Goal: Transaction & Acquisition: Purchase product/service

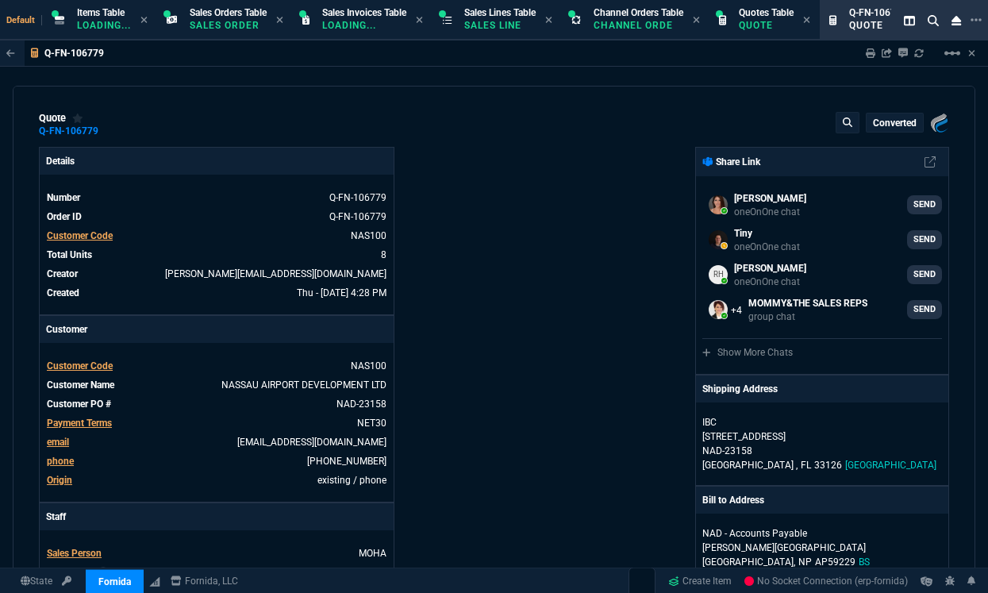
select select "12: [PERSON_NAME]"
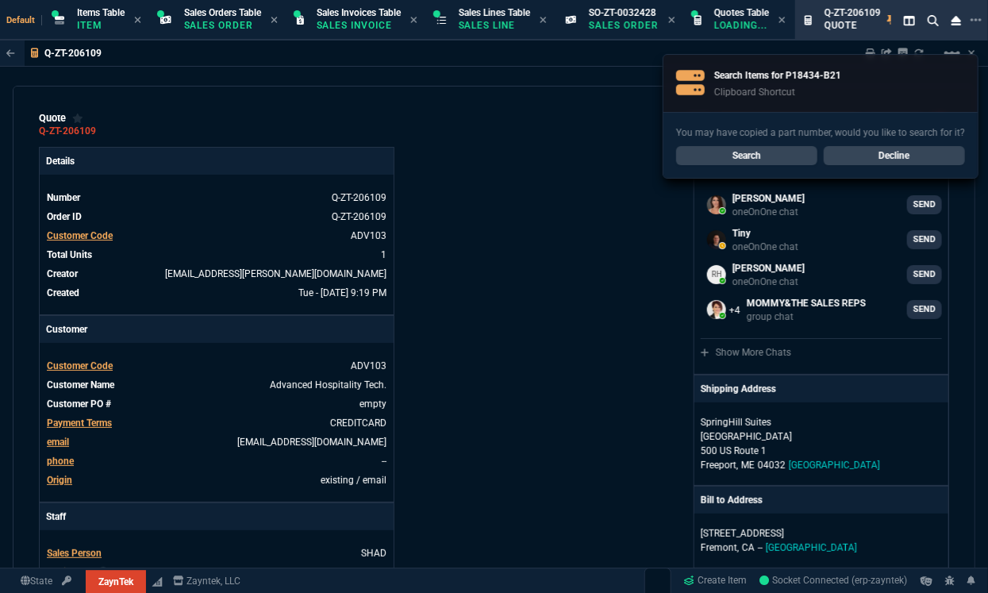
click at [878, 146] on link "Decline" at bounding box center [894, 155] width 141 height 19
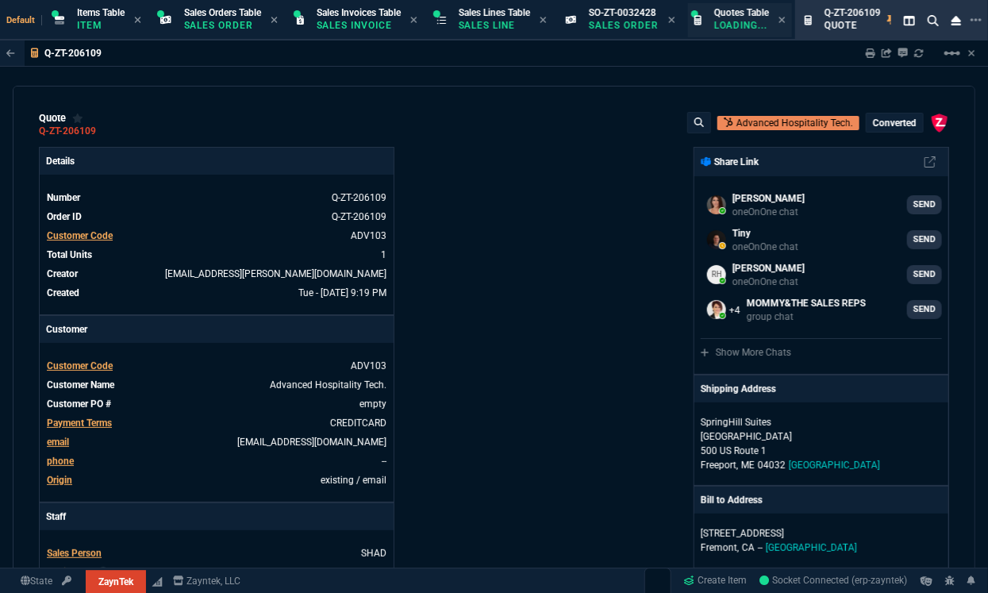
click at [749, 21] on p "Loading..." at bounding box center [741, 25] width 55 height 13
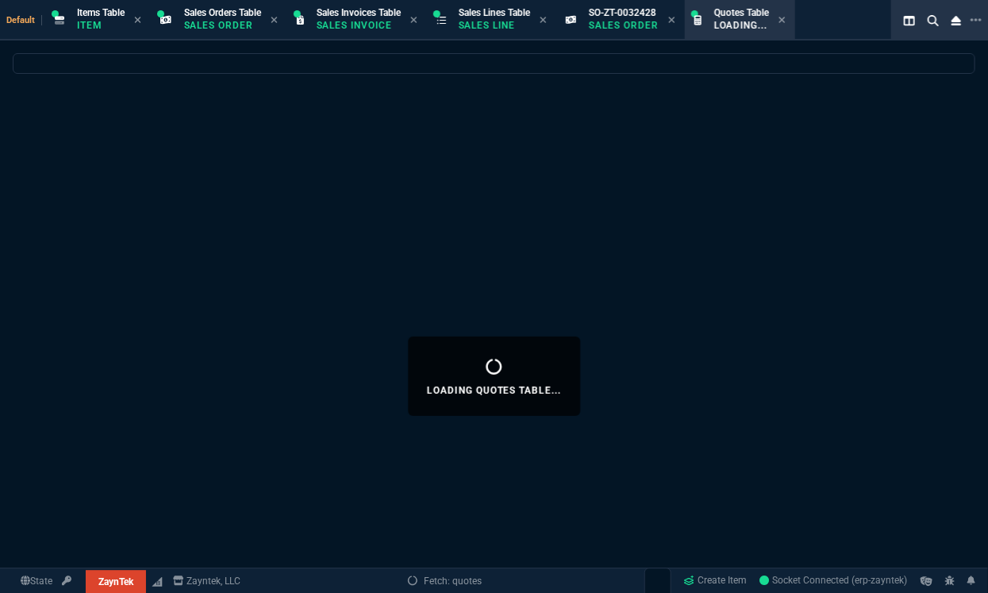
select select
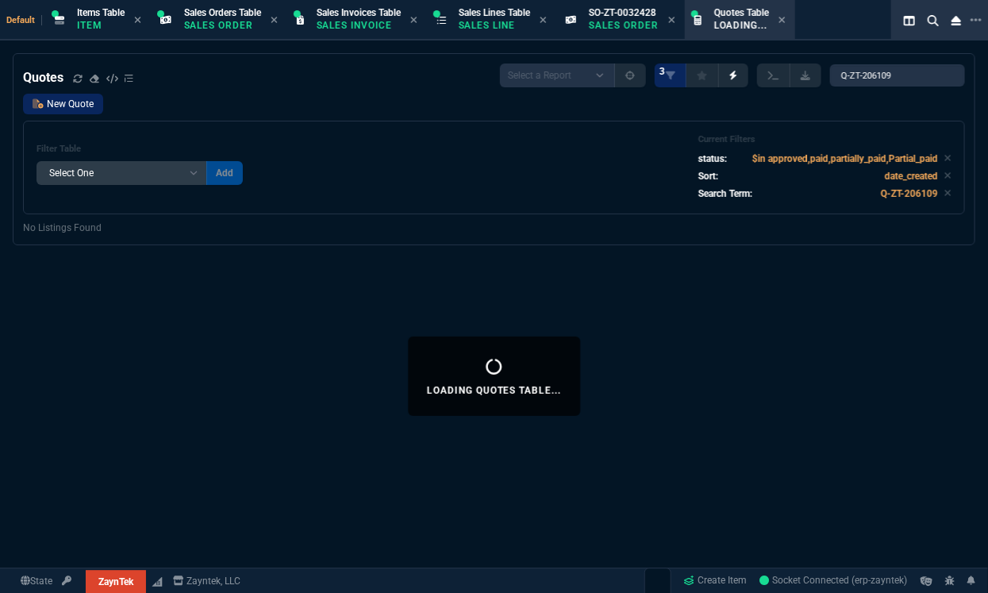
click at [79, 107] on link "New Quote" at bounding box center [63, 104] width 80 height 21
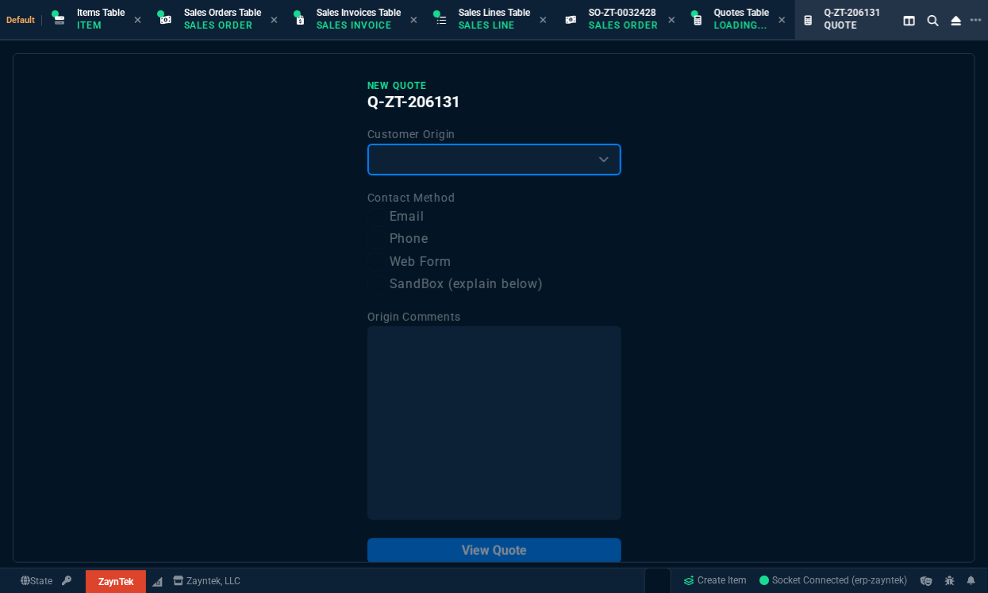
click at [462, 167] on select "Existing Customer Amazon Lead (first order) Website Lead (first order) Called (…" at bounding box center [495, 160] width 254 height 32
select select "existing"
click at [368, 144] on select "Existing Customer Amazon Lead (first order) Website Lead (first order) Called (…" at bounding box center [495, 160] width 254 height 32
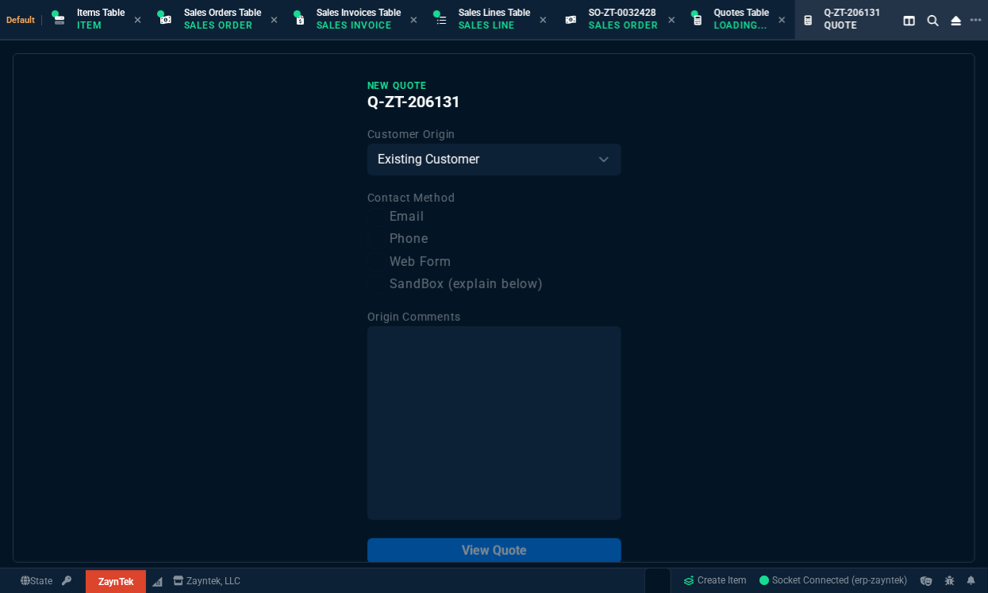
click at [410, 222] on label "Email" at bounding box center [495, 217] width 254 height 20
click at [387, 222] on input "Email" at bounding box center [377, 217] width 19 height 19
checkbox input "true"
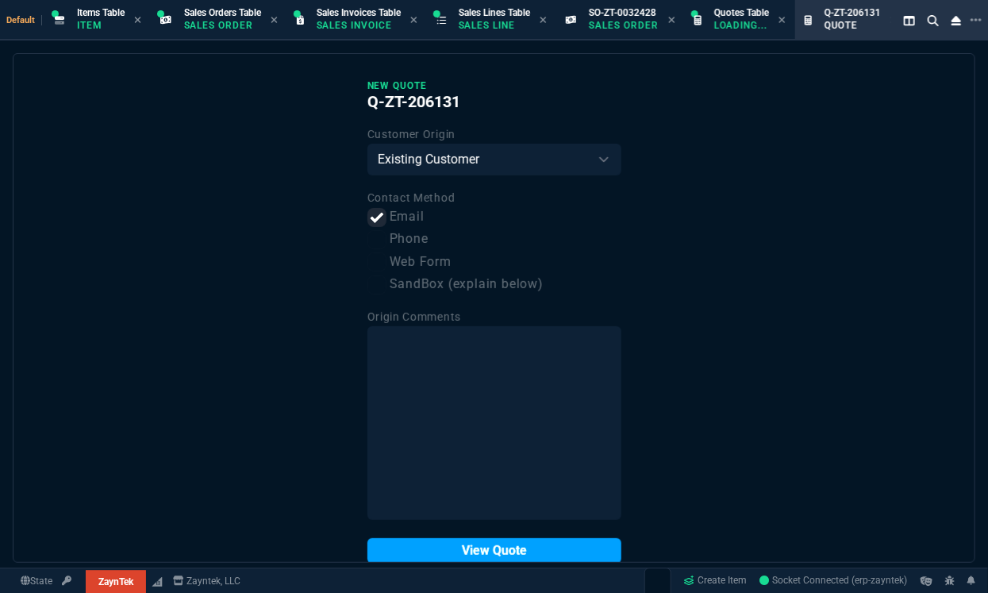
click at [456, 544] on button "View Quote" at bounding box center [495, 550] width 254 height 25
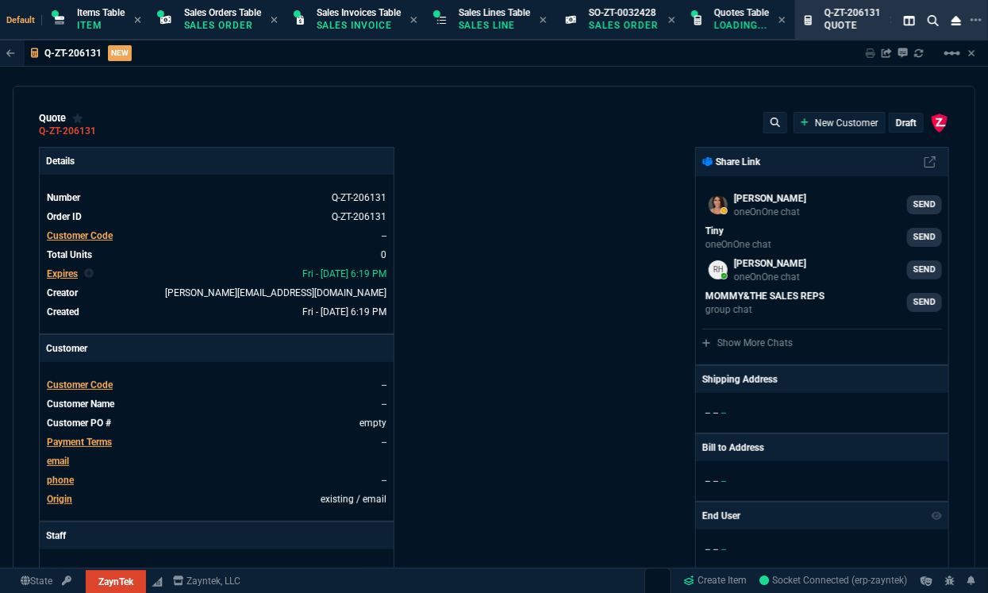
click at [96, 233] on span "Customer Code" at bounding box center [80, 235] width 66 height 11
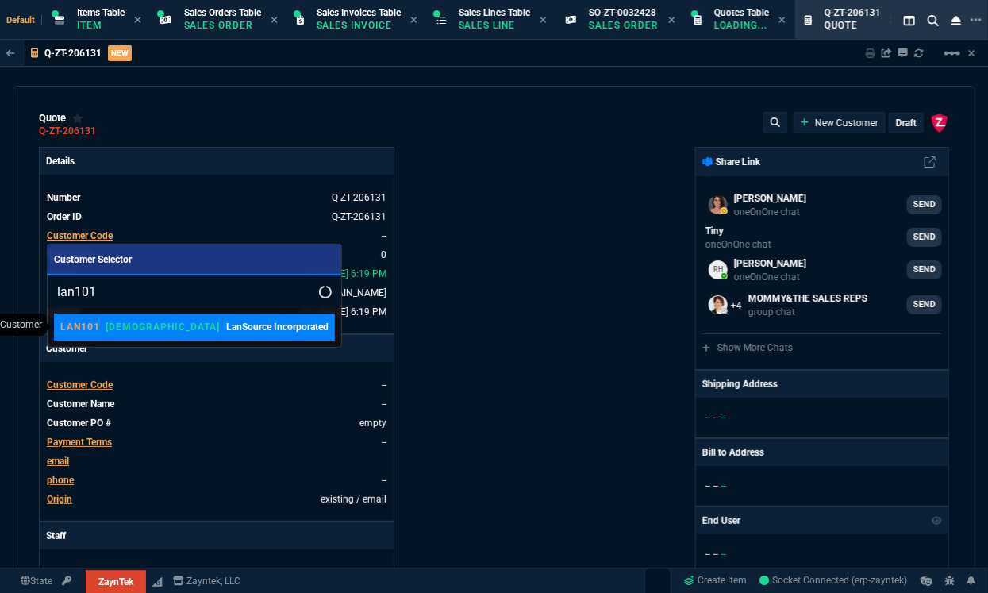
type input "lan101"
click at [111, 332] on p "VAHI" at bounding box center [163, 327] width 114 height 13
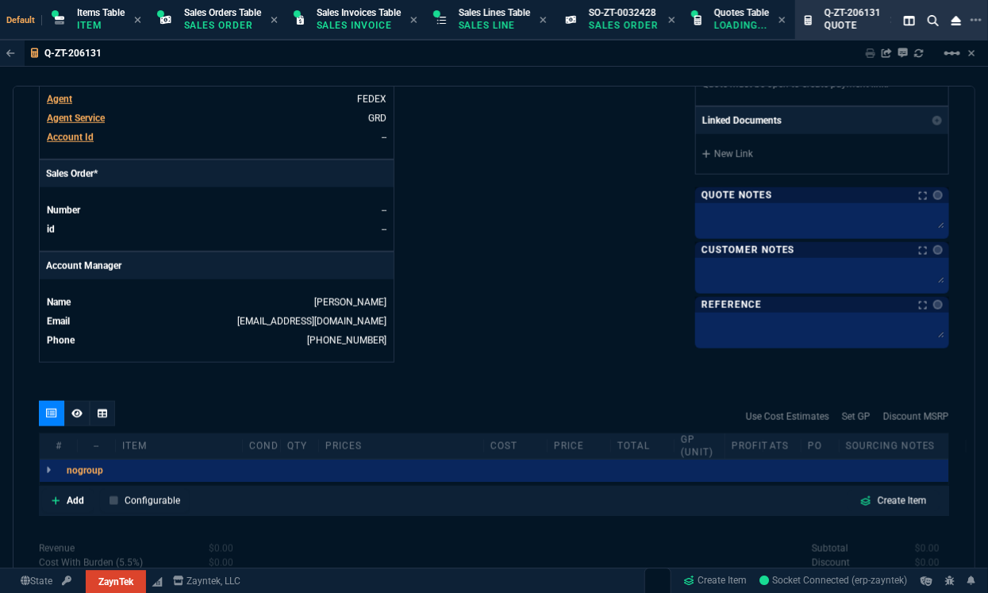
scroll to position [748, 0]
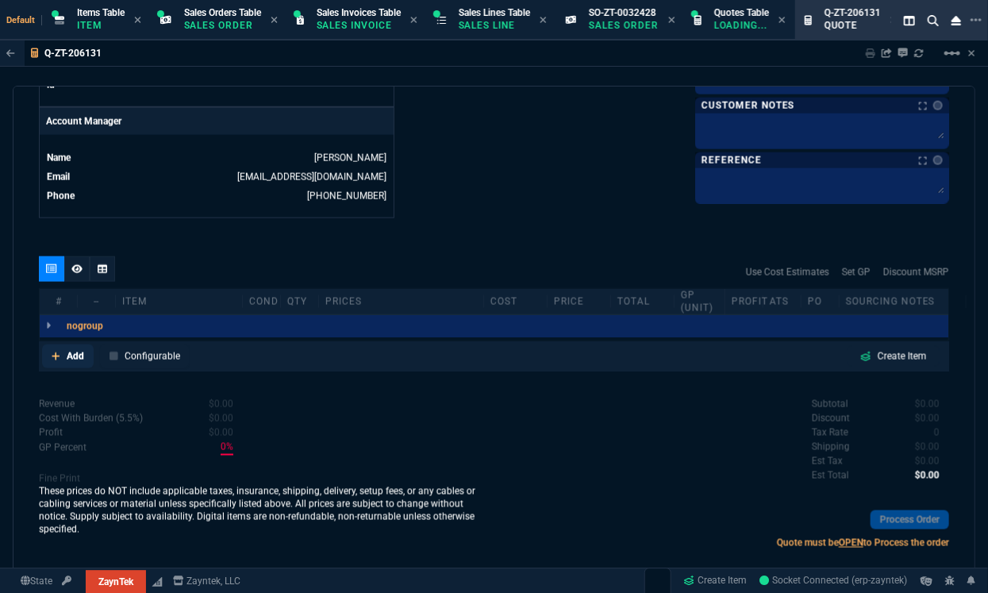
click at [63, 354] on link "Add" at bounding box center [68, 357] width 52 height 24
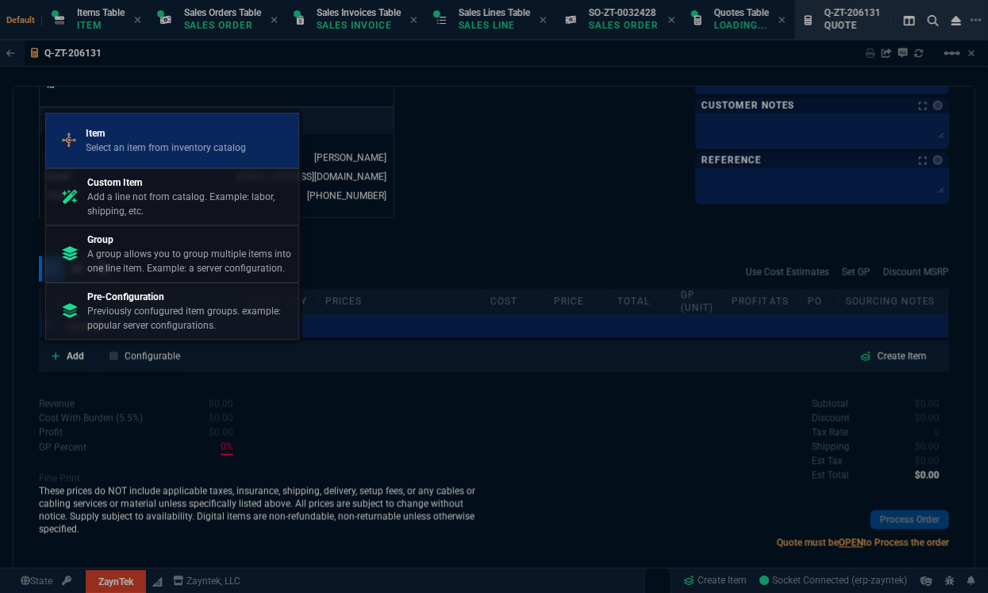
click at [198, 134] on p "Item" at bounding box center [166, 133] width 160 height 14
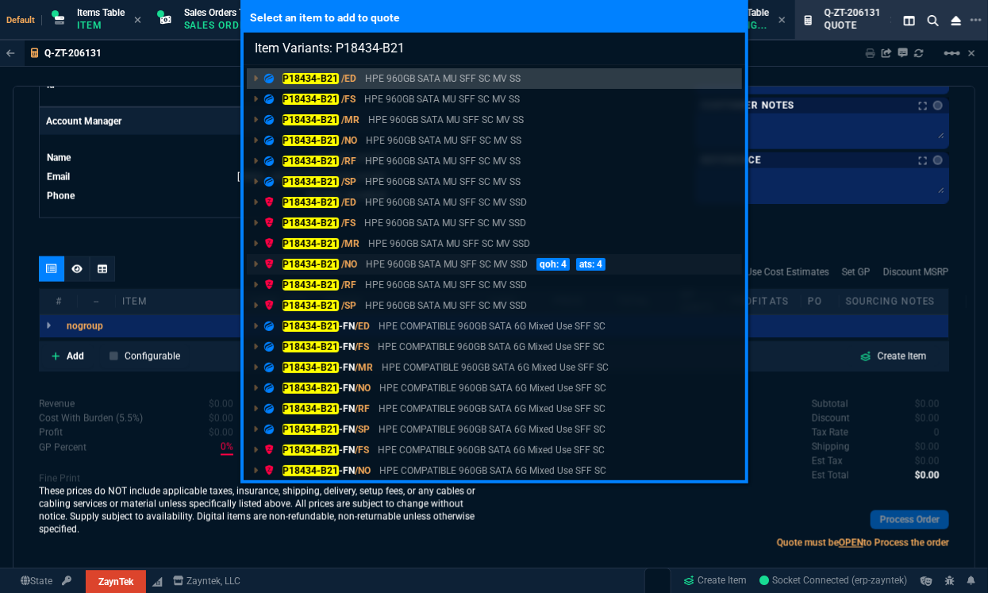
type input "Item Variants: P18434-B21"
click at [312, 260] on mark "P18434-B21" at bounding box center [311, 264] width 56 height 11
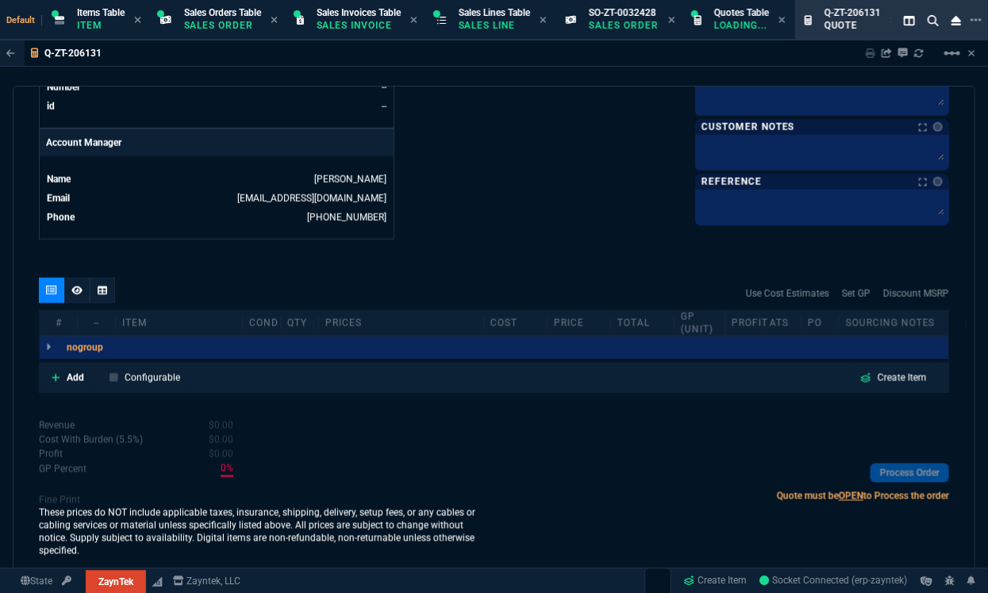
scroll to position [723, 0]
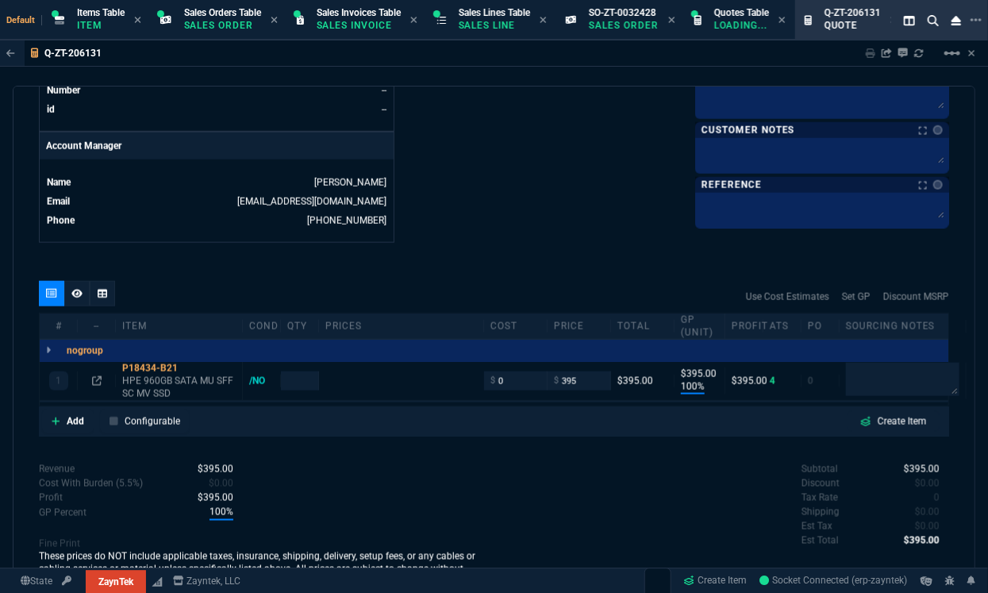
type input "100"
type input "395"
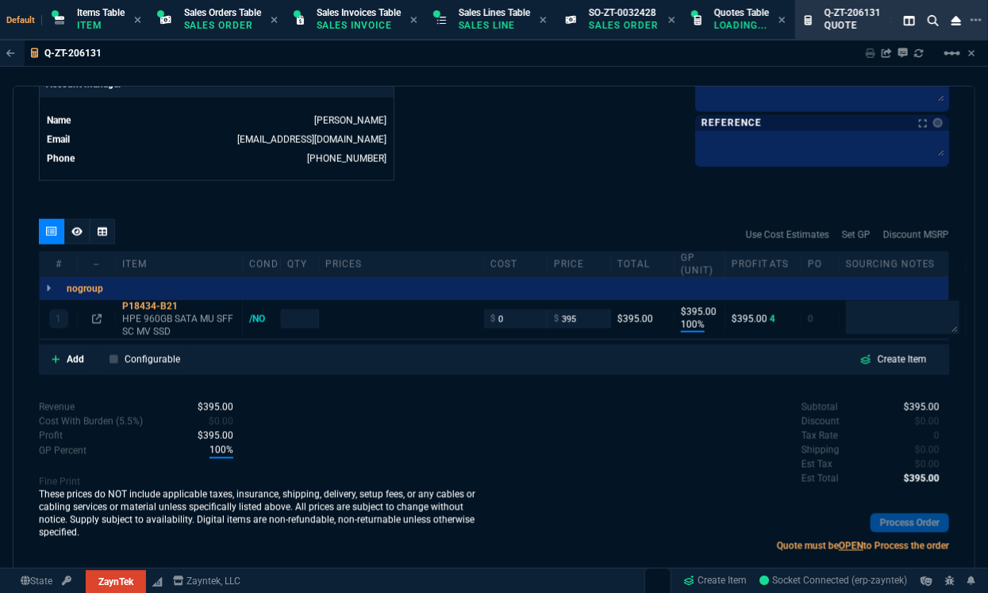
scroll to position [788, 0]
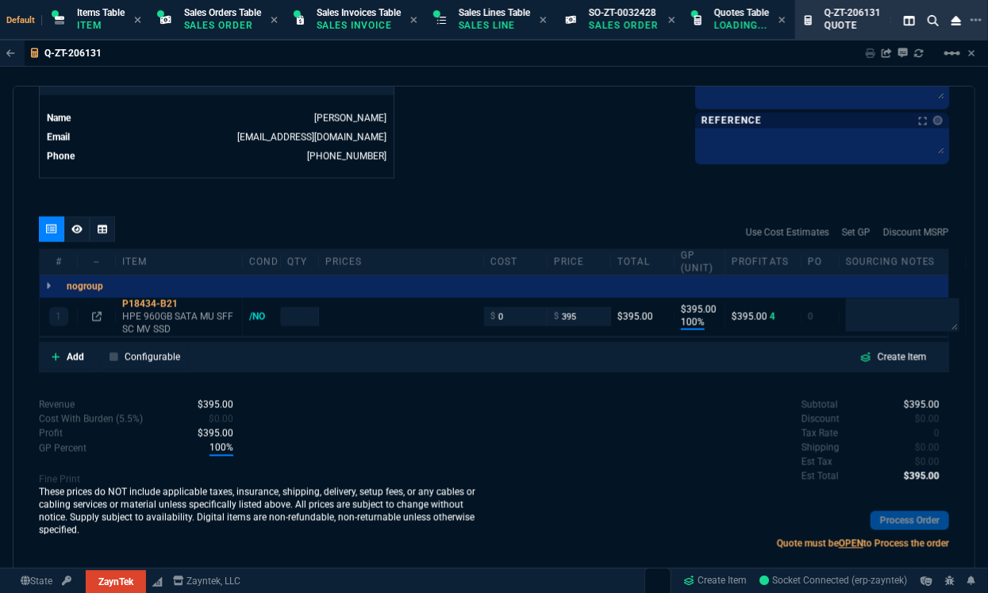
type input "1959"
type input "80"
click at [99, 318] on icon at bounding box center [97, 317] width 10 height 10
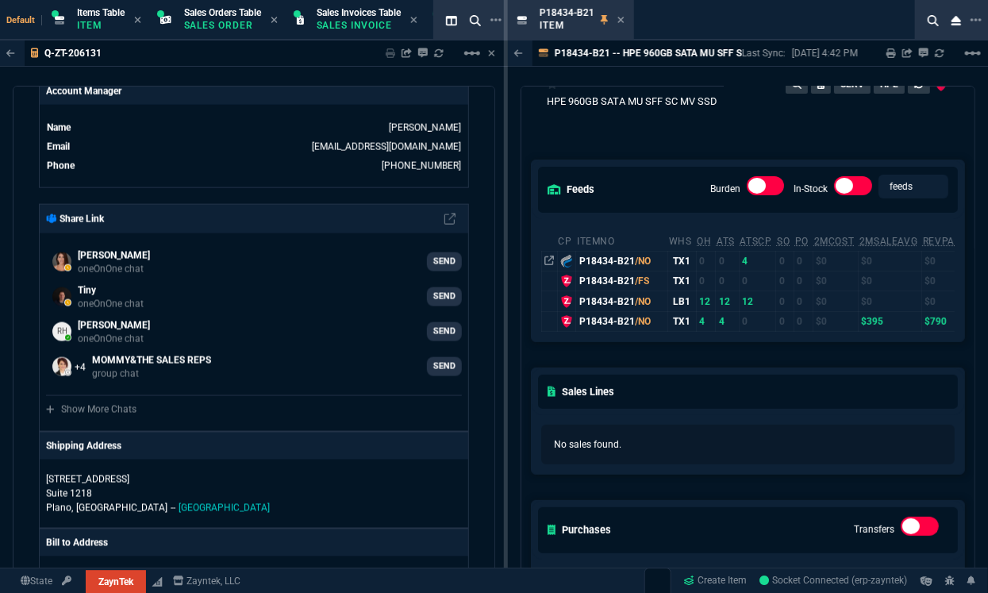
scroll to position [46, 0]
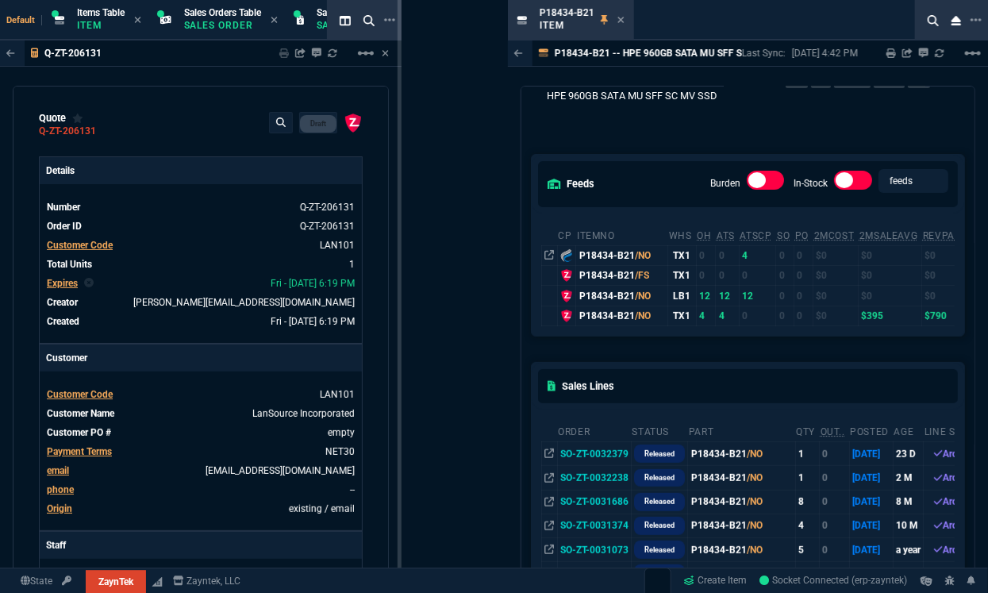
drag, startPoint x: 503, startPoint y: 279, endPoint x: 399, endPoint y: 283, distance: 104.9
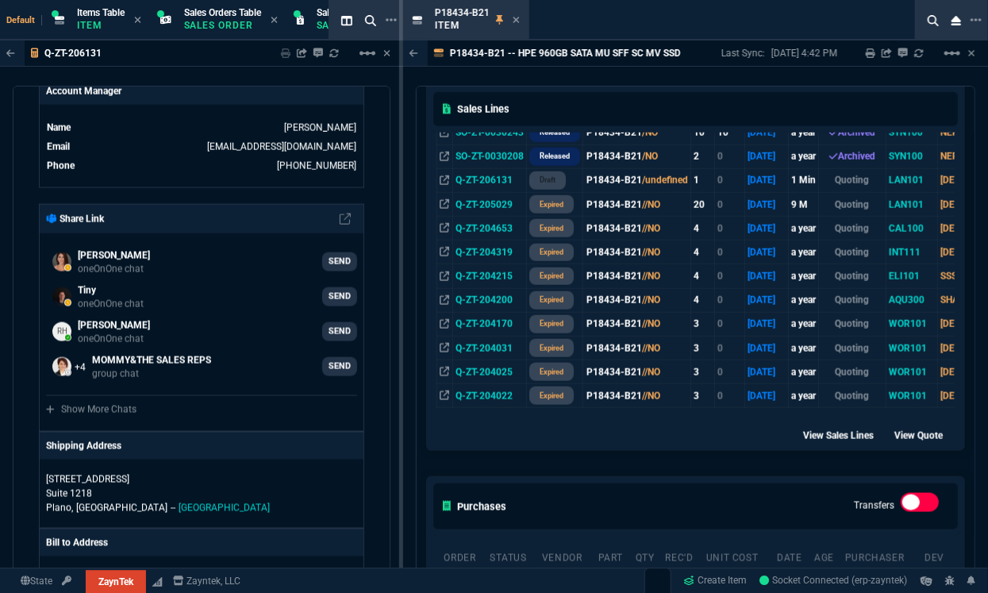
scroll to position [560, 0]
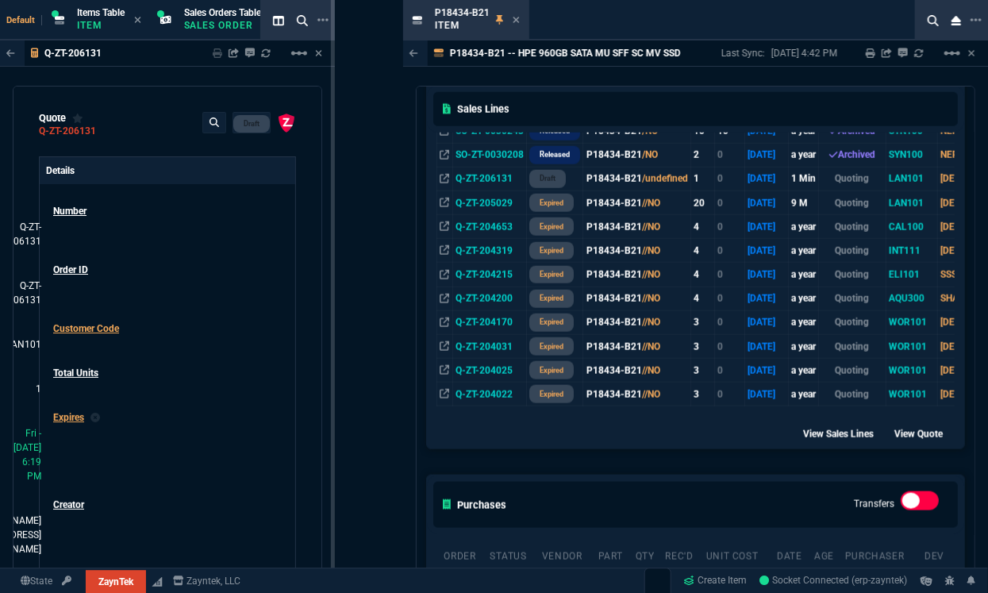
drag, startPoint x: 402, startPoint y: 341, endPoint x: 328, endPoint y: 343, distance: 73.8
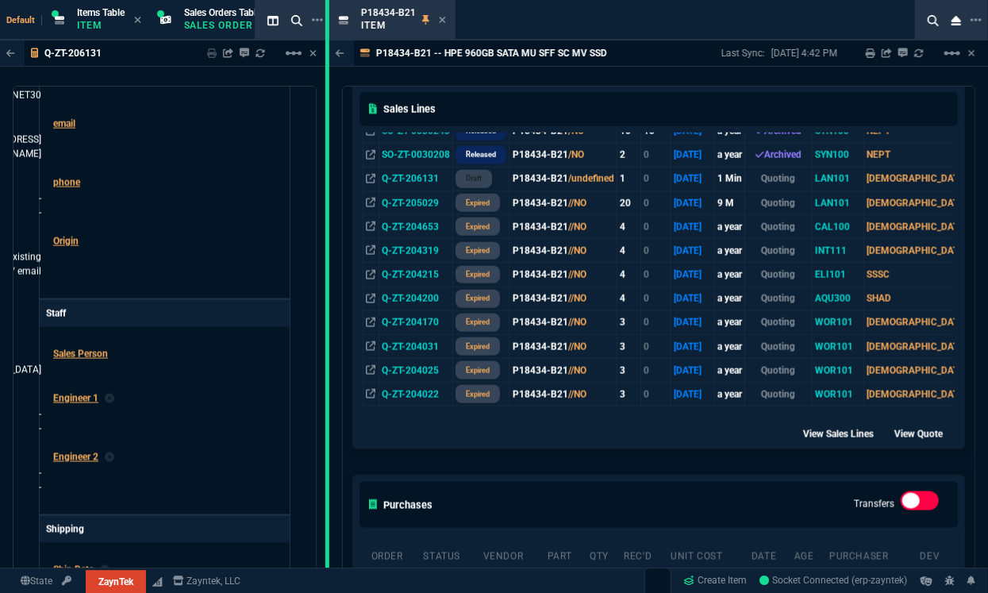
scroll to position [1586, 0]
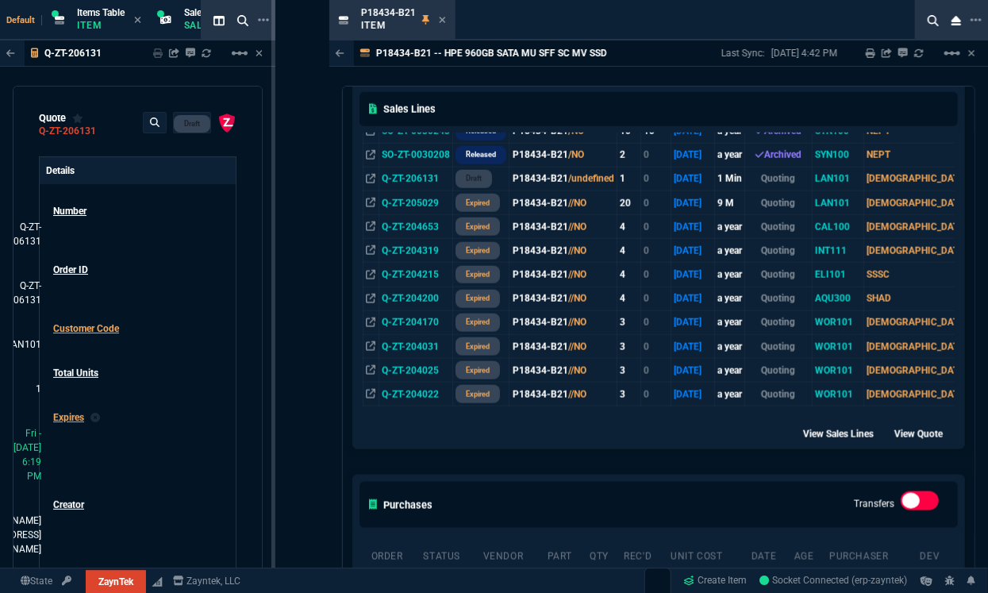
drag, startPoint x: 326, startPoint y: 320, endPoint x: 272, endPoint y: 322, distance: 54.0
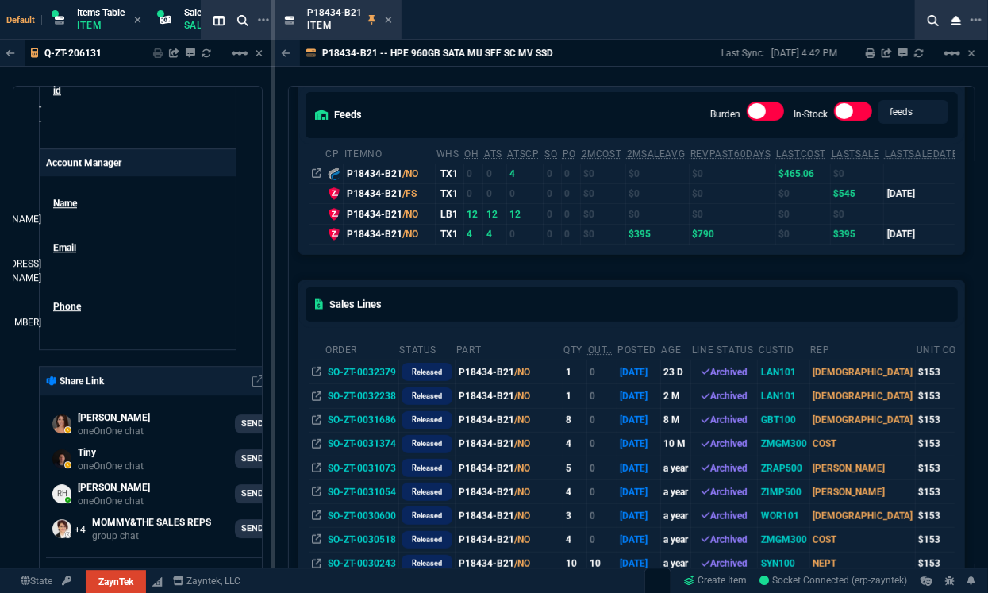
scroll to position [124, 0]
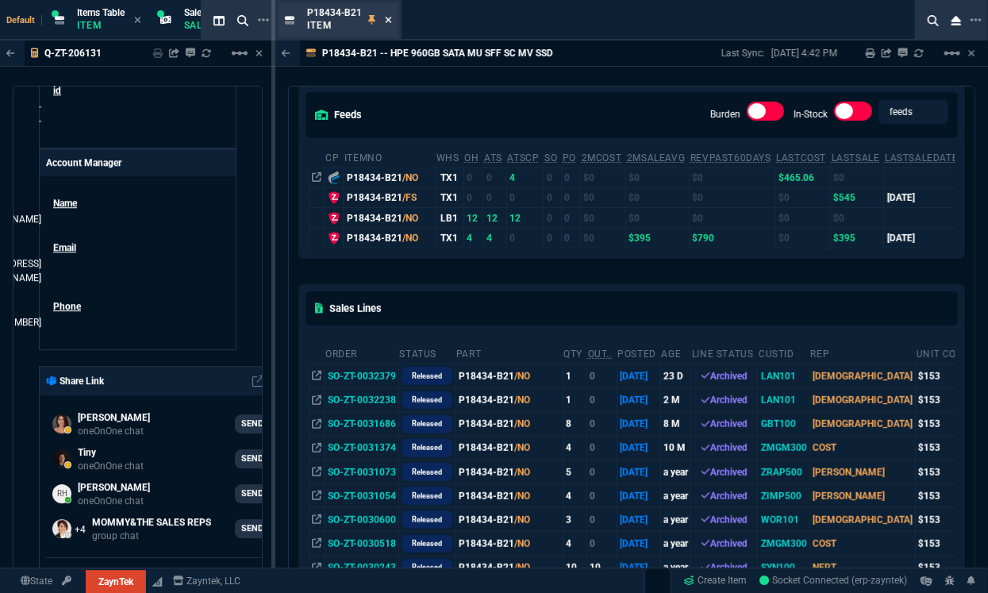
click at [387, 17] on icon at bounding box center [388, 20] width 7 height 10
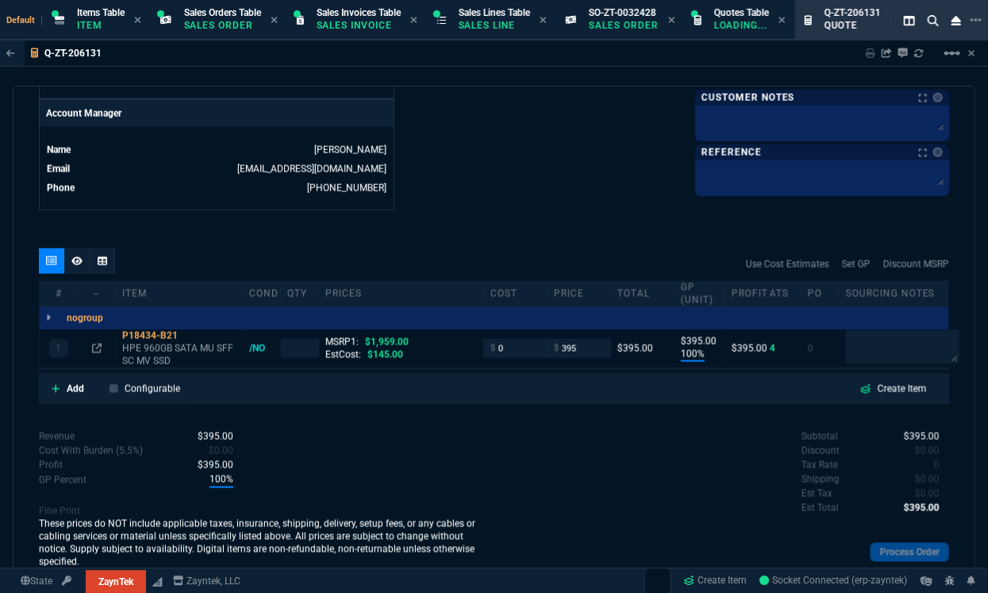
scroll to position [741, 0]
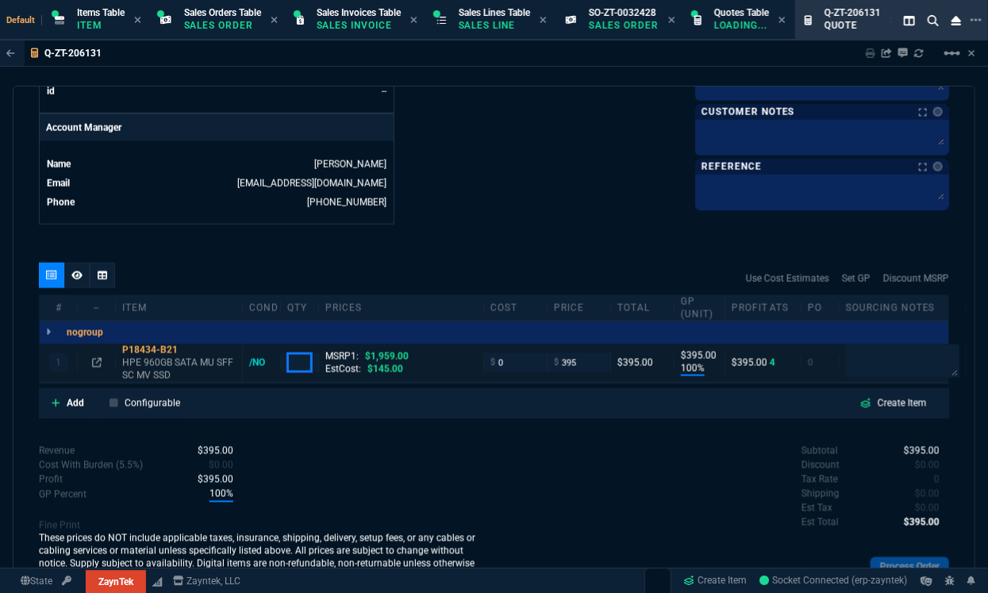
click at [304, 359] on input "number" at bounding box center [299, 362] width 25 height 18
type input "1"
click at [71, 276] on icon at bounding box center [76, 276] width 11 height 10
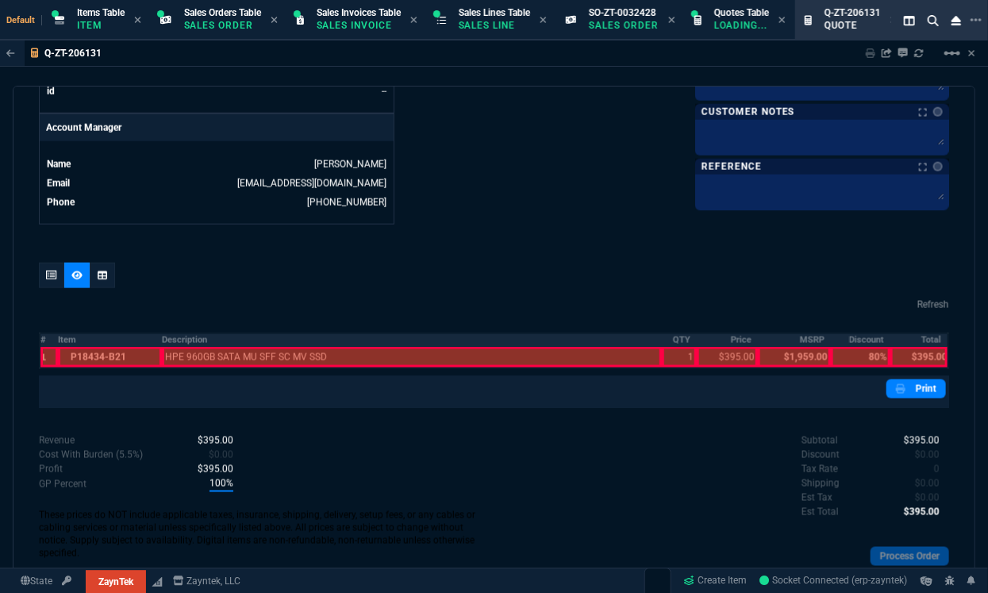
click at [40, 341] on th "#" at bounding box center [49, 339] width 18 height 13
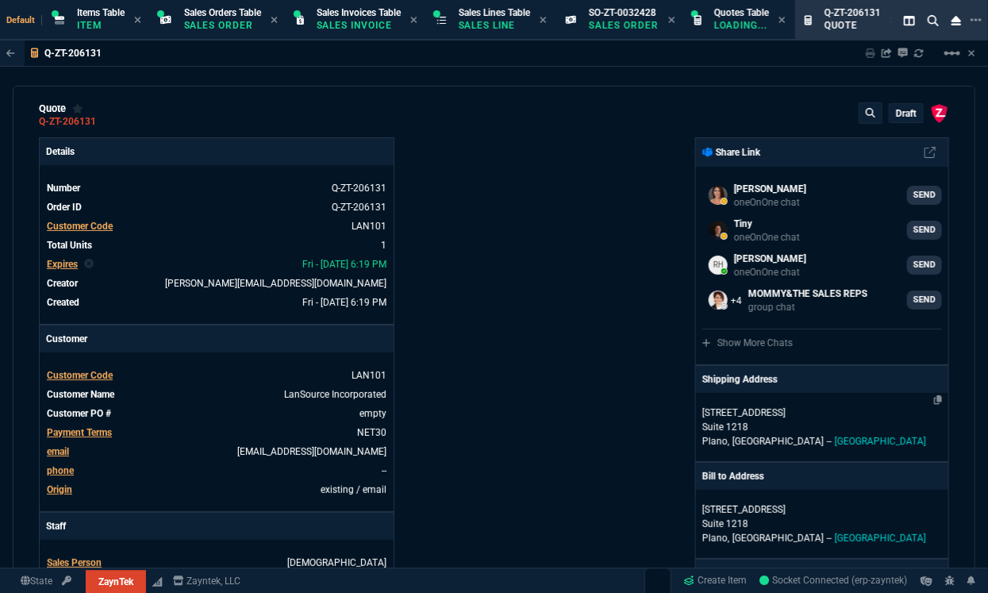
scroll to position [0, 0]
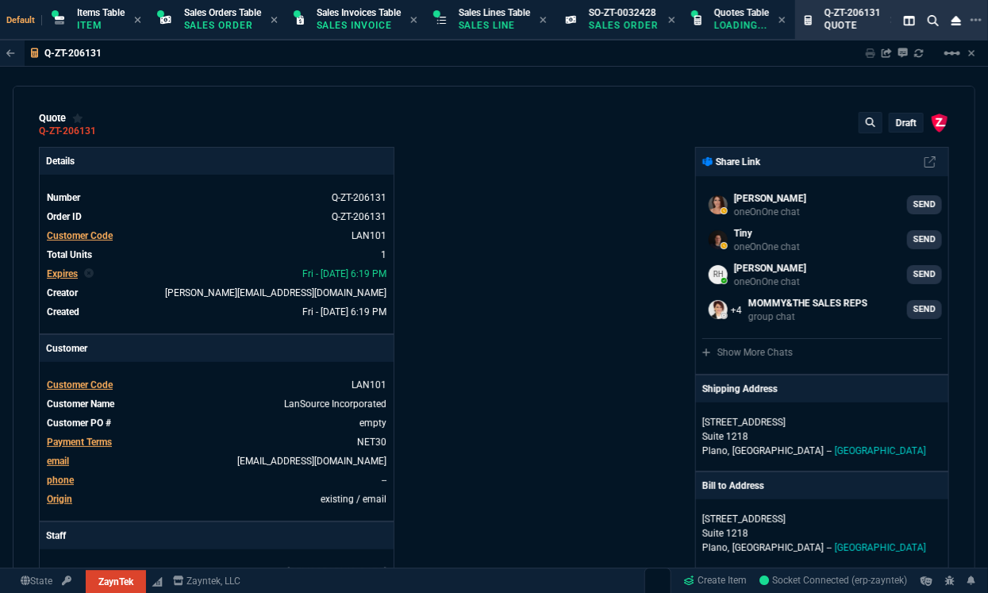
click at [903, 121] on p "draft" at bounding box center [906, 123] width 21 height 13
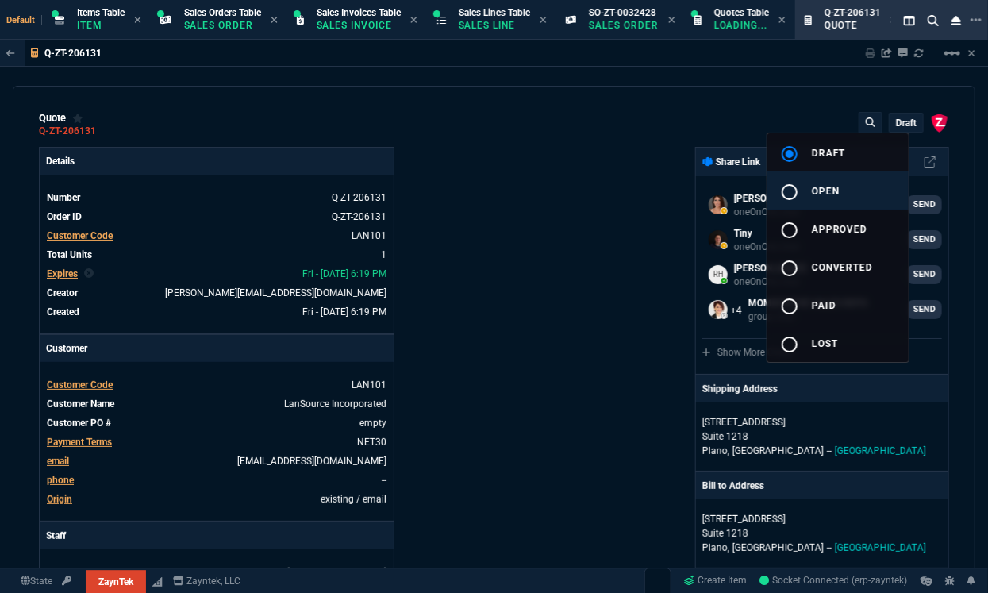
click at [842, 187] on button "radio_button_unchecked open" at bounding box center [838, 190] width 141 height 38
click at [564, 214] on div at bounding box center [494, 296] width 988 height 593
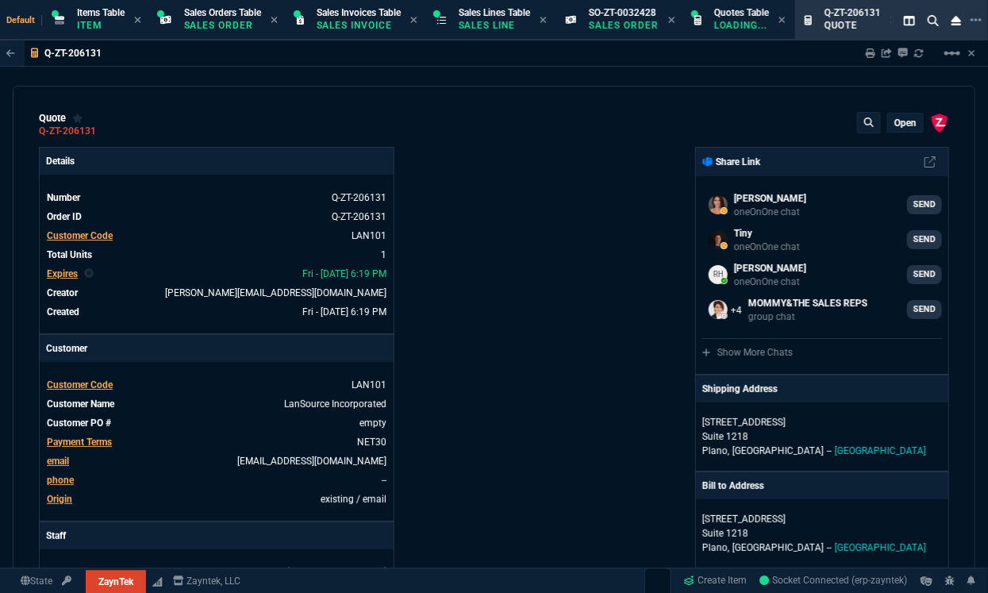
type input "100"
type input "395"
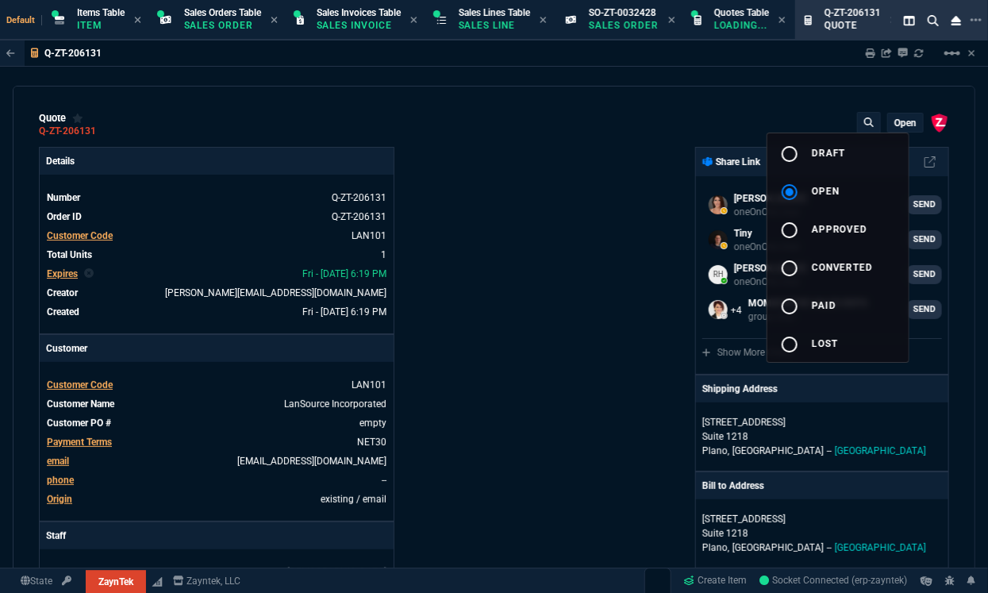
type input "80"
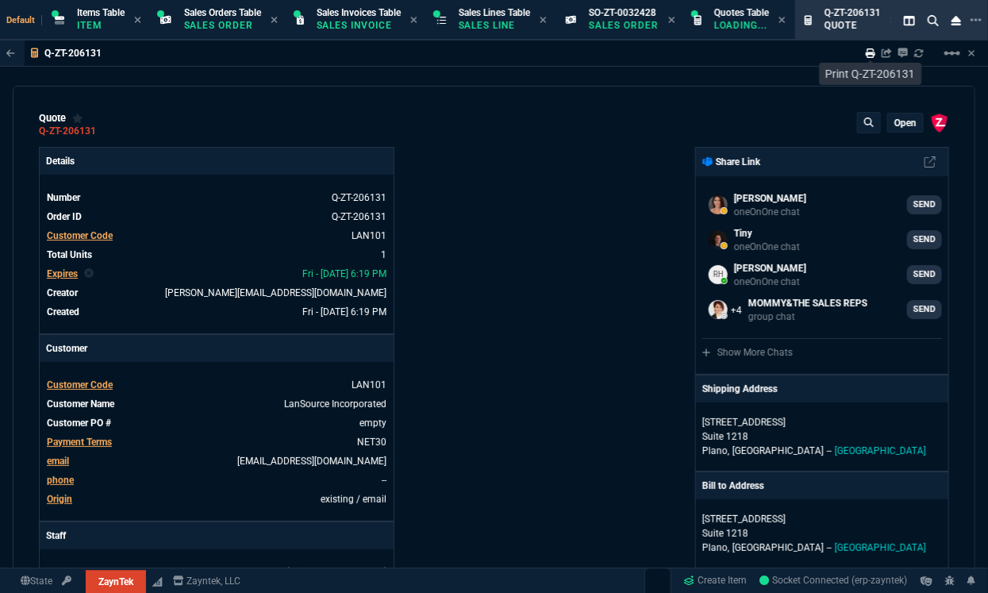
click at [867, 52] on icon at bounding box center [871, 53] width 10 height 10
type input "100"
type input "395"
type input "80"
click at [757, 34] on div "Quotes Table Loading..." at bounding box center [740, 20] width 104 height 34
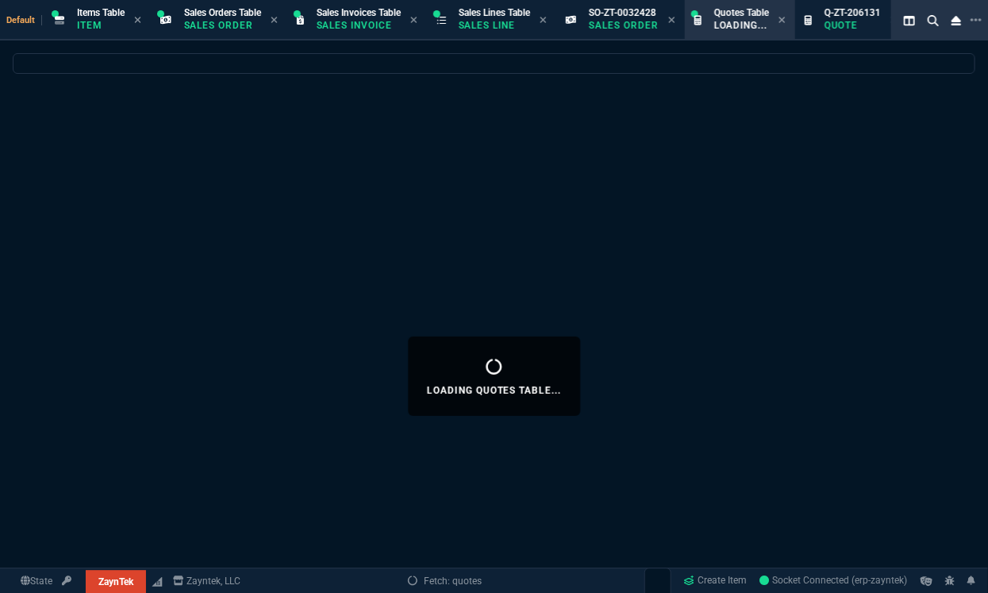
select select
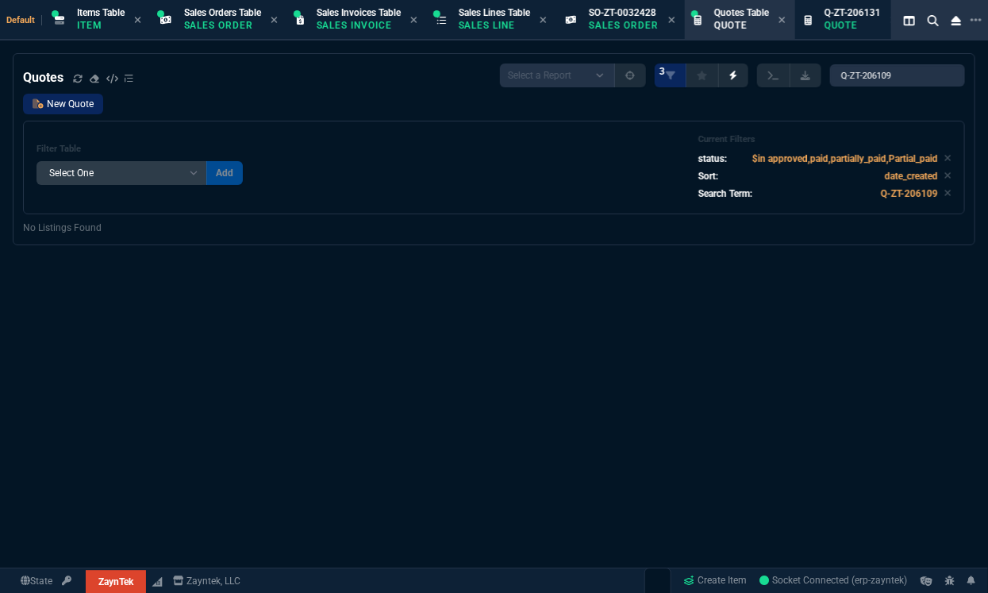
click at [86, 103] on link "New Quote" at bounding box center [63, 104] width 80 height 21
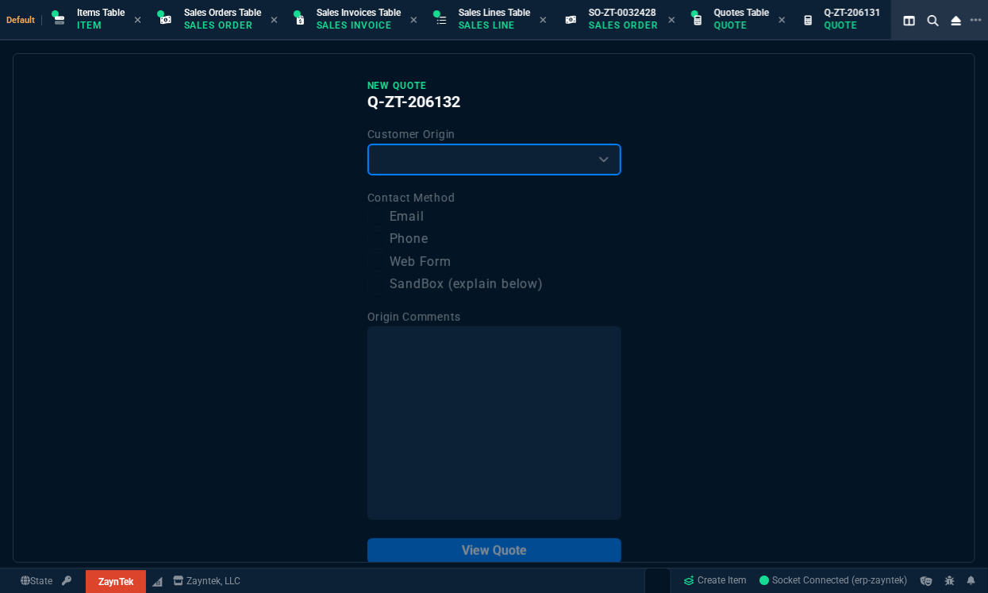
click at [386, 159] on select "Existing Customer Amazon Lead (first order) Website Lead (first order) Called (…" at bounding box center [495, 160] width 254 height 32
select select "existing"
click at [368, 144] on select "Existing Customer Amazon Lead (first order) Website Lead (first order) Called (…" at bounding box center [495, 160] width 254 height 32
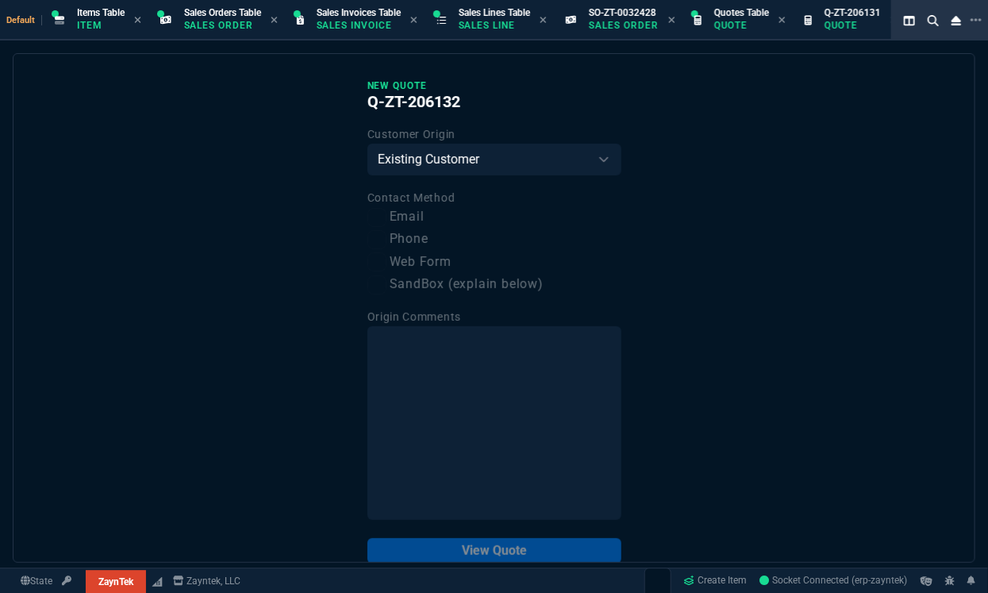
click at [386, 213] on label "Email" at bounding box center [495, 217] width 254 height 20
click at [386, 213] on input "Email" at bounding box center [377, 217] width 19 height 19
checkbox input "true"
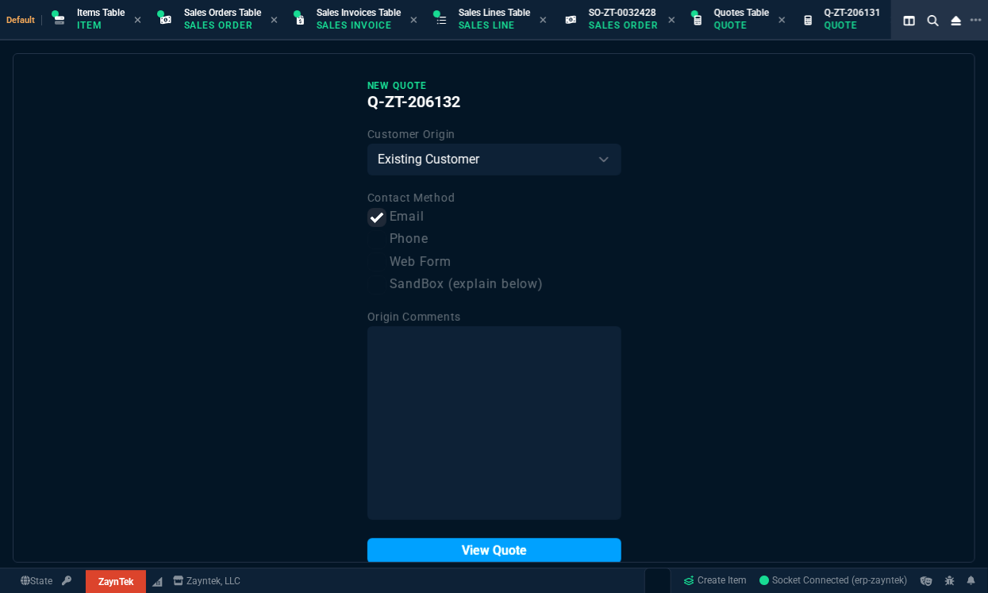
click at [464, 553] on button "View Quote" at bounding box center [495, 550] width 254 height 25
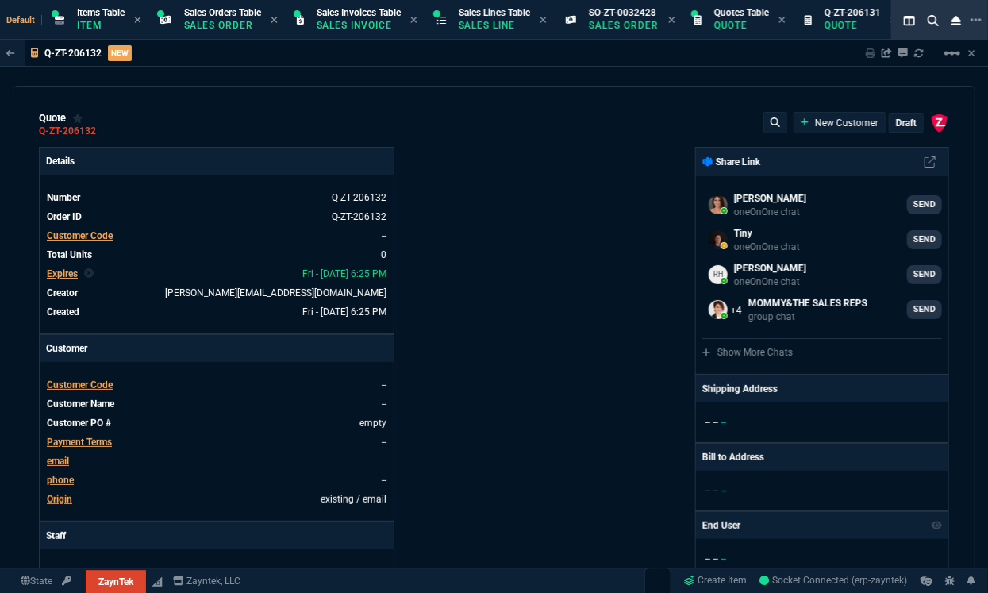
click at [69, 237] on span "Customer Code" at bounding box center [80, 235] width 66 height 11
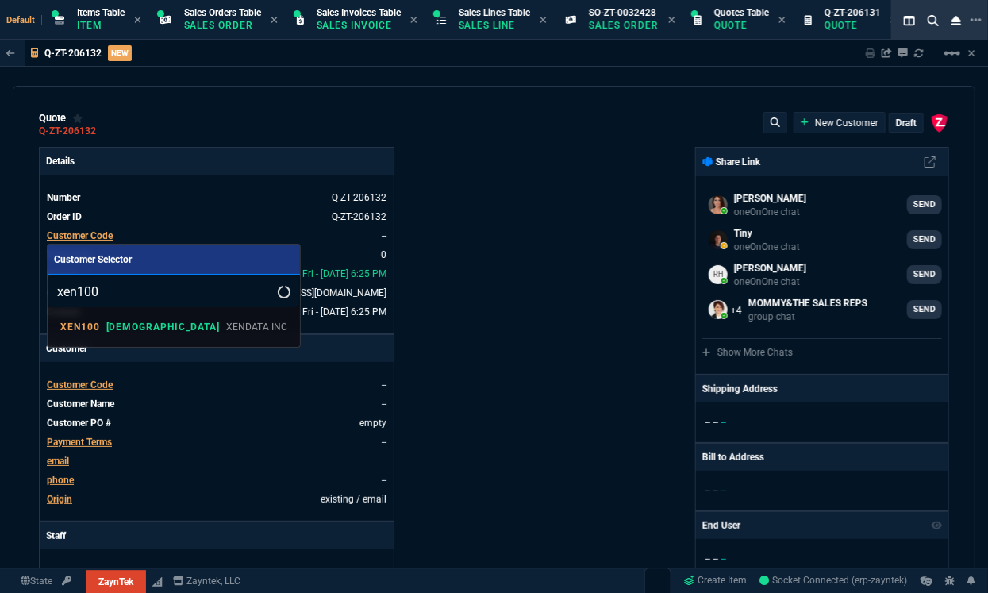
type input "xen100"
click at [226, 320] on p "XENDATA INC" at bounding box center [256, 327] width 61 height 14
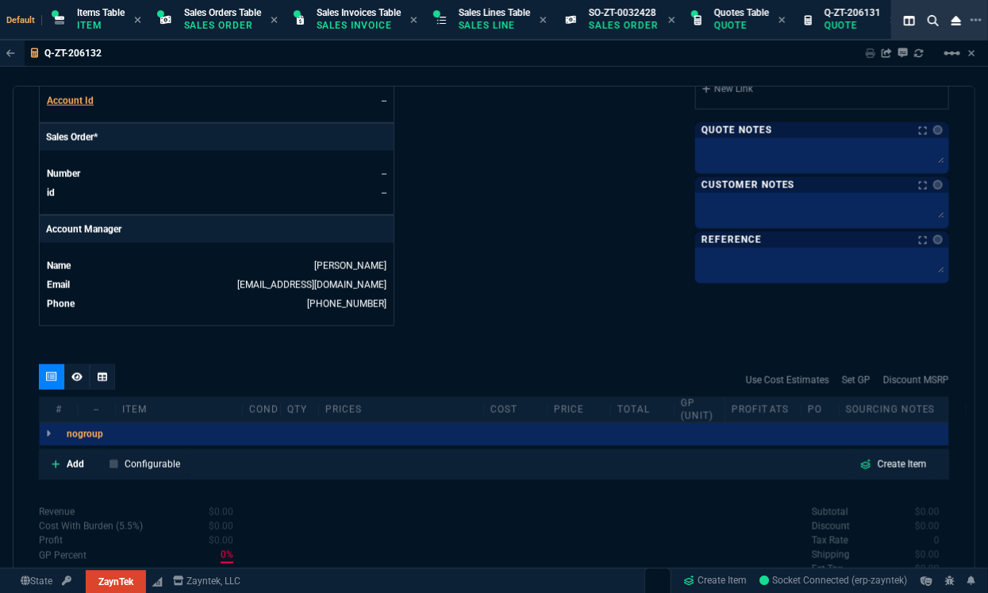
scroll to position [748, 0]
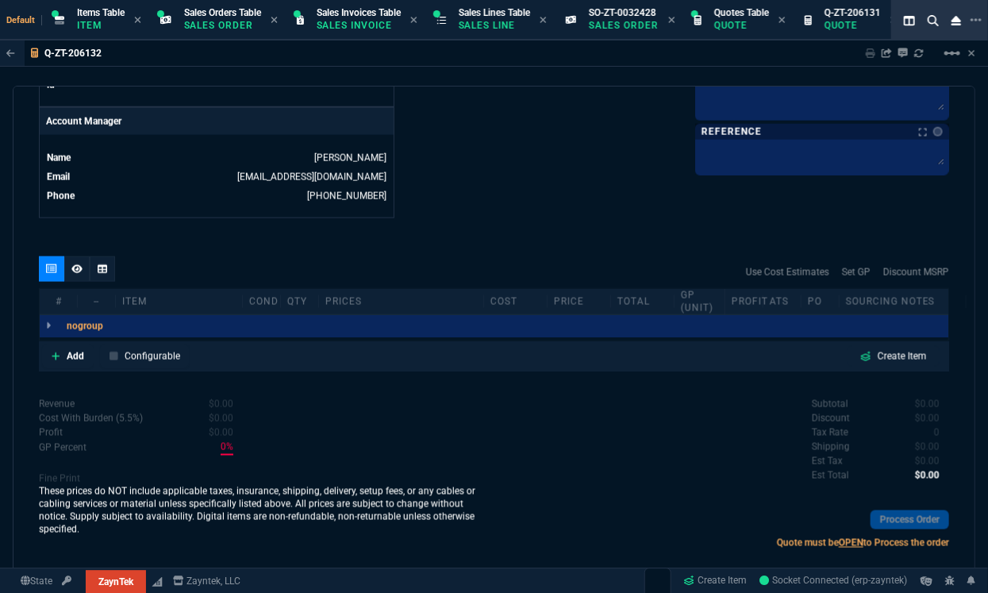
click at [19, 244] on div "quote Q-ZT-206132 XENDATA INC draft ZaynTek, LLC 2609 Technology Dr Suite 200 P…" at bounding box center [494, 338] width 963 height 504
click at [64, 360] on link "Add" at bounding box center [68, 357] width 52 height 24
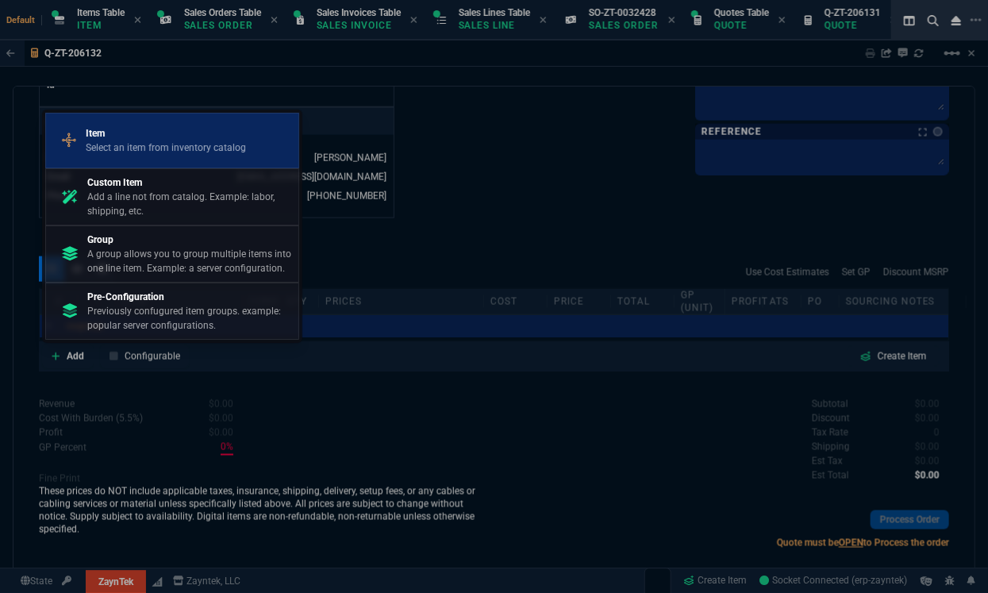
click at [182, 155] on p "Select an item from inventory catalog" at bounding box center [166, 148] width 160 height 14
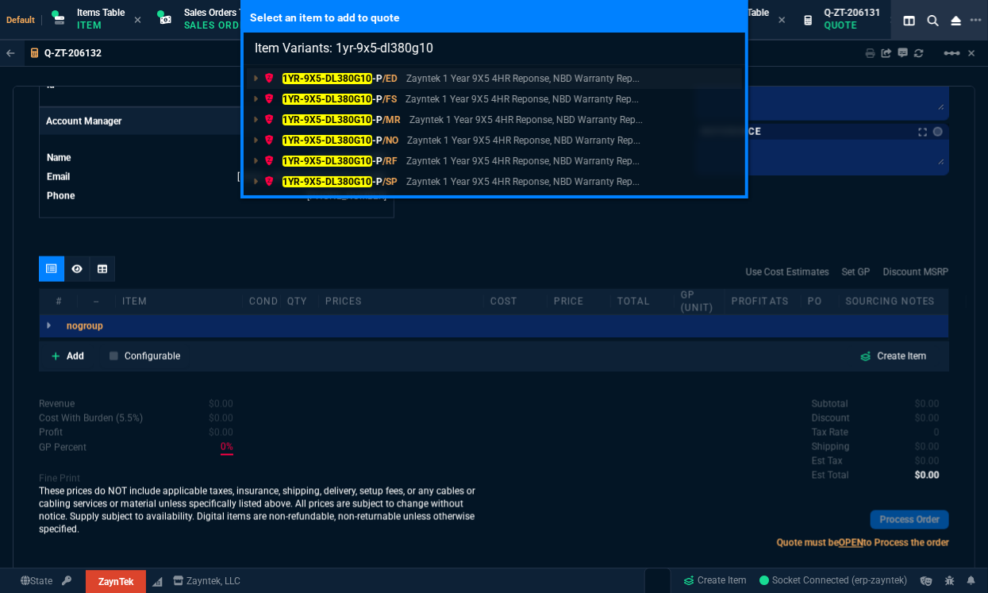
type input "Item Variants: 1yr-9x5-dl380g10"
click at [323, 77] on mark "1YR-9X5-DL380G10" at bounding box center [328, 78] width 90 height 11
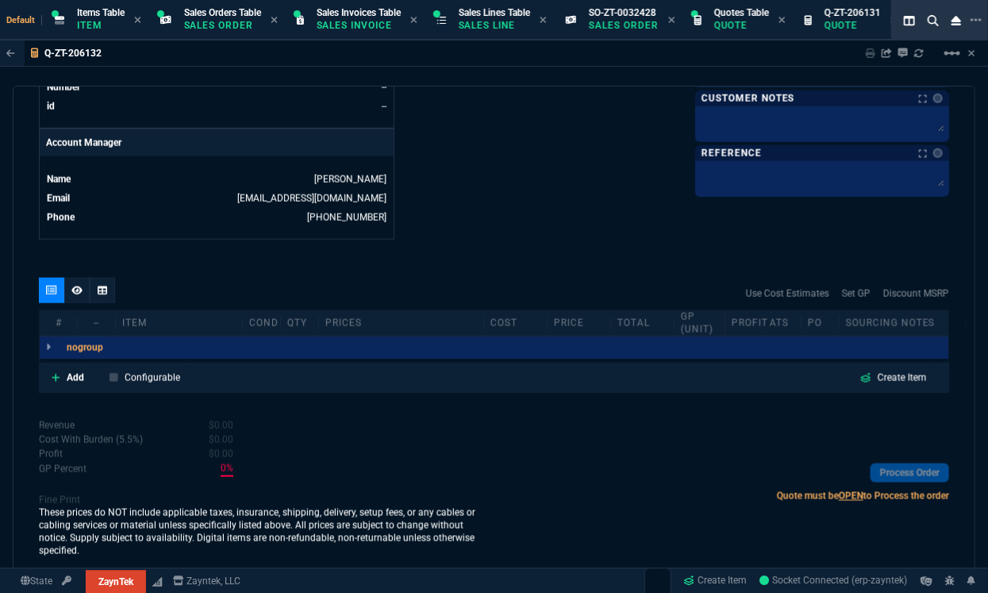
scroll to position [723, 0]
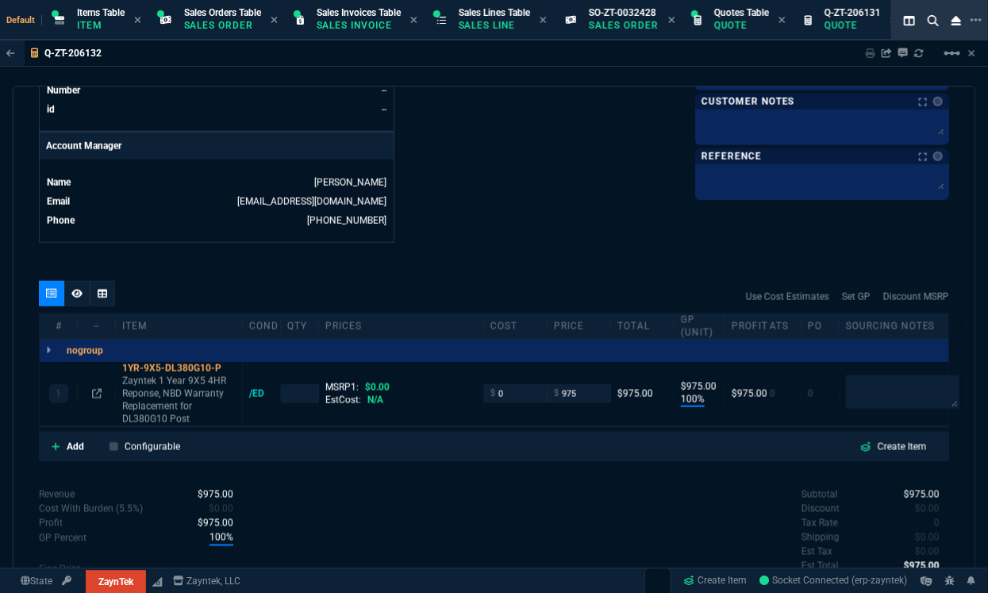
type input "100"
type input "975"
click at [579, 386] on input "975" at bounding box center [579, 393] width 50 height 18
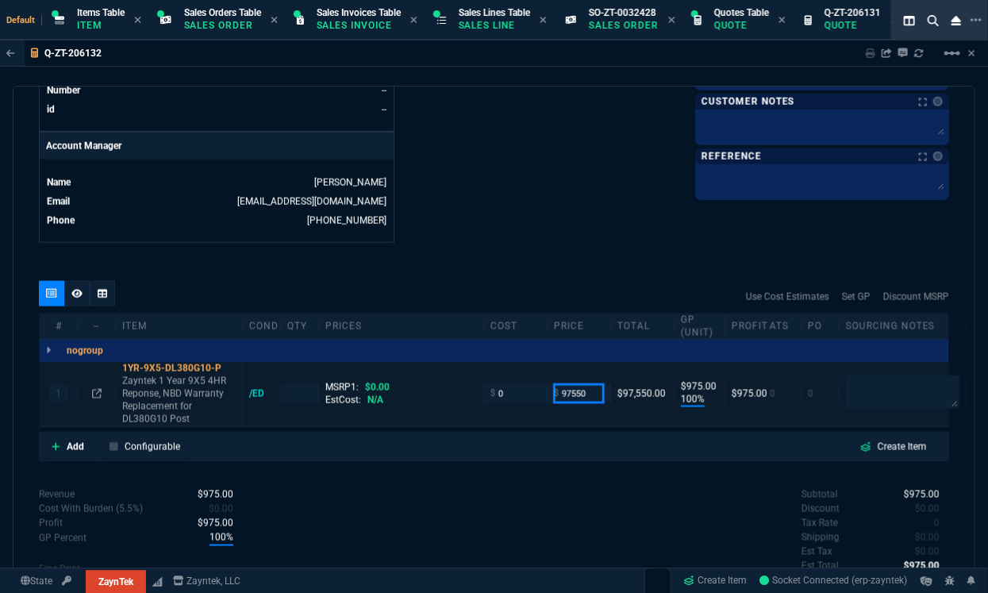
click at [579, 386] on input "97550" at bounding box center [579, 393] width 50 height 18
type input "50"
type input "1"
type input "50"
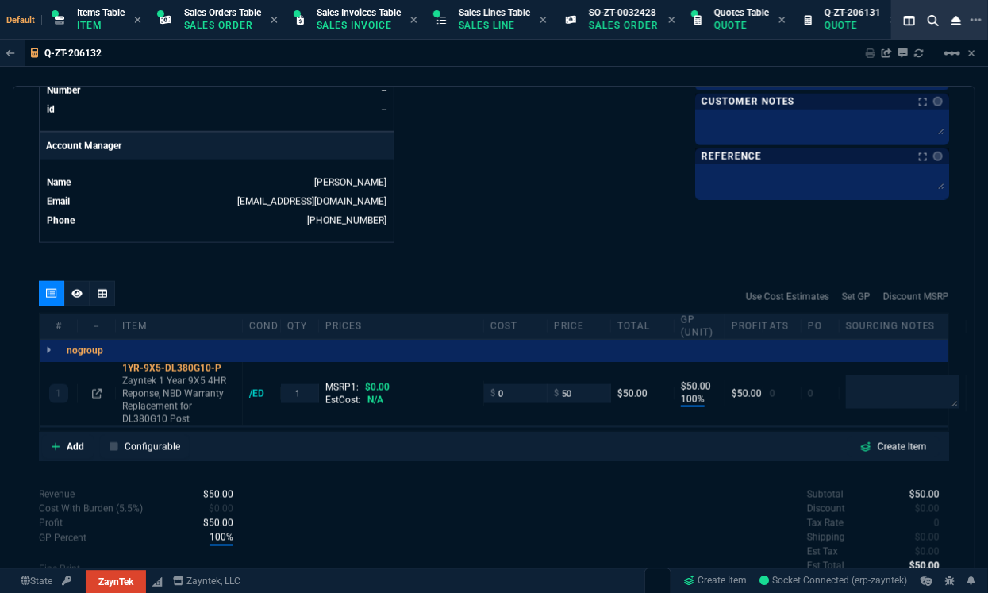
type input "50"
click at [71, 448] on p "Add" at bounding box center [75, 447] width 17 height 14
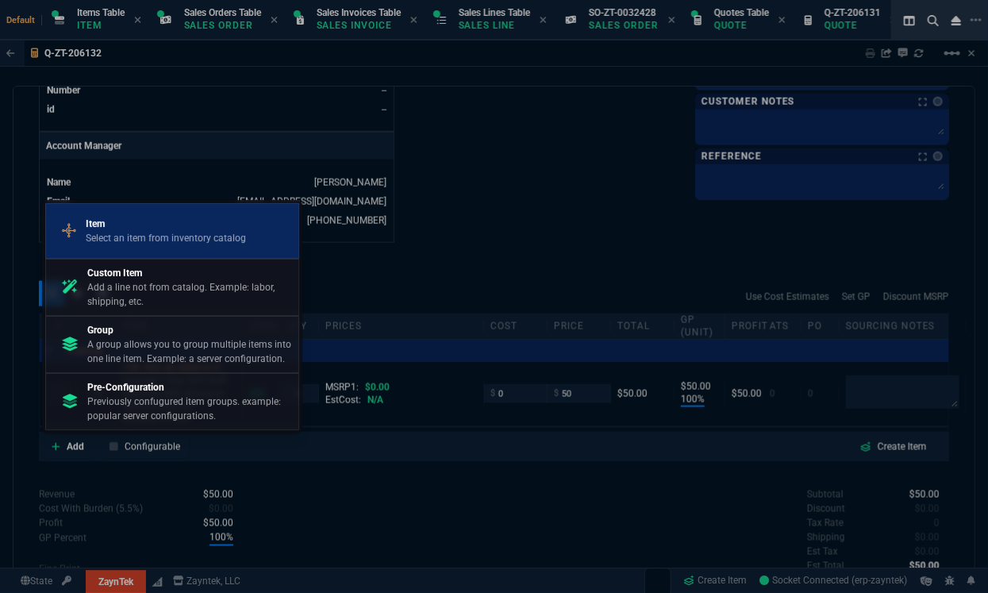
click at [167, 245] on p "Select an item from inventory catalog" at bounding box center [166, 238] width 160 height 14
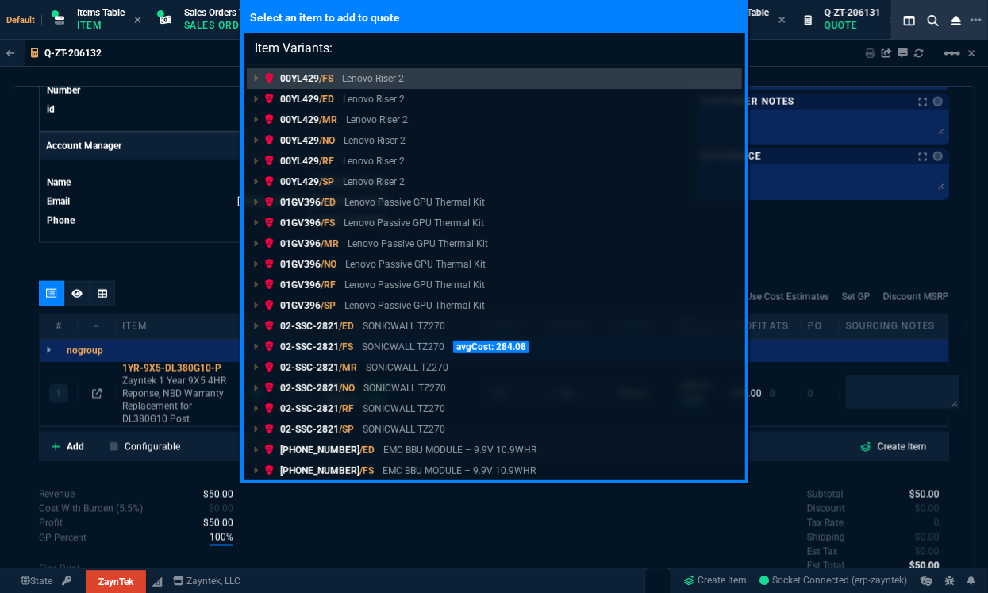
click at [215, 247] on div "Select an item to add to quote Item Variants: 00YL429 /FS Lenovo Riser 2 00YL42…" at bounding box center [494, 296] width 988 height 593
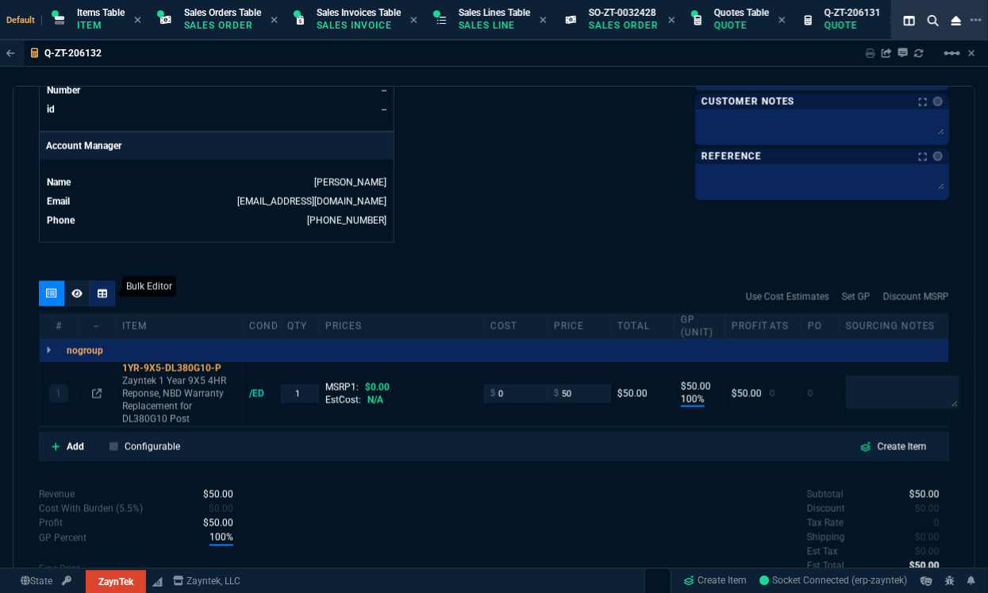
click at [114, 295] on div at bounding box center [102, 293] width 25 height 25
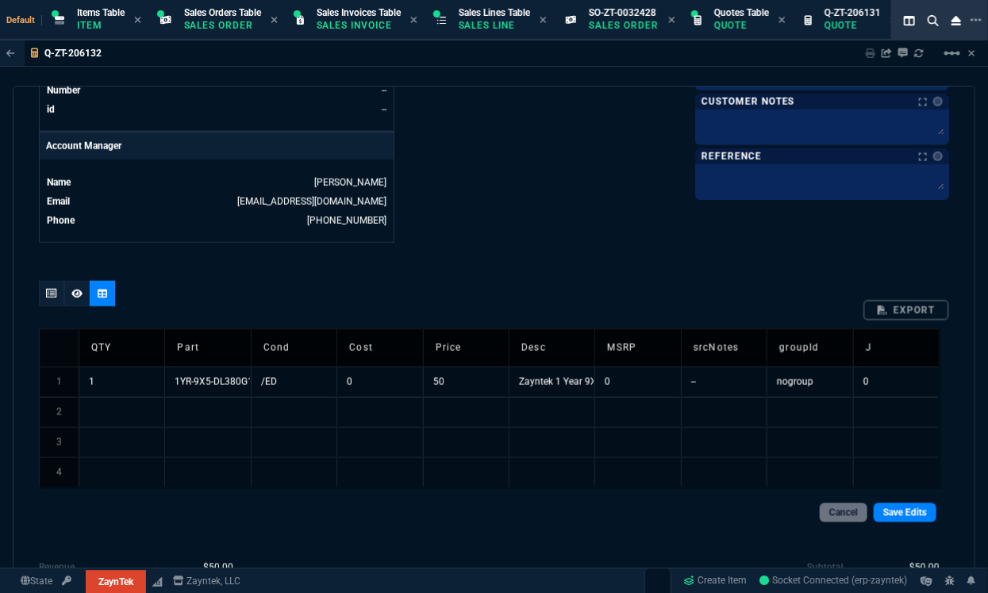
click at [206, 383] on td "1YR-9X5-DL380G10-P" at bounding box center [207, 382] width 86 height 30
click at [213, 413] on td at bounding box center [207, 412] width 86 height 30
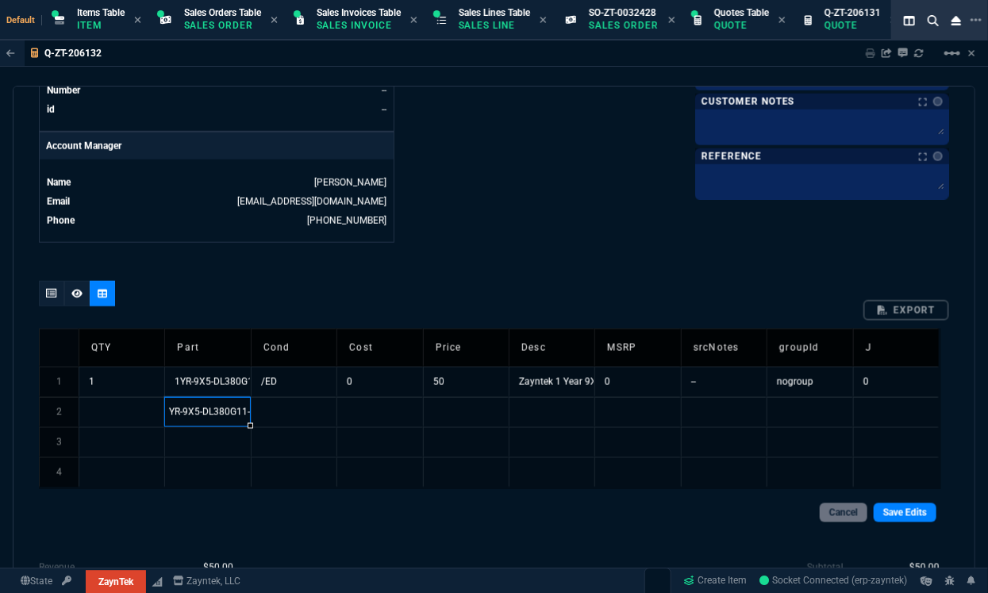
scroll to position [0, 0]
type input "2W-9X5-DL380G11-P"
click at [522, 379] on td "Zayntek 1 Year 9X5 4HR Reponse, NBD Warranty Replacement for DL380G10 Post" at bounding box center [552, 382] width 86 height 30
click at [522, 379] on input "Zayntek 1 Year 9X5 4HR Reponse, NBD Warranty Replacement for DL380G10 Post" at bounding box center [553, 382] width 86 height 29
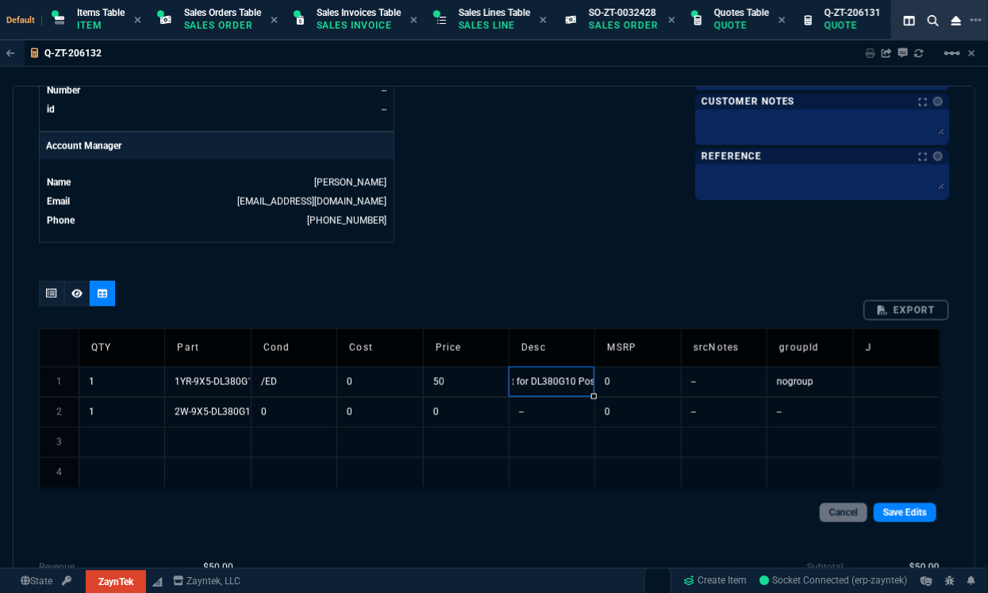
click at [522, 379] on input "Zayntek 1 Year 9X5 4HR Reponse, NBD Warranty Replacement for DL380G10 Post" at bounding box center [553, 382] width 86 height 29
click at [528, 403] on td "--" at bounding box center [552, 412] width 86 height 30
type input "Zayntek 2 Weeks 9X5 4HR Reponse, NBD Warranty Replacement for DL380G11 Post"
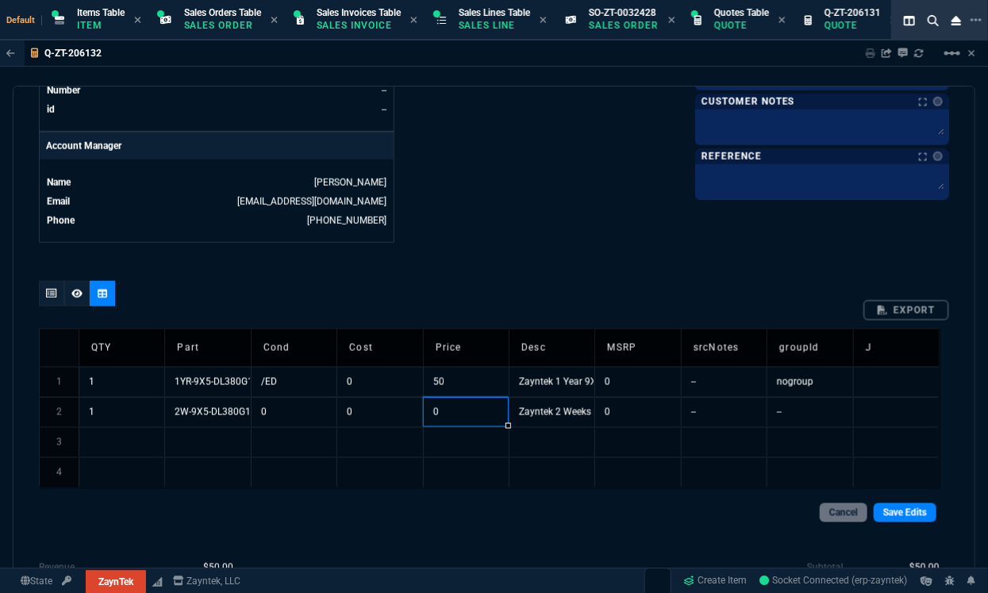
click at [437, 399] on td "0" at bounding box center [466, 412] width 86 height 30
click at [437, 399] on input "0" at bounding box center [467, 412] width 86 height 29
type input "50"
click at [905, 516] on link "Save Edits" at bounding box center [905, 512] width 63 height 19
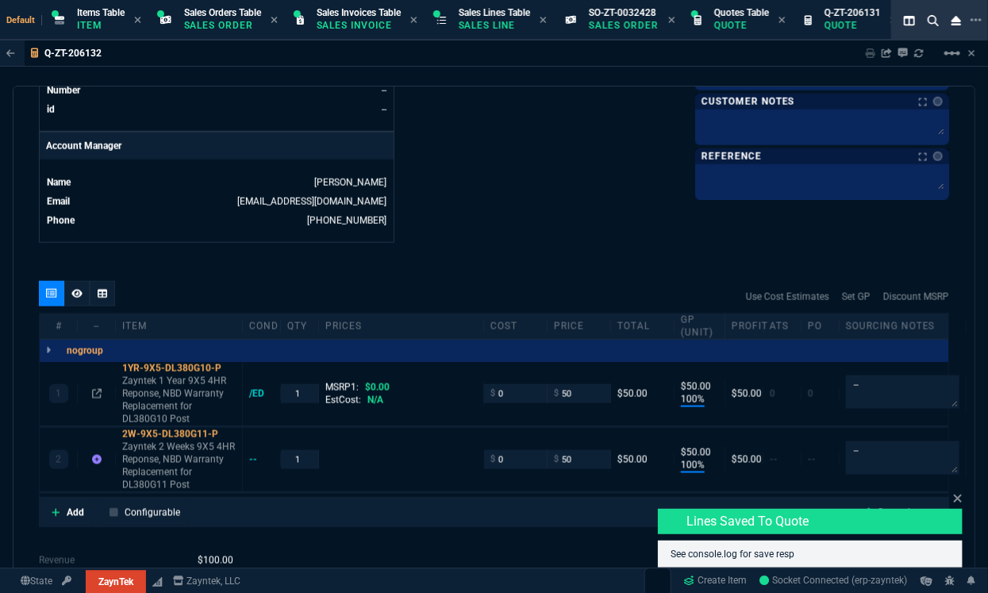
type input "100"
type input "50"
type input "100"
type input "50"
click at [77, 292] on icon at bounding box center [76, 293] width 11 height 9
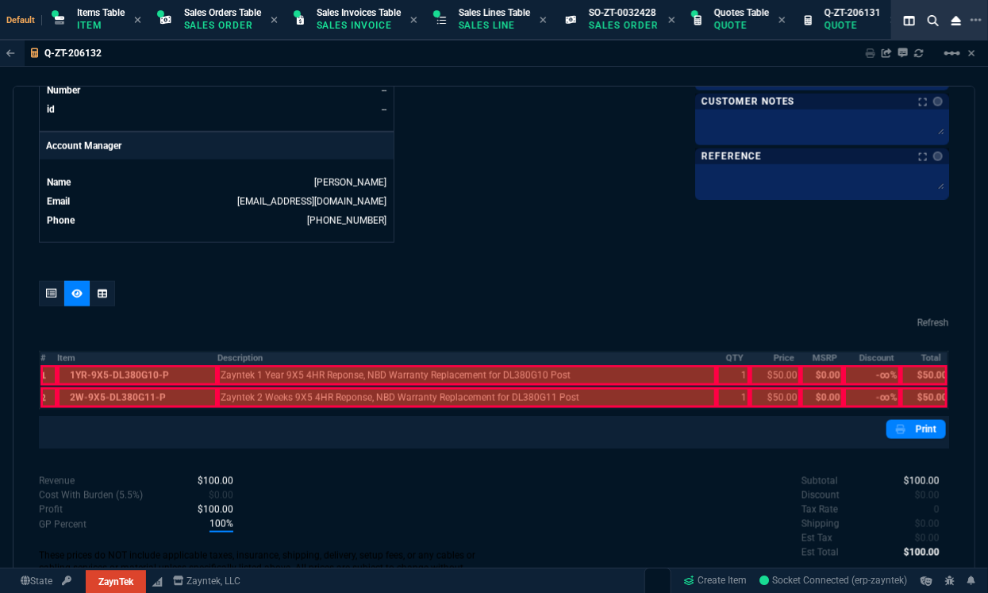
click at [44, 356] on th "#" at bounding box center [48, 358] width 17 height 13
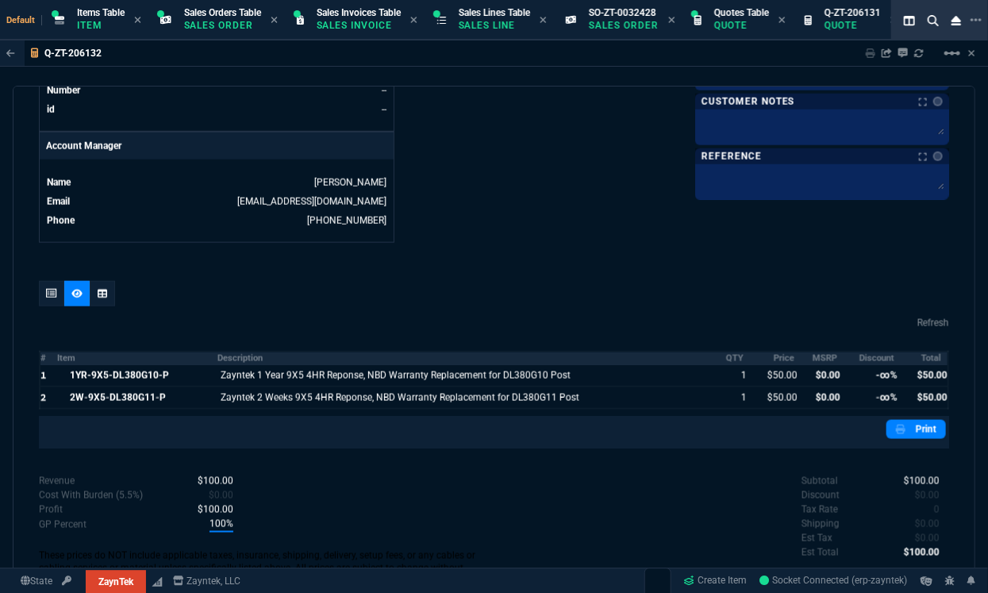
click at [811, 355] on th "MSRP" at bounding box center [822, 358] width 43 height 13
click at [869, 356] on th "Discount" at bounding box center [872, 358] width 57 height 13
click at [50, 291] on icon at bounding box center [51, 294] width 11 height 10
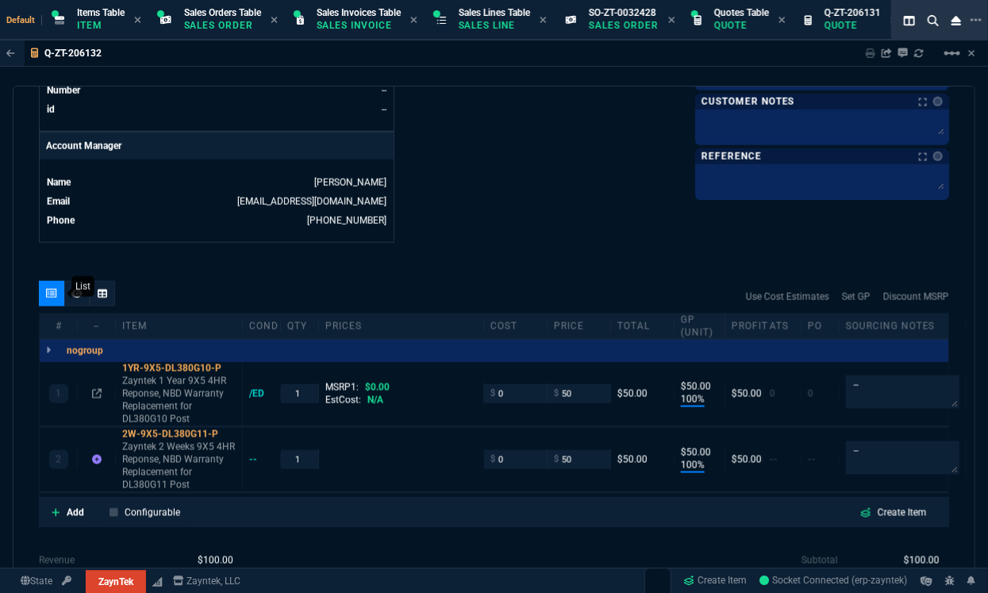
type input "100"
type input "50"
type input "100"
type input "50"
click at [100, 294] on icon at bounding box center [103, 294] width 10 height 10
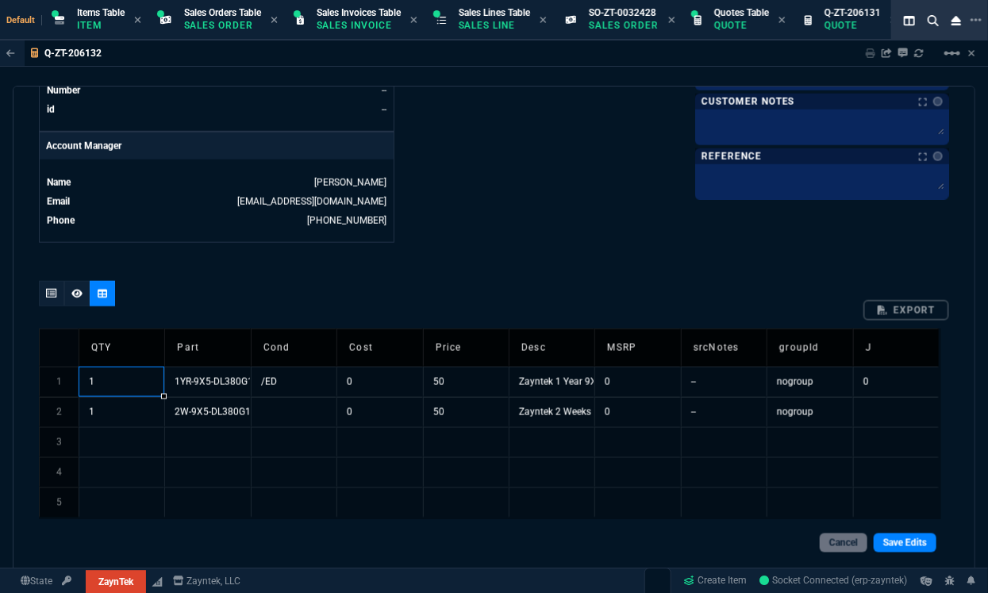
click at [124, 373] on td "1" at bounding box center [122, 382] width 86 height 30
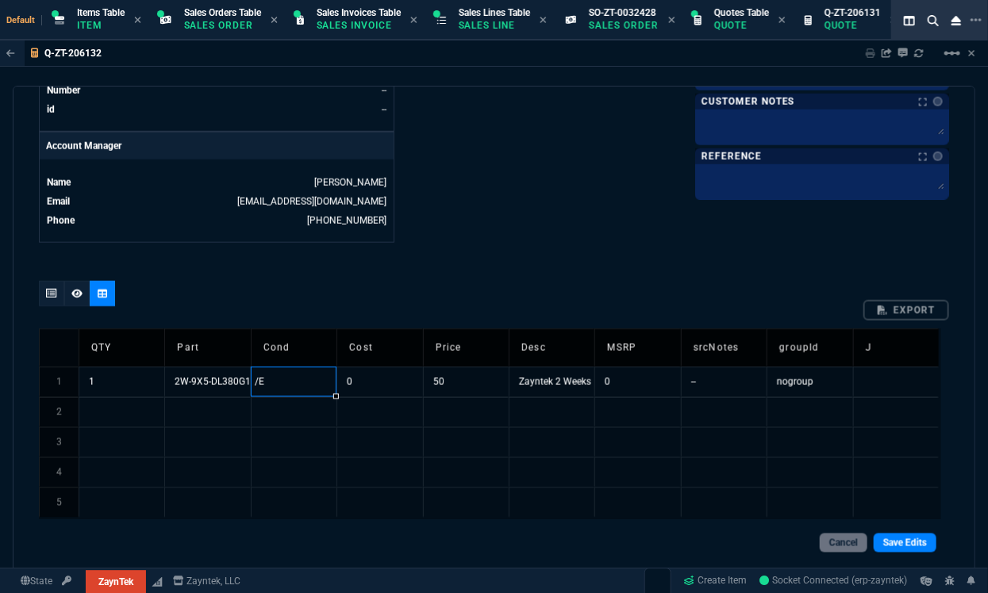
type input "/ED"
click at [920, 539] on link "Save Edits" at bounding box center [905, 542] width 63 height 19
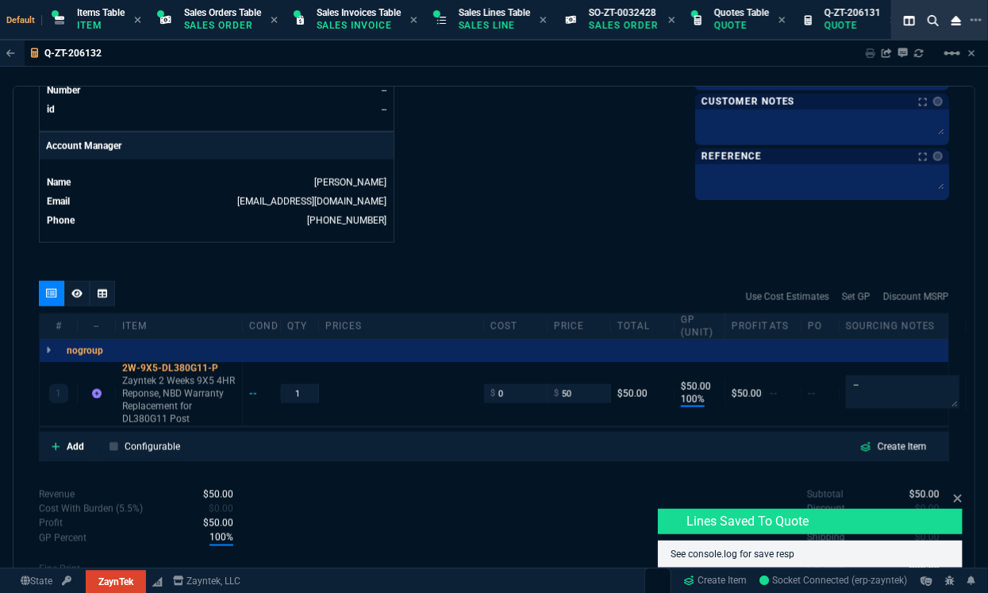
type input "100"
type input "50"
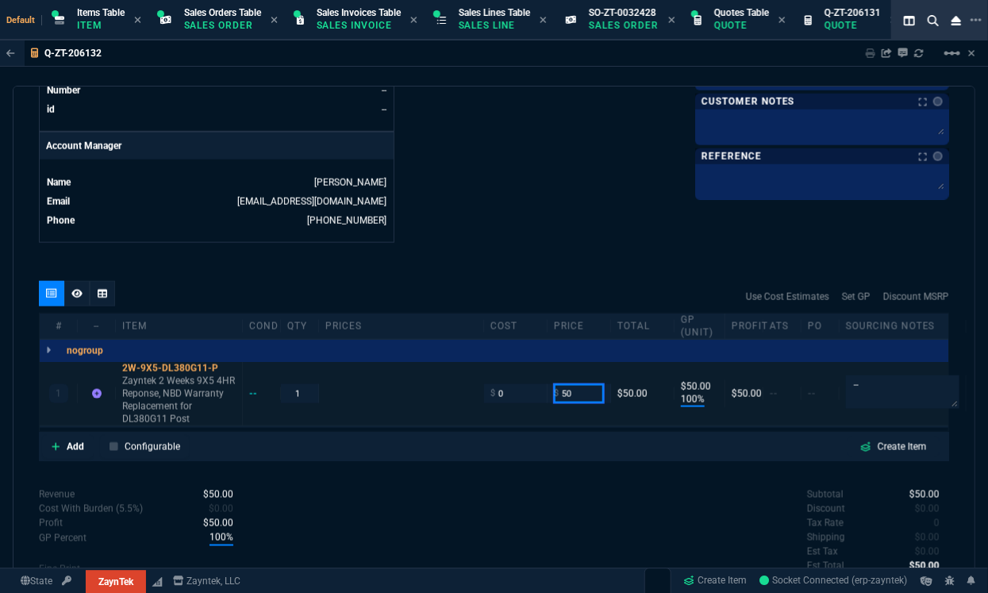
click at [590, 386] on input "50" at bounding box center [579, 393] width 50 height 18
type input "55"
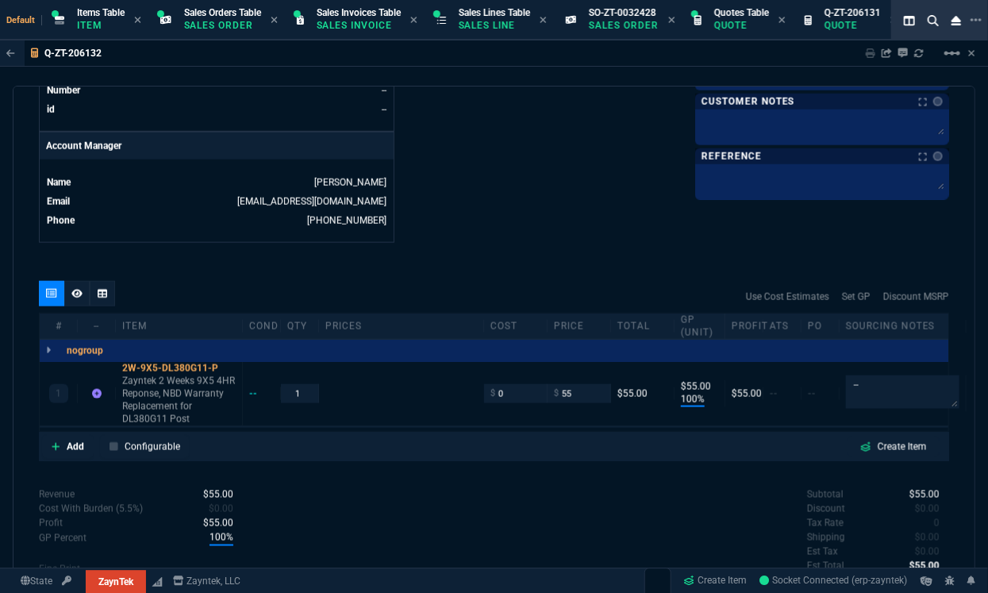
type input "55"
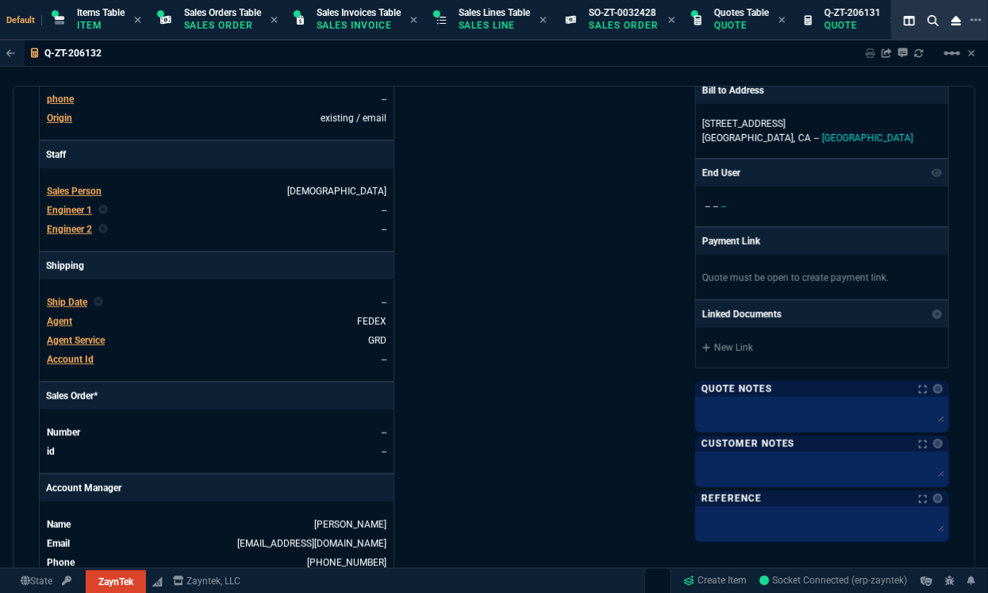
scroll to position [0, 0]
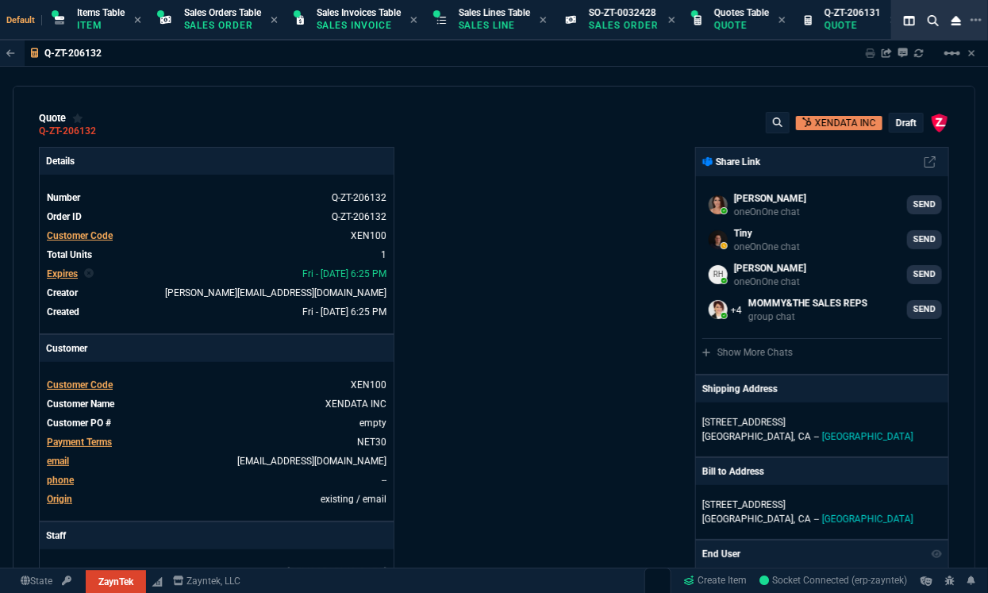
click at [896, 121] on p "draft" at bounding box center [906, 123] width 21 height 13
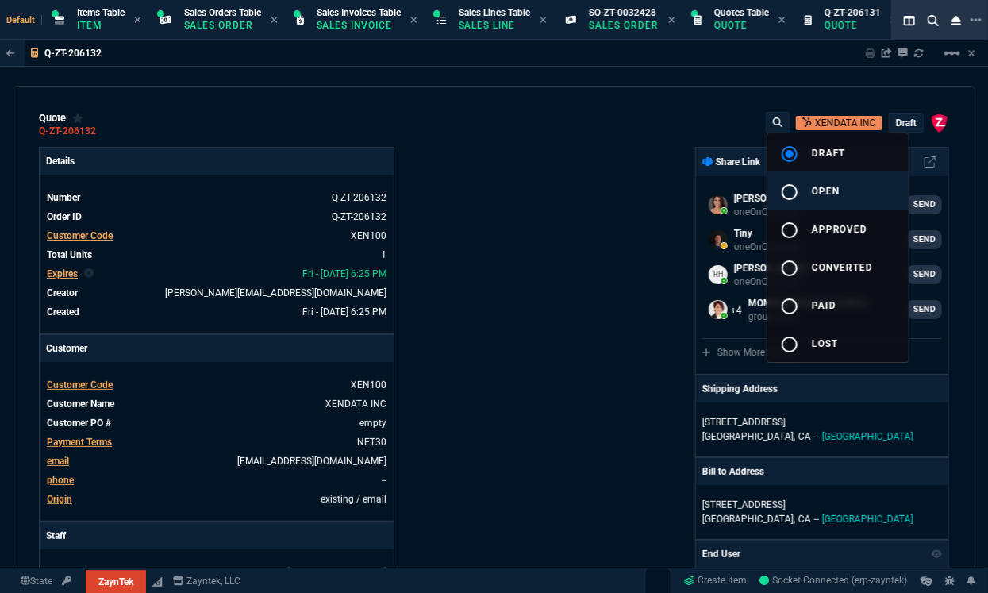
click at [821, 194] on span "open" at bounding box center [826, 191] width 28 height 11
type input "100"
type input "55"
click at [601, 147] on div at bounding box center [494, 296] width 988 height 593
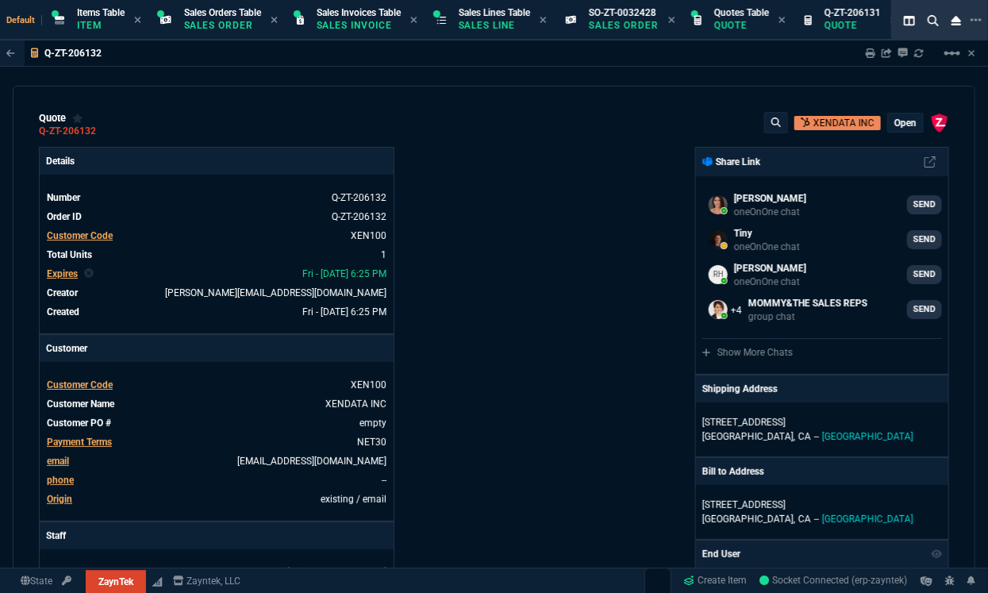
click at [862, 55] on div "Sharing Q-ZT-206132 Link Dev Link Share on Teams linear_scale" at bounding box center [911, 52] width 129 height 25
click at [873, 57] on icon at bounding box center [871, 53] width 10 height 10
type input "100"
type input "55"
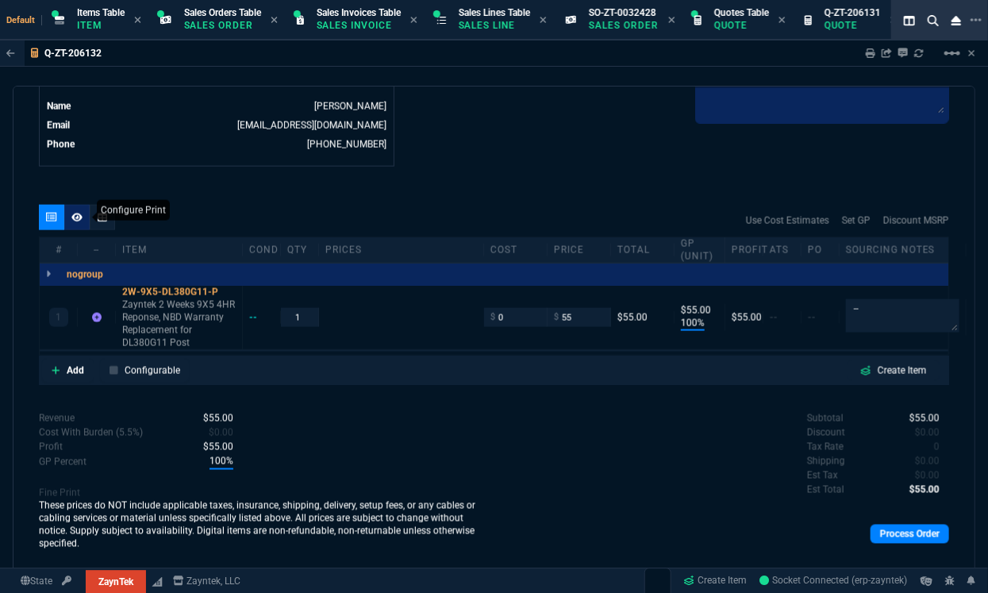
click at [78, 215] on icon at bounding box center [76, 217] width 11 height 9
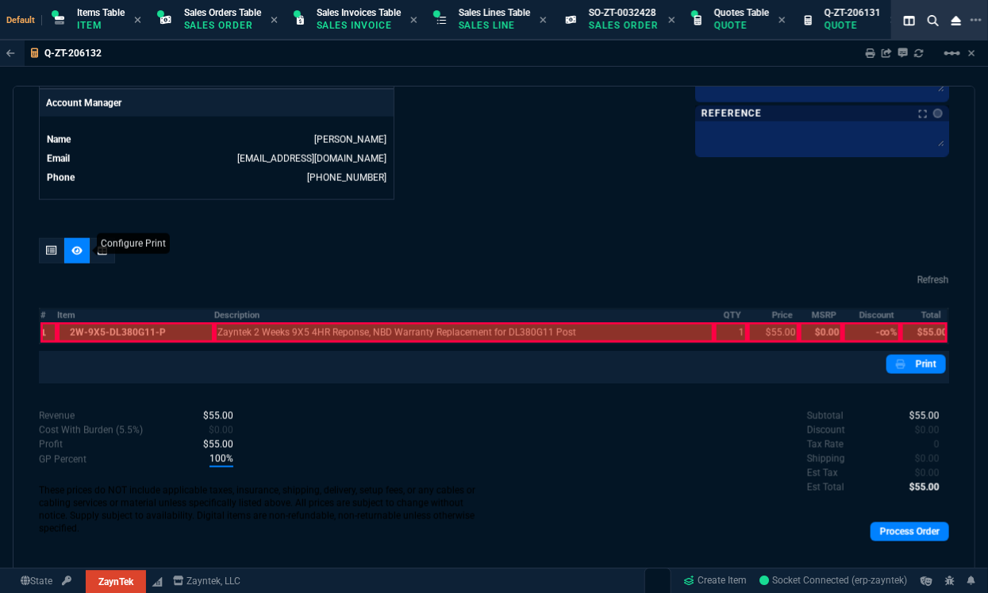
scroll to position [764, 0]
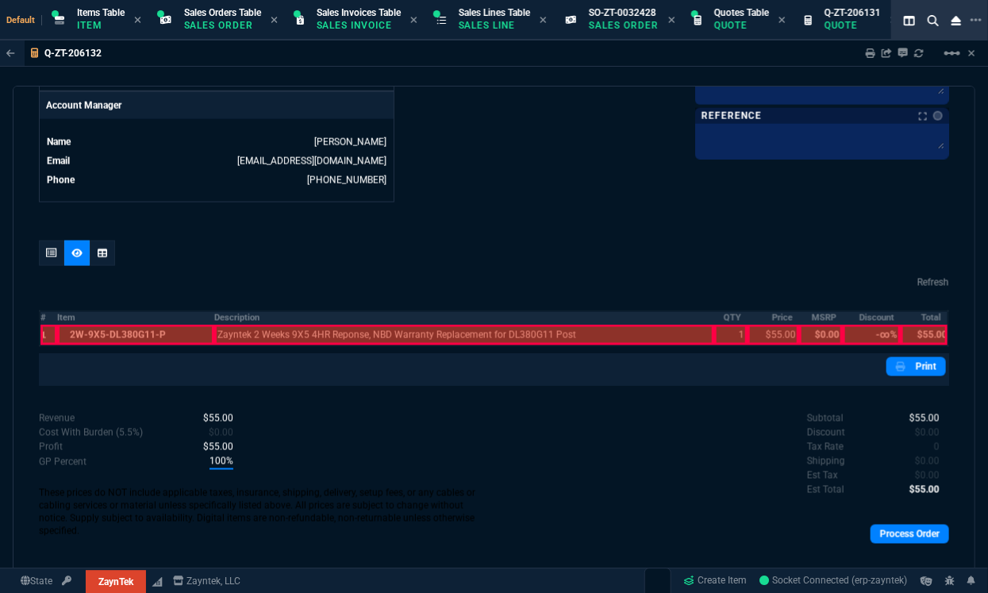
click at [43, 314] on th "#" at bounding box center [48, 317] width 17 height 13
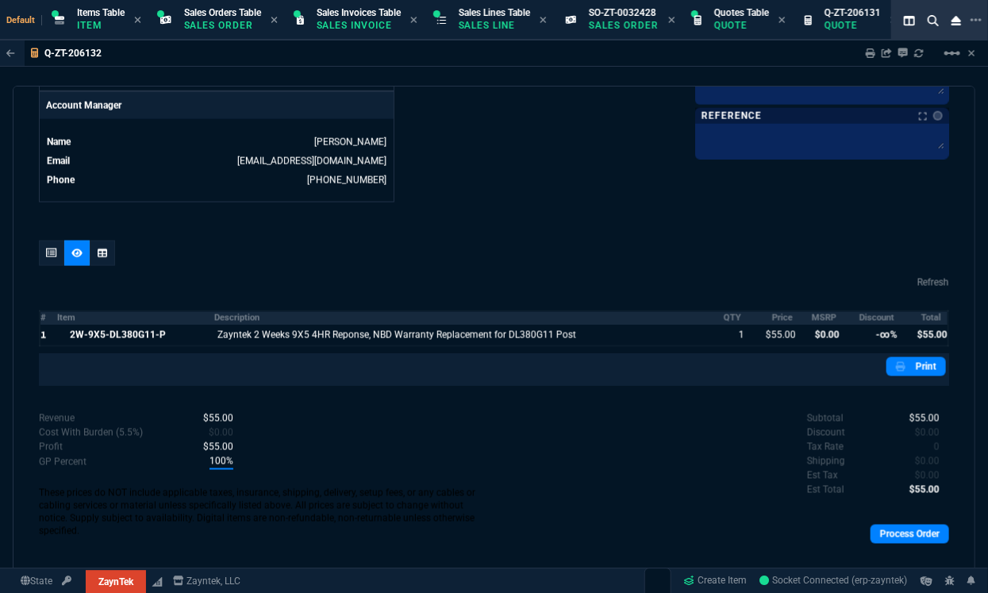
click at [818, 312] on th "MSRP" at bounding box center [821, 317] width 44 height 13
click at [852, 318] on th "Discount" at bounding box center [872, 317] width 58 height 13
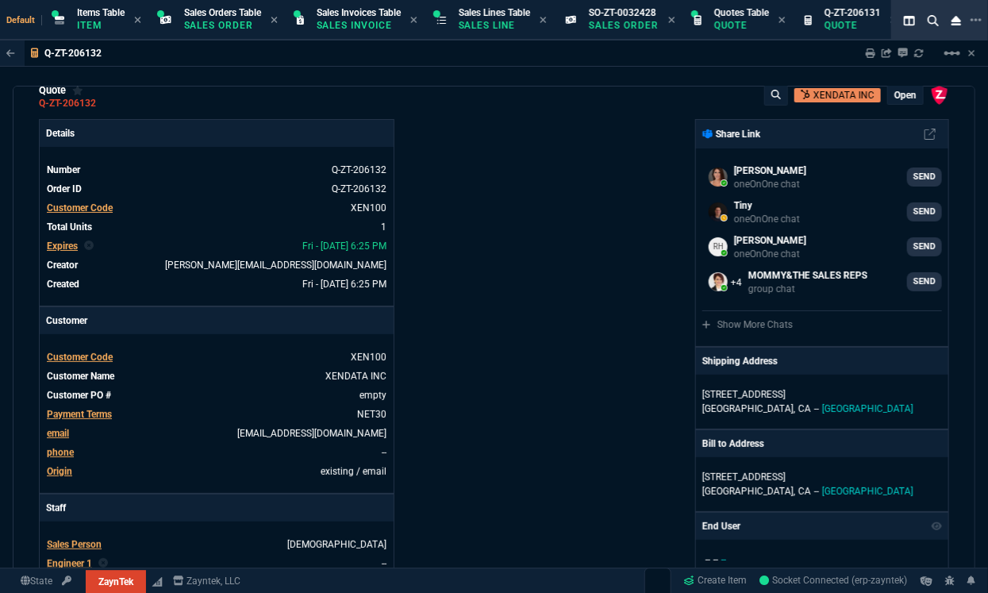
scroll to position [0, 0]
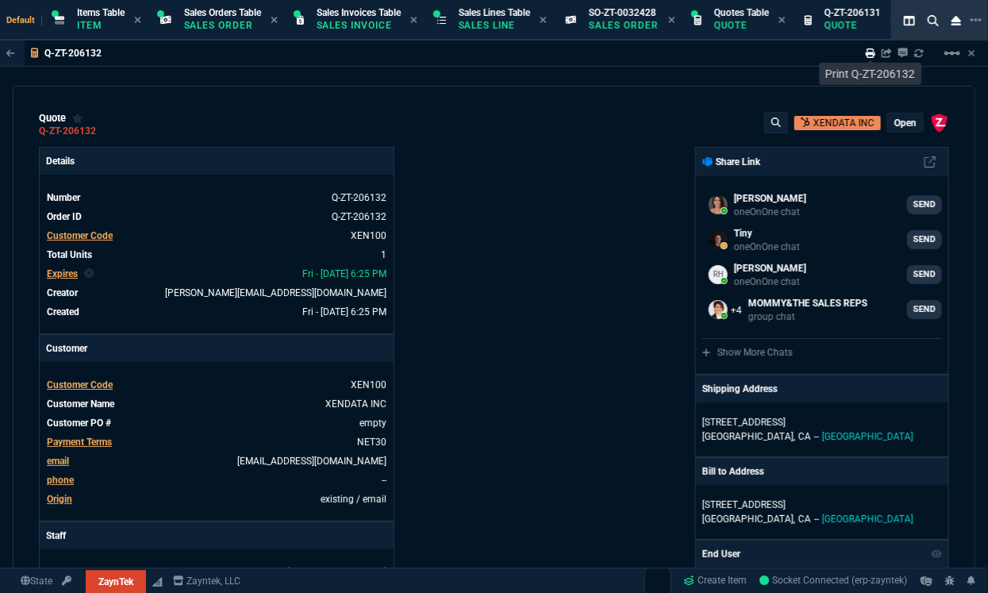
click at [869, 52] on icon at bounding box center [871, 53] width 10 height 10
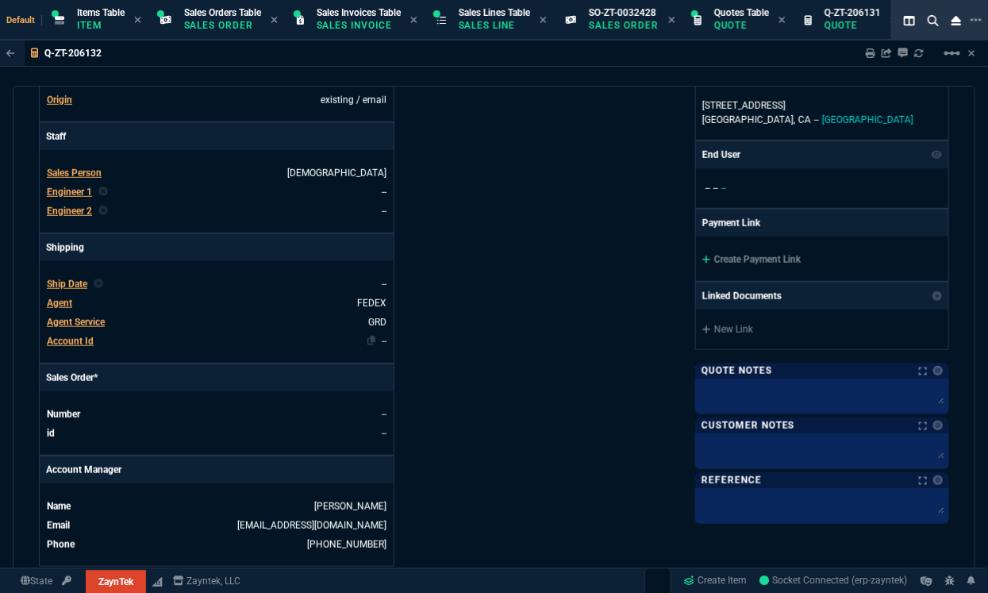
scroll to position [403, 0]
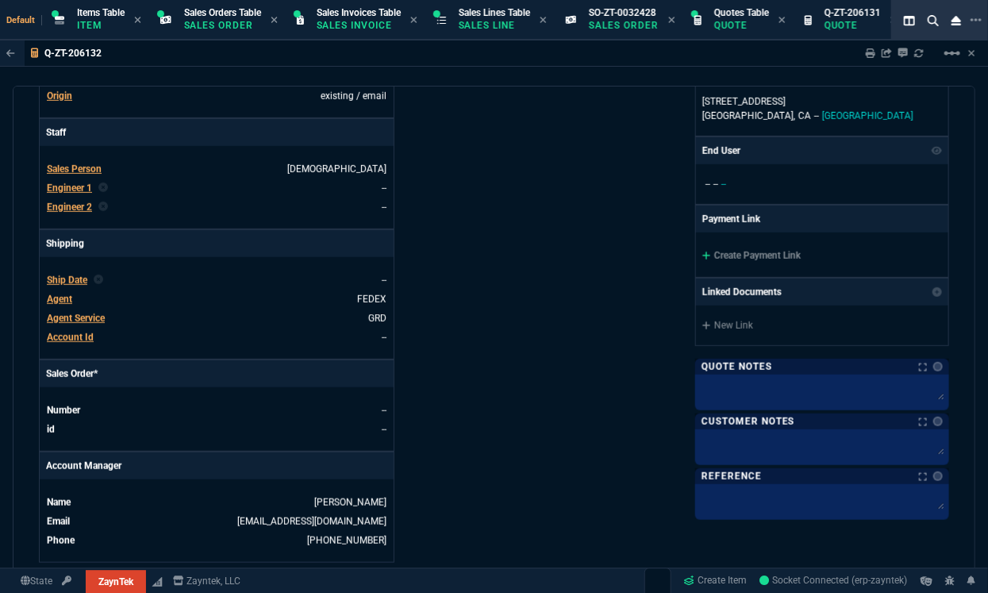
click at [62, 294] on span "Agent" at bounding box center [59, 299] width 25 height 11
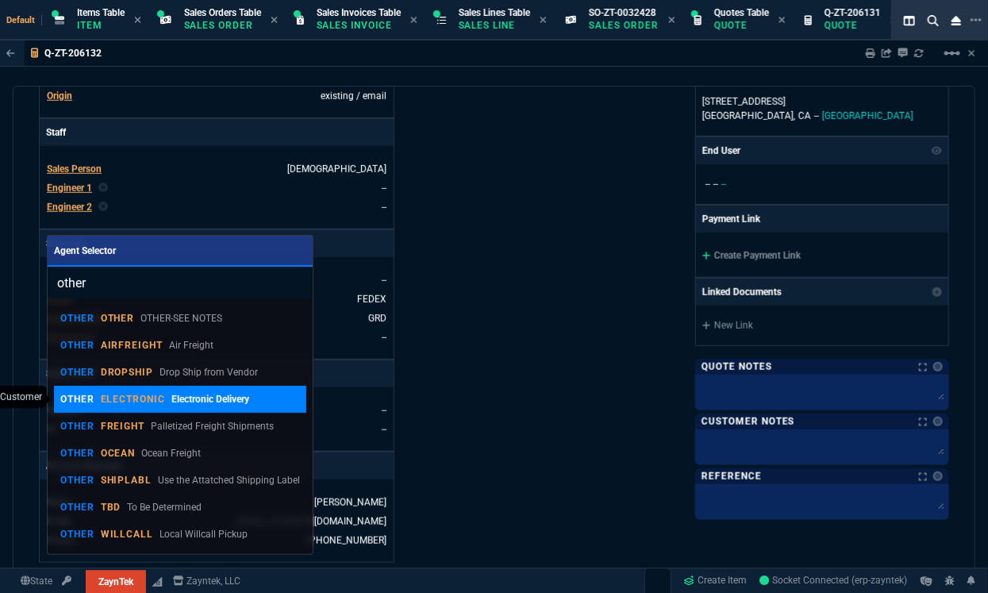
type input "other"
click at [152, 404] on p "ELECTRONIC" at bounding box center [133, 399] width 65 height 13
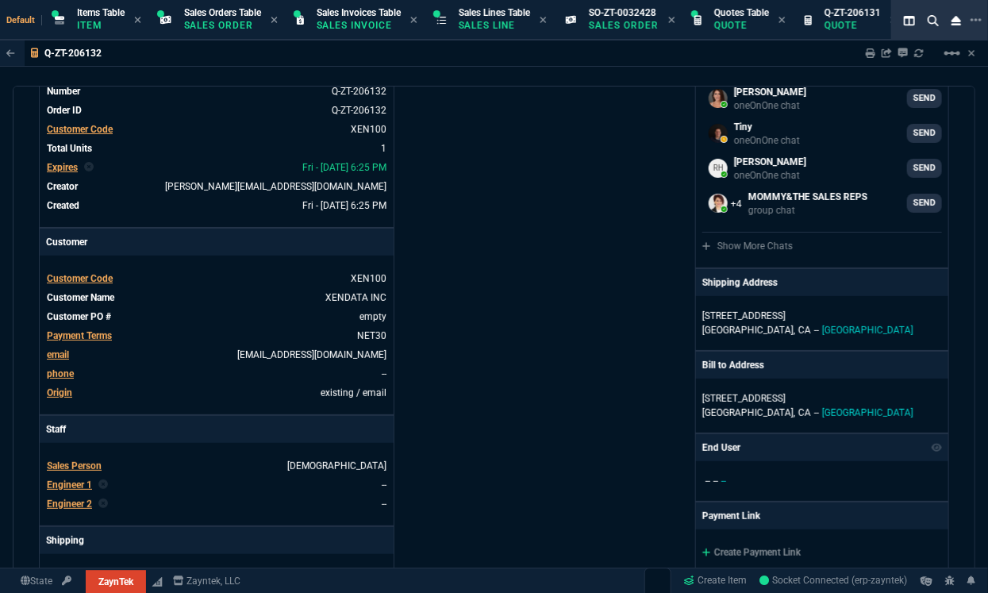
scroll to position [0, 0]
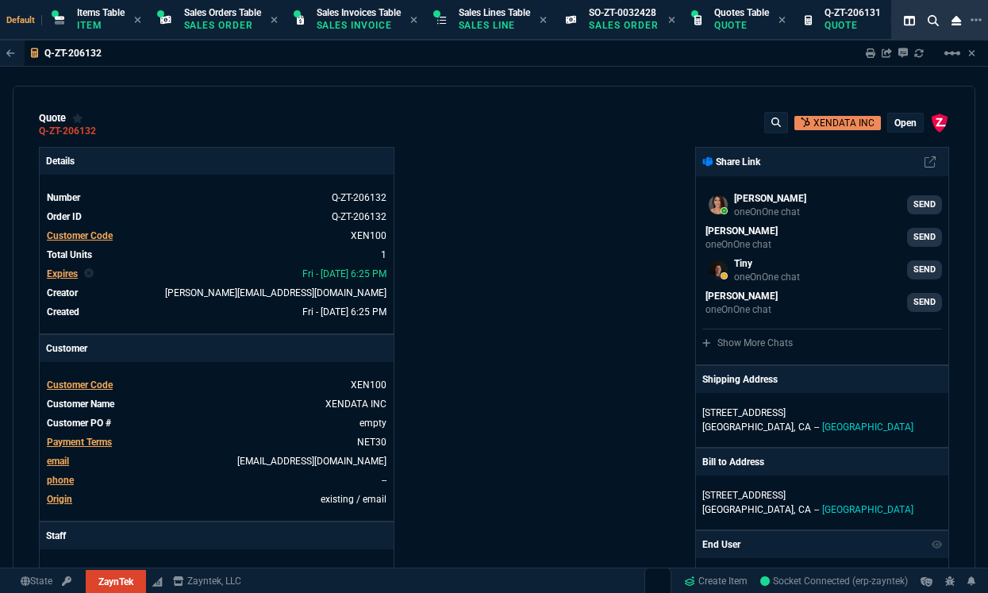
type input "100"
type input "55"
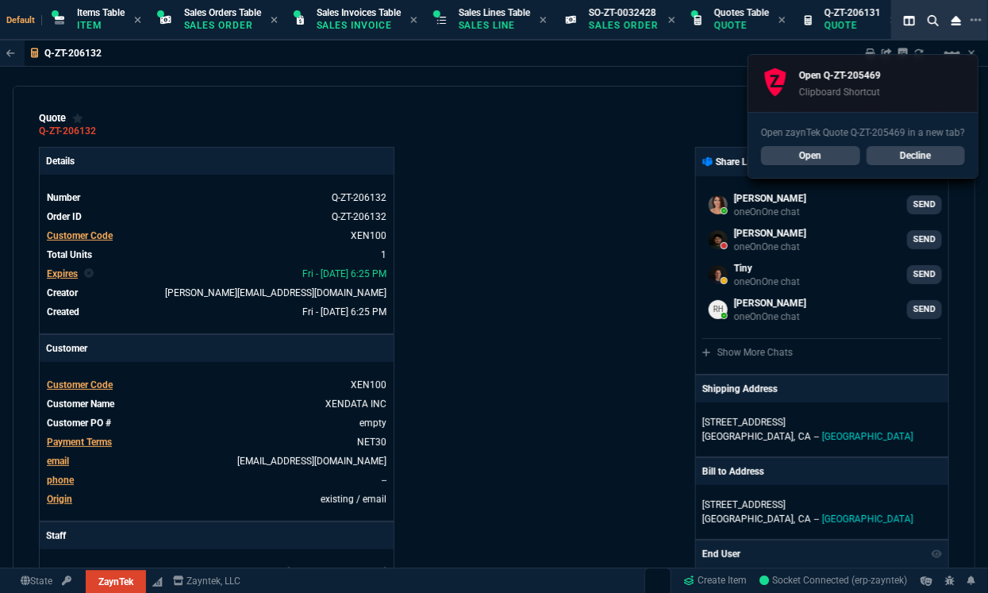
click at [838, 167] on div "Open zaynTek Quote Q-ZT-205469 in a new tab? Open Decline" at bounding box center [863, 145] width 229 height 66
click at [834, 156] on link "Open" at bounding box center [810, 155] width 99 height 19
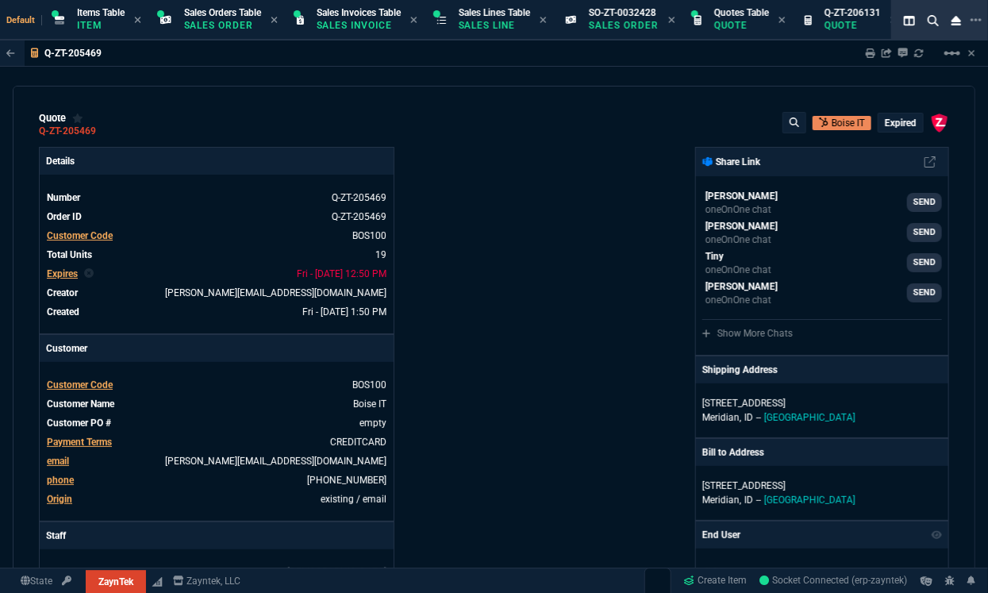
type input "20"
type input "295"
type input "60"
type input "595"
type input "1393"
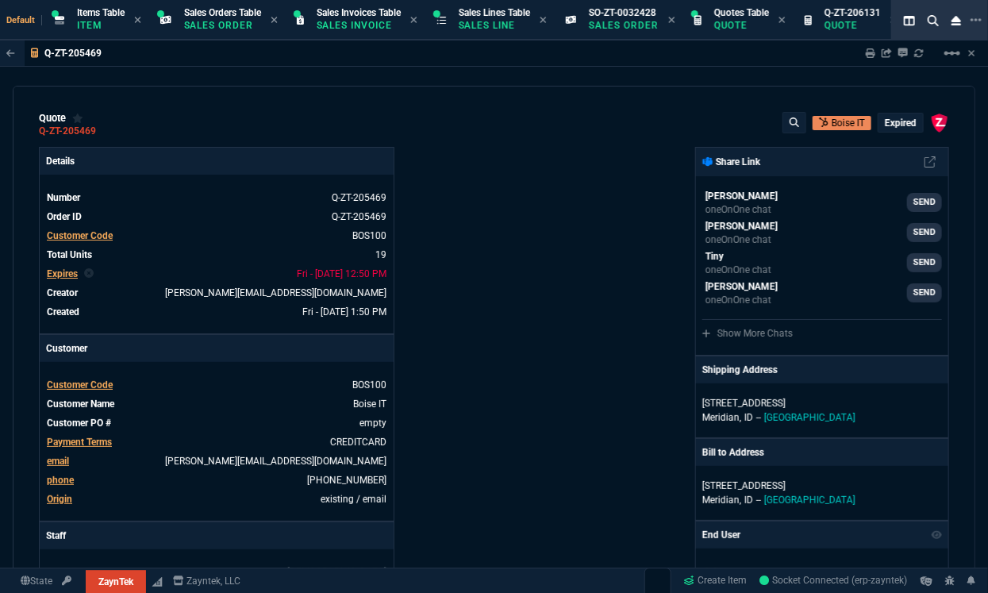
type input "44"
type input "174"
type input "2498"
type input "62"
type input "165"
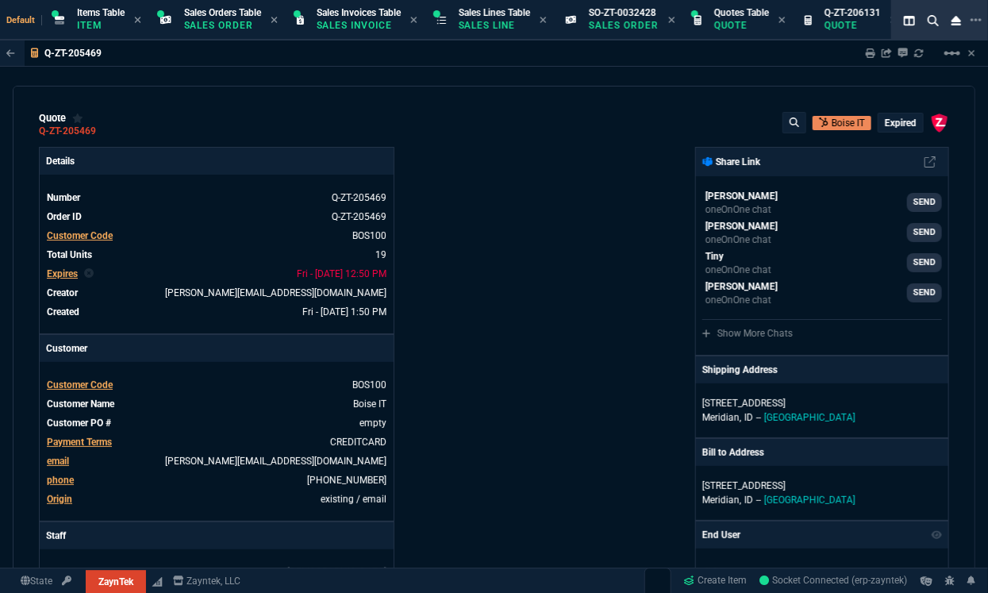
type input "402"
type input "38"
type input "80"
type input "723"
type input "14"
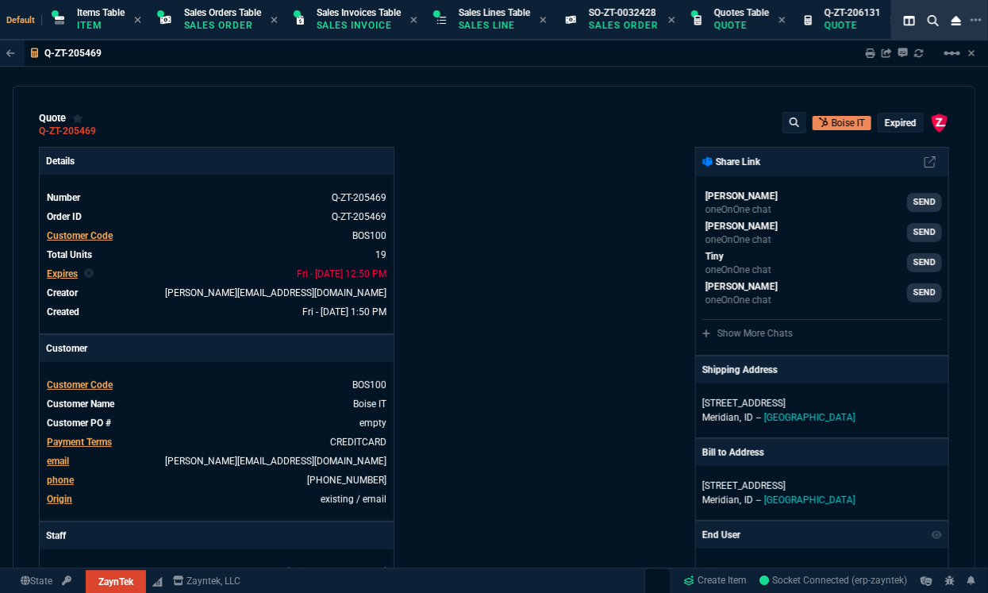
type input "50"
type input "1539"
type input "60"
type input "295"
type input "2619"
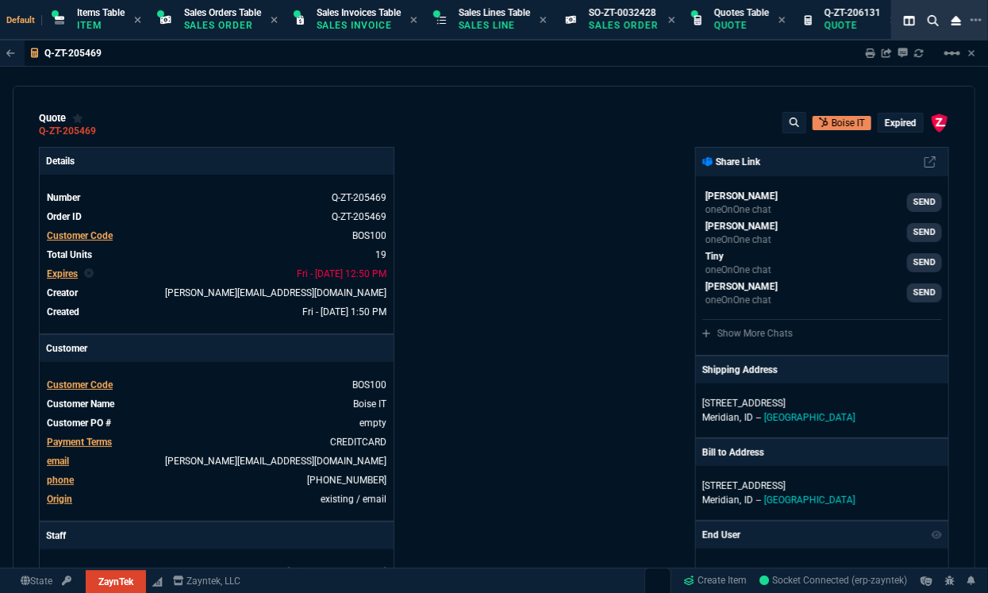
type input "55"
type input "60"
type input "234"
type input "76"
type input "65"
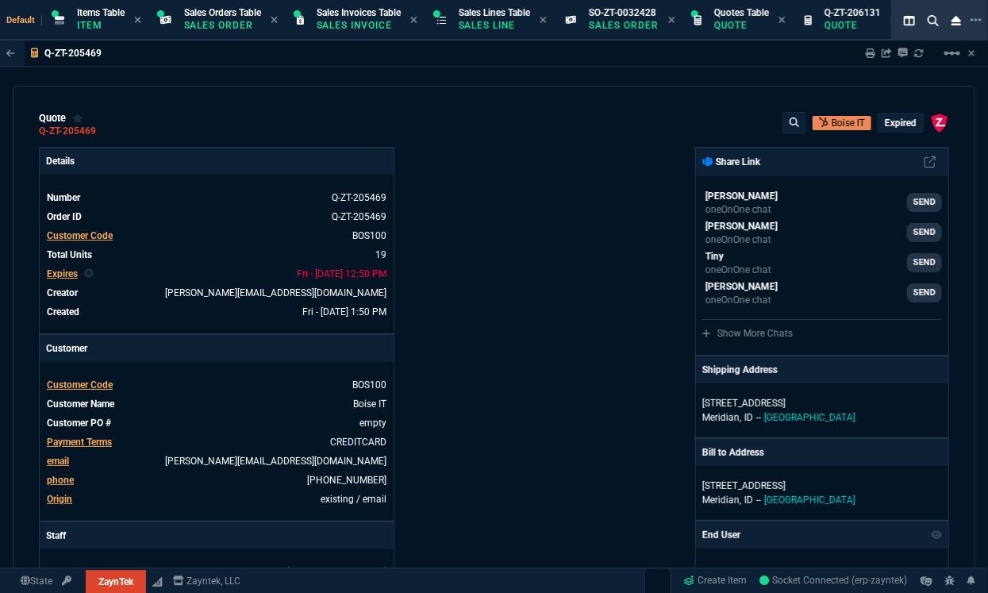
type input "109"
type input "43"
type input "75"
type input "399"
type input "52"
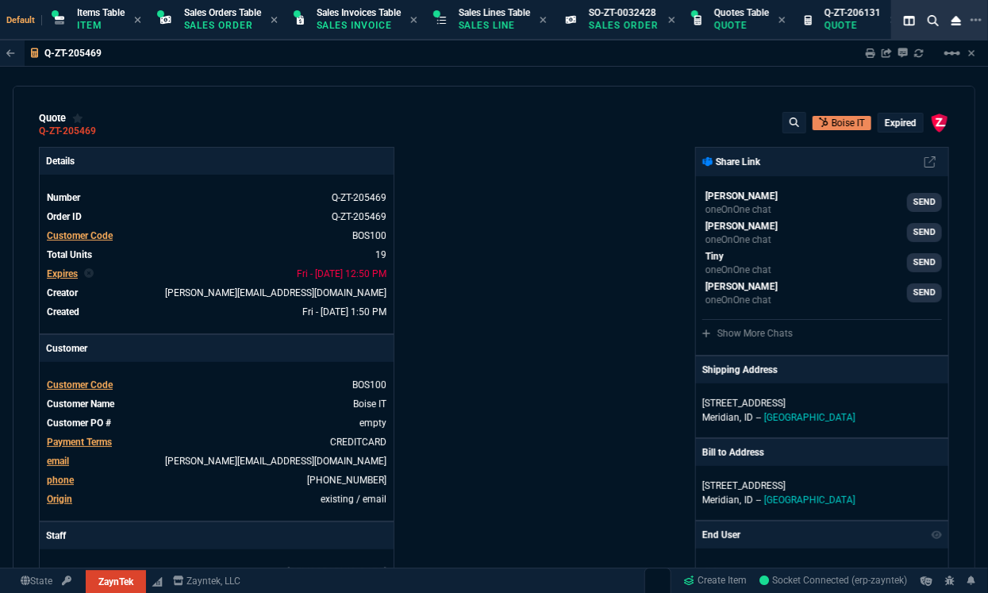
type input "65"
type input "524"
type input "80"
type input "4"
type input "11"
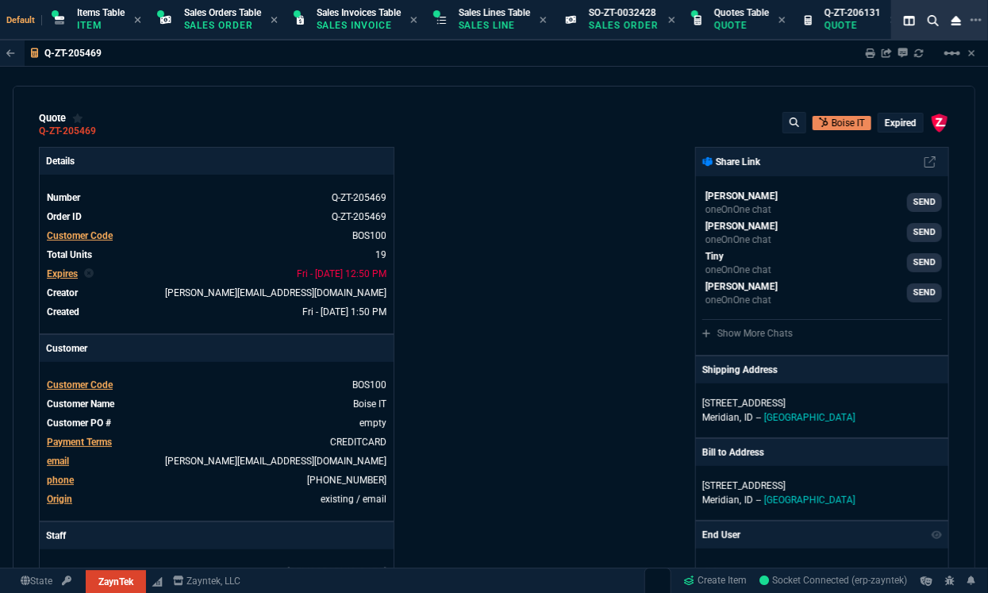
type input "0"
type input "50"
type input "29"
type input "84"
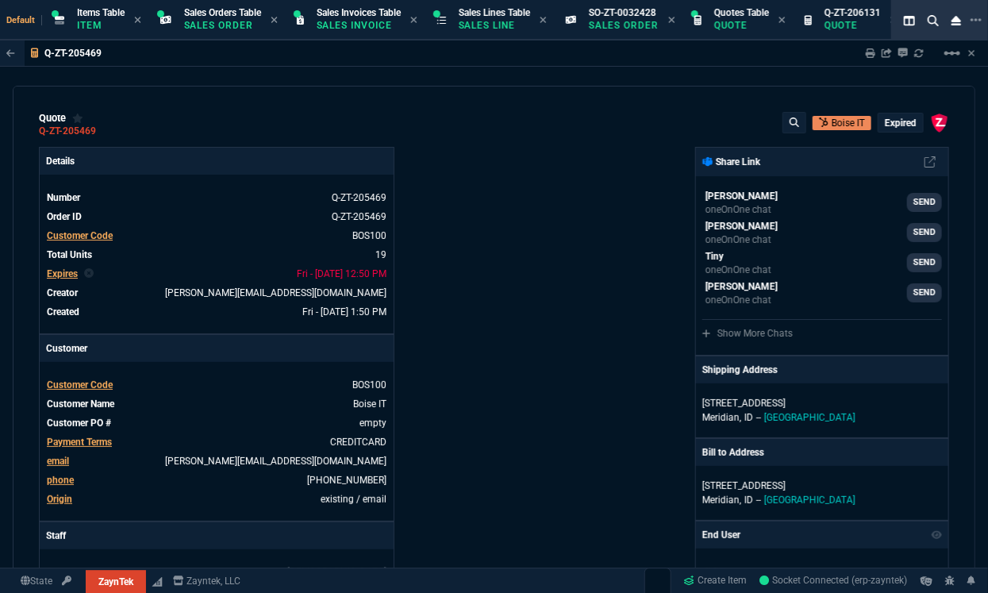
type input "34"
type input "71"
type input "78"
type input "81"
type input "53"
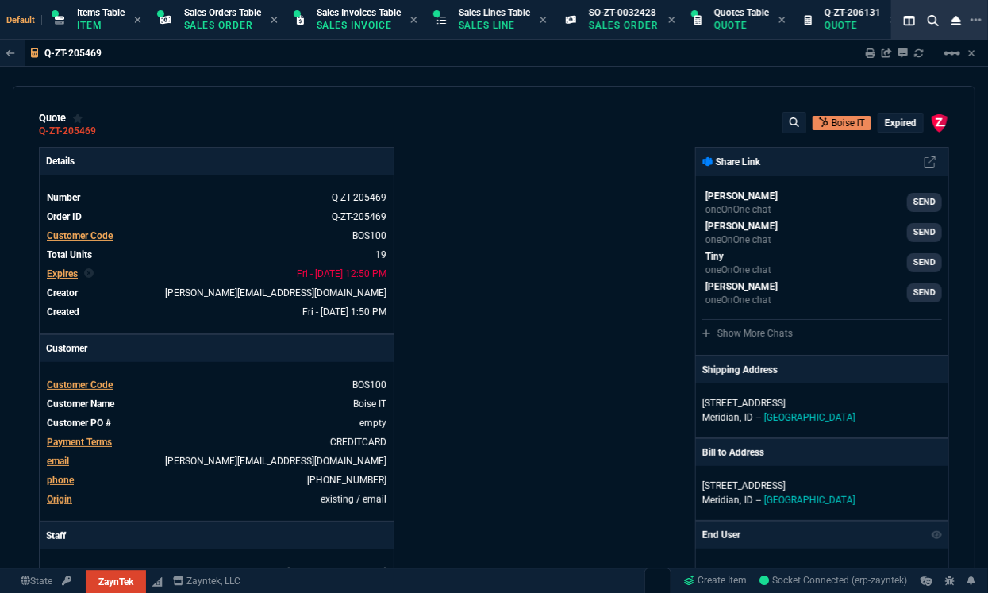
type input "22"
type input "56"
type input "76"
type input "55"
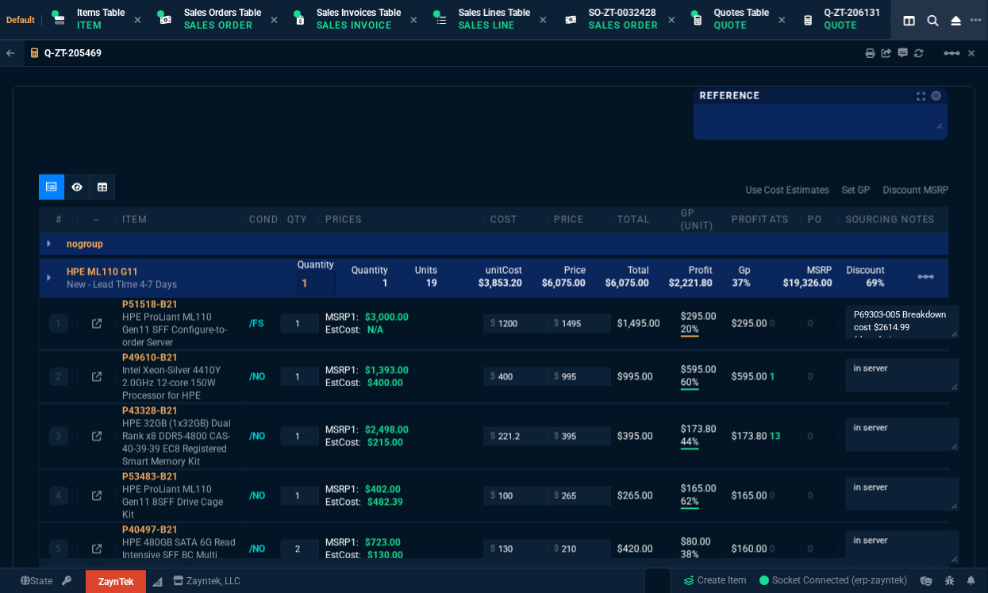
scroll to position [1041, 0]
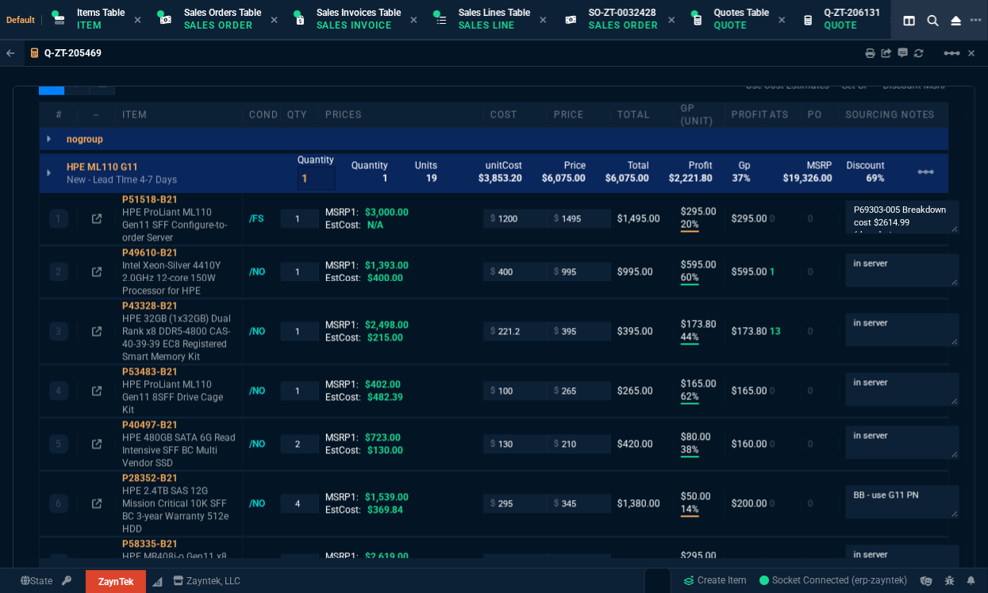
click at [703, 64] on div "Q-ZT-205469 Sharing Q-ZT-205469 Link Dev Link Share on Teams linear_scale" at bounding box center [494, 53] width 988 height 26
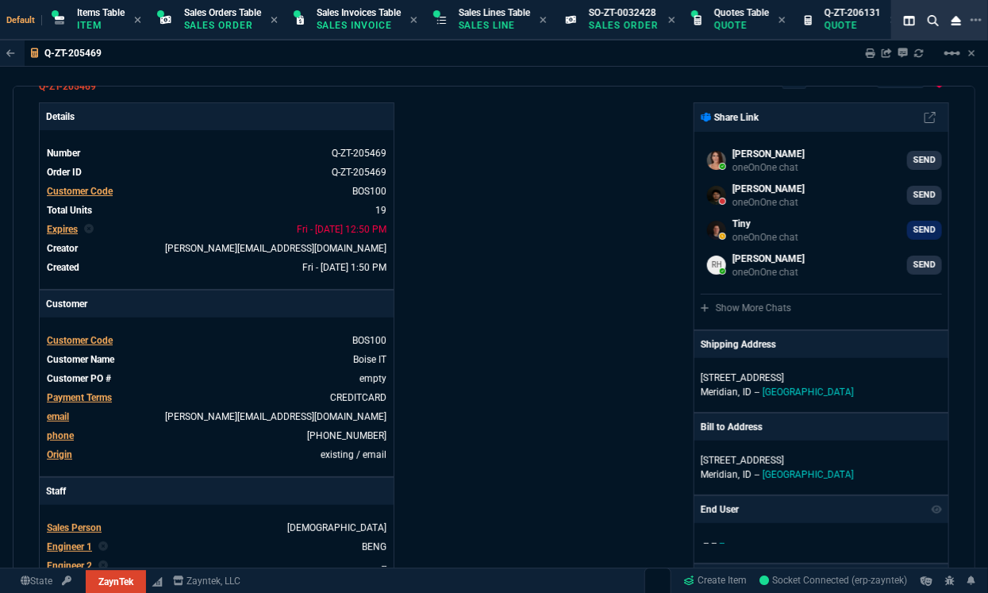
scroll to position [0, 0]
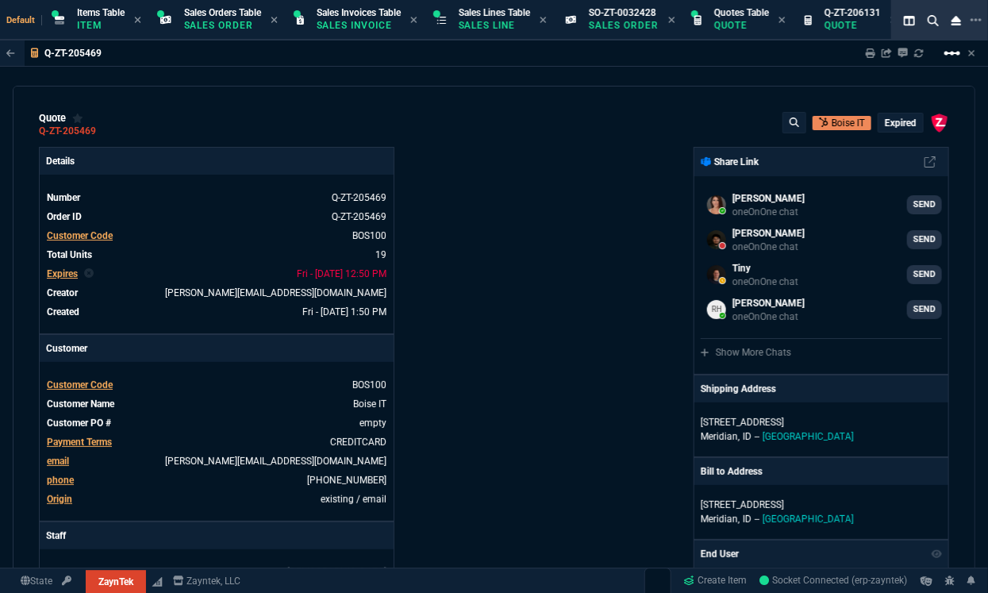
click at [953, 55] on mat-icon "linear_scale" at bounding box center [952, 53] width 19 height 19
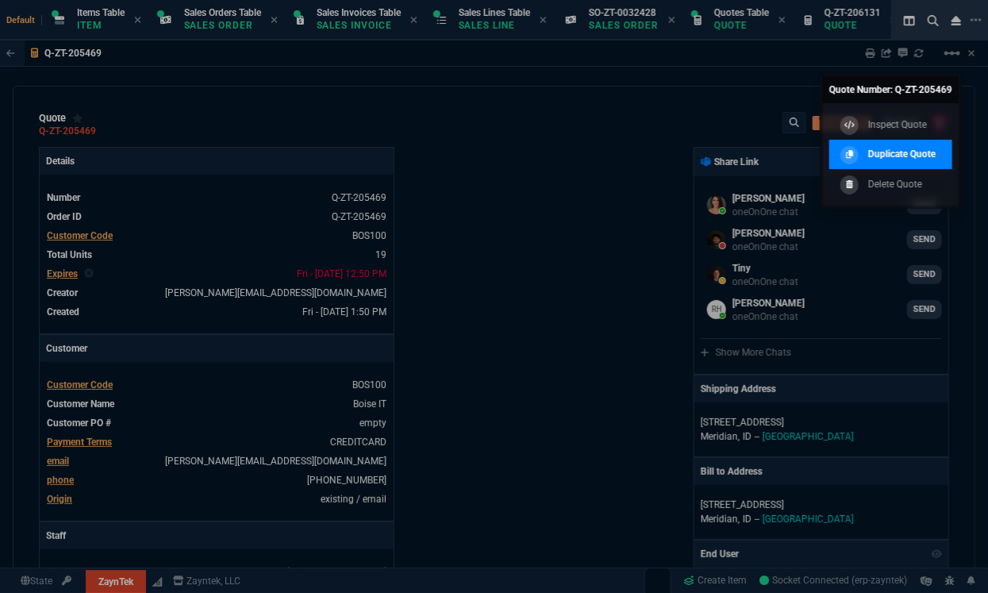
click at [880, 156] on p "Duplicate Quote" at bounding box center [902, 154] width 67 height 14
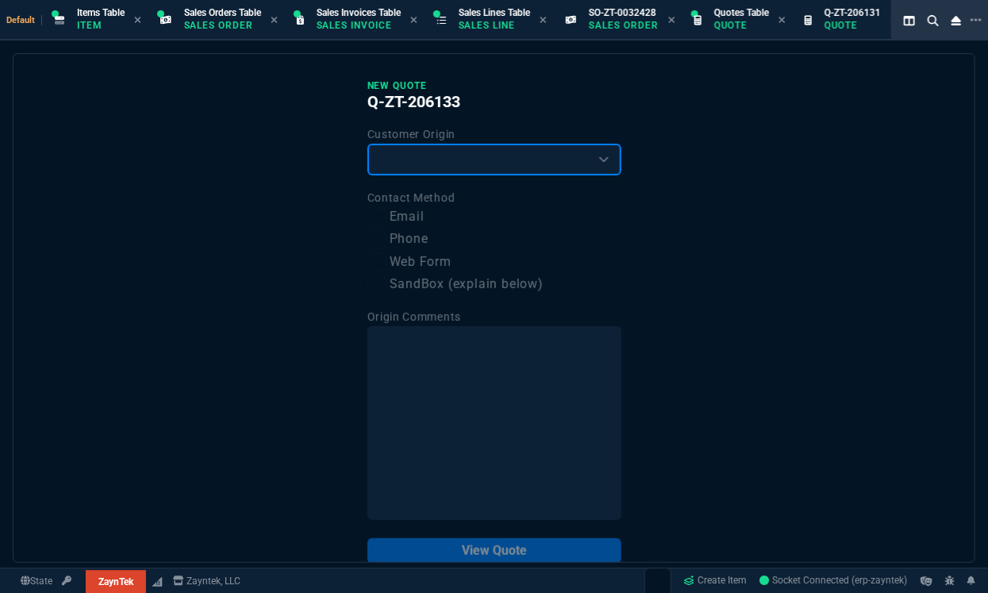
click at [449, 175] on select "Existing Customer Amazon Lead (first order) Website Lead (first order) Called (…" at bounding box center [495, 160] width 254 height 32
select select "existing"
click at [368, 144] on select "Existing Customer Amazon Lead (first order) Website Lead (first order) Called (…" at bounding box center [495, 160] width 254 height 32
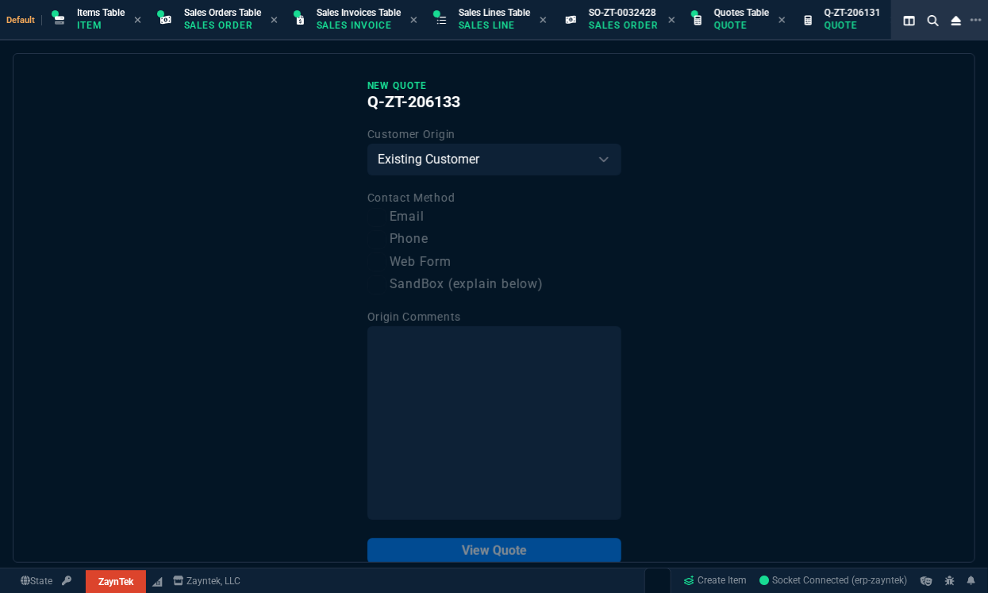
click at [400, 216] on label "Email" at bounding box center [495, 217] width 254 height 20
click at [387, 216] on input "Email" at bounding box center [377, 217] width 19 height 19
checkbox input "true"
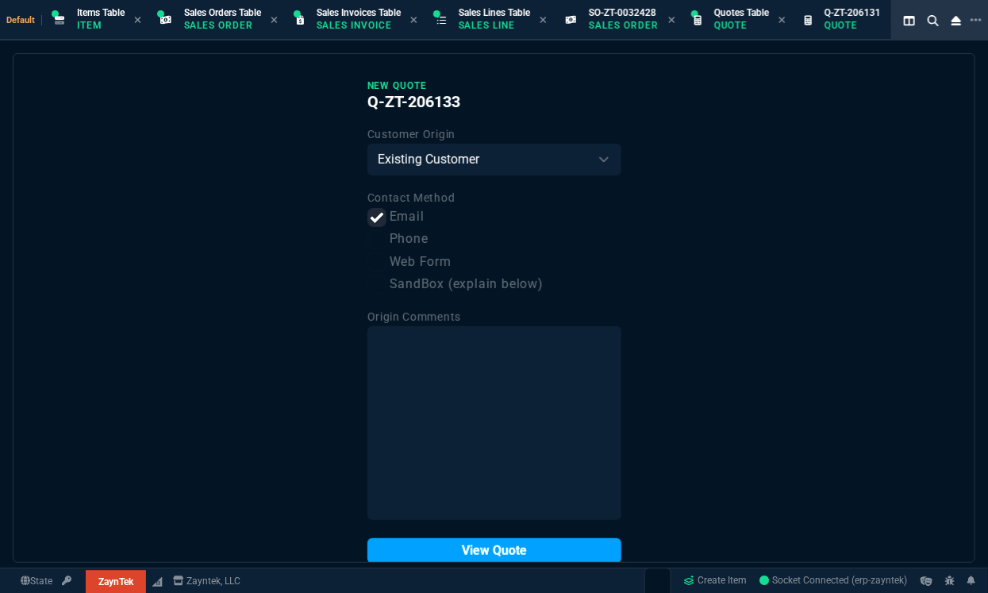
click at [427, 549] on button "View Quote" at bounding box center [495, 550] width 254 height 25
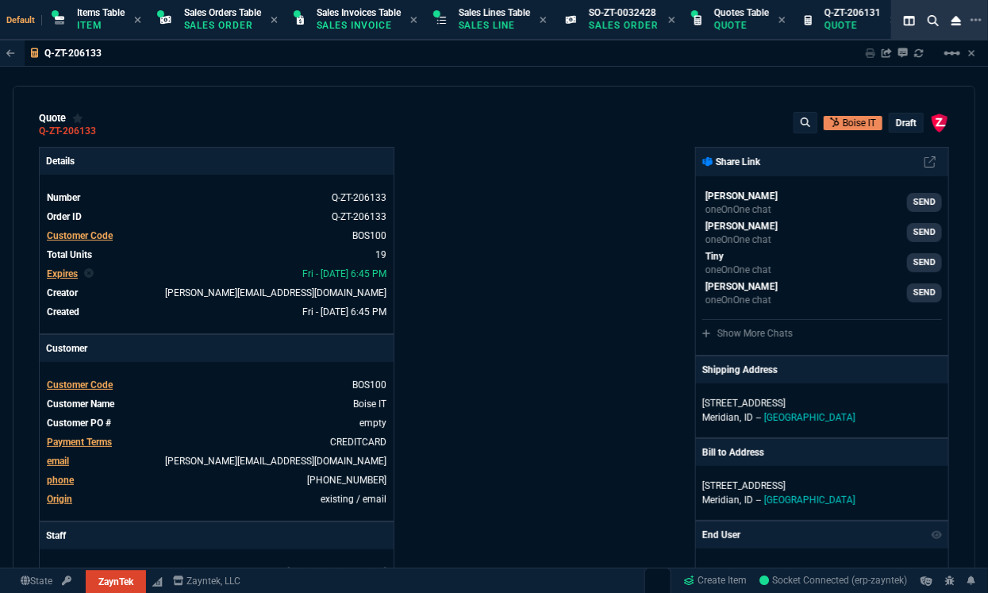
type input "20"
type input "295"
type input "60"
type input "595"
type input "44"
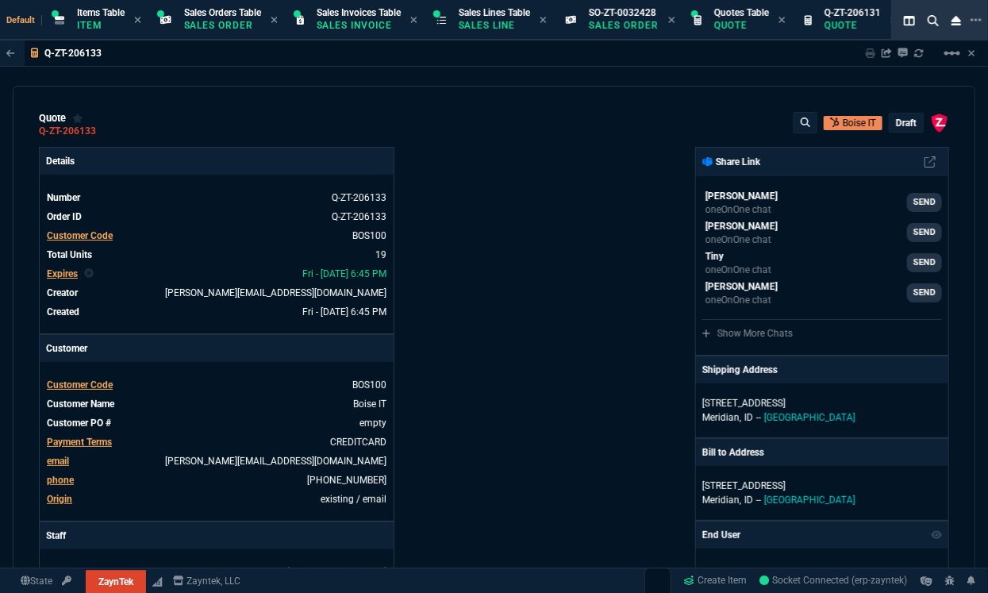
type input "174"
type input "62"
type input "165"
type input "38"
type input "80"
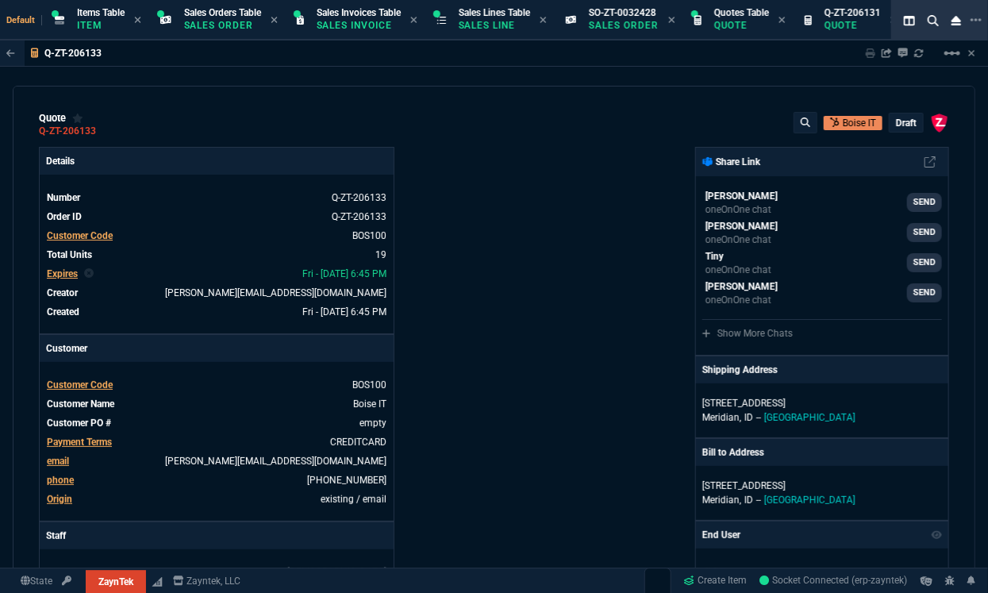
type input "14"
type input "50"
type input "60"
type input "295"
type input "55"
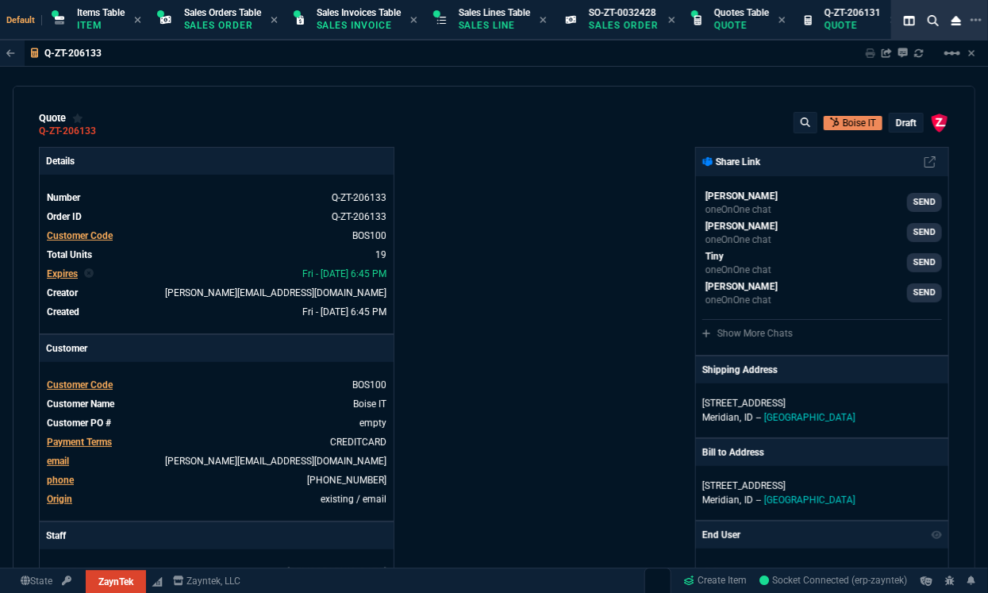
type input "60"
type input "76"
type input "65"
type input "43"
type input "75"
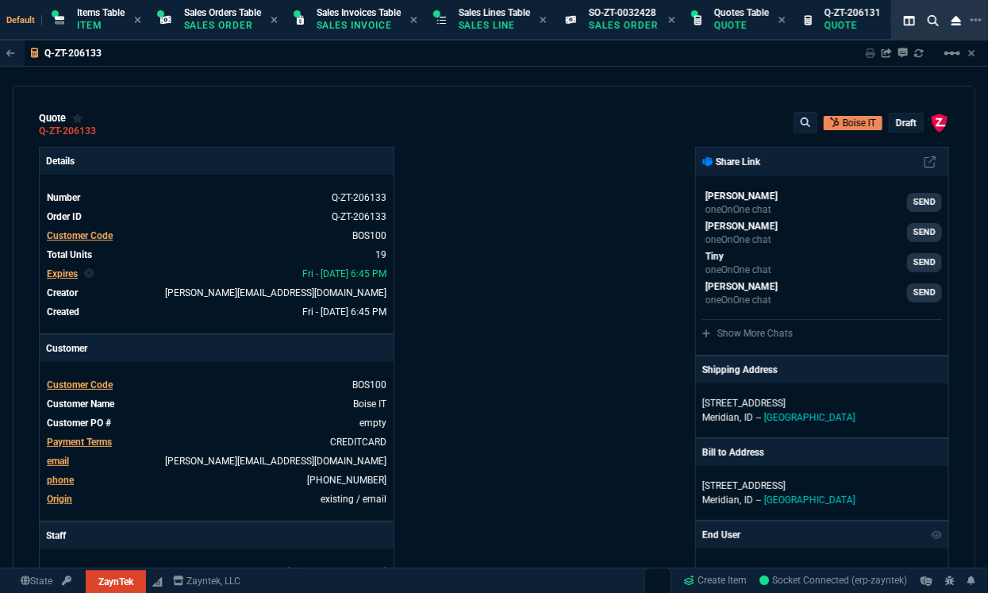
type input "52"
type input "65"
type input "80"
type input "4"
type input "0"
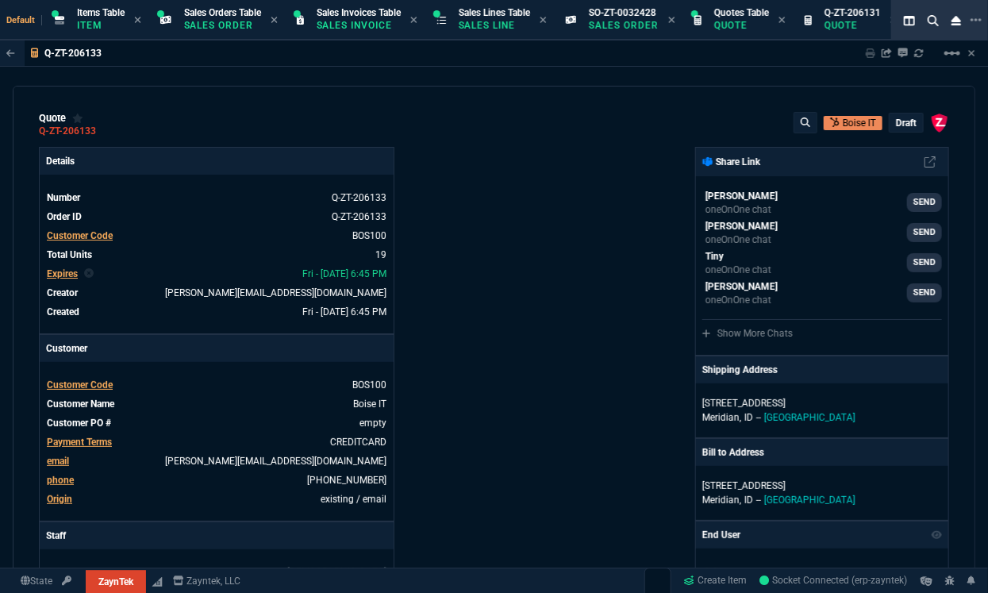
type input "0"
type input "50"
type input "29"
type input "84"
type input "34"
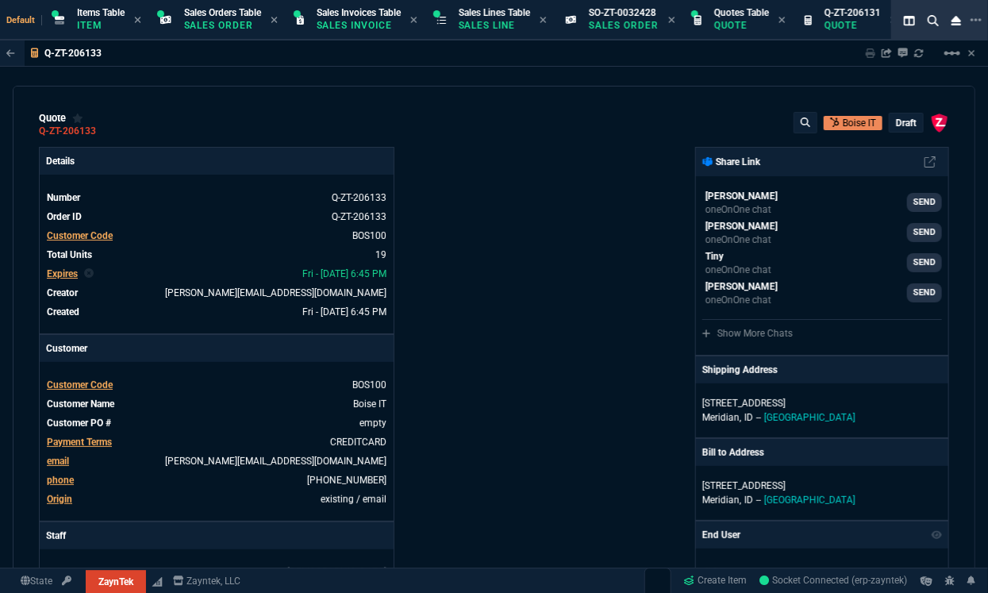
type input "71"
type input "78"
type input "81"
type input "53"
type input "22"
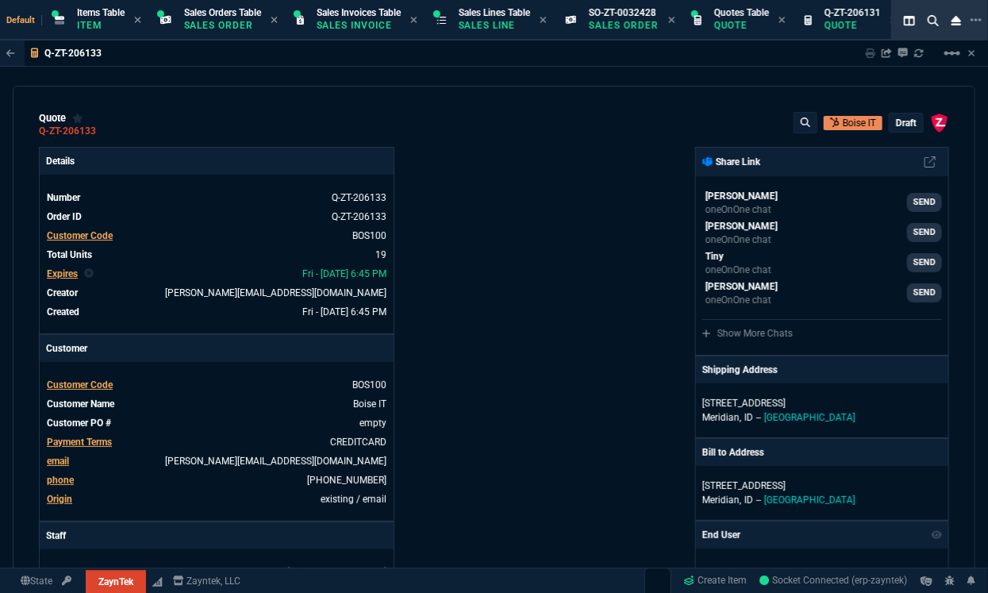
type input "56"
type input "76"
type input "55"
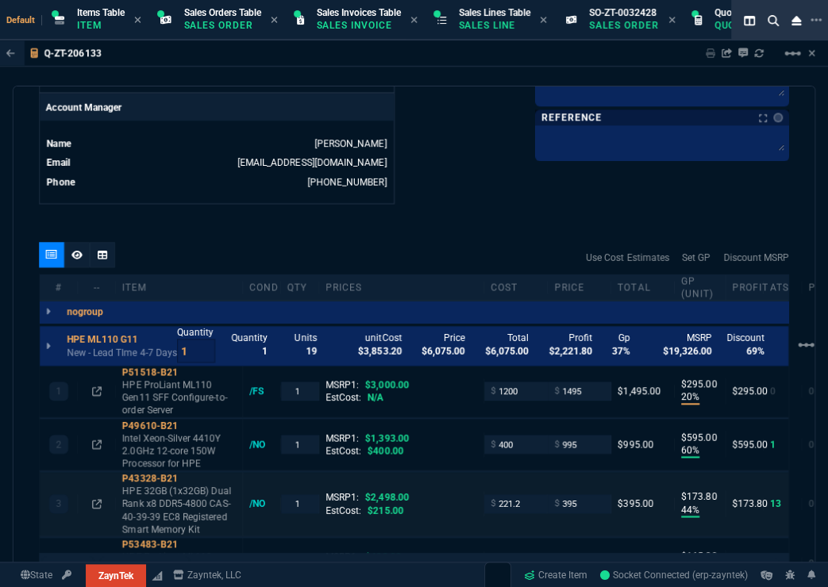
scroll to position [737, 0]
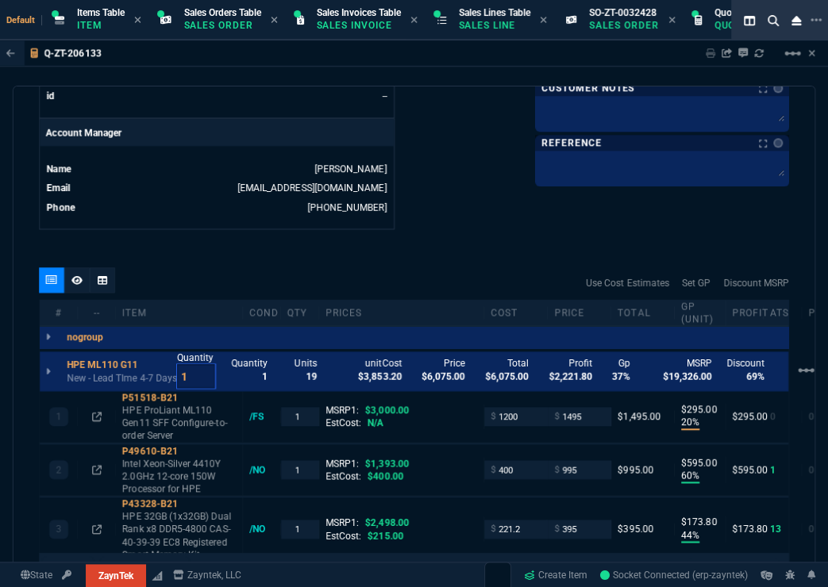
type input "2"
click at [206, 368] on input "2" at bounding box center [196, 376] width 38 height 24
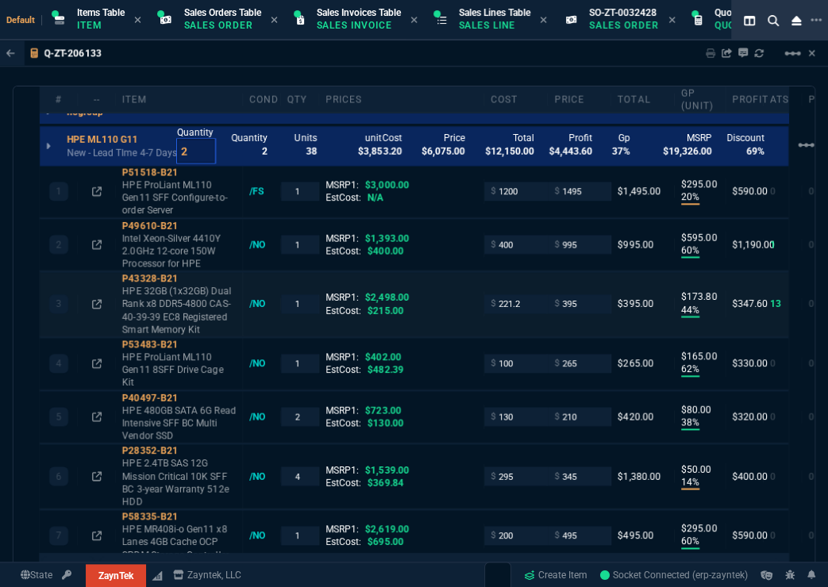
scroll to position [964, 0]
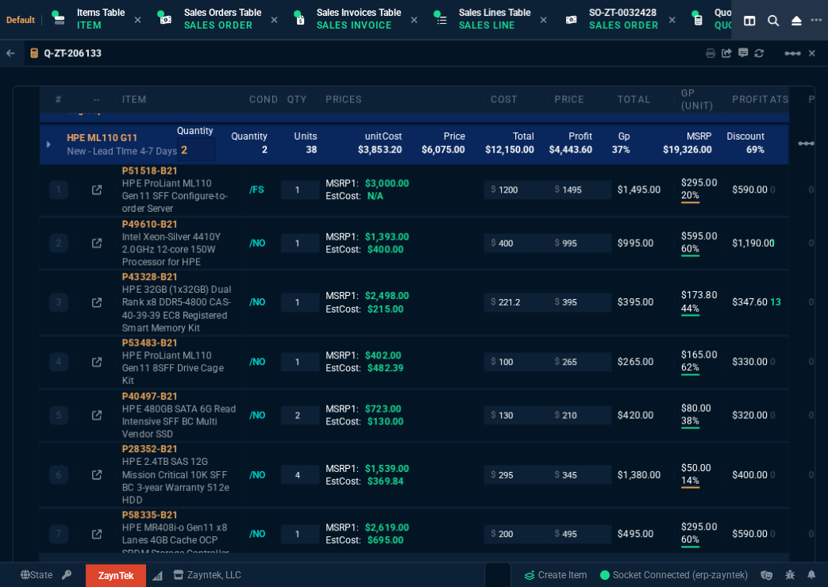
click at [429, 75] on div "Q-ZT-206133 Sharing Q-ZT-206133 Link Dev Link Share on Teams linear_scale quote…" at bounding box center [414, 350] width 828 height 621
click at [304, 299] on input "1" at bounding box center [299, 302] width 25 height 18
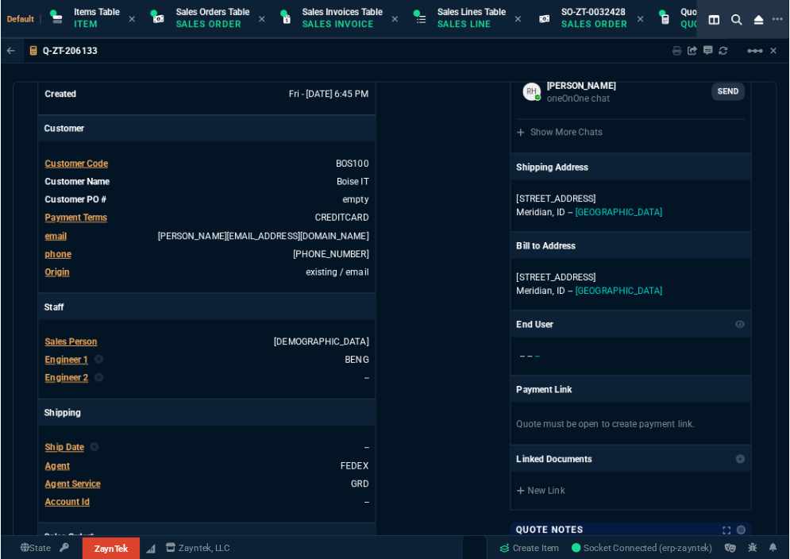
scroll to position [0, 0]
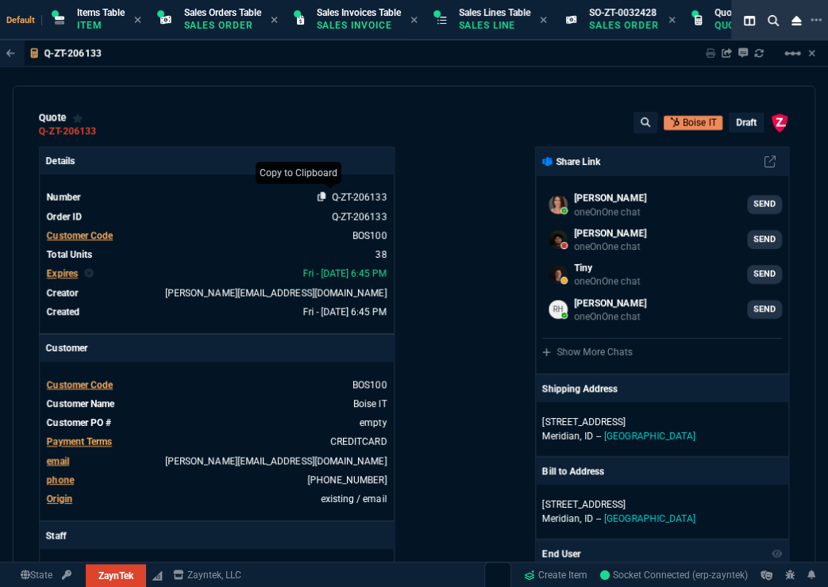
type input "2"
click at [320, 198] on icon at bounding box center [322, 197] width 9 height 10
click at [332, 98] on div "quote Q-ZT-206133 Boise IT draft ZaynTek, LLC 2609 Technology Dr Suite 200 Plan…" at bounding box center [414, 335] width 803 height 499
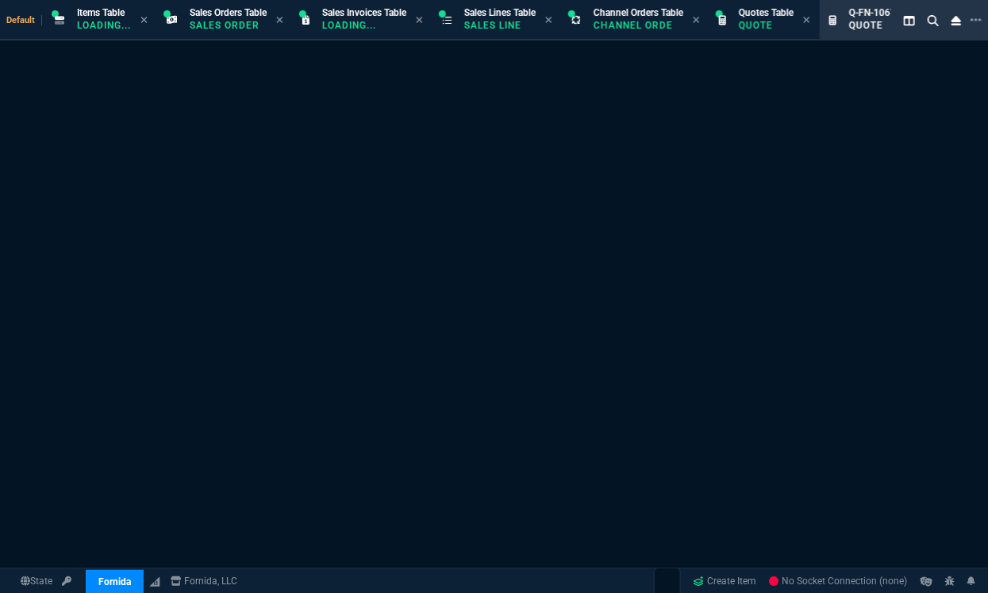
select select "12: [PERSON_NAME]"
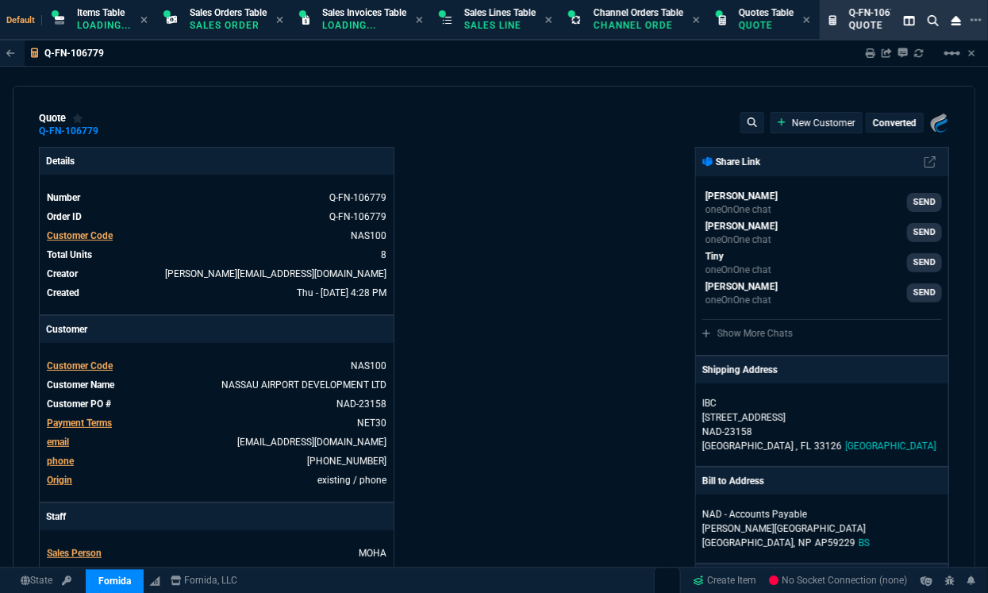
type input "75"
type input "450"
type input "100"
type input "40"
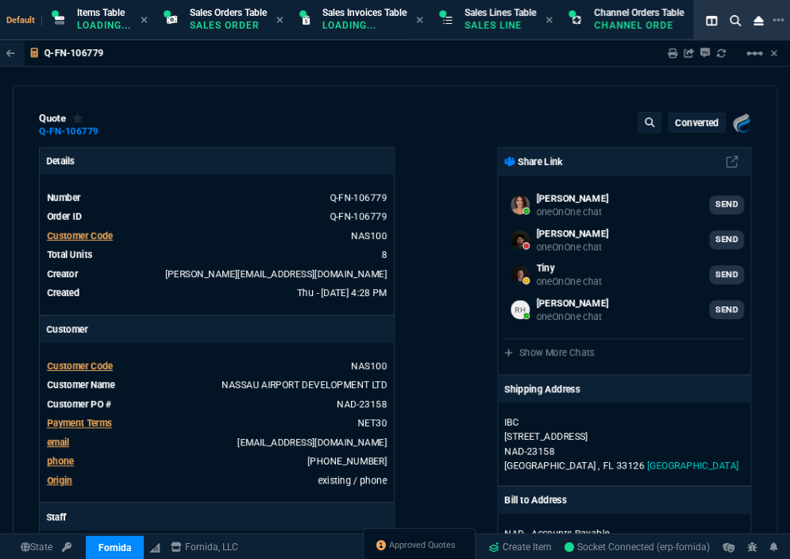
click at [25, 268] on div "quote Q-FN-106779 converted Fornida, LLC [STREET_ADDRESS] Details Number Q-FN-1…" at bounding box center [395, 323] width 765 height 475
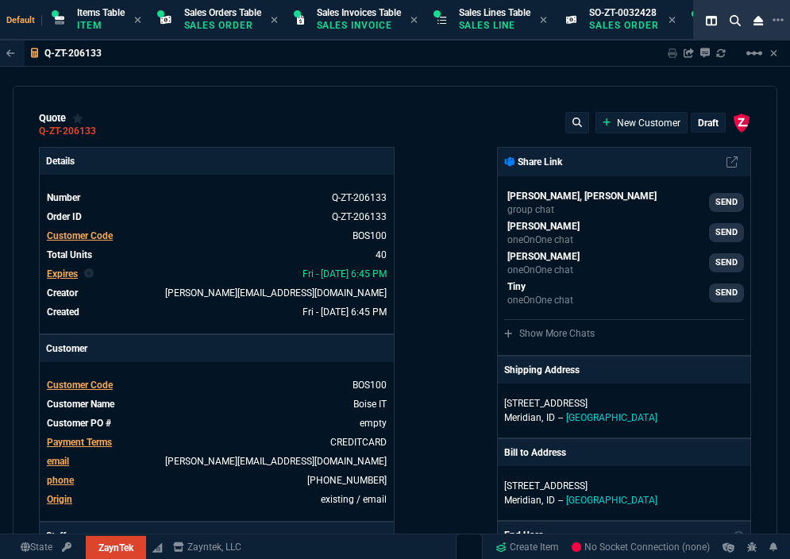
type input "20"
type input "295"
type input "60"
type input "595"
type input "1393"
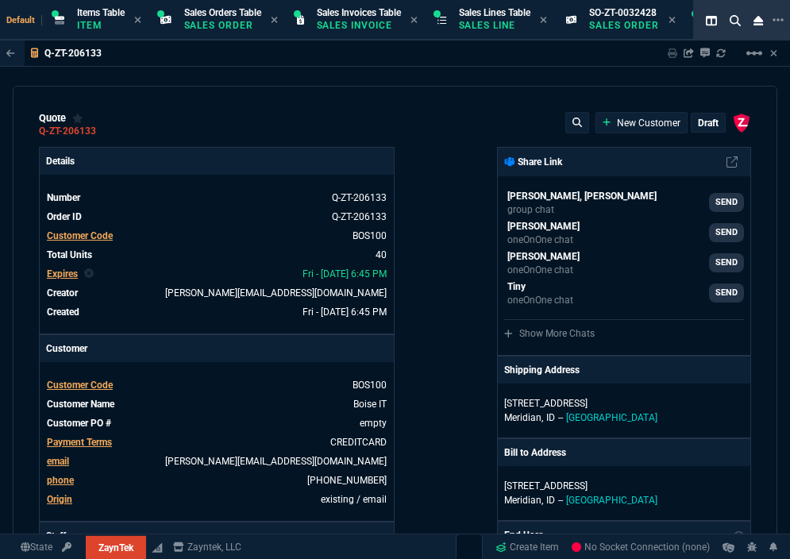
type input "44"
type input "174"
type input "2498"
type input "62"
type input "165"
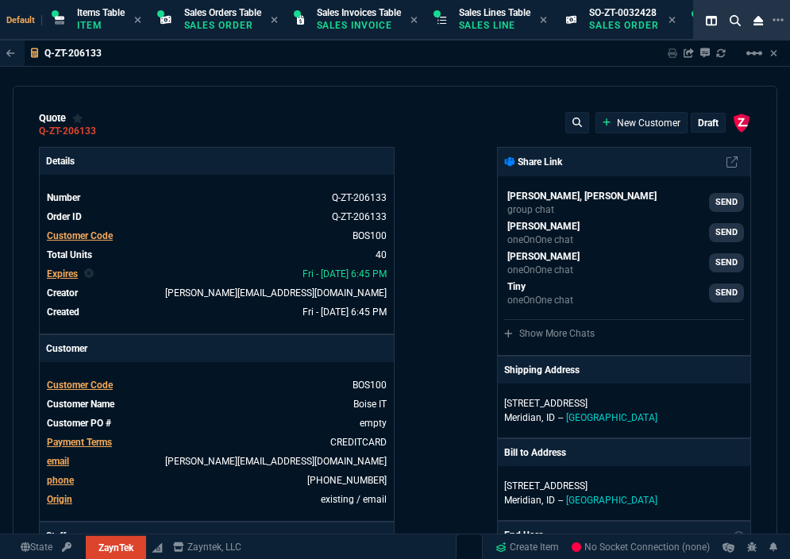
type input "402"
type input "38"
type input "80"
type input "723"
type input "14"
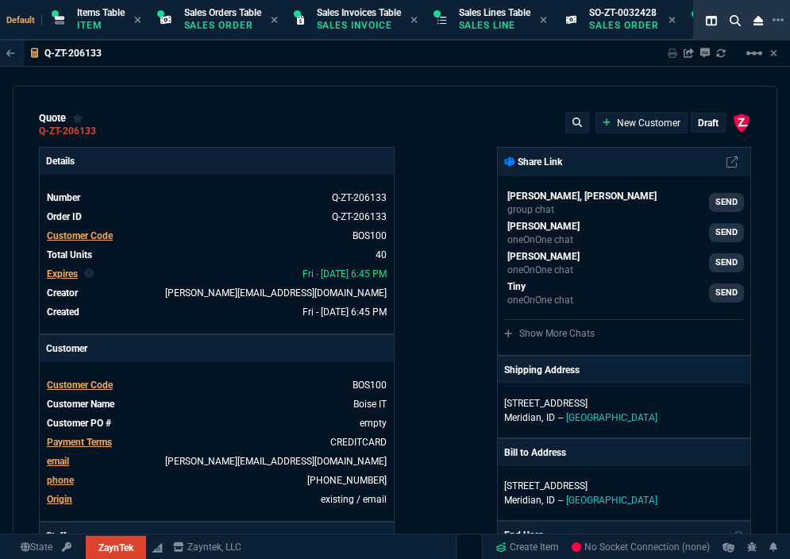
type input "50"
type input "1539"
type input "60"
type input "295"
type input "2619"
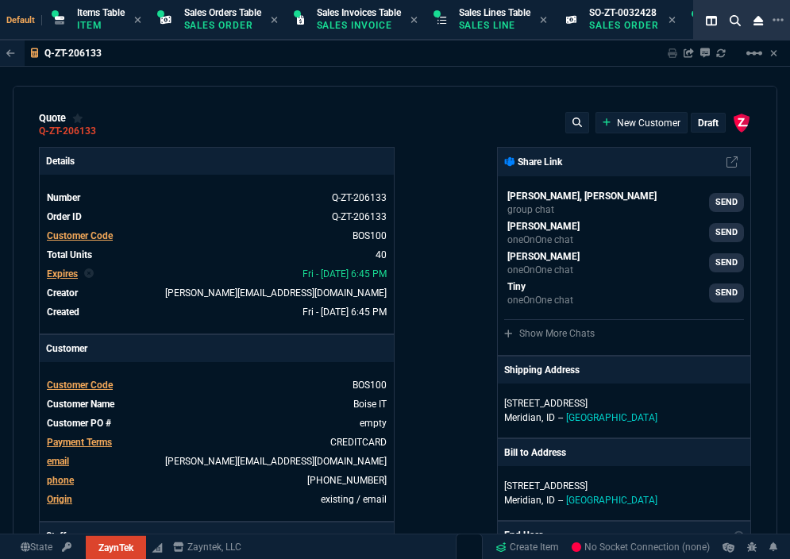
type input "55"
type input "60"
type input "234"
type input "76"
type input "65"
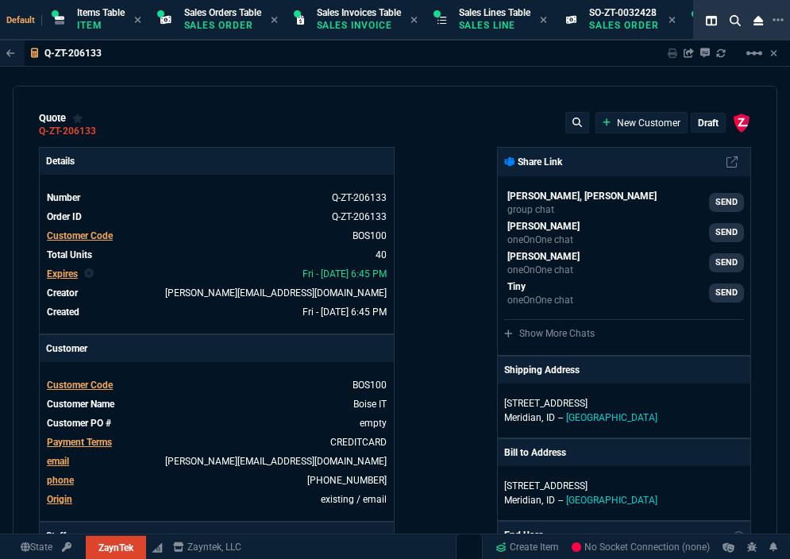
type input "109"
type input "43"
type input "75"
type input "399"
type input "52"
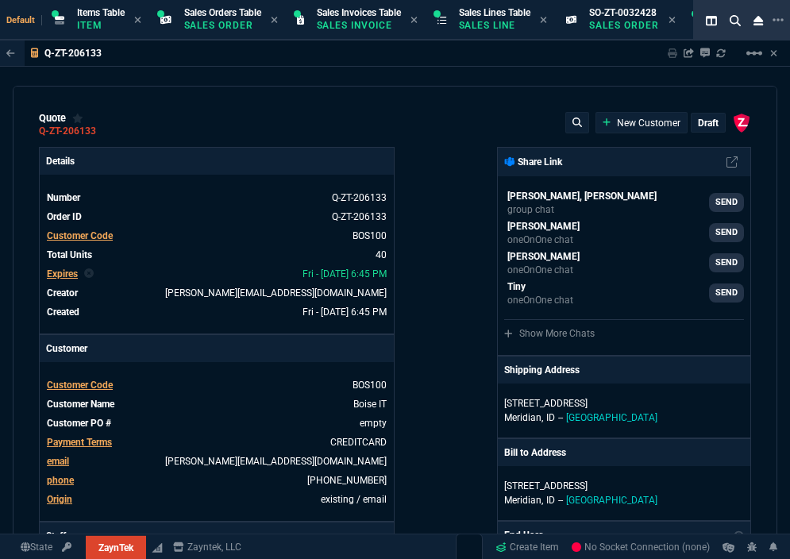
type input "65"
type input "524"
type input "80"
type input "4"
type input "11"
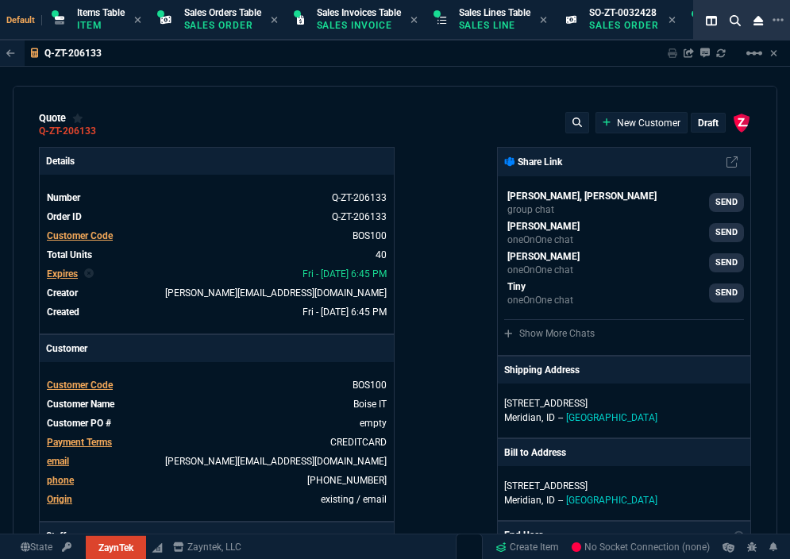
type input "0"
type input "50"
type input "29"
type input "84"
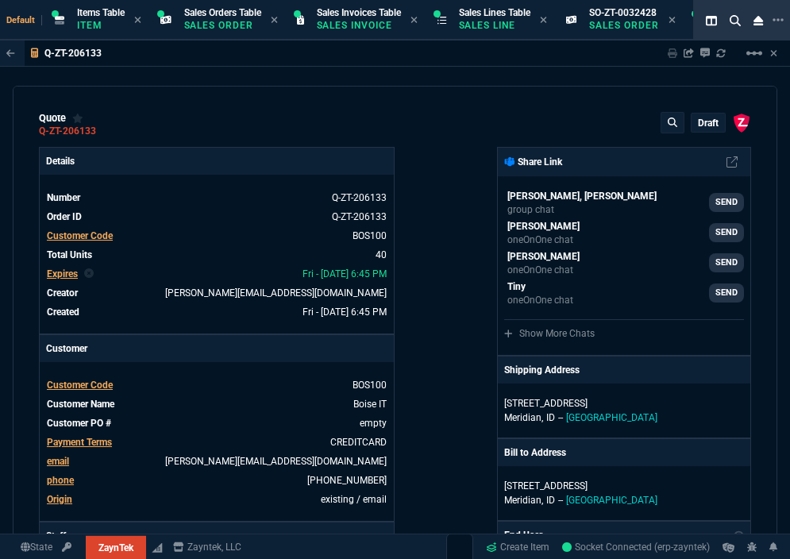
type input "34"
type input "71"
type input "78"
type input "81"
type input "53"
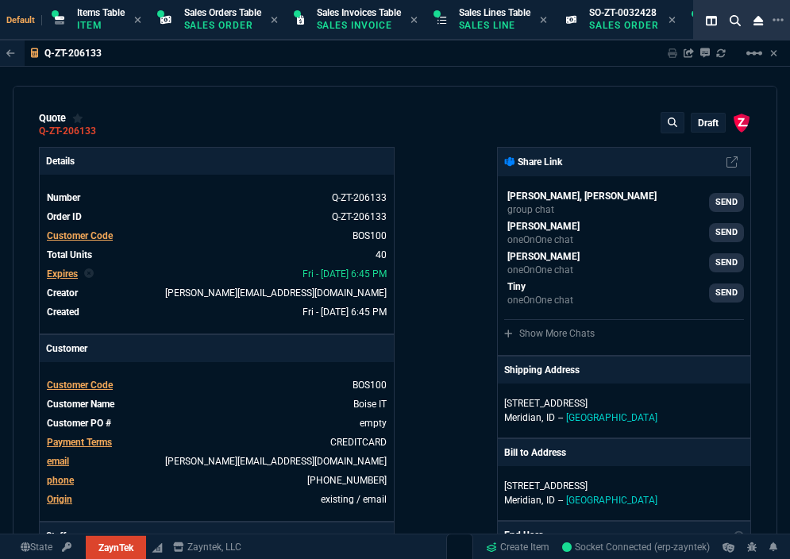
type input "22"
type input "56"
type input "76"
type input "55"
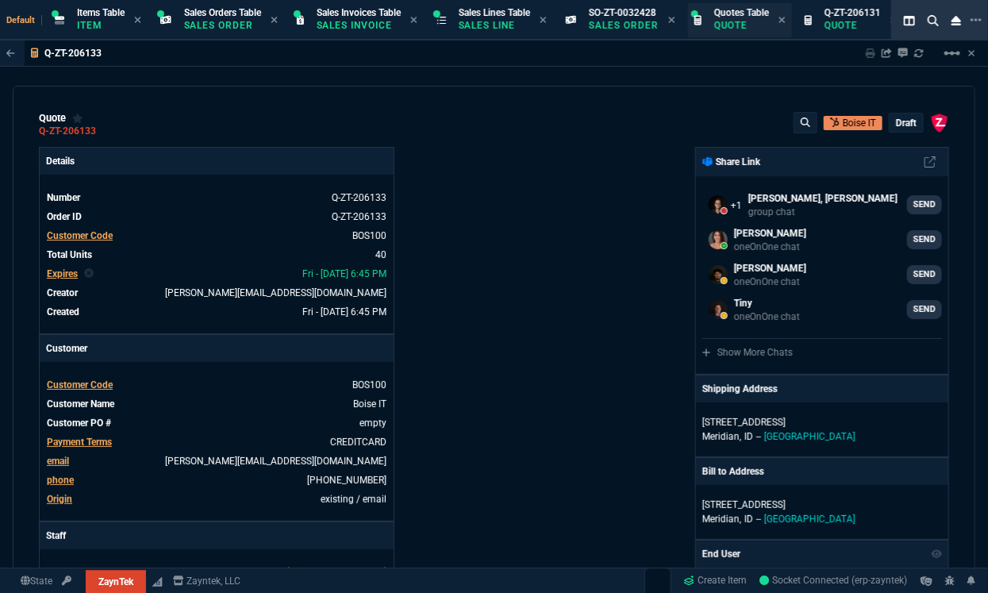
click at [738, 37] on div "Quotes Table Quote" at bounding box center [740, 20] width 104 height 34
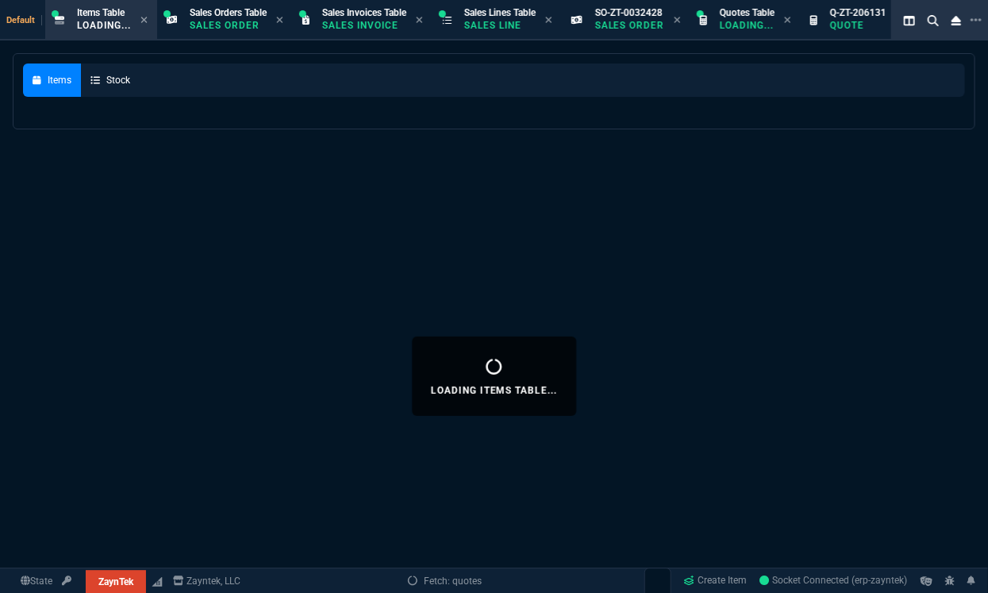
select select
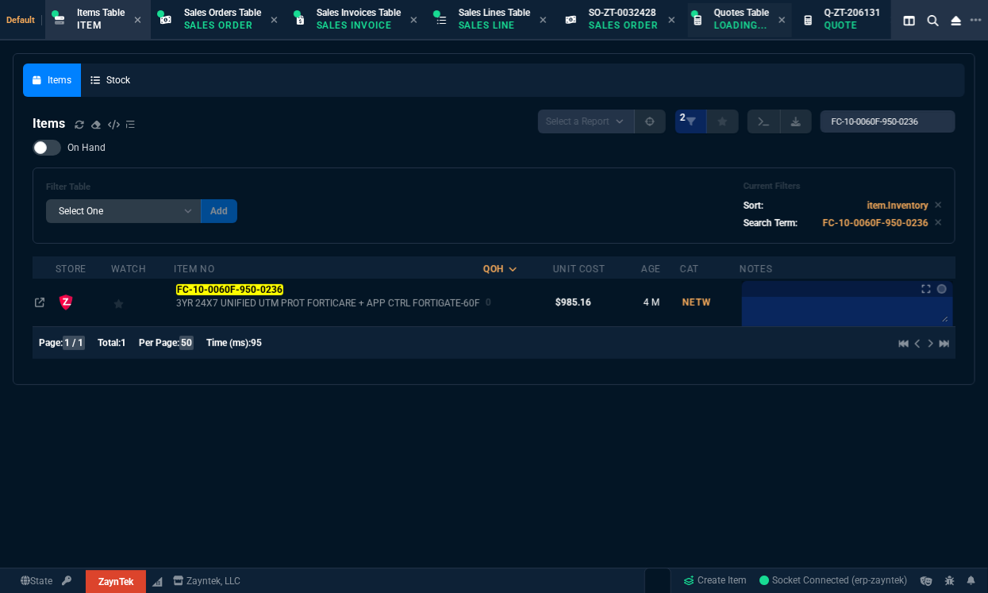
click at [758, 21] on p "Loading..." at bounding box center [741, 25] width 55 height 13
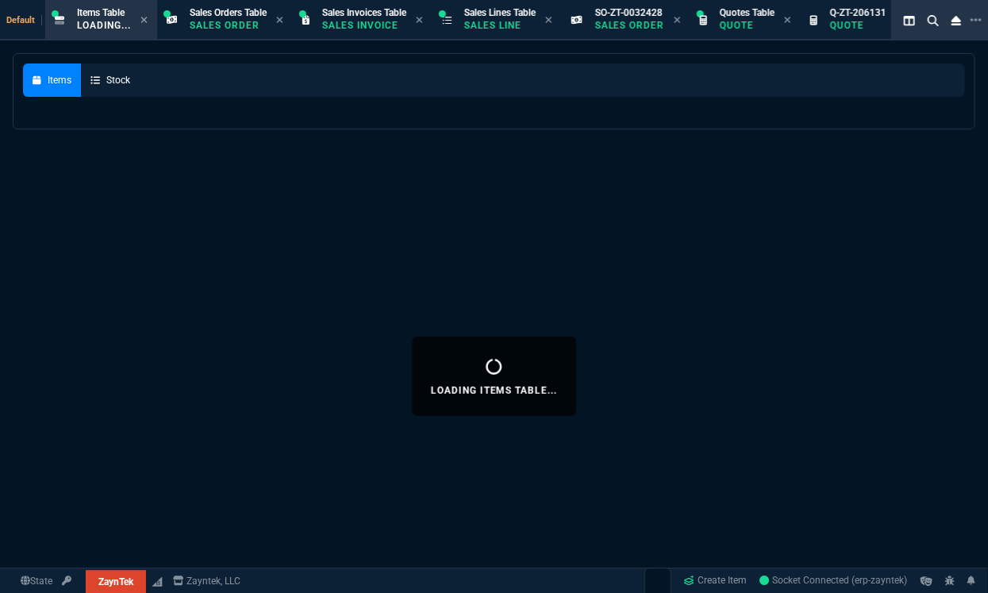
select select
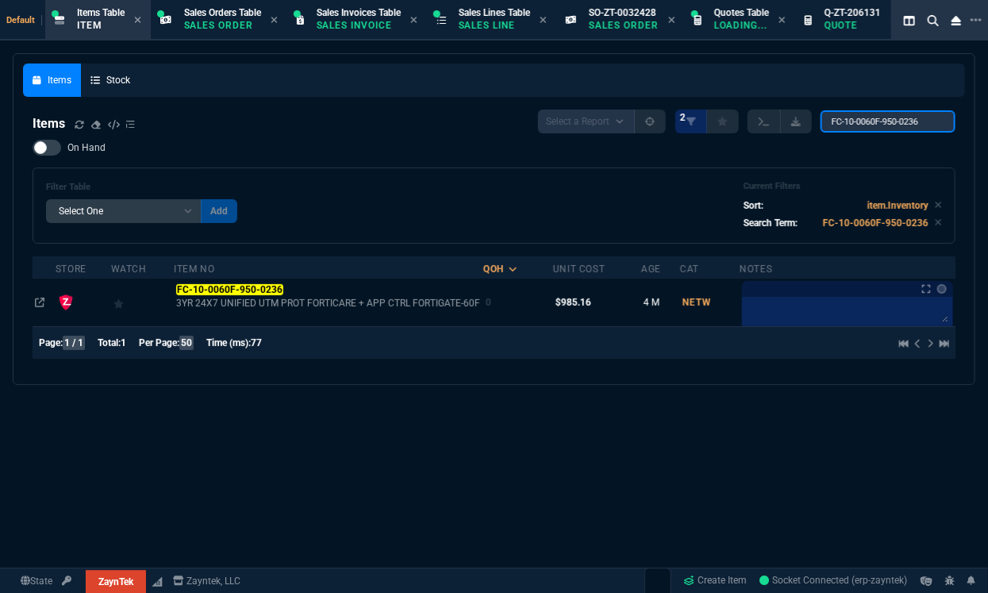
click at [789, 122] on input "FC-10-0060F-950-0236" at bounding box center [888, 121] width 135 height 22
click at [743, 14] on span "Quotes Table" at bounding box center [741, 12] width 55 height 11
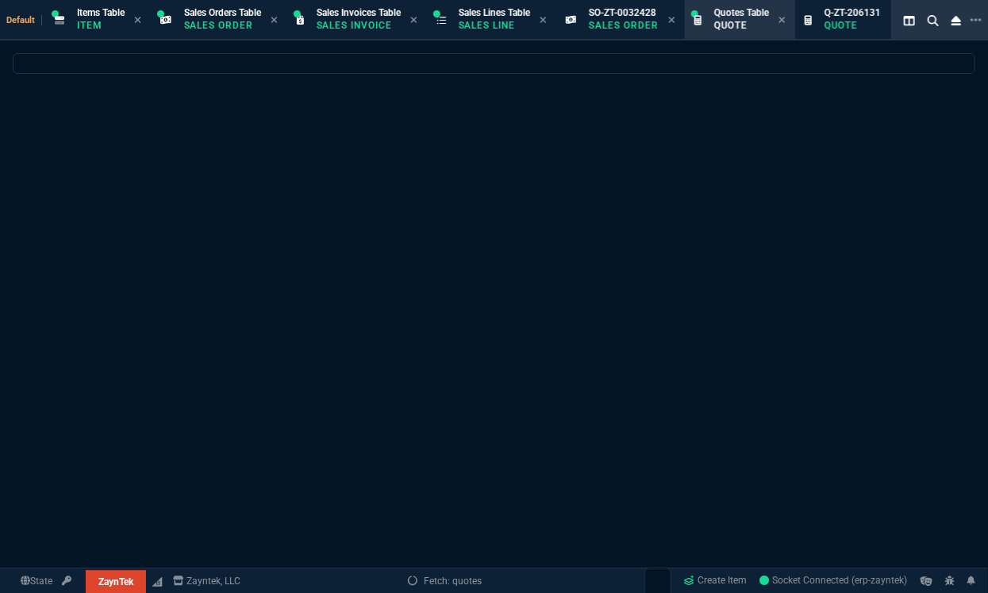
select select
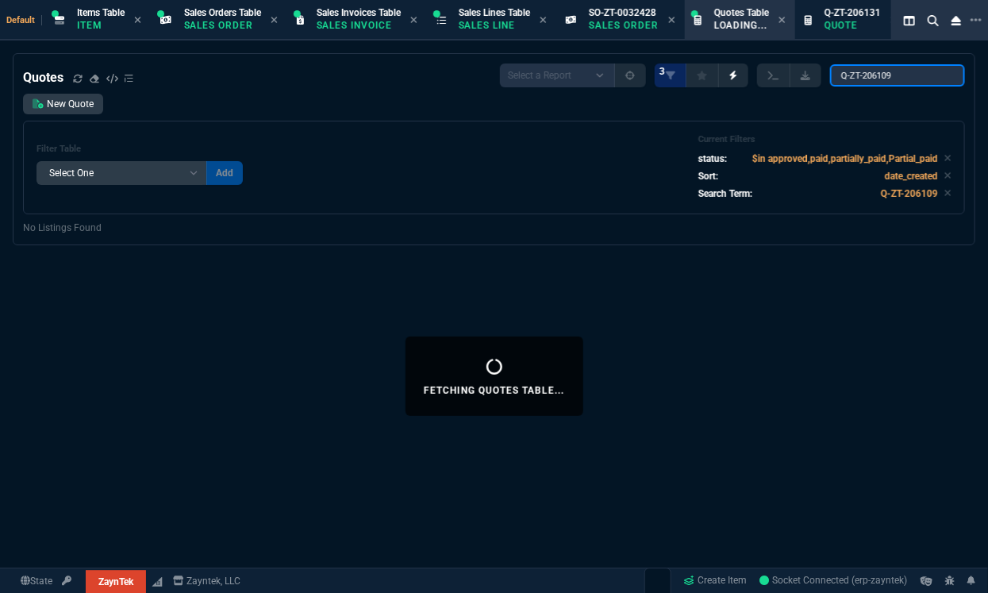
click at [789, 79] on input "Q-ZT-206109" at bounding box center [897, 75] width 135 height 22
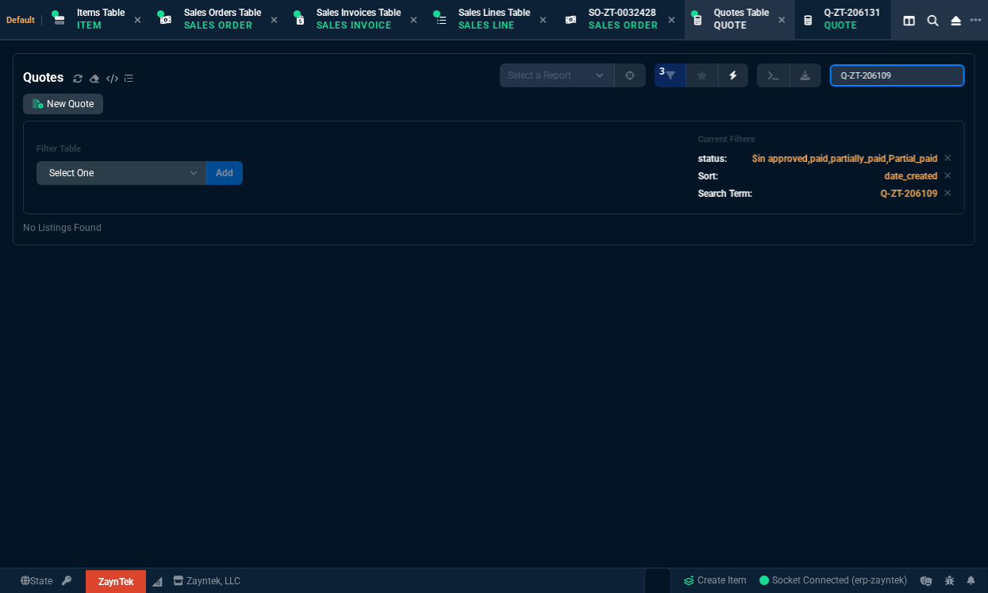
paste input "206131"
type input "206131"
click at [789, 164] on fa-icon at bounding box center [948, 158] width 7 height 11
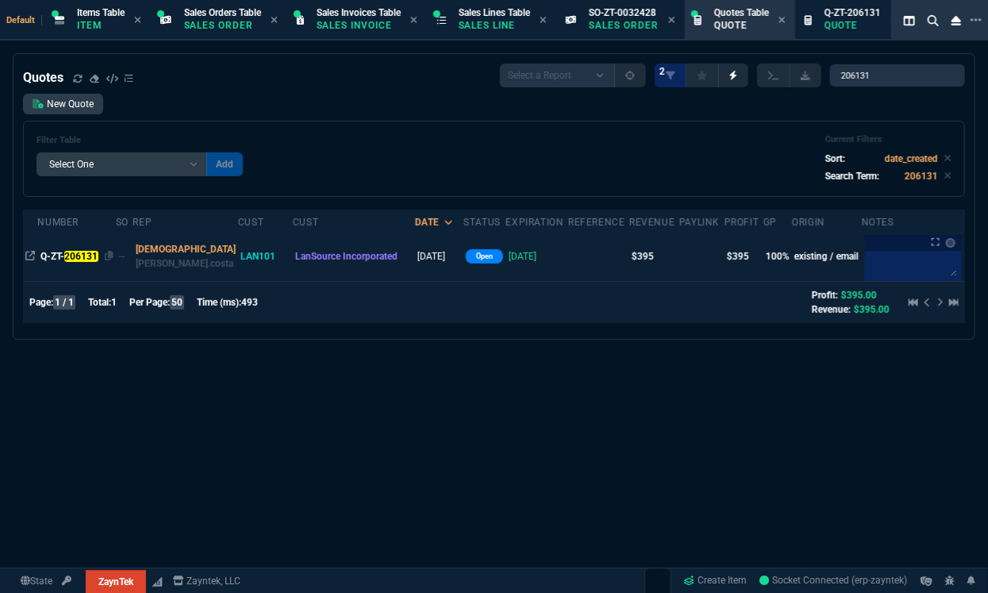
click at [87, 252] on mark "206131" at bounding box center [81, 256] width 34 height 11
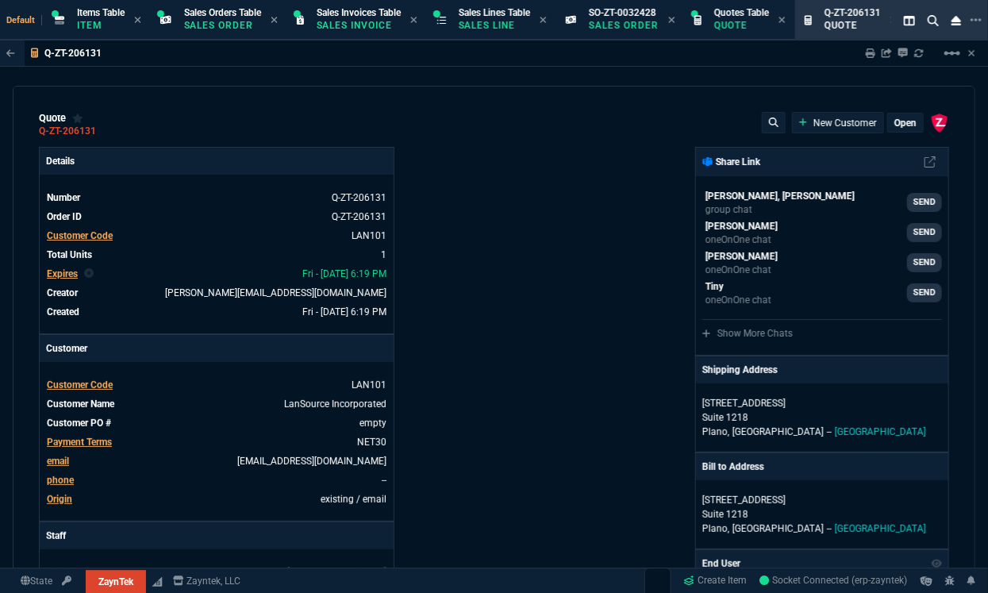
type input "100"
type input "395"
type input "1959"
type input "80"
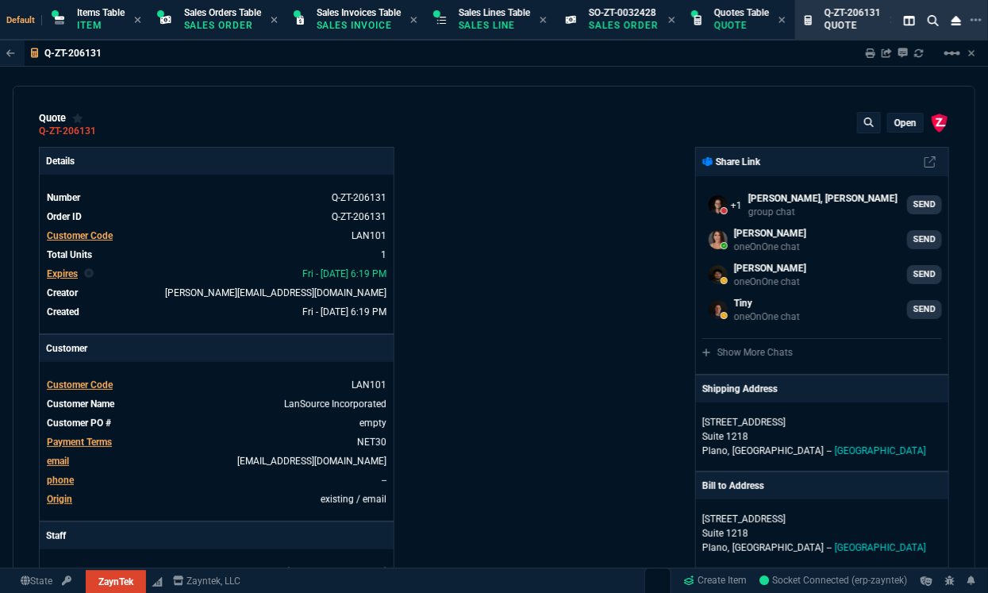
click at [47, 91] on div "quote Q-ZT-206131 open ZaynTek, LLC 2609 Technology Dr Suite 200 Plano, TX 7507…" at bounding box center [494, 338] width 963 height 504
click at [368, 406] on link "LanSource Incorporated" at bounding box center [335, 404] width 102 height 11
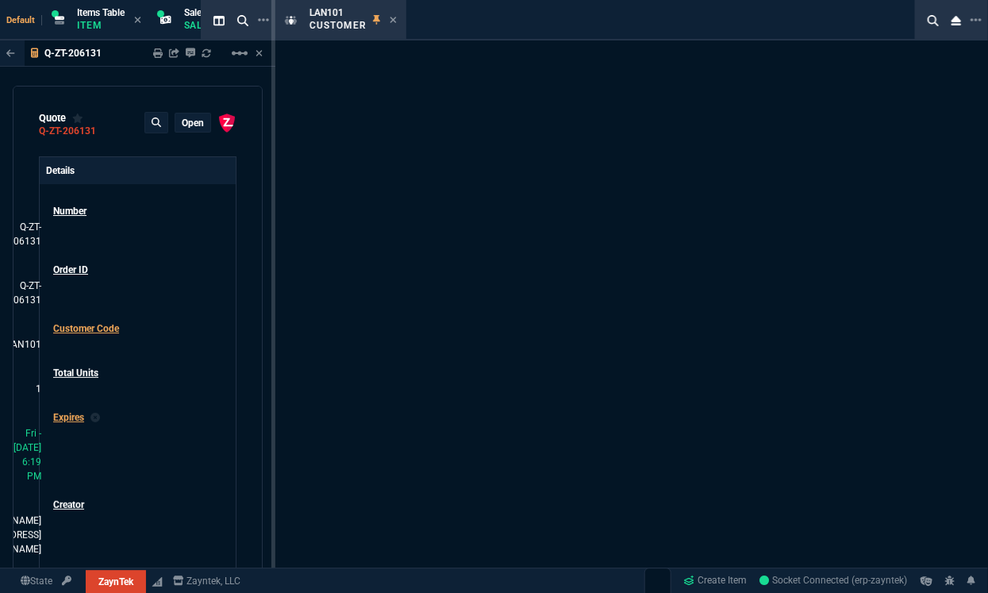
select select "1: quotes"
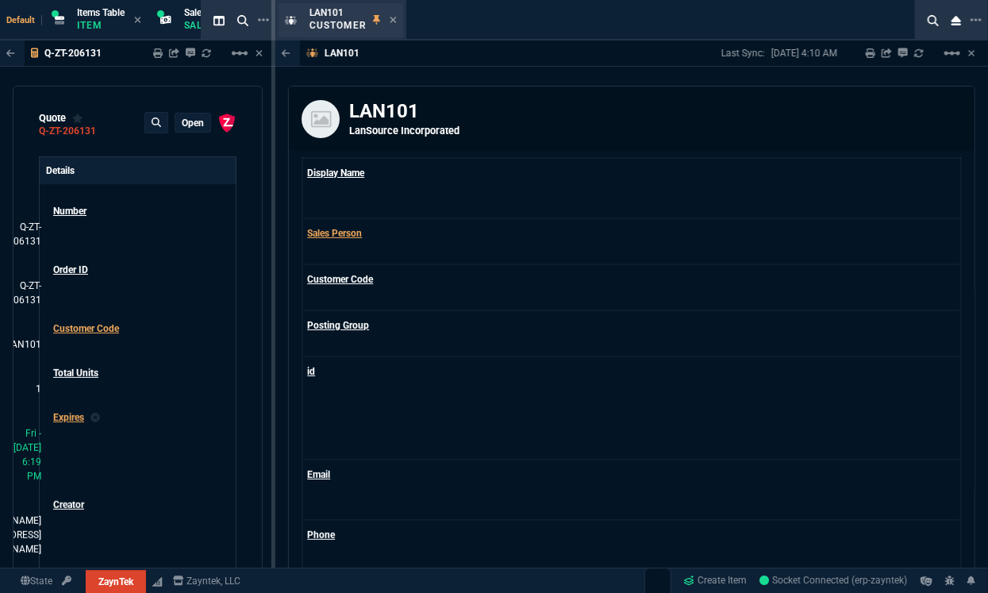
select select "2: salesOrders"
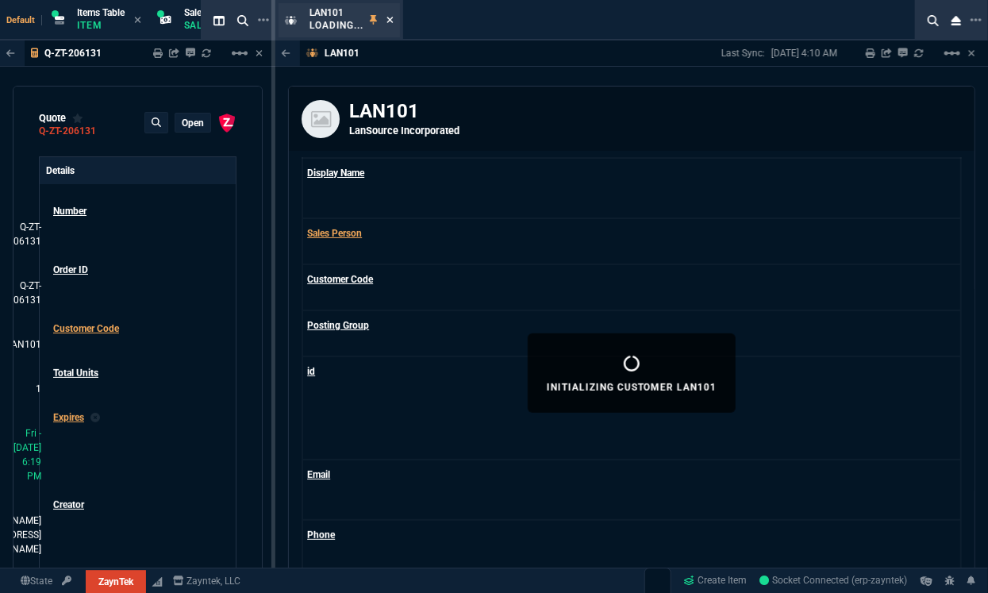
click at [389, 18] on icon at bounding box center [390, 20] width 7 height 10
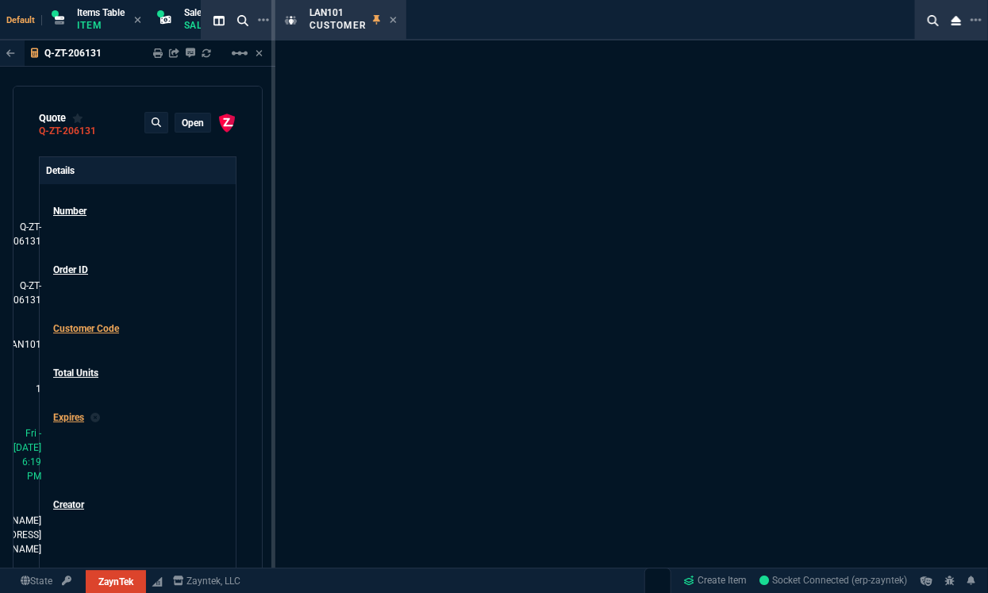
select select "1: quotes"
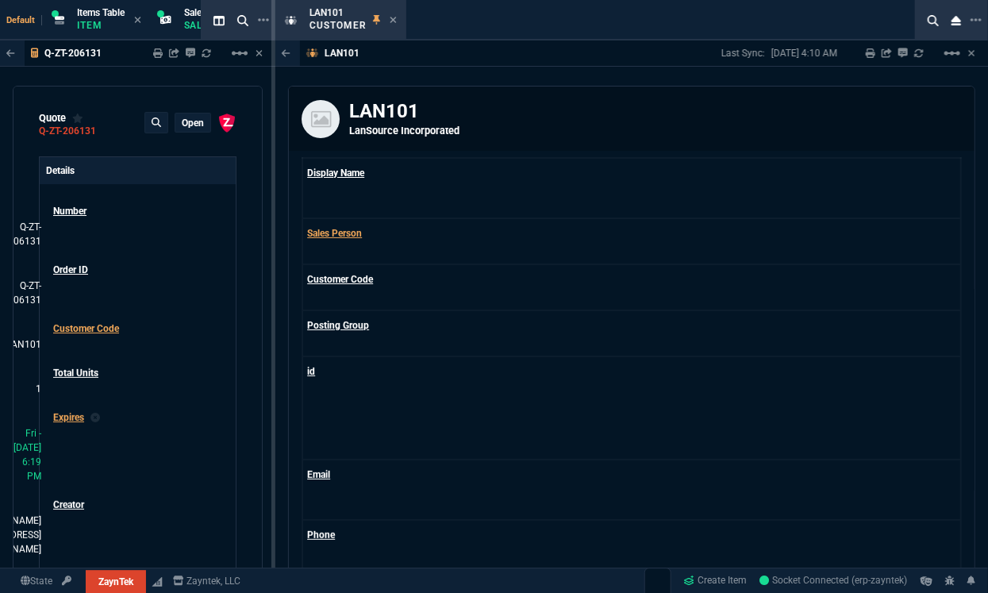
select select "2: salesOrders"
click at [392, 21] on icon at bounding box center [393, 20] width 7 height 10
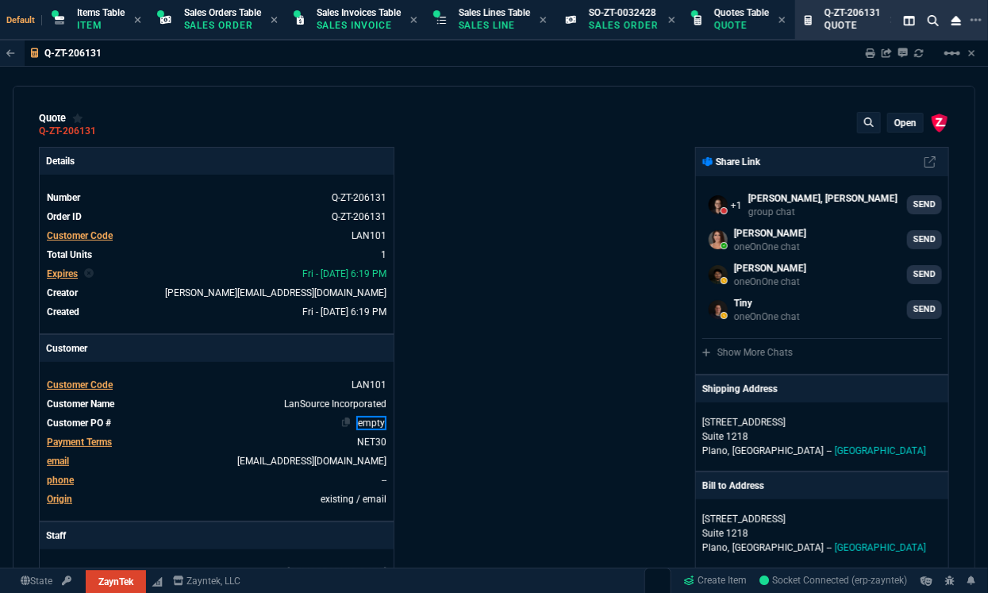
click at [365, 421] on link "empty" at bounding box center [371, 423] width 30 height 14
paste link
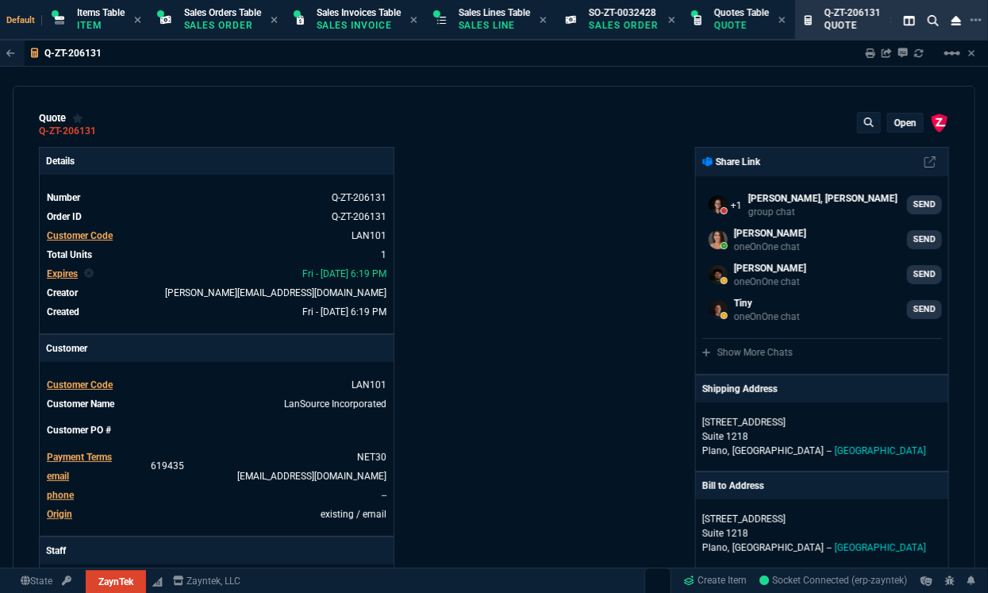
click at [574, 446] on div "ZaynTek, LLC 2609 Technology Dr Suite 200 Plano, TX 75074 Share Link Steven Hua…" at bounding box center [723, 564] width 456 height 834
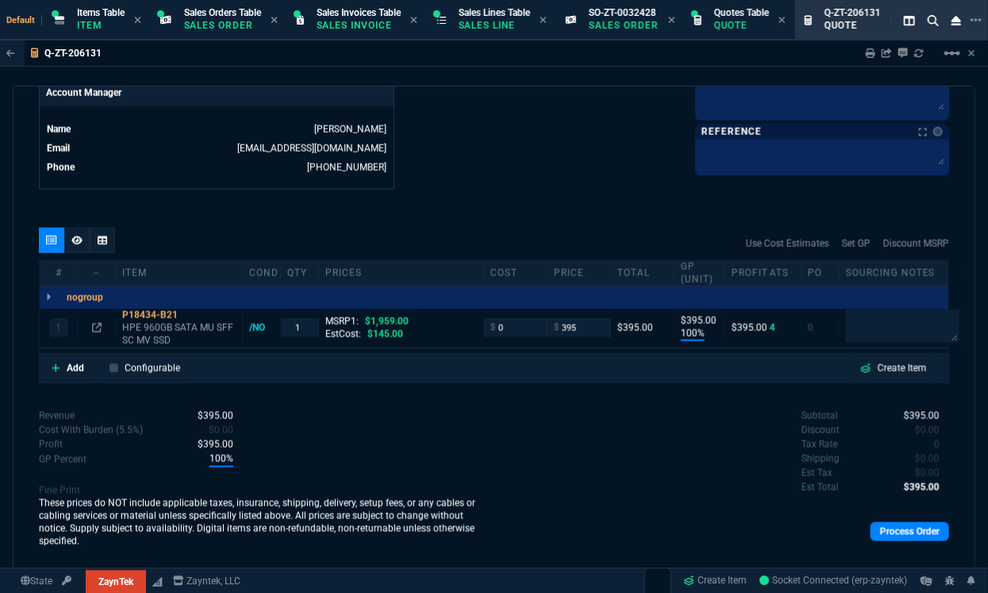
scroll to position [799, 0]
click at [789, 533] on link "Process Order" at bounding box center [910, 531] width 79 height 19
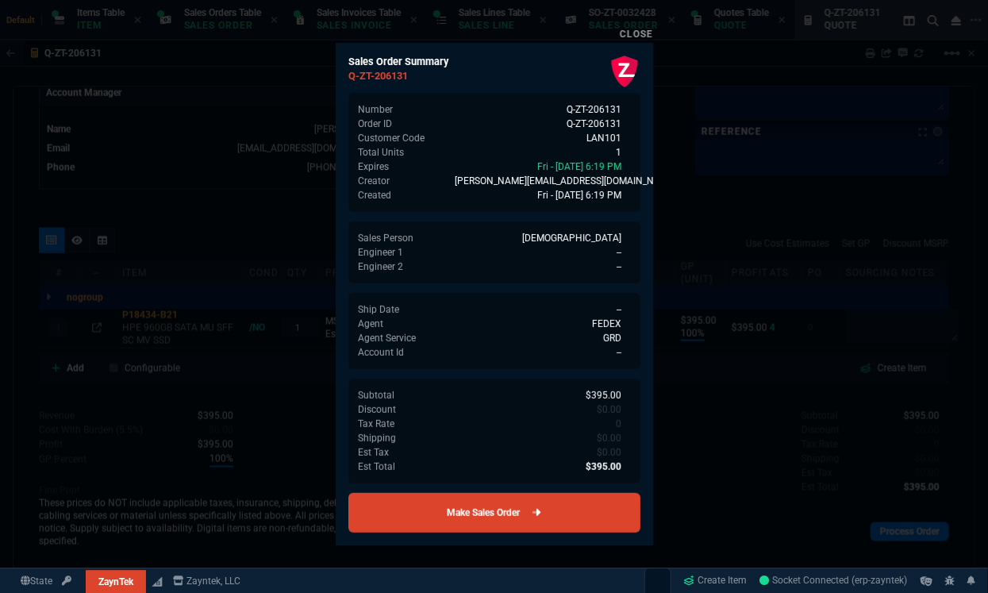
click at [564, 514] on link "Make Sales Order" at bounding box center [495, 513] width 292 height 40
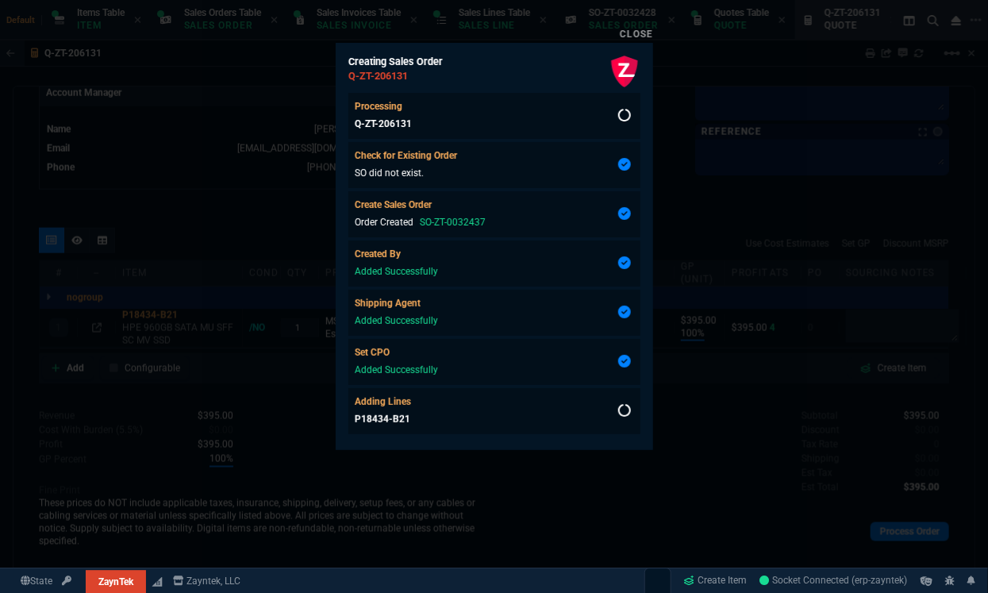
scroll to position [38, 0]
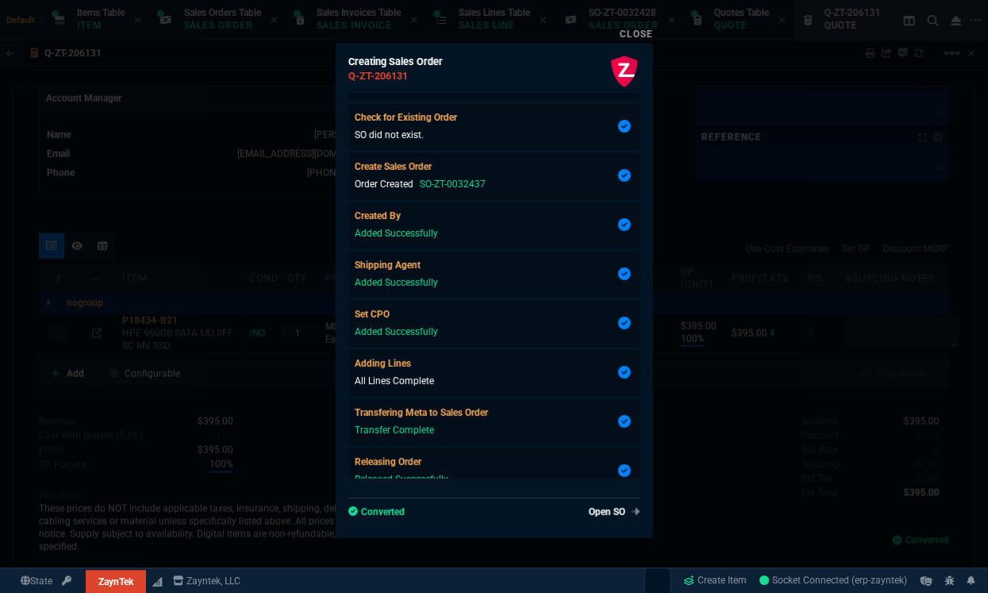
type input "100"
type input "395"
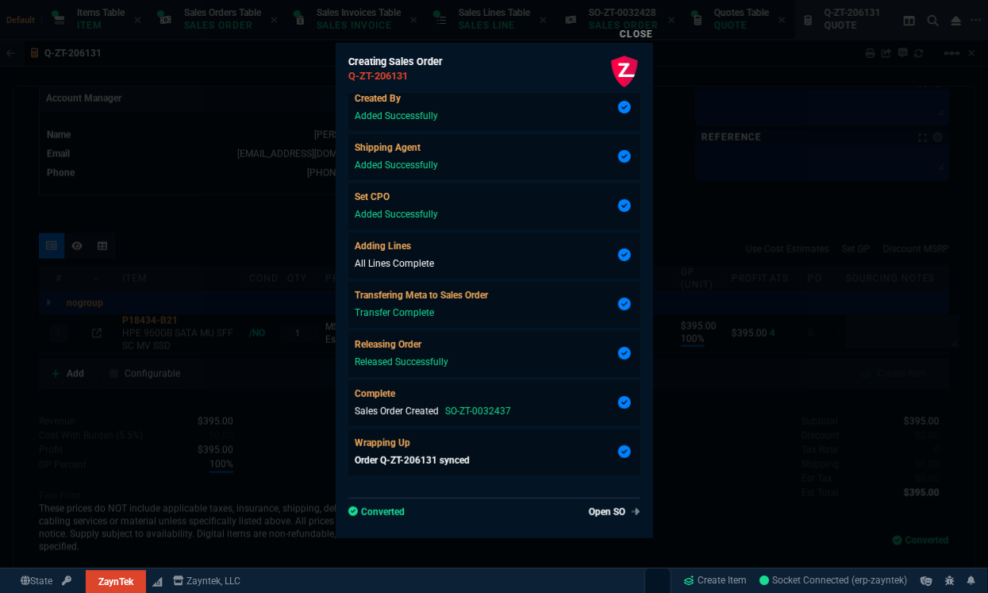
scroll to position [774, 0]
type input "80"
click at [597, 505] on link "Open SO" at bounding box center [612, 512] width 58 height 14
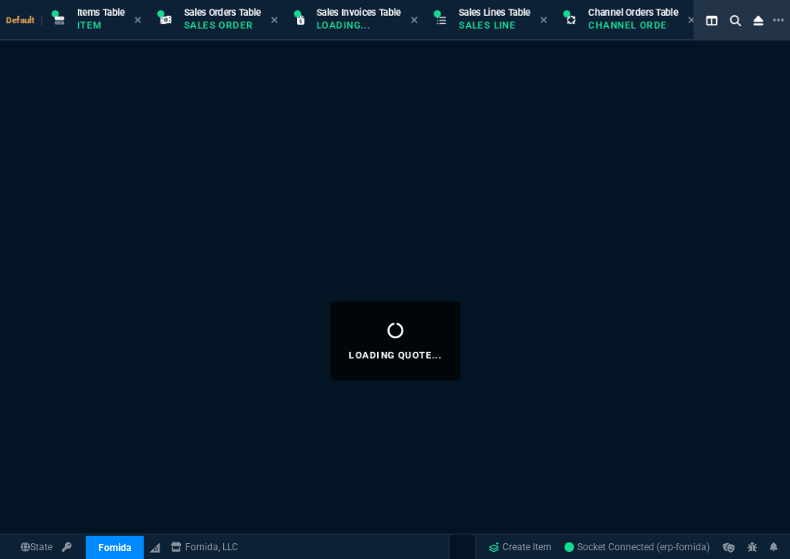
select select "12: [PERSON_NAME]"
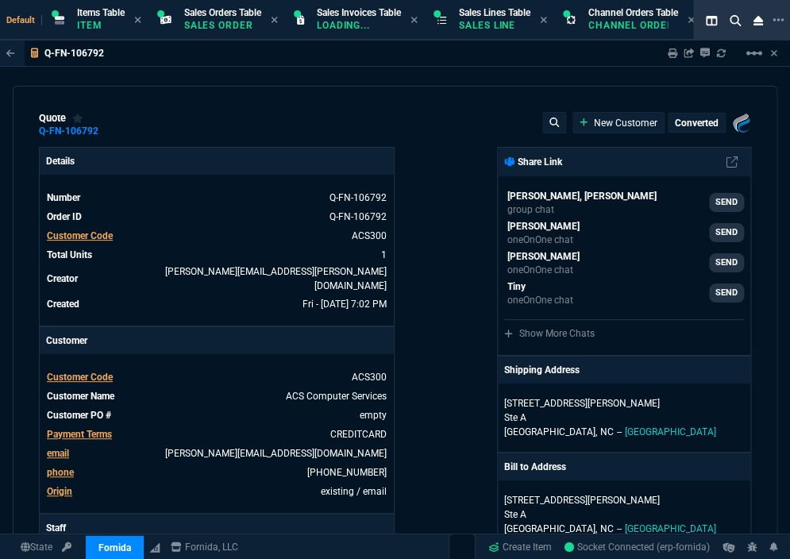
type input "22"
type input "148"
type input "940"
type input "29"
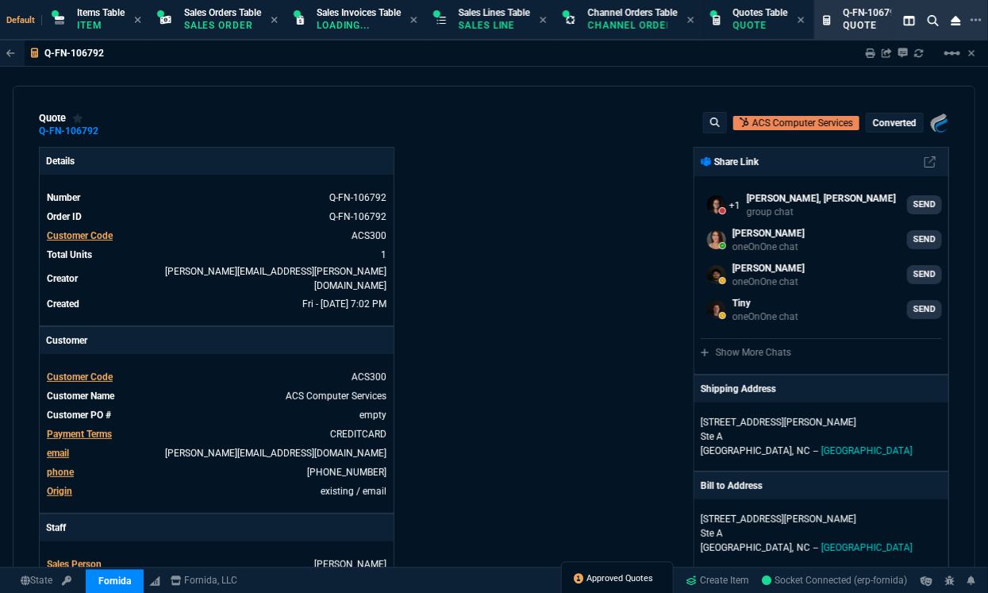
click at [621, 558] on span "Approved Quotes" at bounding box center [620, 579] width 67 height 13
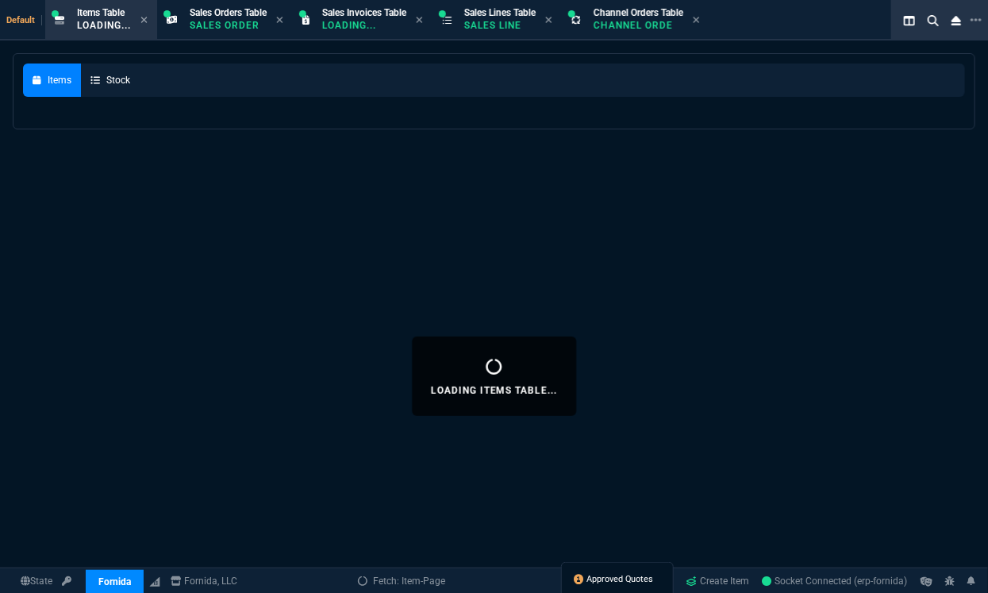
select select
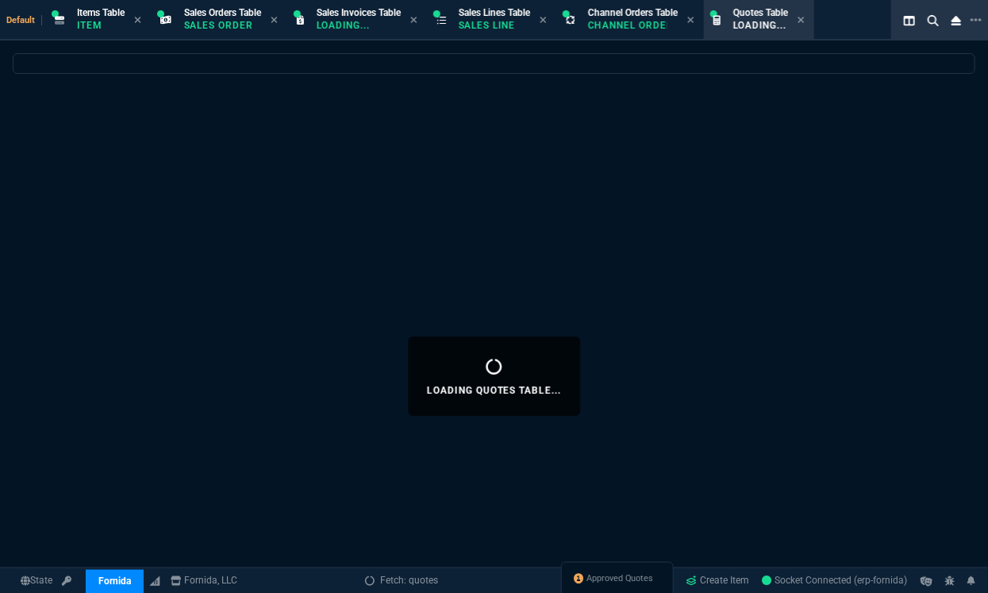
select select
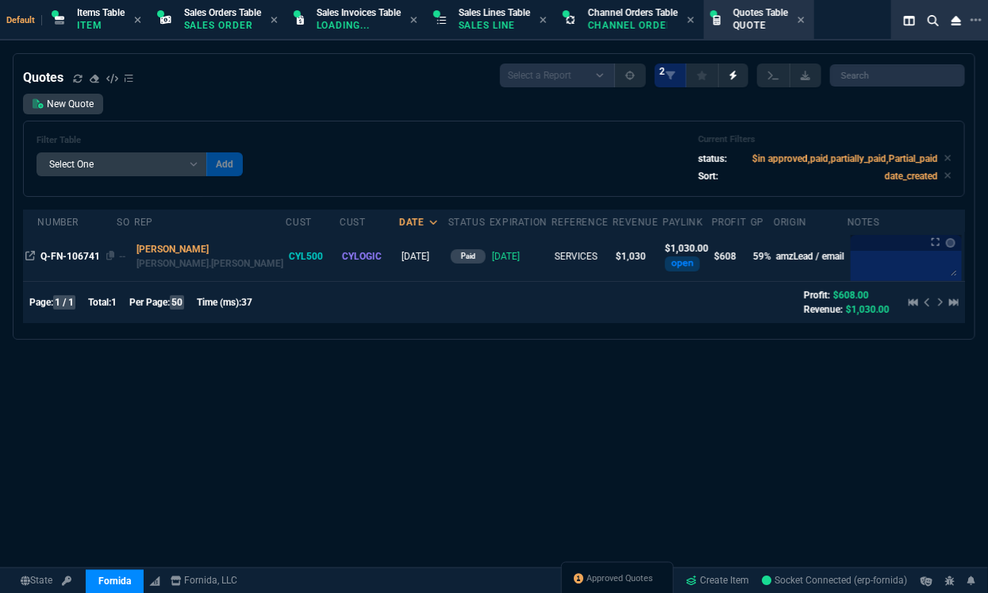
click at [67, 252] on span "Q-FN-106741" at bounding box center [70, 256] width 60 height 11
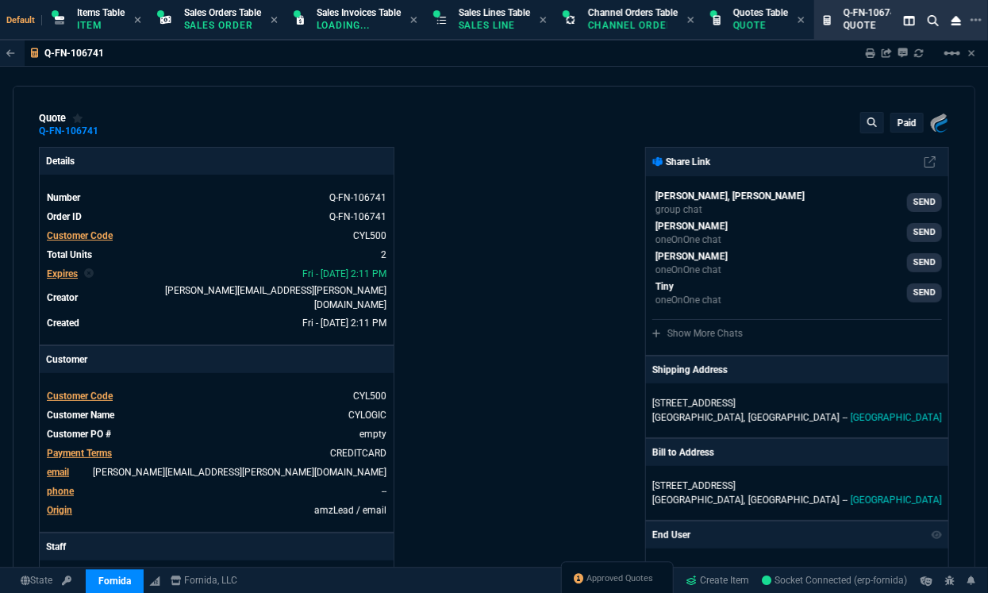
type input "60"
type input "600"
type input "100"
type input "30"
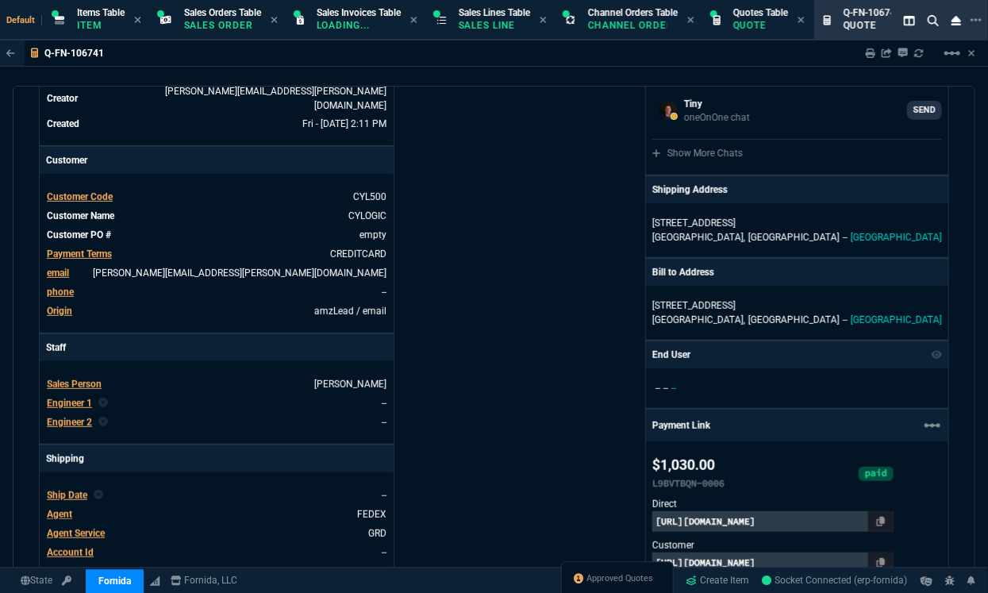
scroll to position [196, 0]
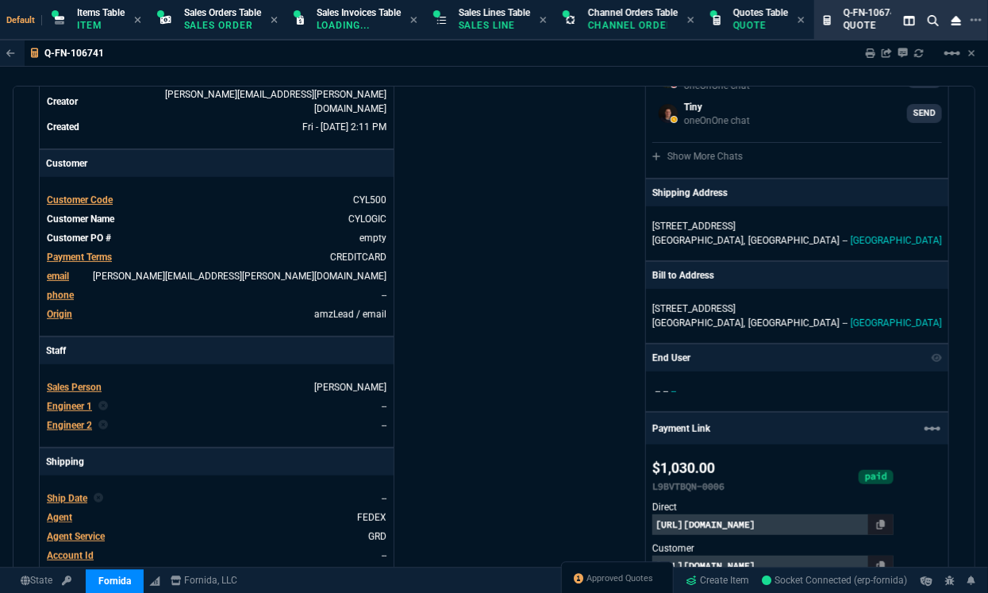
click at [60, 512] on span "Agent" at bounding box center [59, 517] width 25 height 11
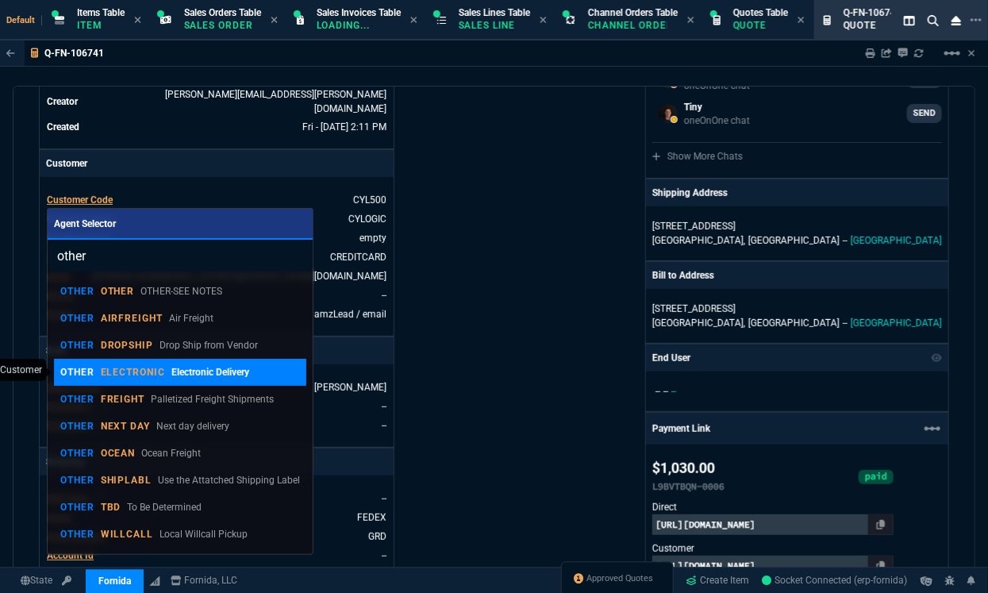
type input "other"
click at [155, 367] on p "ELECTRONIC" at bounding box center [133, 372] width 65 height 13
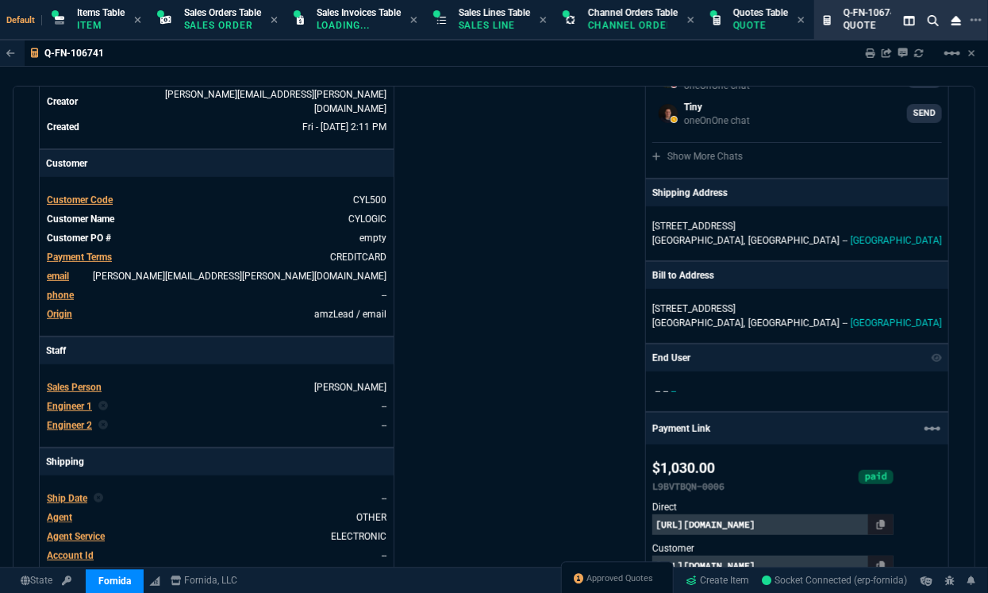
click at [69, 531] on span "Agent Service" at bounding box center [76, 536] width 58 height 11
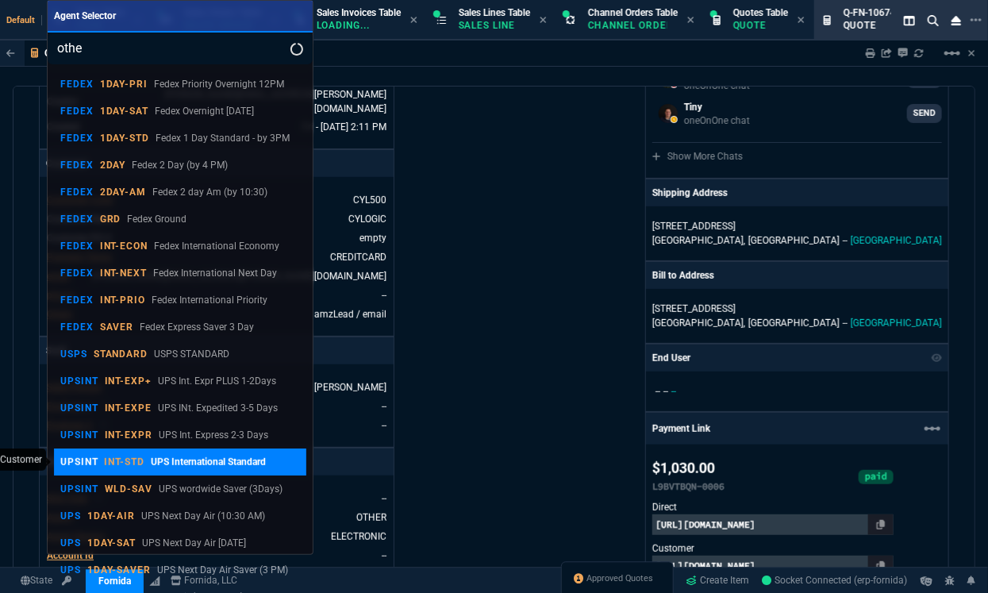
type input "other"
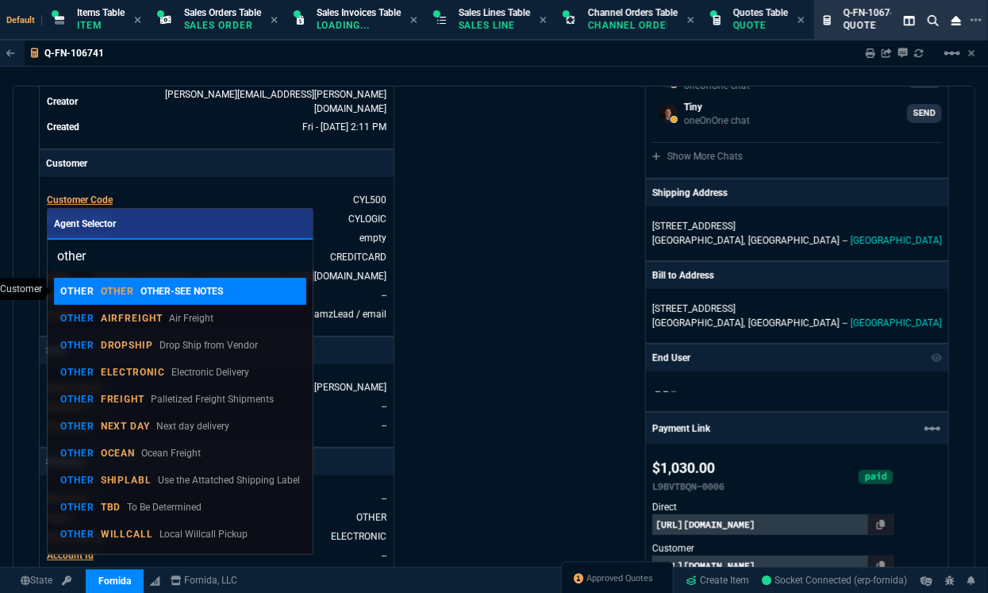
click at [183, 289] on p "OTHER-SEE NOTES" at bounding box center [182, 291] width 83 height 14
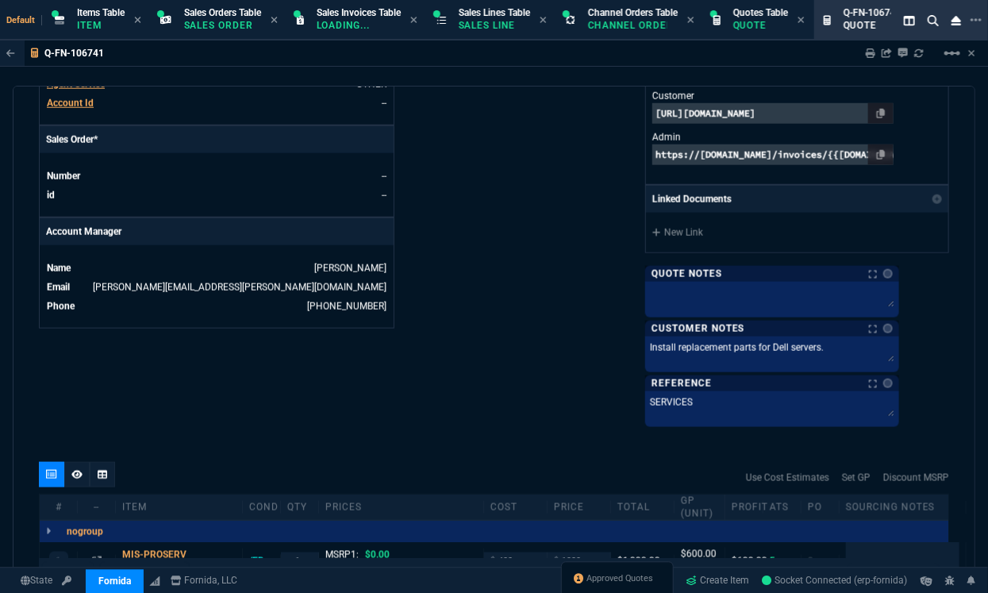
scroll to position [917, 0]
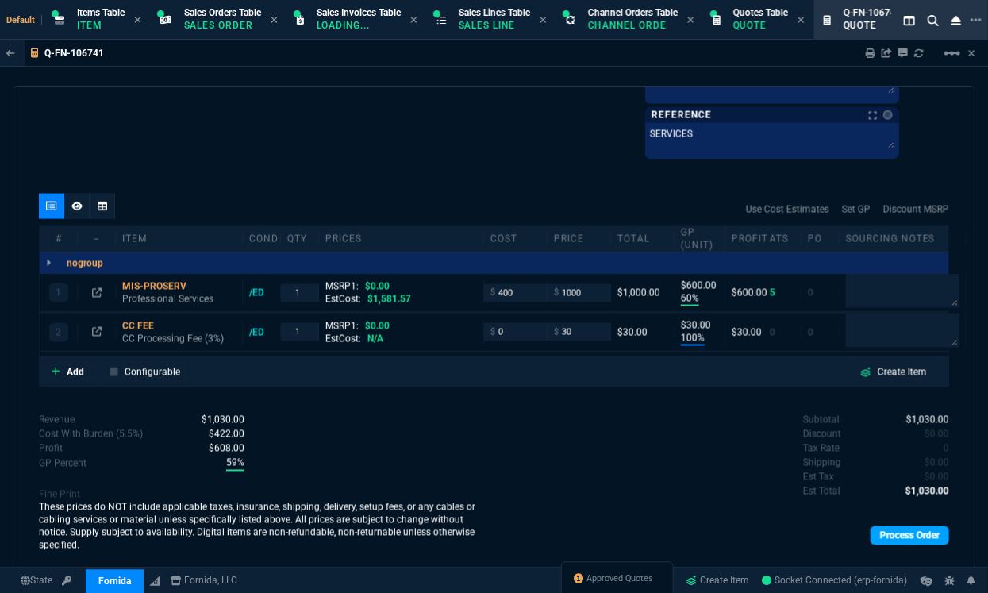
click at [789, 536] on link "Process Order" at bounding box center [910, 535] width 79 height 19
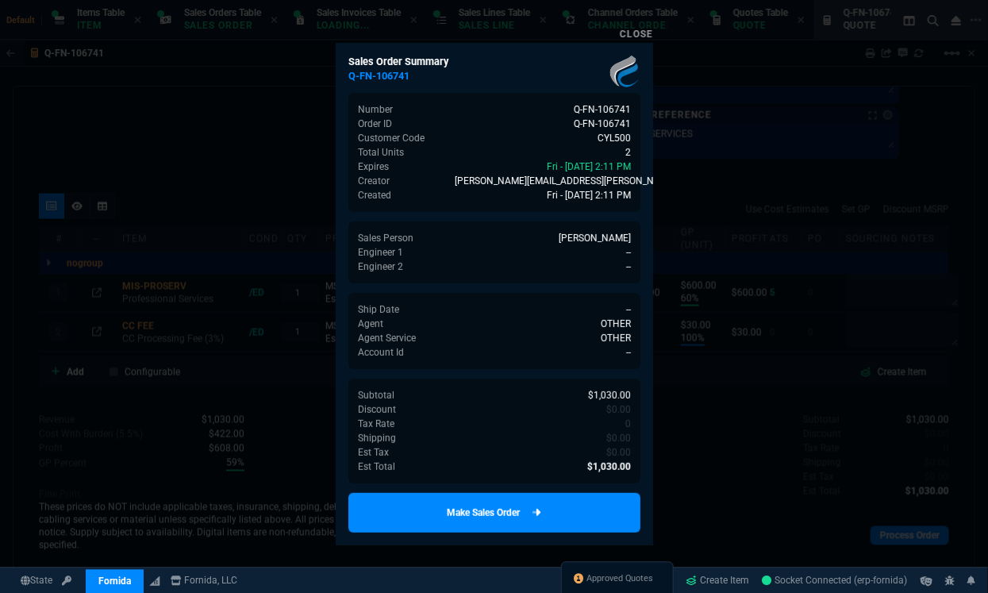
click at [556, 516] on link "Make Sales Order" at bounding box center [495, 513] width 292 height 40
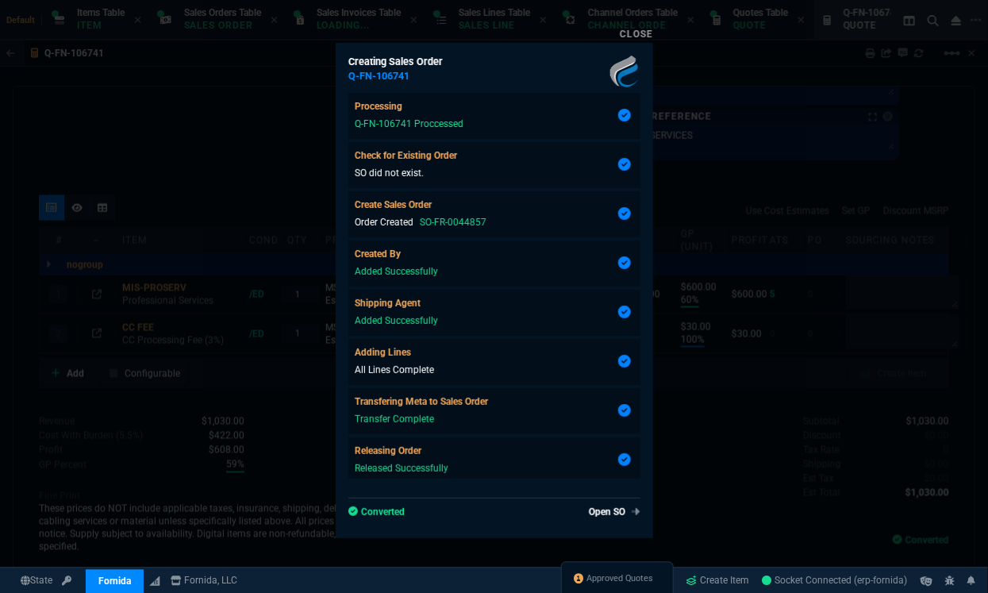
type input "60"
type input "600"
type input "100"
type input "30"
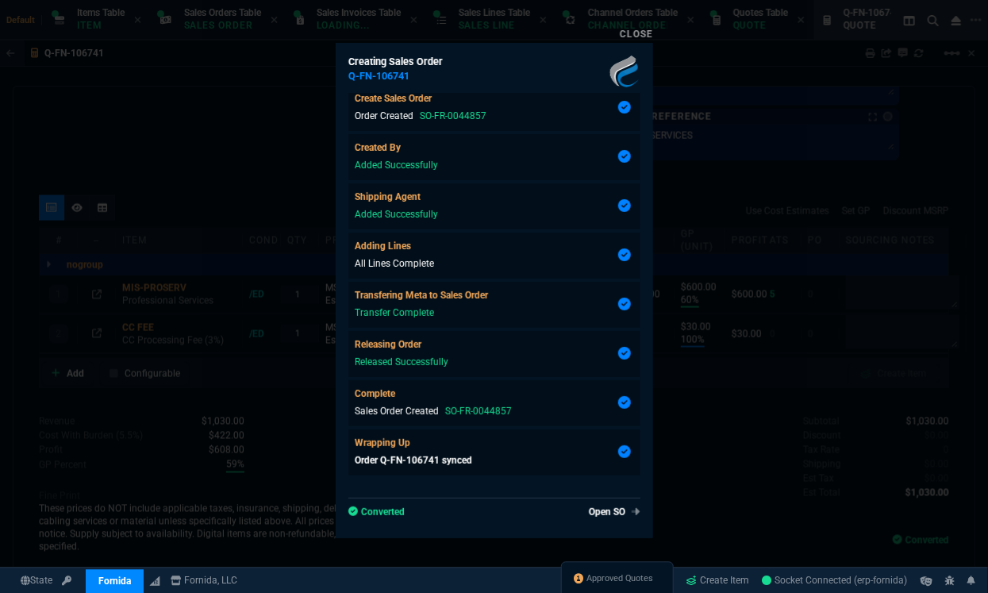
scroll to position [911, 0]
click at [603, 513] on link "Open SO" at bounding box center [612, 512] width 58 height 14
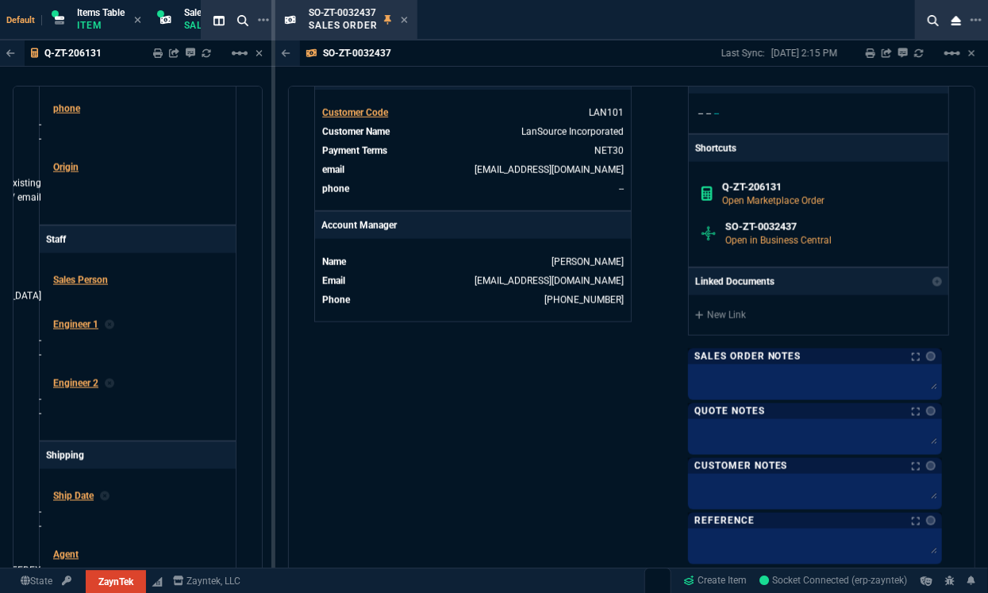
scroll to position [668, 0]
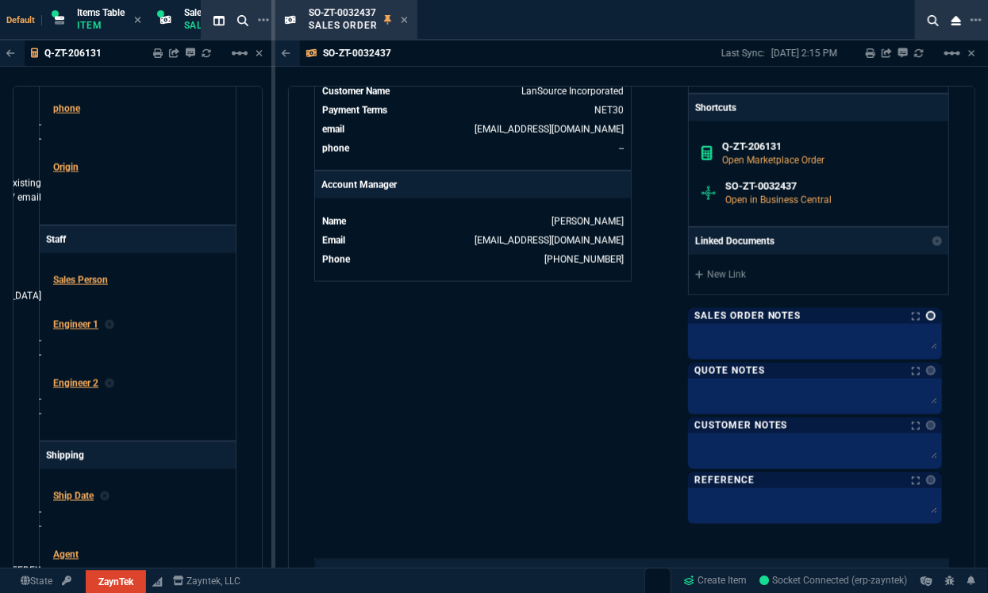
click at [928, 314] on link at bounding box center [931, 316] width 10 height 10
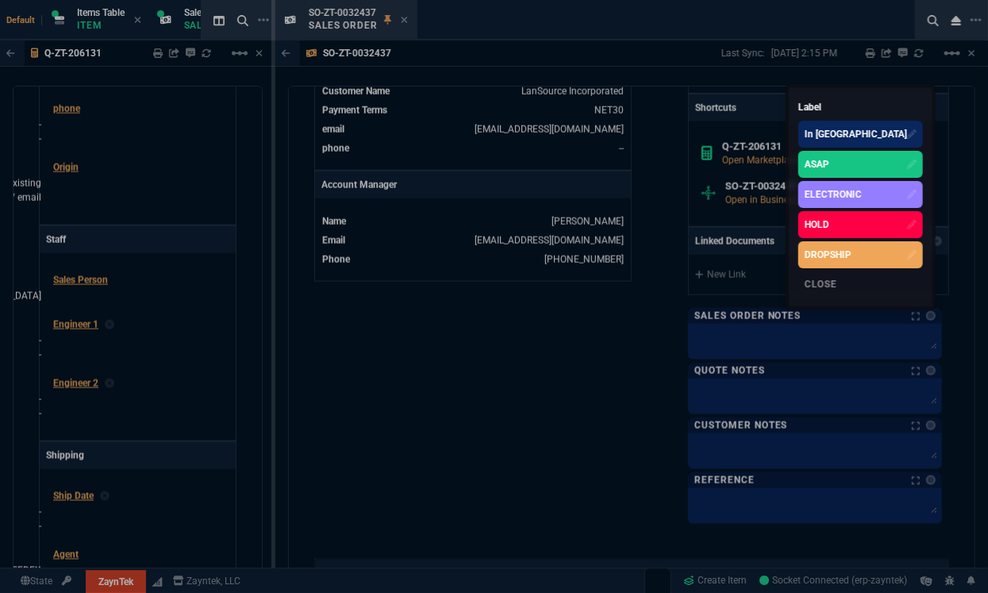
click at [830, 171] on div "ASAP" at bounding box center [817, 164] width 25 height 14
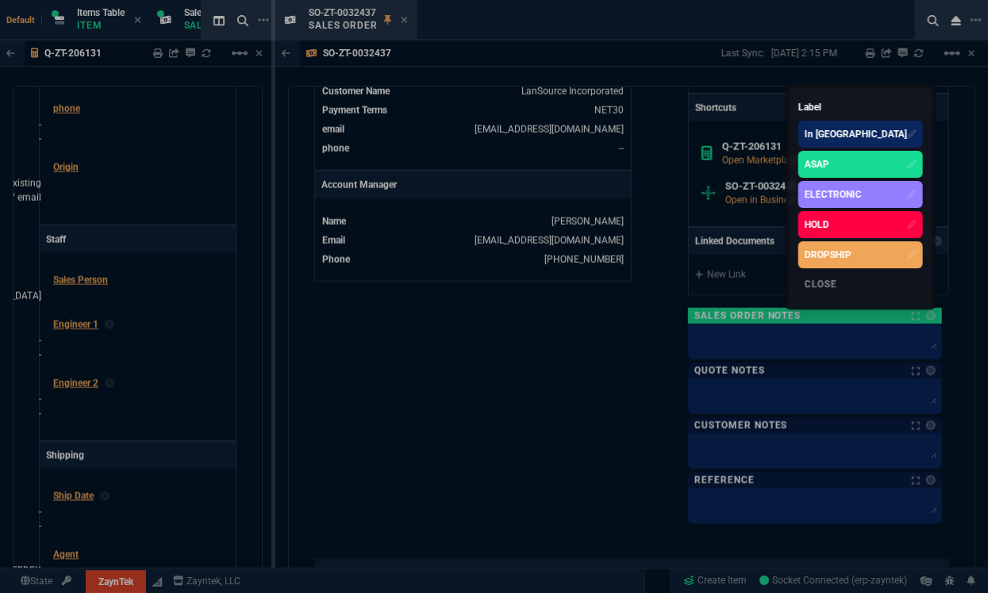
select select
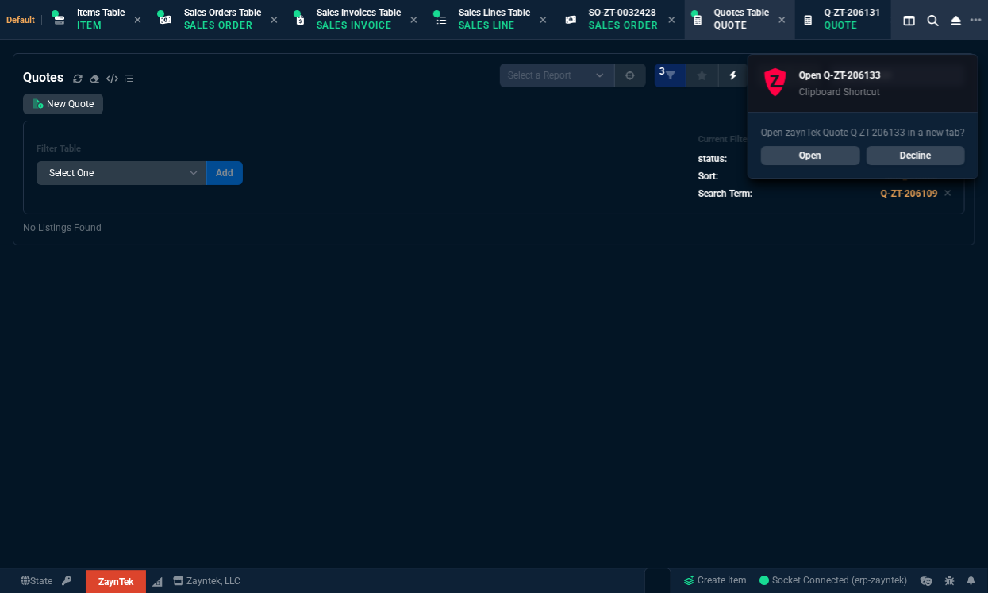
click at [821, 160] on link "Open" at bounding box center [810, 155] width 99 height 19
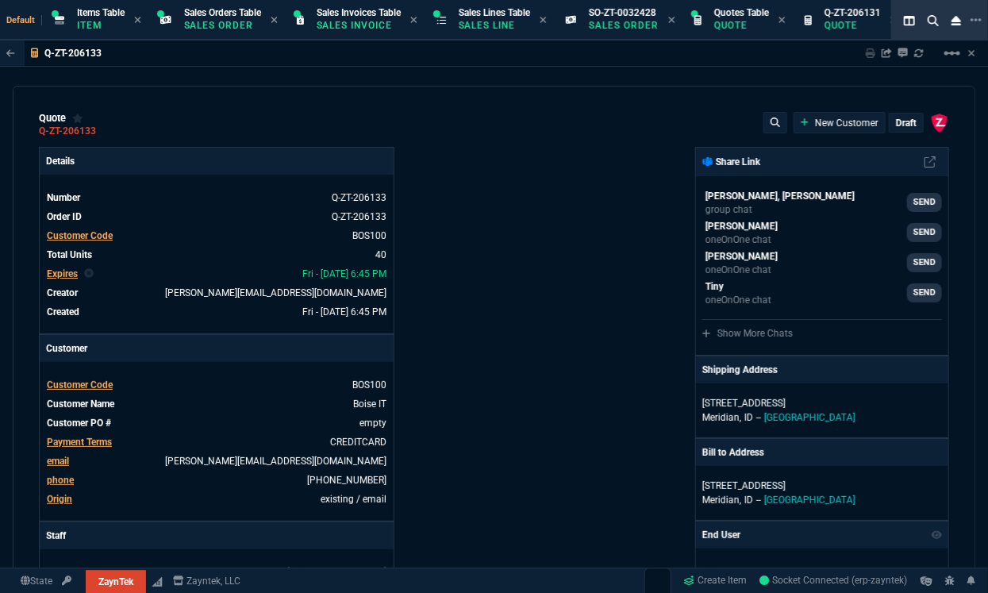
type input "20"
type input "295"
type input "60"
type input "595"
type input "1393"
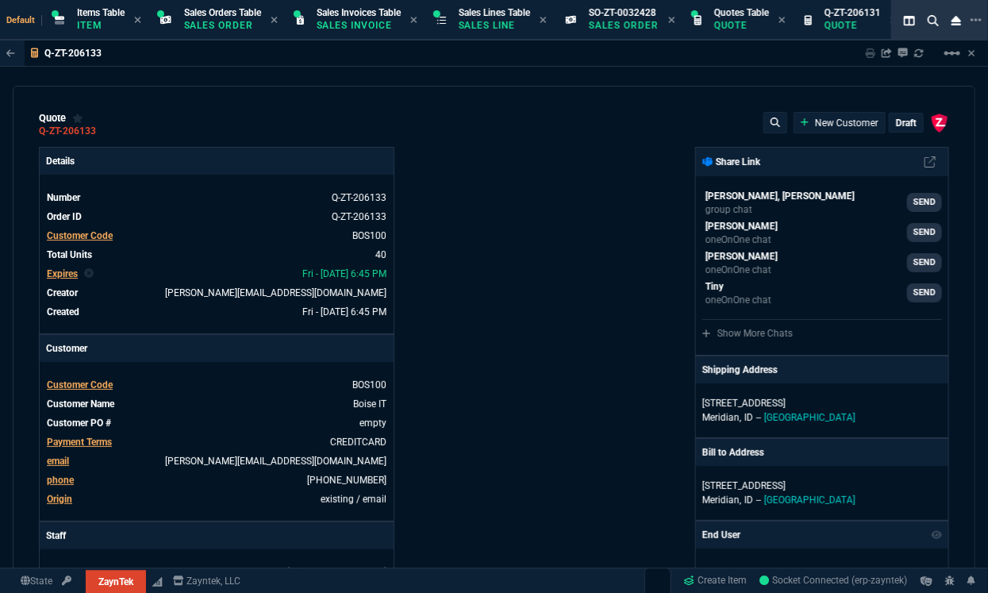
type input "44"
type input "174"
type input "2498"
type input "62"
type input "165"
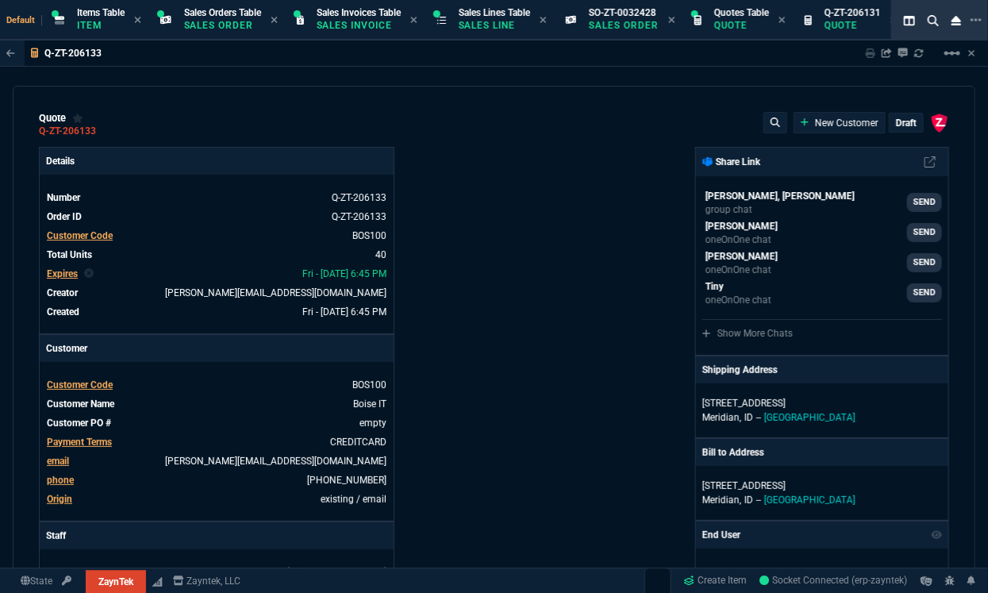
type input "402"
type input "38"
type input "80"
type input "723"
type input "14"
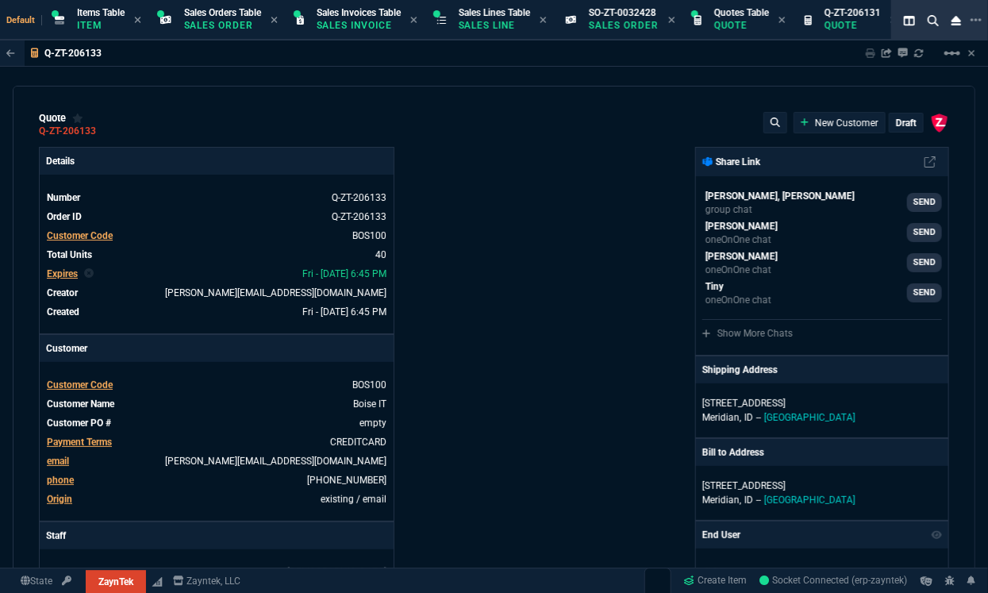
type input "50"
type input "1539"
type input "60"
type input "295"
type input "2619"
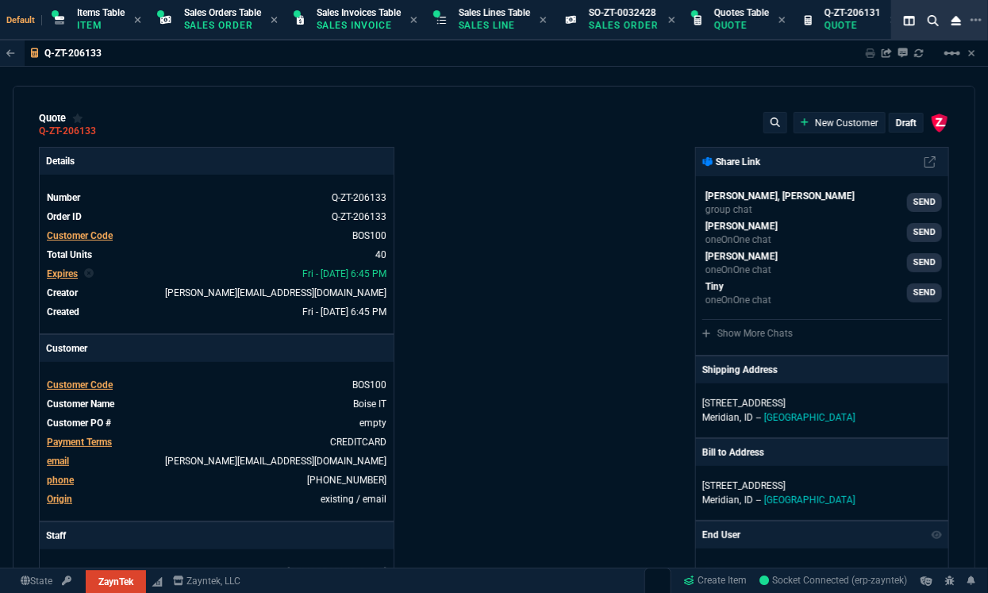
type input "55"
type input "60"
type input "234"
type input "76"
type input "65"
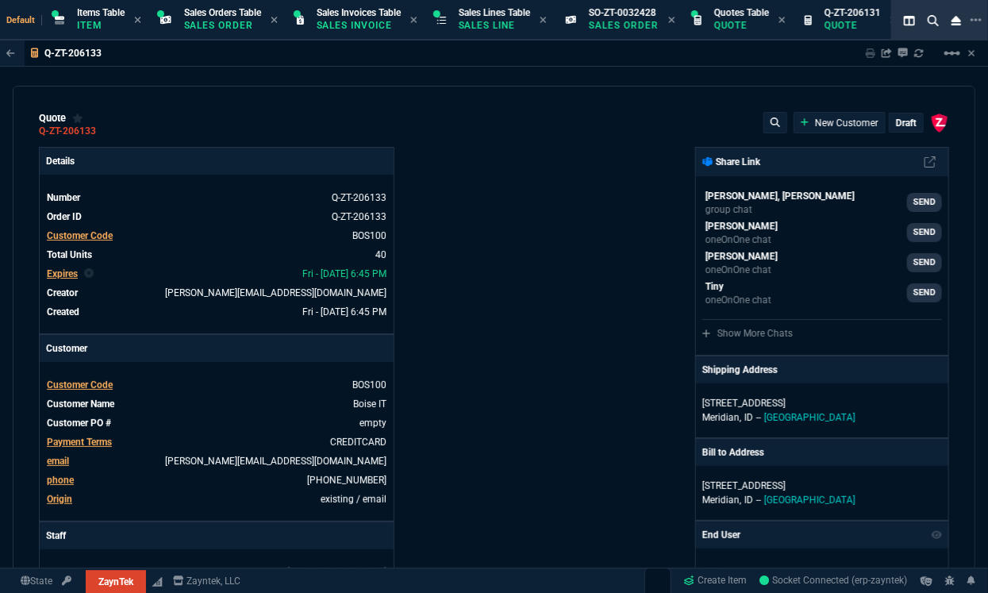
type input "109"
type input "43"
type input "75"
type input "399"
type input "52"
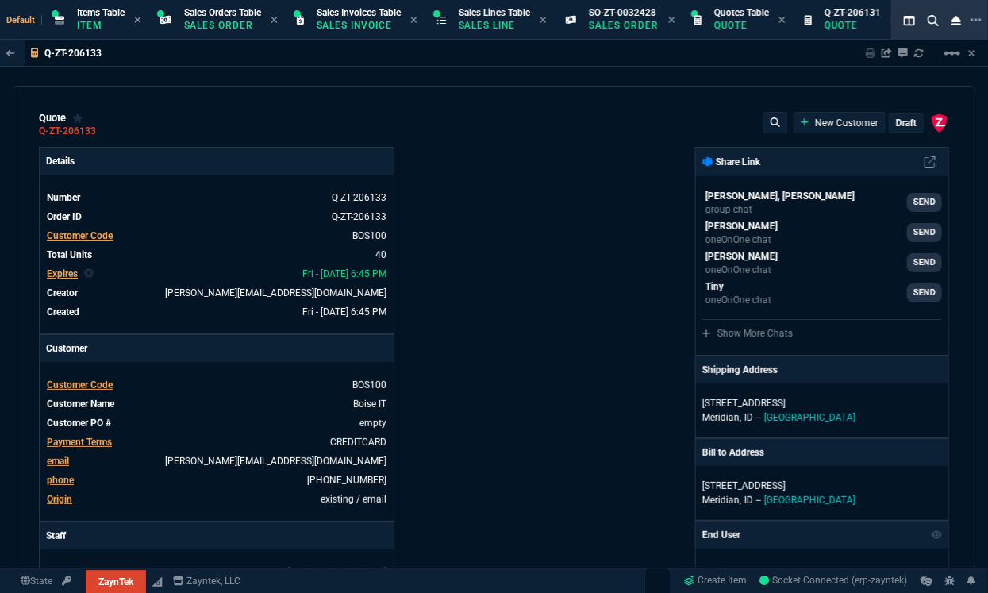
type input "65"
type input "524"
type input "80"
type input "4"
type input "11"
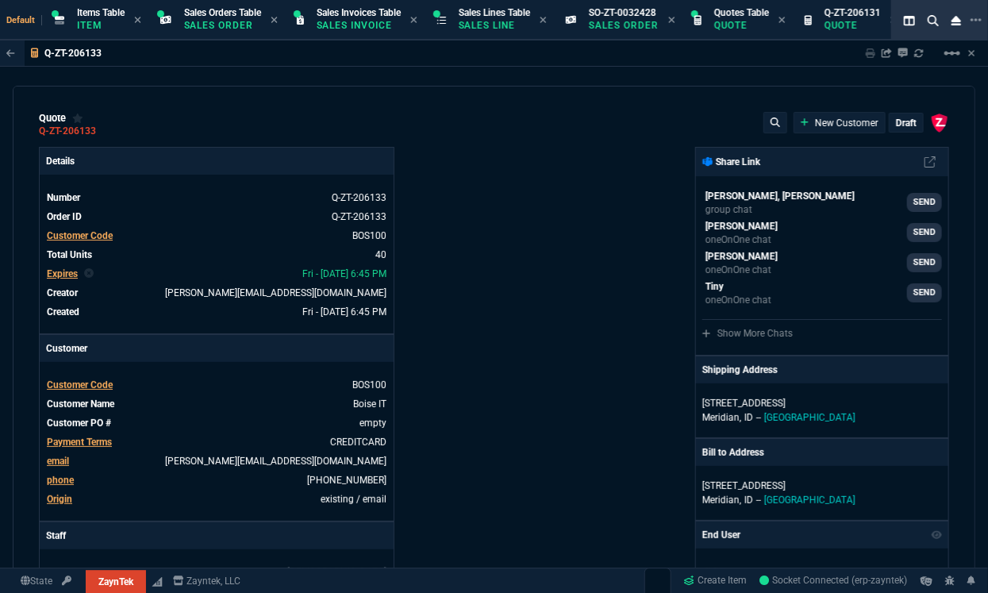
type input "0"
type input "50"
type input "29"
type input "84"
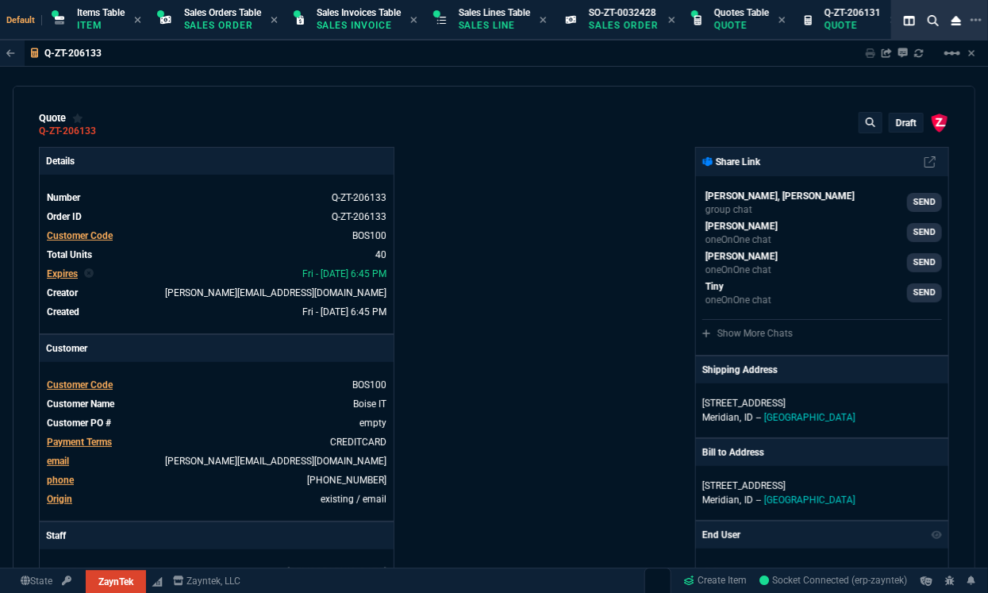
type input "34"
type input "71"
type input "78"
type input "81"
type input "53"
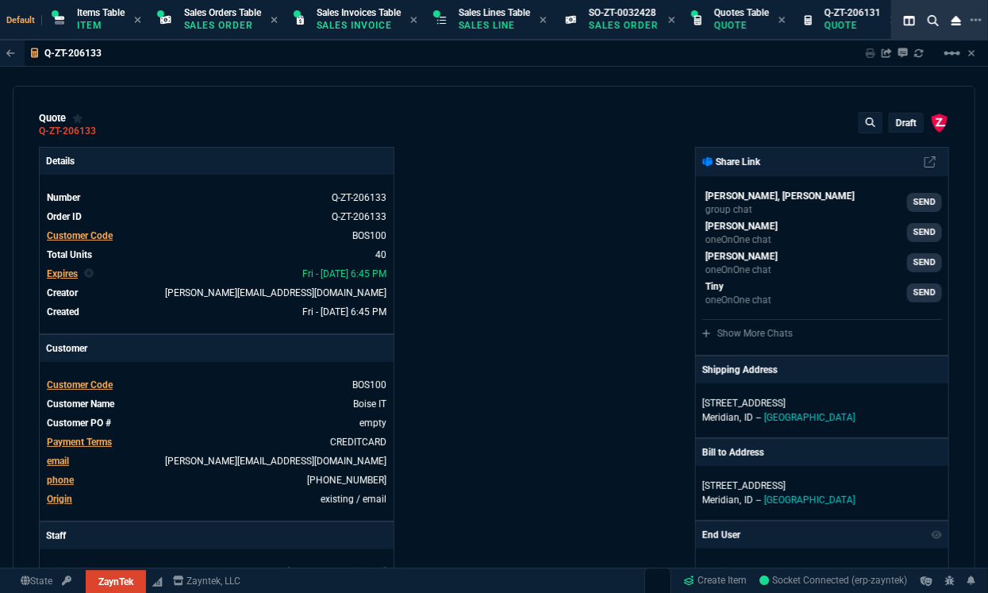
type input "22"
type input "56"
type input "76"
type input "55"
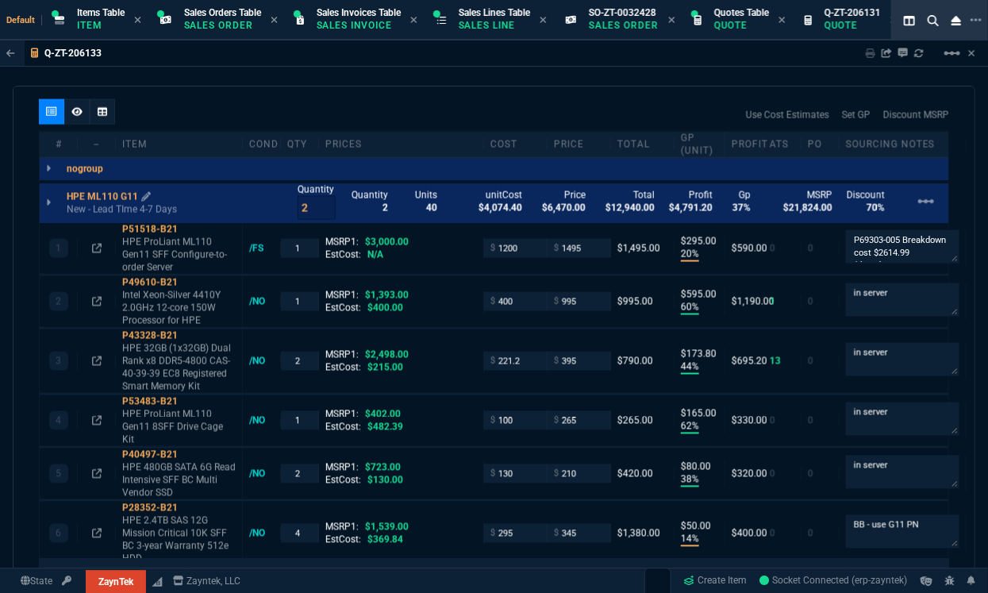
scroll to position [904, 0]
click at [79, 114] on icon at bounding box center [76, 112] width 11 height 9
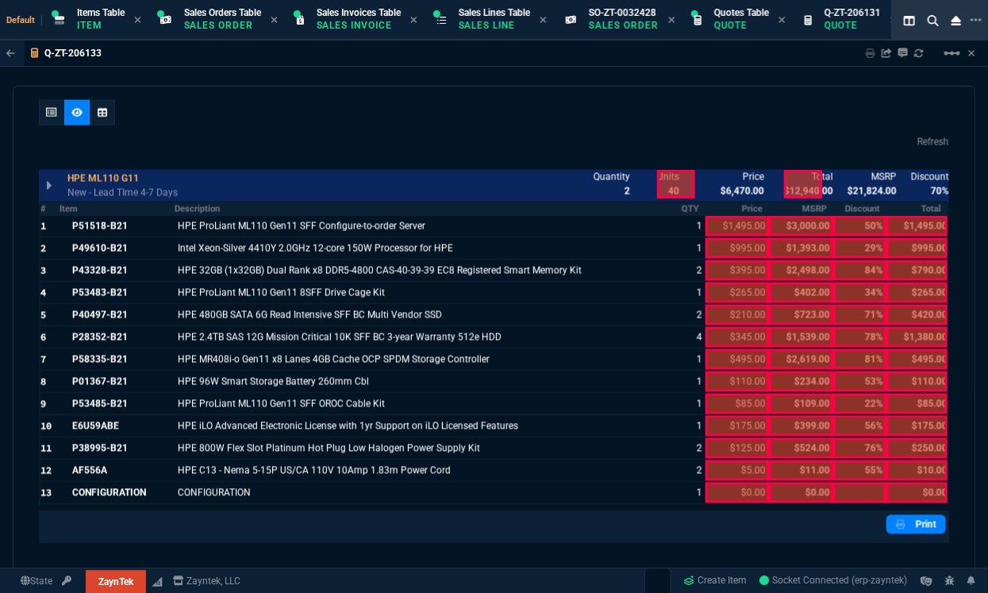
click at [786, 191] on div at bounding box center [803, 184] width 38 height 29
click at [48, 112] on icon at bounding box center [51, 113] width 11 height 10
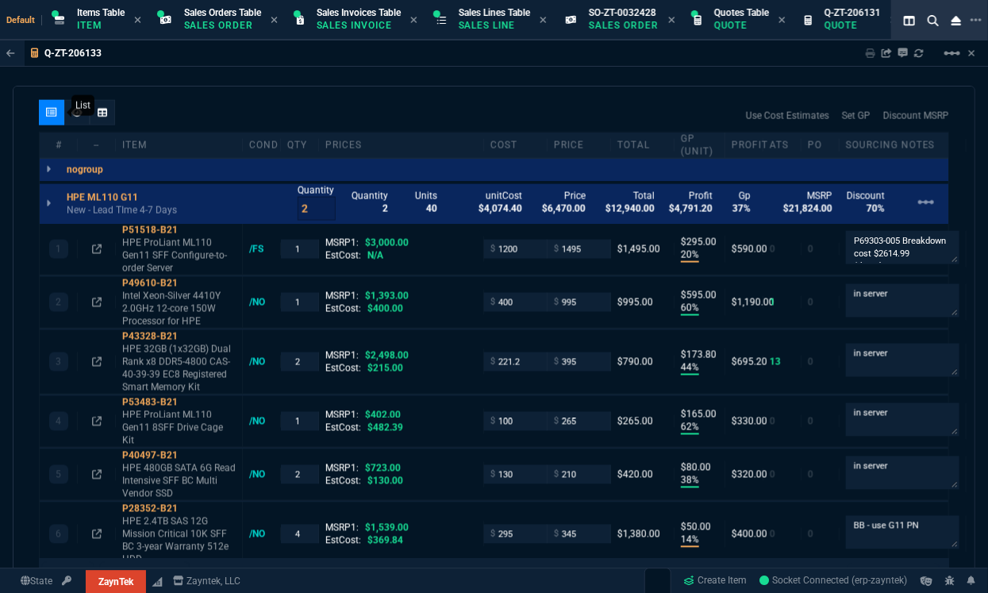
type input "20"
type input "295"
type input "60"
type input "595"
type input "44"
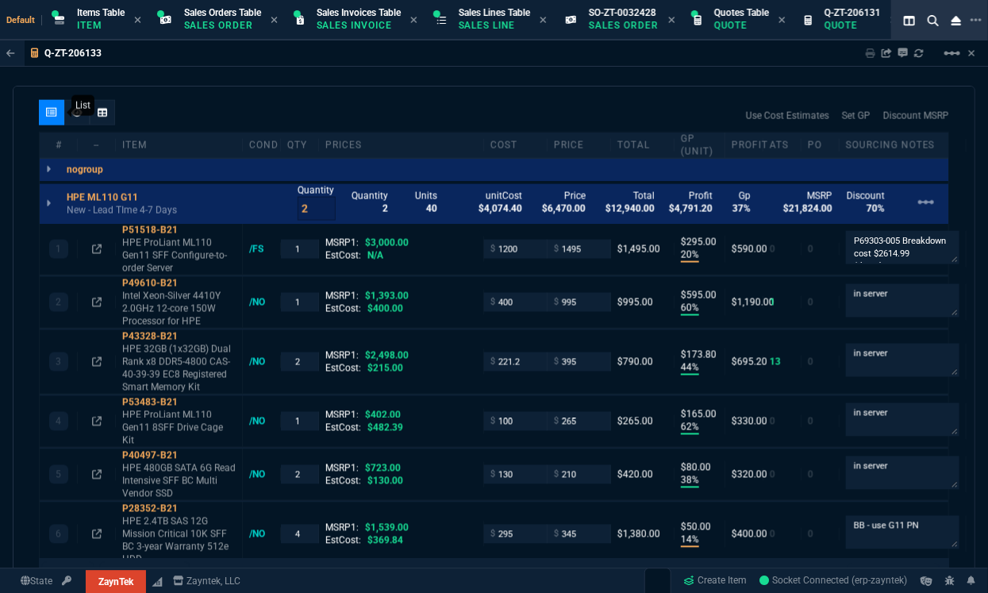
type input "174"
type input "62"
type input "165"
type input "38"
type input "80"
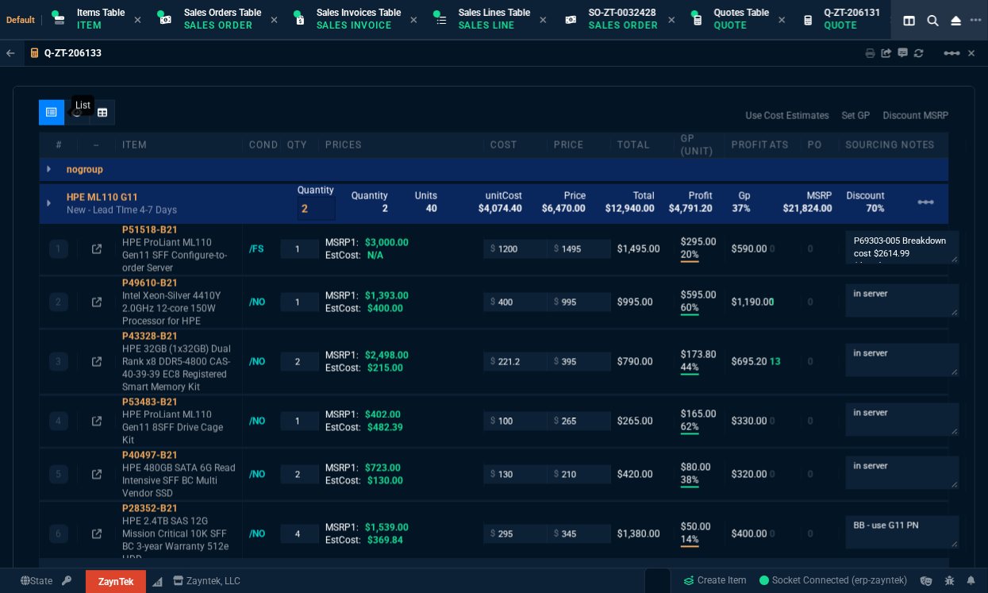
type input "14"
type input "50"
type input "60"
type input "295"
type input "55"
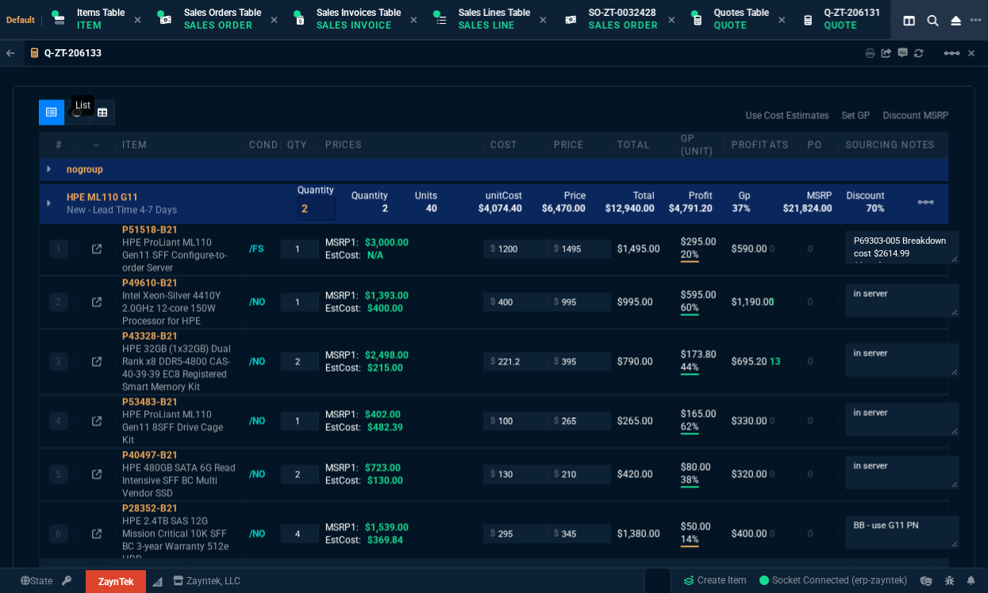
type input "60"
type input "76"
type input "65"
type input "43"
type input "75"
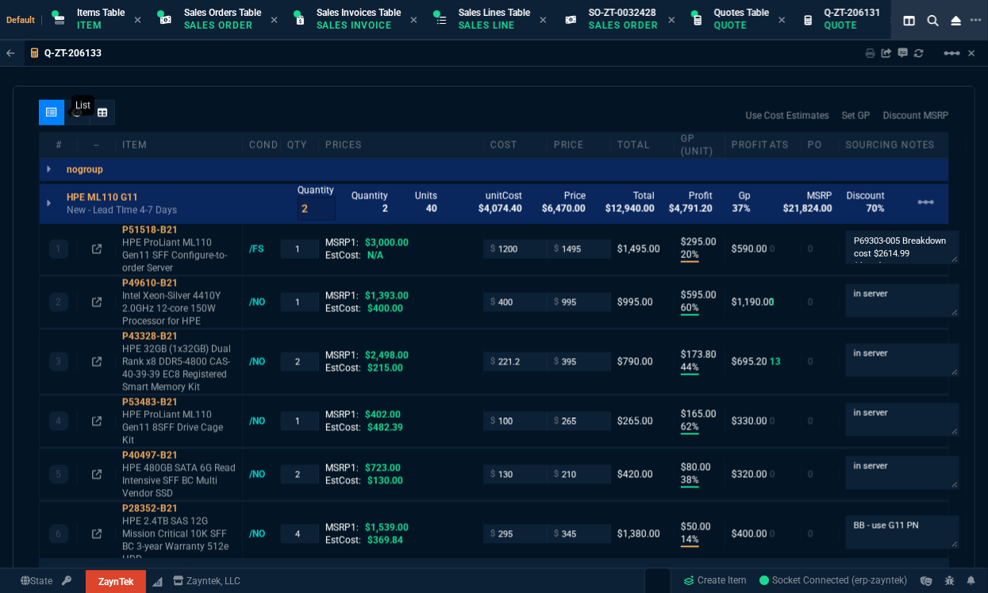
type input "52"
type input "65"
type input "80"
type input "4"
type input "0"
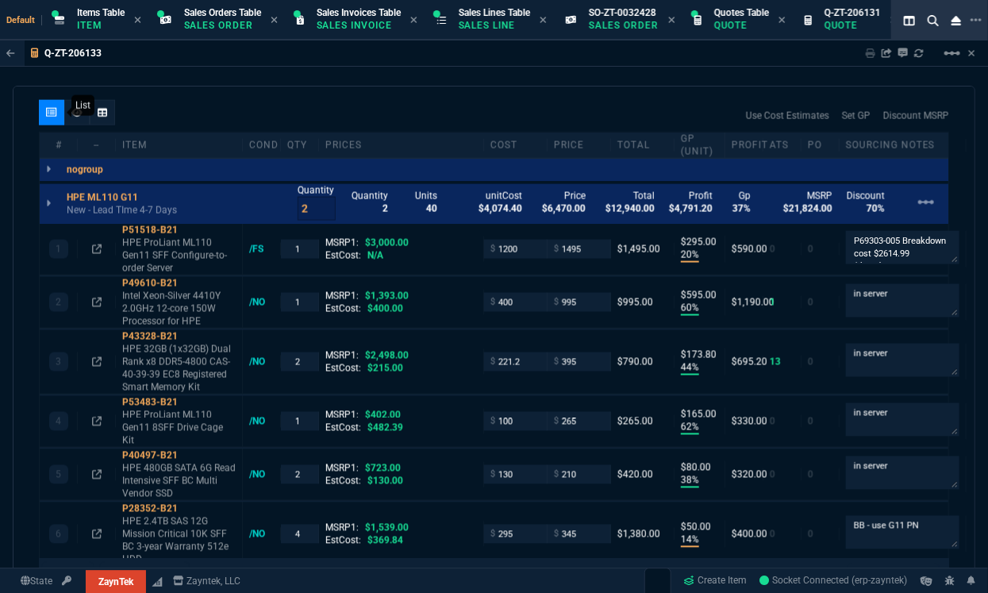
type input "0"
type input "50"
type input "29"
type input "84"
type input "34"
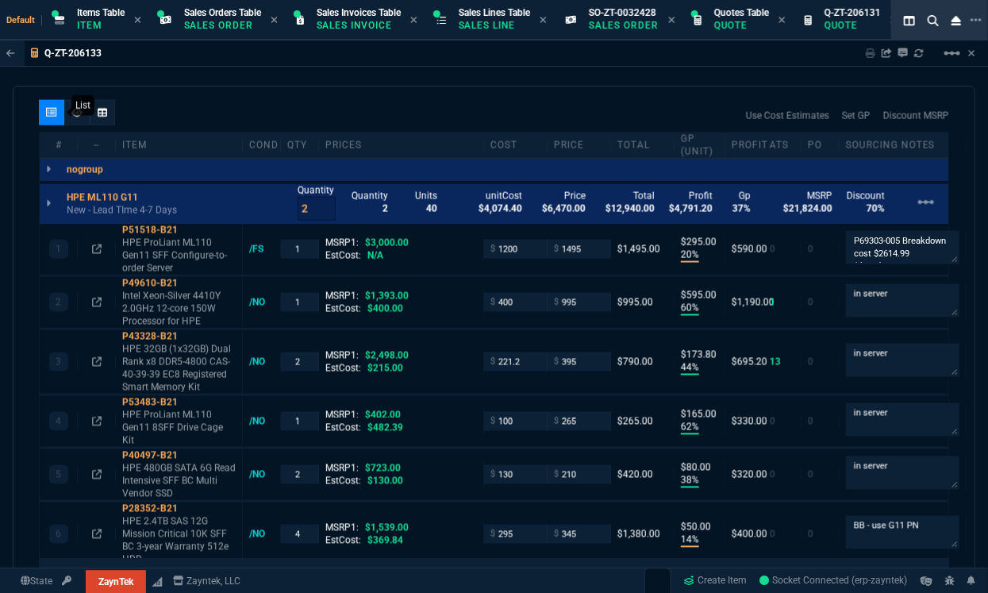
type input "71"
type input "78"
type input "81"
type input "53"
type input "22"
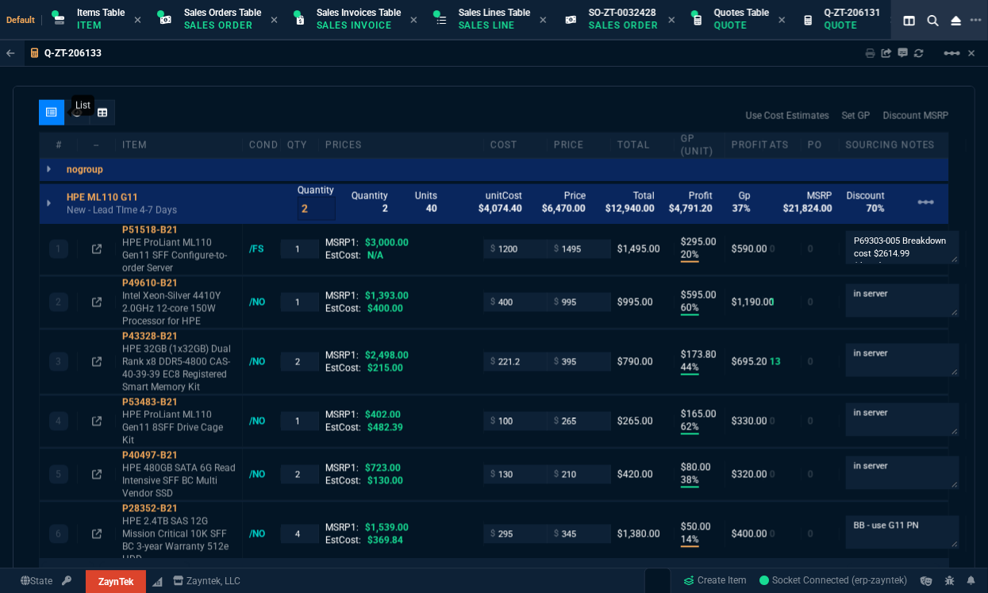
type input "56"
type input "76"
type input "55"
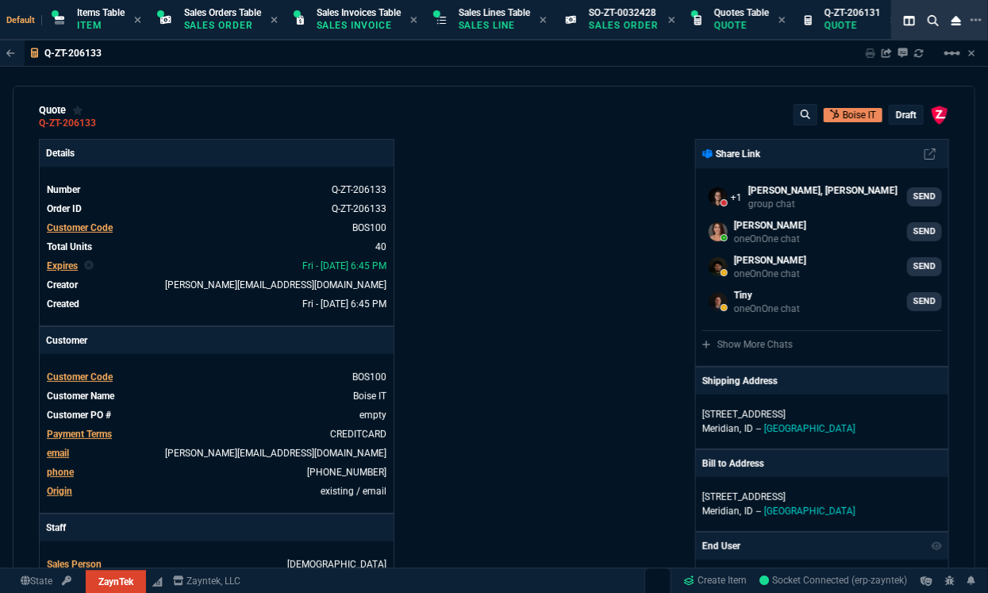
scroll to position [0, 0]
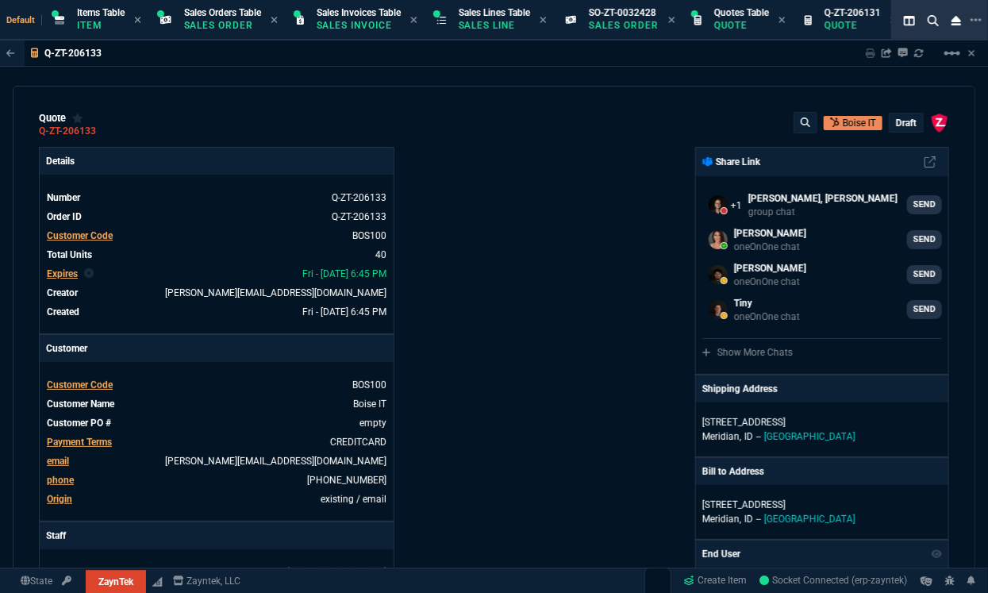
click at [896, 121] on p "draft" at bounding box center [906, 123] width 21 height 13
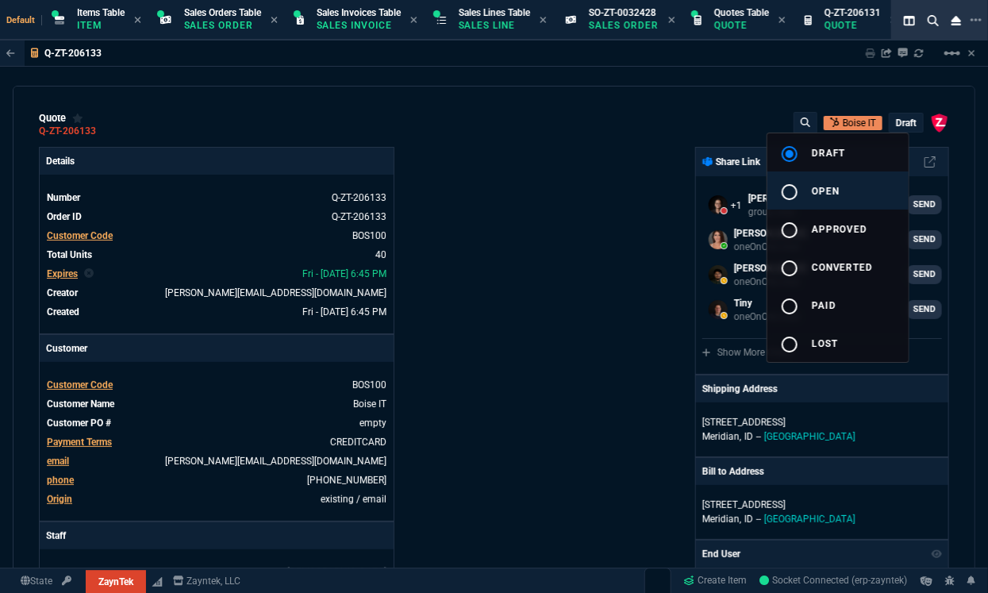
click at [840, 183] on button "radio_button_unchecked open" at bounding box center [838, 190] width 141 height 38
click at [623, 232] on div at bounding box center [494, 296] width 988 height 593
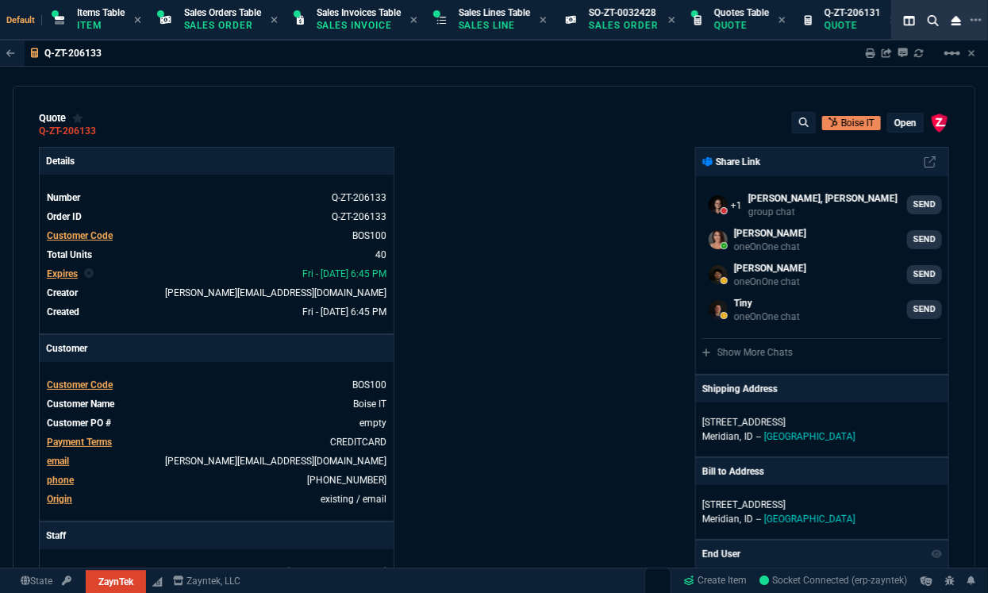
type input "20"
type input "295"
type input "60"
type input "595"
type input "44"
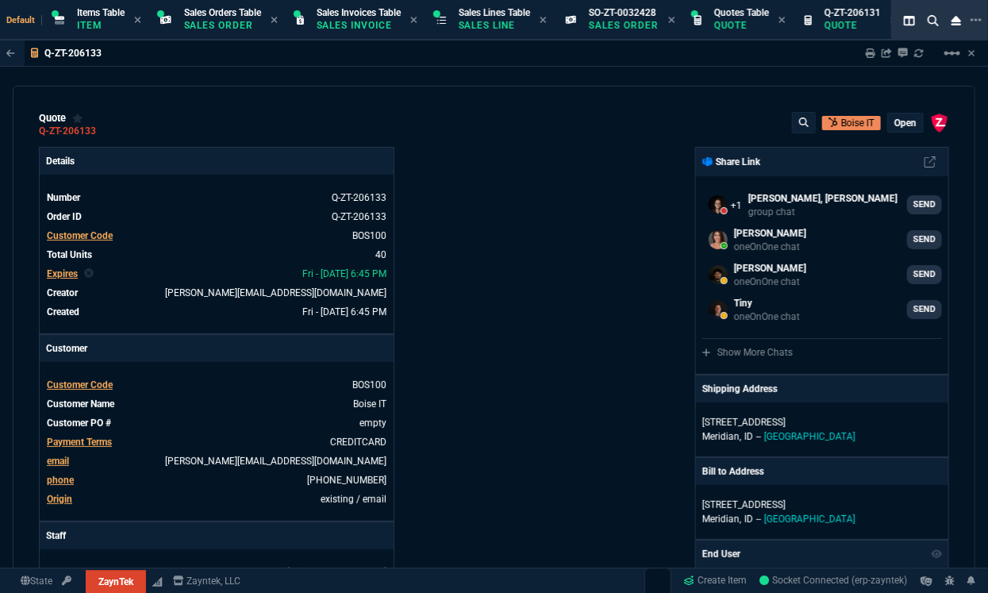
type input "174"
type input "62"
type input "165"
type input "38"
type input "80"
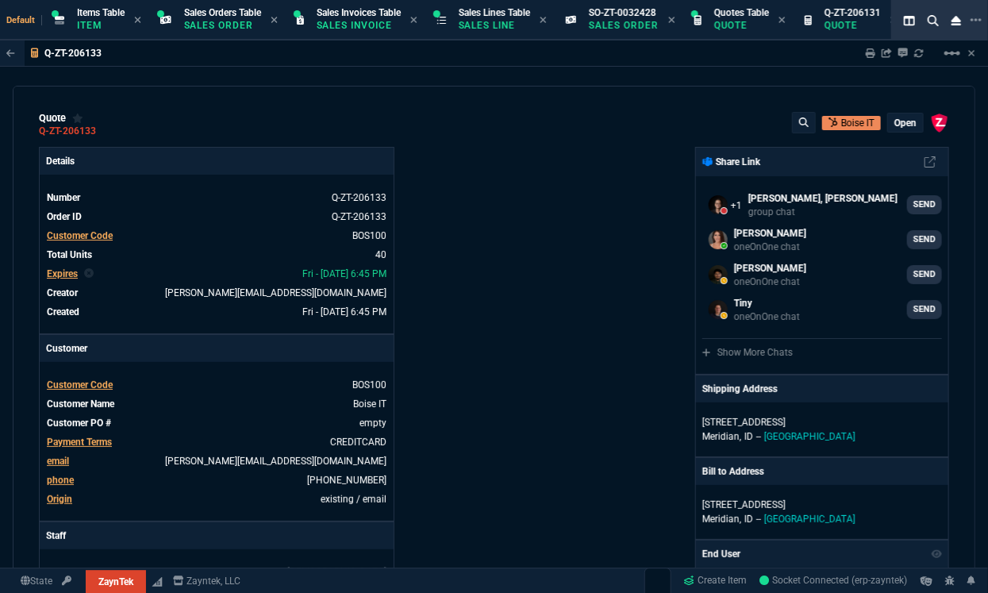
type input "14"
type input "50"
type input "60"
type input "295"
type input "55"
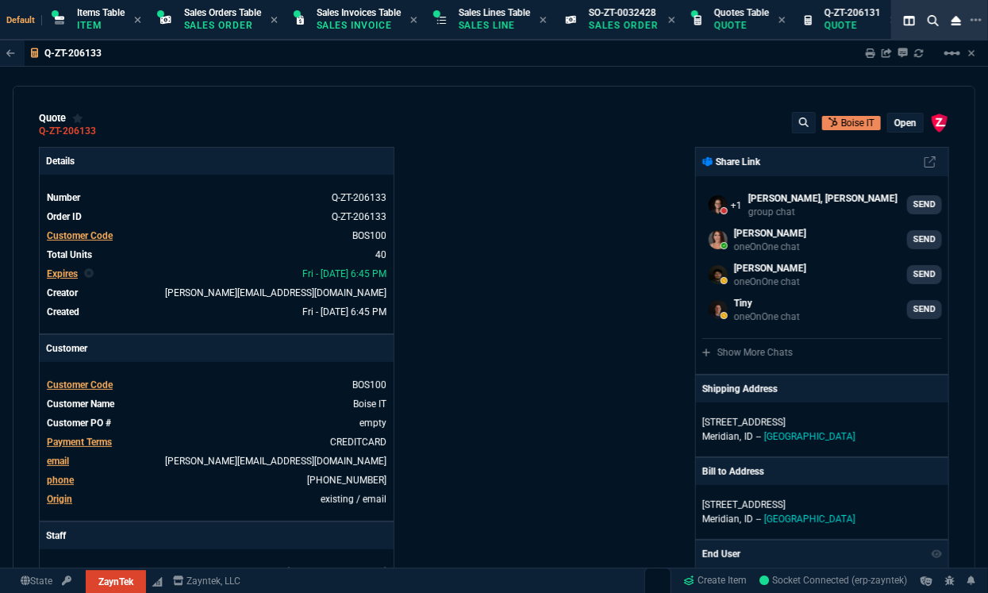
type input "60"
type input "76"
type input "65"
type input "43"
type input "75"
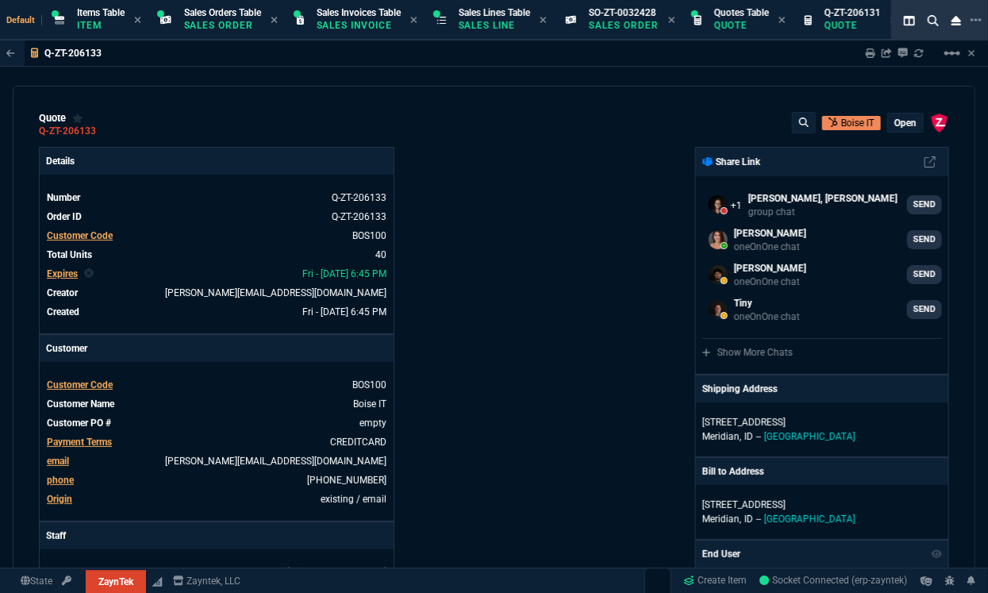
type input "52"
type input "65"
type input "80"
type input "4"
type input "0"
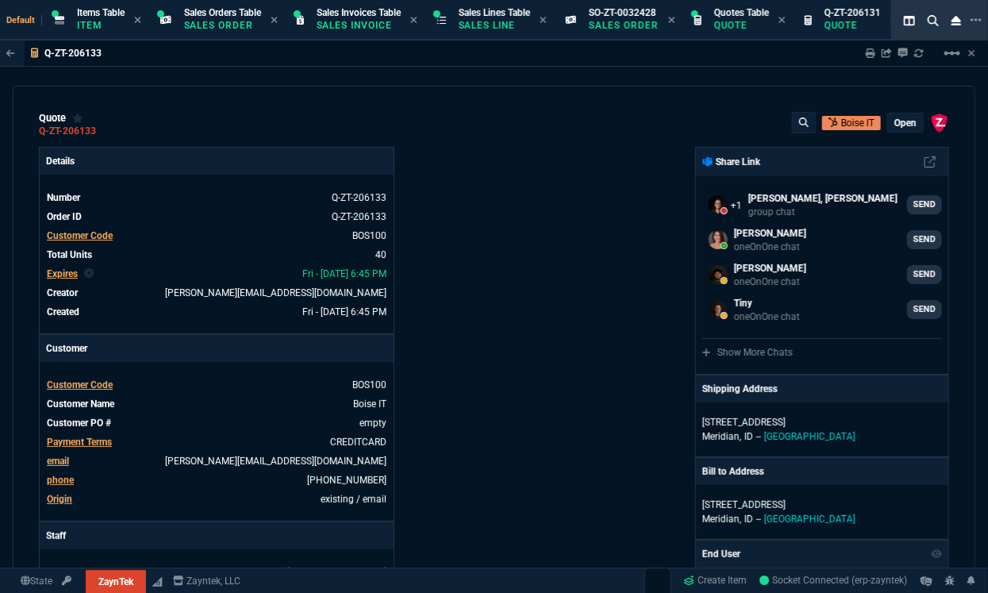
type input "0"
type input "50"
type input "29"
type input "84"
type input "34"
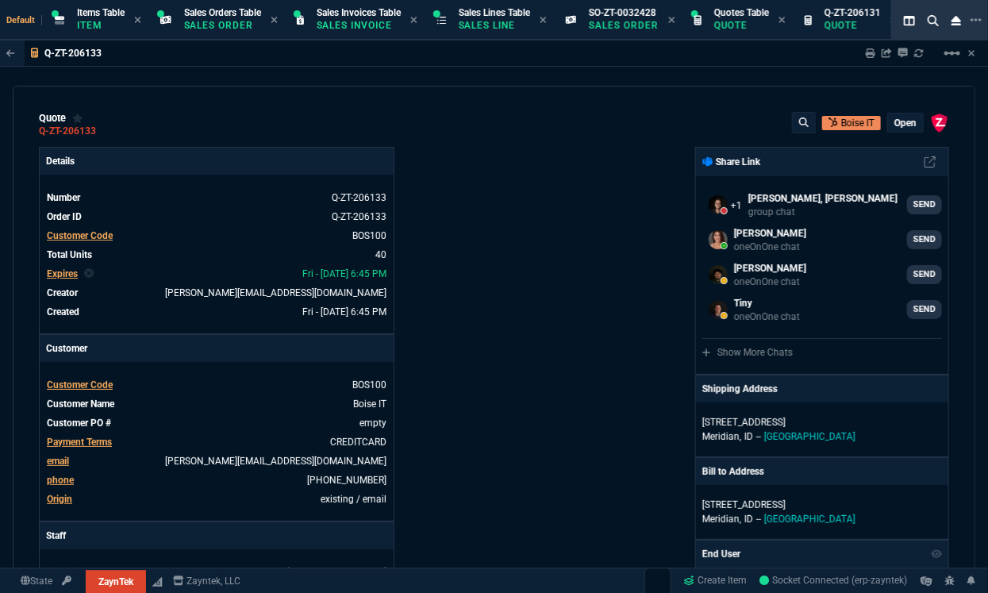
type input "71"
type input "78"
type input "81"
type input "53"
type input "22"
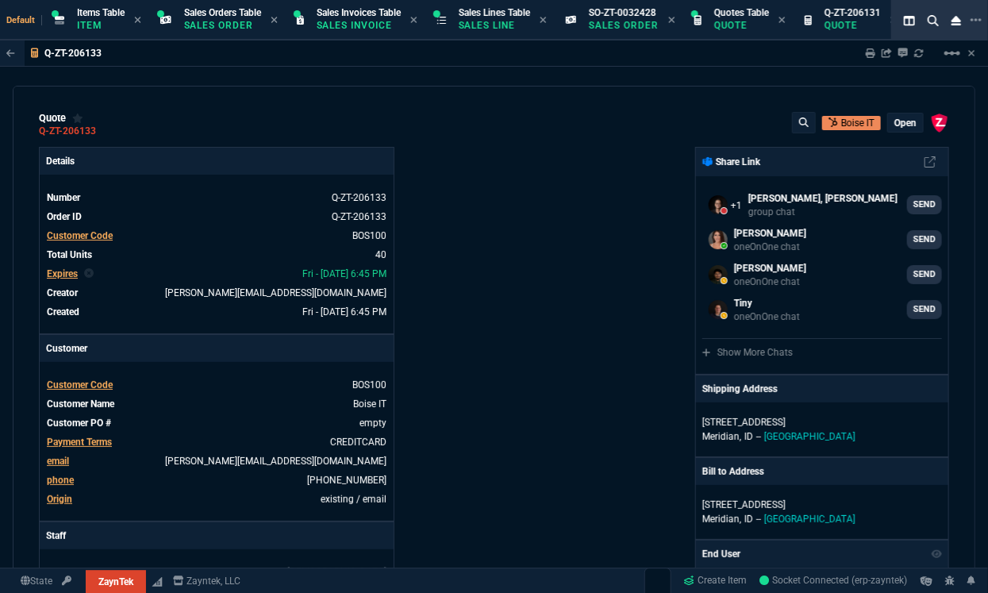
type input "56"
type input "76"
type input "55"
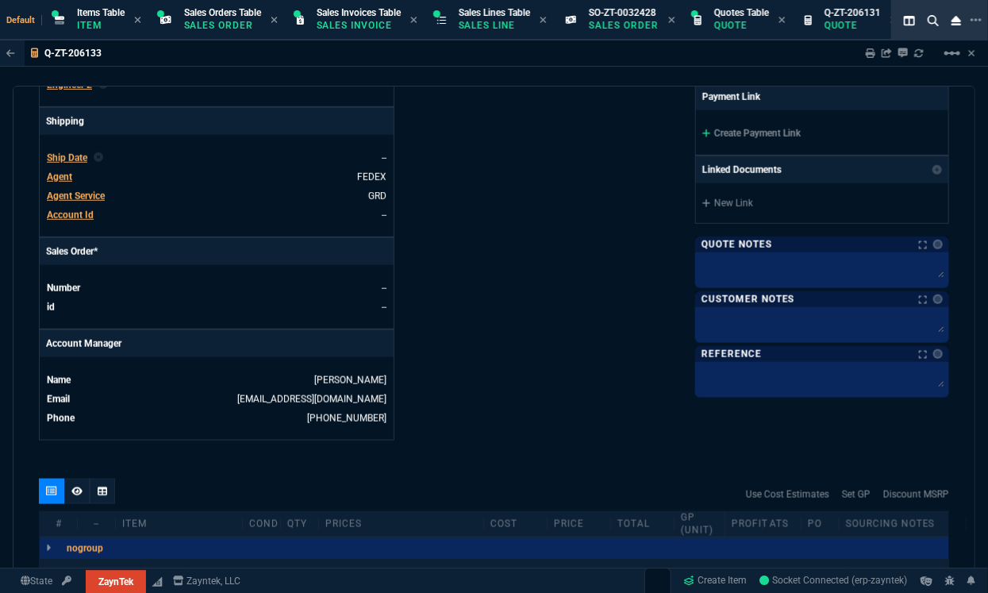
scroll to position [533, 0]
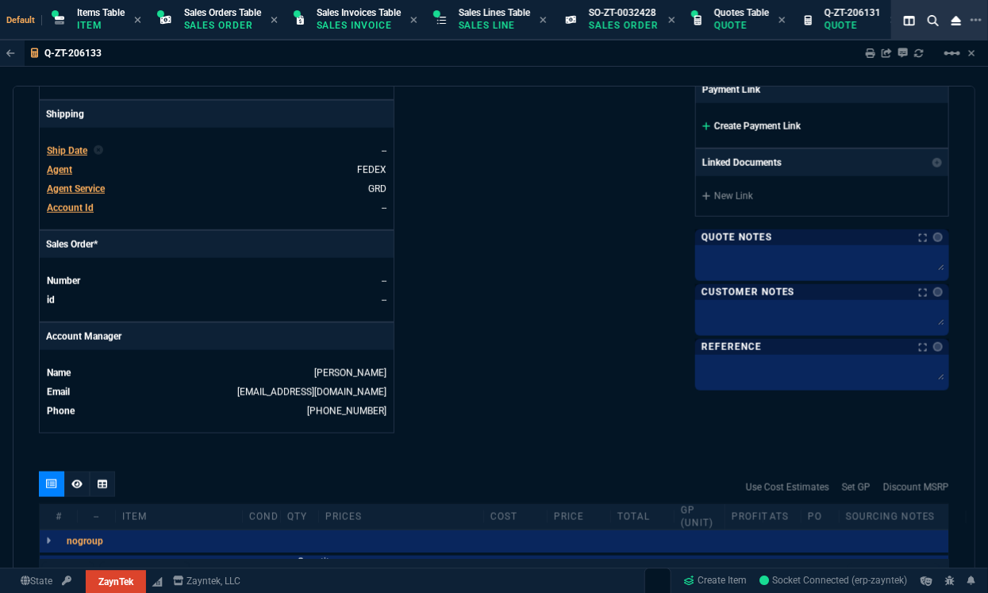
click at [760, 125] on link "Create Payment Link" at bounding box center [752, 126] width 98 height 11
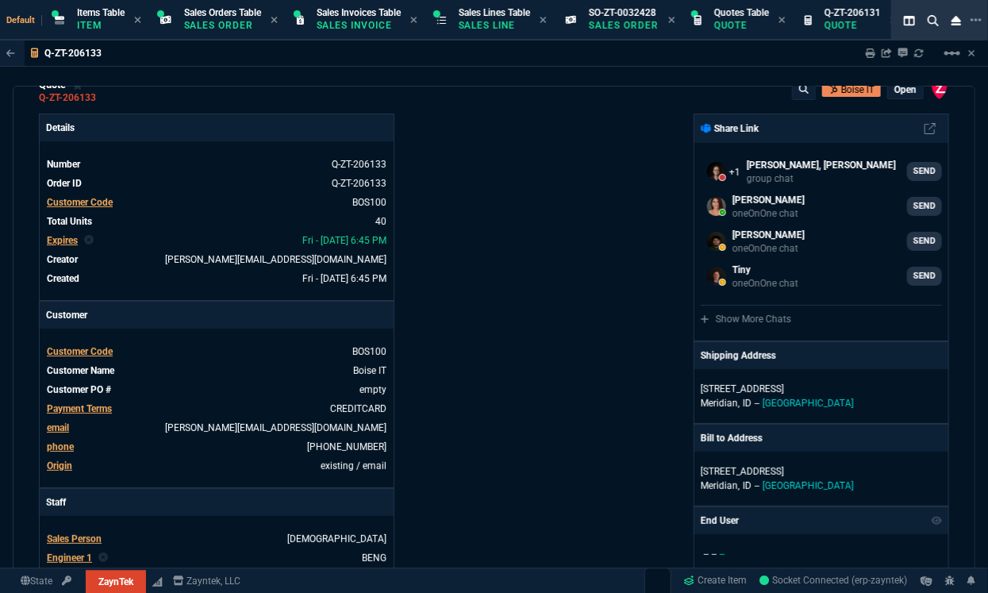
scroll to position [0, 0]
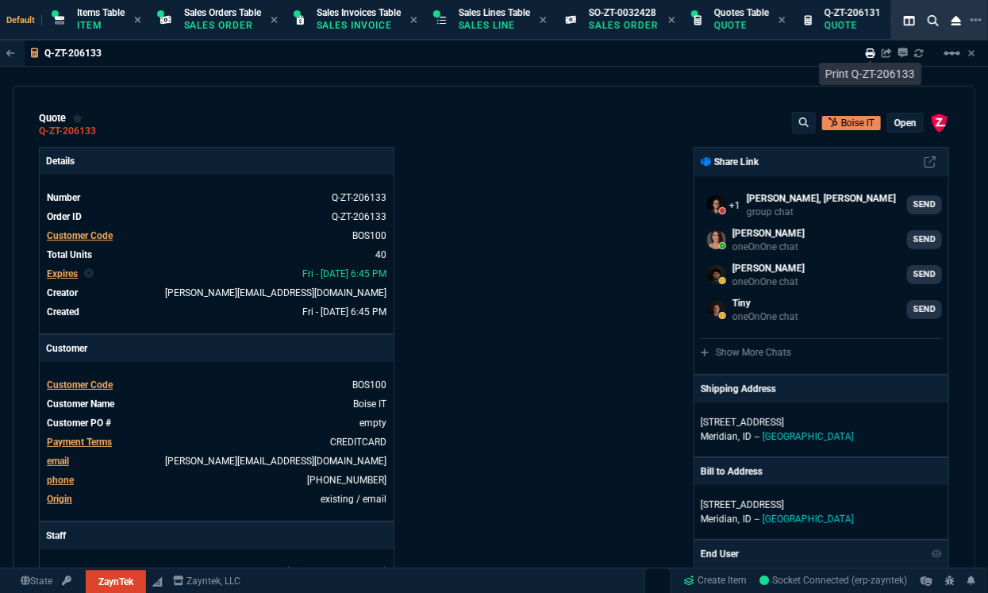
click at [873, 54] on icon at bounding box center [871, 53] width 10 height 10
type input "20"
type input "295"
type input "60"
type input "595"
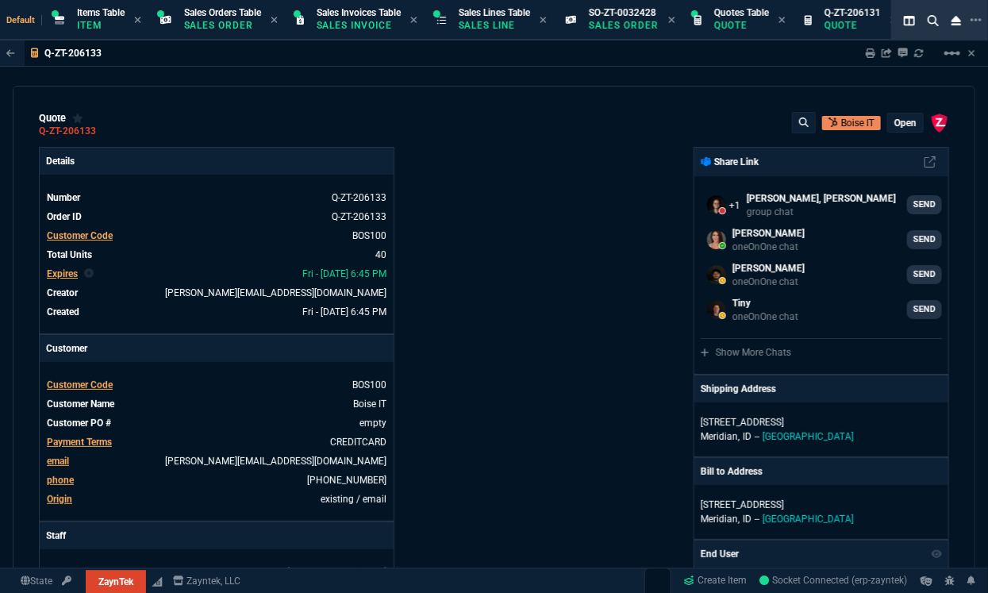
type input "44"
type input "174"
type input "62"
type input "165"
type input "38"
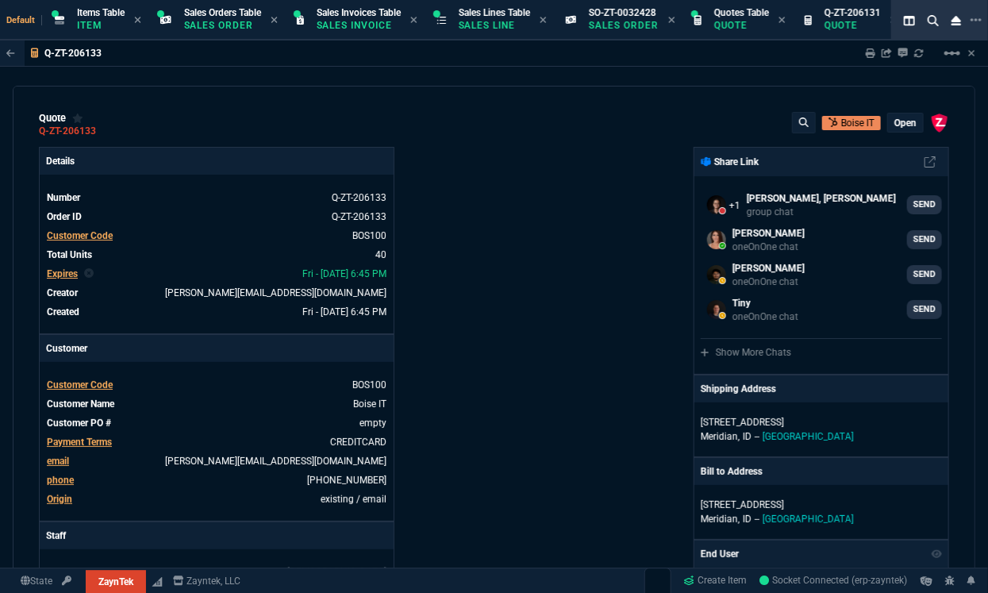
type input "80"
type input "14"
type input "50"
type input "60"
type input "295"
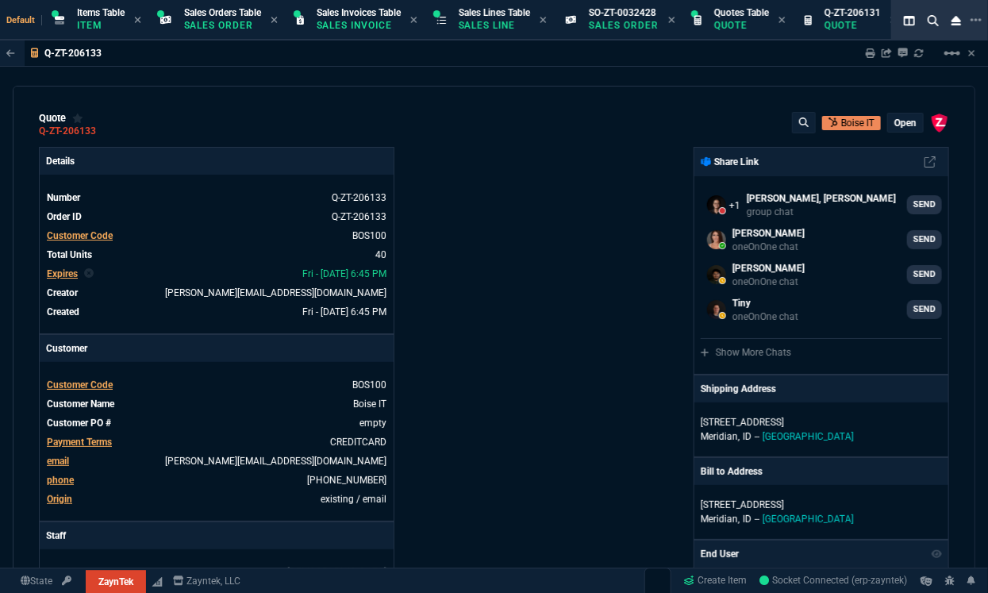
type input "55"
type input "60"
type input "76"
type input "65"
type input "43"
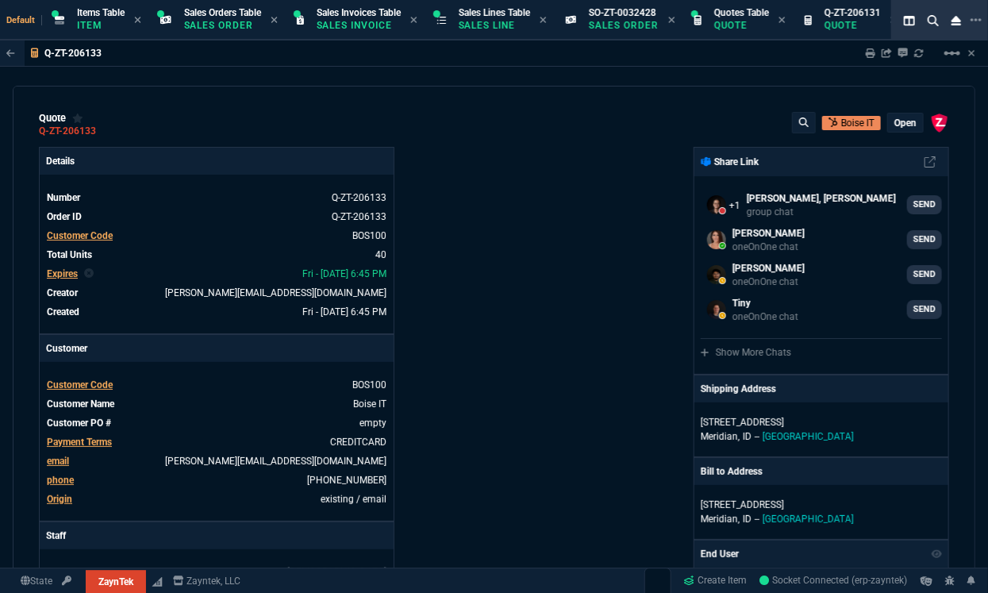
type input "75"
type input "52"
type input "65"
type input "80"
type input "4"
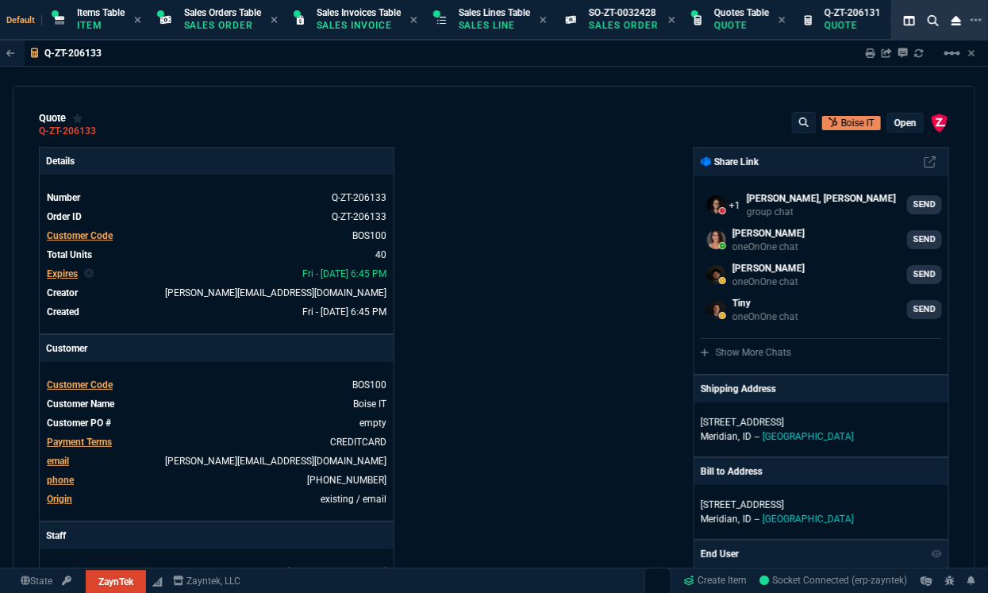
type input "0"
type input "50"
type input "29"
type input "84"
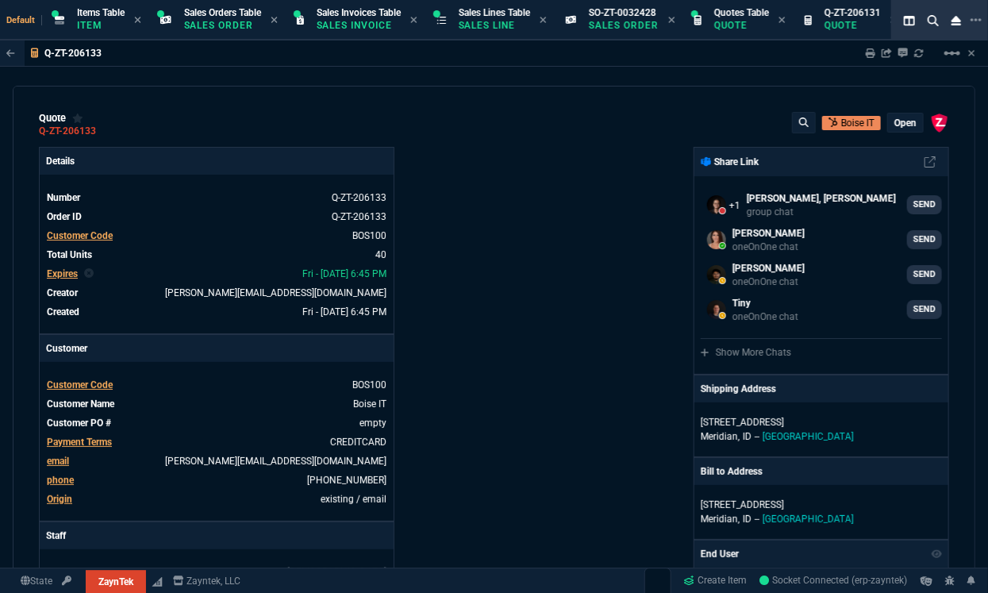
type input "34"
type input "71"
type input "78"
type input "81"
type input "53"
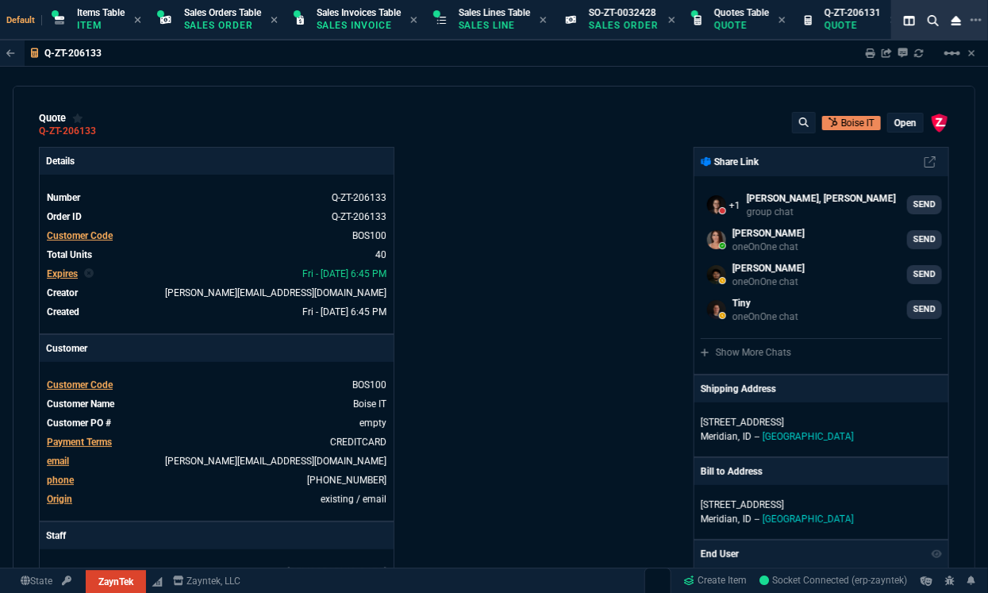
type input "22"
type input "56"
type input "76"
type input "55"
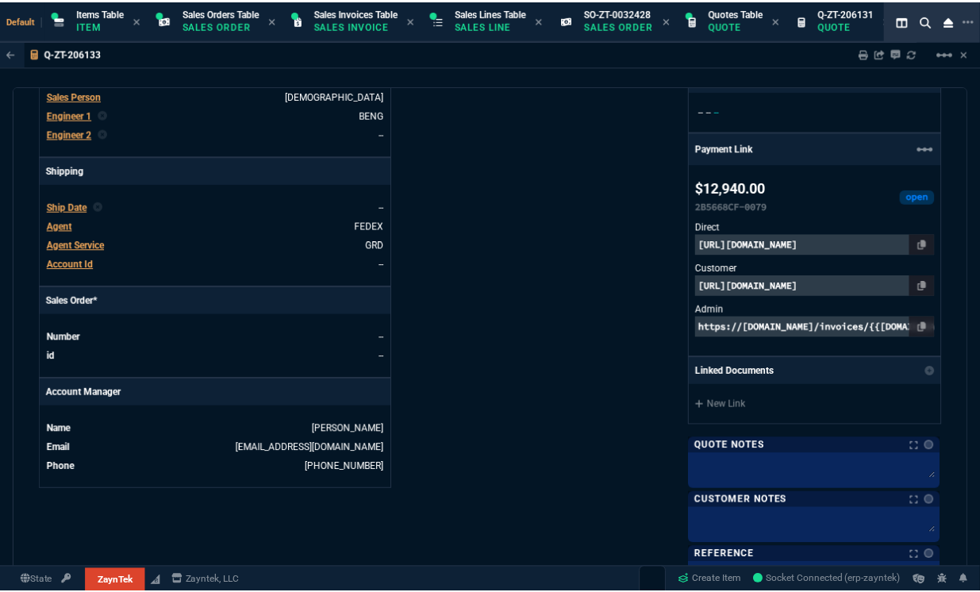
scroll to position [533, 0]
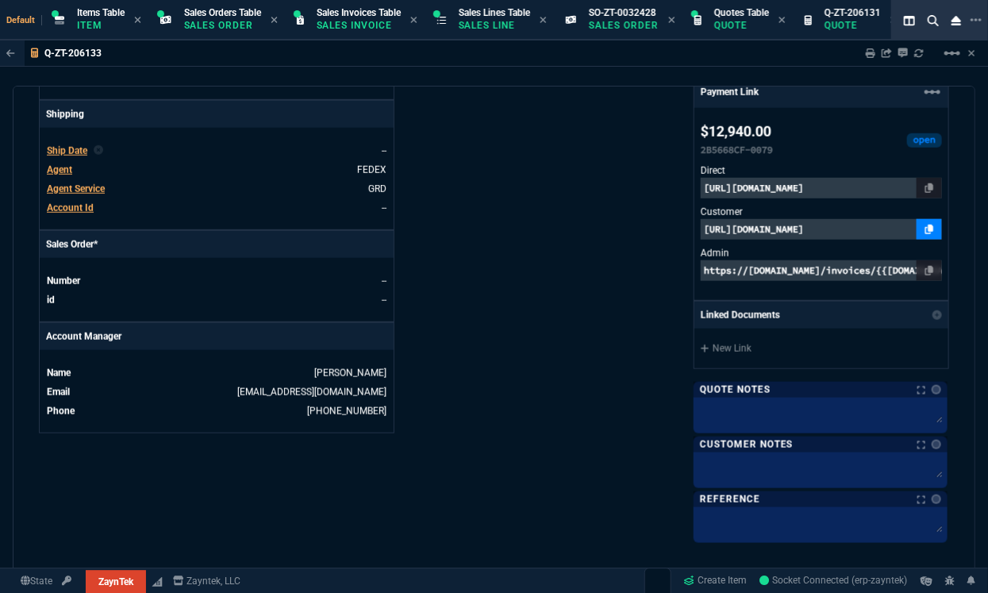
click at [926, 232] on icon at bounding box center [930, 230] width 9 height 10
click at [238, 485] on div "Details Number Q-ZT-206133 Order ID Q-ZT-206133 Customer Code BOS100 Total Unit…" at bounding box center [267, 77] width 456 height 926
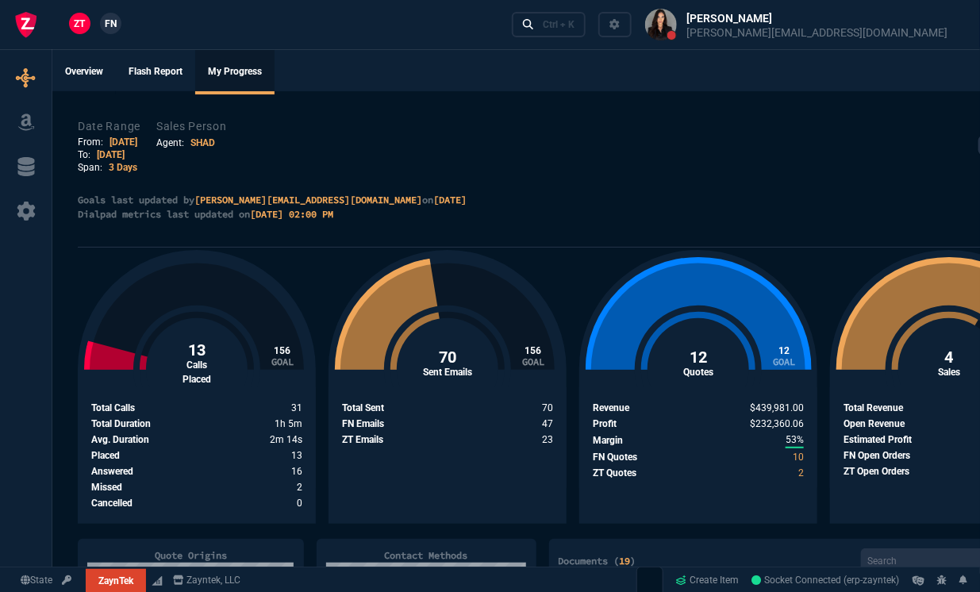
click at [122, 137] on link "[DATE]" at bounding box center [124, 142] width 28 height 11
select select "SHAD"
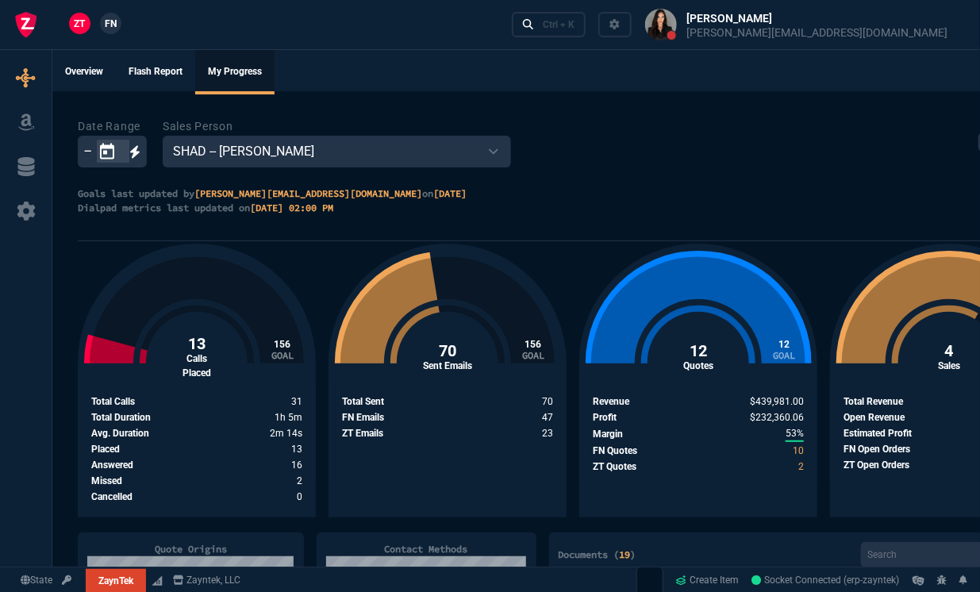
click at [106, 151] on icon "Open calendar" at bounding box center [107, 151] width 14 height 16
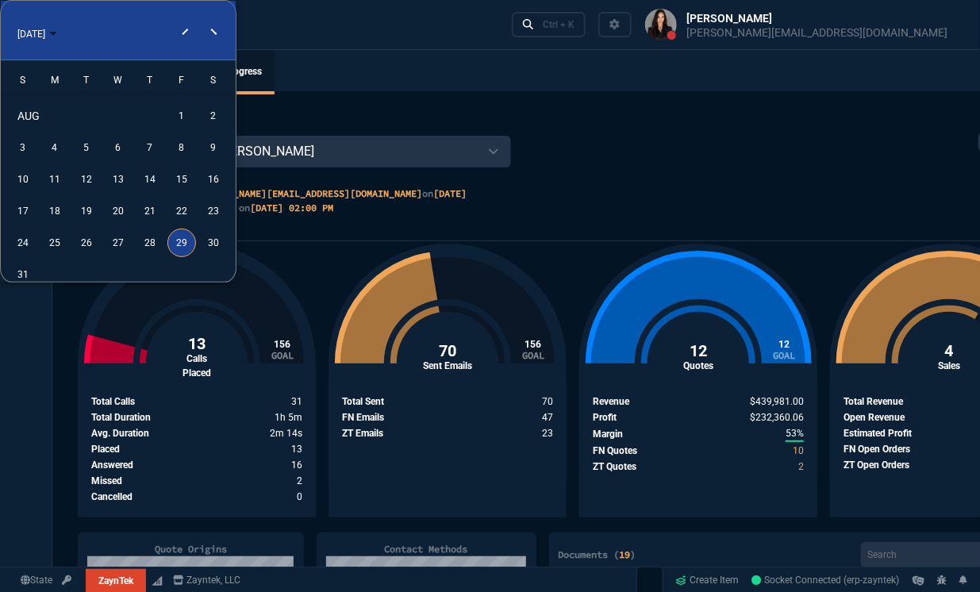
click at [180, 243] on div "29" at bounding box center [182, 243] width 29 height 29
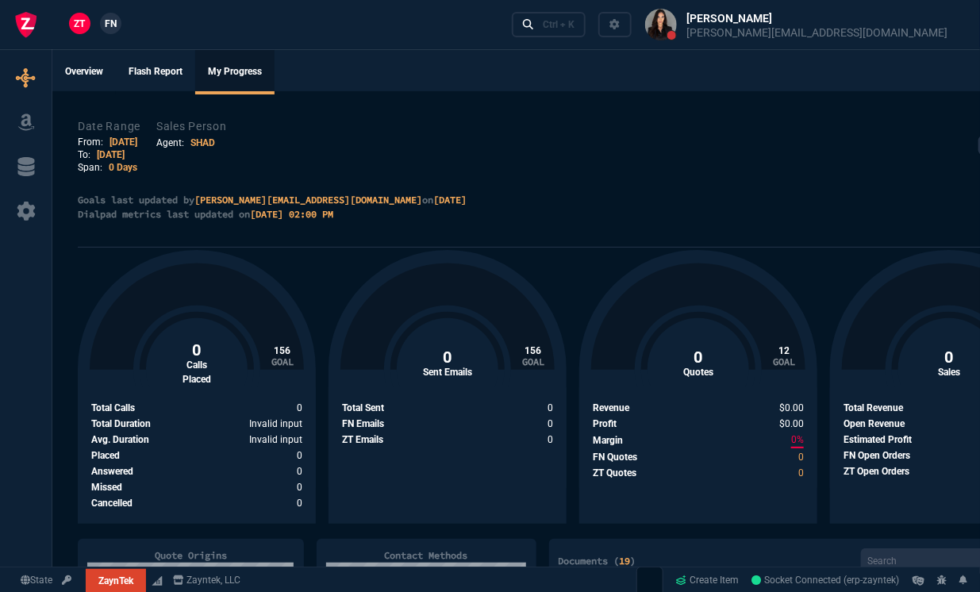
click at [127, 137] on link "[DATE]" at bounding box center [124, 142] width 28 height 11
select select "SHAD"
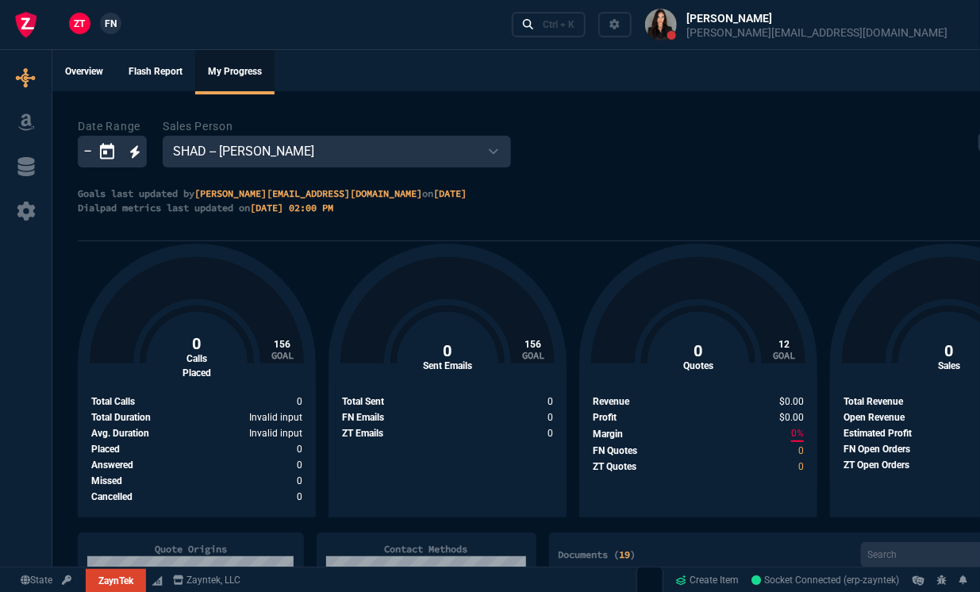
click at [107, 155] on icon "Open calendar" at bounding box center [107, 151] width 19 height 19
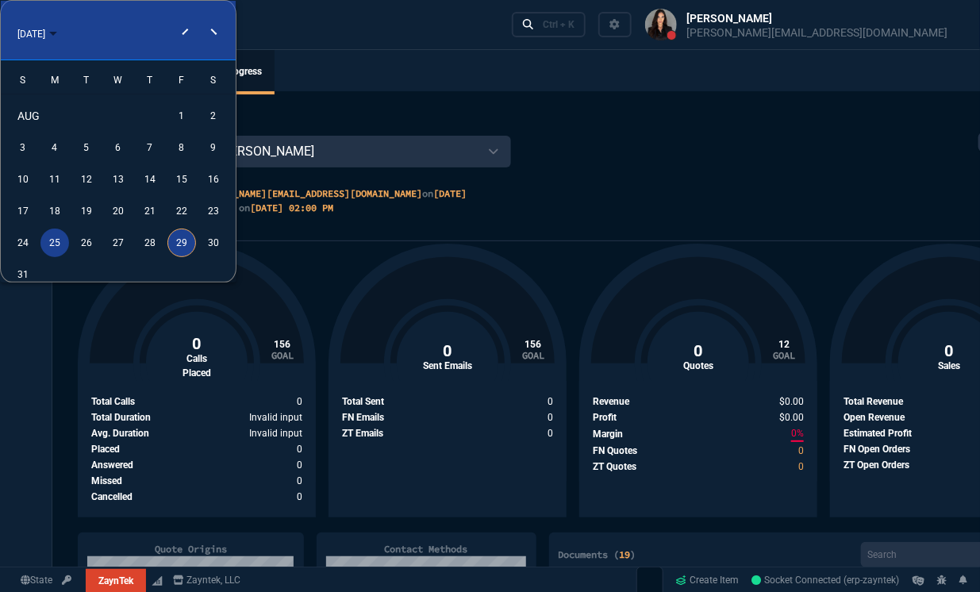
click at [54, 244] on div "25" at bounding box center [54, 243] width 29 height 29
click at [182, 247] on div "29" at bounding box center [182, 243] width 29 height 29
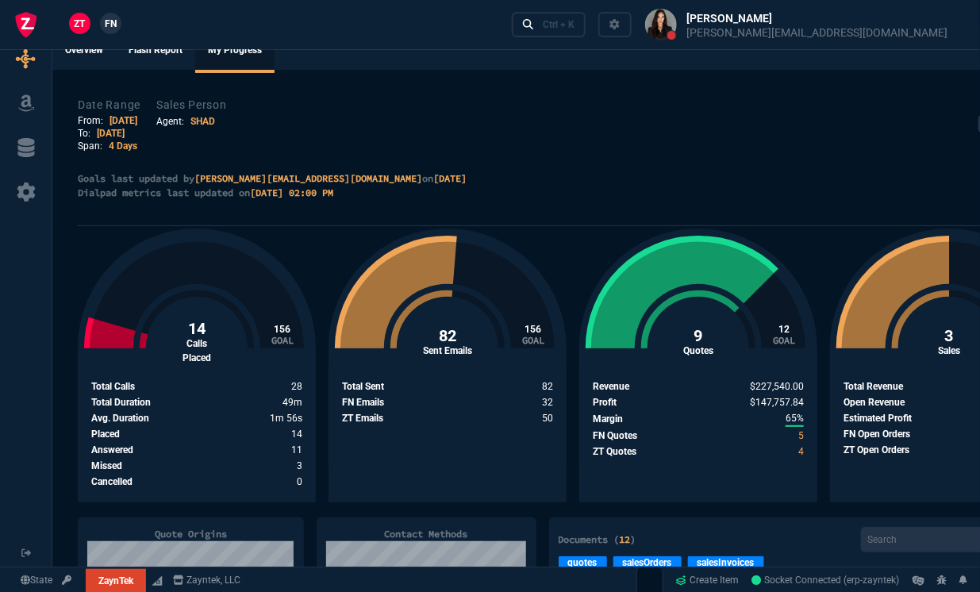
scroll to position [9, 0]
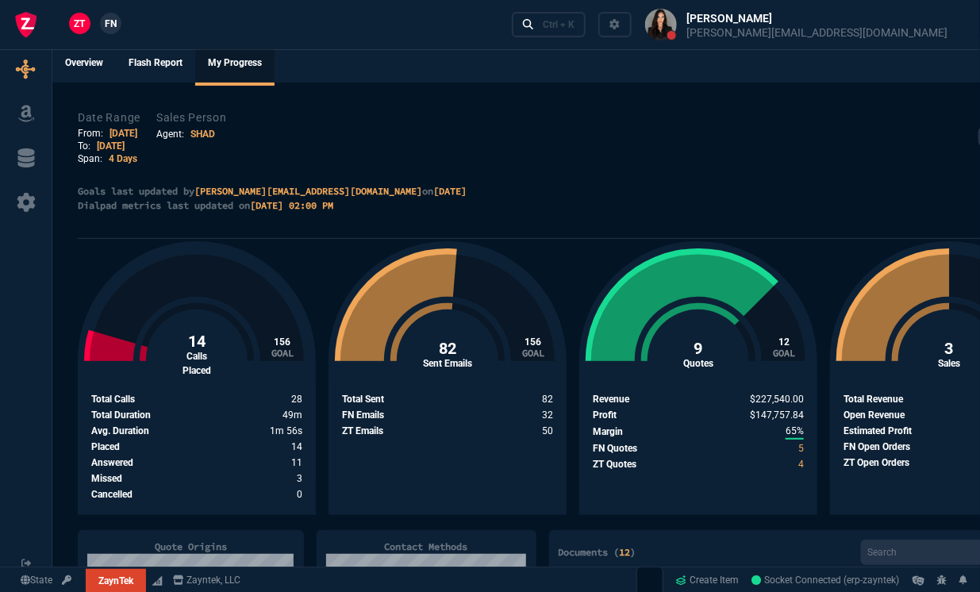
click at [127, 130] on link "[DATE]" at bounding box center [124, 133] width 28 height 11
select select "SHAD"
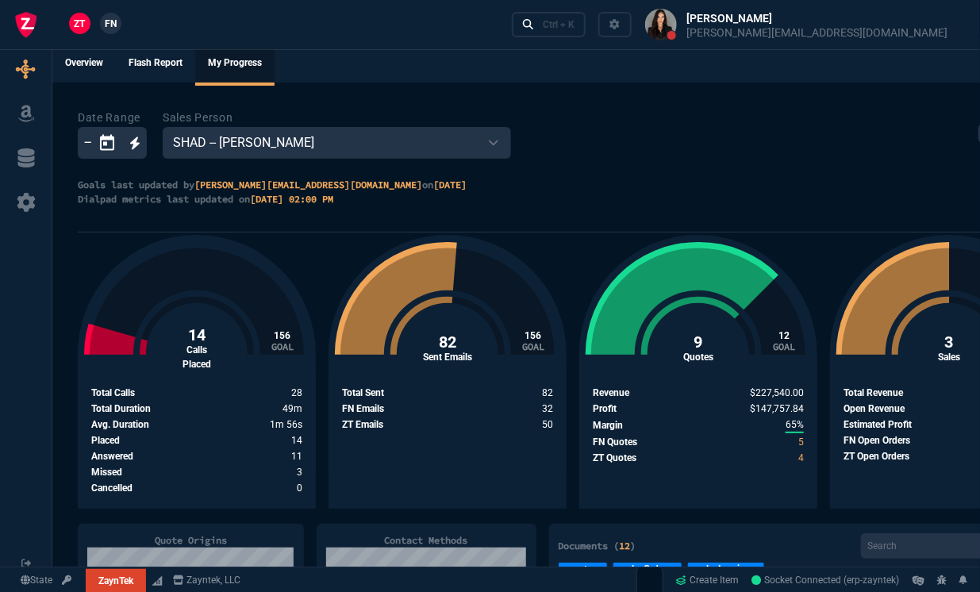
click at [103, 137] on icon "Open calendar" at bounding box center [107, 142] width 14 height 16
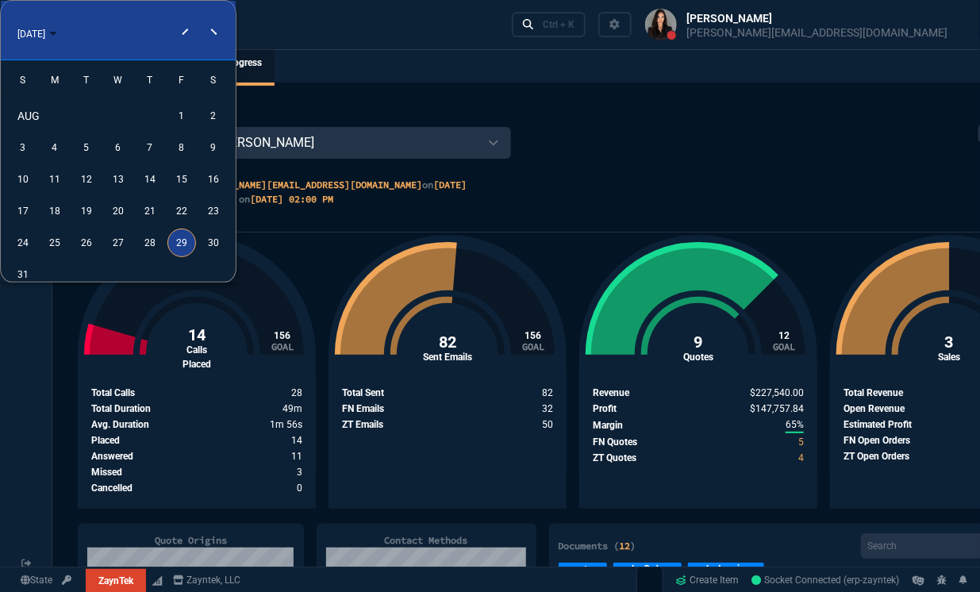
click at [178, 250] on div "29" at bounding box center [182, 243] width 29 height 29
click at [705, 166] on div at bounding box center [490, 296] width 980 height 592
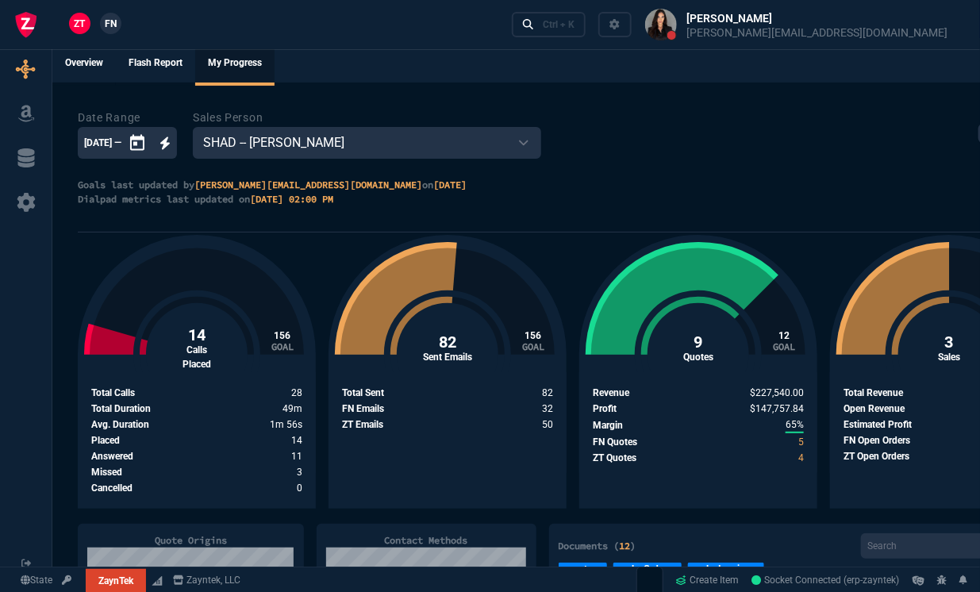
click at [606, 155] on div "Date Range 8/29/25 — 8/29/2025 8/29/2025 – Sales Person ZWEB -- Zayntek Web Ord…" at bounding box center [543, 133] width 930 height 51
click at [144, 136] on icon "Open calendar" at bounding box center [137, 142] width 14 height 16
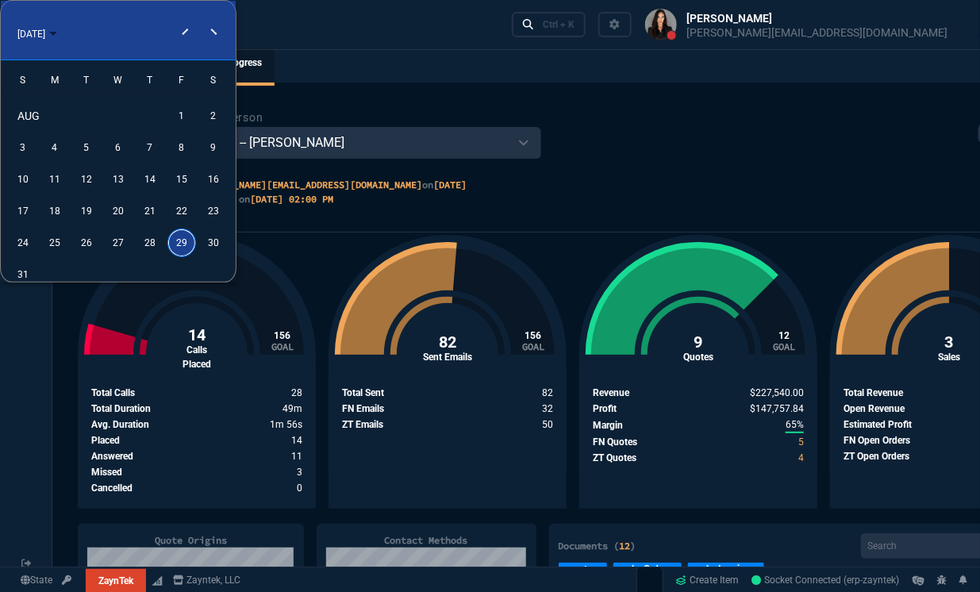
click at [176, 241] on div "29" at bounding box center [182, 243] width 29 height 29
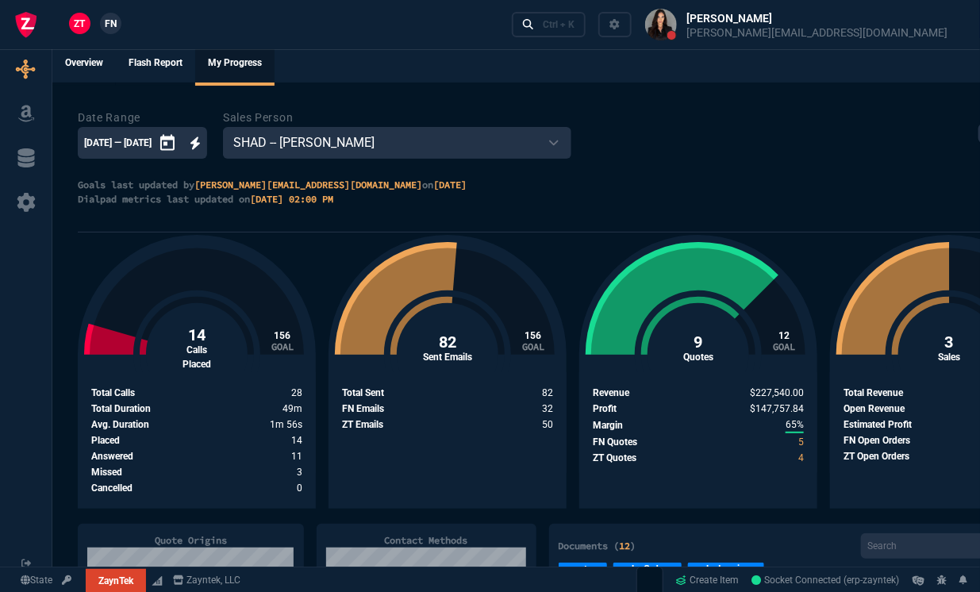
scroll to position [0, 0]
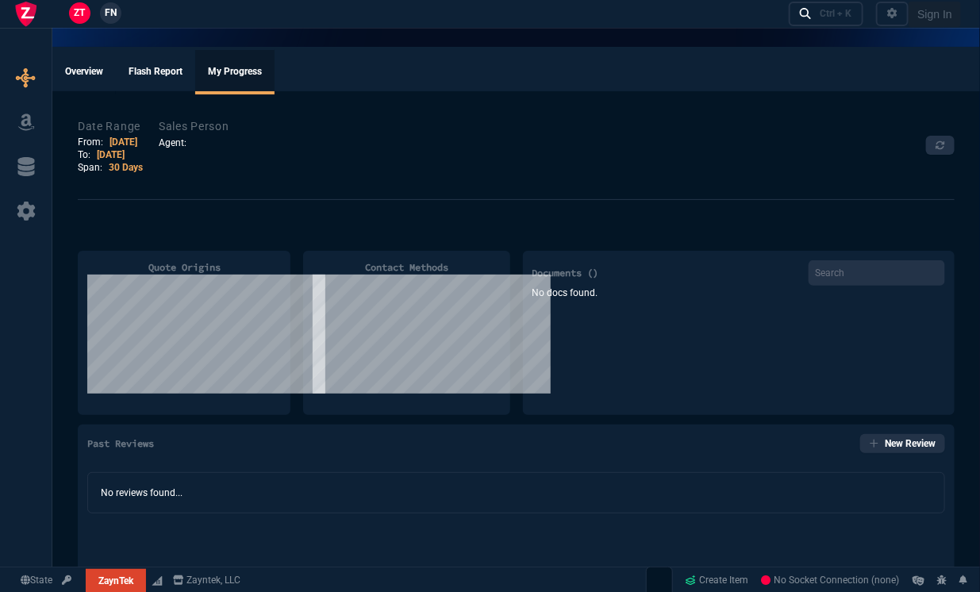
type input "20"
type input "295"
type input "60"
type input "595"
type input "1393"
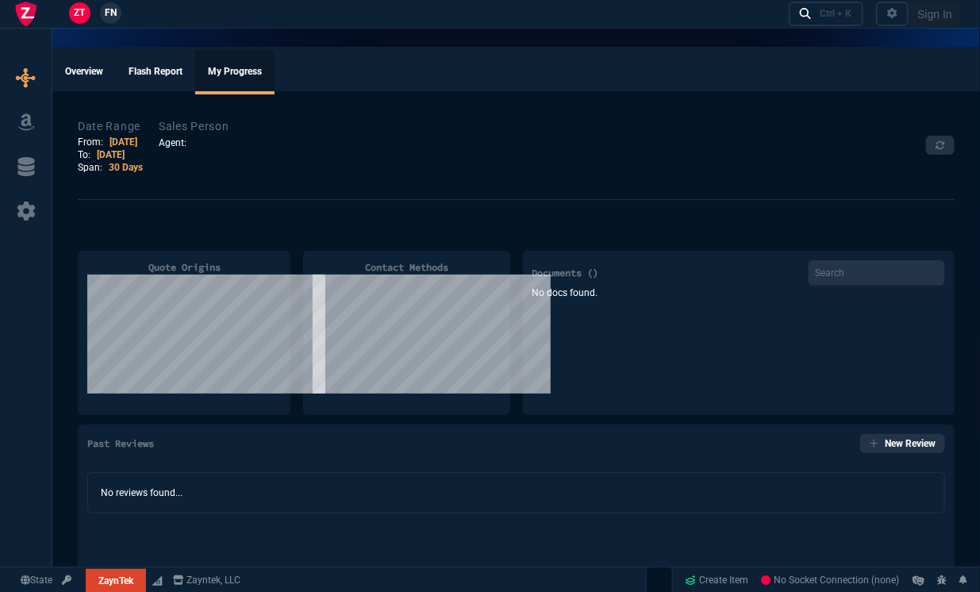
type input "44"
type input "174"
type input "2498"
type input "62"
type input "165"
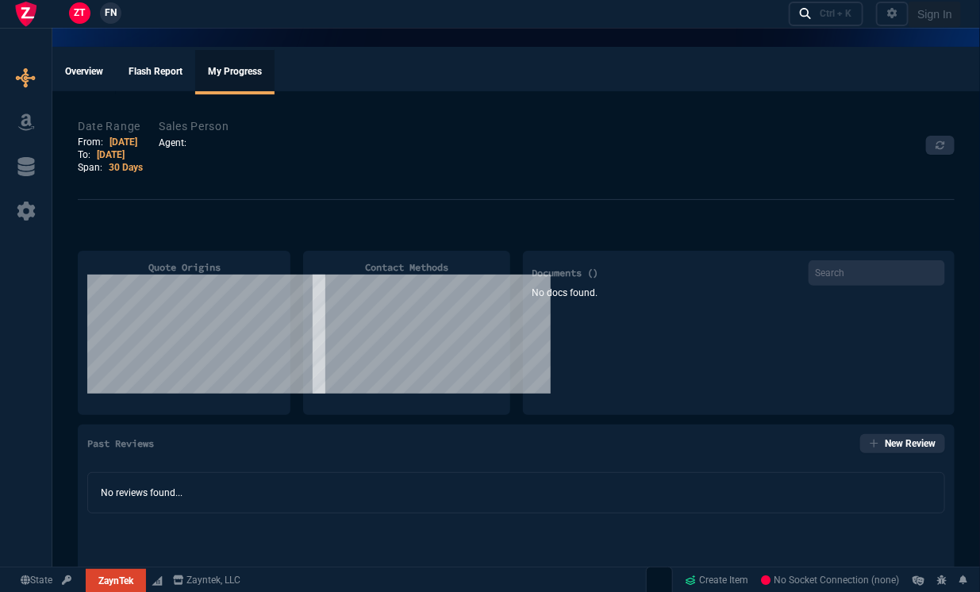
type input "402"
type input "38"
type input "80"
type input "723"
type input "14"
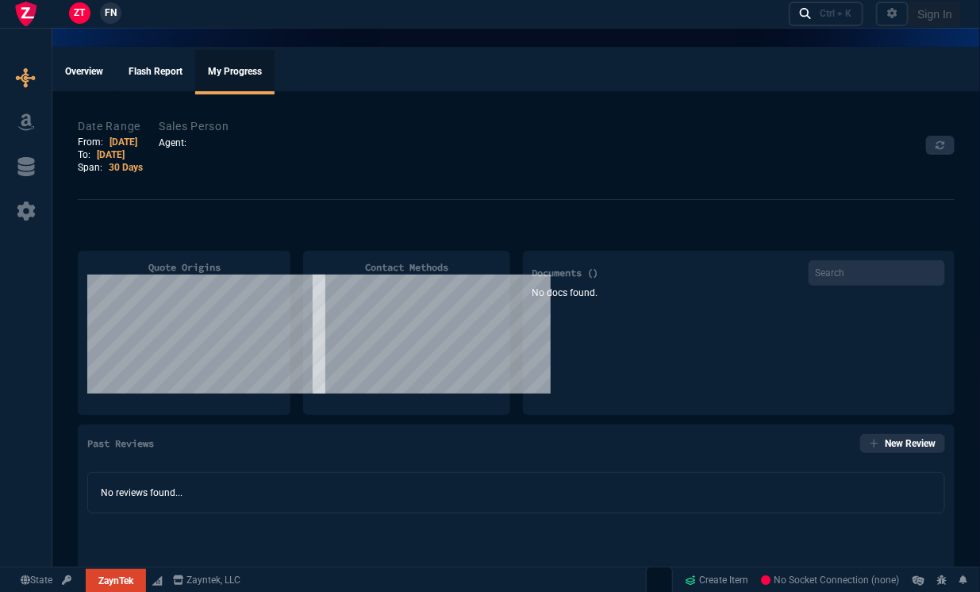
type input "50"
type input "1539"
type input "60"
type input "295"
type input "2619"
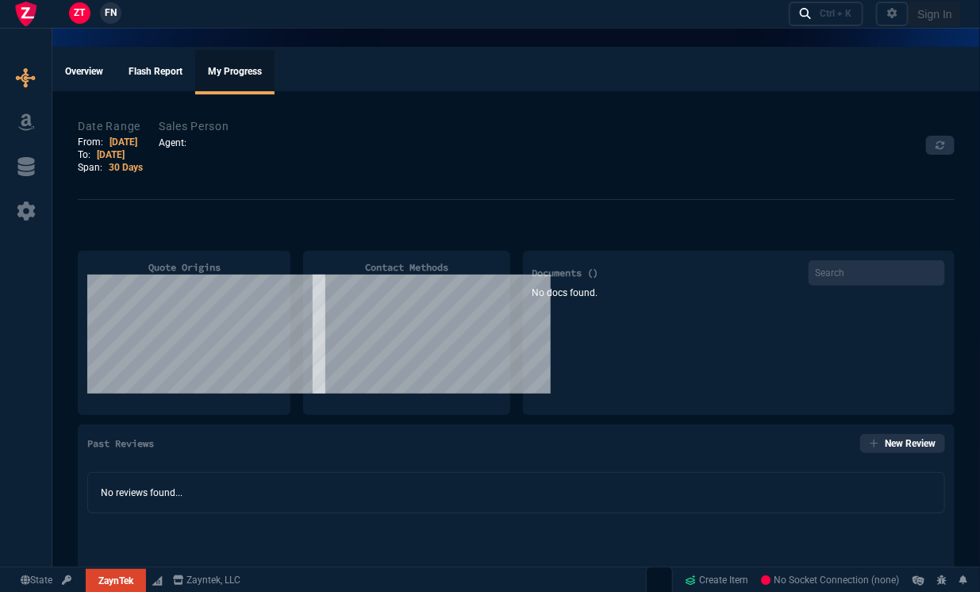
type input "55"
type input "60"
type input "234"
type input "76"
type input "65"
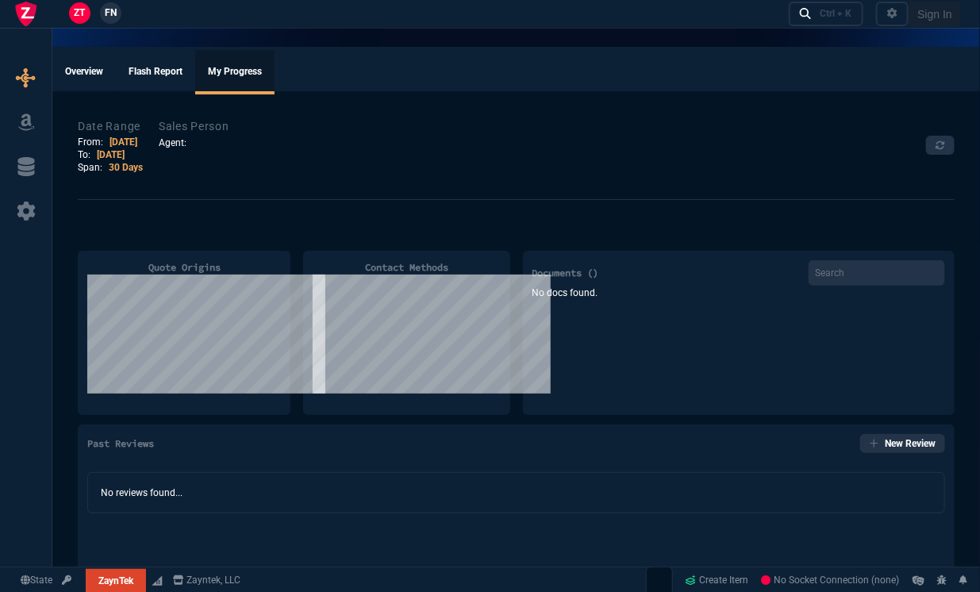
type input "109"
type input "43"
type input "75"
type input "399"
type input "52"
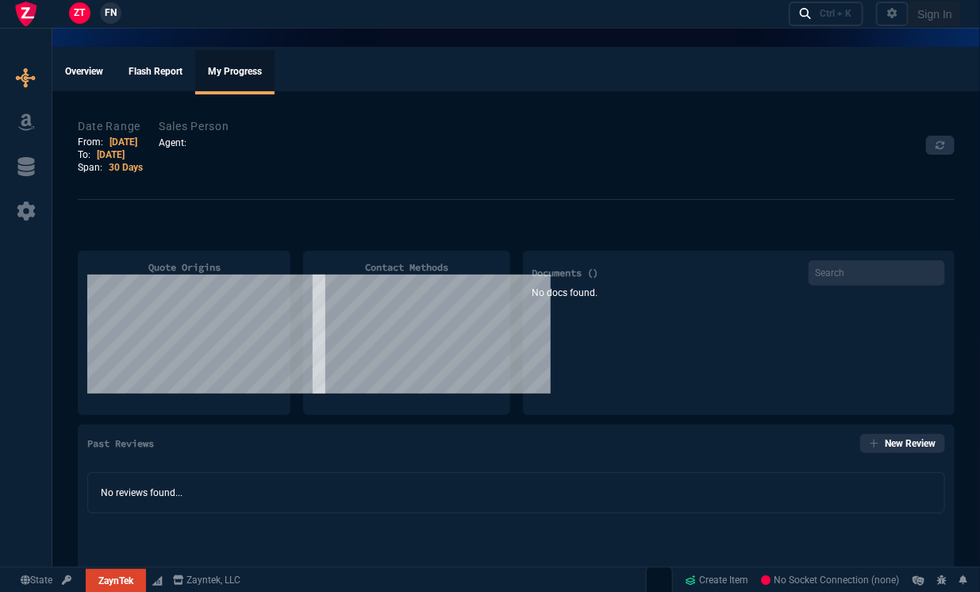
type input "65"
type input "524"
type input "80"
type input "4"
type input "11"
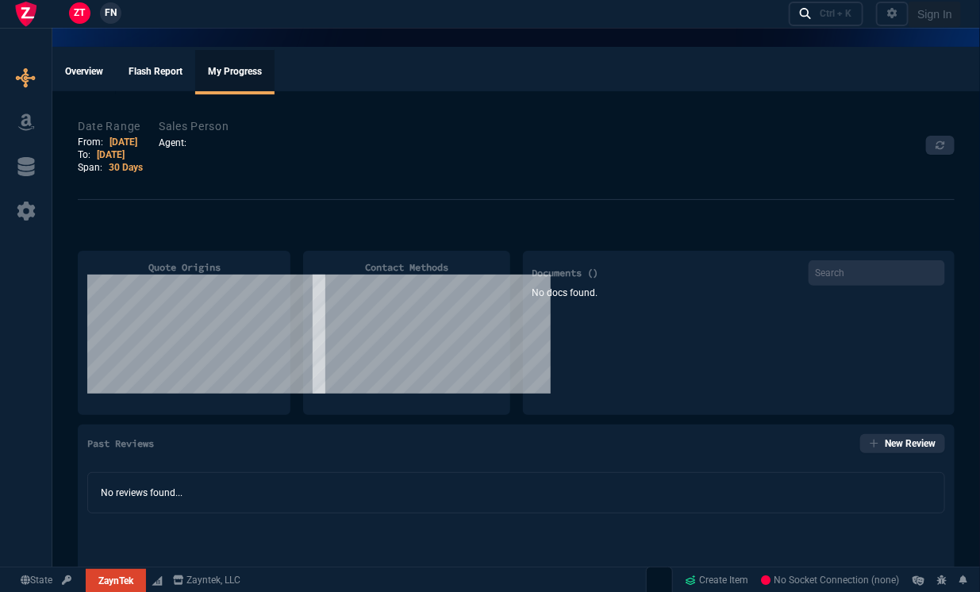
type input "0"
type input "50"
type input "29"
type input "84"
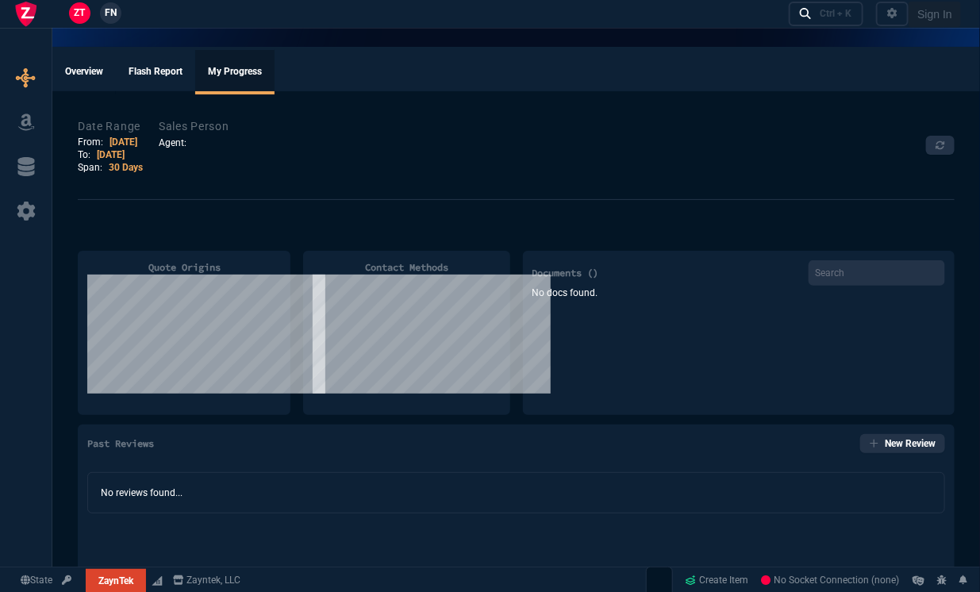
type input "34"
type input "71"
type input "78"
type input "81"
type input "53"
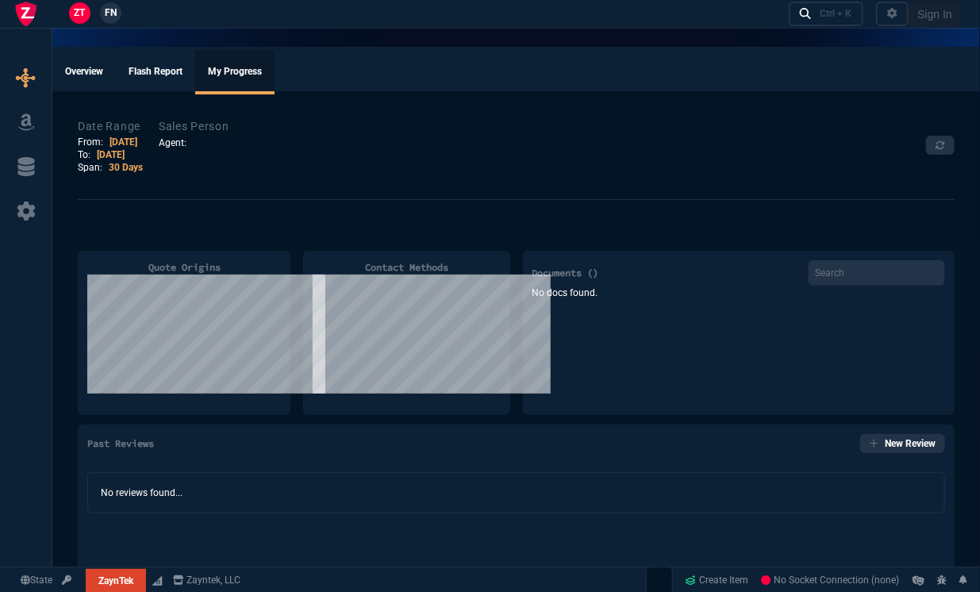
type input "22"
type input "56"
type input "76"
type input "55"
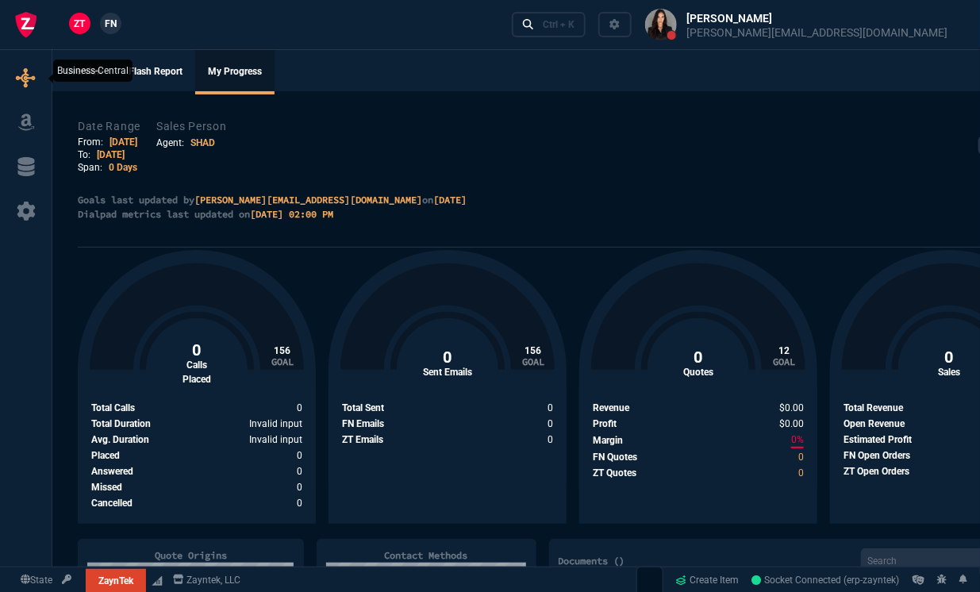
click at [29, 79] on icon at bounding box center [26, 77] width 19 height 19
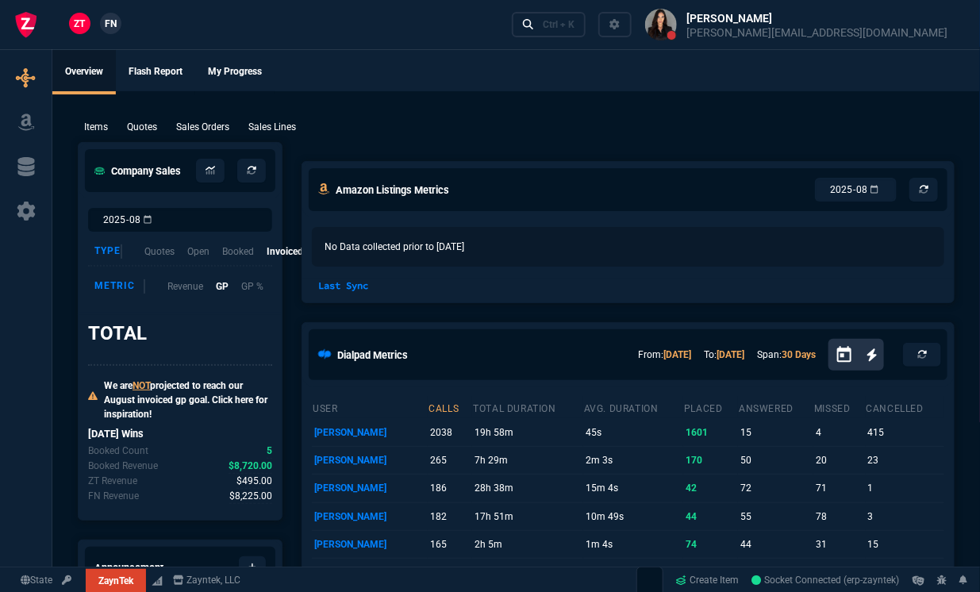
click at [222, 120] on p "Sales Orders" at bounding box center [202, 127] width 53 height 14
select select "12: [PERSON_NAME]"
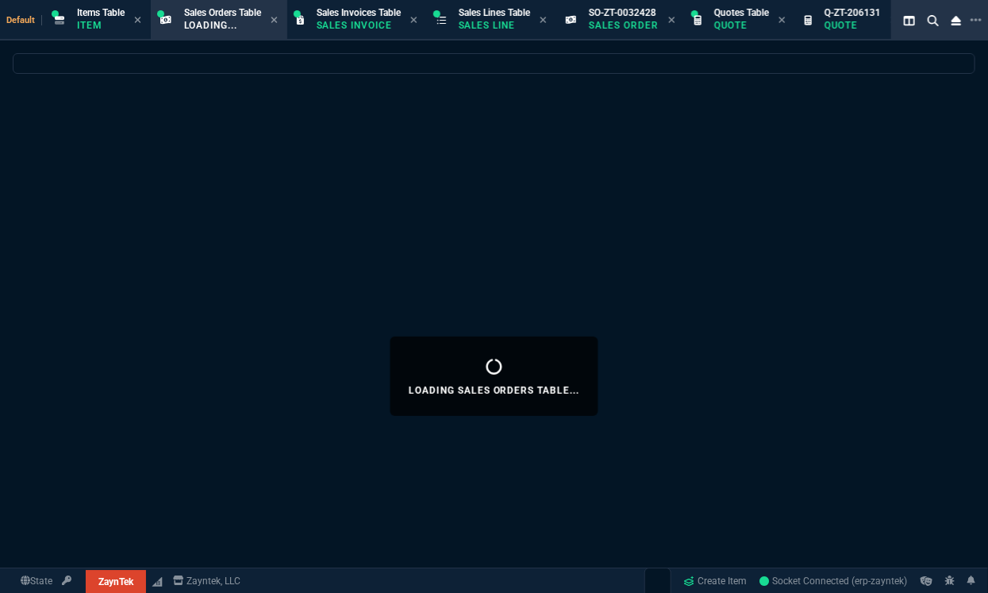
select select
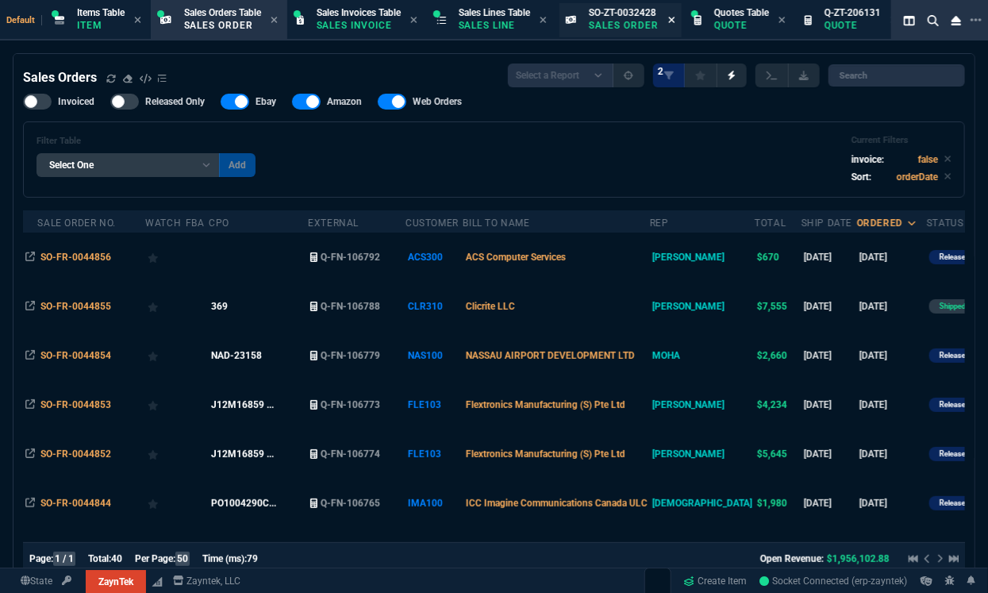
click at [676, 20] on icon at bounding box center [671, 20] width 7 height 10
click at [769, 16] on icon at bounding box center [765, 20] width 7 height 10
click at [617, 24] on p "Quote" at bounding box center [613, 25] width 55 height 13
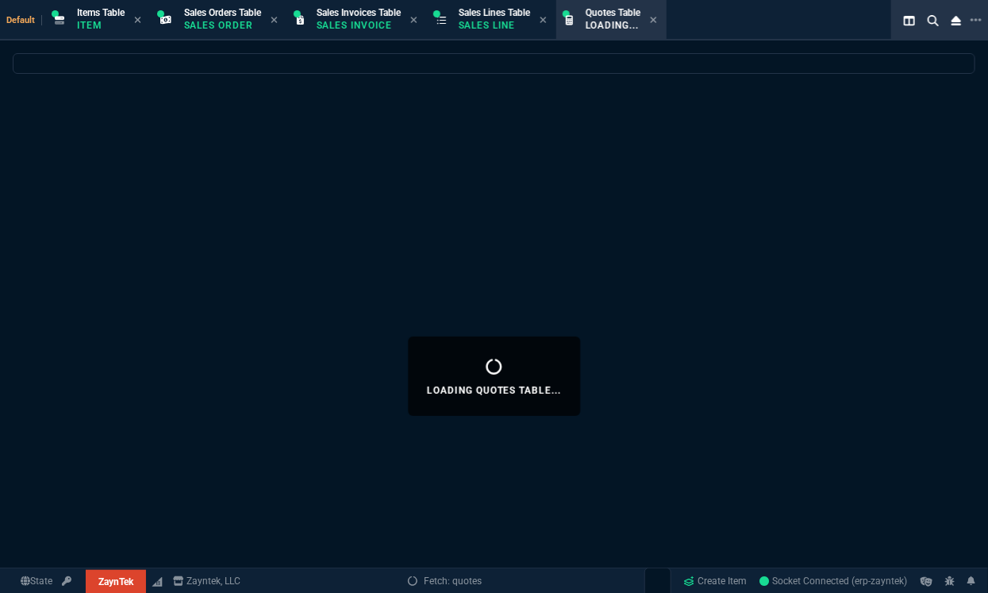
select select
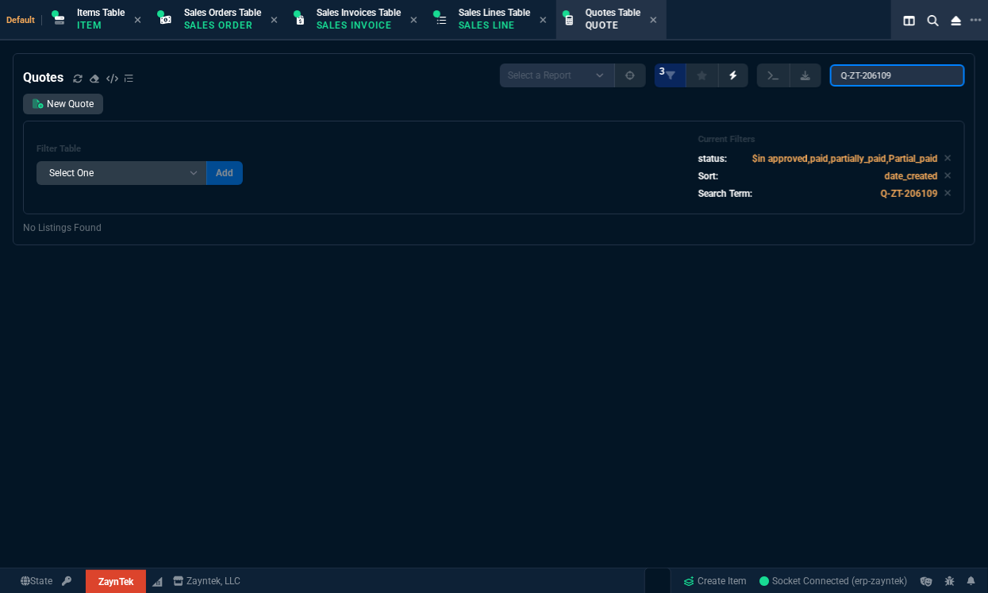
click at [911, 79] on input "Q-ZT-206109" at bounding box center [897, 75] width 135 height 22
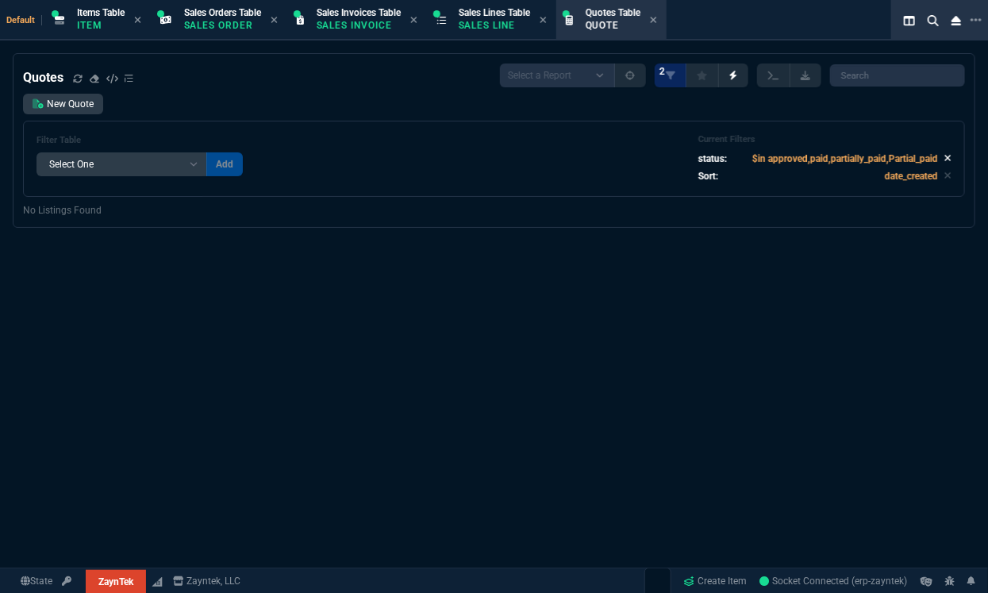
click at [945, 162] on icon at bounding box center [948, 158] width 7 height 10
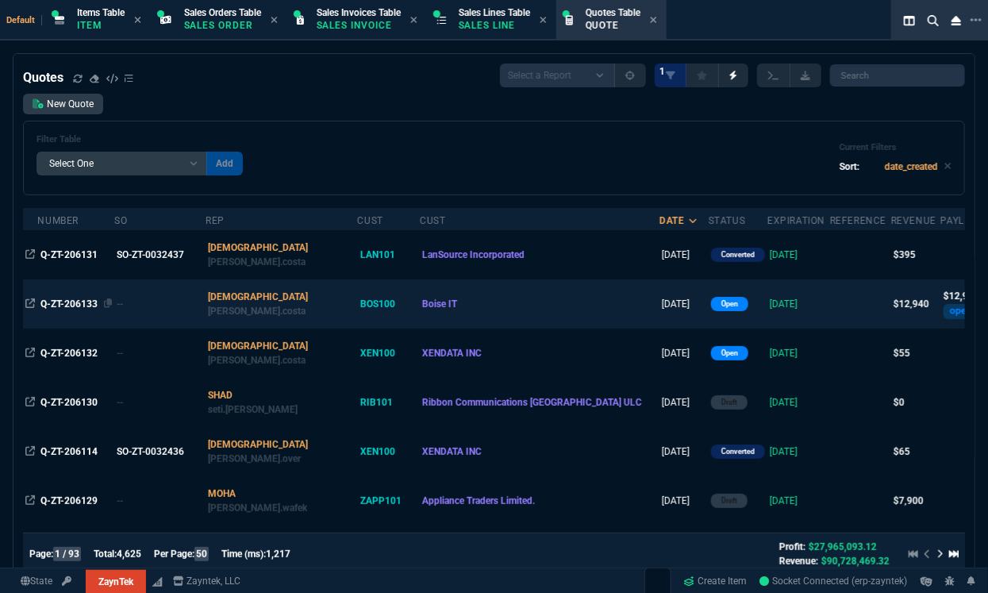
click at [71, 308] on span "Q-ZT-206133" at bounding box center [68, 303] width 57 height 11
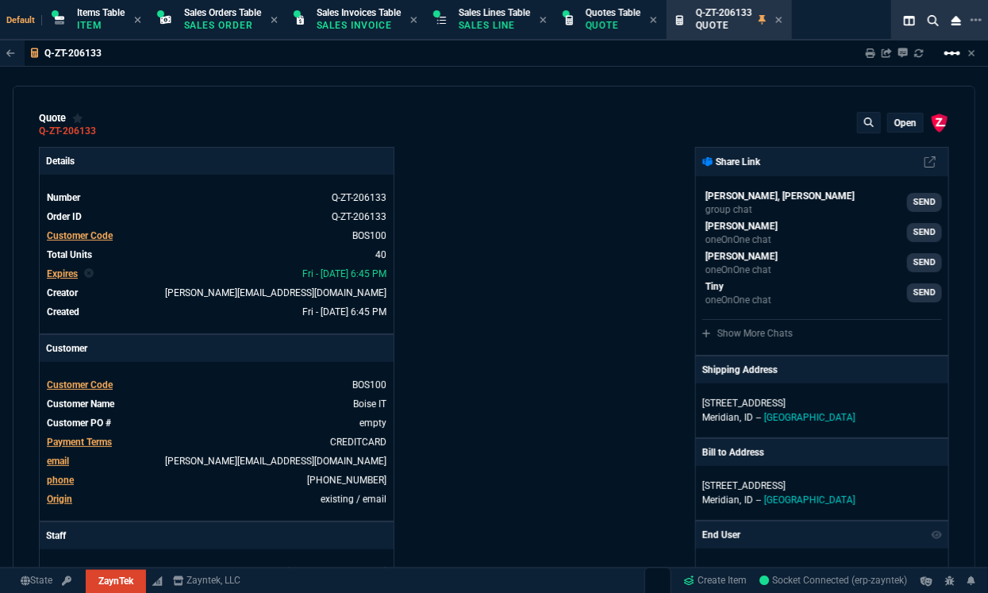
type input "20"
type input "295"
type input "60"
type input "595"
type input "1393"
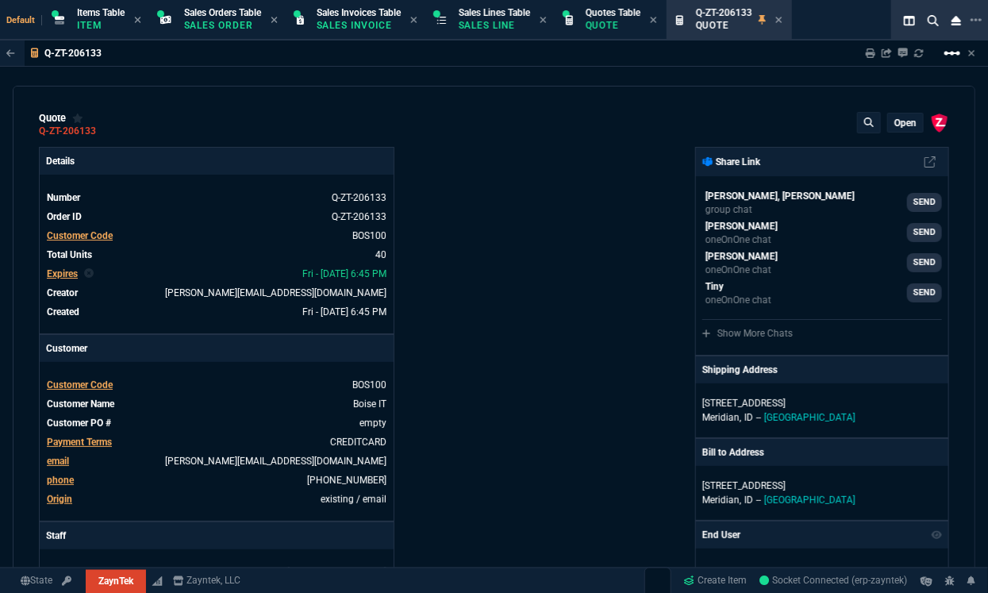
type input "44"
type input "174"
type input "2498"
type input "62"
type input "165"
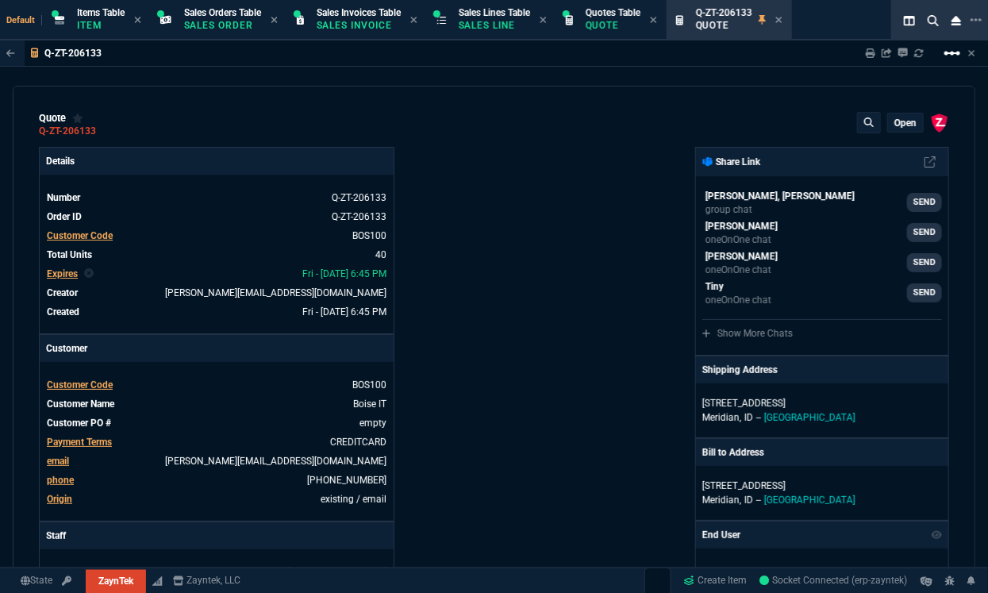
type input "402"
type input "38"
type input "80"
type input "723"
type input "14"
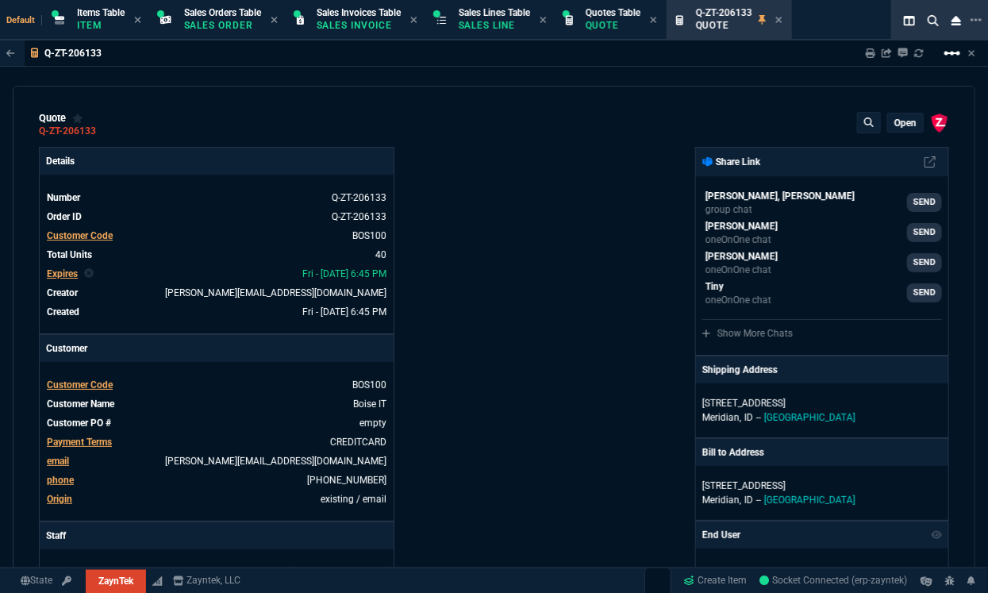
type input "50"
type input "1539"
type input "60"
type input "295"
type input "2619"
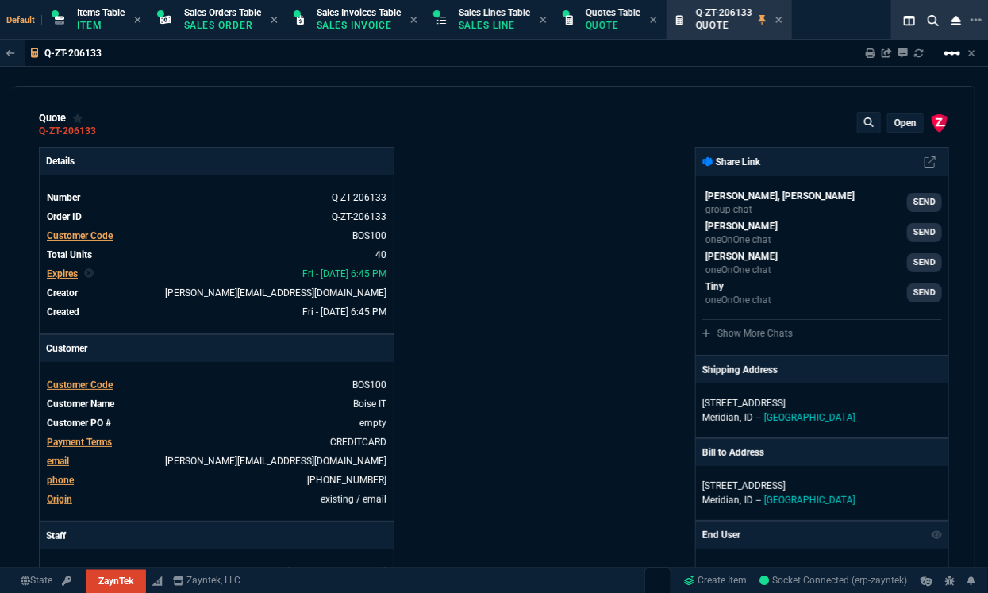
type input "55"
type input "60"
type input "234"
type input "76"
type input "65"
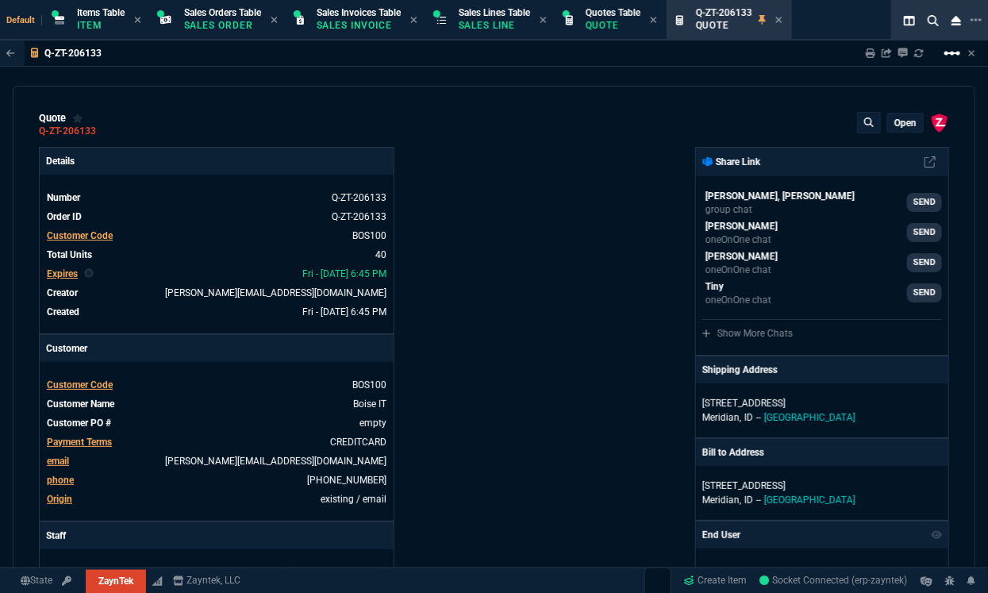
type input "109"
type input "43"
type input "75"
type input "399"
type input "52"
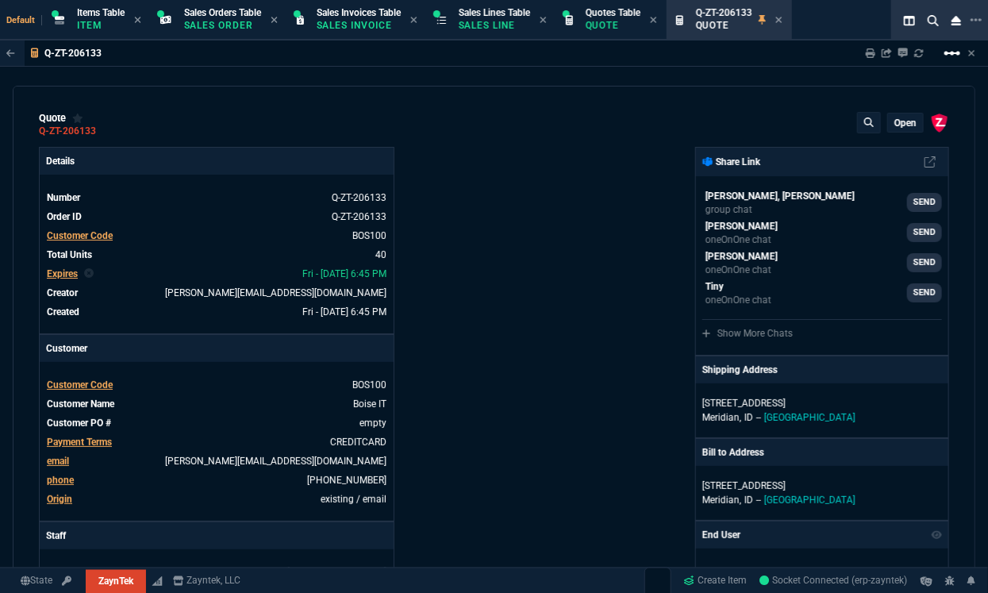
type input "65"
type input "524"
type input "80"
type input "4"
type input "11"
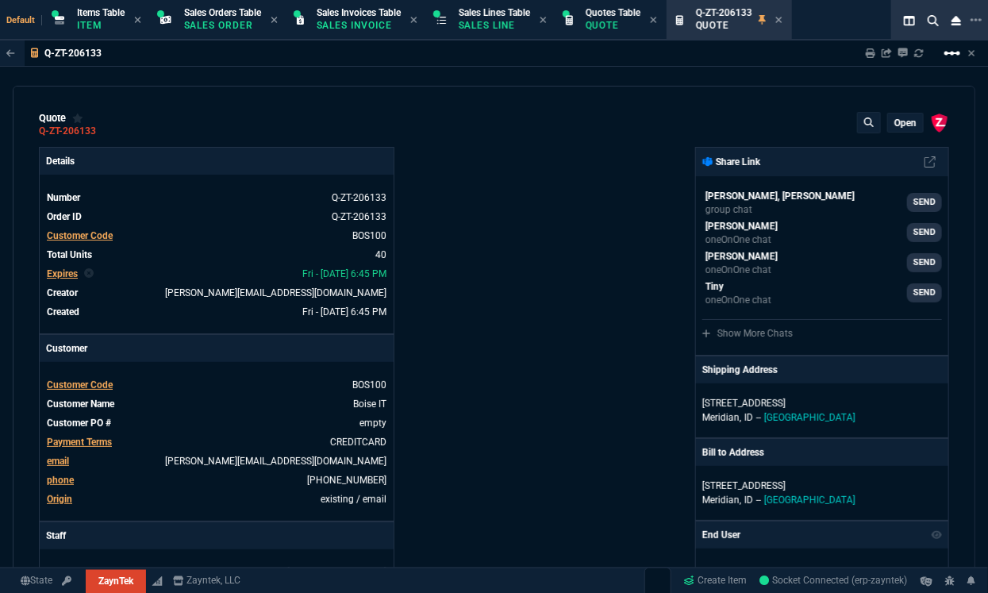
type input "0"
type input "50"
type input "29"
type input "84"
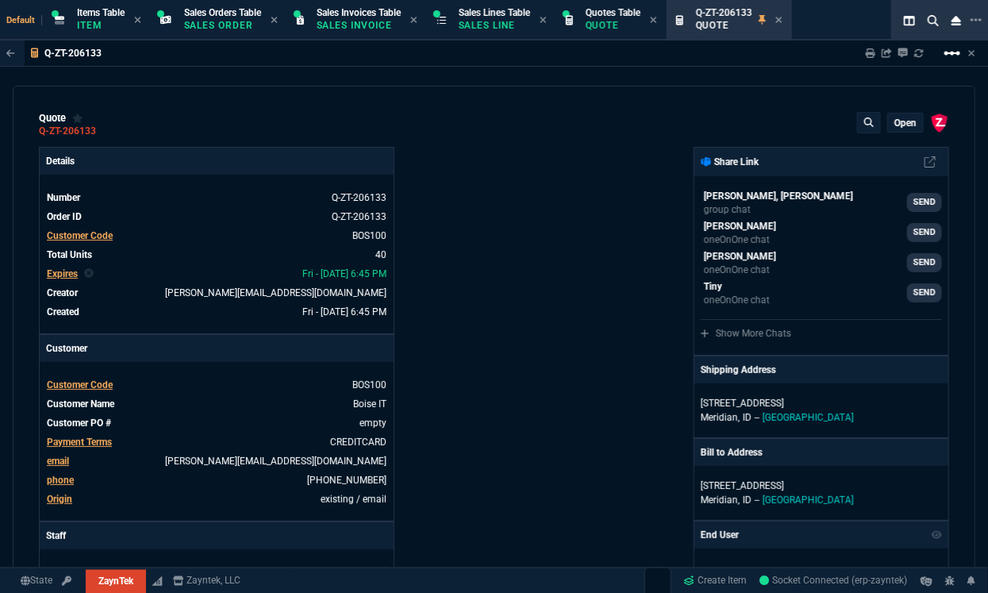
type input "34"
type input "71"
type input "78"
type input "81"
type input "53"
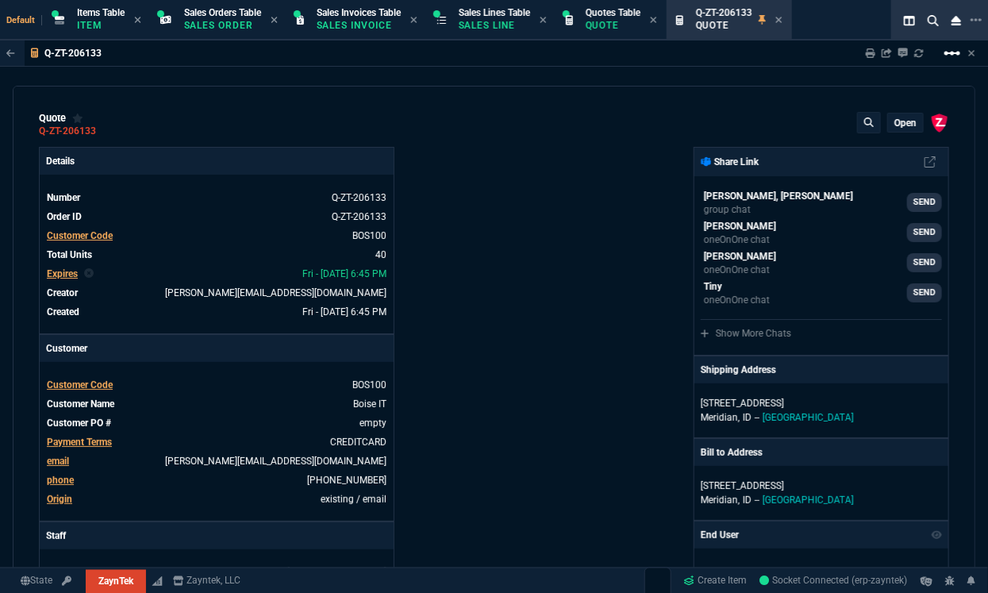
type input "22"
type input "56"
type input "76"
type input "55"
click at [955, 58] on mat-icon "linear_scale" at bounding box center [952, 53] width 19 height 19
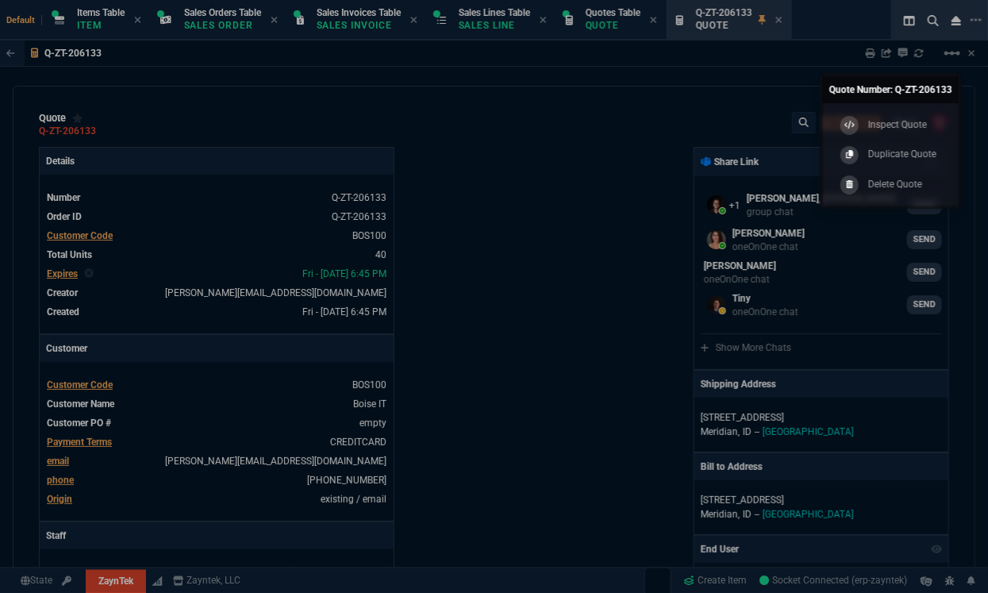
click at [897, 149] on p "Duplicate Quote" at bounding box center [903, 154] width 68 height 14
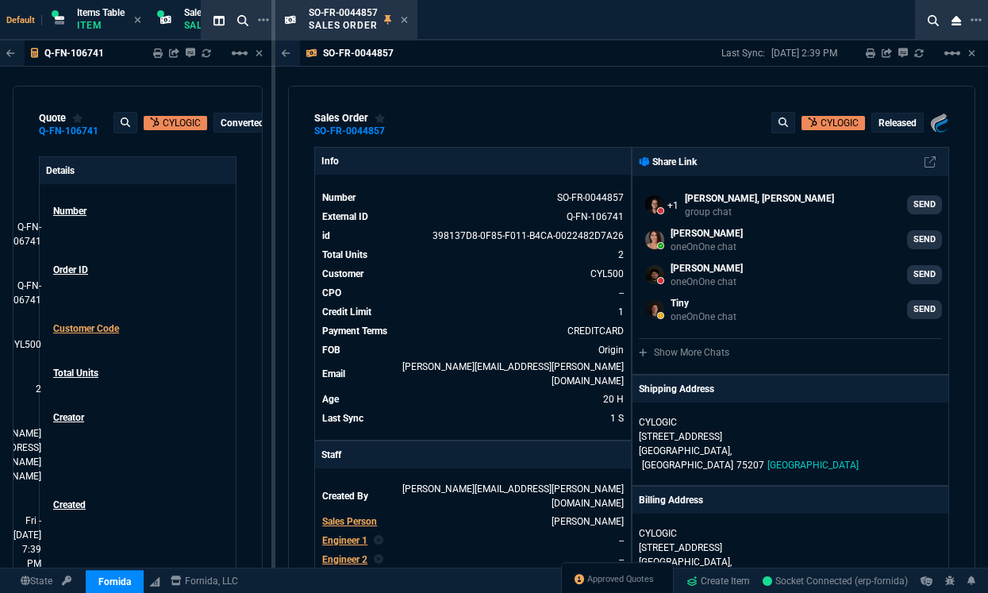
select select "12: [PERSON_NAME]"
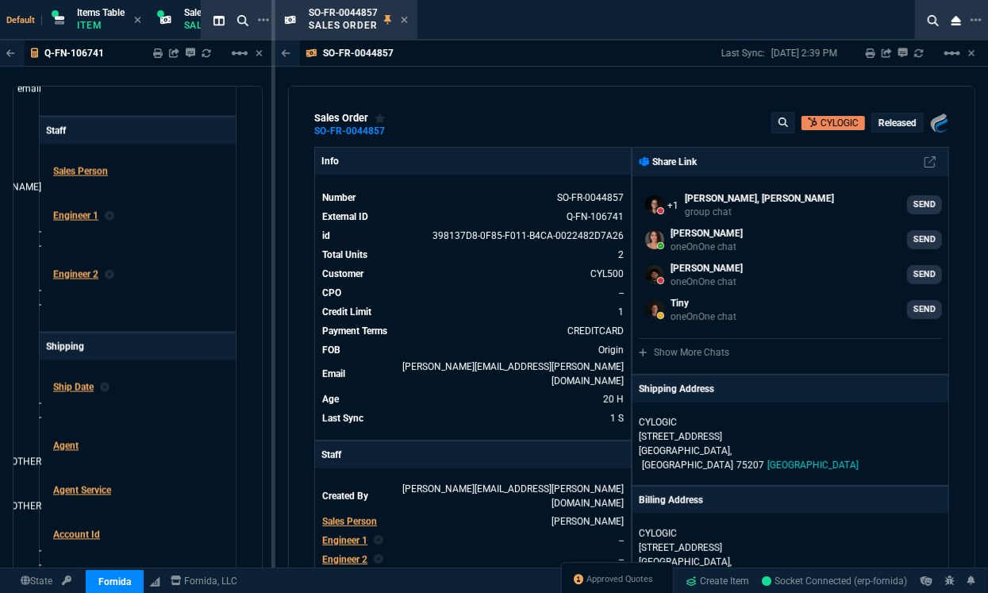
scroll to position [545, 0]
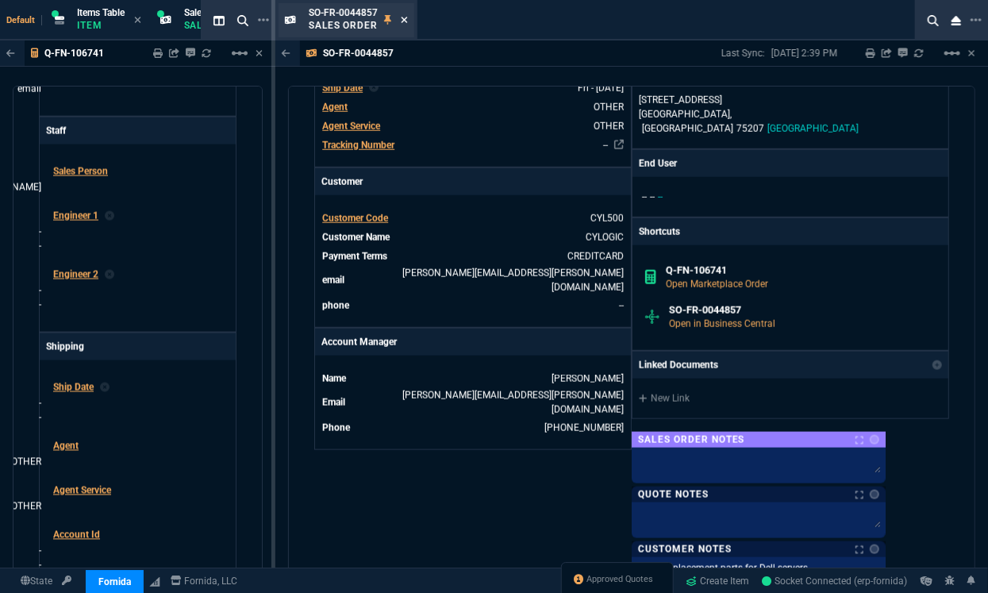
click at [402, 20] on icon at bounding box center [404, 20] width 7 height 10
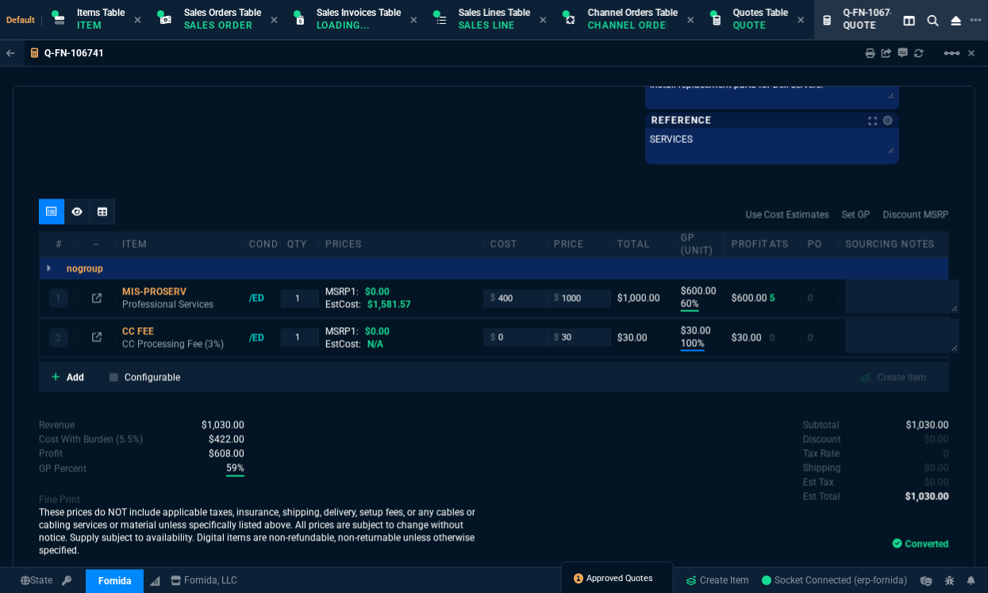
click at [617, 574] on span "Approved Quotes" at bounding box center [620, 579] width 67 height 13
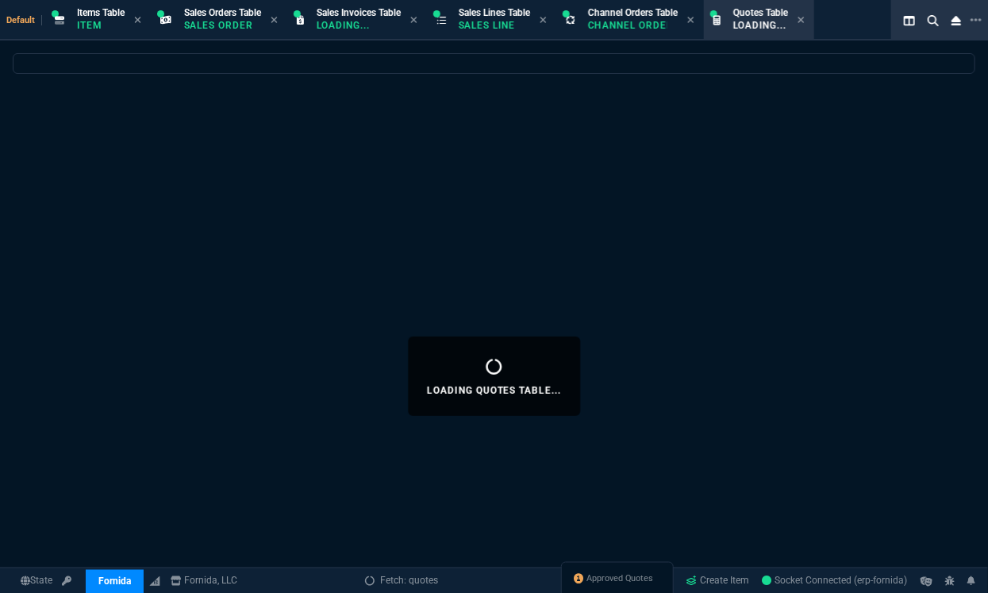
select select
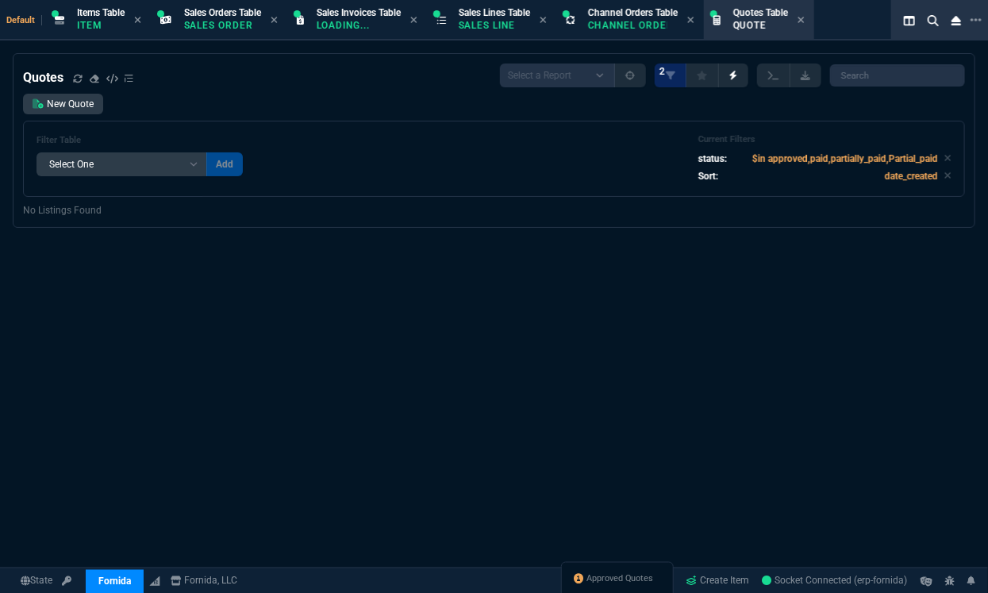
click at [632, 569] on div "Approved Quotes" at bounding box center [617, 581] width 113 height 38
click at [632, 579] on span "Approved Quotes" at bounding box center [620, 579] width 67 height 13
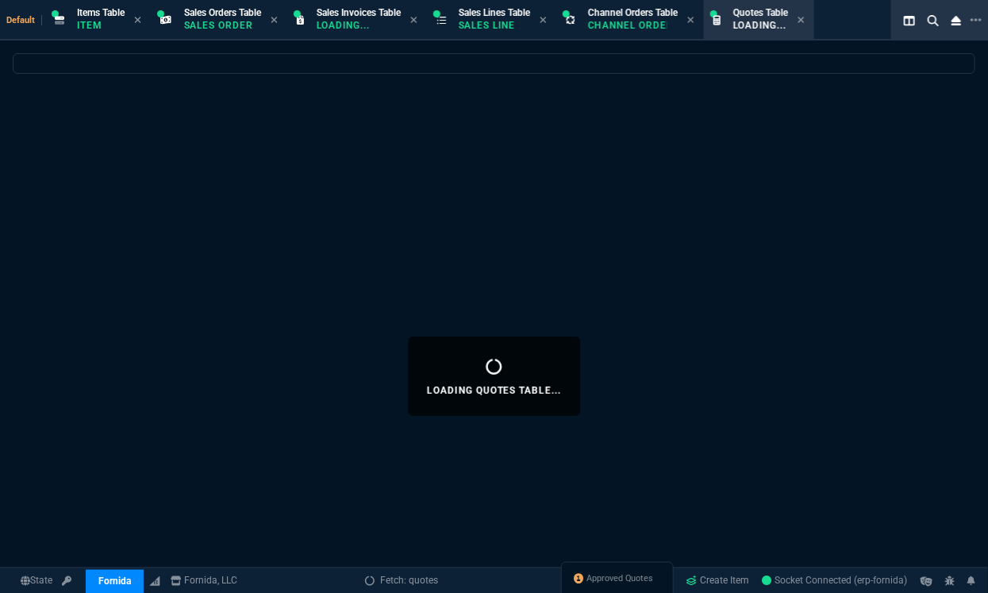
select select
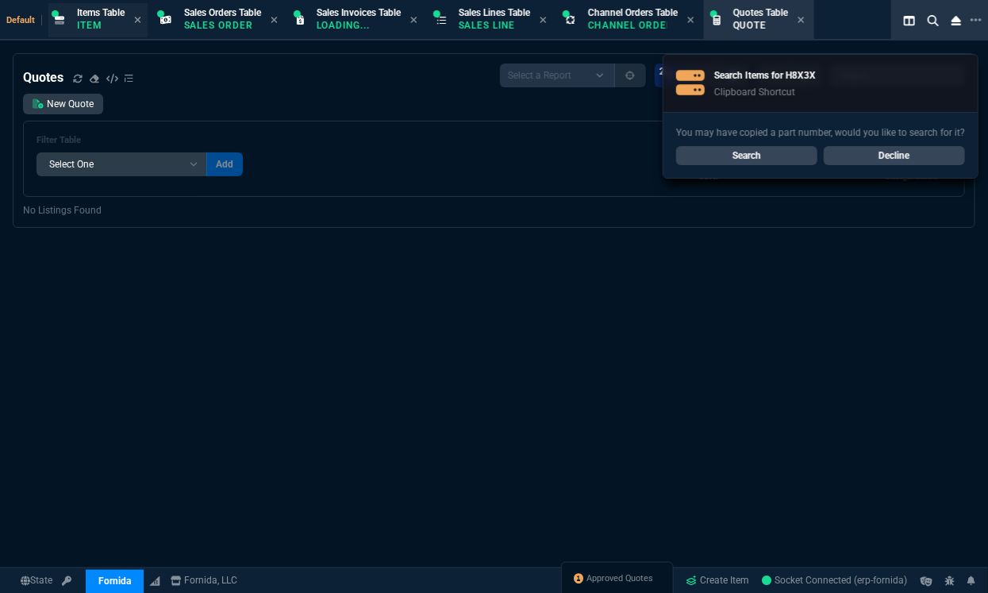
click at [79, 8] on span "Items Table" at bounding box center [101, 12] width 48 height 11
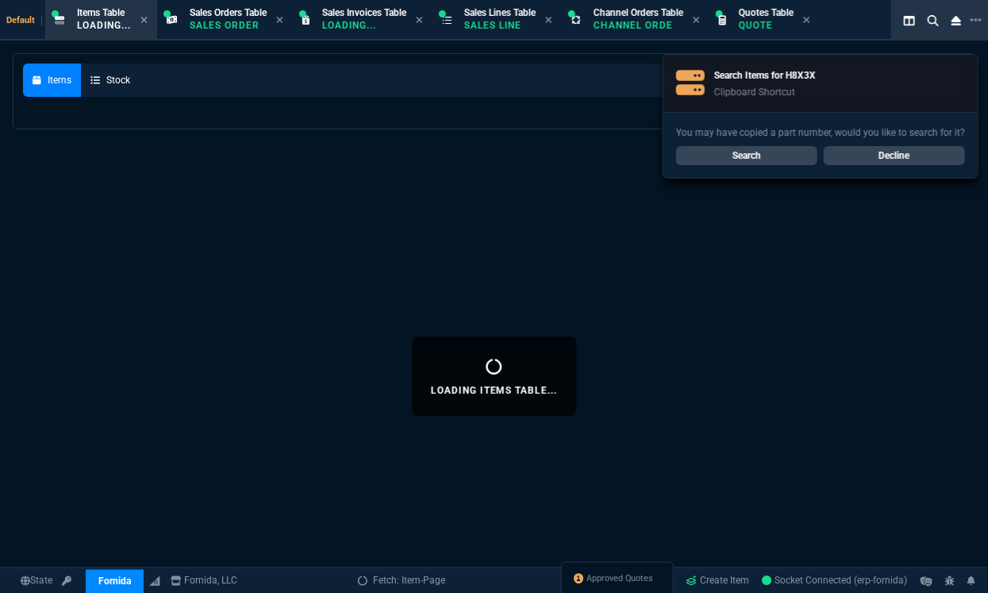
select select
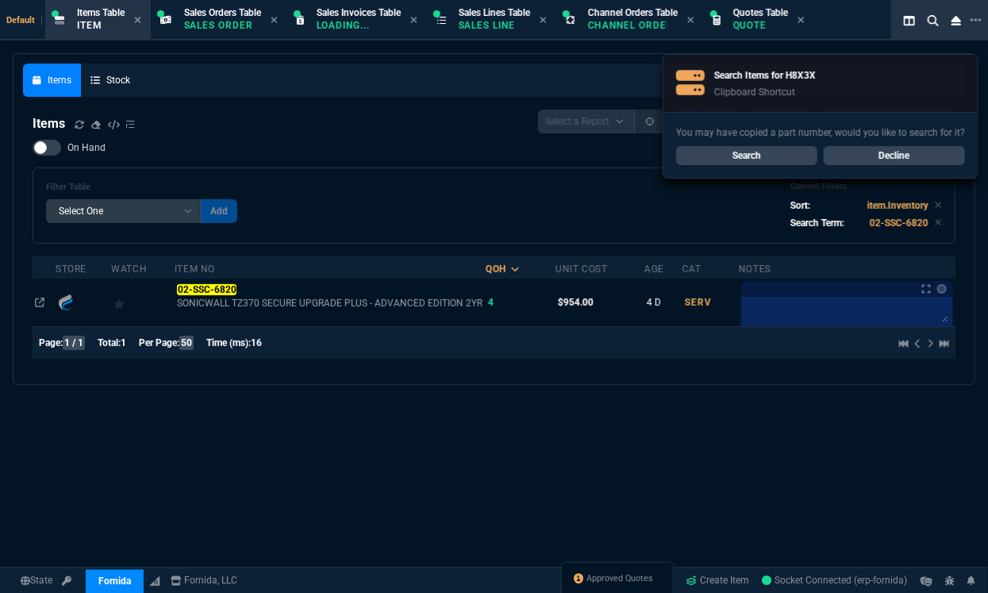
click at [906, 159] on link "Decline" at bounding box center [894, 155] width 141 height 19
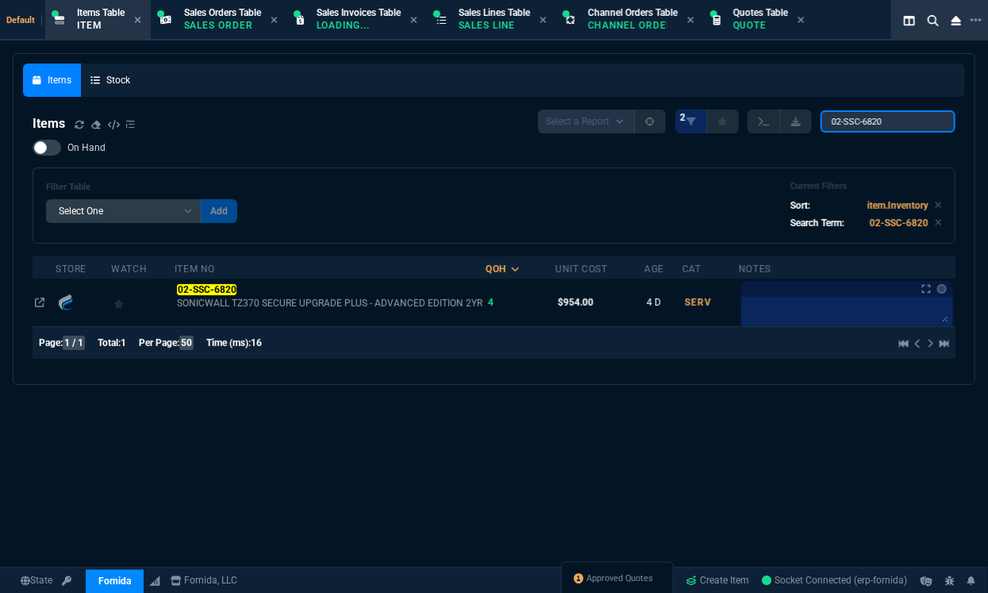
click at [905, 121] on input "02-SSC-6820" at bounding box center [888, 121] width 135 height 22
paste input "H8X3X*"
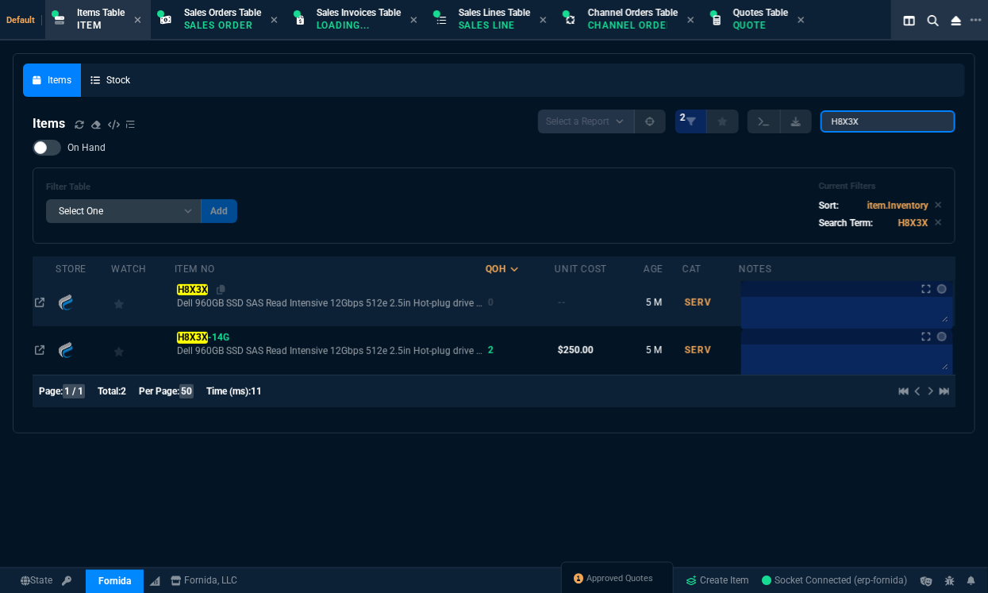
type input "H8X3X"
click at [198, 291] on mark "H8X3X" at bounding box center [192, 289] width 31 height 11
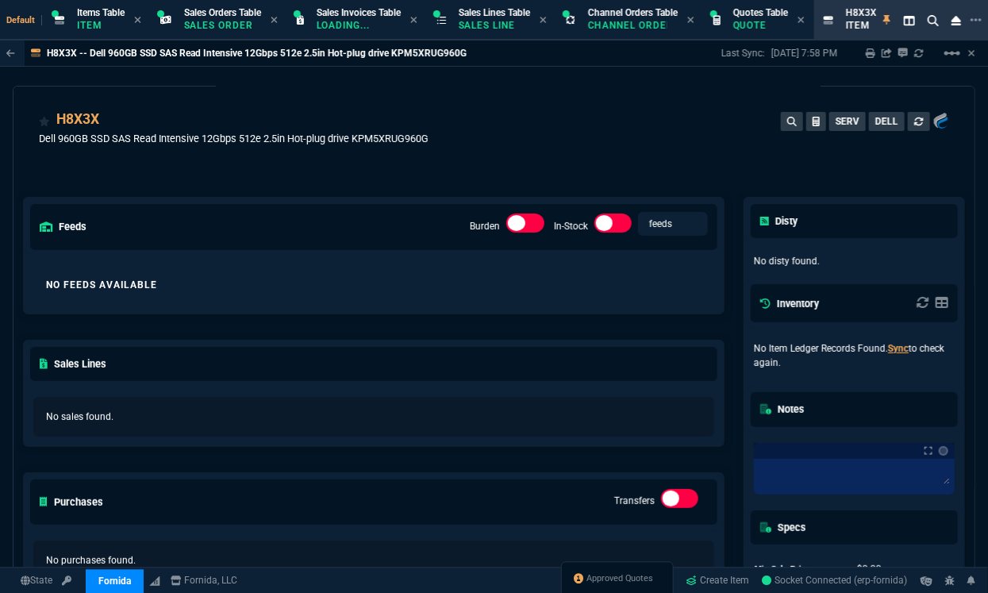
scroll to position [0, 0]
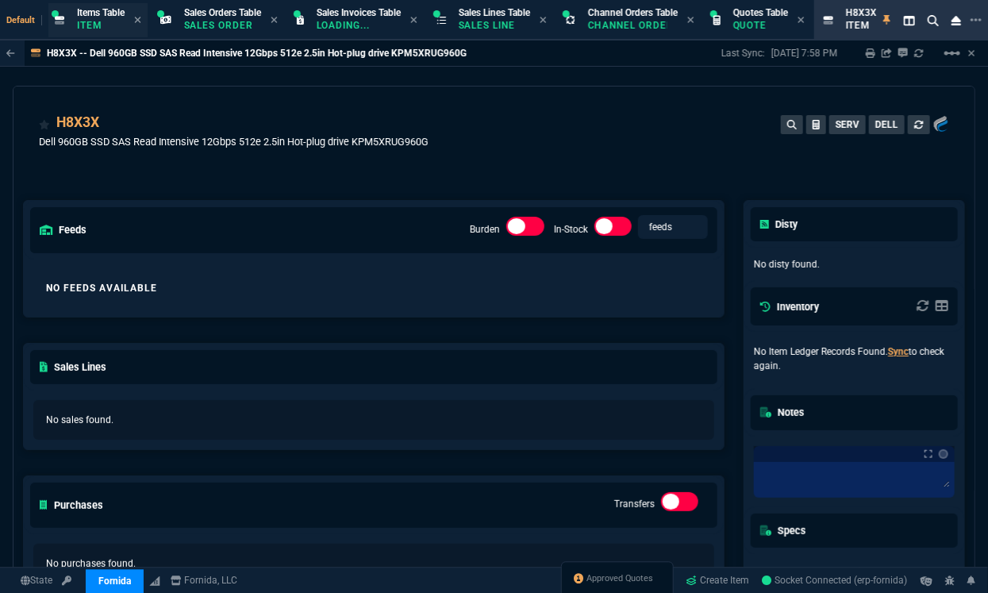
click at [103, 24] on p "Item" at bounding box center [101, 25] width 48 height 13
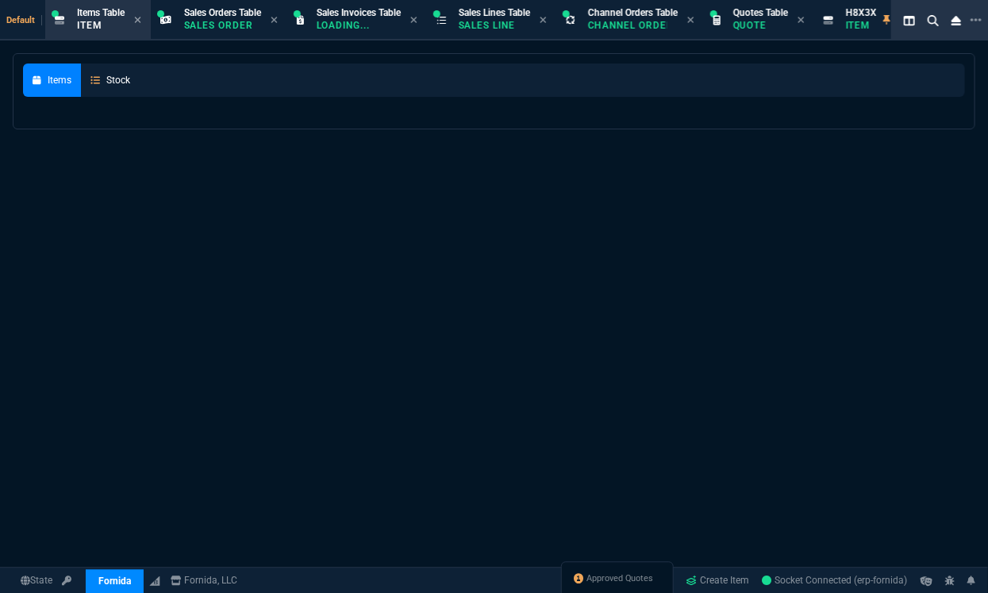
select select
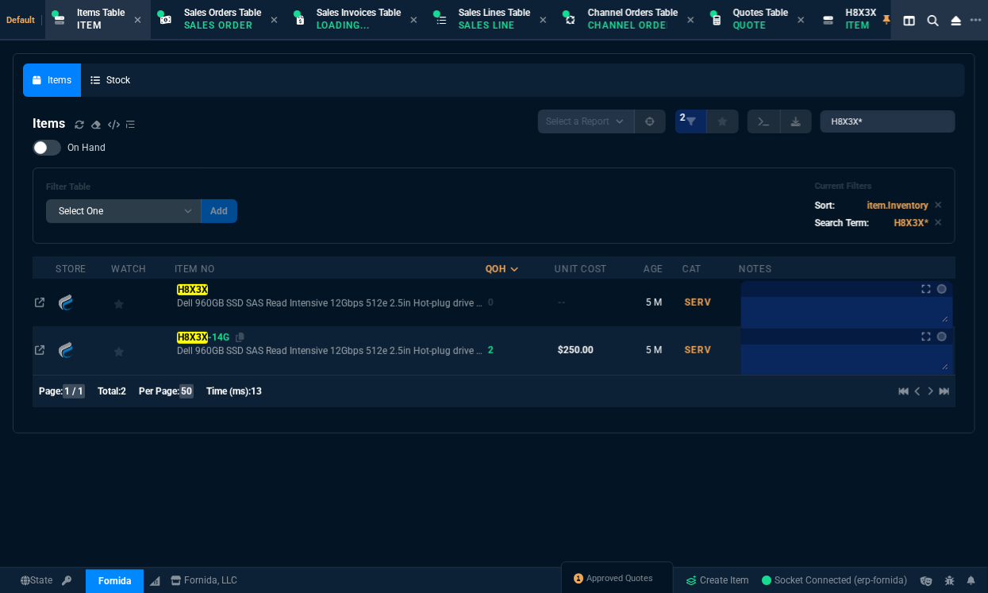
click at [190, 341] on mark "H8X3X" at bounding box center [192, 337] width 31 height 11
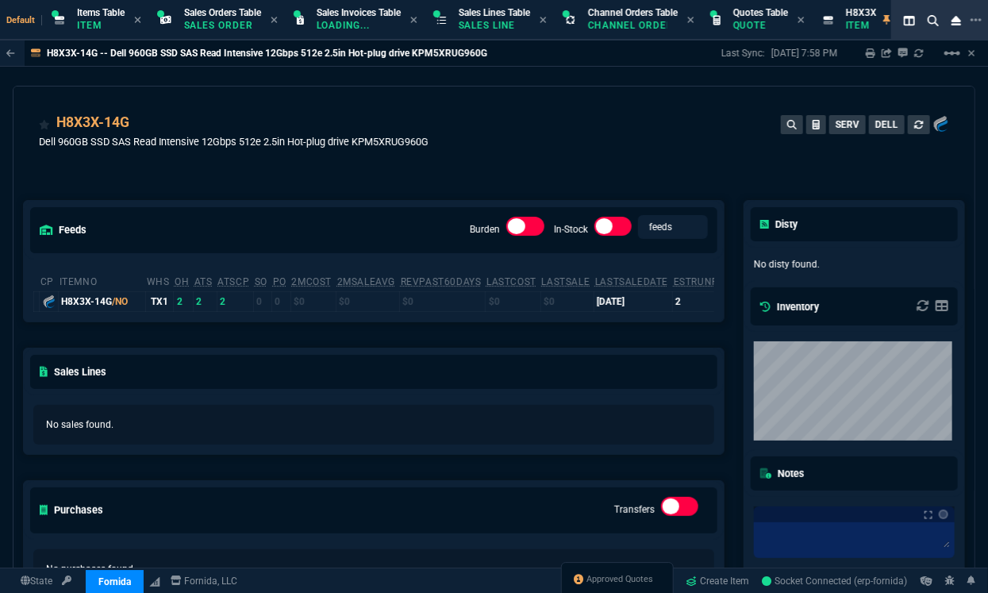
scroll to position [22, 0]
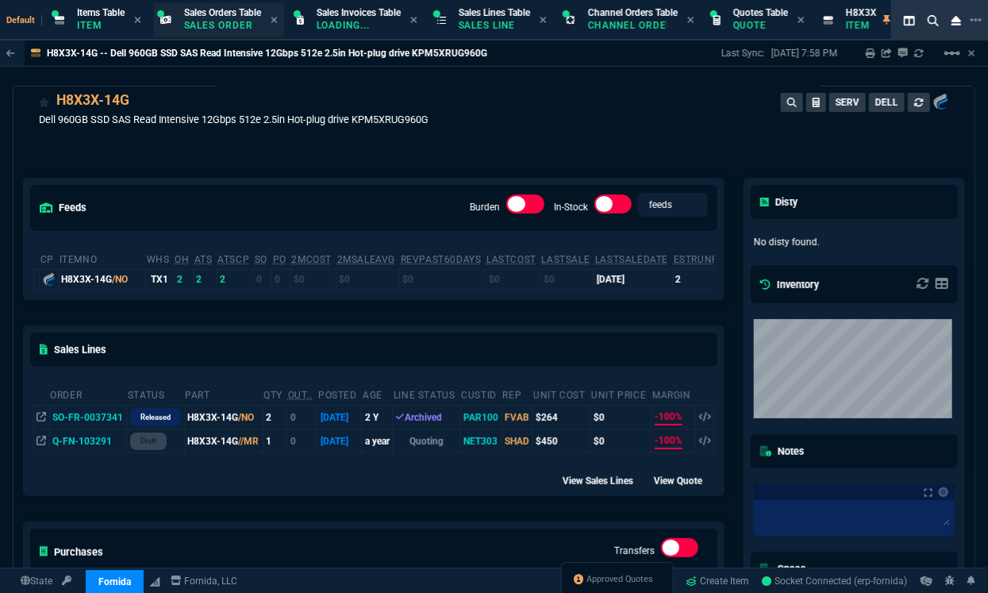
click at [245, 13] on span "Sales Orders Table" at bounding box center [222, 12] width 77 height 11
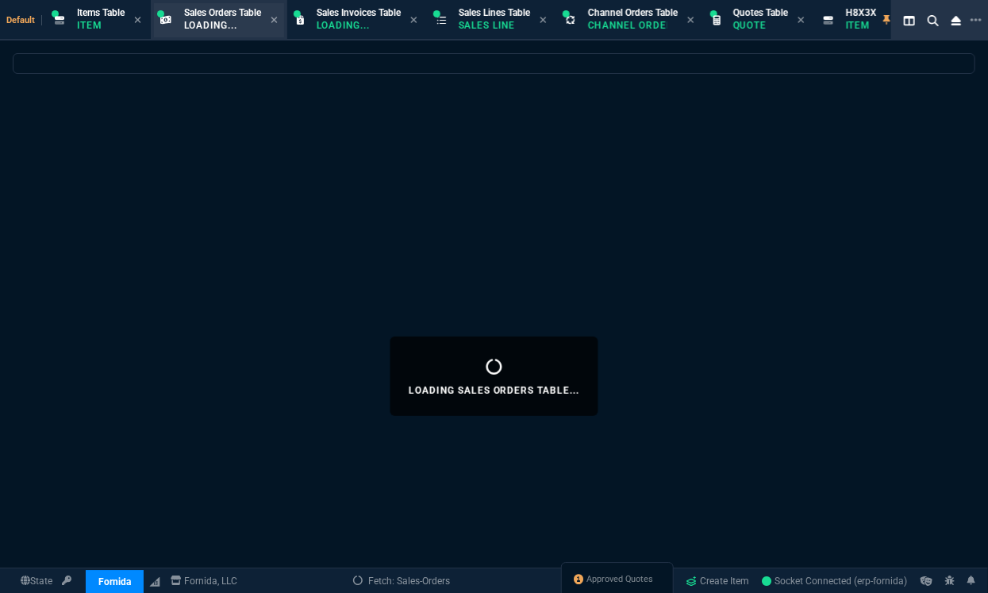
select select
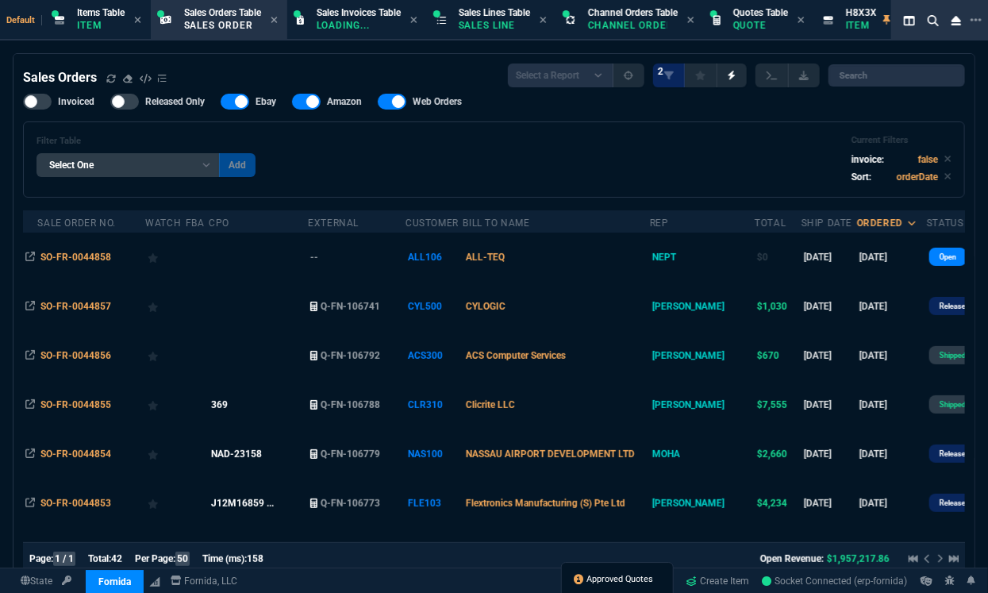
click at [600, 580] on span "Approved Quotes" at bounding box center [620, 579] width 67 height 13
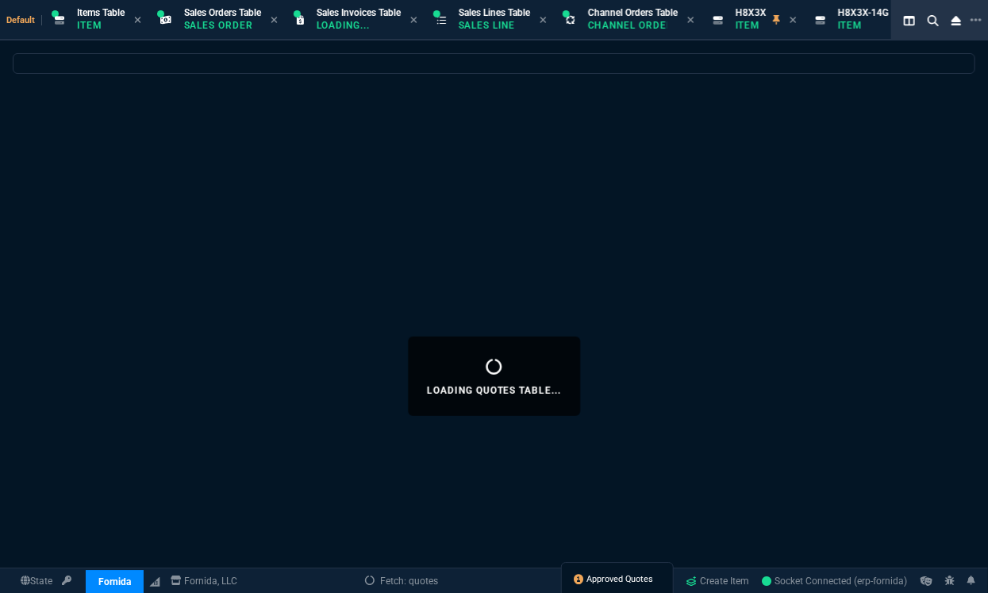
select select
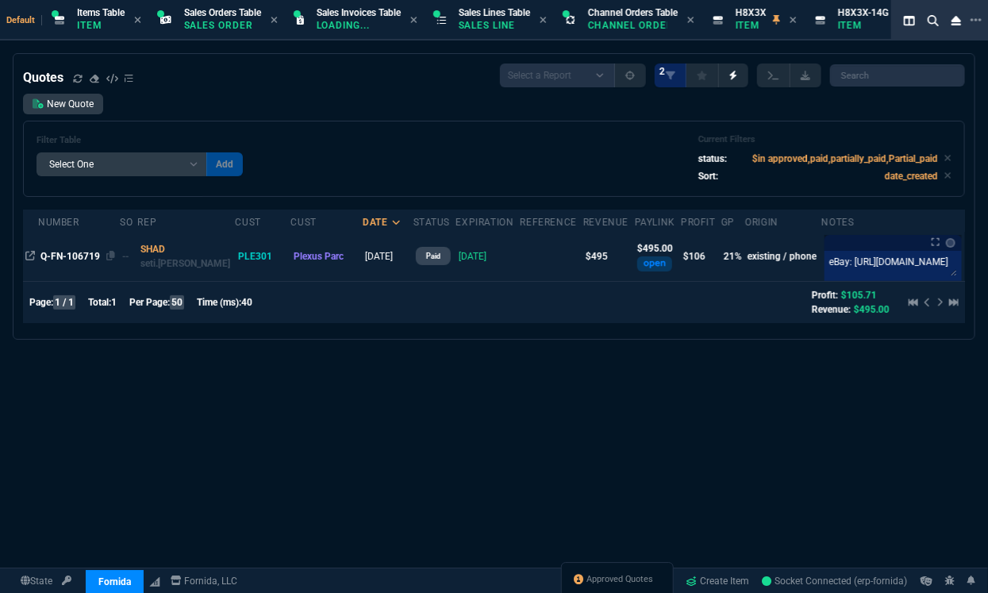
click at [87, 256] on span "Q-FN-106719" at bounding box center [70, 256] width 60 height 11
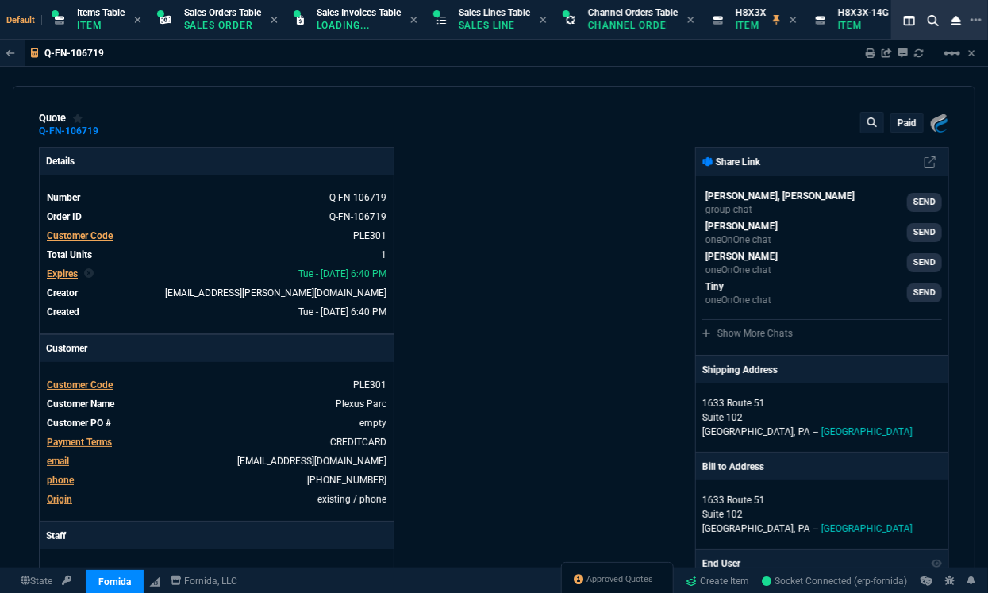
type input "25"
type input "126"
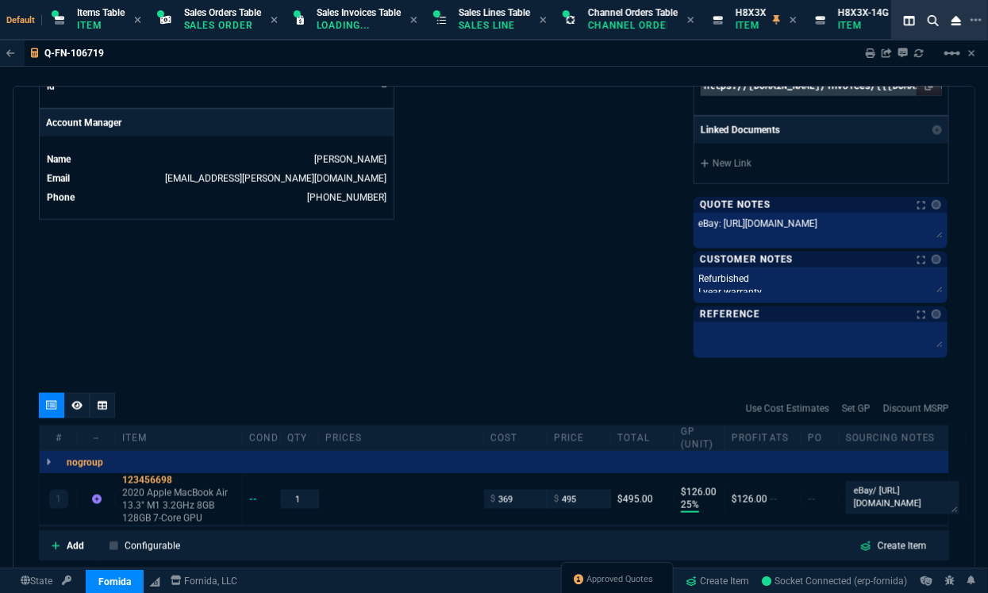
scroll to position [748, 0]
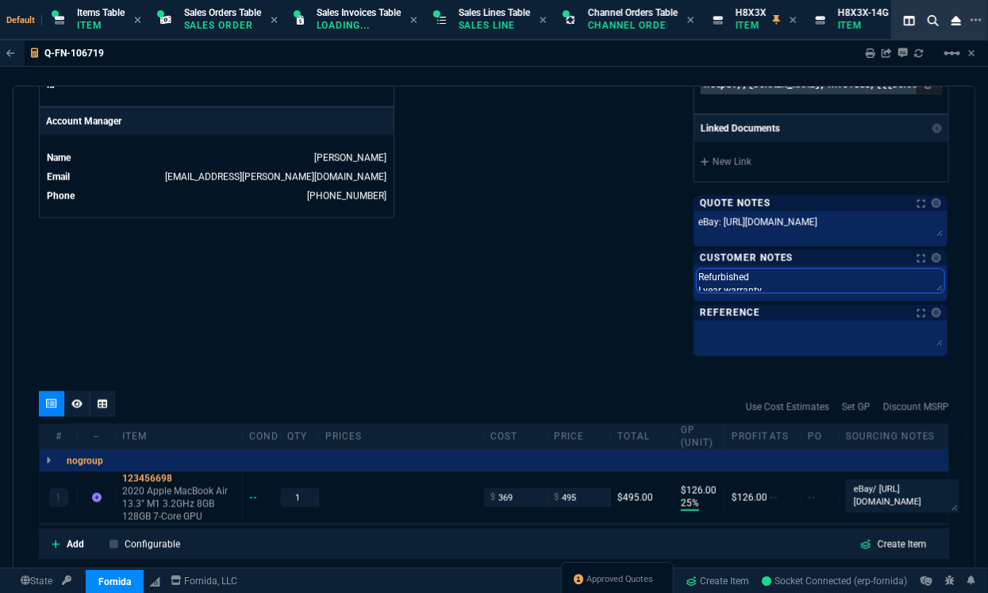
click at [720, 282] on textarea "Refurbished I year warranty" at bounding box center [821, 281] width 248 height 24
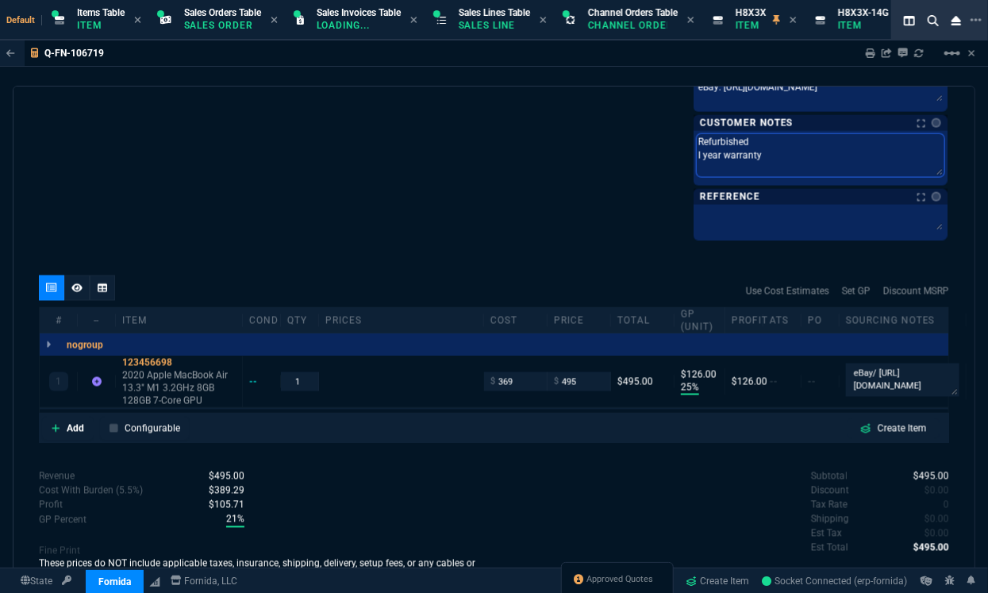
scroll to position [907, 0]
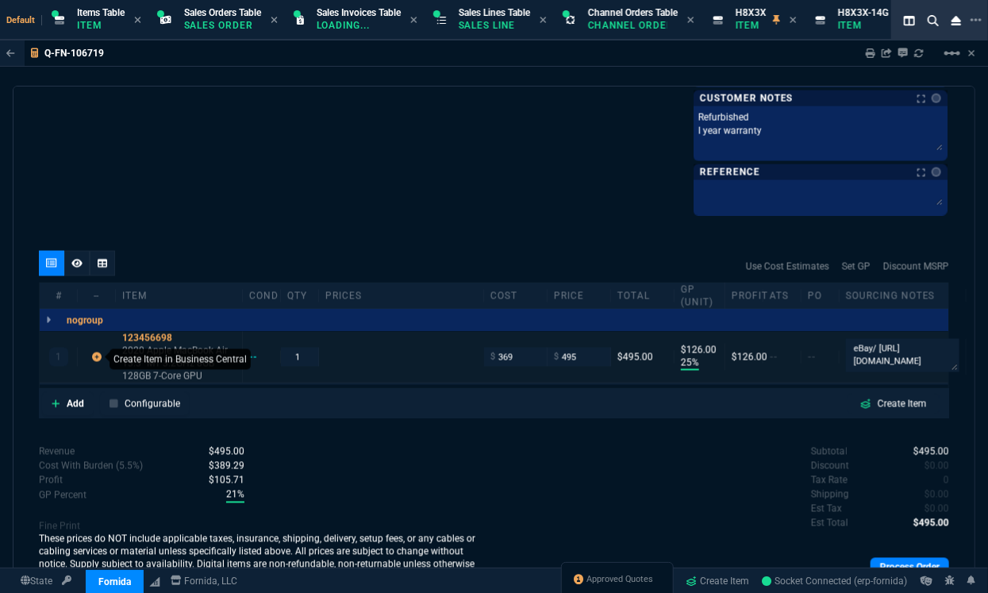
click at [100, 354] on div "1 123456698 2020 Apple MacBook Air 13.3" M1 3.2GHz 8GB 128GB 7-Core GPU -- 1 $ …" at bounding box center [494, 358] width 909 height 52
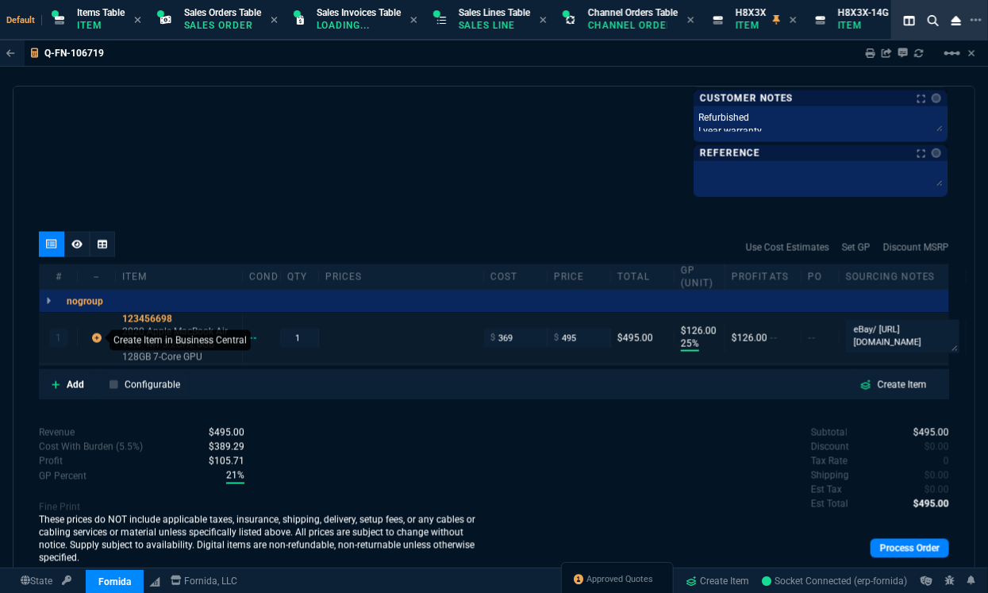
click at [95, 336] on icon at bounding box center [97, 338] width 10 height 10
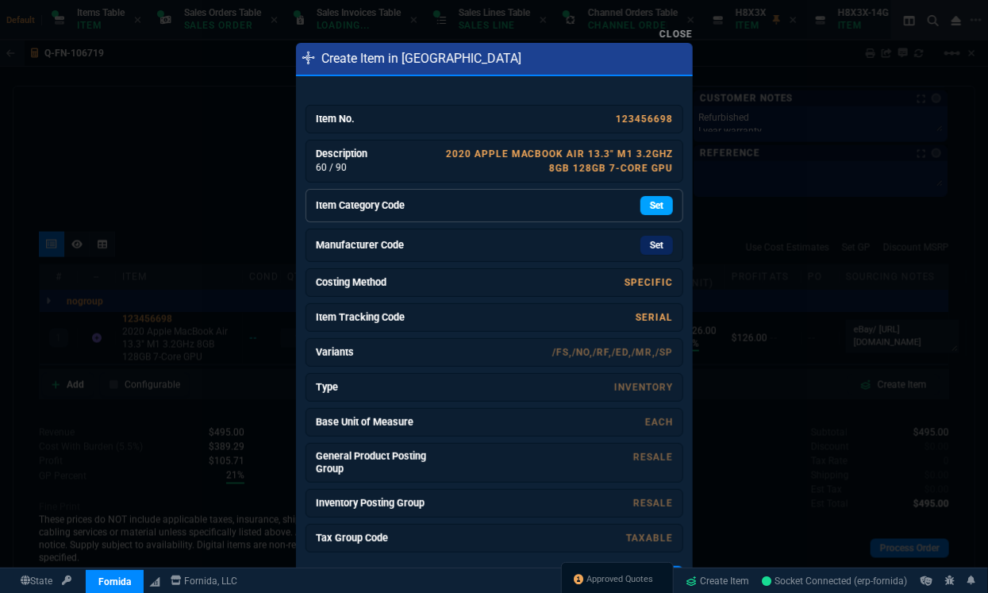
click at [651, 196] on link "Set" at bounding box center [657, 205] width 33 height 19
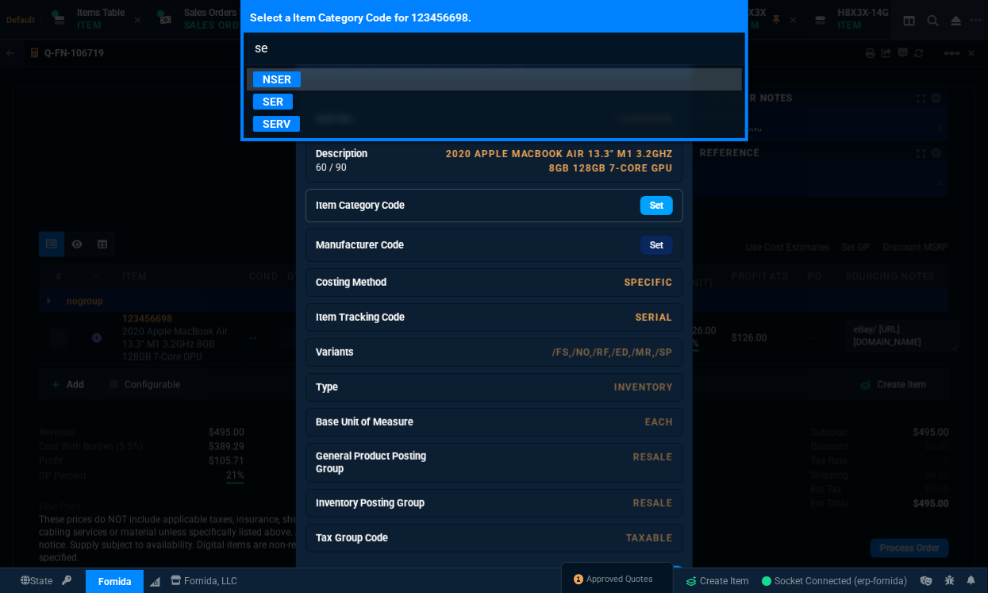
type input "ser"
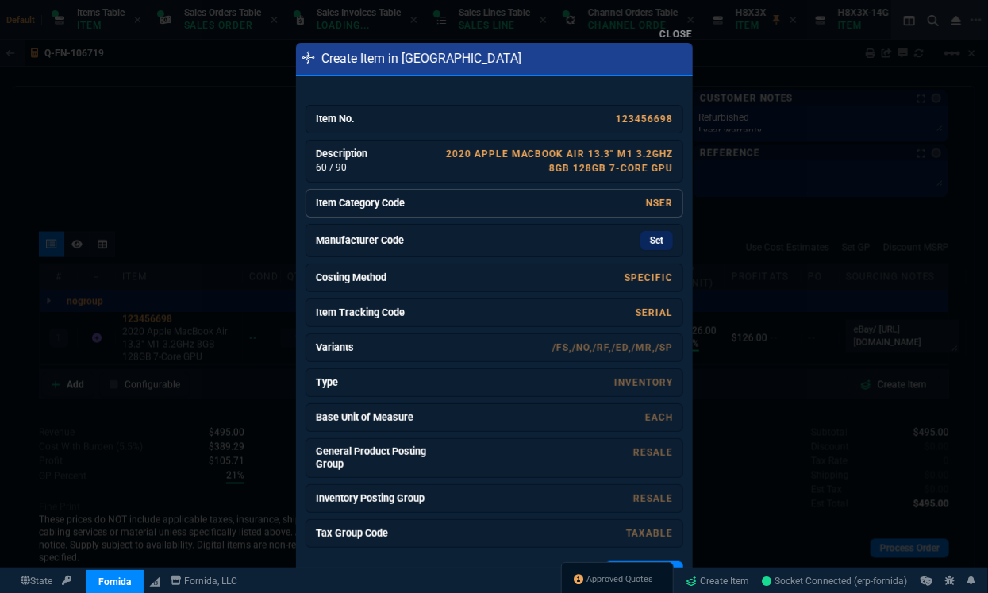
click at [651, 198] on link "NSER" at bounding box center [659, 203] width 27 height 11
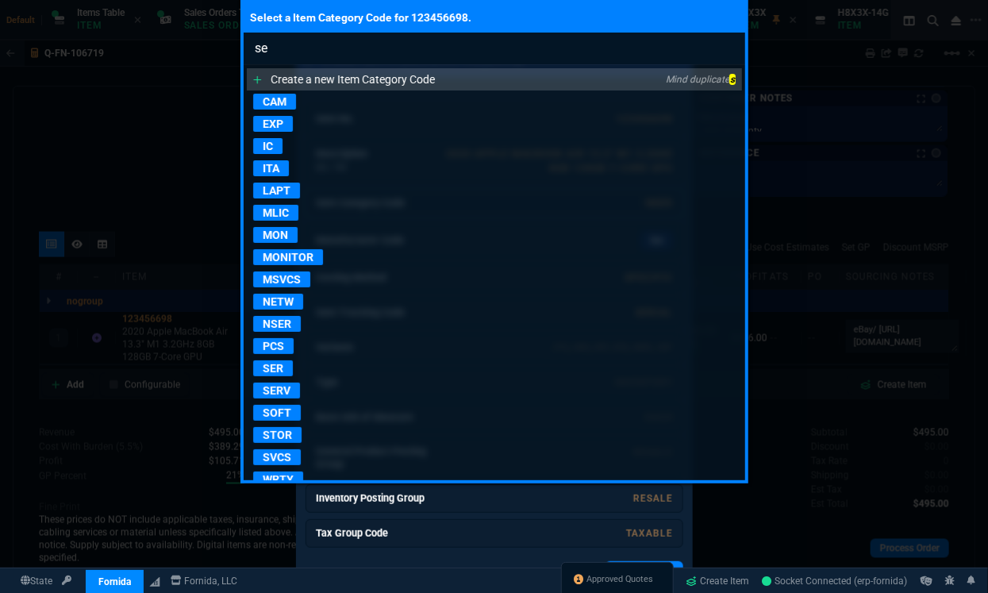
type input "ser"
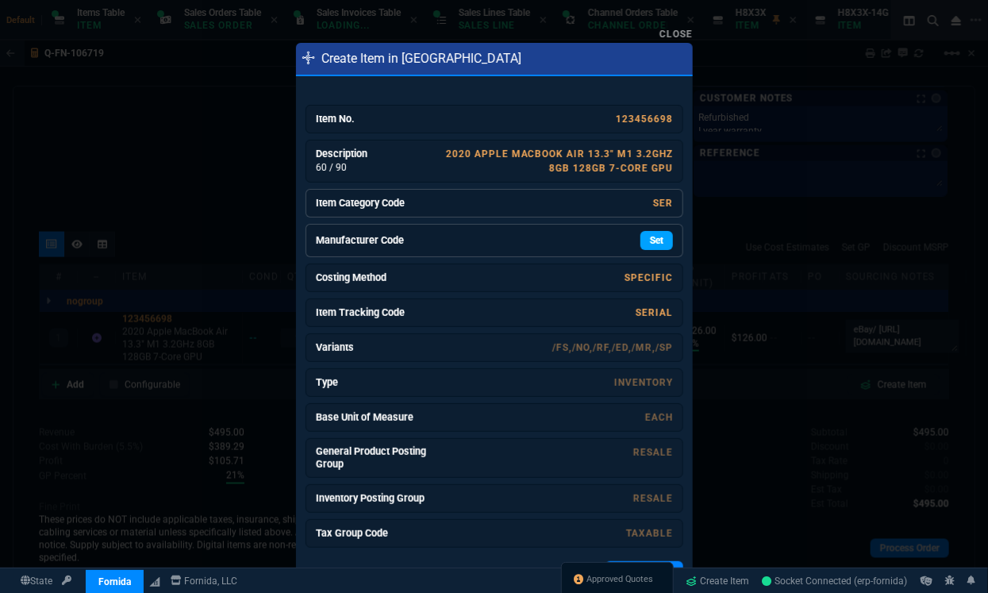
click at [655, 240] on link "Set" at bounding box center [657, 240] width 33 height 19
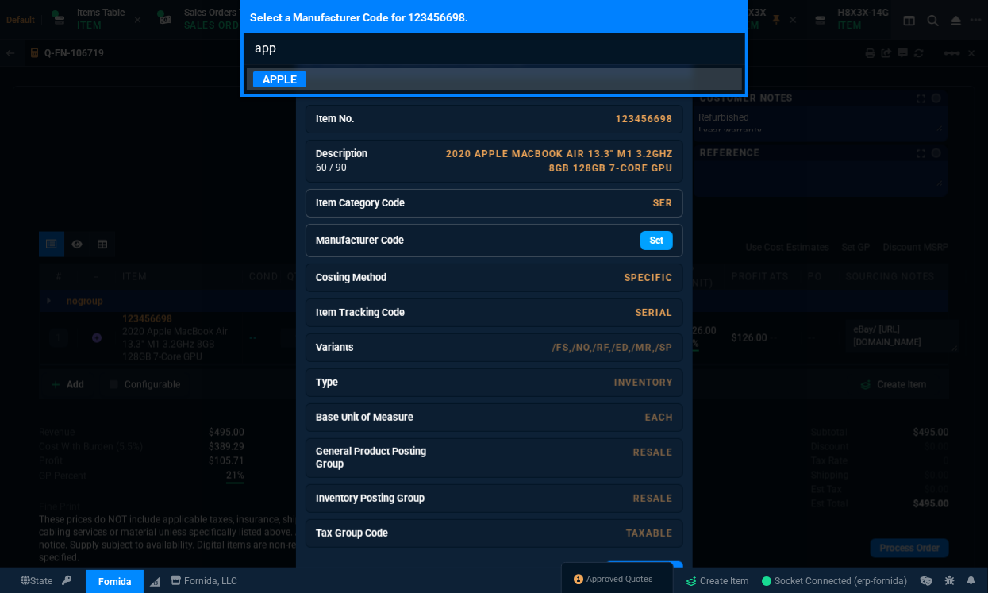
type input "appl"
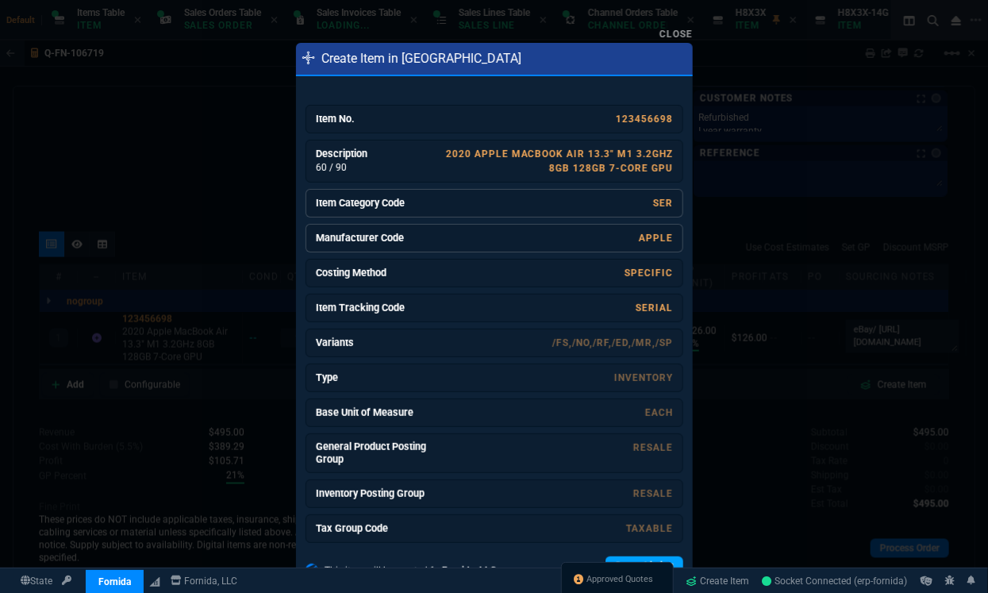
click at [634, 557] on link "Create Listing" at bounding box center [645, 566] width 78 height 19
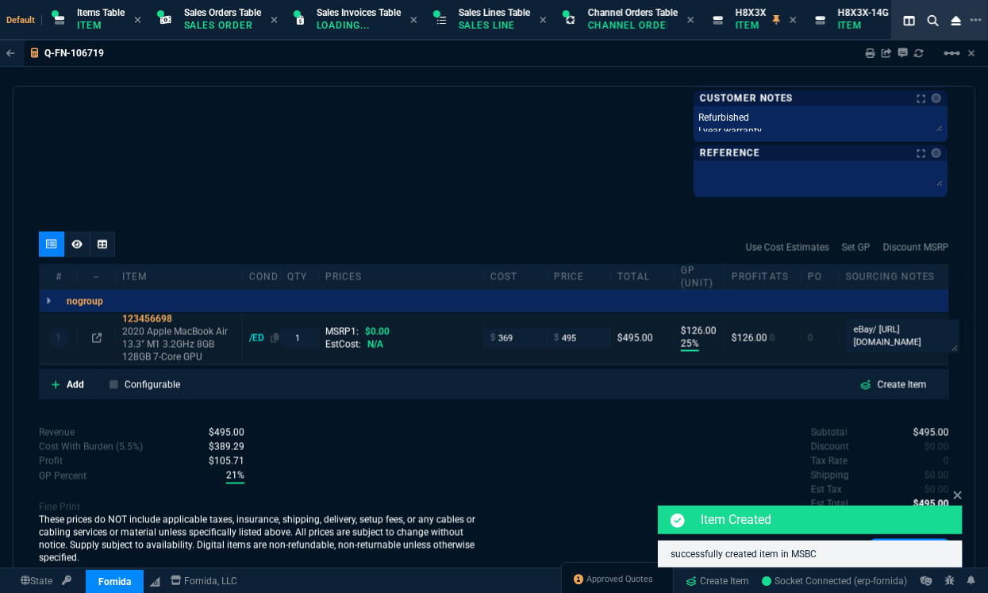
click at [255, 341] on div "/ED" at bounding box center [264, 338] width 30 height 13
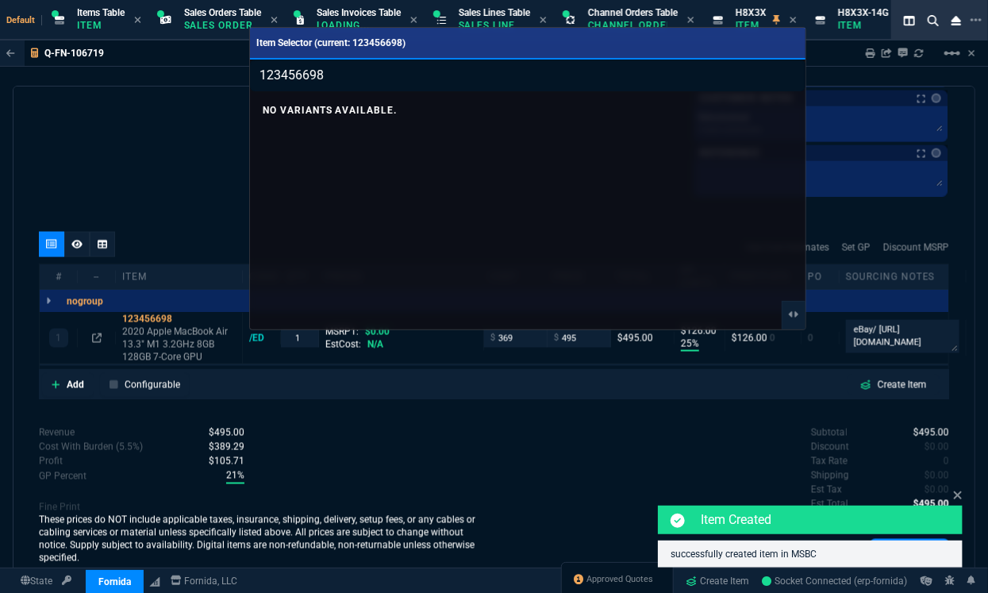
click at [307, 435] on div at bounding box center [494, 296] width 988 height 593
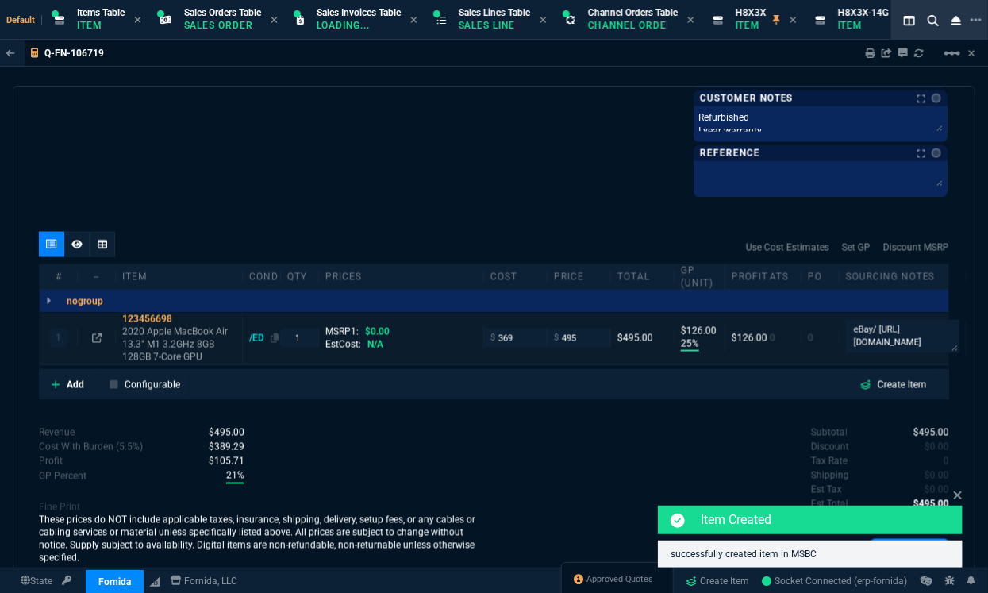
click at [256, 333] on div "/ED" at bounding box center [264, 338] width 30 height 13
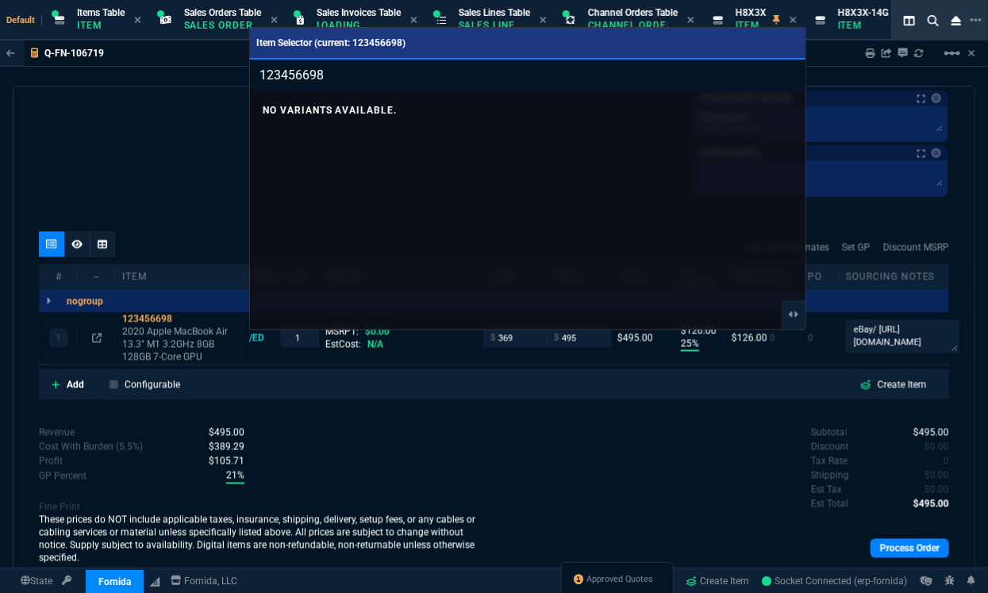
click at [218, 211] on div at bounding box center [494, 296] width 988 height 593
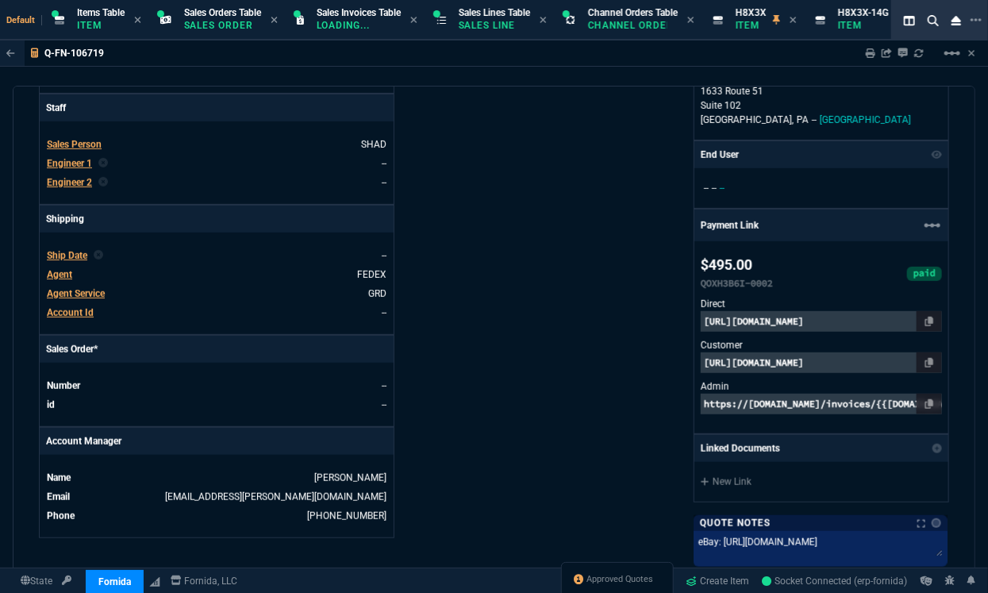
scroll to position [426, 0]
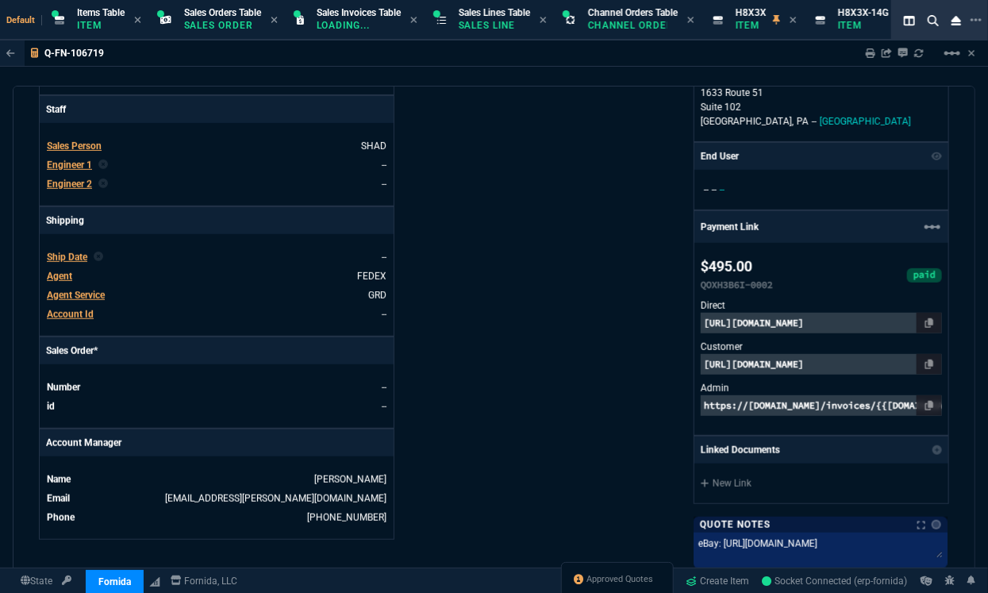
click at [52, 252] on span "Ship Date" at bounding box center [67, 257] width 40 height 11
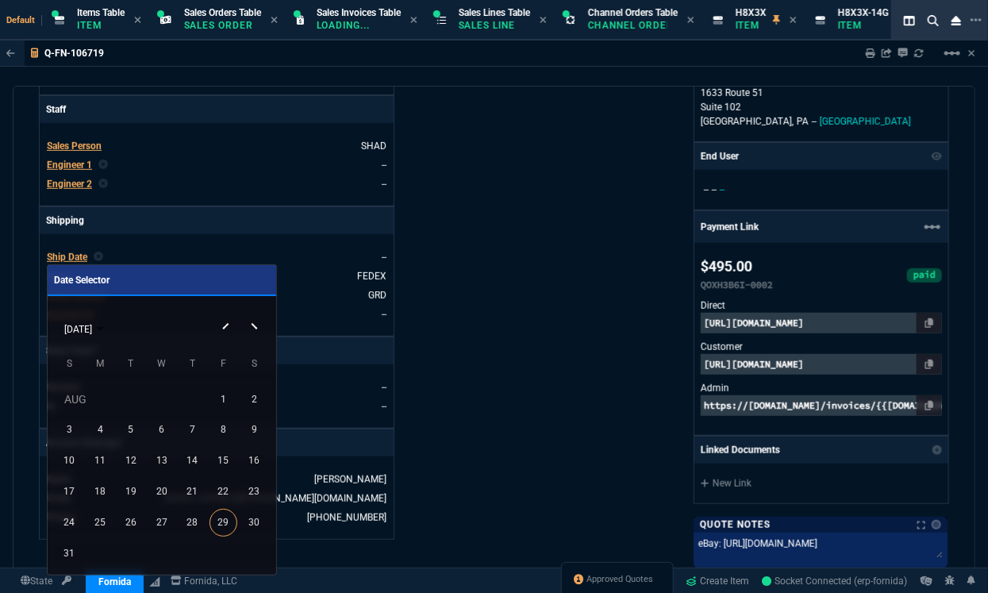
click at [252, 314] on button "Next month" at bounding box center [257, 314] width 32 height 0
click at [157, 427] on div "3" at bounding box center [162, 430] width 28 height 28
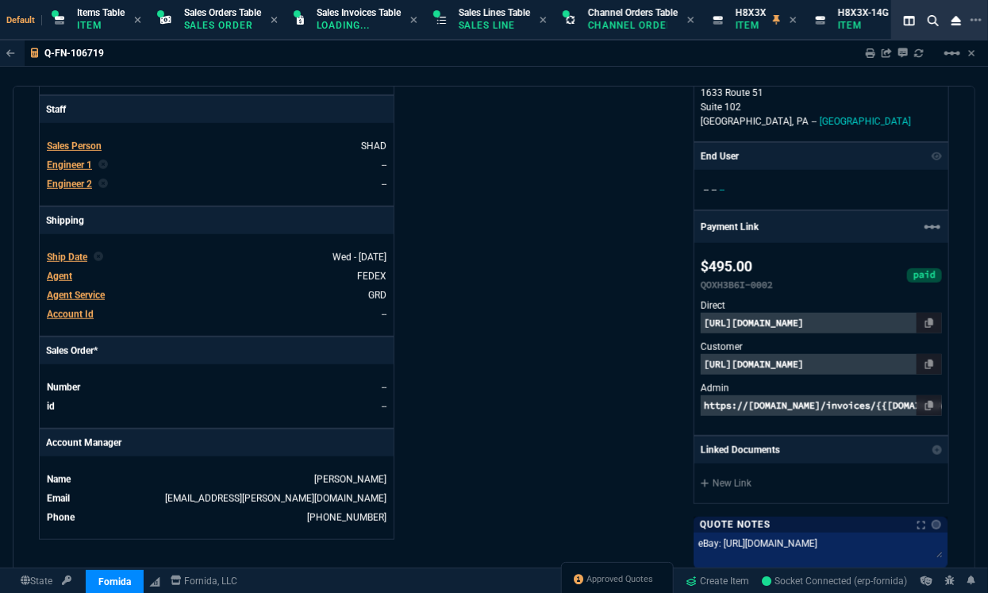
click at [446, 414] on div "Details Number Q-FN-106719 Order ID Q-FN-106719 Customer Code PLE301 Total Unit…" at bounding box center [267, 198] width 456 height 954
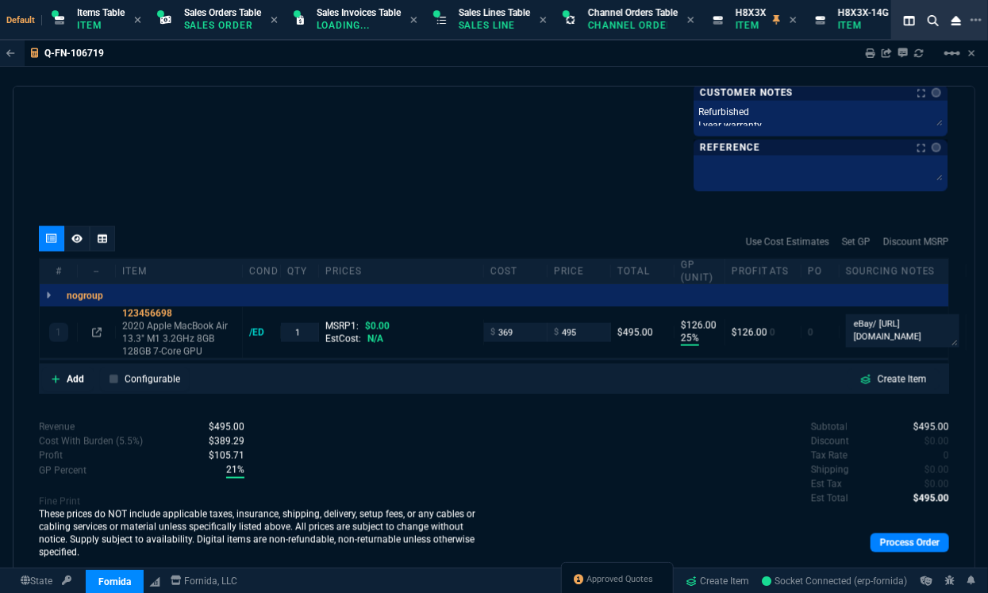
scroll to position [920, 0]
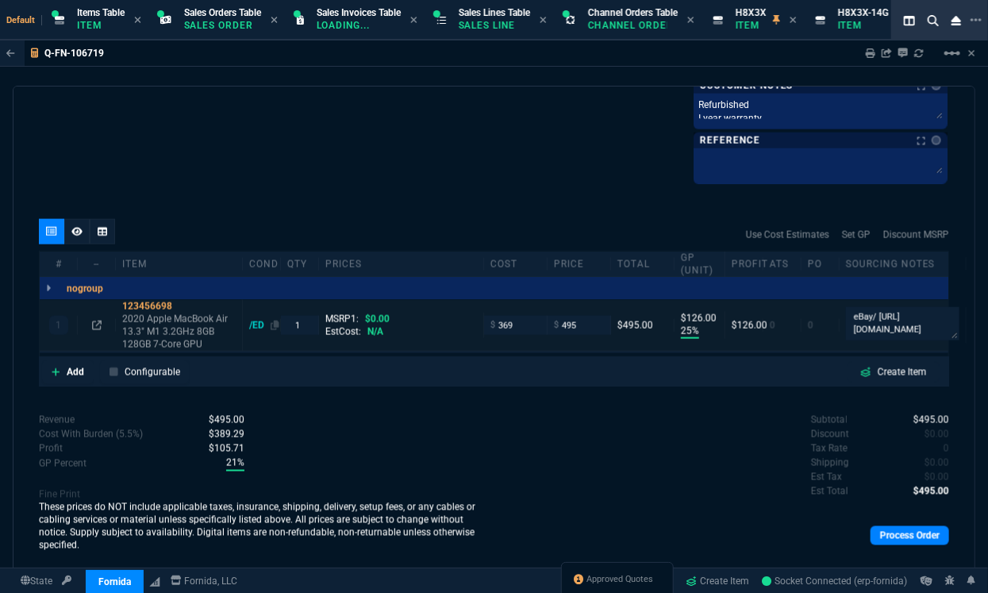
click at [260, 324] on div "/ED" at bounding box center [264, 325] width 30 height 13
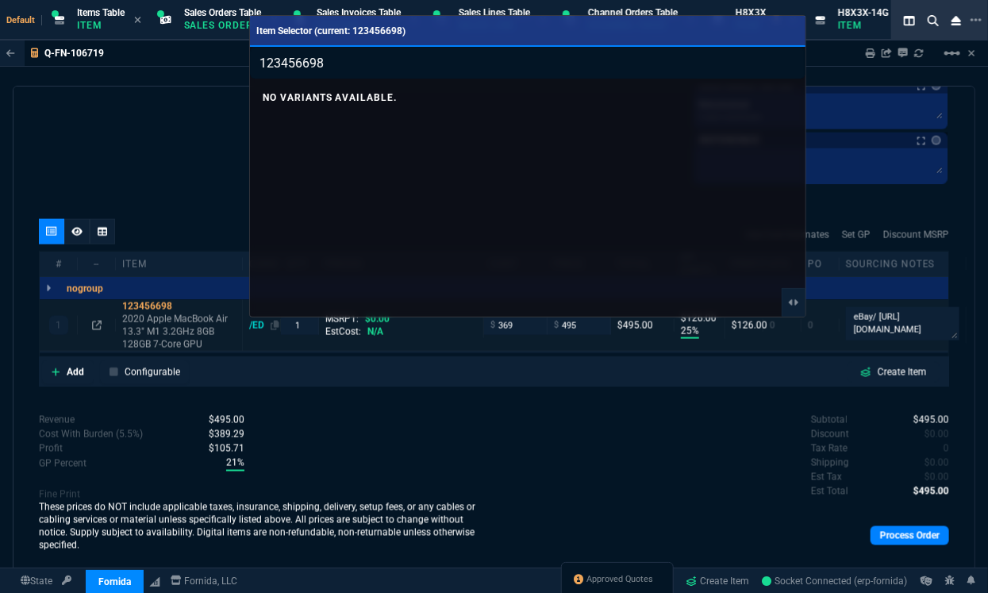
click at [260, 324] on div at bounding box center [494, 296] width 988 height 593
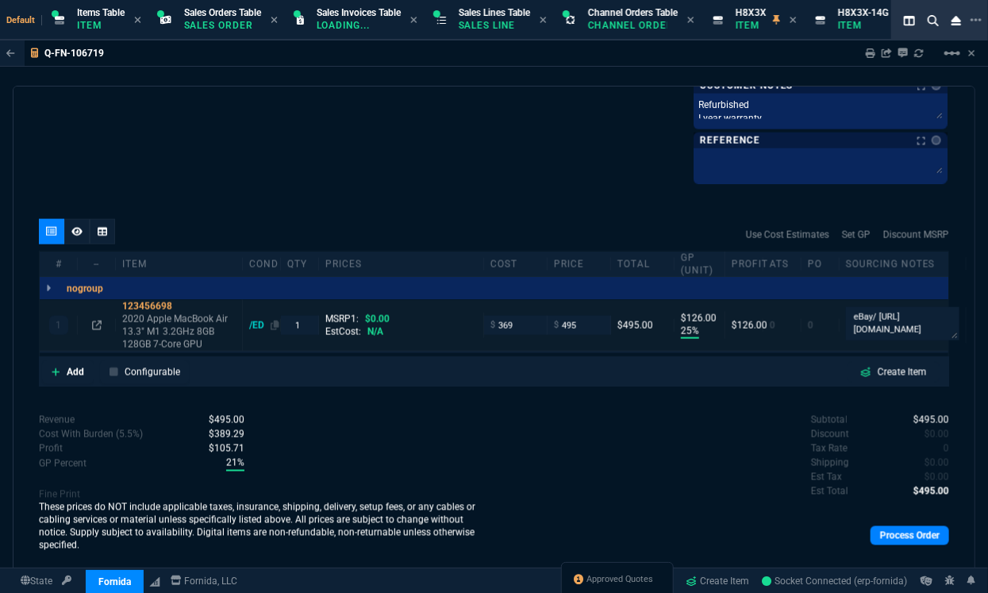
click at [257, 319] on div "/ED" at bounding box center [264, 325] width 30 height 13
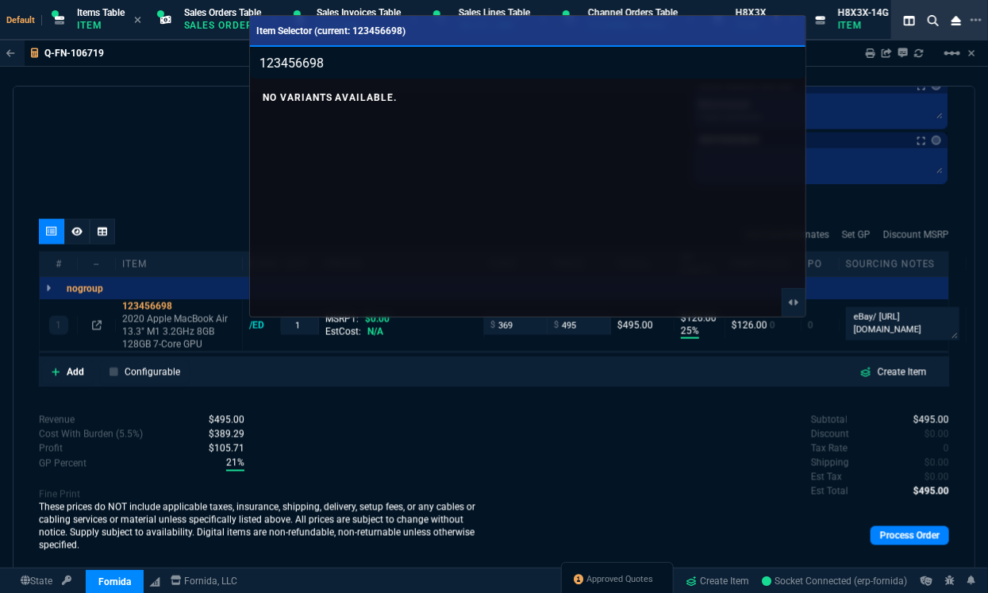
click at [257, 319] on div at bounding box center [494, 296] width 988 height 593
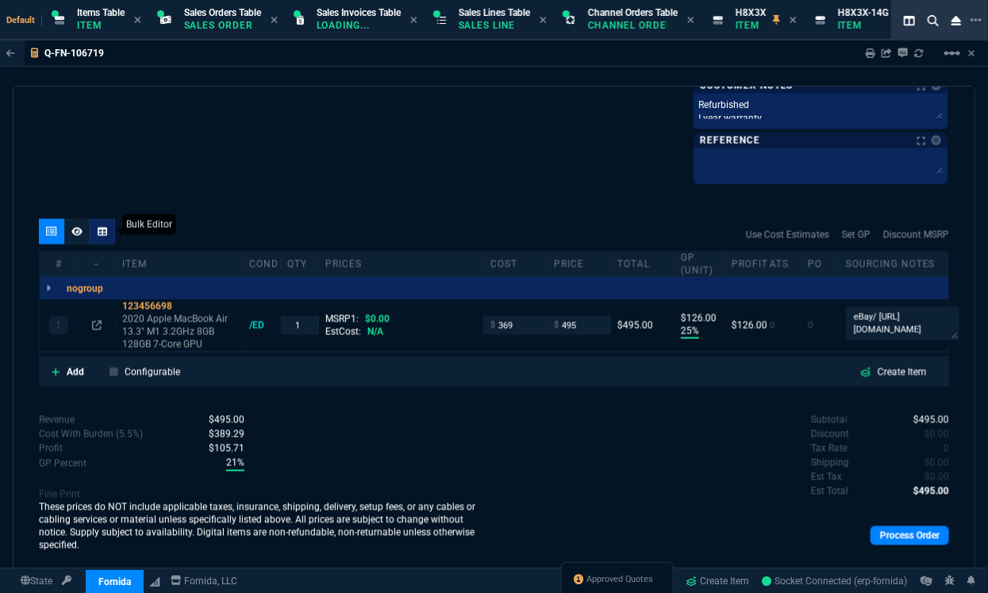
click at [102, 230] on icon at bounding box center [103, 231] width 10 height 9
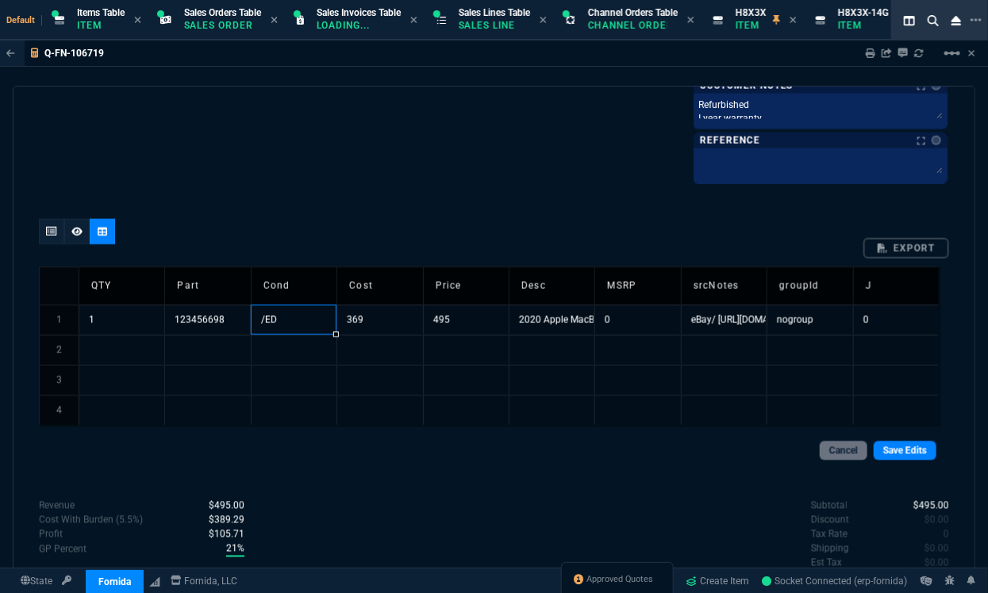
click at [286, 308] on td "/ED" at bounding box center [294, 320] width 86 height 30
type input "/RF"
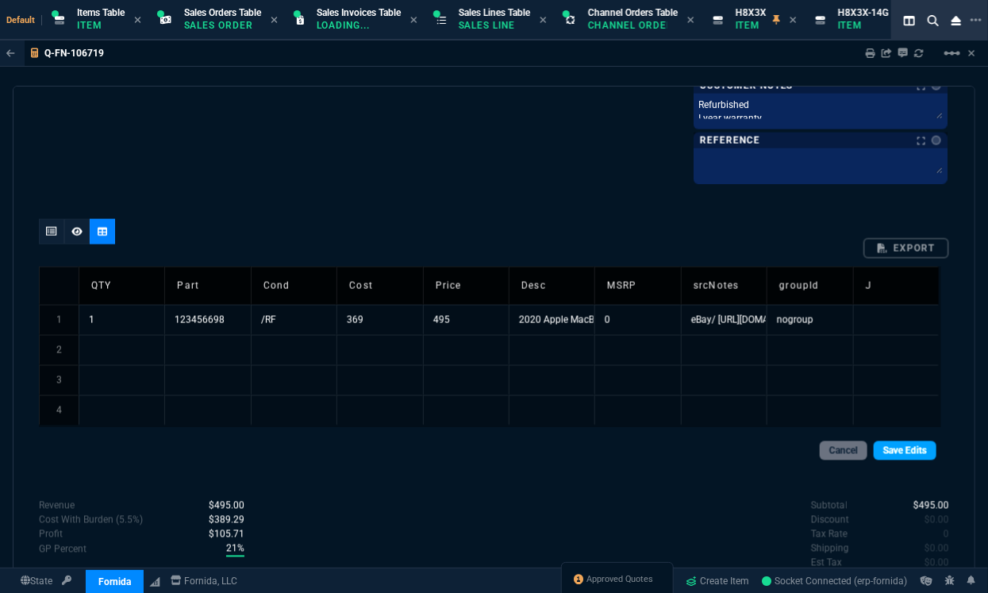
click at [892, 450] on link "Save Edits" at bounding box center [905, 450] width 63 height 19
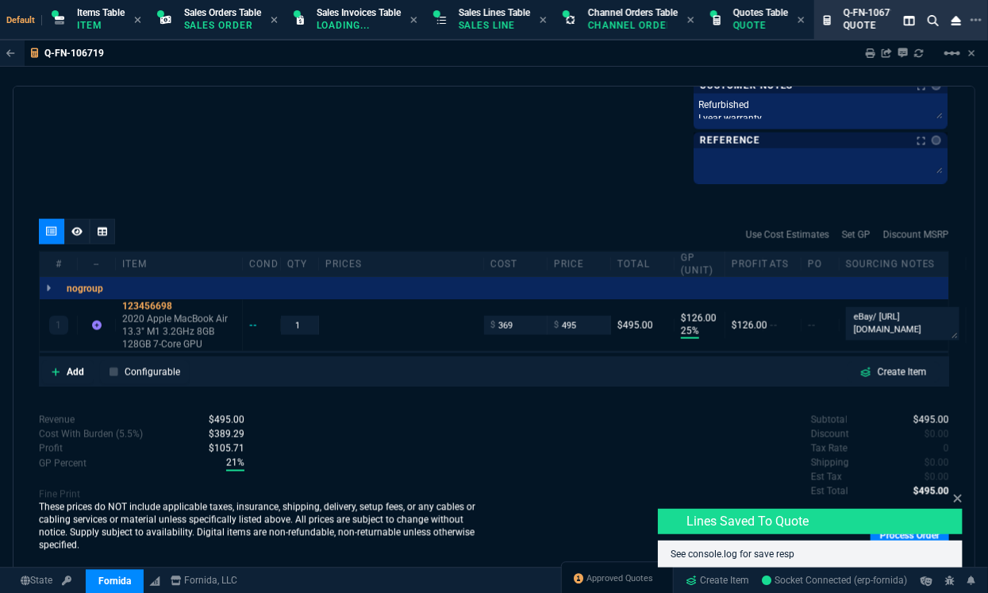
type input "25"
type input "126"
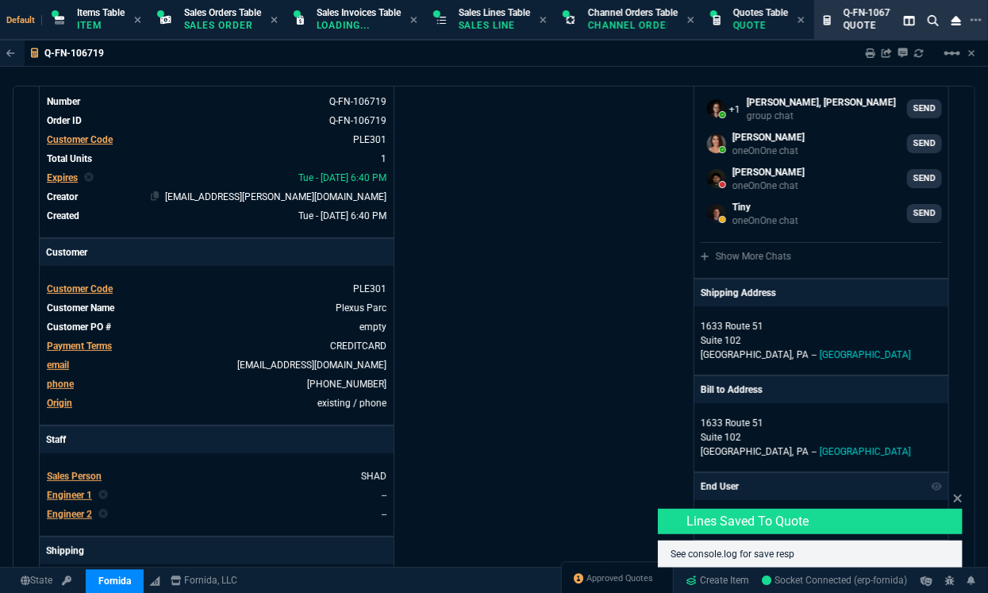
scroll to position [88, 0]
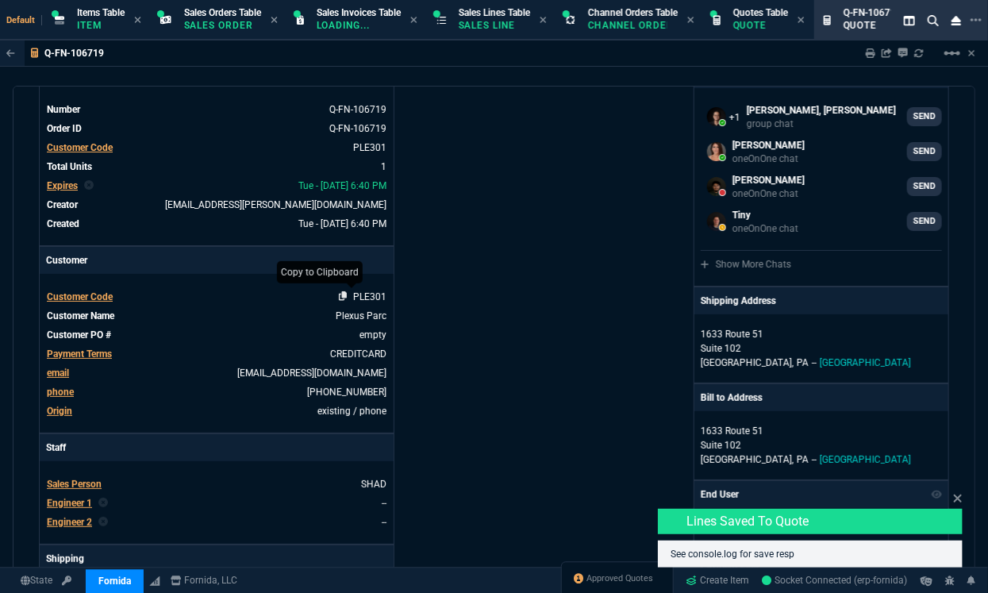
click at [344, 295] on icon at bounding box center [343, 296] width 9 height 10
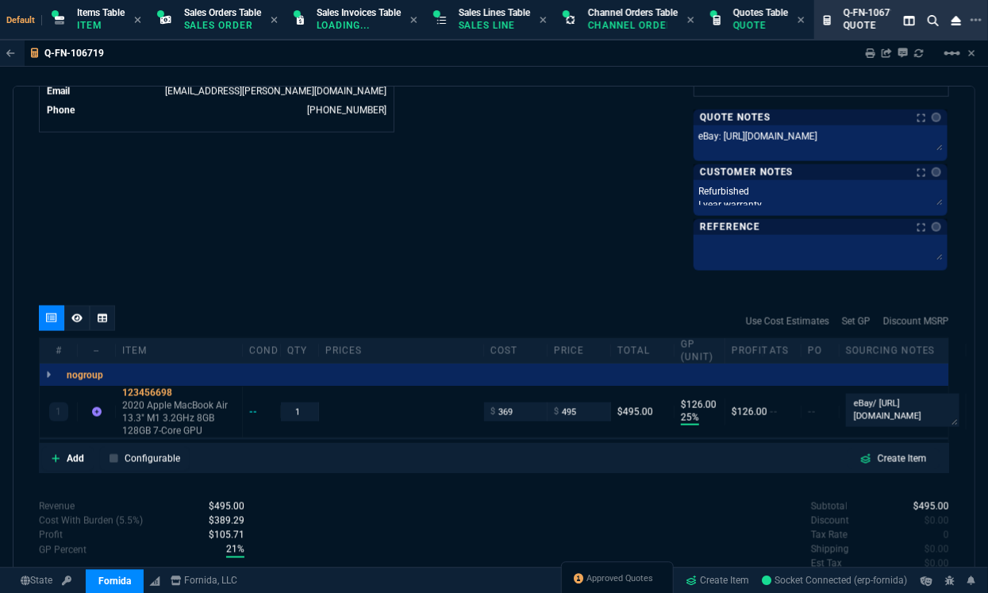
scroll to position [921, 0]
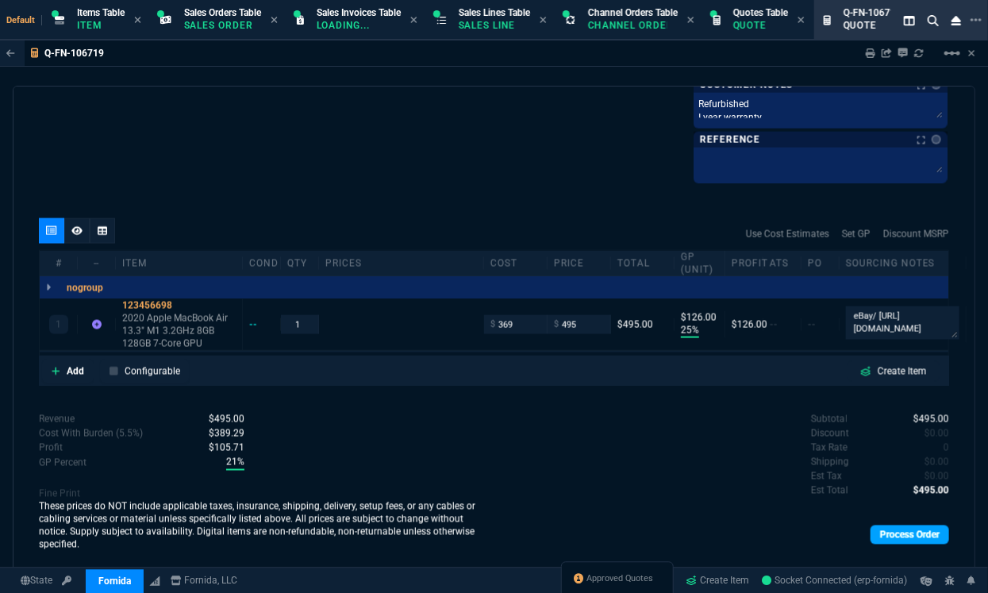
click at [889, 527] on link "Process Order" at bounding box center [910, 535] width 79 height 19
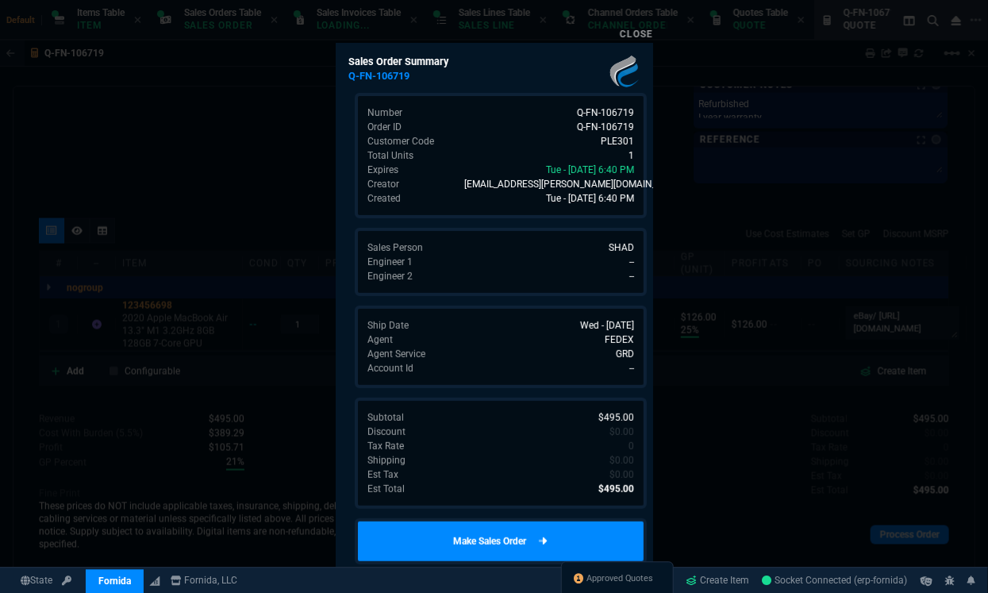
click at [583, 526] on link "Make Sales Order" at bounding box center [501, 541] width 292 height 46
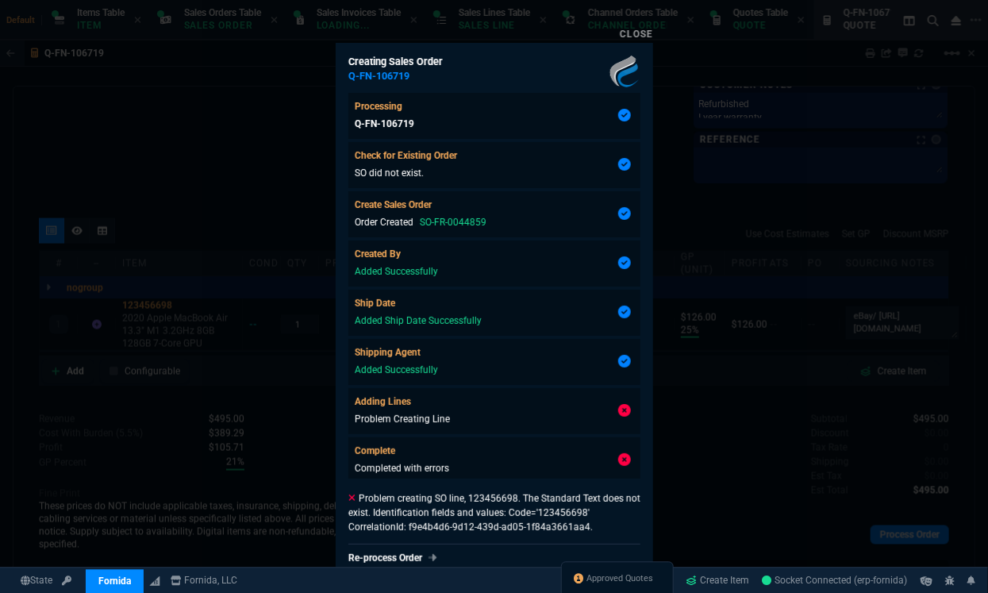
type input "25"
type input "126"
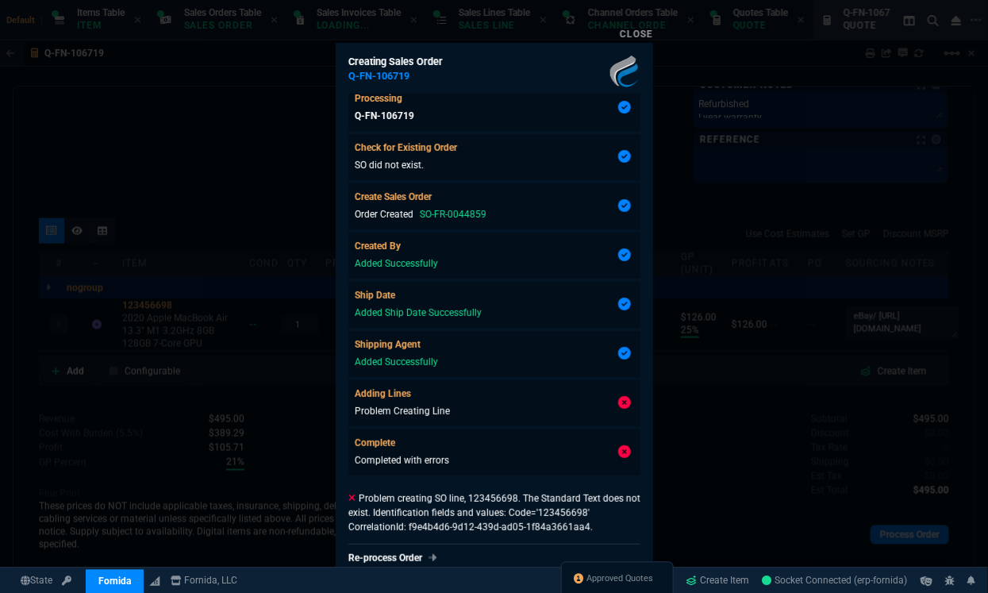
click at [681, 331] on div at bounding box center [494, 296] width 988 height 593
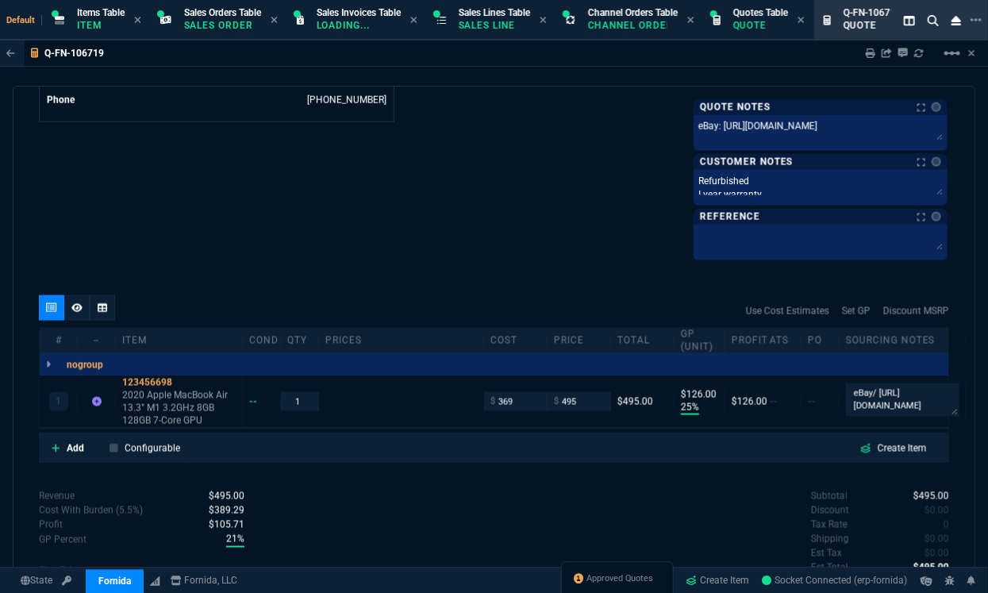
scroll to position [921, 0]
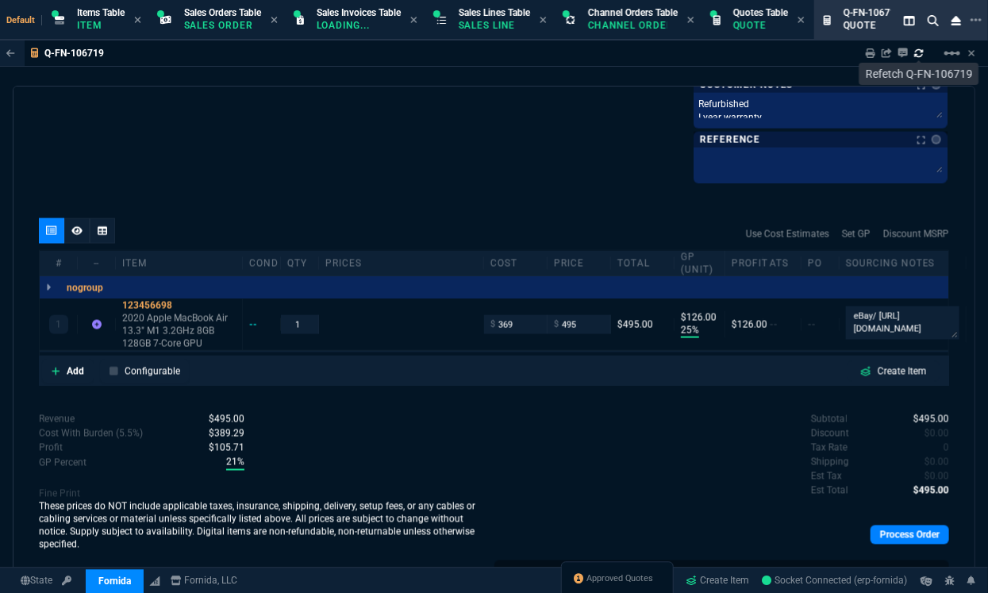
click at [921, 55] on icon at bounding box center [920, 53] width 10 height 10
type input "25"
type input "126"
click at [886, 533] on link "Process Order" at bounding box center [910, 535] width 79 height 19
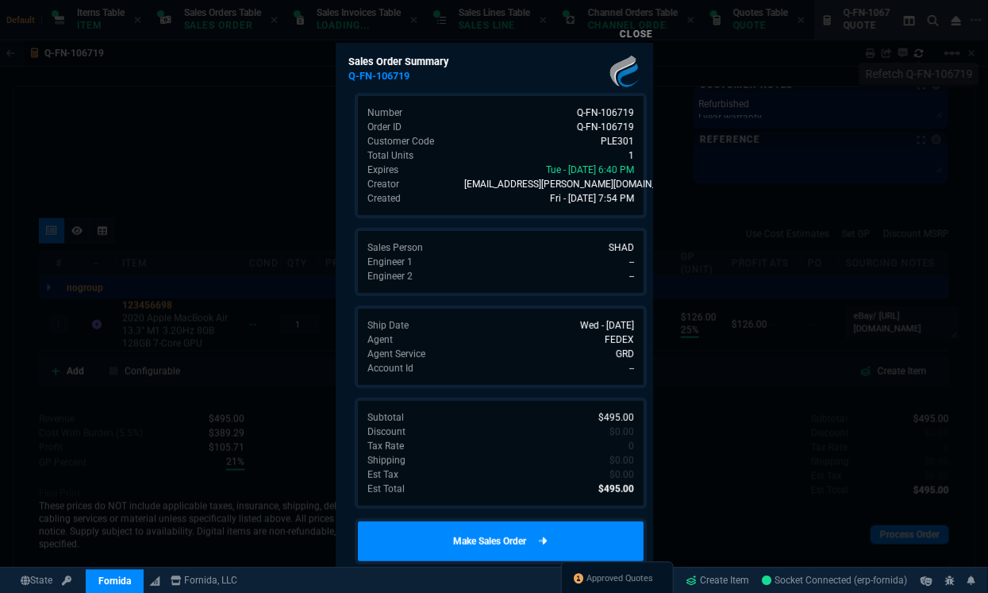
click at [627, 542] on link "Make Sales Order" at bounding box center [501, 541] width 292 height 46
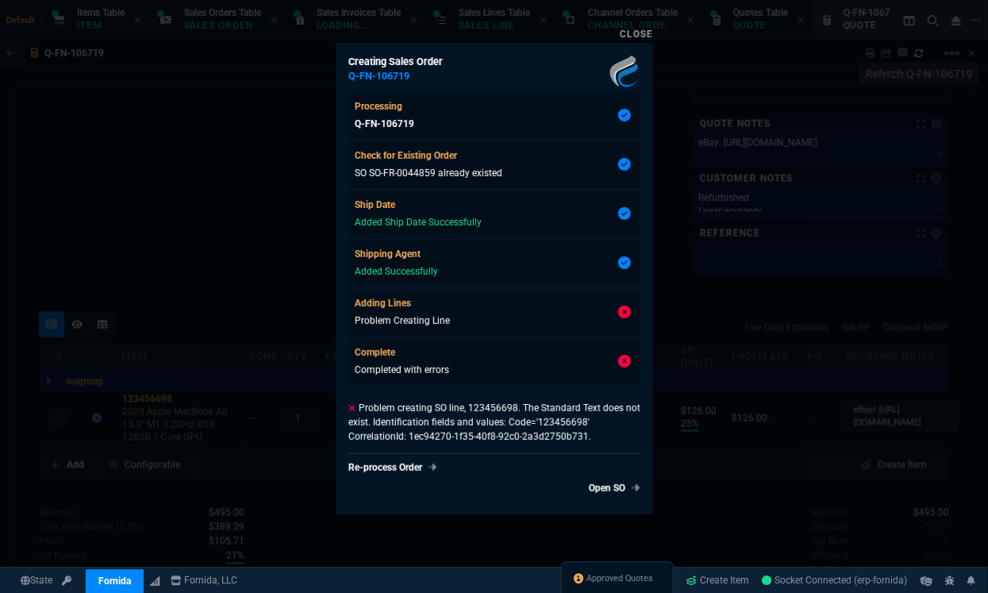
type input "25"
type input "126"
click at [532, 475] on div "Creating Sales Order Q-FN-106719 Processing Q-FN-106719 Check for Existing Orde…" at bounding box center [495, 279] width 318 height 472
click at [388, 473] on link "Re-process Order" at bounding box center [495, 467] width 292 height 14
type input "25"
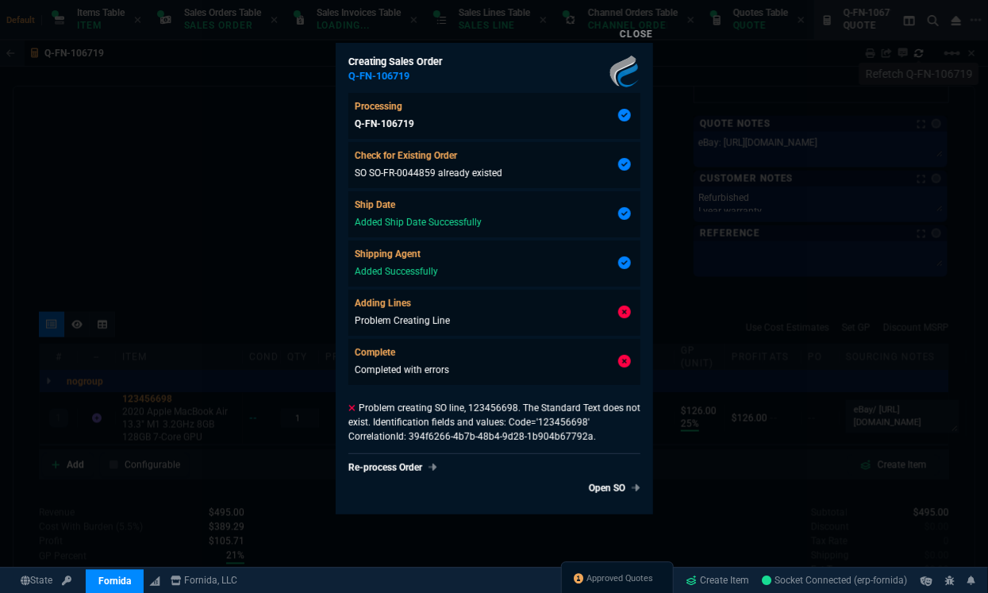
type input "126"
click at [260, 393] on div at bounding box center [494, 296] width 988 height 593
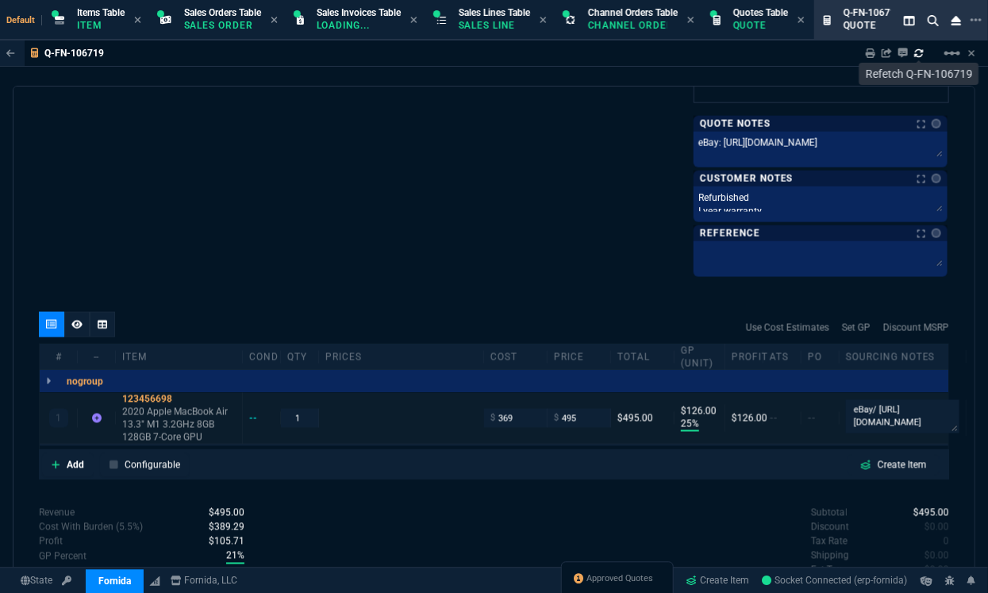
click at [246, 420] on div "--" at bounding box center [262, 418] width 38 height 13
click at [251, 416] on div "--" at bounding box center [260, 418] width 23 height 13
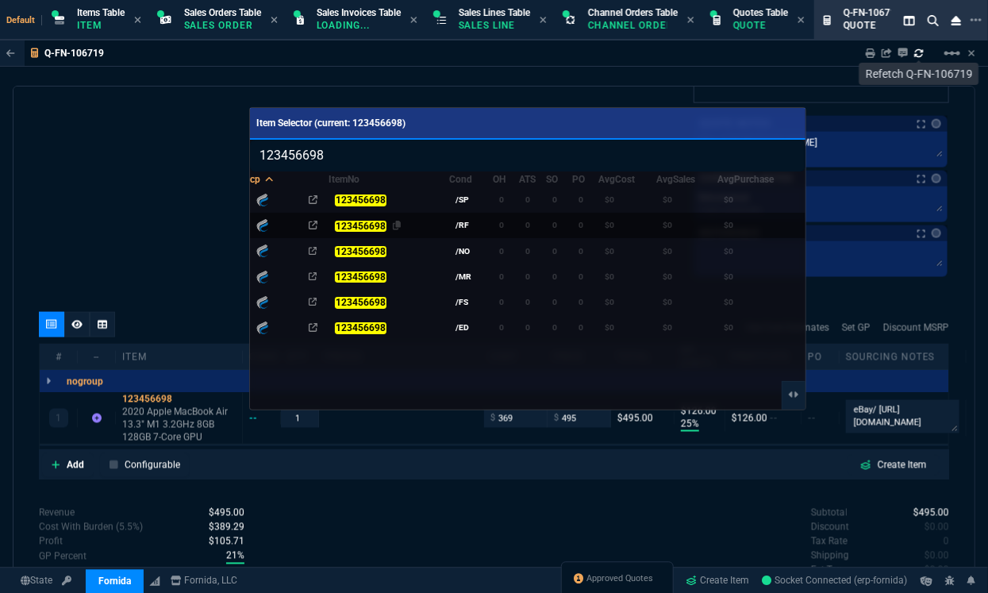
click at [367, 225] on mark "123456698" at bounding box center [360, 226] width 51 height 11
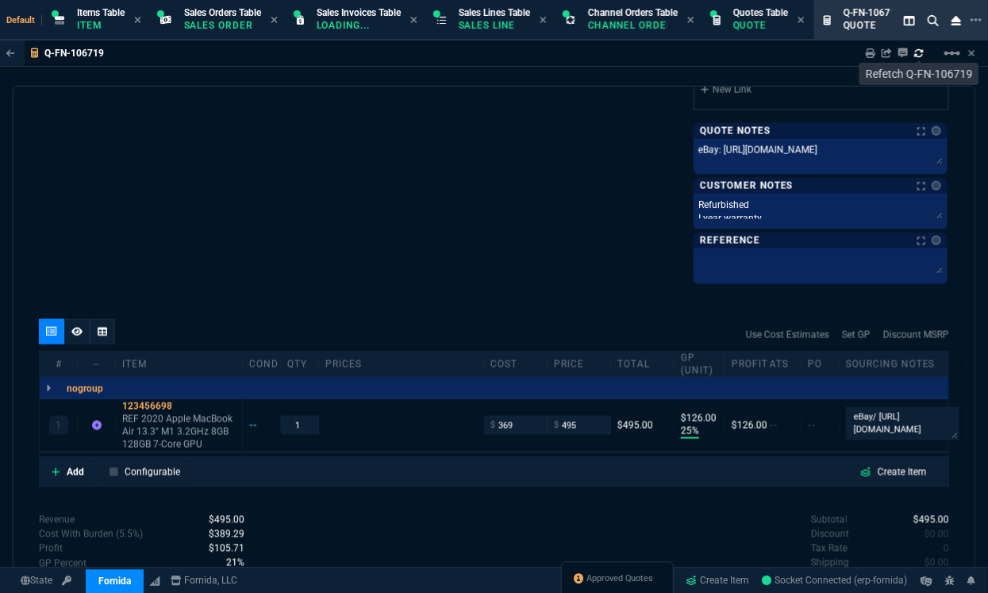
scroll to position [1072, 0]
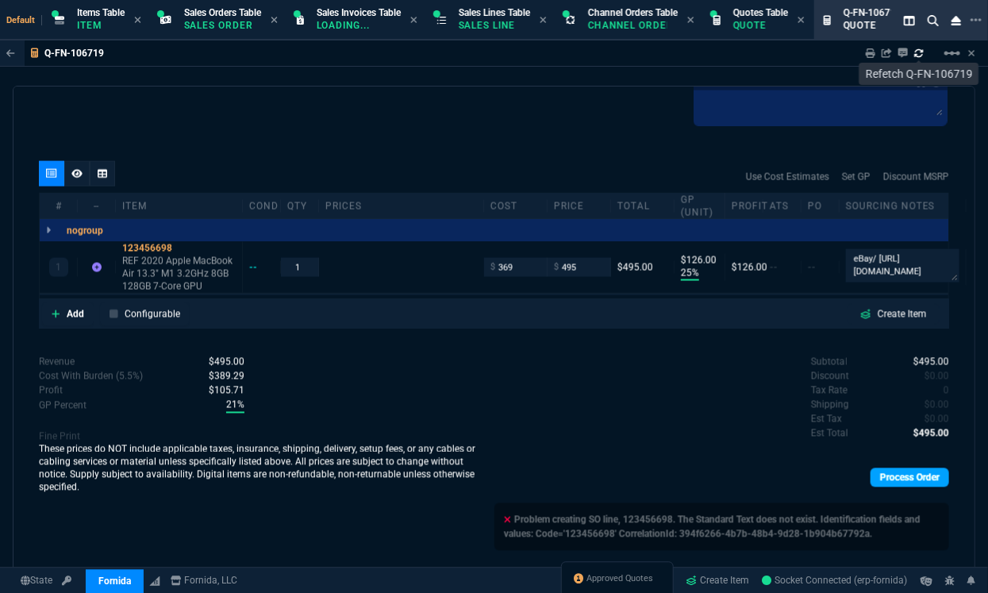
click at [890, 477] on link "Process Order" at bounding box center [910, 477] width 79 height 19
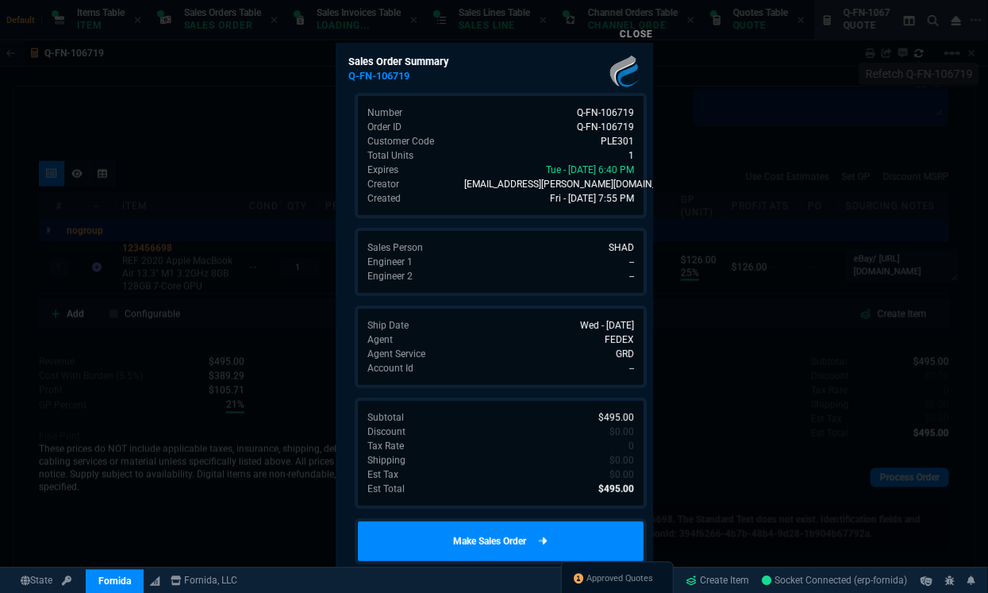
click at [584, 532] on link "Make Sales Order" at bounding box center [501, 541] width 292 height 46
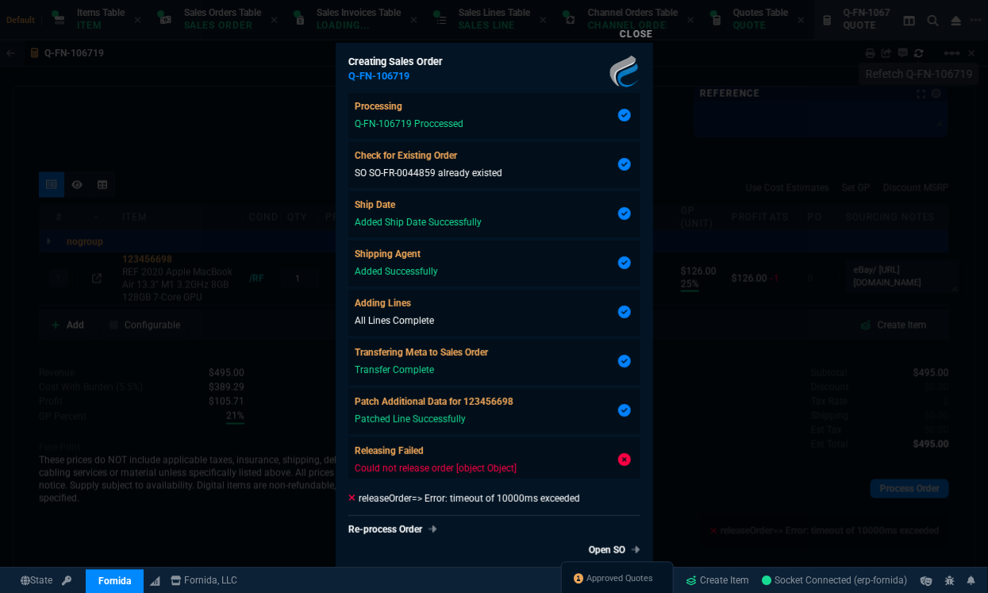
type input "25"
type input "126"
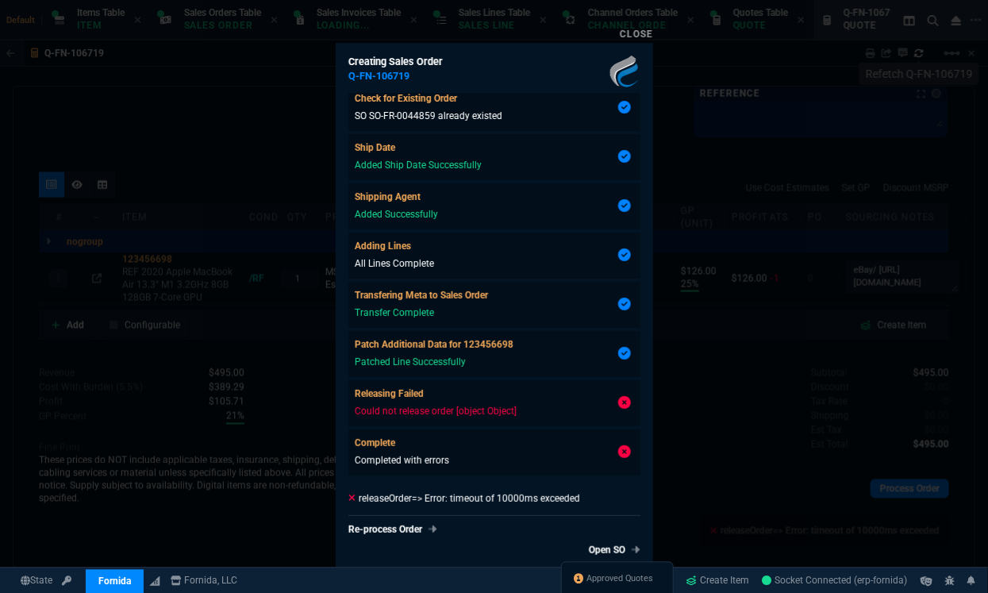
scroll to position [1057, 0]
click at [591, 550] on link "Open SO" at bounding box center [612, 550] width 58 height 14
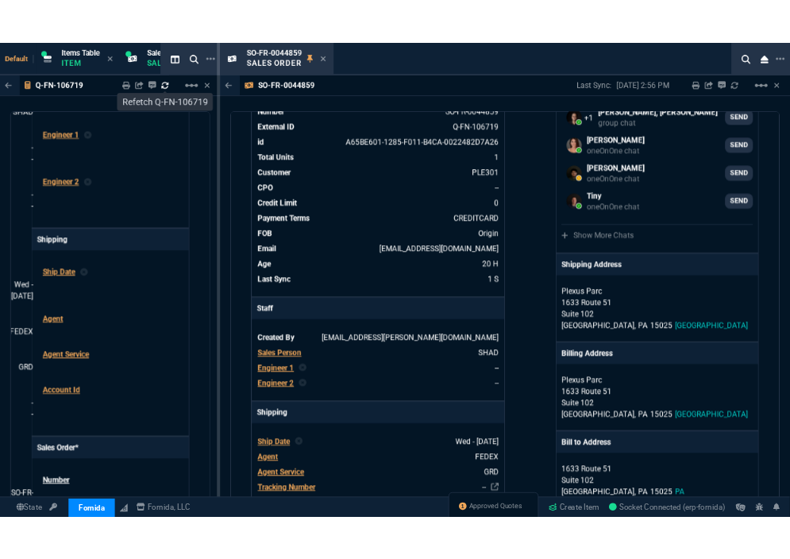
scroll to position [0, 0]
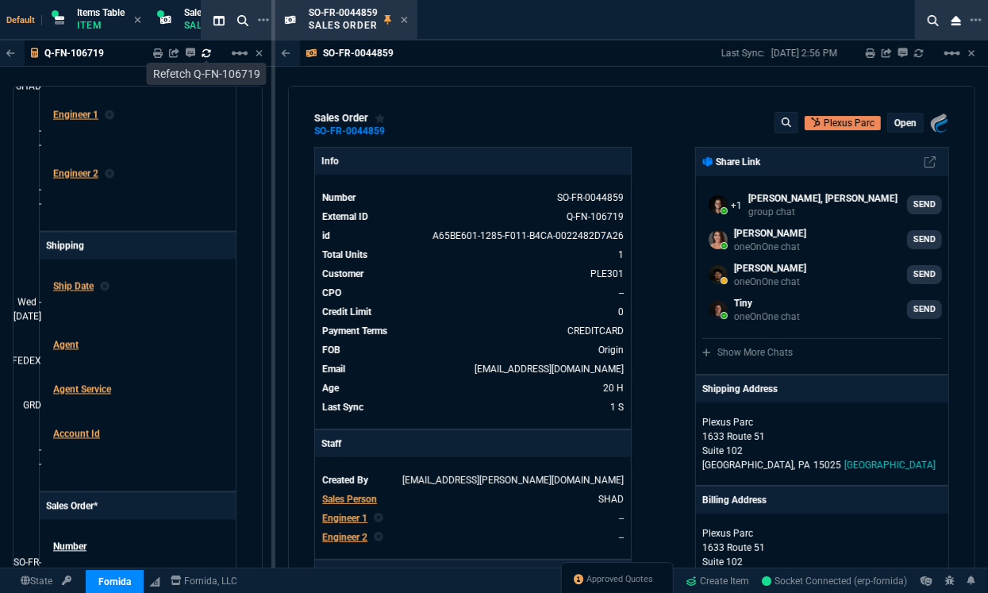
click at [902, 129] on p "Open" at bounding box center [906, 123] width 22 height 13
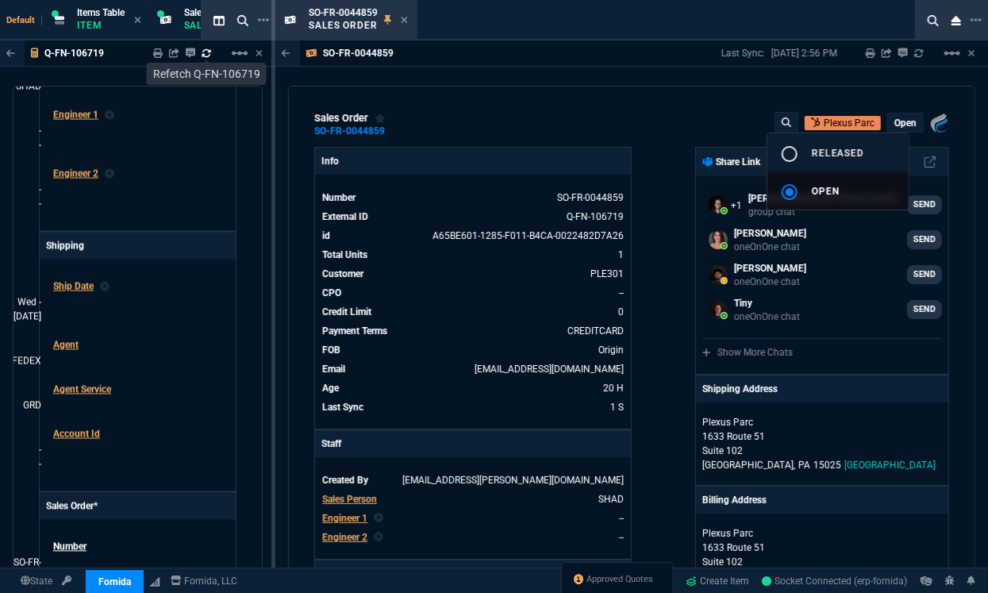
click at [860, 153] on span "Released" at bounding box center [838, 153] width 53 height 11
click at [643, 109] on div at bounding box center [494, 296] width 988 height 593
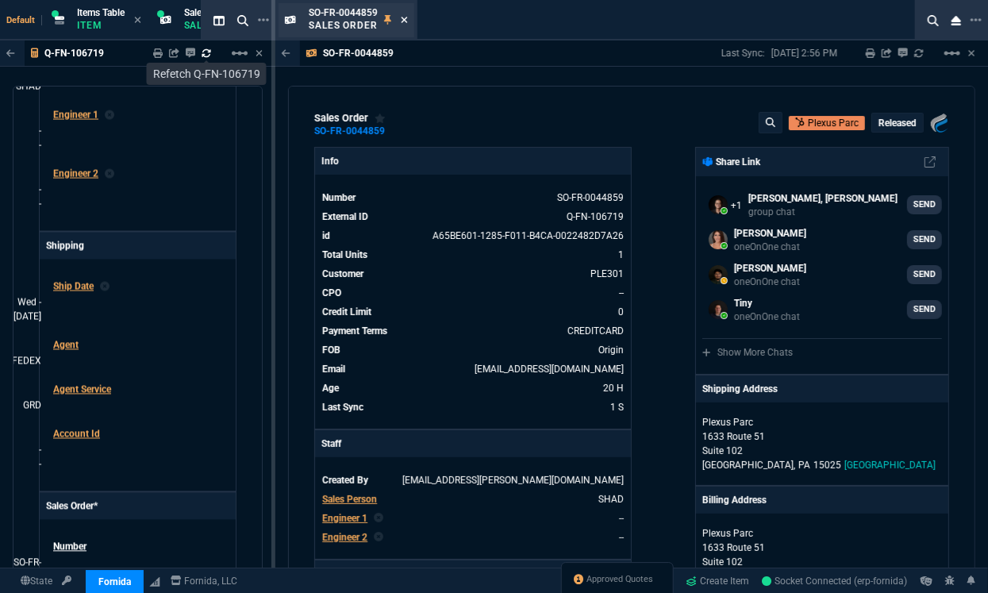
click at [405, 20] on icon at bounding box center [405, 20] width 6 height 6
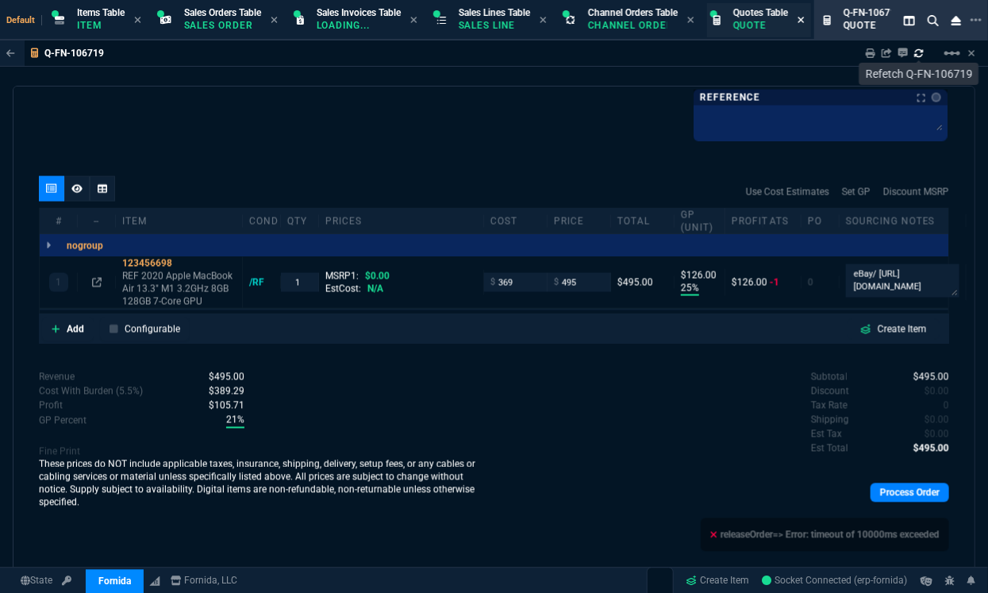
click at [805, 22] on icon at bounding box center [801, 20] width 7 height 10
click at [821, 18] on icon at bounding box center [818, 20] width 6 height 6
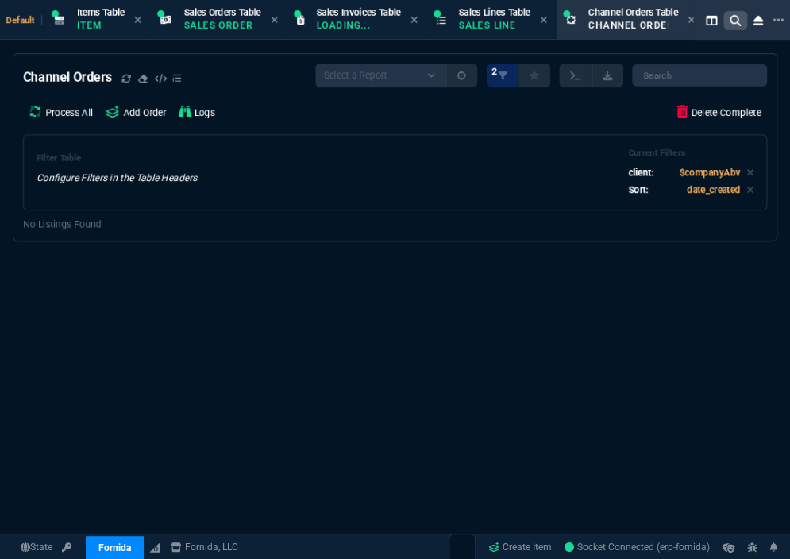
click at [728, 23] on nx-icon at bounding box center [735, 20] width 24 height 19
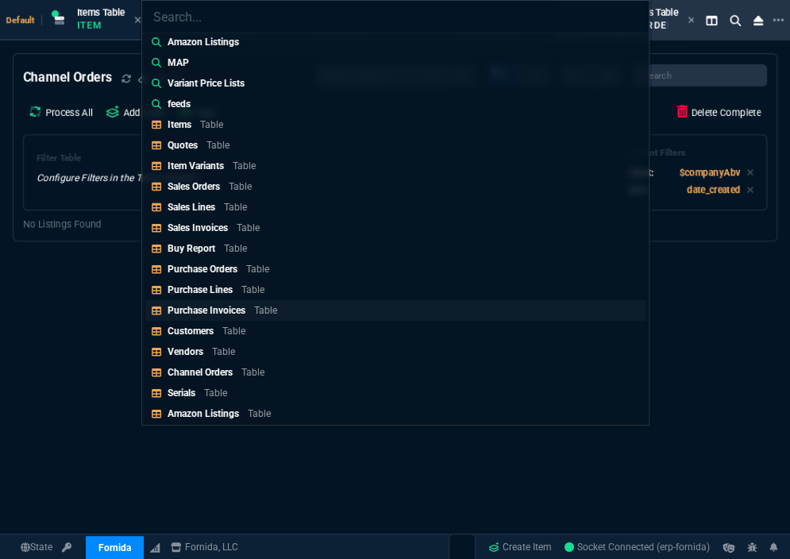
scroll to position [351, 0]
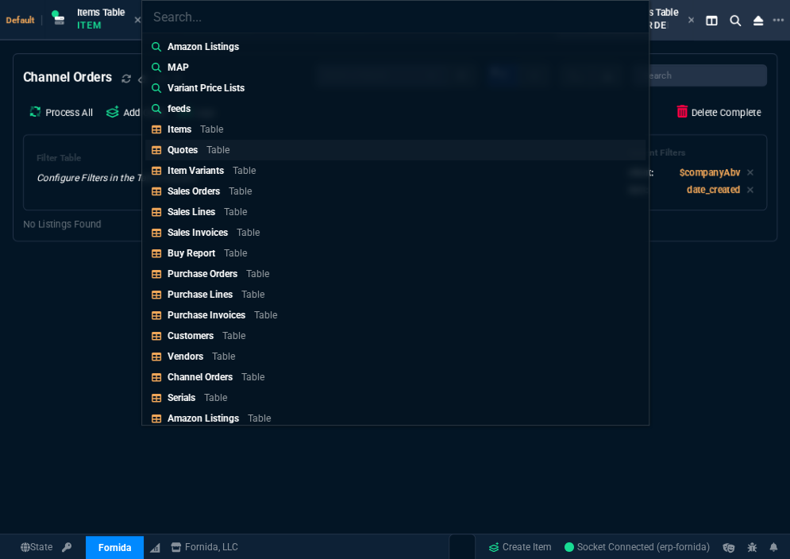
click at [188, 149] on p "Quotes" at bounding box center [183, 149] width 30 height 11
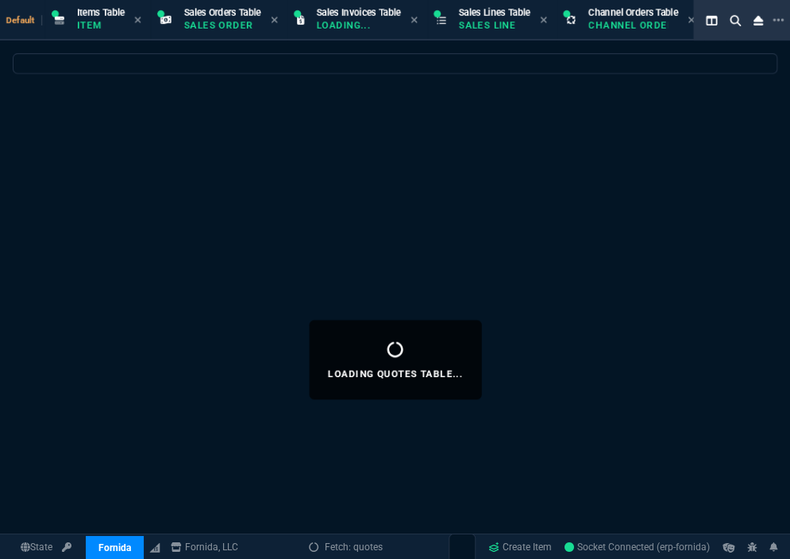
select select
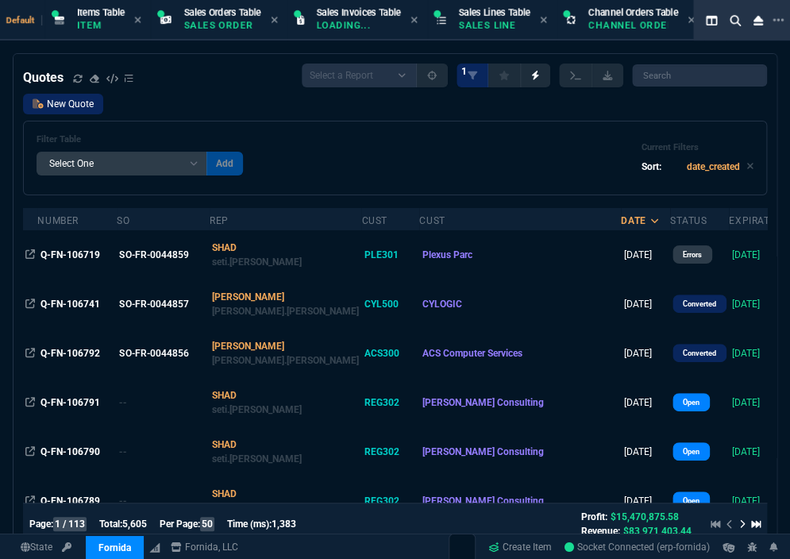
click at [79, 103] on link "New Quote" at bounding box center [63, 104] width 80 height 21
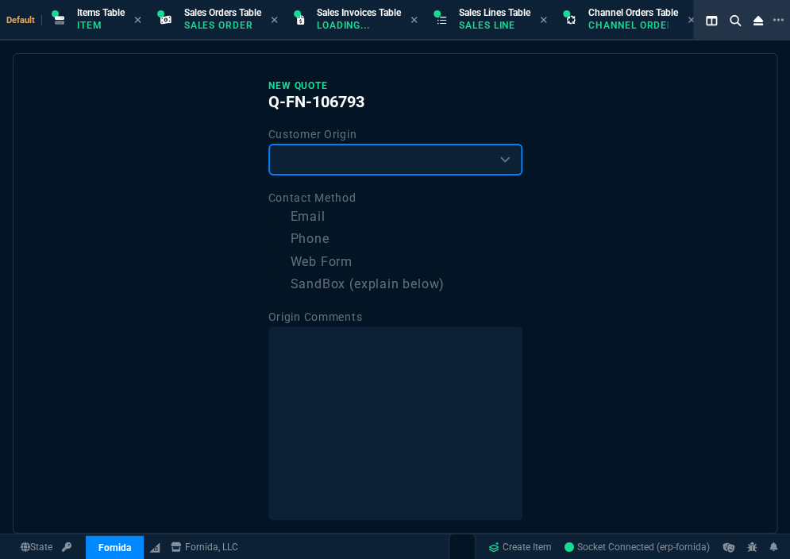
click at [339, 157] on select "Existing Customer Amazon Lead (first order) Website Lead (first order) Called (…" at bounding box center [395, 160] width 254 height 32
select select "existing"
click at [268, 144] on select "Existing Customer Amazon Lead (first order) Website Lead (first order) Called (…" at bounding box center [395, 160] width 254 height 32
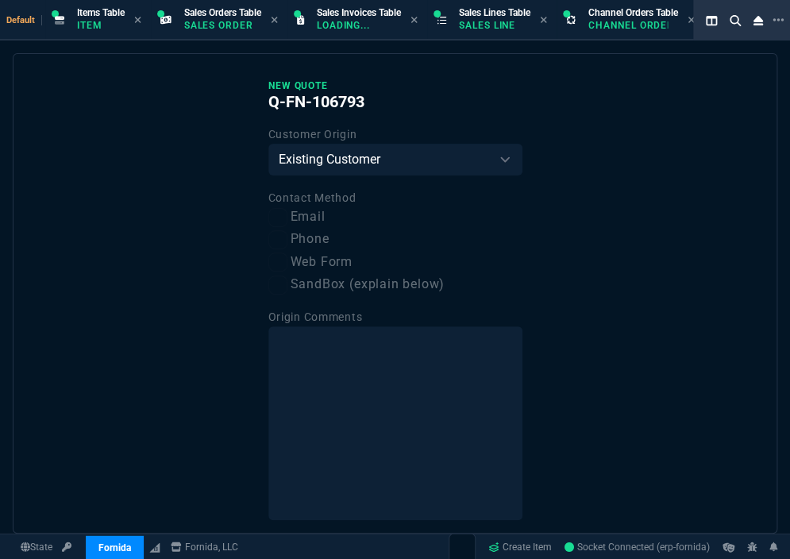
click at [298, 220] on label "Email" at bounding box center [395, 217] width 254 height 20
click at [287, 220] on input "Email" at bounding box center [277, 217] width 19 height 19
checkbox input "true"
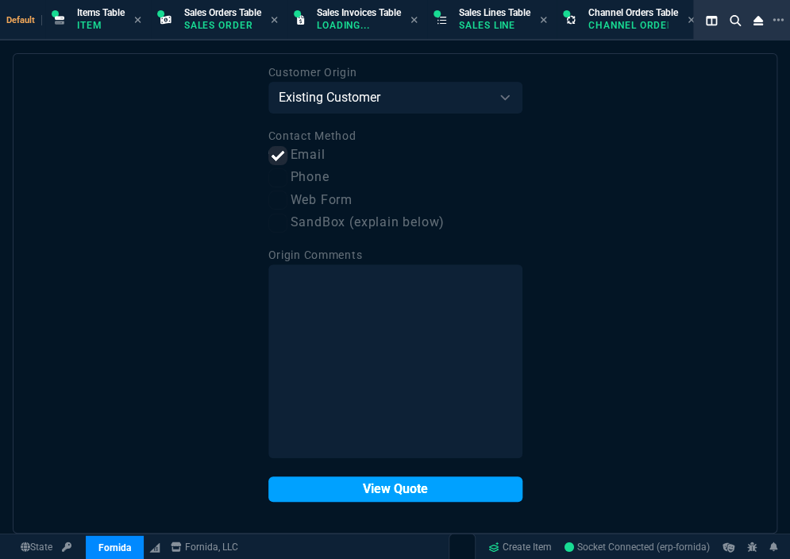
click at [364, 488] on button "View Quote" at bounding box center [395, 488] width 254 height 25
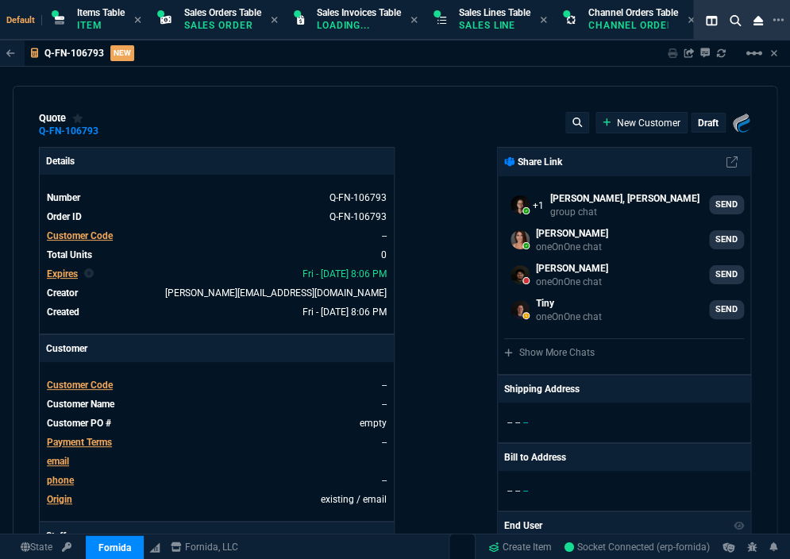
click at [106, 237] on span "Customer Code" at bounding box center [80, 235] width 66 height 11
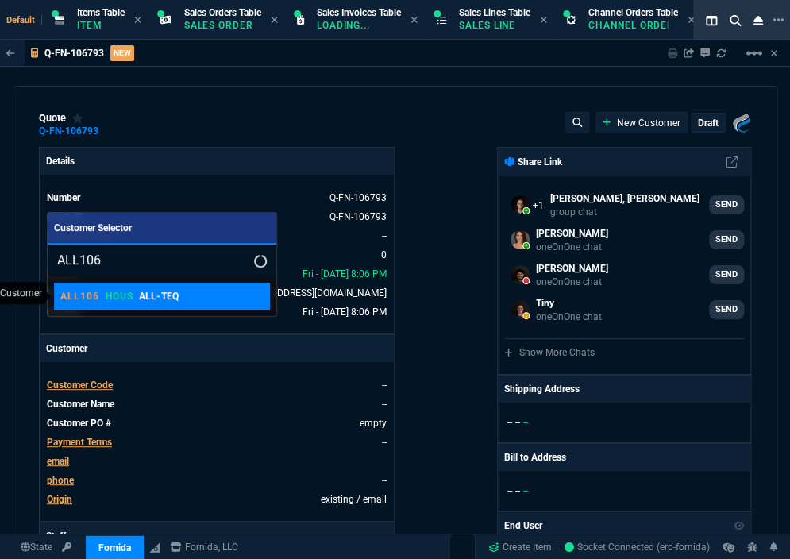
type input "ALL106"
click at [137, 302] on div "ALL106 HOUS ALL-TEQ" at bounding box center [119, 296] width 118 height 14
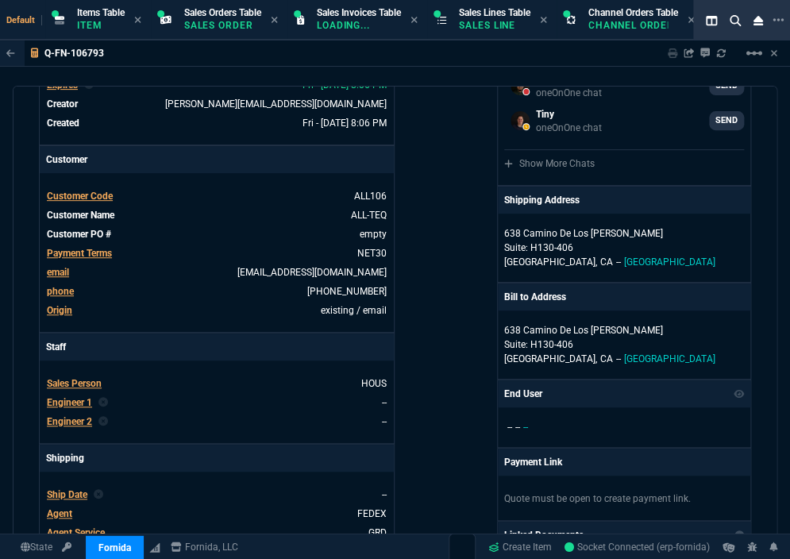
scroll to position [192, 0]
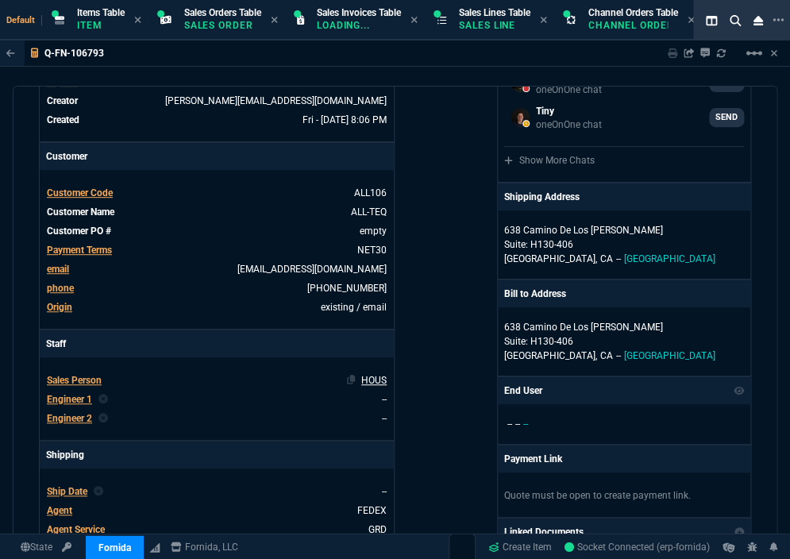
click at [366, 379] on link "HOUS" at bounding box center [373, 380] width 25 height 11
click at [96, 375] on span "Sales Person" at bounding box center [74, 380] width 55 height 11
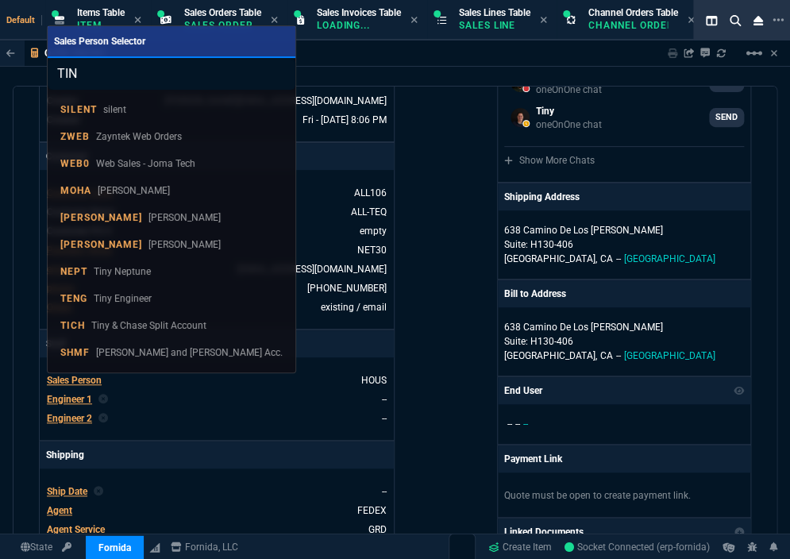
type input "TINY"
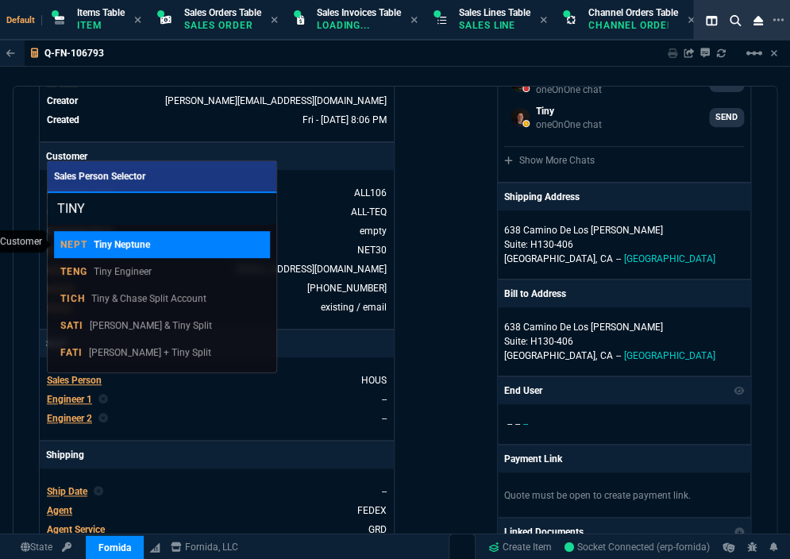
click at [127, 241] on p "Tiny Neptune" at bounding box center [122, 244] width 56 height 14
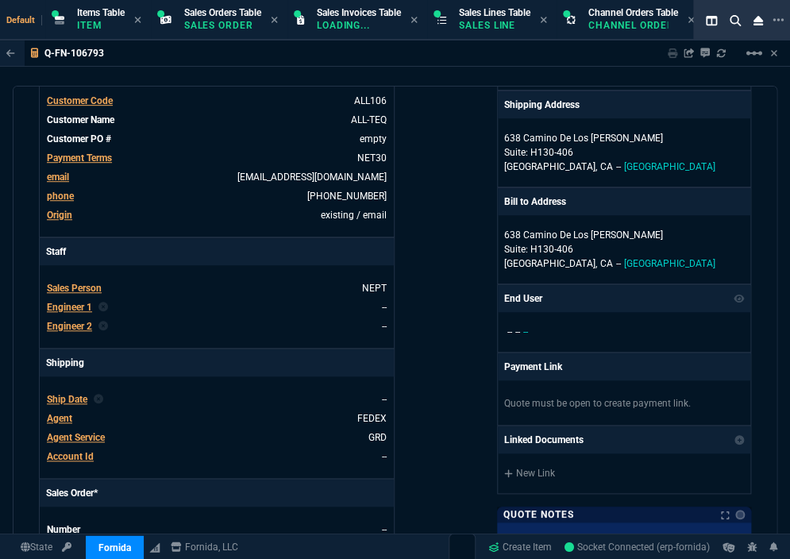
scroll to position [405, 0]
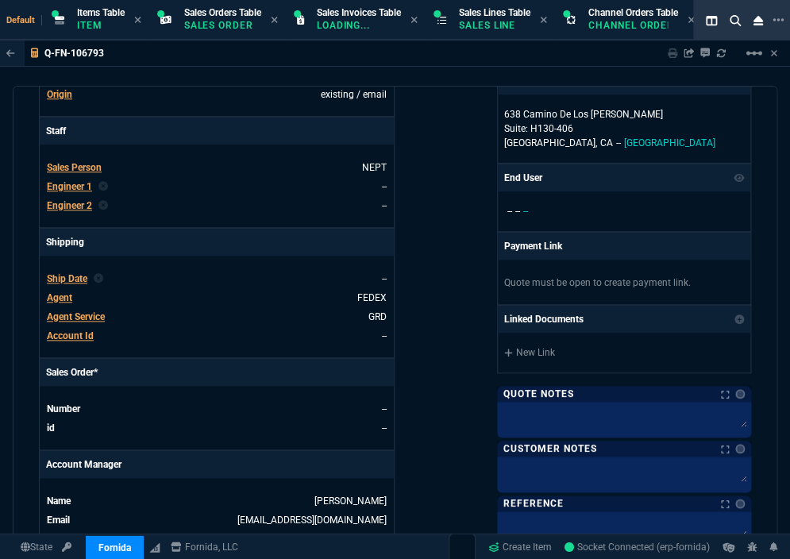
click at [56, 292] on span "Agent" at bounding box center [59, 297] width 25 height 11
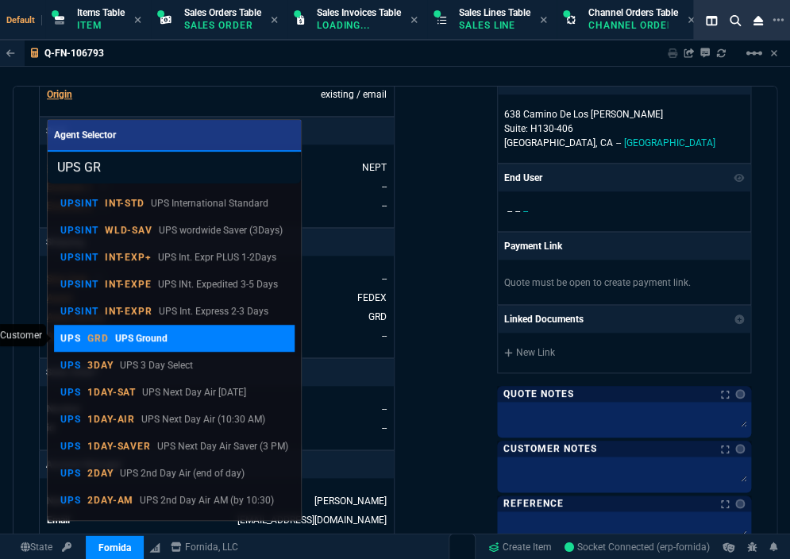
type input "UPS GR"
click at [144, 332] on p "UPS Ground" at bounding box center [141, 338] width 52 height 14
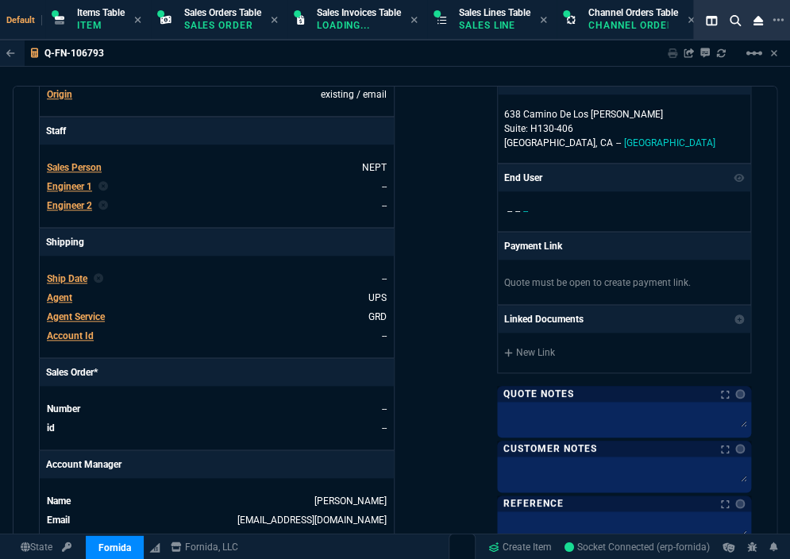
click at [226, 371] on p "Sales Order*" at bounding box center [217, 372] width 354 height 27
click at [72, 330] on span "Account Id" at bounding box center [70, 335] width 47 height 11
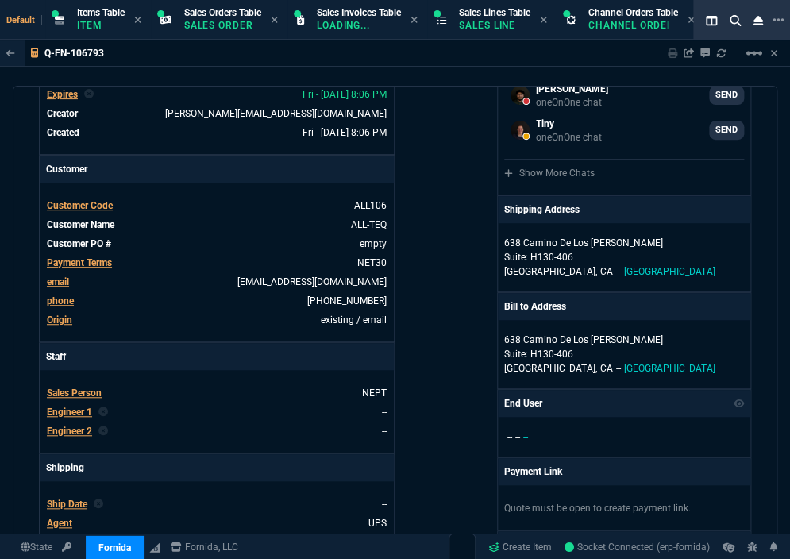
scroll to position [124, 0]
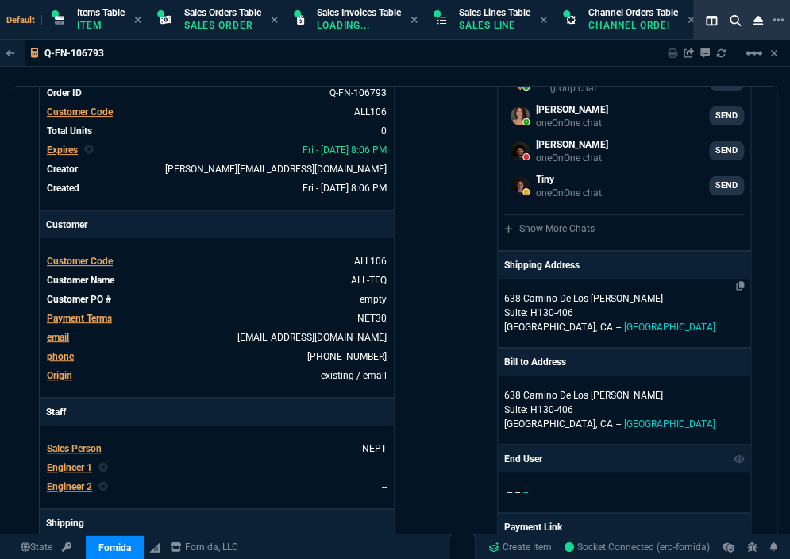
click at [557, 291] on p "638 Camino De Los [PERSON_NAME]" at bounding box center [624, 298] width 240 height 14
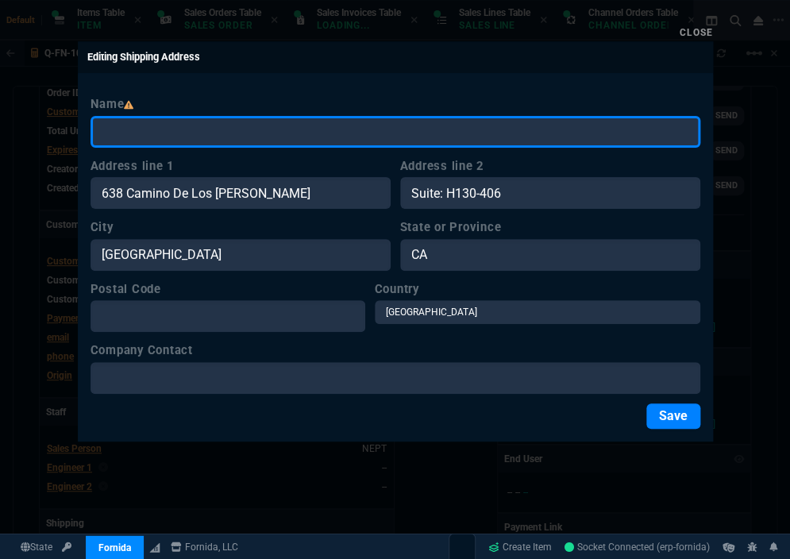
click at [200, 124] on input "Name" at bounding box center [396, 132] width 610 height 32
paste input "IT Department"
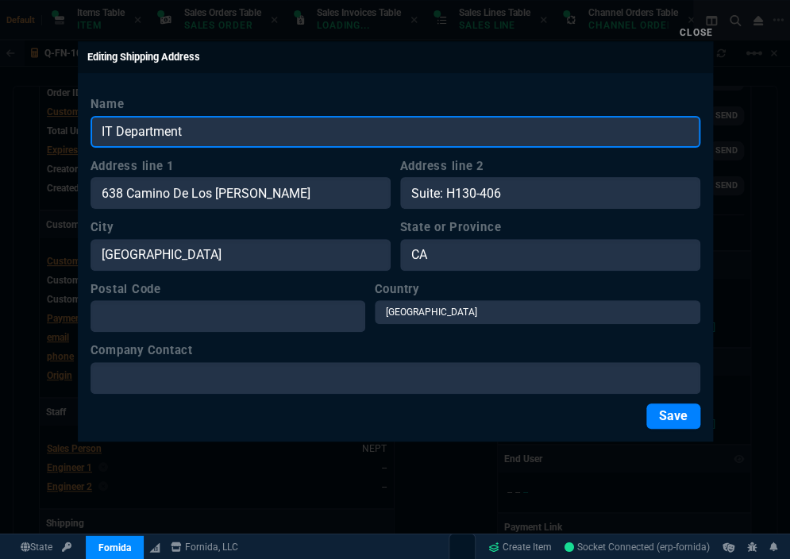
type input "IT Department"
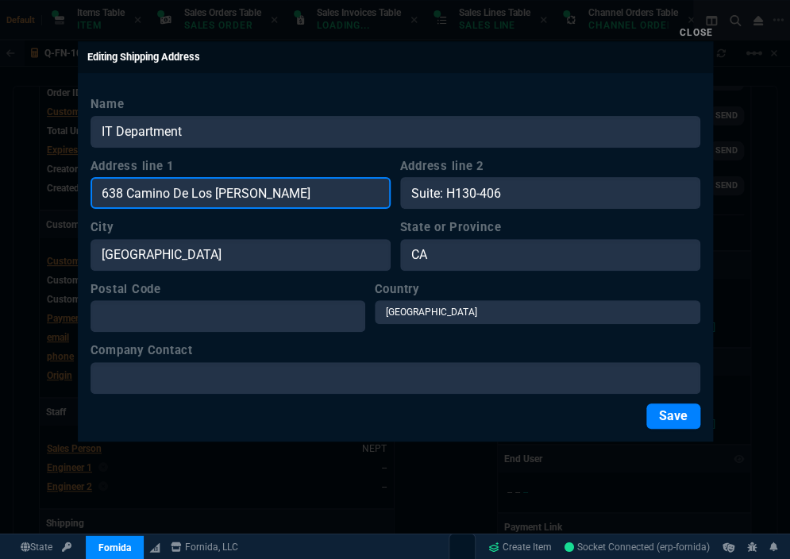
click at [208, 198] on input "638 Camino De Los [PERSON_NAME]" at bounding box center [241, 193] width 300 height 32
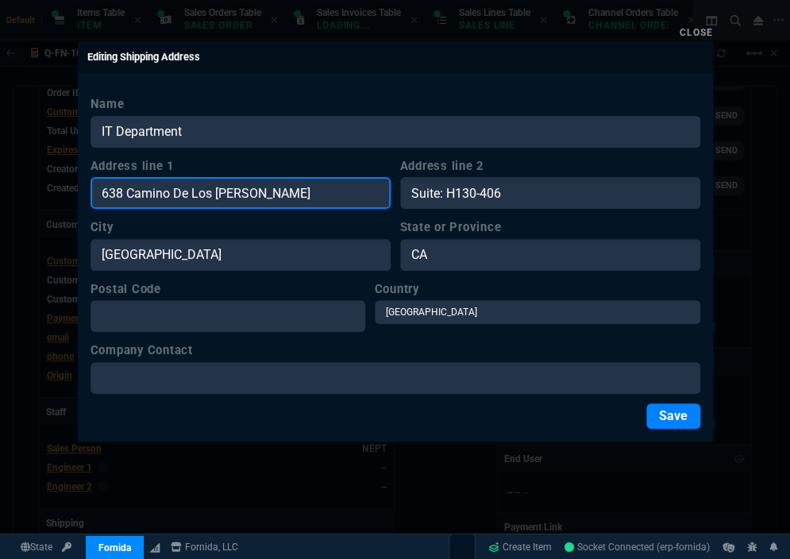
click at [208, 198] on input "638 Camino De Los [PERSON_NAME]" at bounding box center [241, 193] width 300 height 32
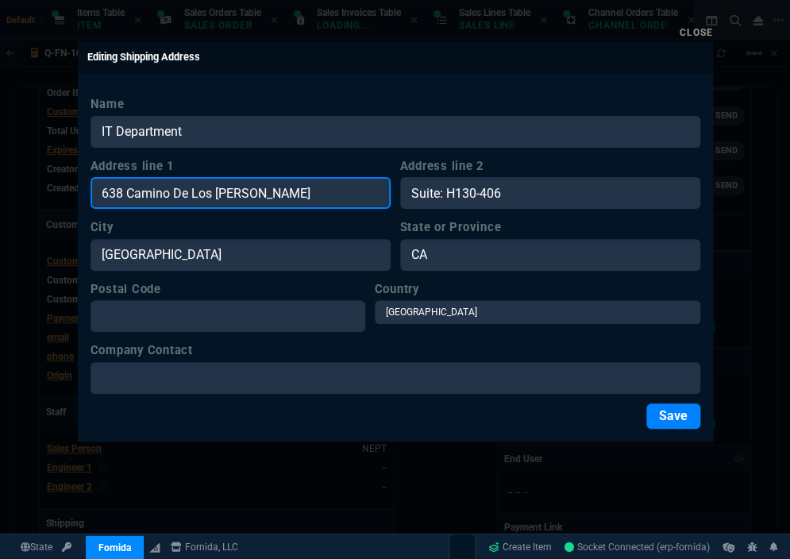
click at [208, 198] on input "638 Camino De Los [PERSON_NAME]" at bounding box center [241, 193] width 300 height 32
paste input "31441 Santa Margarita Pkwy"
type input "31441 Santa Margarita Pkwy"
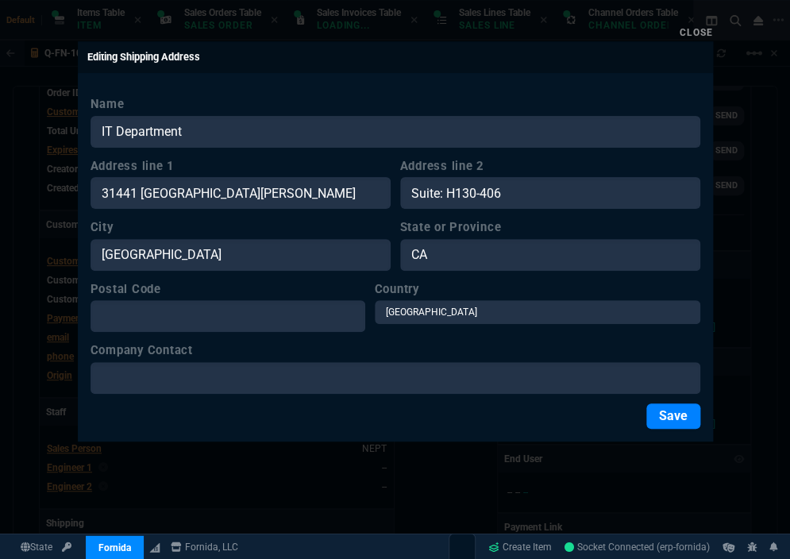
click at [242, 232] on label "City" at bounding box center [241, 226] width 300 height 17
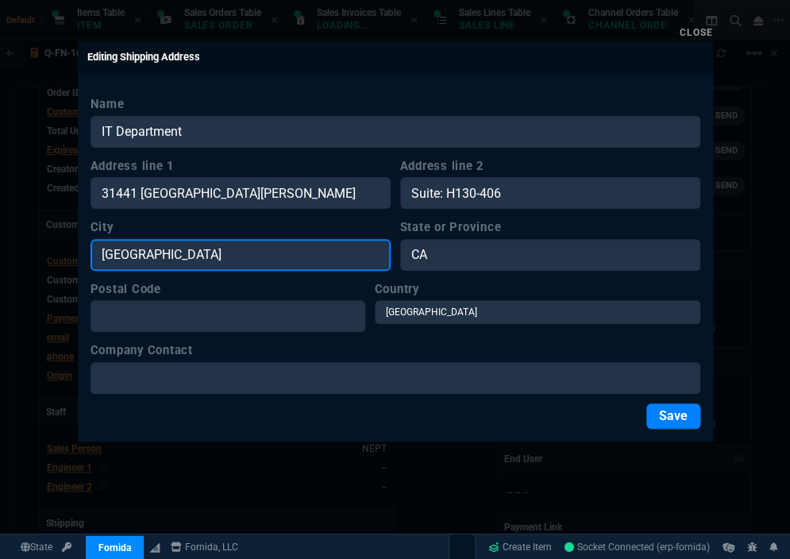
click at [242, 239] on input "San Clemente" at bounding box center [241, 255] width 300 height 32
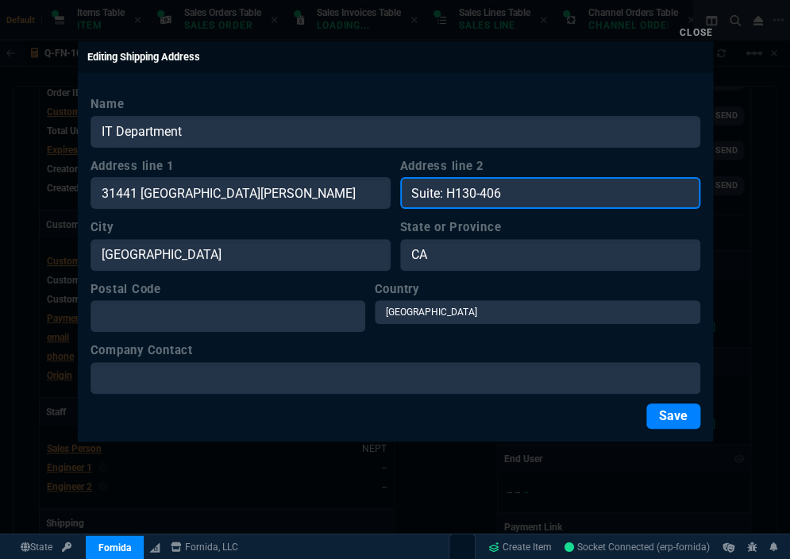
click at [444, 180] on input "Suite: H130-406" at bounding box center [550, 193] width 300 height 32
paste input "TE: A-316"
type input "STE: A-316"
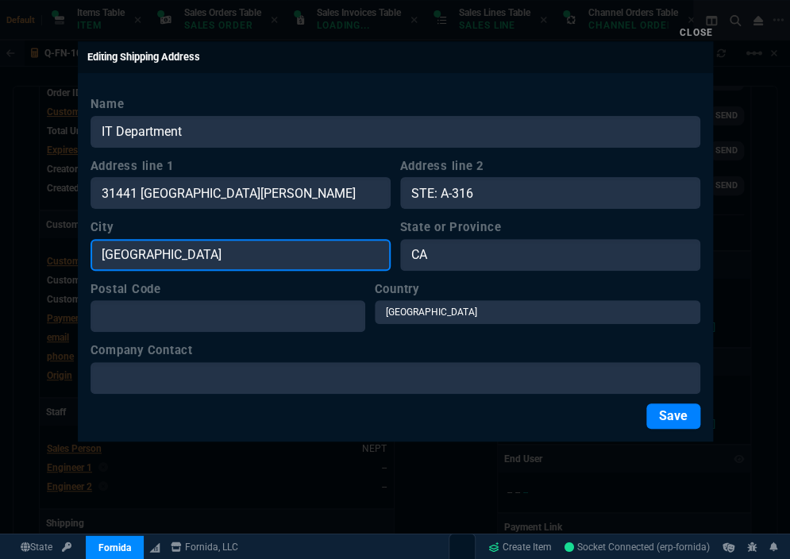
click at [241, 254] on input "San Clemente" at bounding box center [241, 255] width 300 height 32
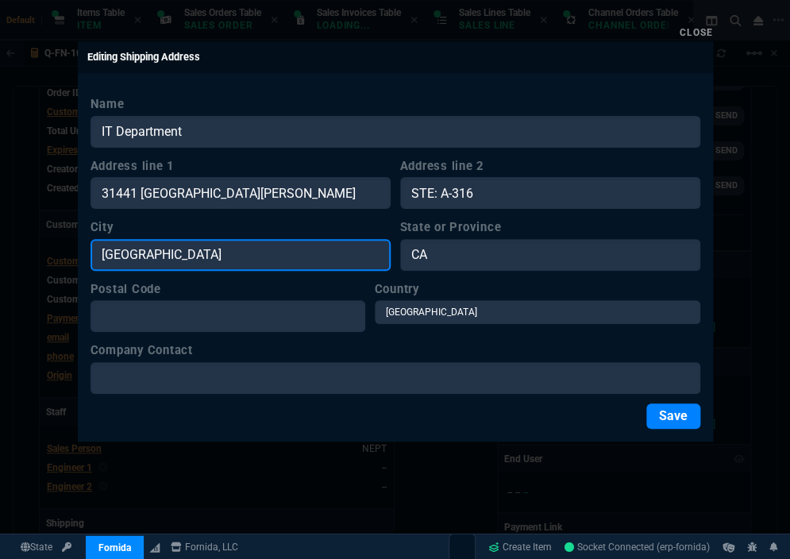
click at [241, 254] on input "San Clemente" at bounding box center [241, 255] width 300 height 32
paste input "Rancho Santa Margarita"
type input "Rancho Santa Margarita"
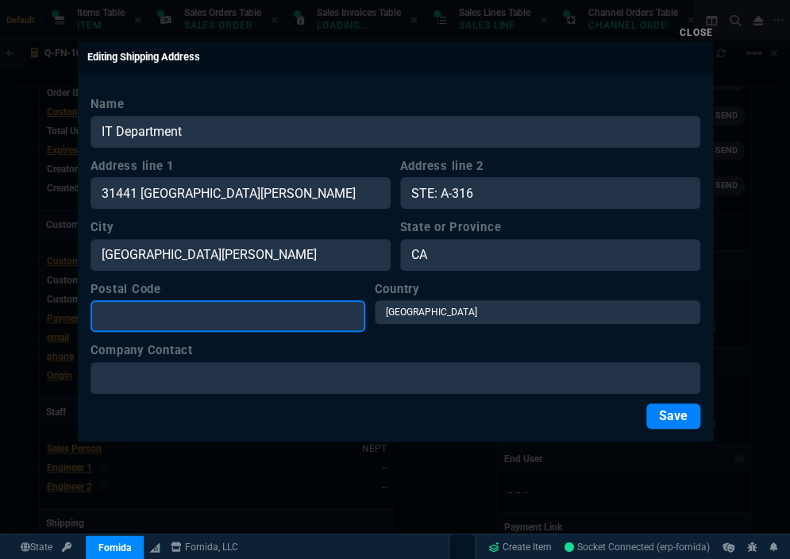
click at [241, 311] on input "Postal Code" at bounding box center [228, 316] width 275 height 32
type input "92688"
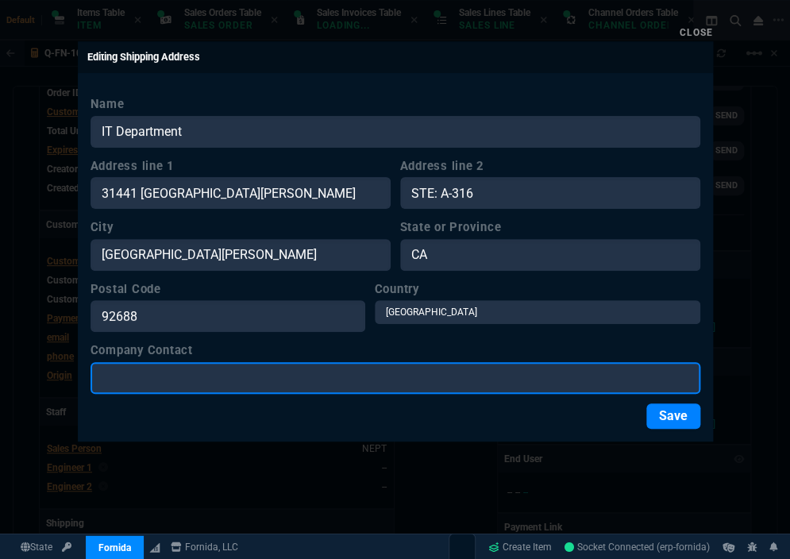
click at [135, 391] on input "Company Contact" at bounding box center [396, 378] width 610 height 32
paste input "Attn: JBowen"
type input "Attn: JBowen"
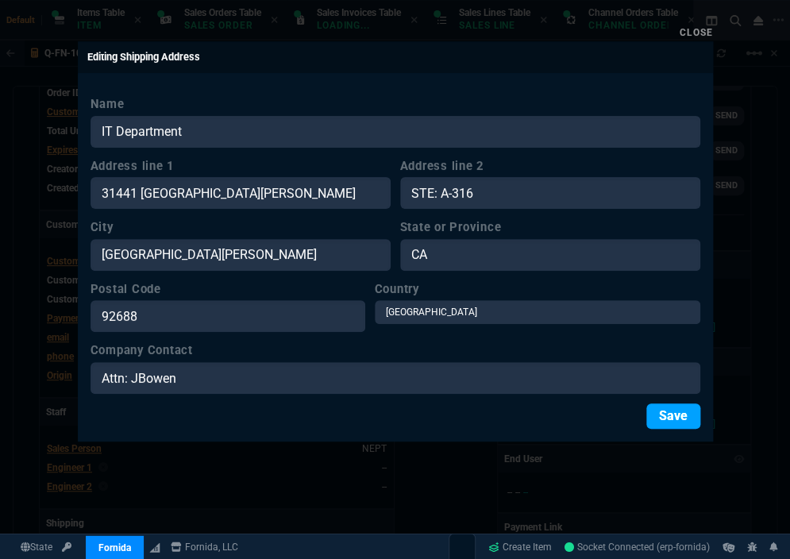
click at [672, 422] on button "Save" at bounding box center [673, 415] width 54 height 25
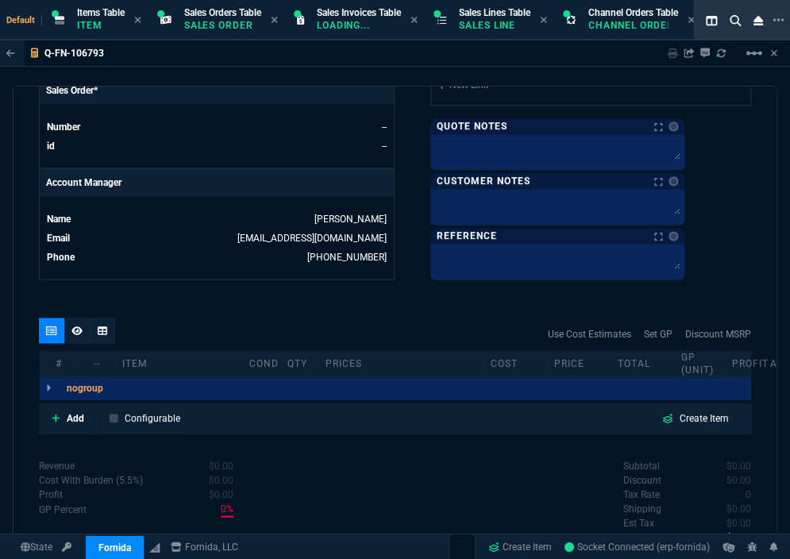
scroll to position [694, 0]
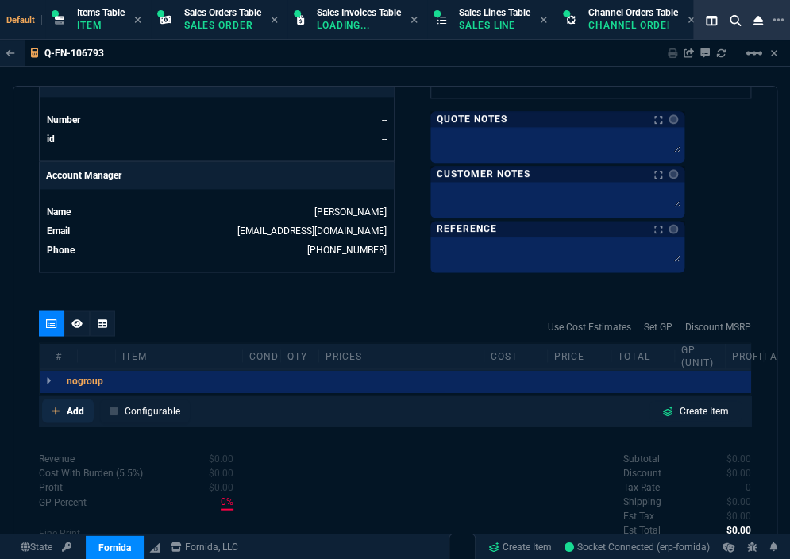
click at [71, 408] on p "Add" at bounding box center [75, 410] width 17 height 14
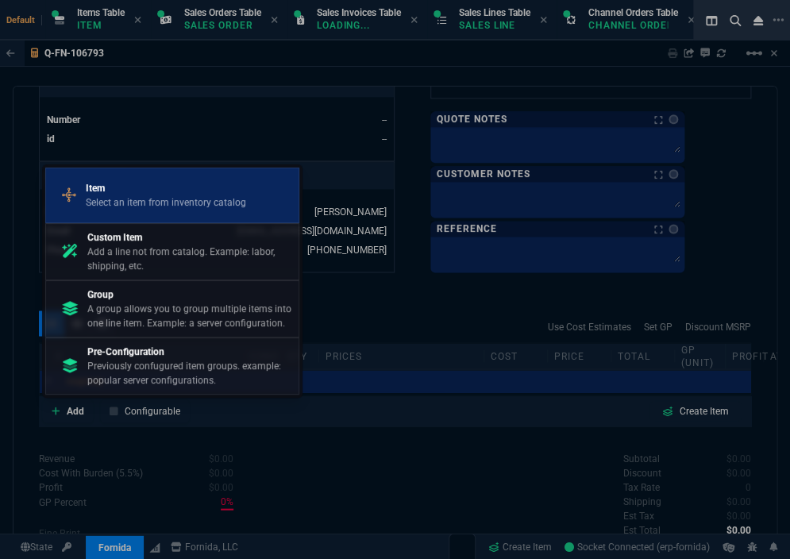
click at [172, 194] on p "Item" at bounding box center [166, 188] width 160 height 14
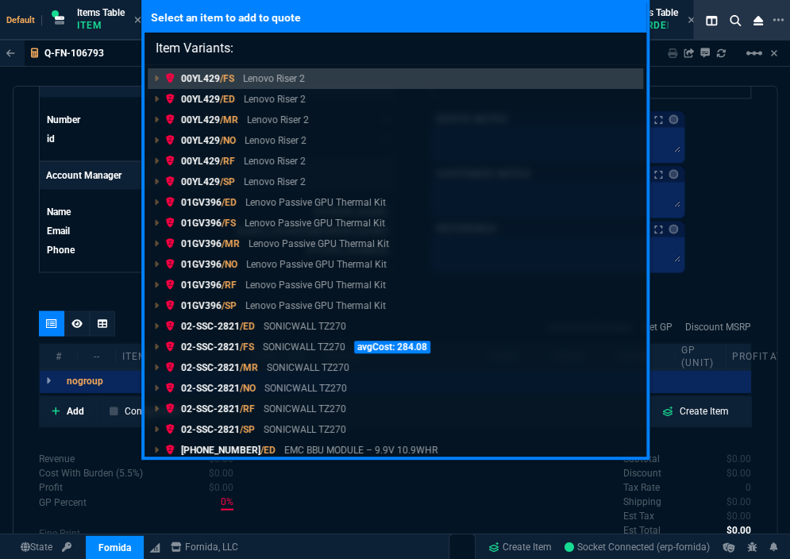
type input "Item Variants: H8X3X"
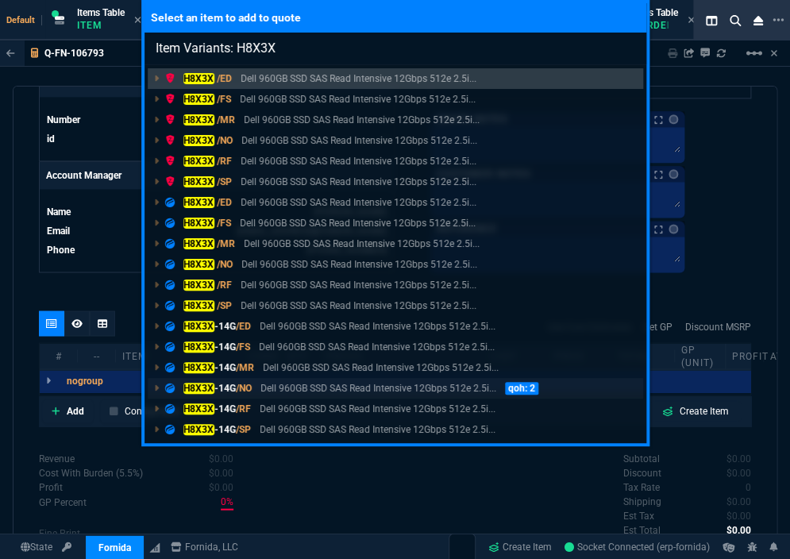
click at [213, 383] on mark "H8X3X" at bounding box center [198, 388] width 31 height 11
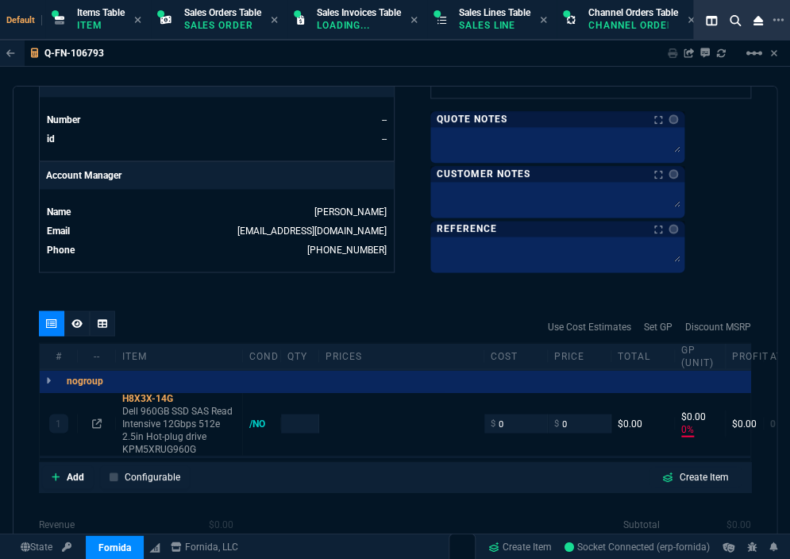
type input "0"
click at [303, 422] on input "number" at bounding box center [299, 423] width 25 height 18
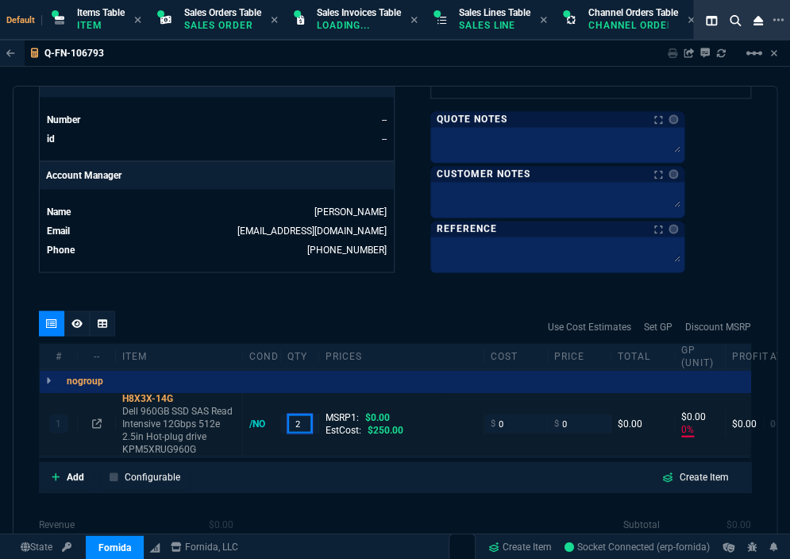
type input "2"
type input "250"
click at [493, 277] on div "quote Q-FN-106793 draft Fornida, LLC 2609 Technology Dr Suite 300 Plano, TX 750…" at bounding box center [395, 323] width 765 height 475
type input "250"
type input "100"
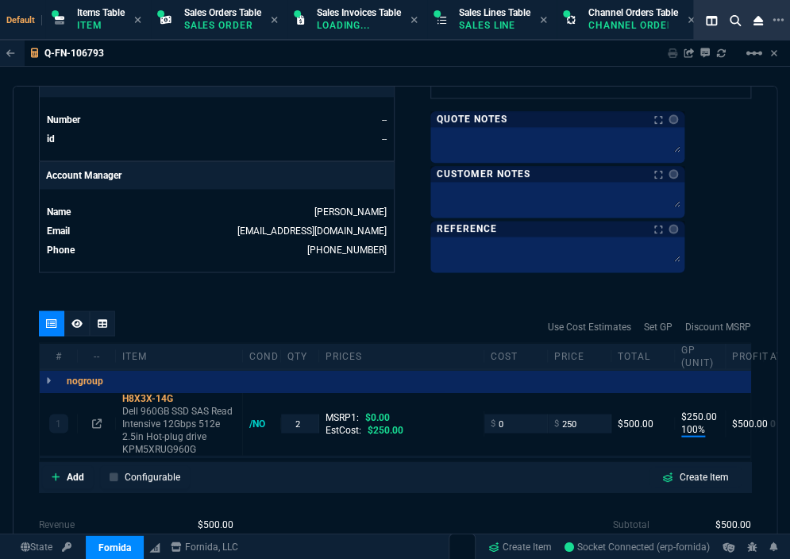
type input "250"
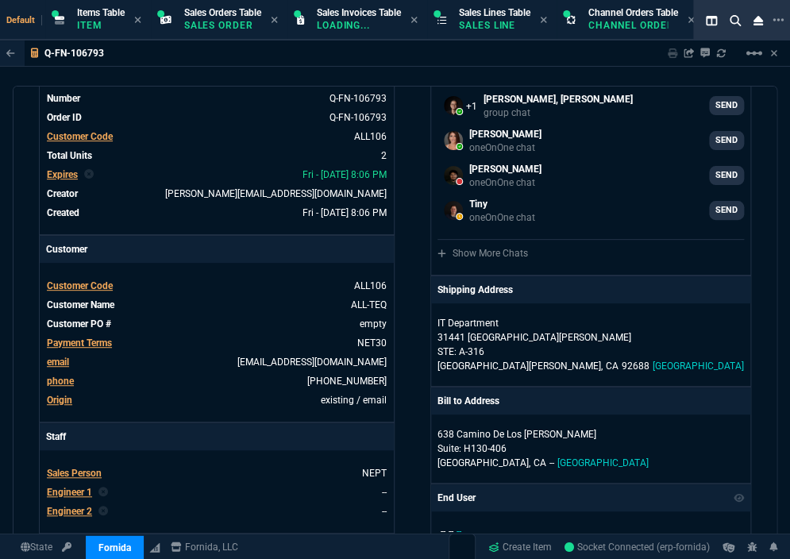
scroll to position [0, 0]
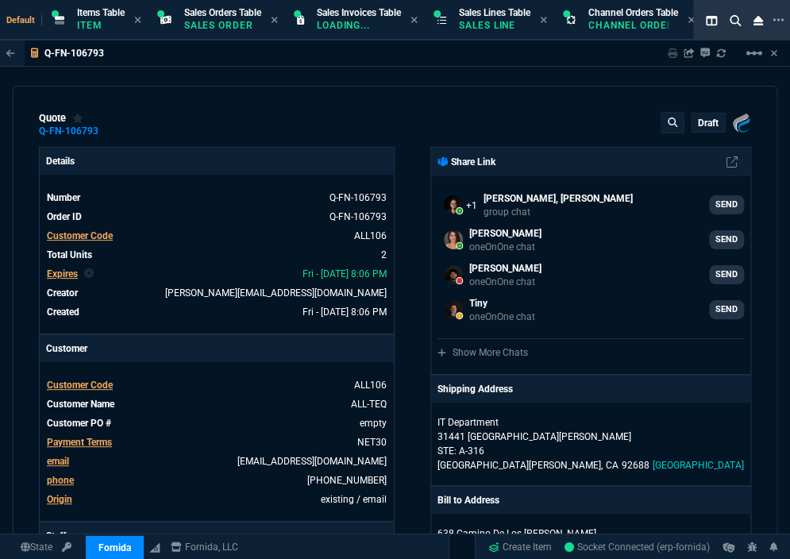
click at [702, 119] on p "draft" at bounding box center [708, 123] width 21 height 13
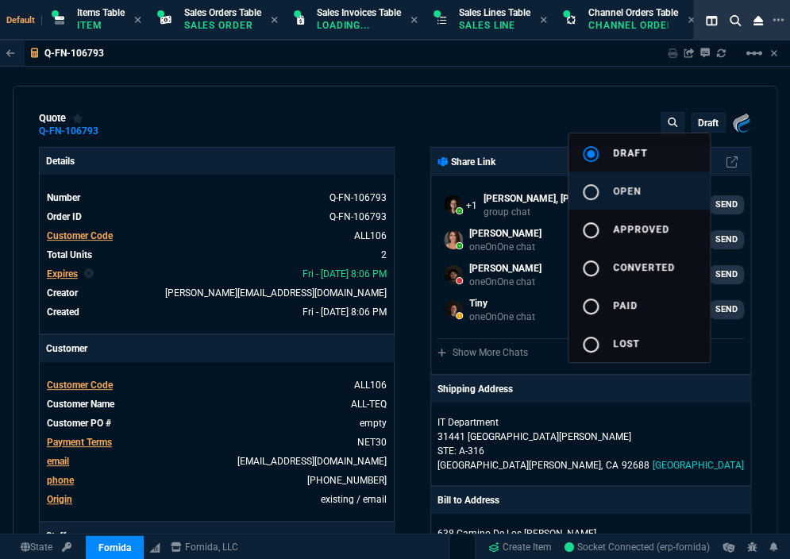
click at [634, 194] on span "open" at bounding box center [627, 191] width 28 height 11
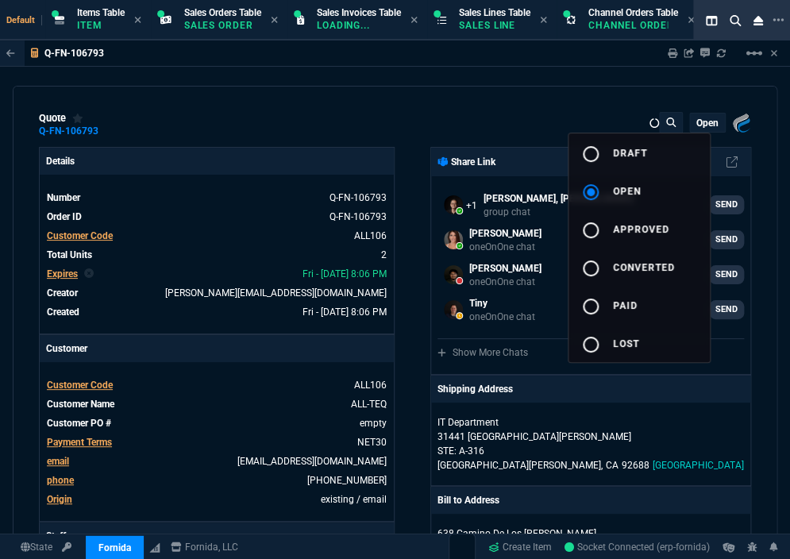
click at [453, 267] on div at bounding box center [395, 279] width 790 height 559
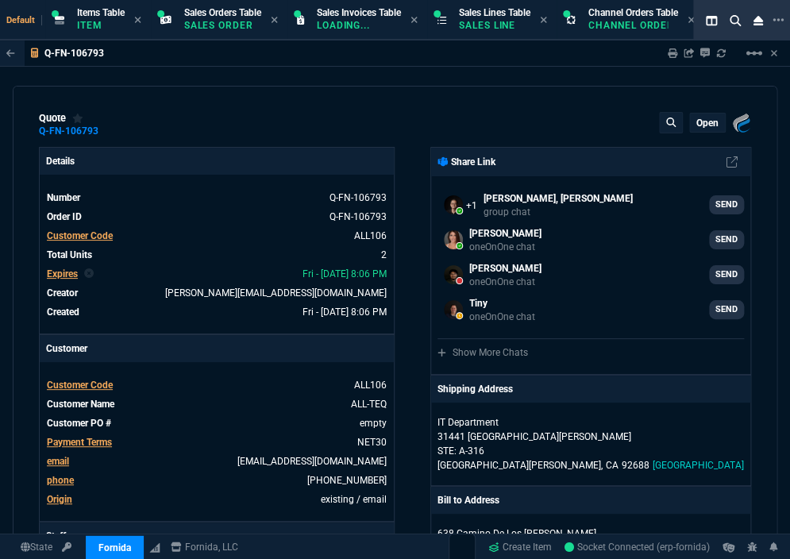
type input "100"
type input "250"
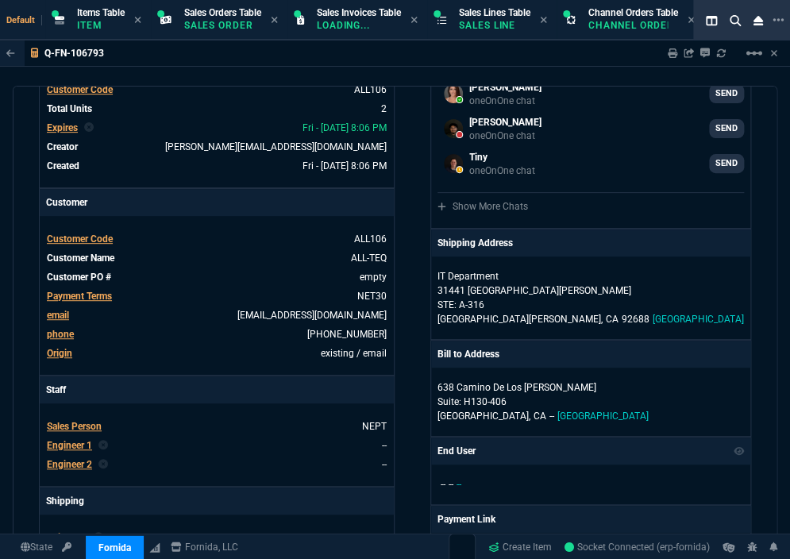
scroll to position [82, 0]
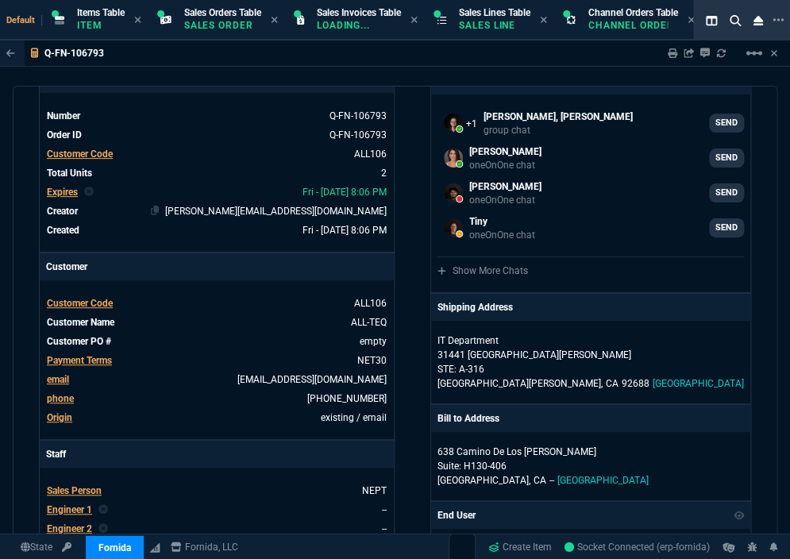
click at [218, 217] on td "[PERSON_NAME][EMAIL_ADDRESS][DOMAIN_NAME]" at bounding box center [235, 211] width 303 height 16
click at [360, 340] on link "empty" at bounding box center [371, 341] width 30 height 14
paste link
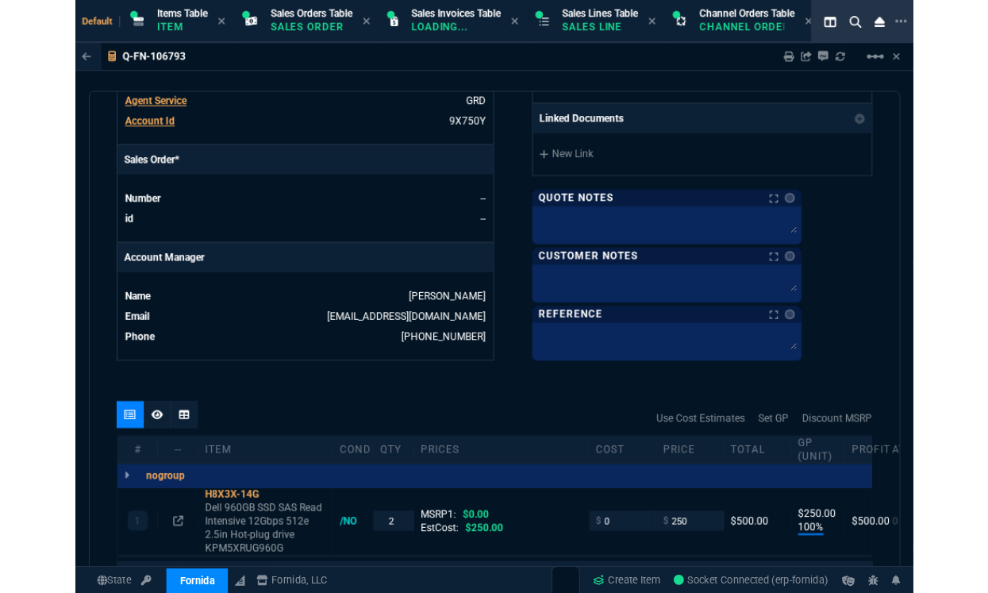
scroll to position [829, 0]
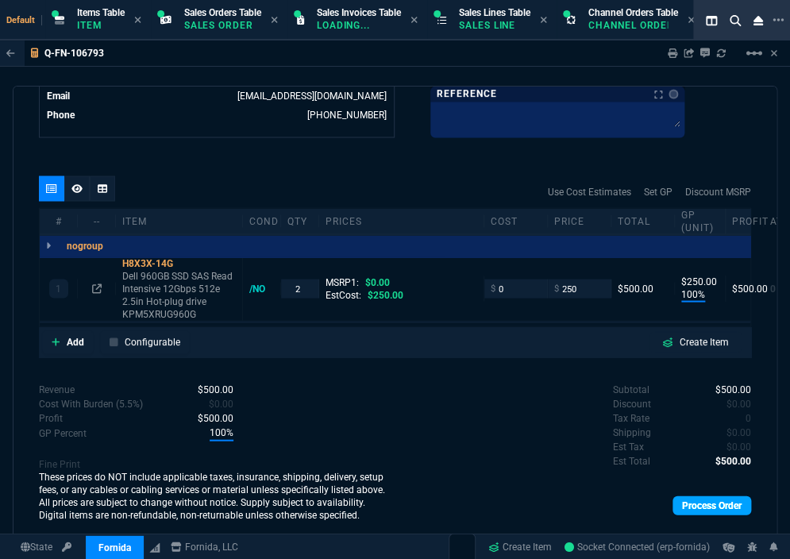
click at [718, 501] on link "Process Order" at bounding box center [711, 504] width 79 height 19
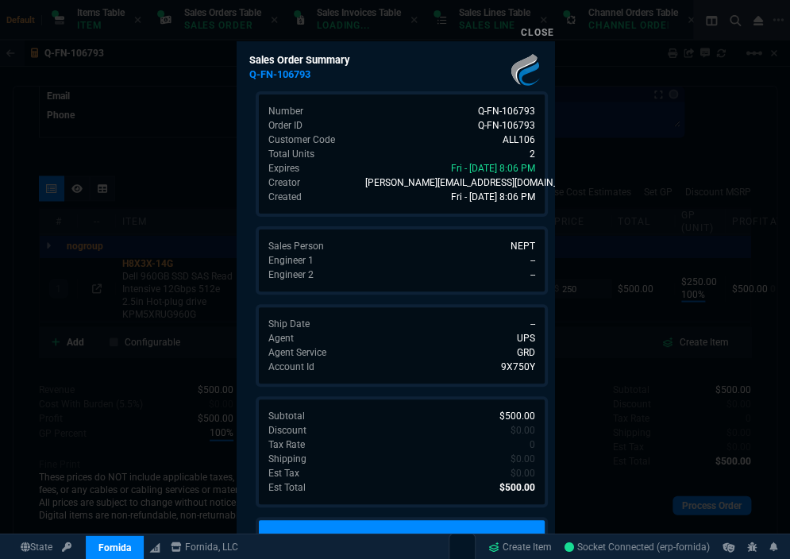
click at [437, 522] on link "Make Sales Order" at bounding box center [402, 540] width 292 height 46
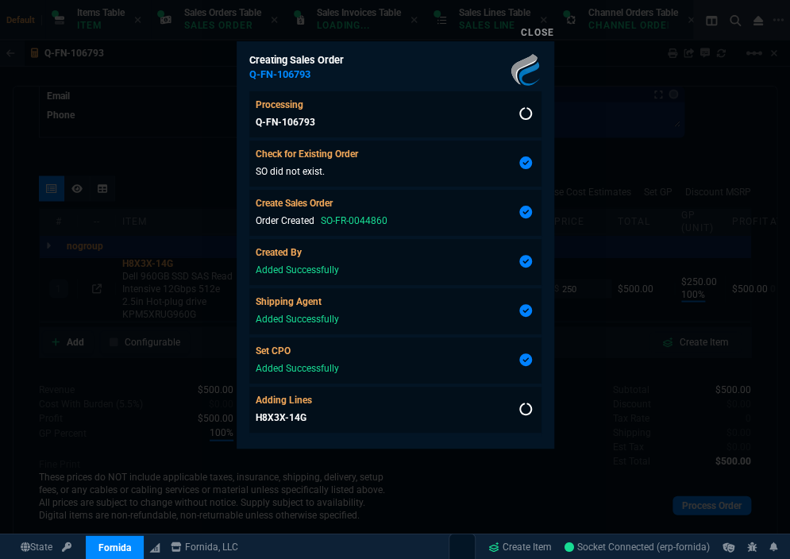
click at [423, 478] on div at bounding box center [395, 279] width 790 height 559
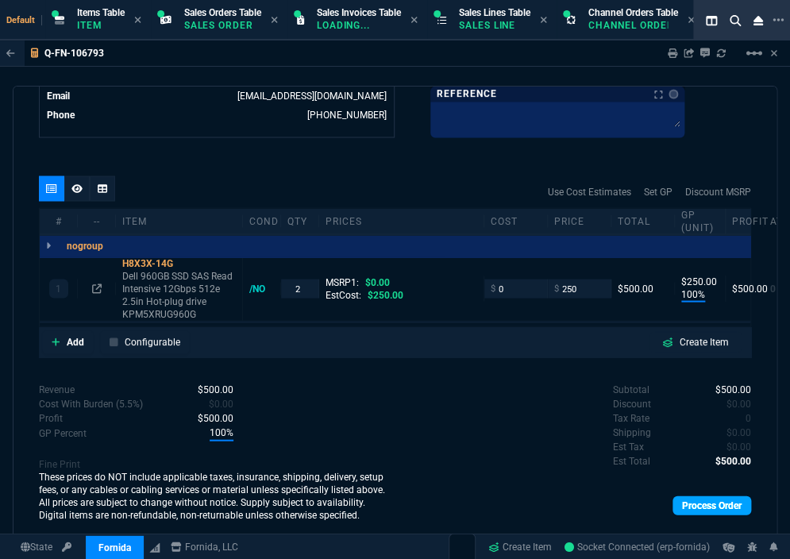
click at [686, 502] on link "Process Order" at bounding box center [711, 504] width 79 height 19
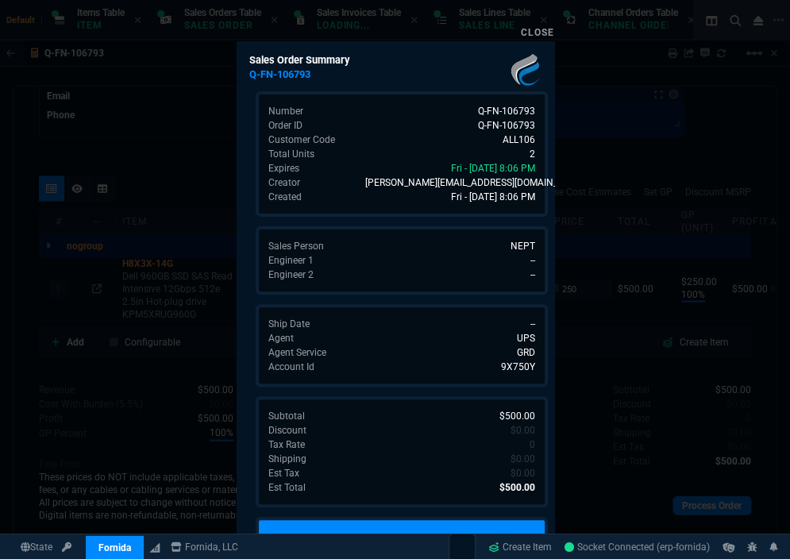
click at [445, 519] on link "Make Sales Order" at bounding box center [402, 540] width 292 height 46
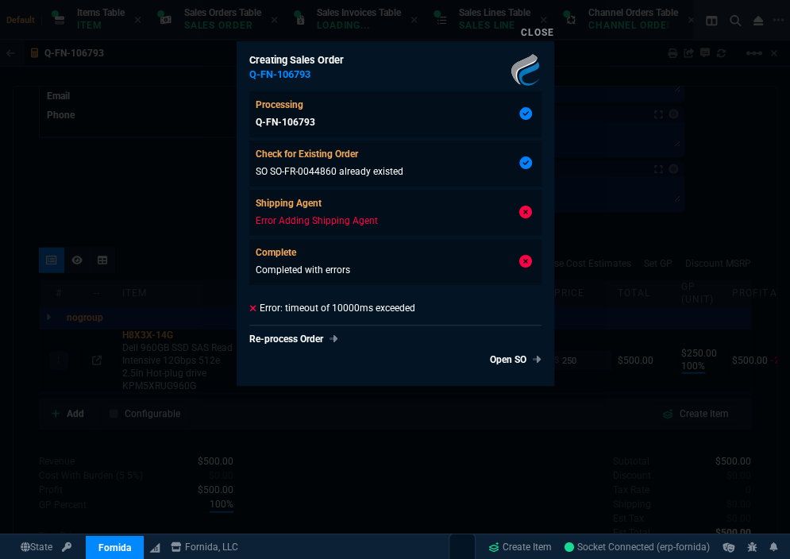
type input "100"
type input "250"
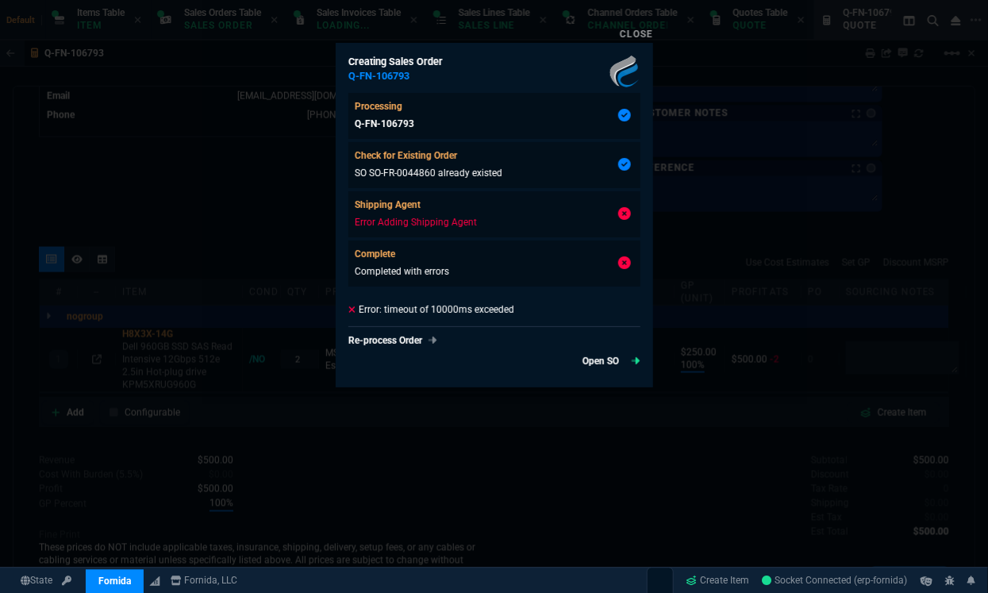
click at [586, 359] on link "Open SO" at bounding box center [612, 361] width 58 height 14
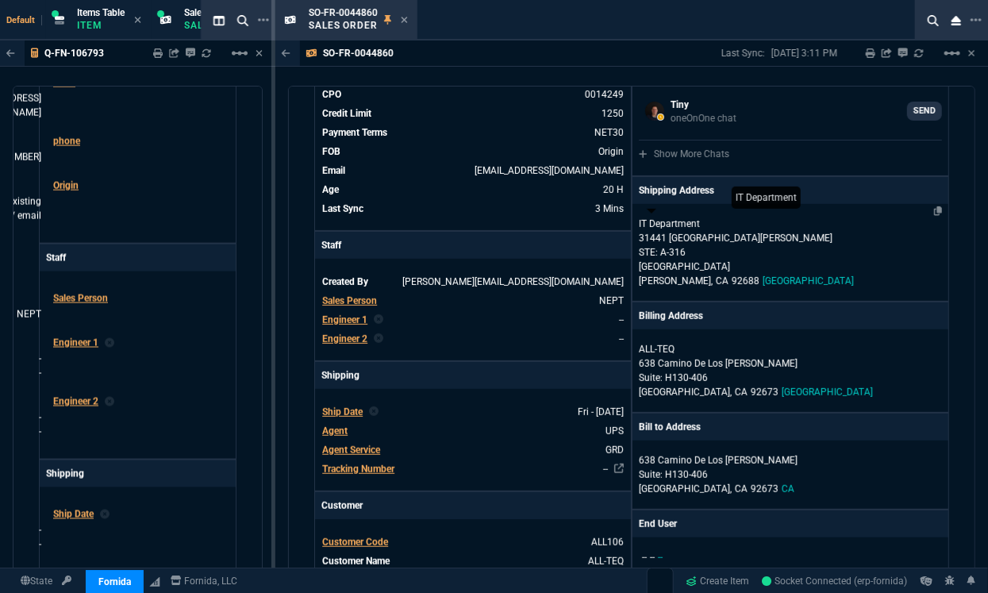
scroll to position [0, 0]
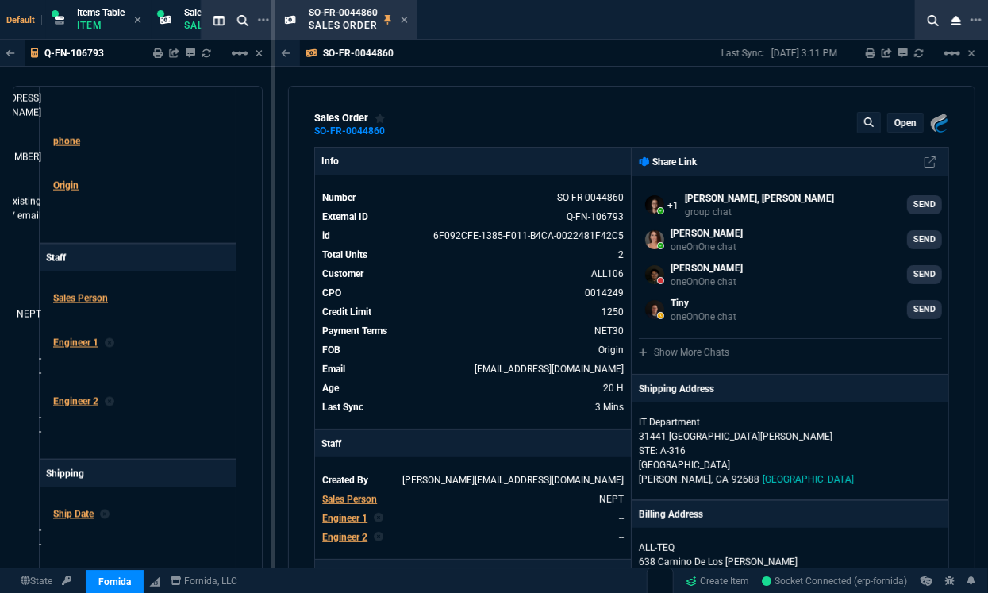
click at [898, 115] on div "Open" at bounding box center [905, 123] width 35 height 18
click at [895, 127] on p "Open" at bounding box center [906, 123] width 22 height 13
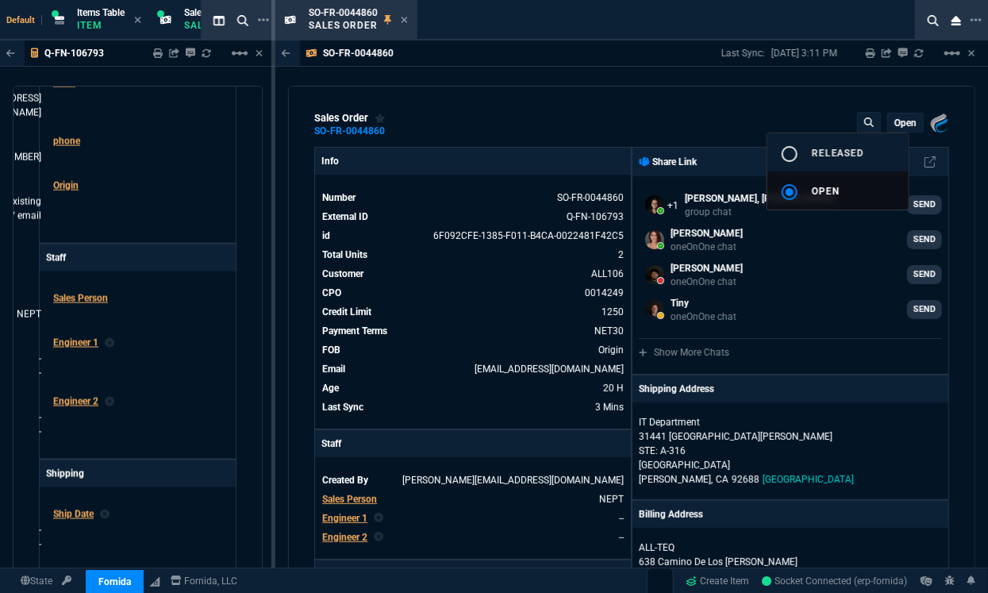
click at [870, 152] on button "radio_button_unchecked Released" at bounding box center [838, 152] width 141 height 38
click at [716, 91] on div at bounding box center [494, 296] width 988 height 593
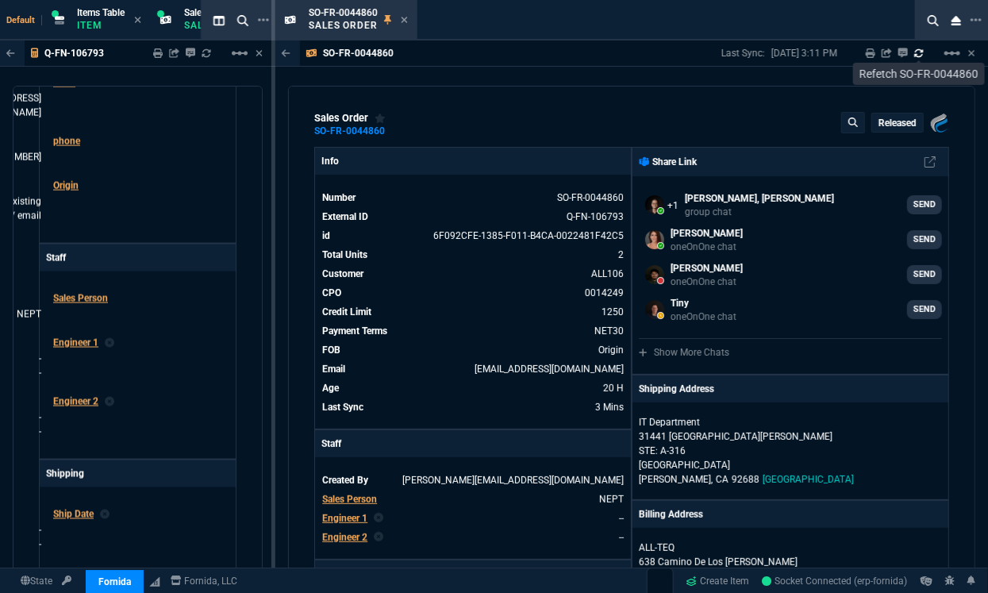
click at [915, 54] on icon at bounding box center [920, 53] width 10 height 10
click at [895, 121] on p "Open" at bounding box center [906, 123] width 22 height 13
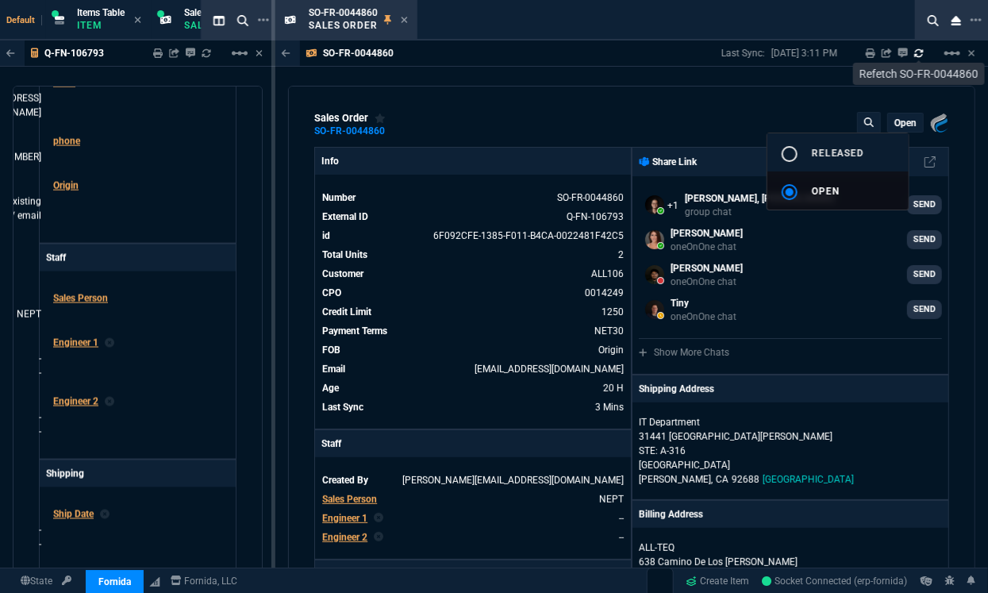
click at [803, 144] on div "radio_button_unchecked" at bounding box center [796, 153] width 32 height 19
click at [402, 21] on div at bounding box center [494, 296] width 988 height 593
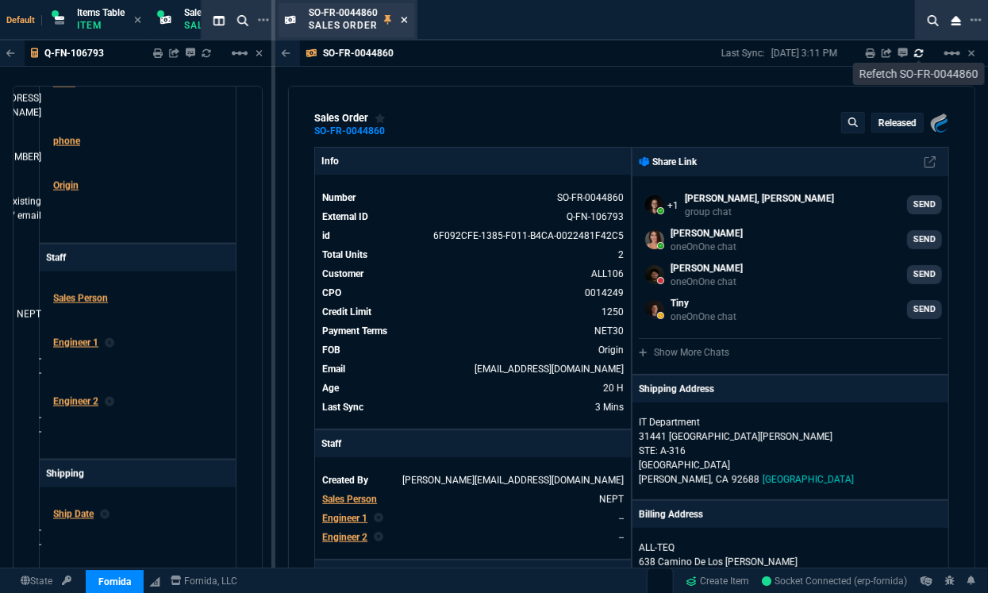
click at [407, 19] on icon at bounding box center [404, 20] width 7 height 10
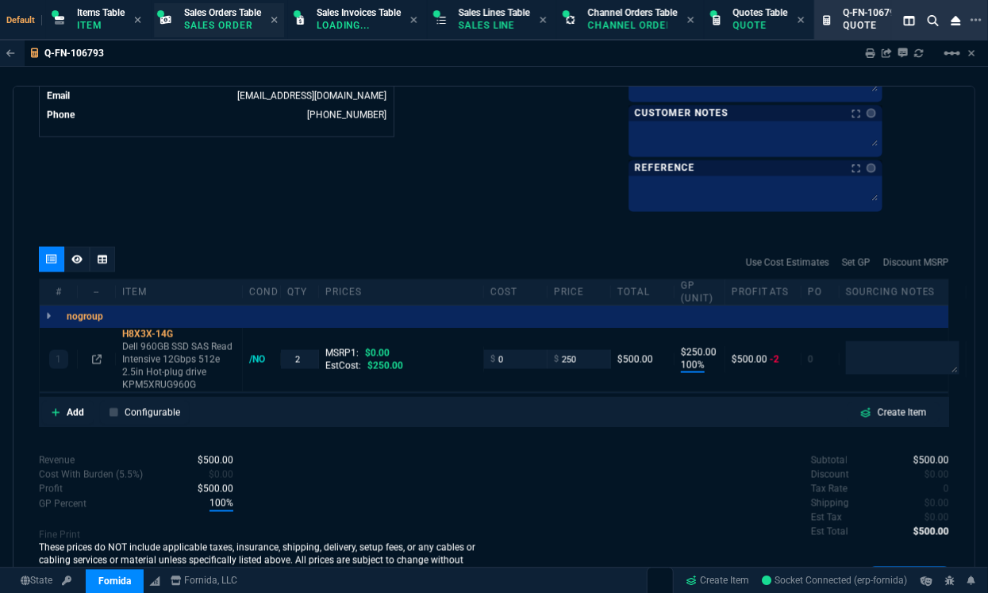
click at [224, 13] on span "Sales Orders Table" at bounding box center [222, 12] width 77 height 11
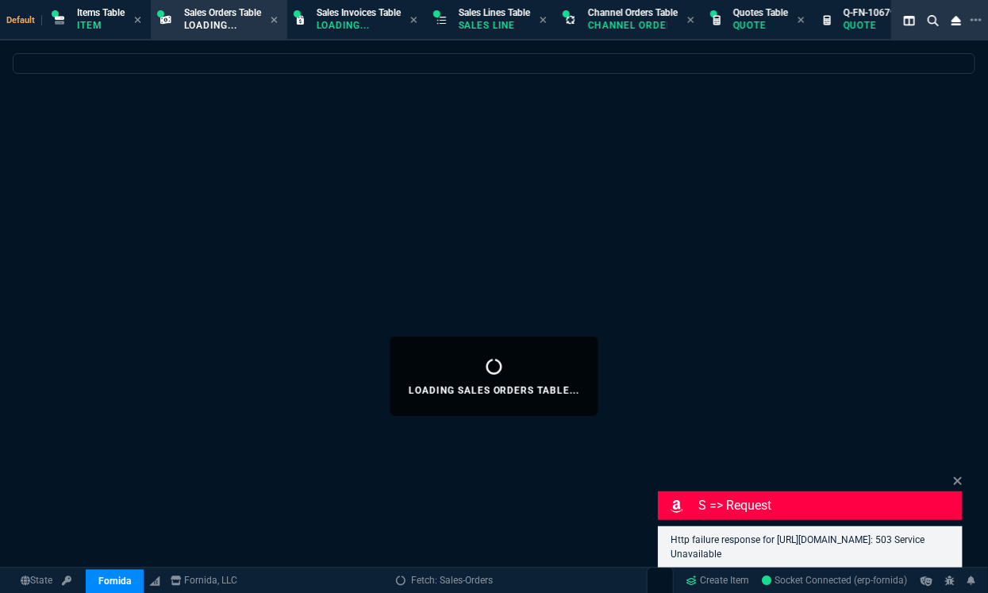
select select
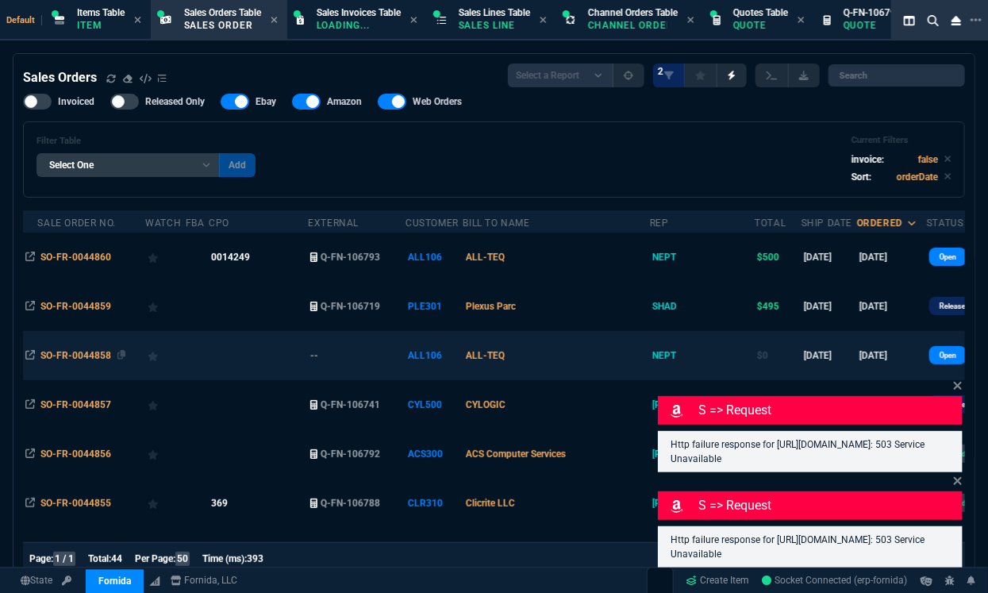
click at [94, 347] on td "SO-FR-0044858" at bounding box center [91, 355] width 108 height 49
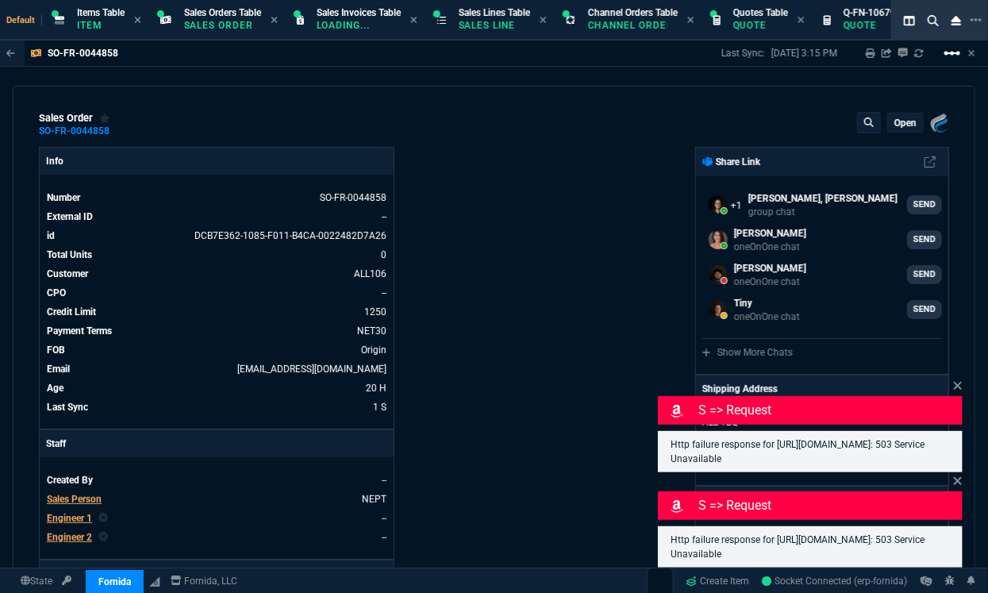
click at [946, 49] on mat-icon "linear_scale" at bounding box center [952, 53] width 19 height 19
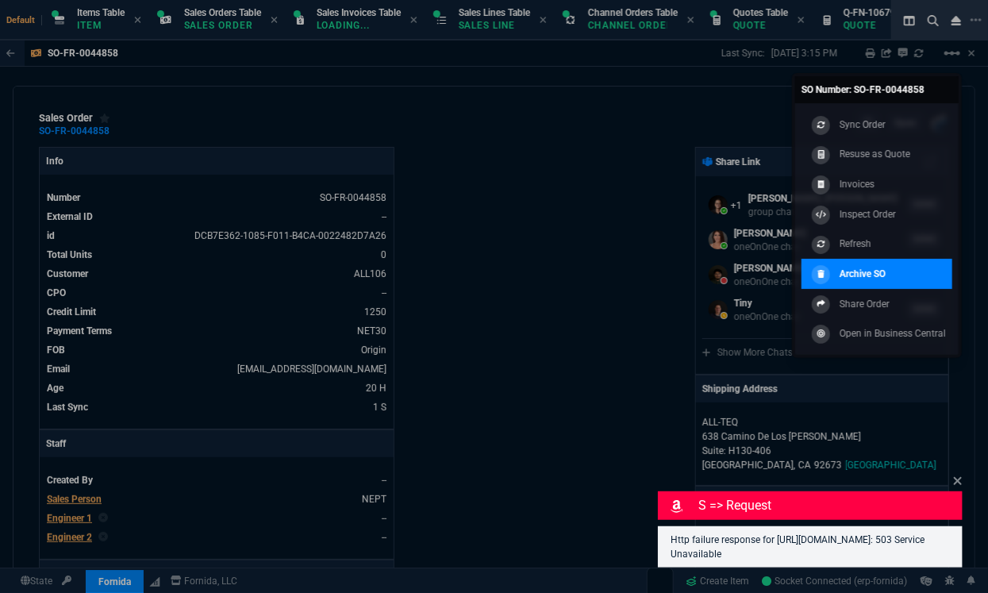
click at [847, 271] on p "Archive SO" at bounding box center [863, 274] width 46 height 14
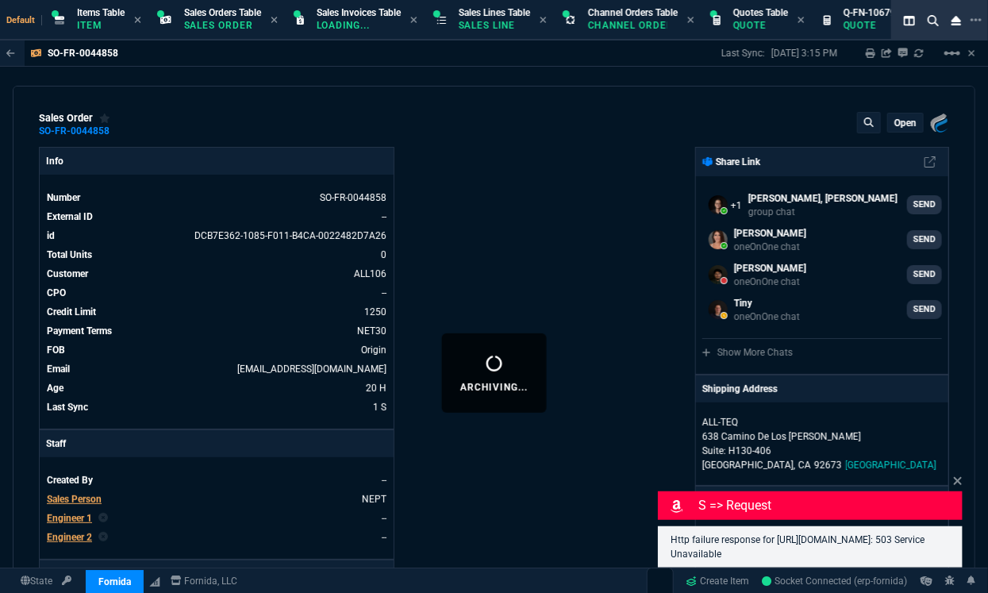
click at [957, 475] on icon at bounding box center [958, 481] width 10 height 13
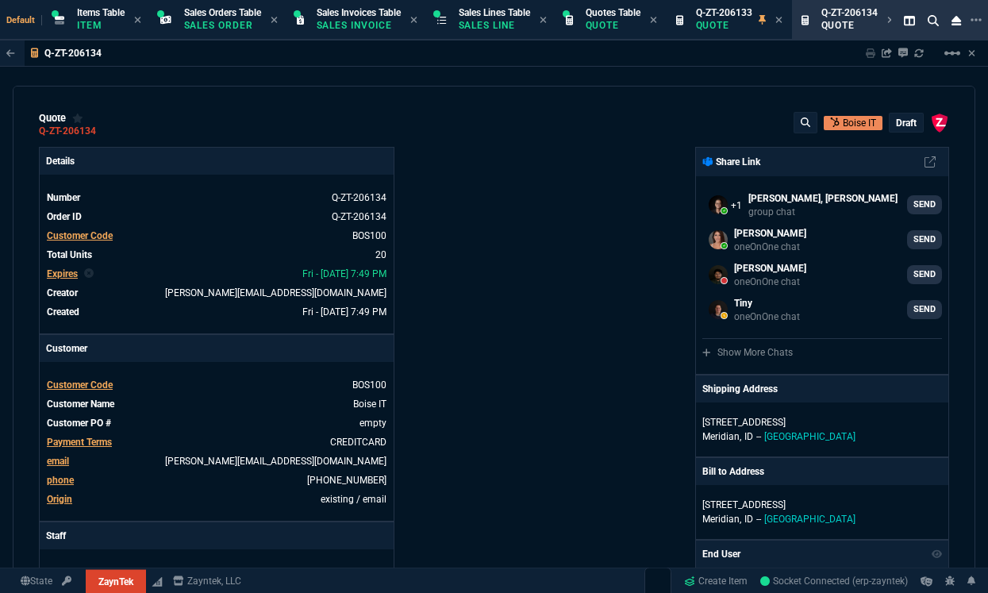
select select "12: [PERSON_NAME]"
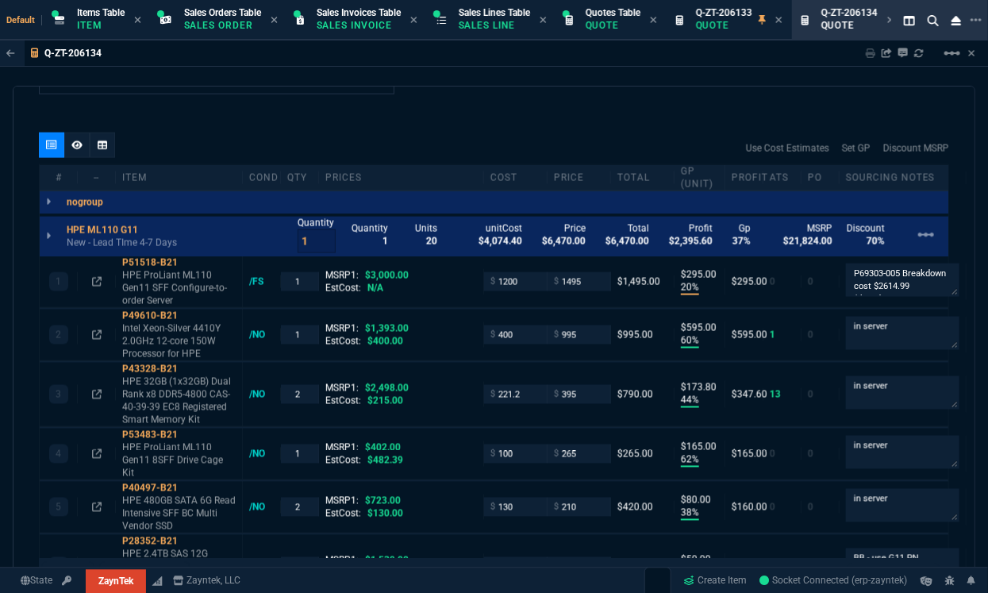
scroll to position [871, 0]
click at [484, 133] on div "Use Cost Estimates Set GP Discount MSRP" at bounding box center [494, 149] width 911 height 32
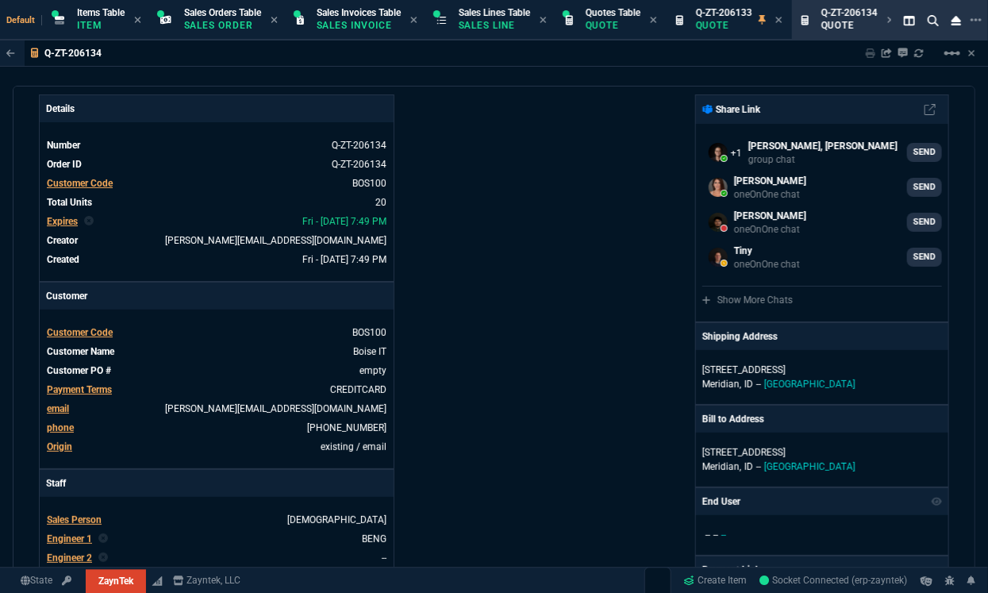
scroll to position [0, 0]
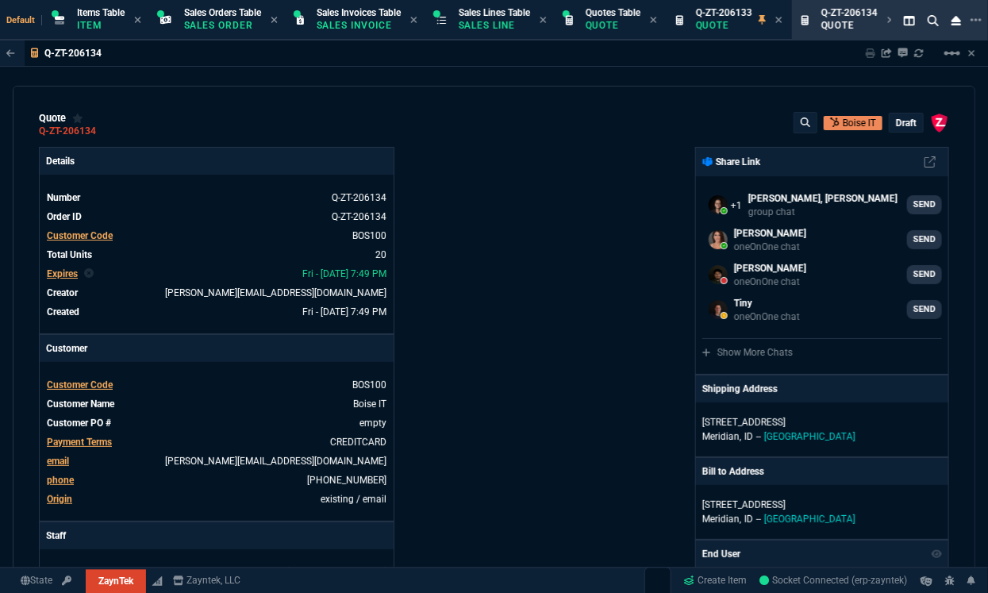
click at [898, 125] on p "draft" at bounding box center [906, 123] width 21 height 13
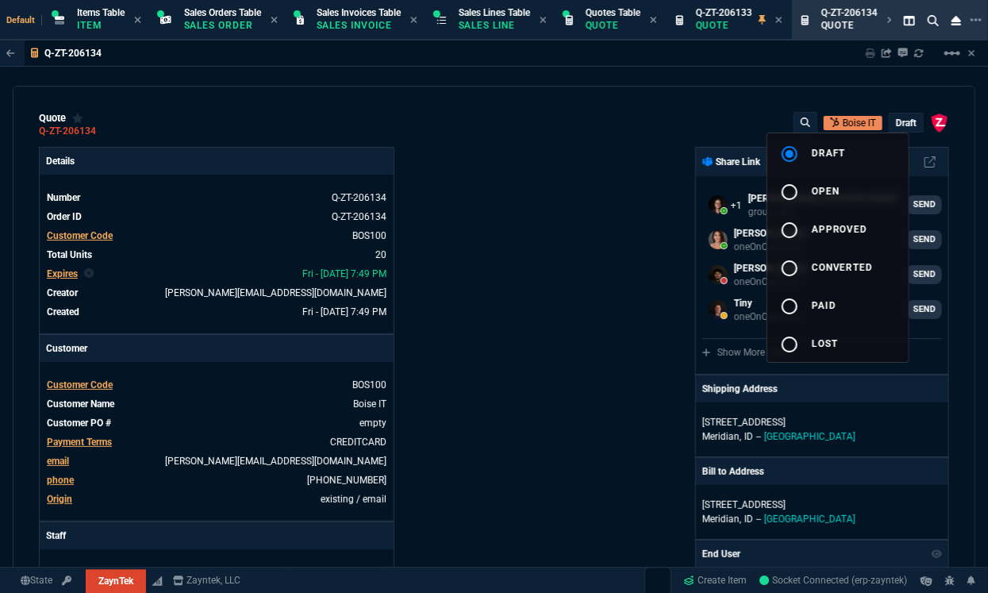
click at [847, 185] on button "radio_button_unchecked open" at bounding box center [838, 190] width 141 height 38
click at [611, 257] on div at bounding box center [494, 296] width 988 height 593
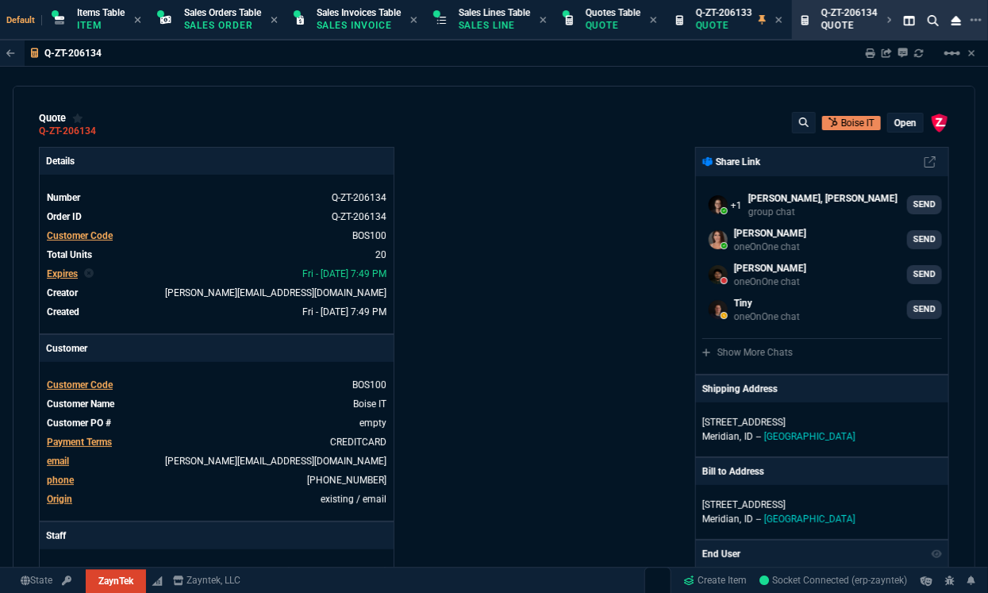
type input "20"
type input "295"
type input "60"
type input "595"
type input "44"
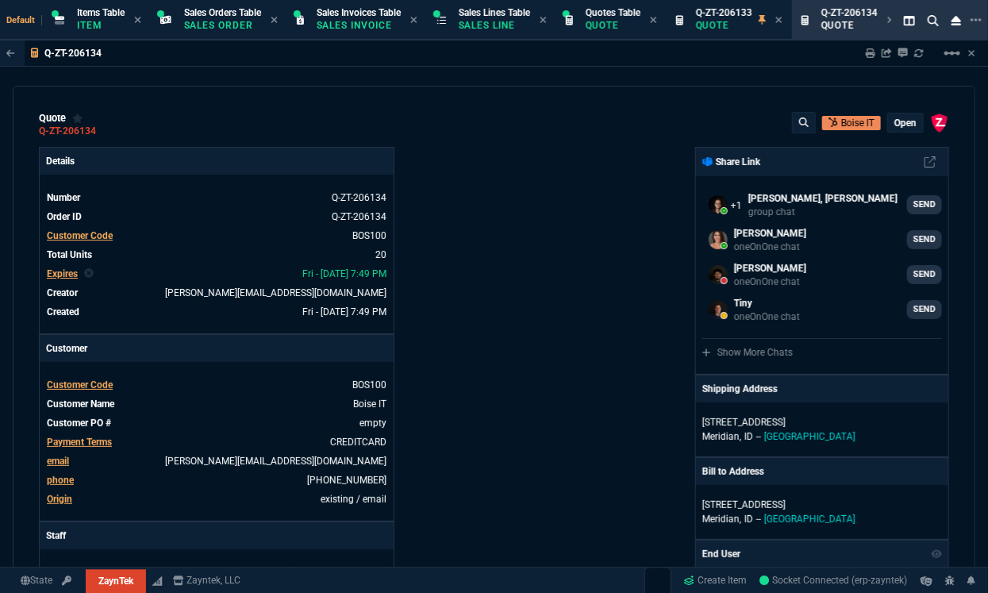
type input "174"
type input "62"
type input "165"
type input "38"
type input "80"
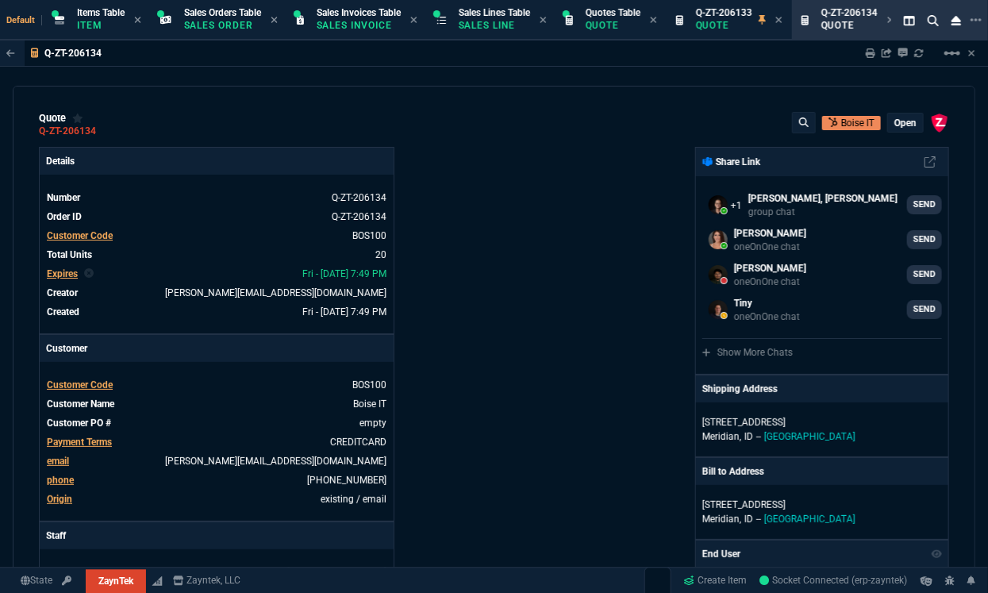
type input "14"
type input "50"
type input "60"
type input "295"
type input "55"
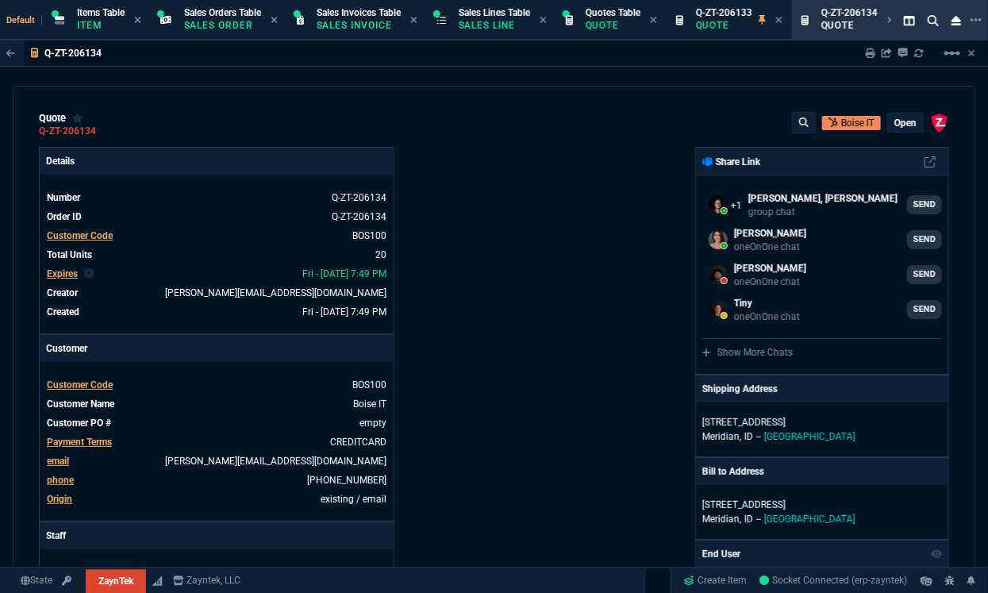
type input "60"
type input "76"
type input "65"
type input "43"
type input "75"
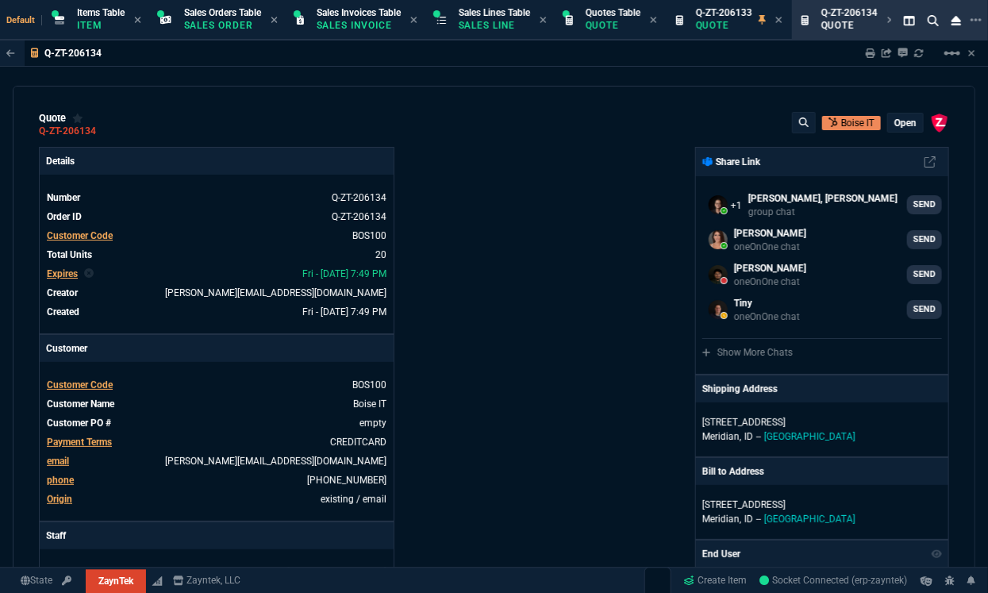
type input "52"
type input "65"
type input "80"
type input "4"
type input "0"
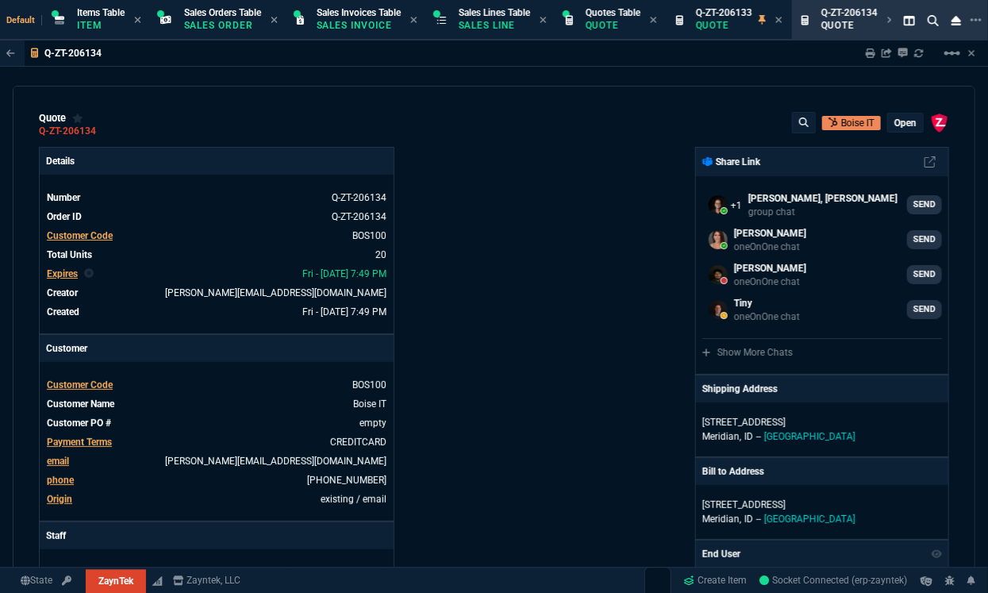
type input "0"
type input "50"
type input "29"
type input "84"
type input "34"
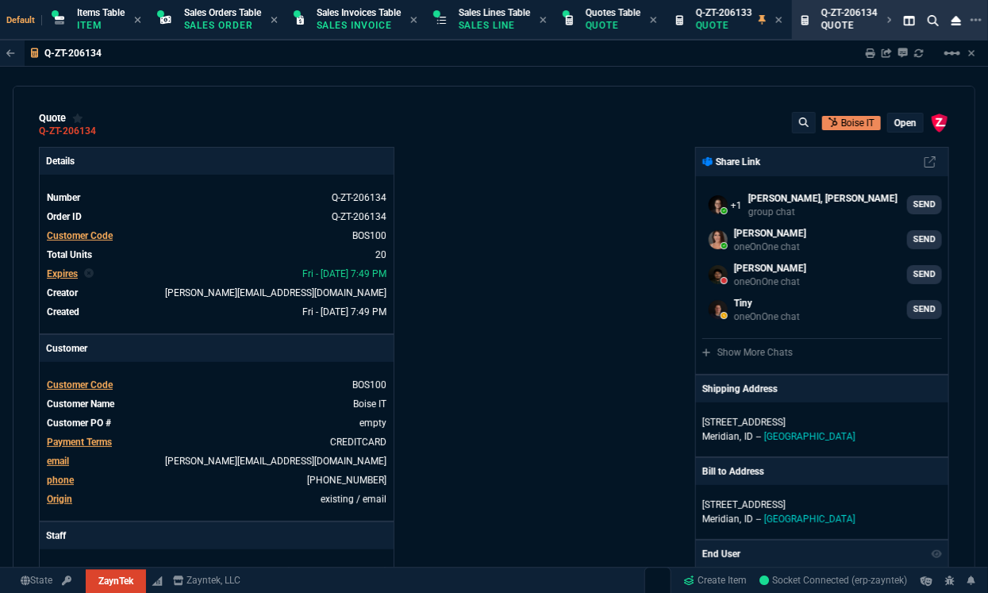
type input "71"
type input "78"
type input "81"
type input "53"
type input "22"
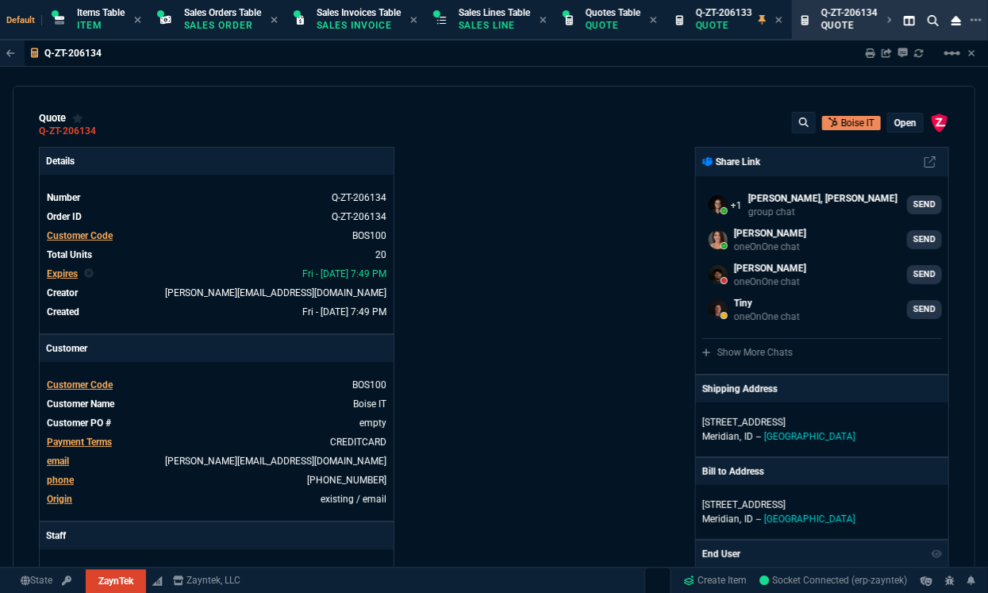
type input "56"
type input "76"
type input "55"
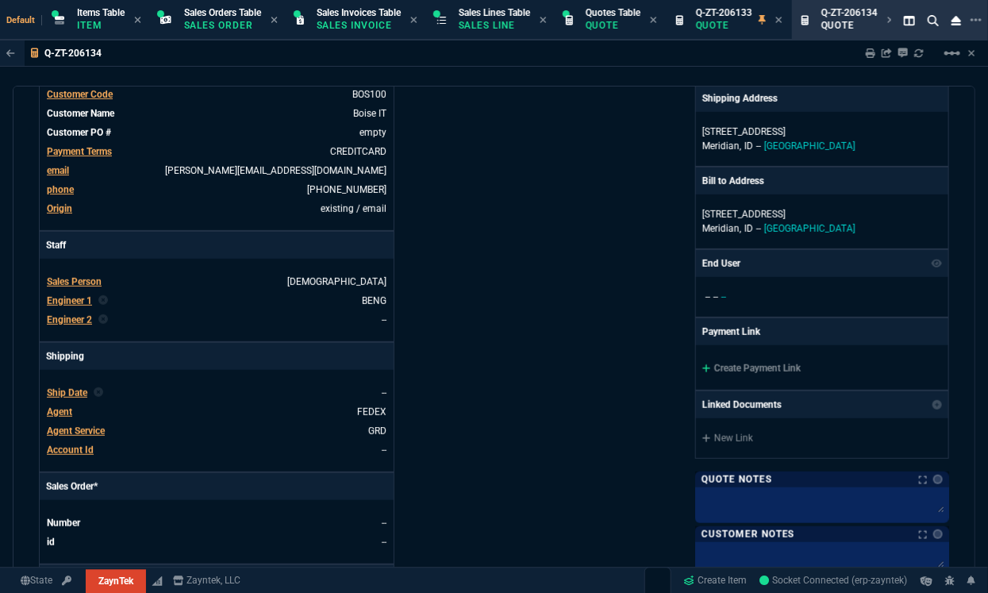
scroll to position [311, 0]
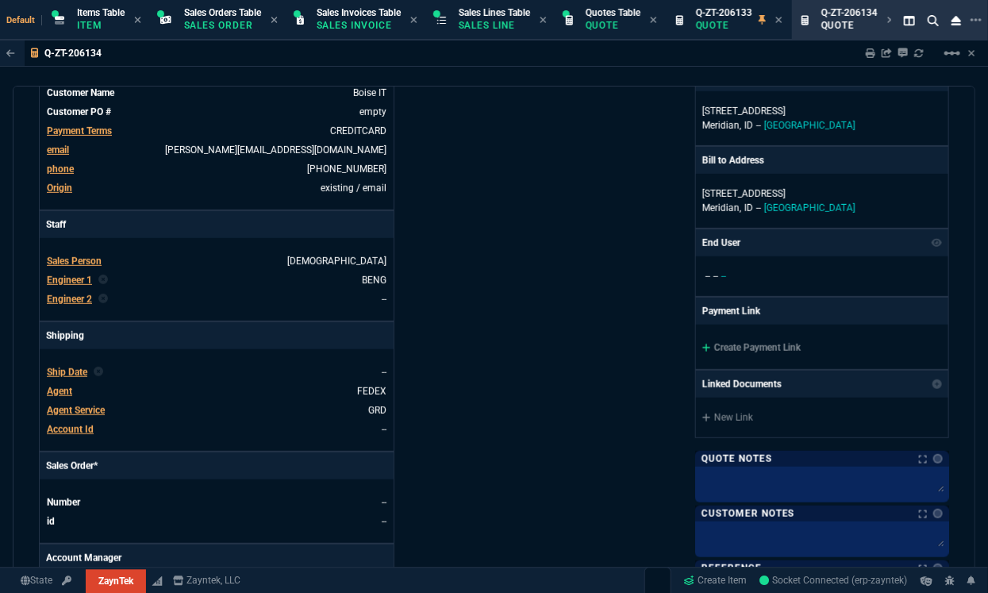
click at [747, 352] on div "Create Payment Link" at bounding box center [822, 347] width 252 height 44
click at [745, 346] on link "Create Payment Link" at bounding box center [752, 347] width 98 height 11
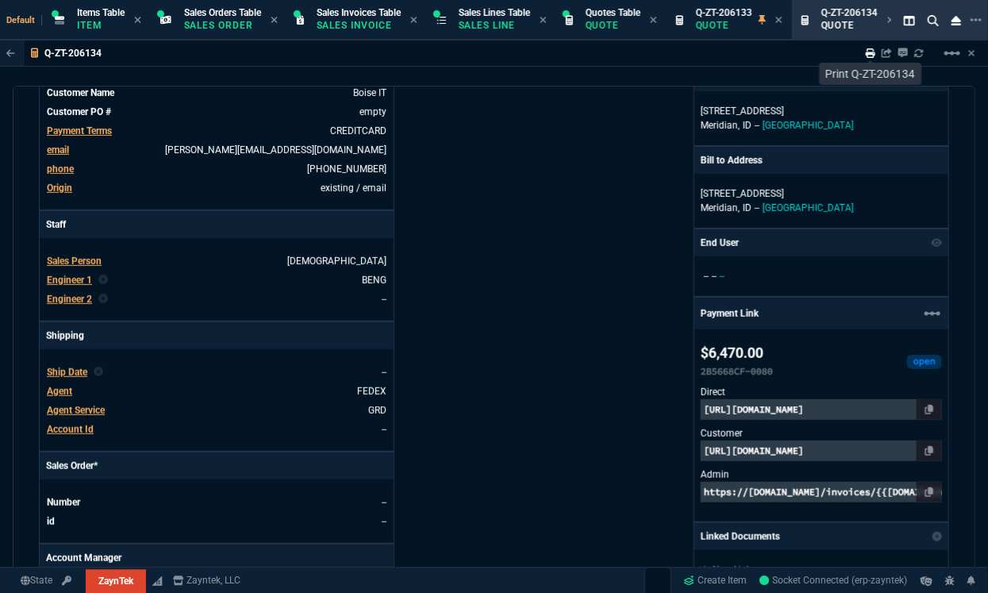
click at [872, 52] on icon at bounding box center [871, 53] width 10 height 10
type input "20"
type input "295"
type input "60"
type input "595"
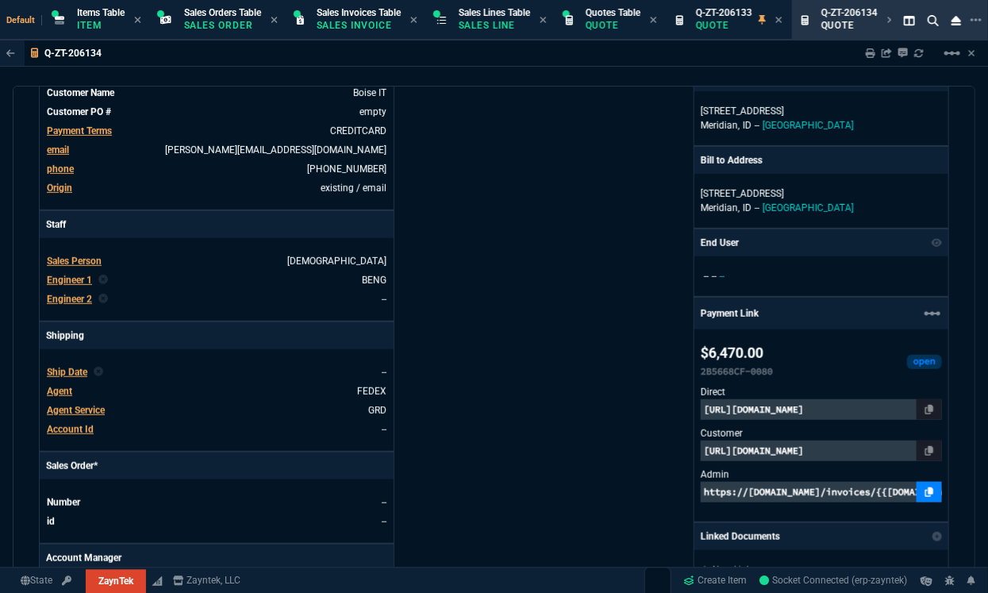
type input "44"
type input "174"
type input "62"
type input "165"
type input "38"
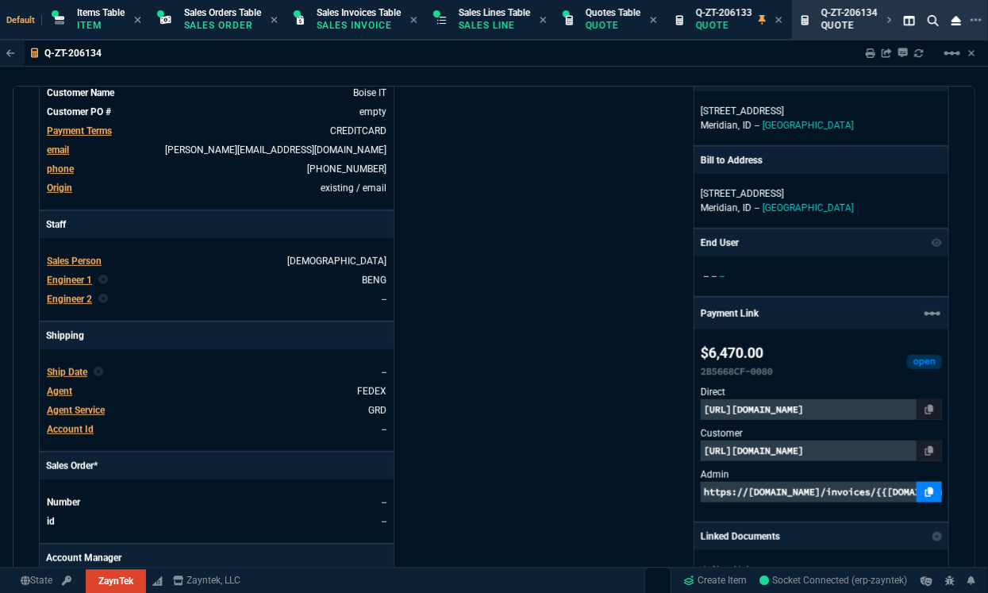
type input "80"
type input "14"
type input "50"
type input "60"
type input "295"
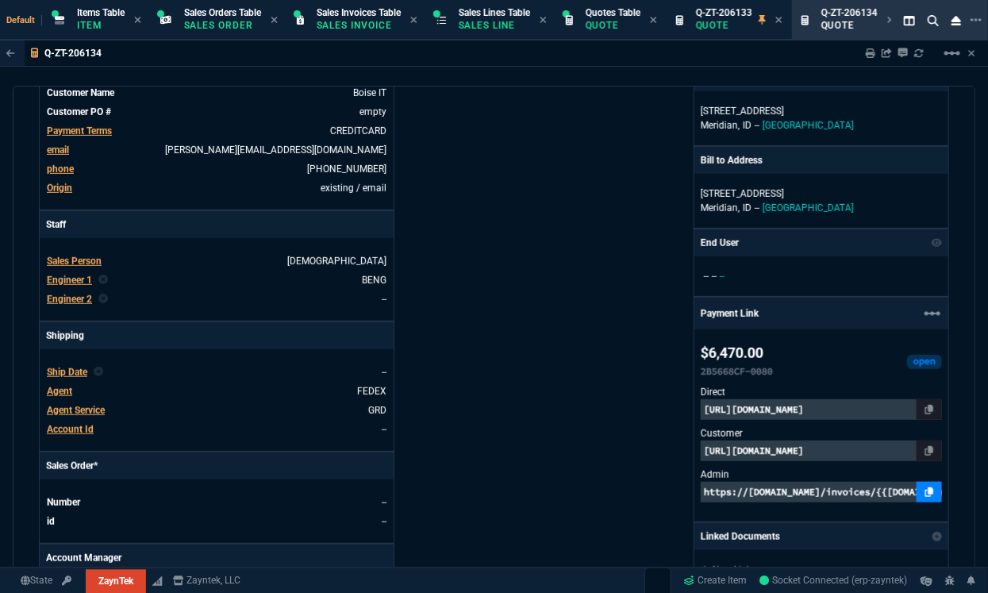
type input "55"
type input "60"
type input "76"
type input "65"
type input "43"
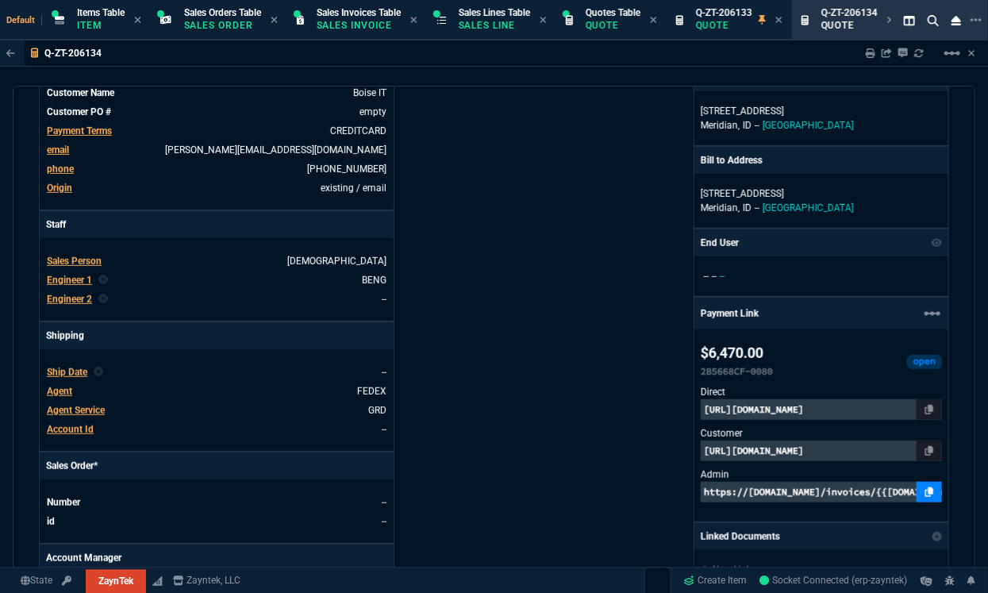
type input "75"
type input "52"
type input "65"
type input "80"
type input "4"
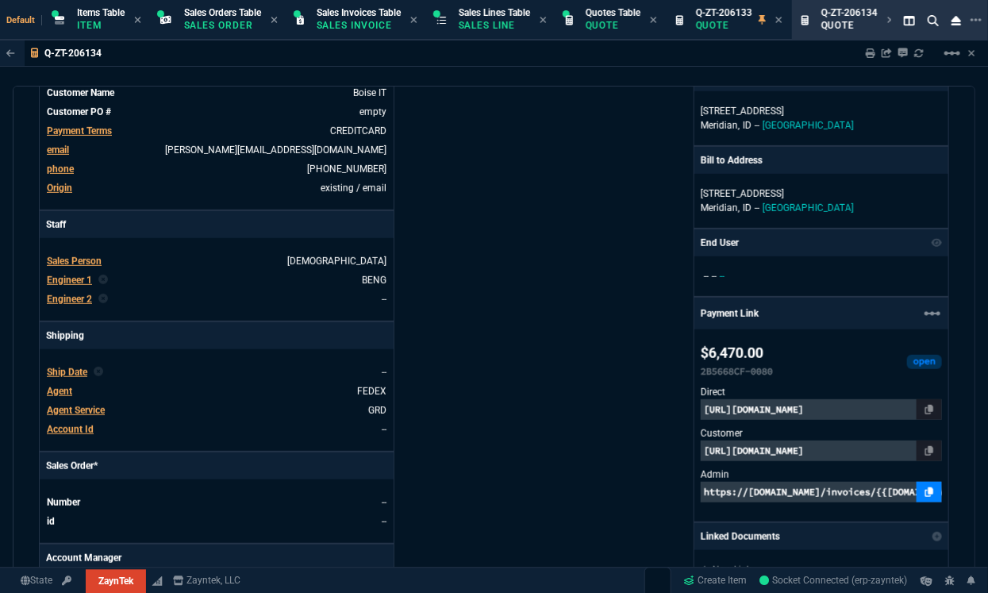
type input "0"
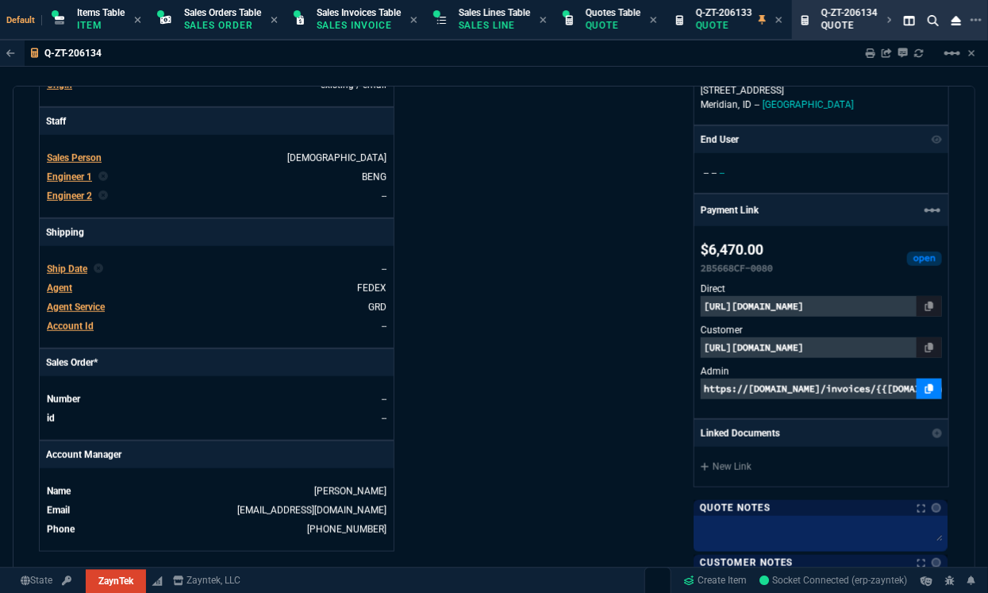
type input "50"
type input "29"
type input "84"
type input "34"
type input "71"
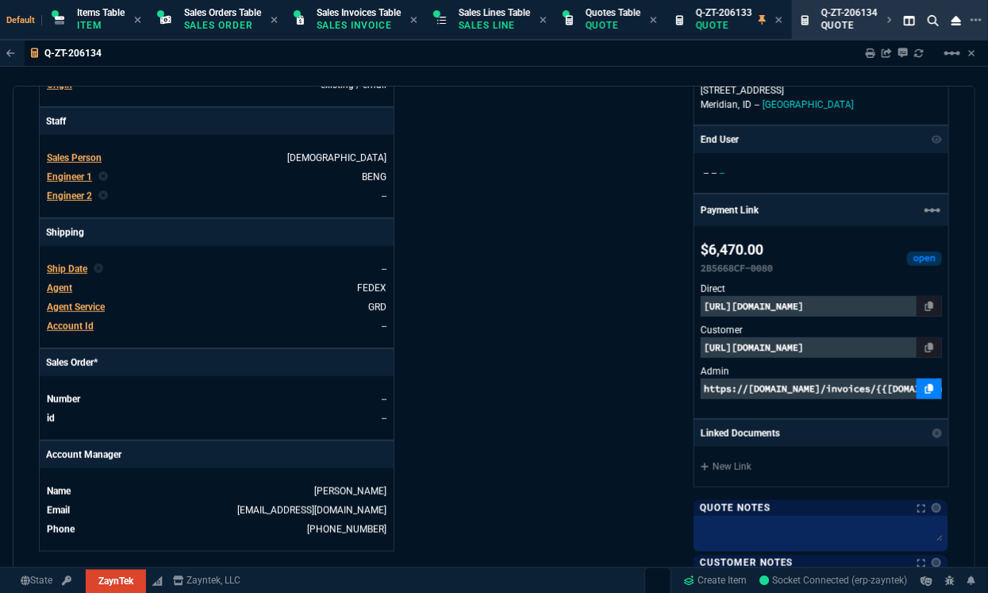
type input "78"
type input "81"
type input "53"
type input "22"
type input "56"
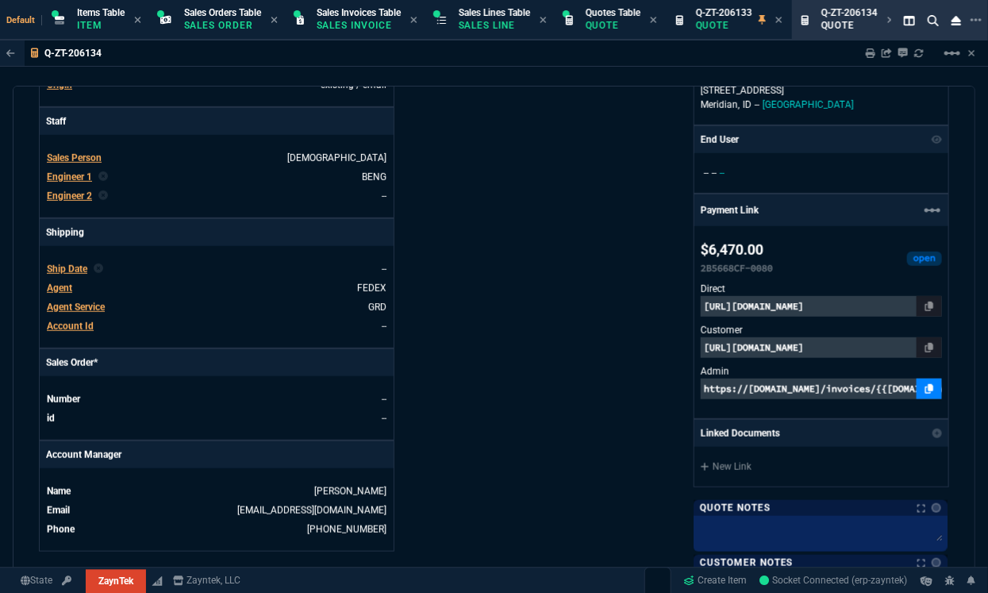
type input "76"
type input "55"
click at [926, 343] on icon at bounding box center [930, 348] width 9 height 10
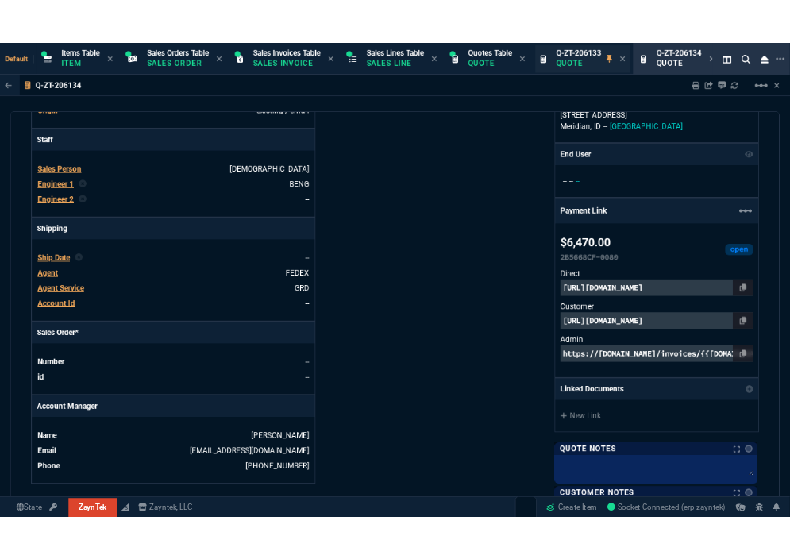
scroll to position [0, 0]
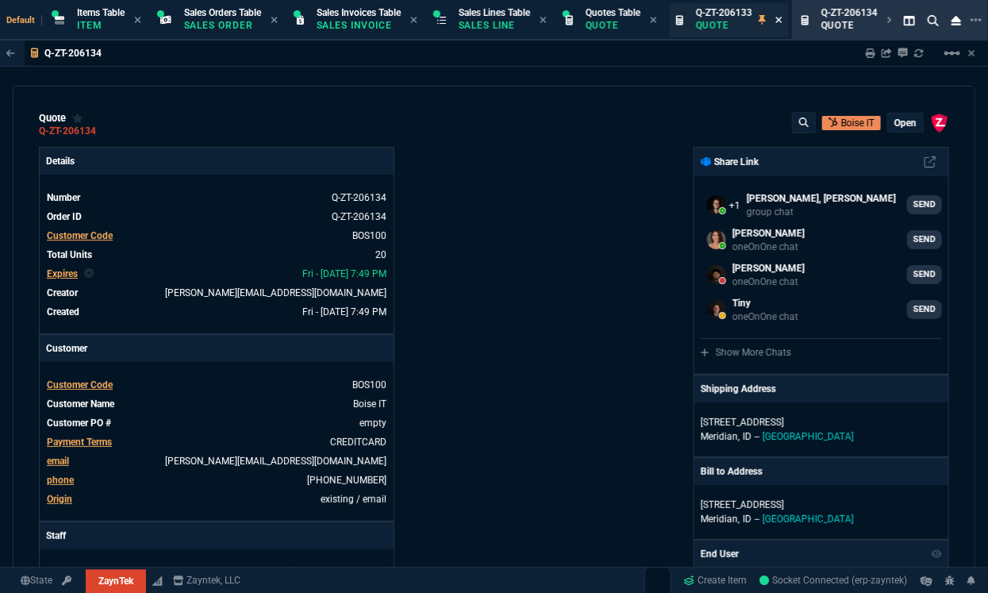
click at [783, 21] on icon at bounding box center [779, 20] width 7 height 10
click at [779, 21] on div "Q-ZT-206134 Quote" at bounding box center [723, 20] width 112 height 34
click at [768, 18] on icon at bounding box center [765, 20] width 6 height 6
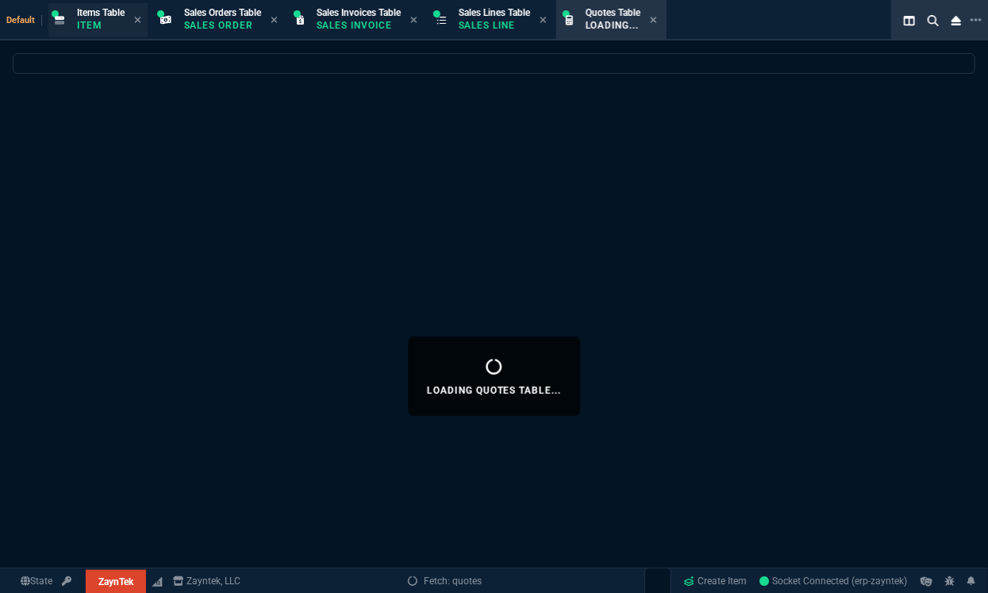
select select
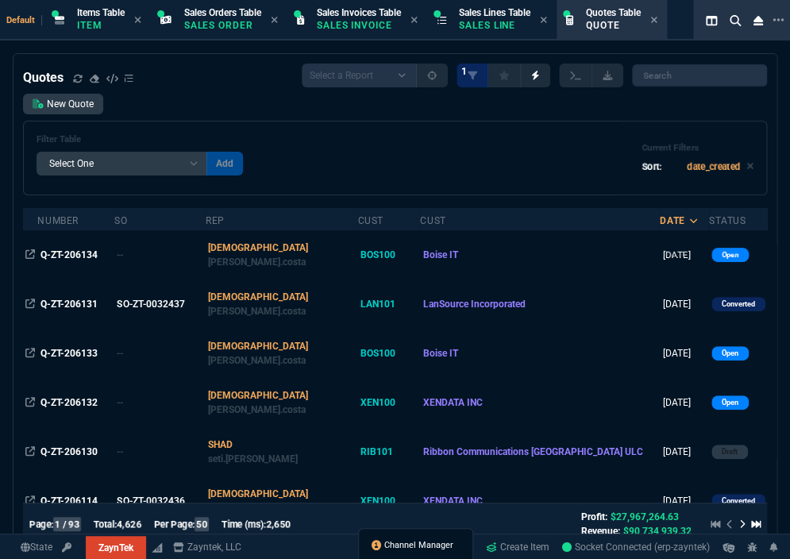
click at [401, 552] on link "Channel Manager" at bounding box center [413, 545] width 82 height 14
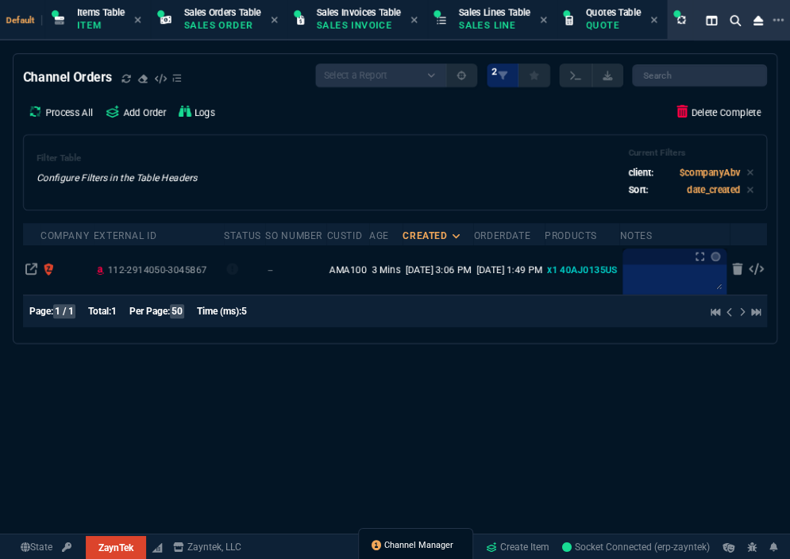
click at [400, 547] on span "Channel Manager" at bounding box center [418, 545] width 69 height 13
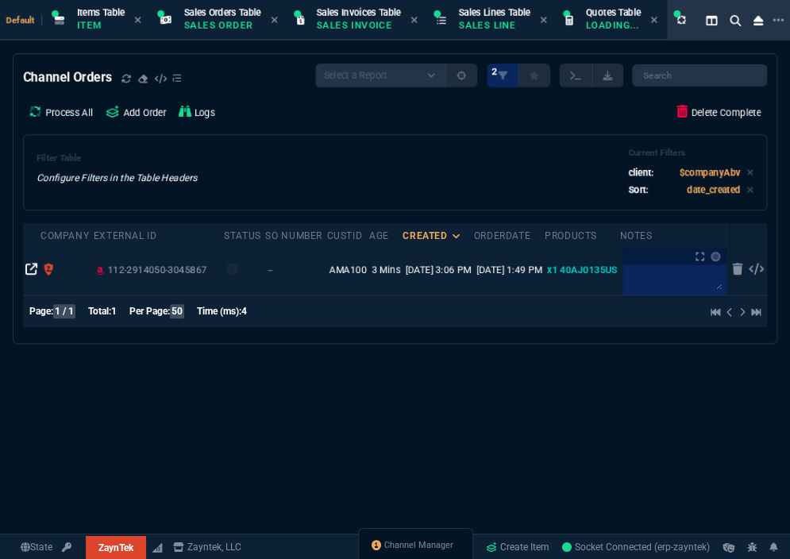
click at [34, 270] on icon at bounding box center [31, 269] width 13 height 13
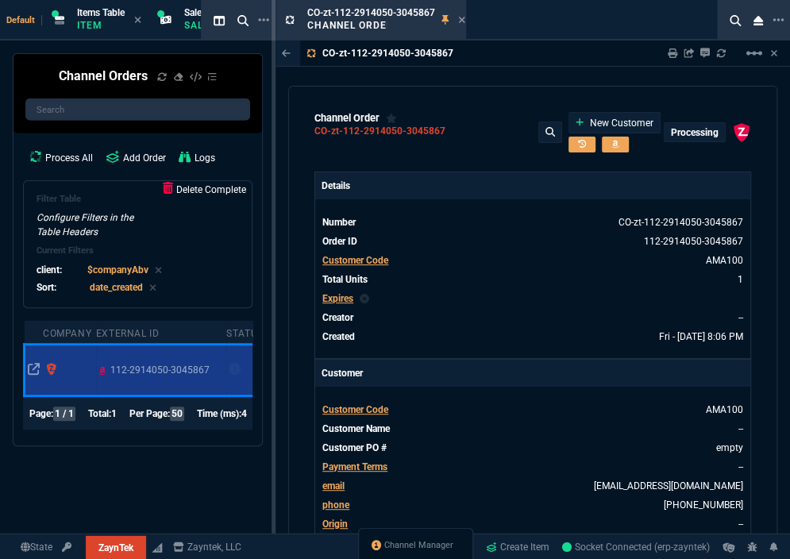
type input "100"
type input "35"
type input "329.99"
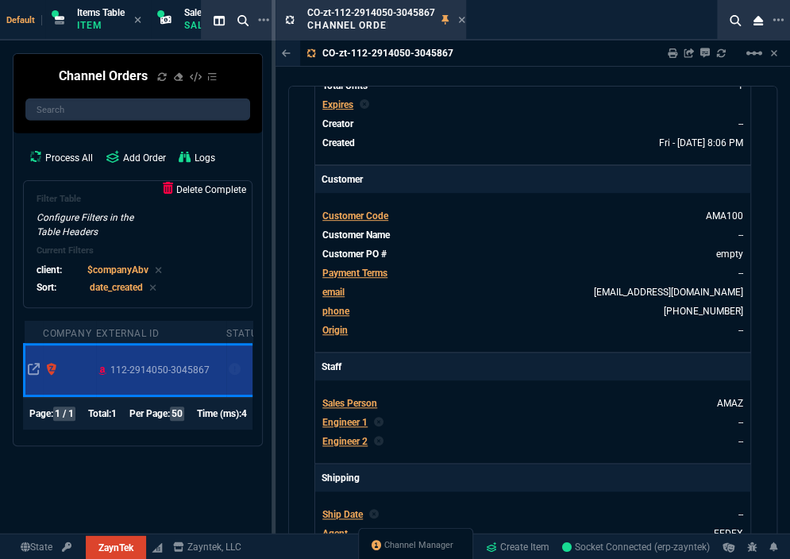
type input "89"
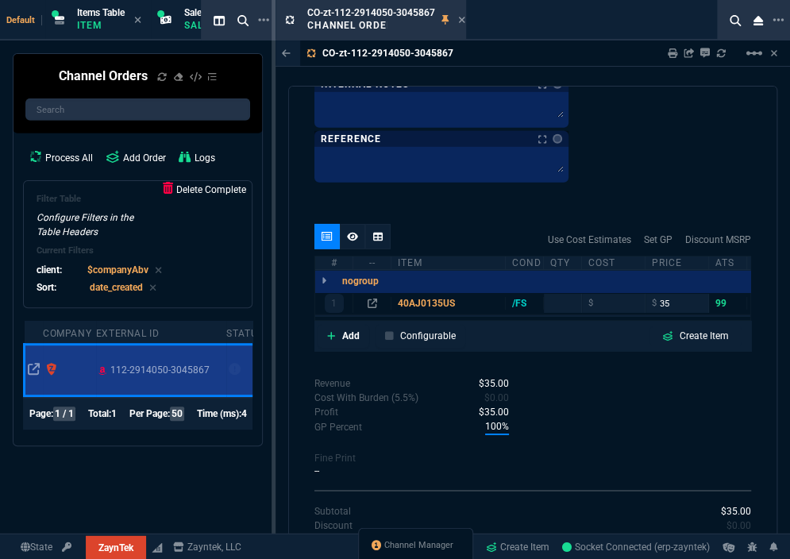
scroll to position [1540, 0]
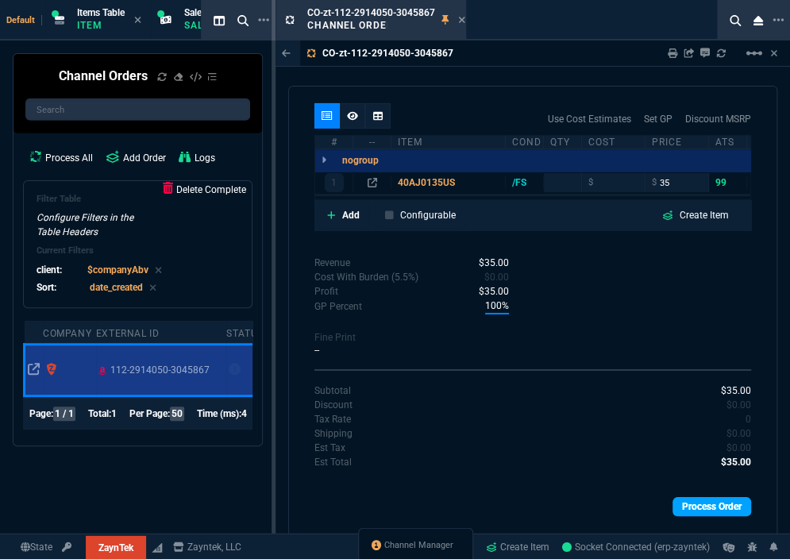
click at [695, 506] on link "Process Order" at bounding box center [711, 506] width 79 height 19
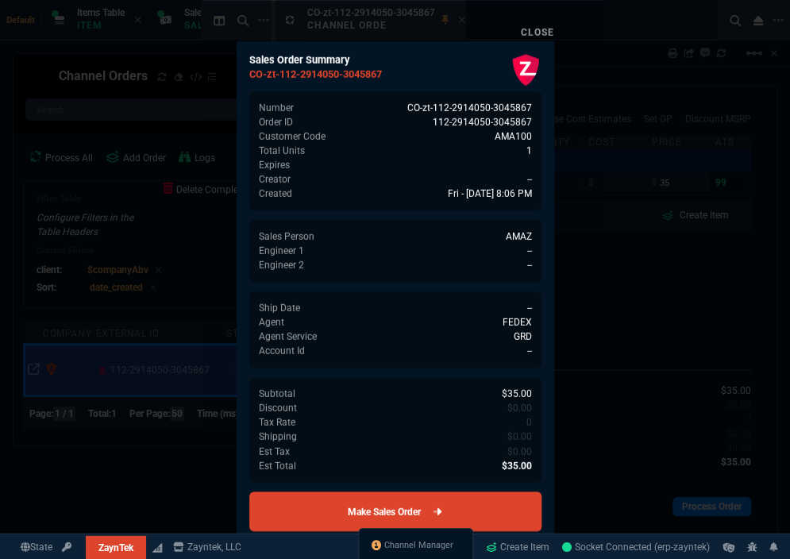
click at [506, 502] on link "Make Sales Order" at bounding box center [395, 511] width 292 height 40
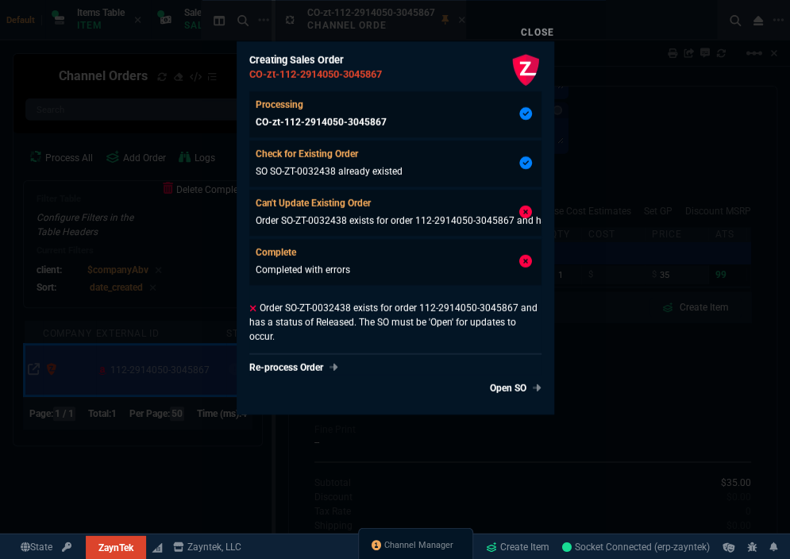
type input "100"
type input "35"
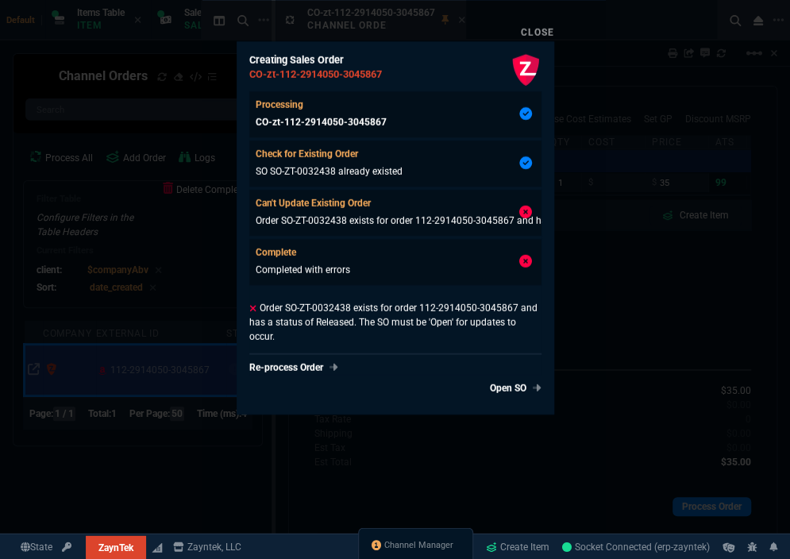
type input "89"
click at [493, 388] on link "Open SO" at bounding box center [512, 388] width 58 height 14
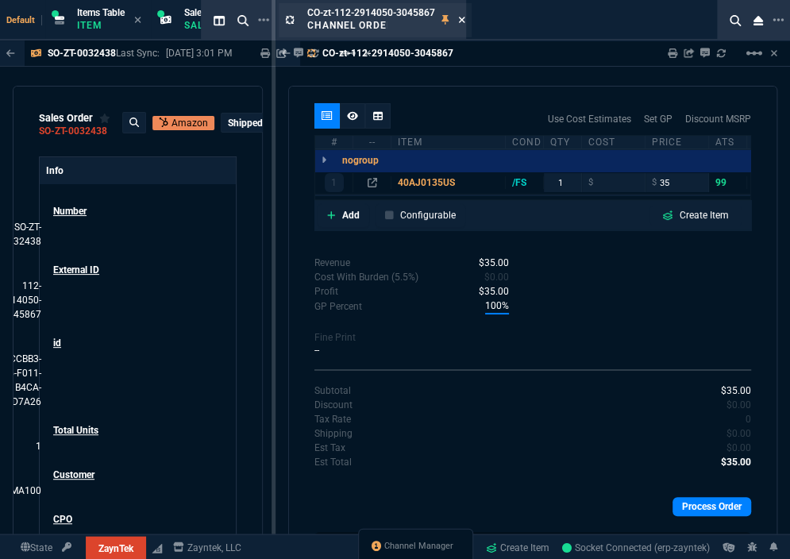
click at [458, 19] on icon at bounding box center [461, 20] width 7 height 10
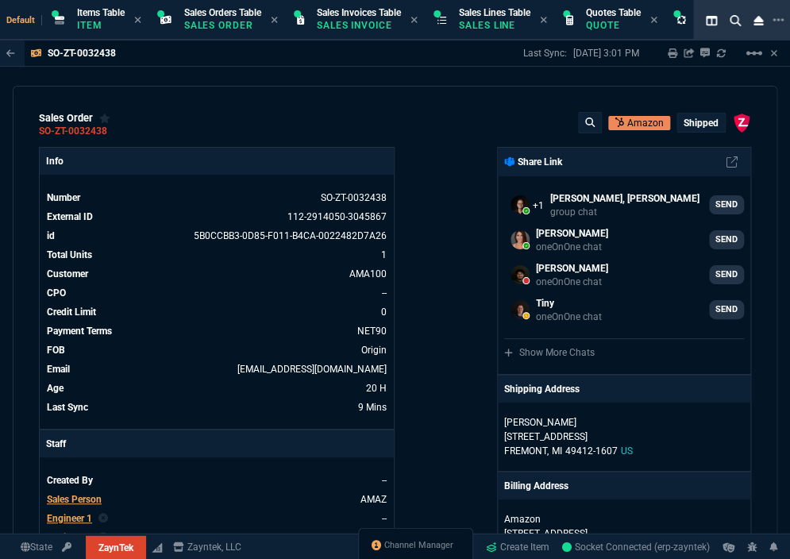
click at [421, 538] on link "Channel Manager" at bounding box center [413, 545] width 82 height 14
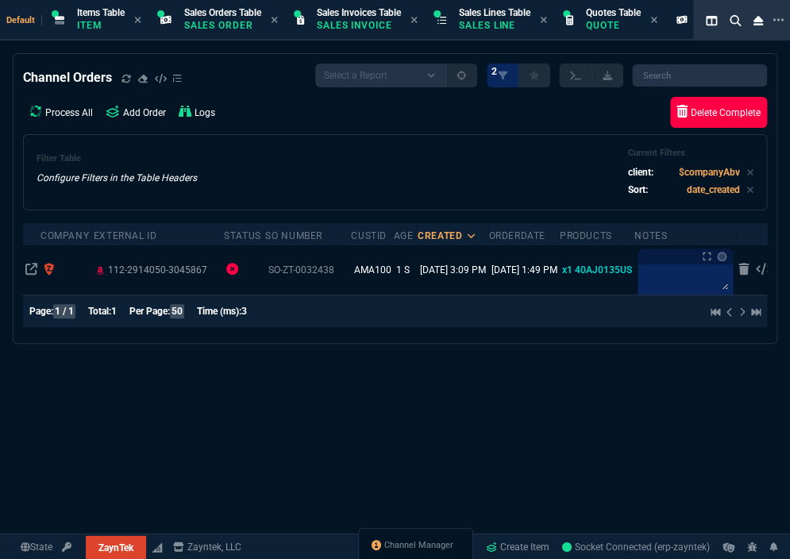
click at [696, 108] on link "Delete Complete" at bounding box center [718, 112] width 97 height 31
click at [605, 21] on p "Quote" at bounding box center [613, 25] width 55 height 13
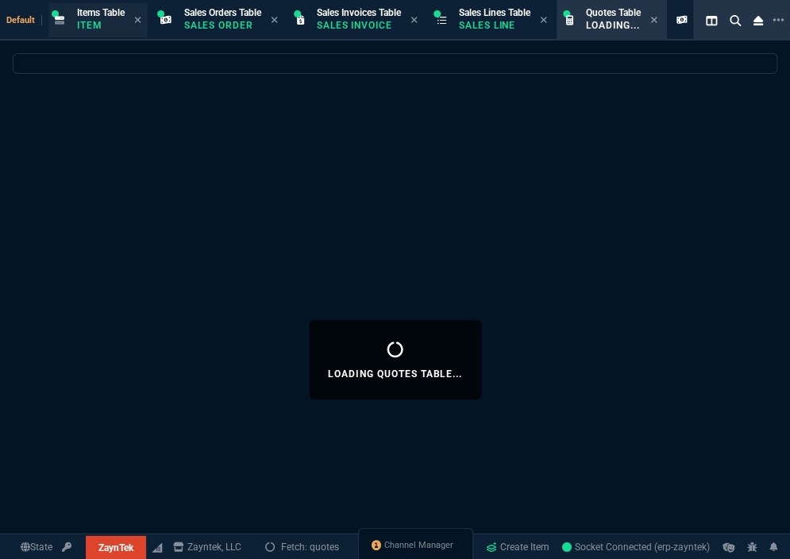
select select
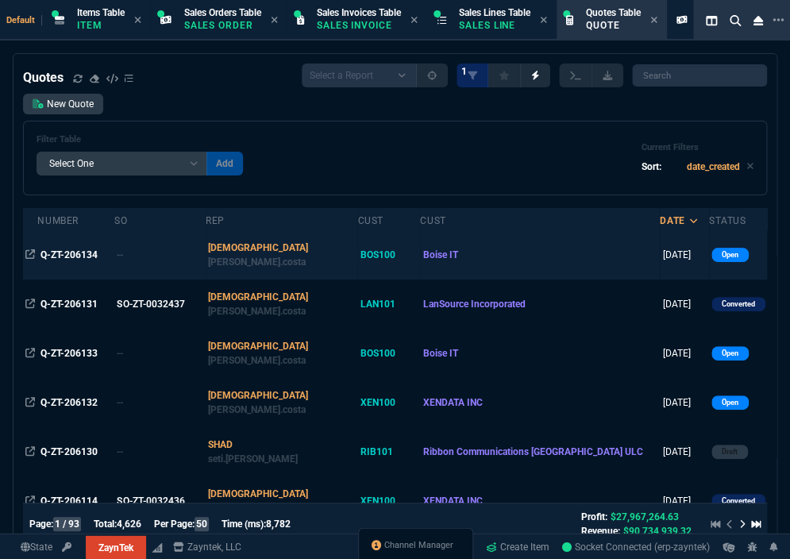
click at [66, 245] on td "Q-ZT-206134" at bounding box center [75, 254] width 77 height 49
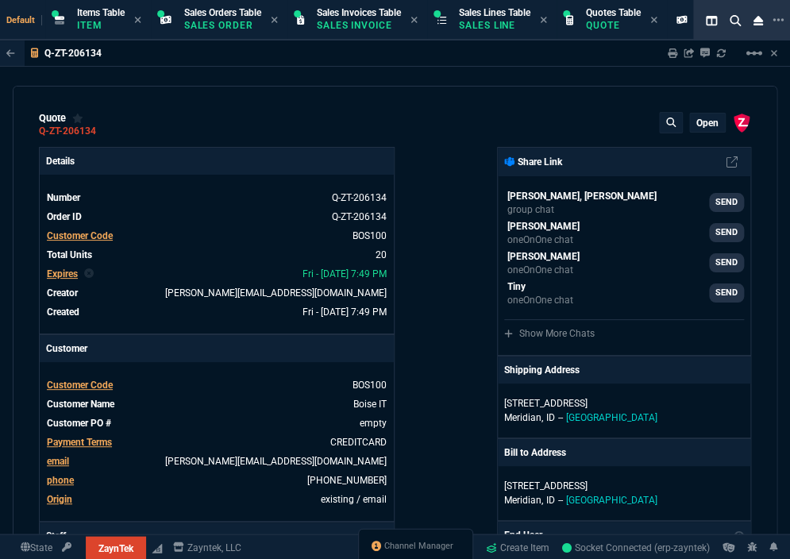
type input "20"
type input "295"
type input "60"
type input "595"
type input "1393"
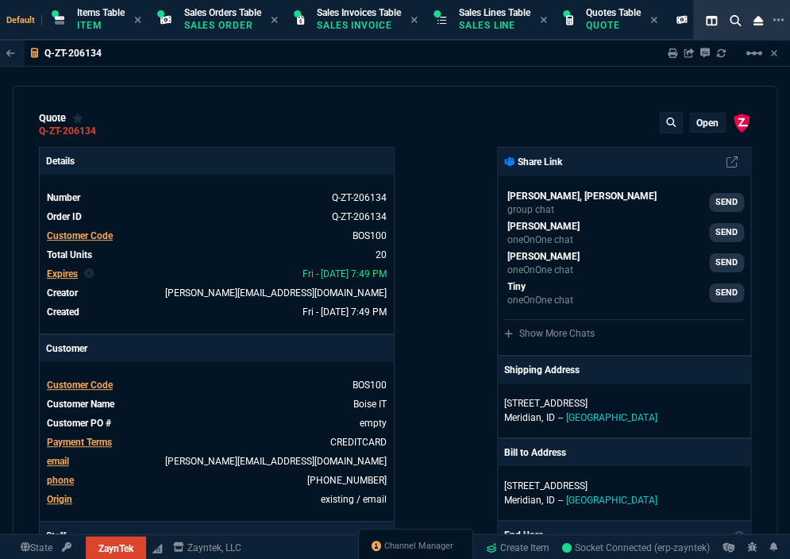
type input "44"
type input "174"
type input "2498"
type input "62"
type input "165"
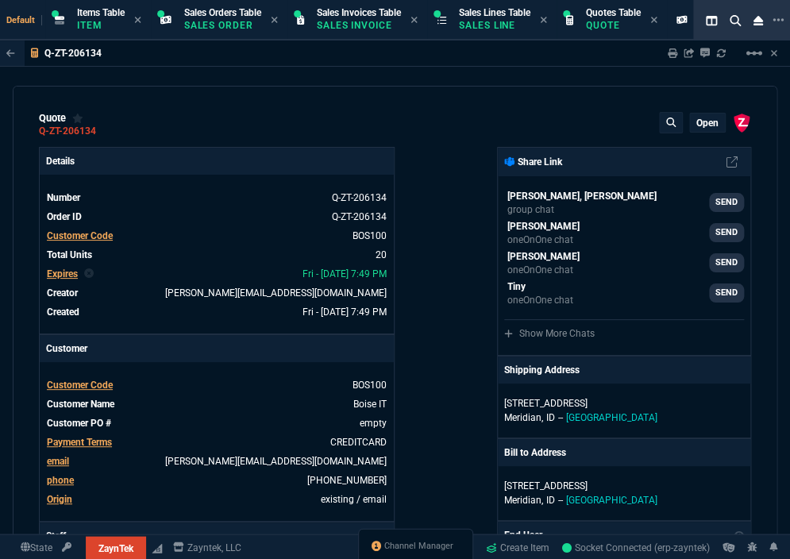
type input "402"
type input "38"
type input "80"
type input "723"
type input "14"
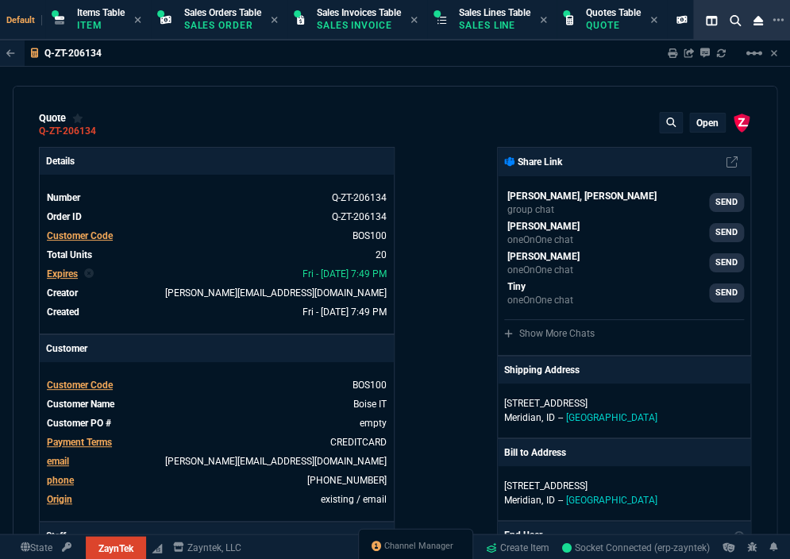
type input "50"
type input "1539"
type input "60"
type input "295"
type input "2619"
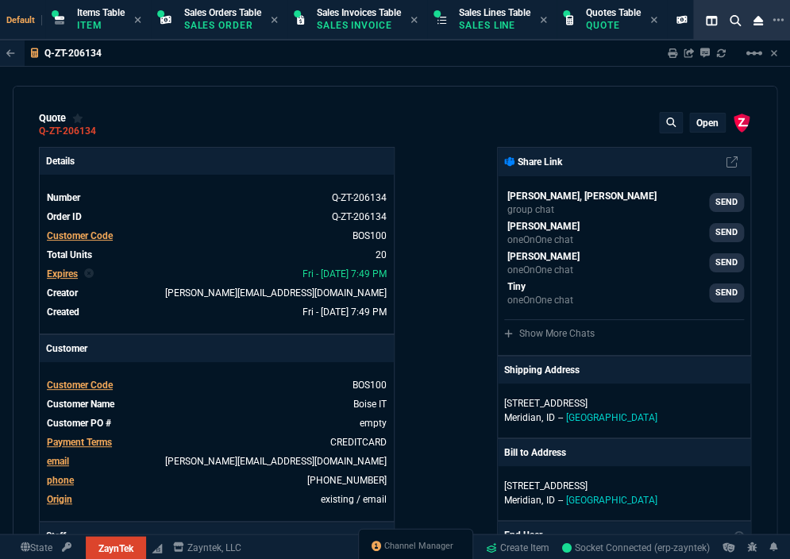
type input "55"
type input "60"
type input "234"
type input "76"
type input "65"
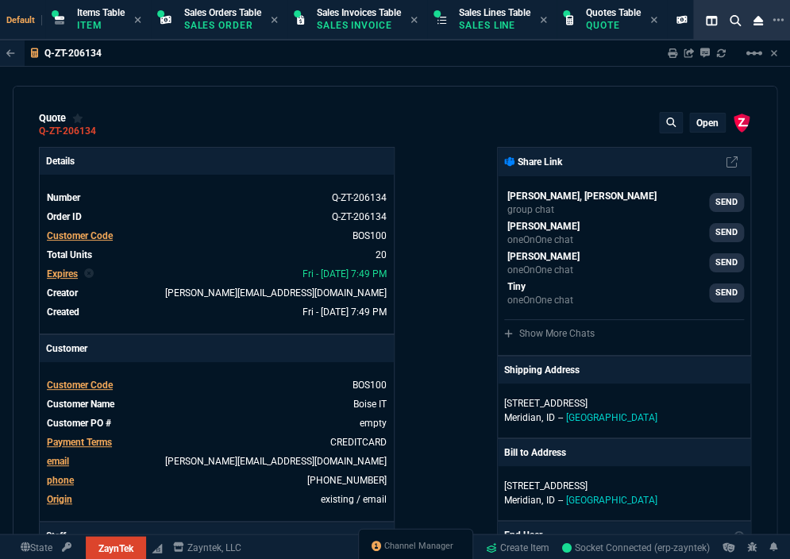
type input "109"
type input "43"
type input "75"
type input "399"
type input "52"
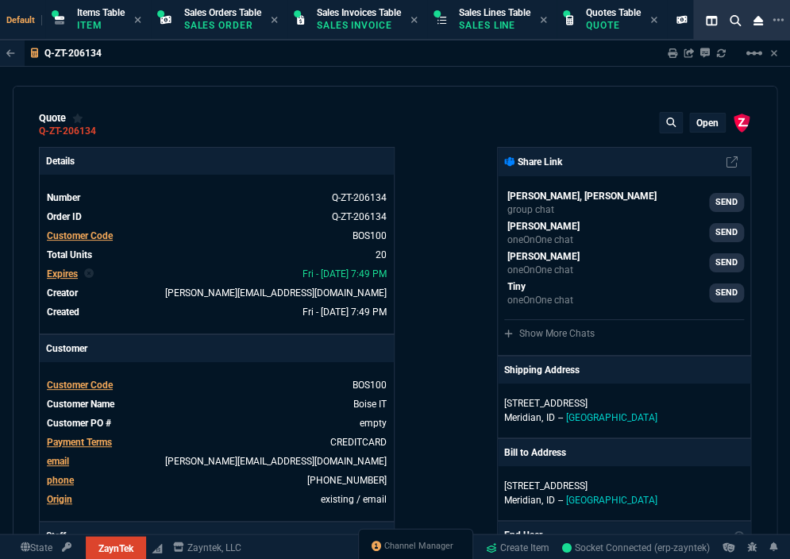
type input "65"
type input "524"
type input "80"
type input "4"
type input "11"
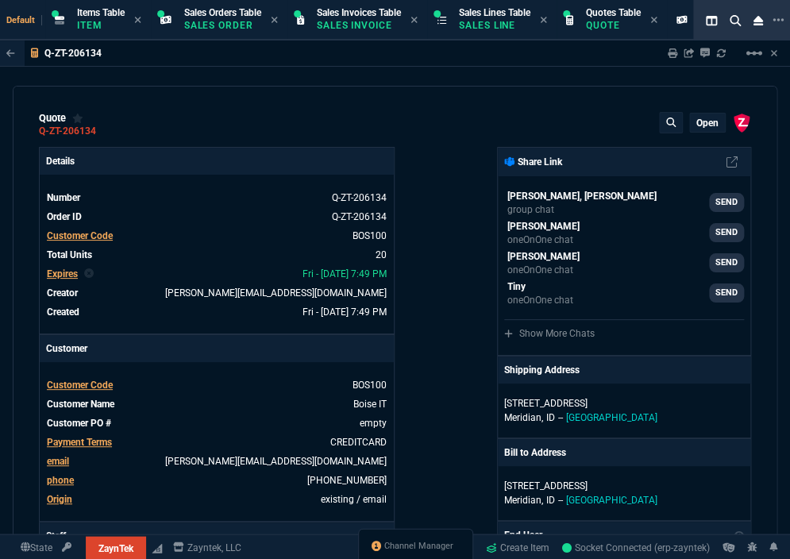
type input "0"
type input "50"
type input "29"
type input "84"
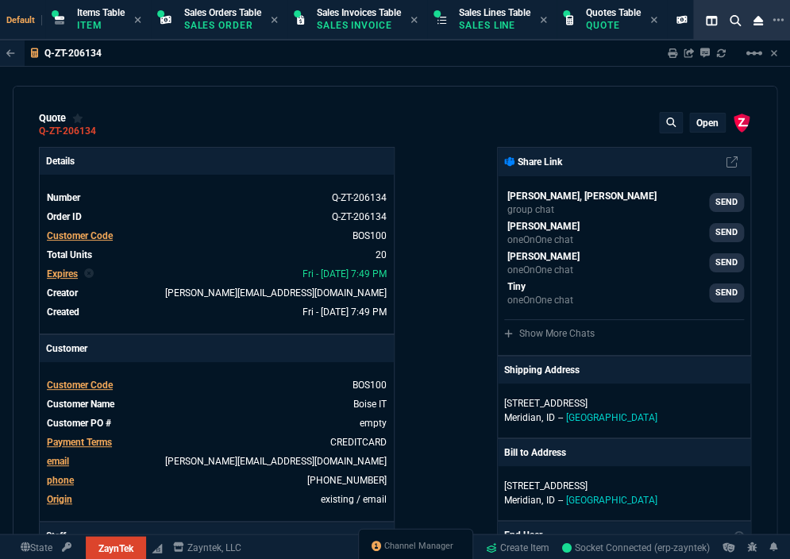
type input "34"
type input "71"
type input "78"
type input "81"
type input "53"
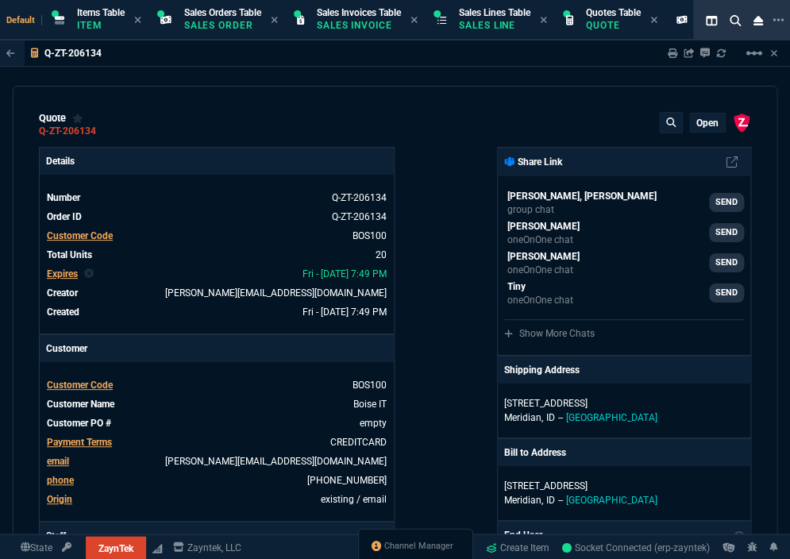
type input "22"
type input "56"
type input "76"
type input "55"
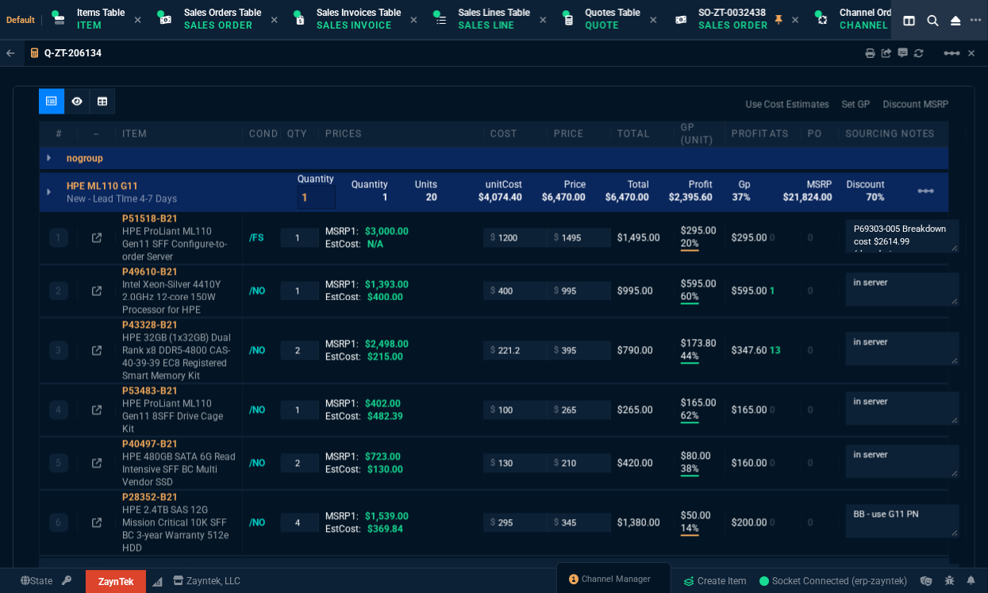
scroll to position [1127, 0]
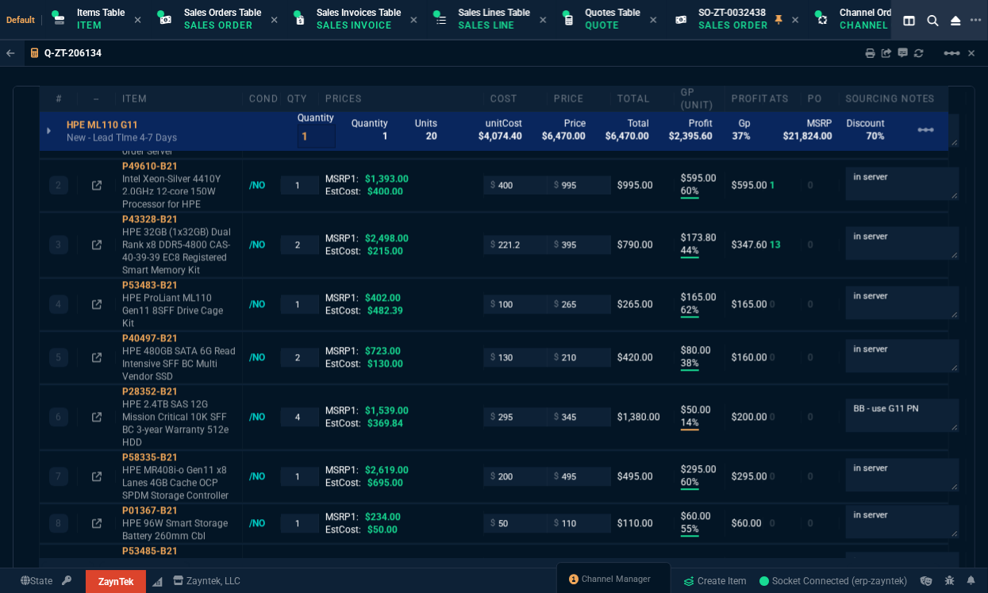
click at [304, 64] on div "Q-ZT-206134 Sharing Q-ZT-206134 Link Dev Link Share on Teams linear_scale" at bounding box center [494, 53] width 988 height 26
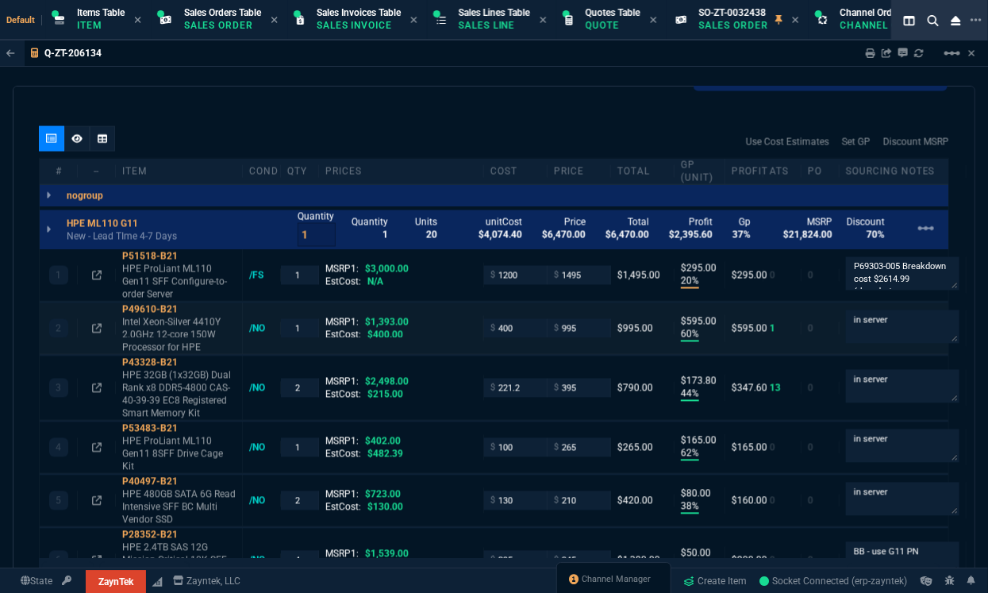
scroll to position [988, 0]
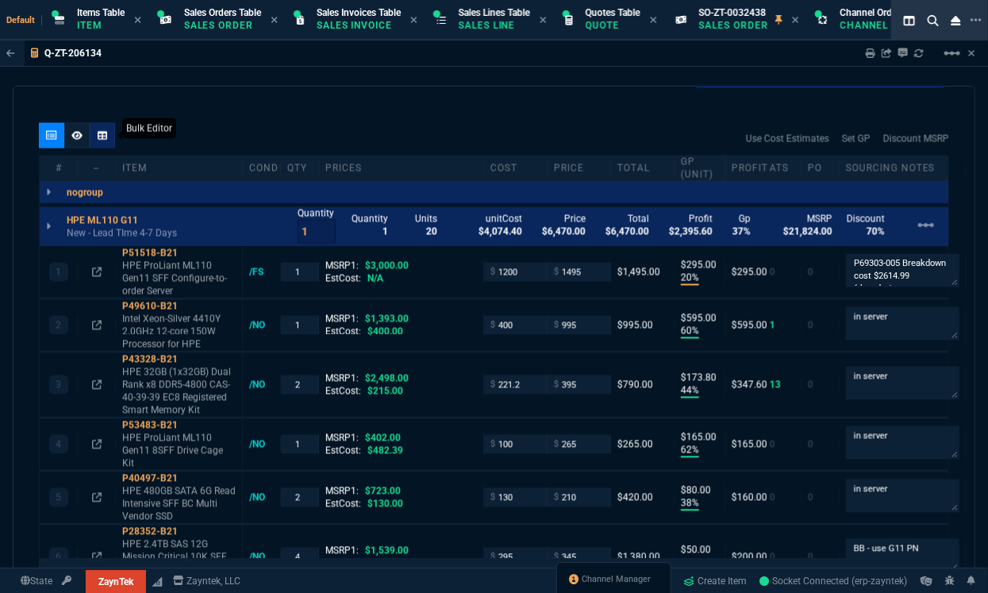
click at [106, 142] on div at bounding box center [102, 135] width 25 height 25
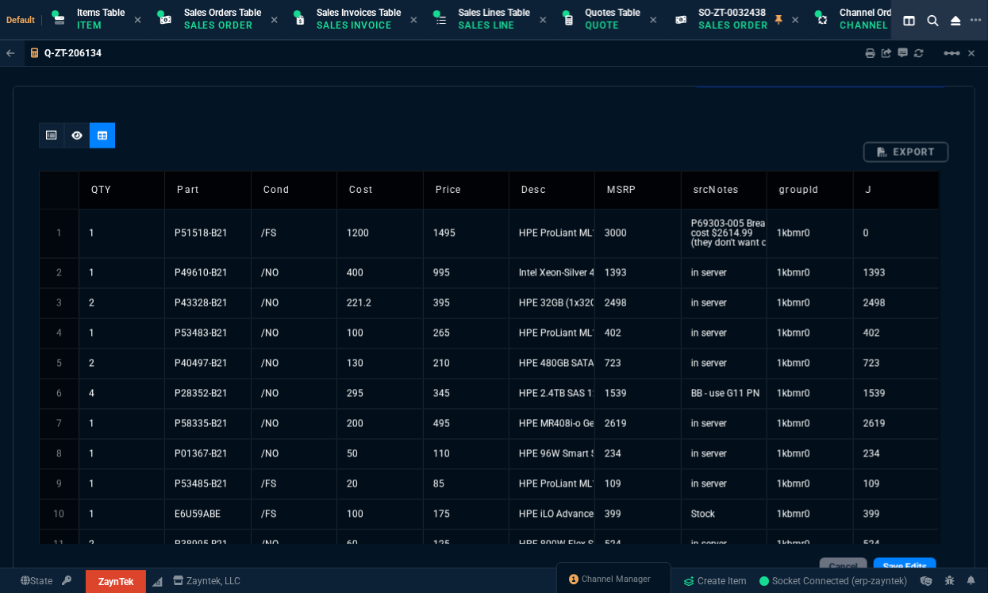
scroll to position [65, 0]
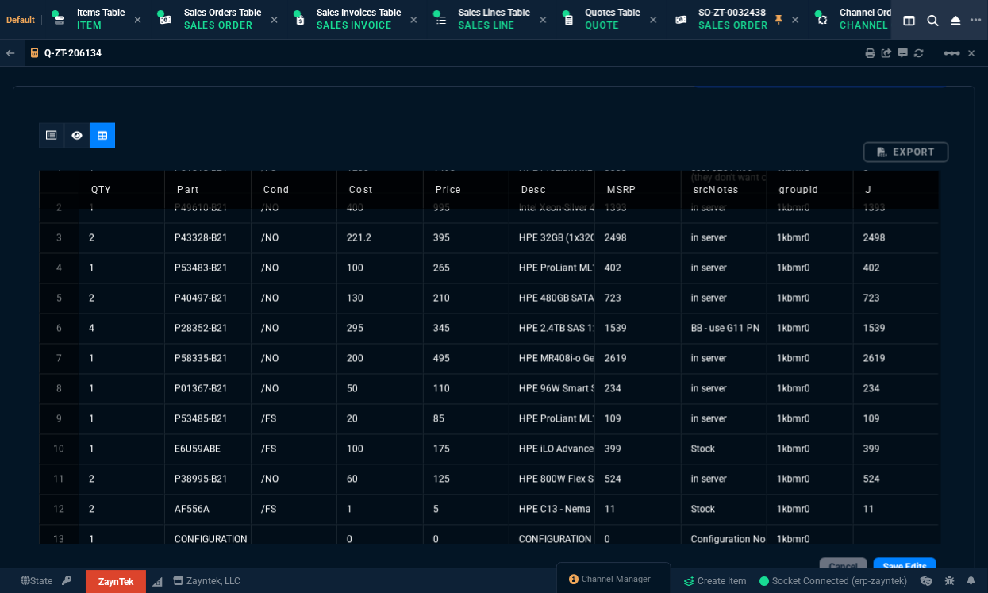
click at [202, 508] on td "AF556A" at bounding box center [207, 510] width 86 height 30
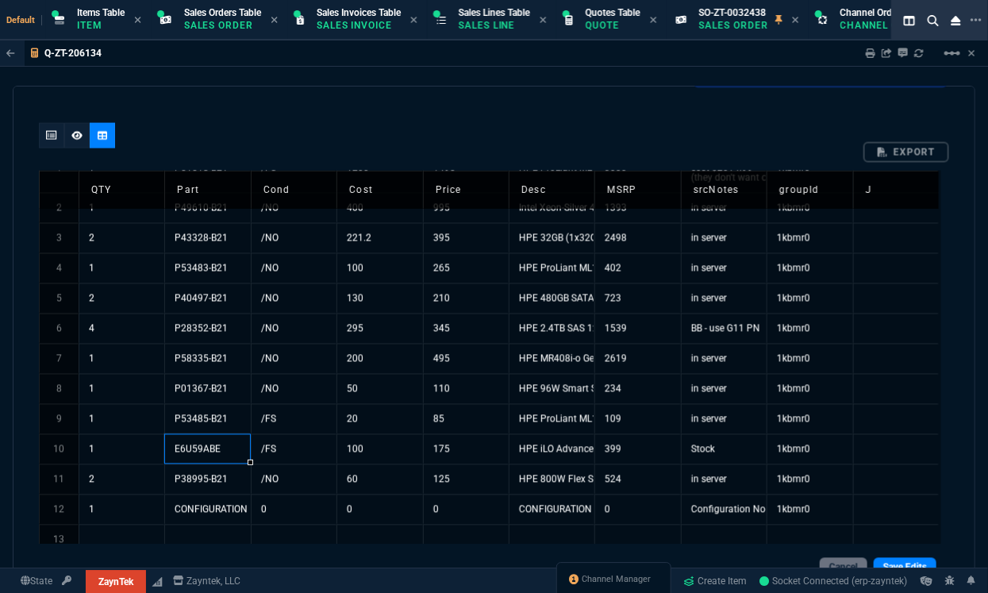
click at [198, 446] on td "E6U59ABE" at bounding box center [207, 449] width 86 height 30
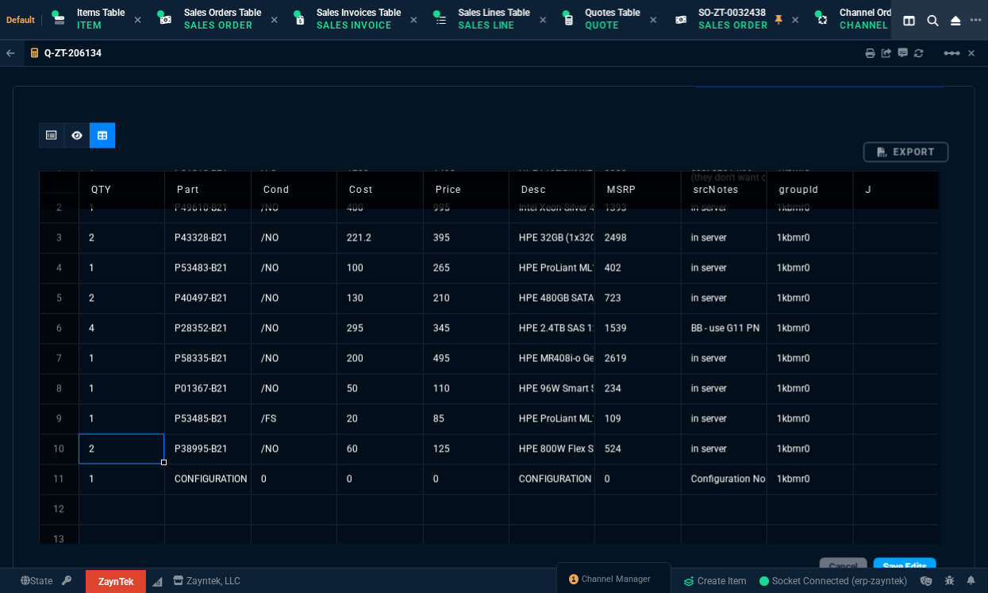
click at [889, 561] on link "Save Edits" at bounding box center [905, 566] width 63 height 19
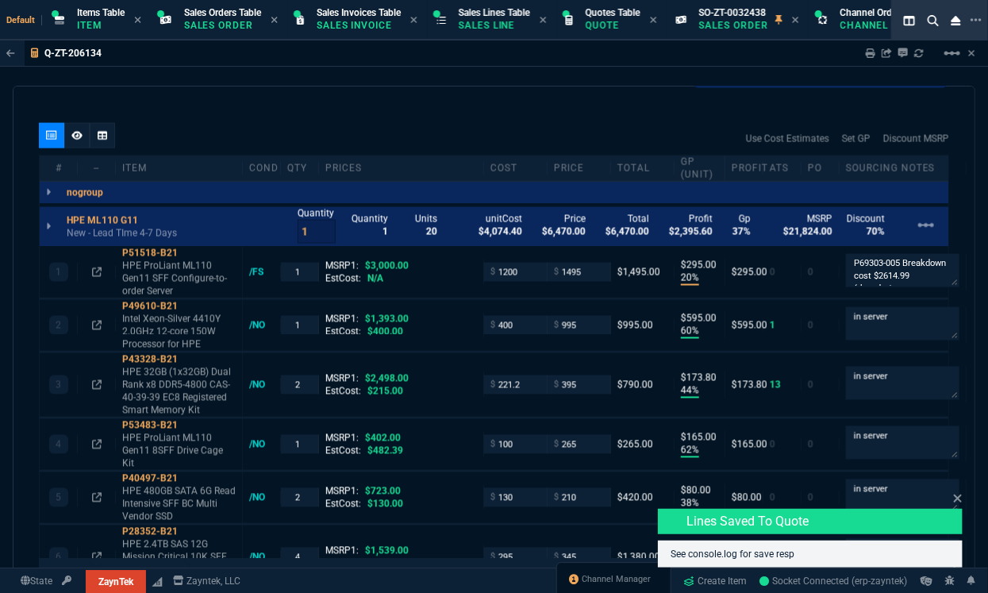
type input "20"
type input "295"
type input "60"
type input "595"
type input "44"
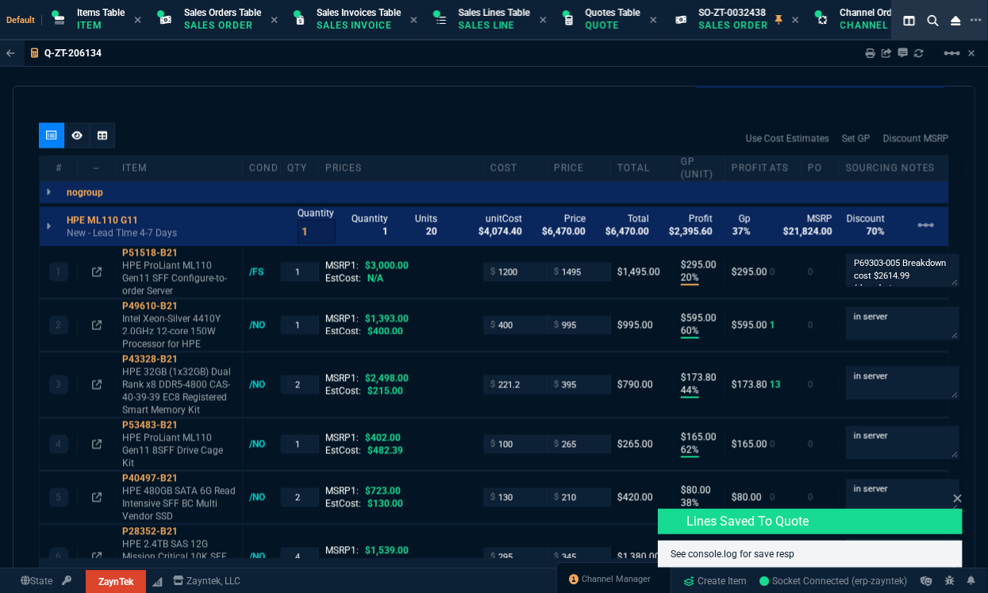
type input "174"
type input "62"
type input "165"
type input "38"
type input "80"
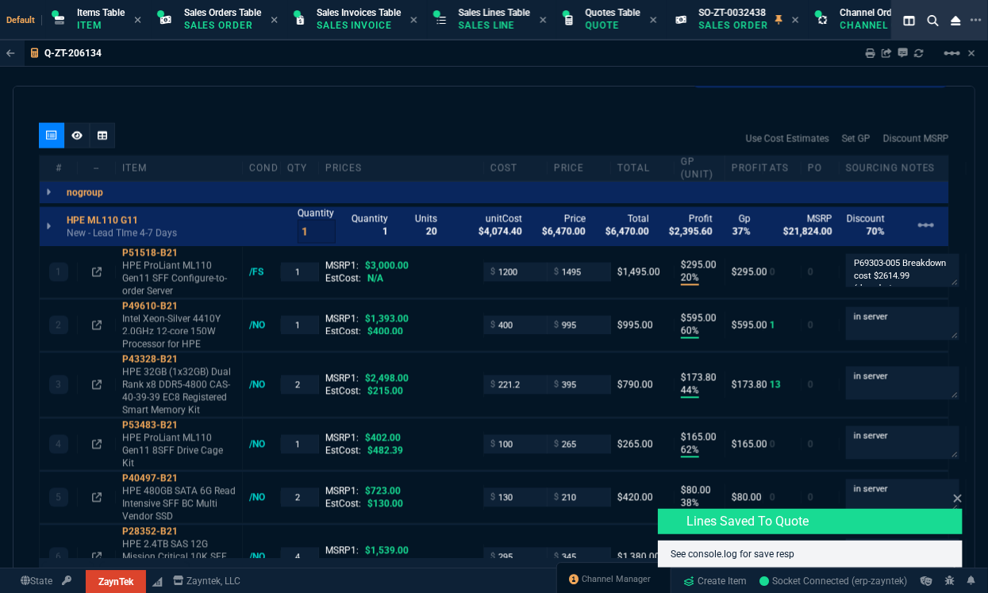
type input "14"
type input "50"
type input "60"
type input "295"
type input "55"
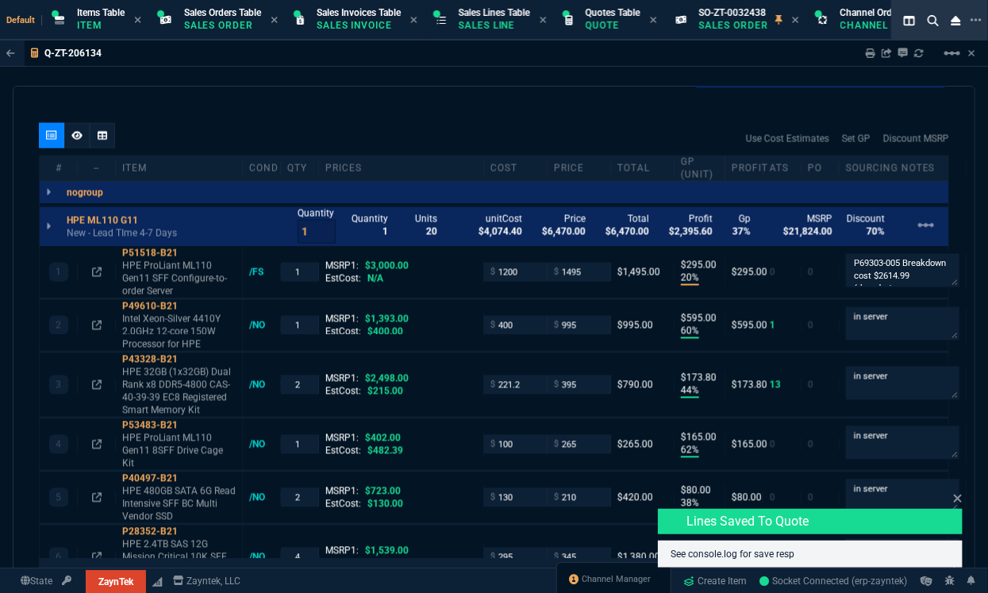
type input "60"
type input "76"
type input "65"
type input "52"
type input "65"
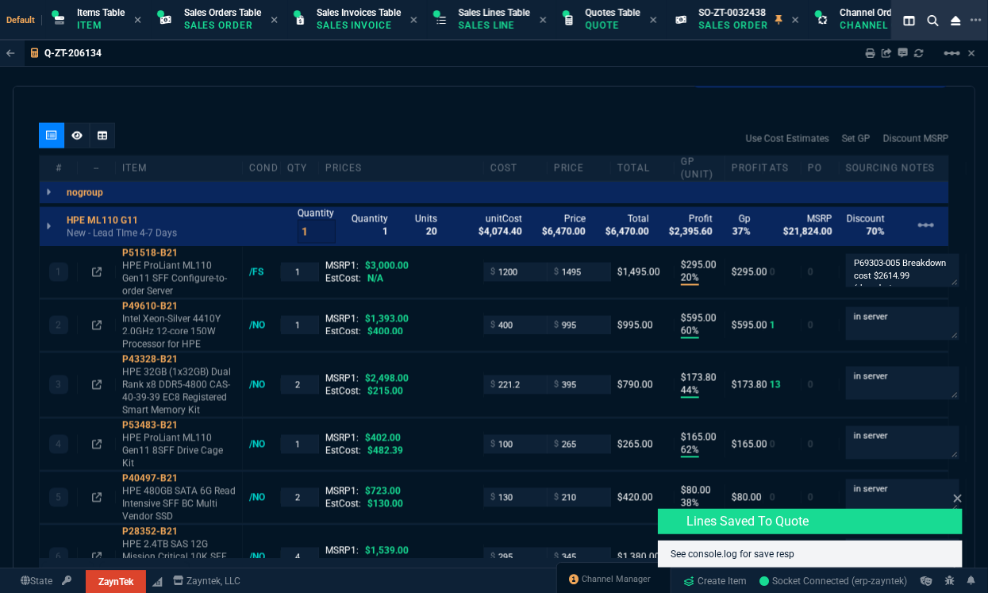
type input "0"
type input "50"
type input "29"
type input "84"
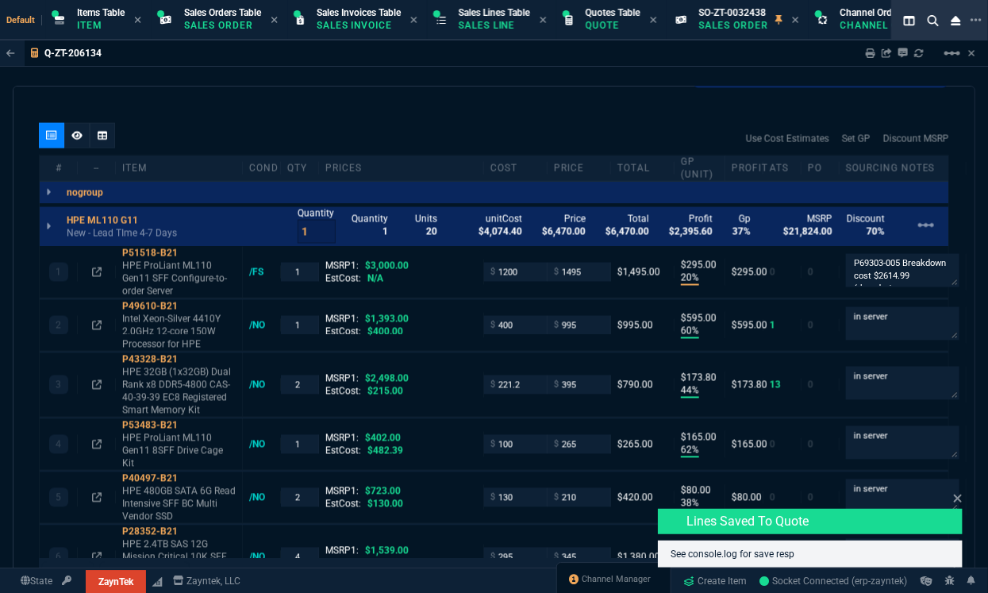
type input "34"
type input "71"
type input "78"
type input "81"
type input "53"
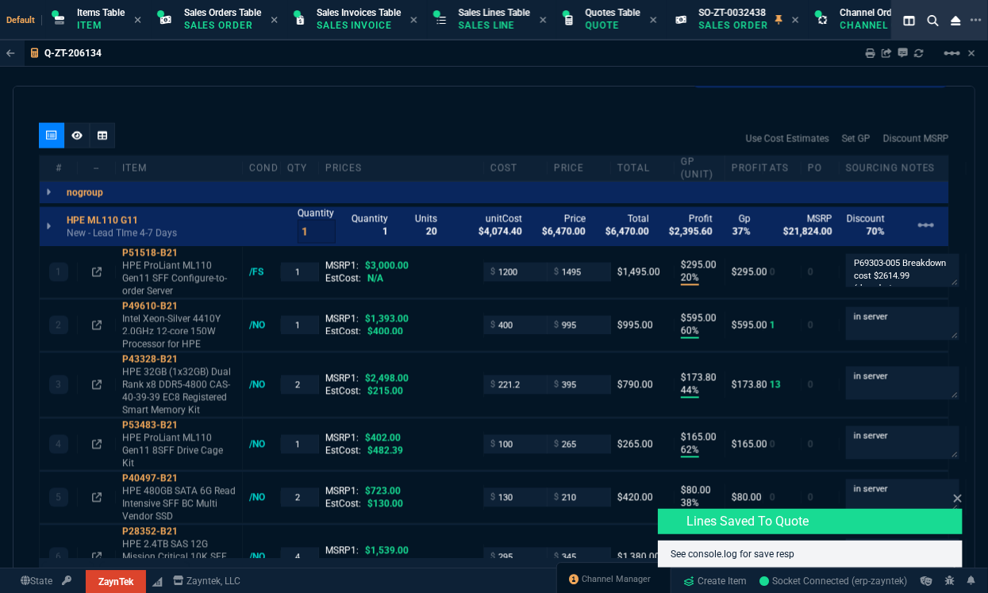
type input "22"
type input "76"
click at [958, 500] on icon at bounding box center [958, 498] width 10 height 13
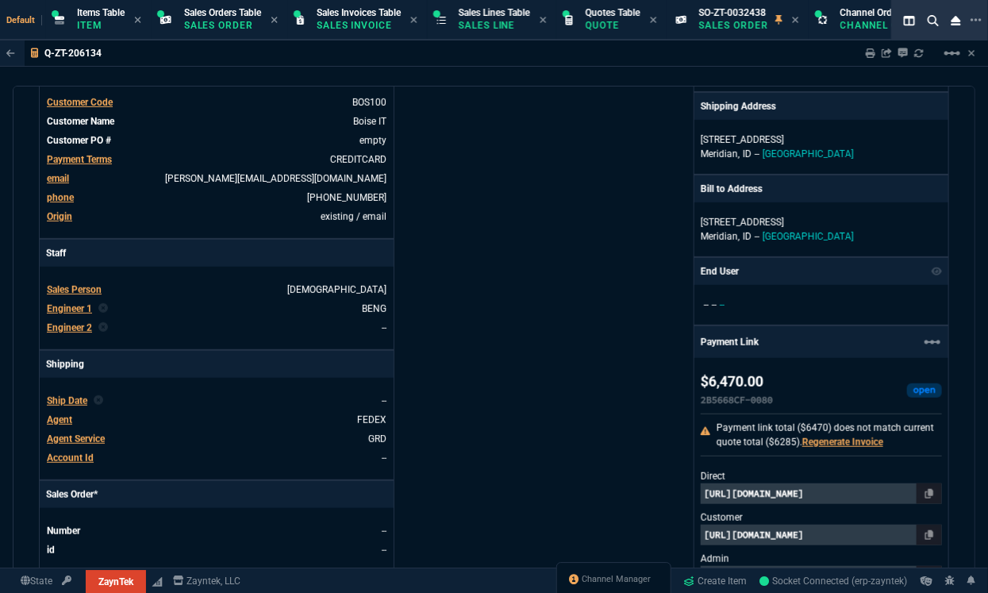
scroll to position [303, 0]
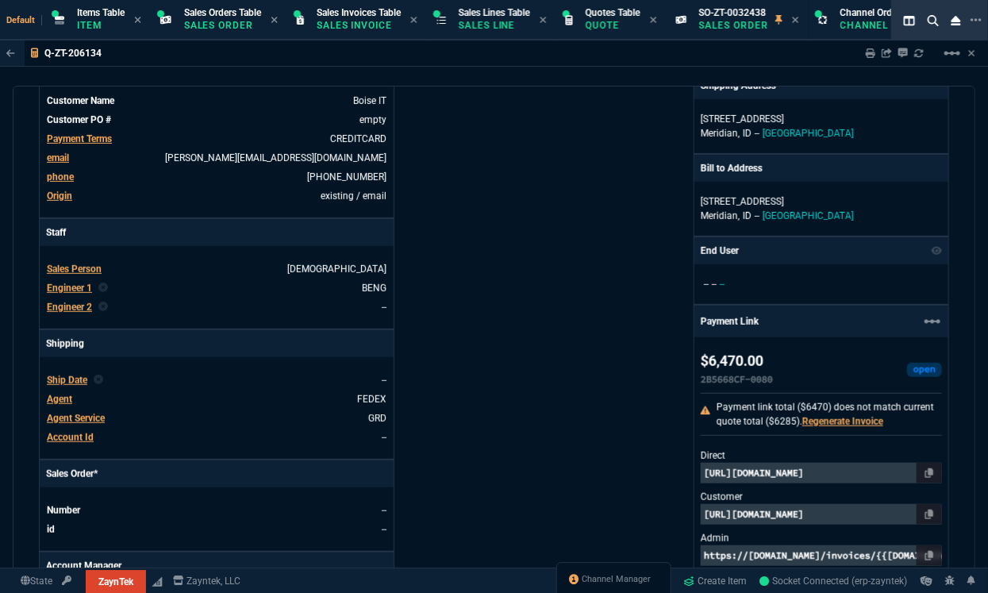
click at [828, 419] on link "Regenerate Invoice" at bounding box center [843, 421] width 81 height 11
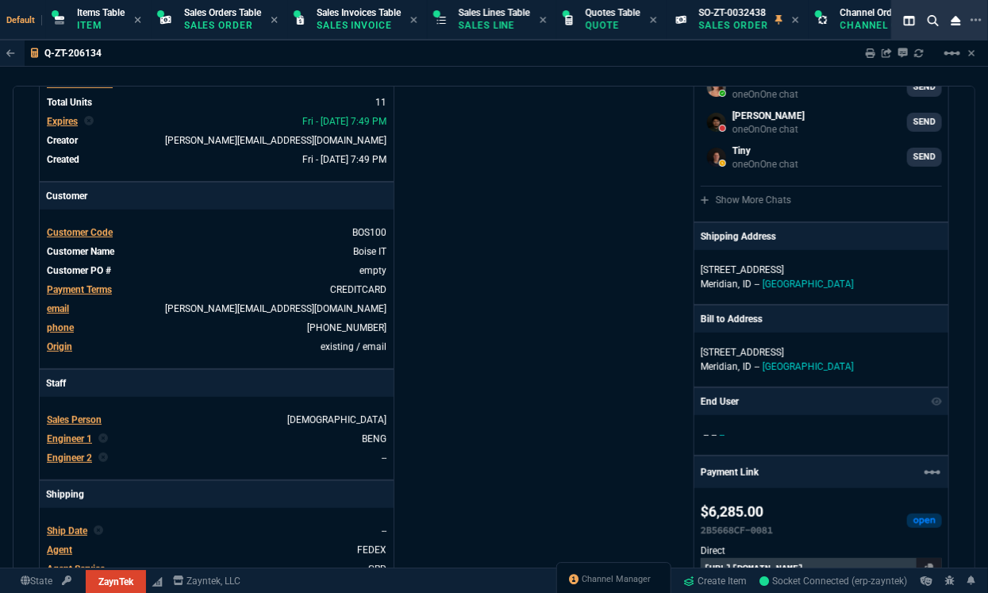
scroll to position [0, 0]
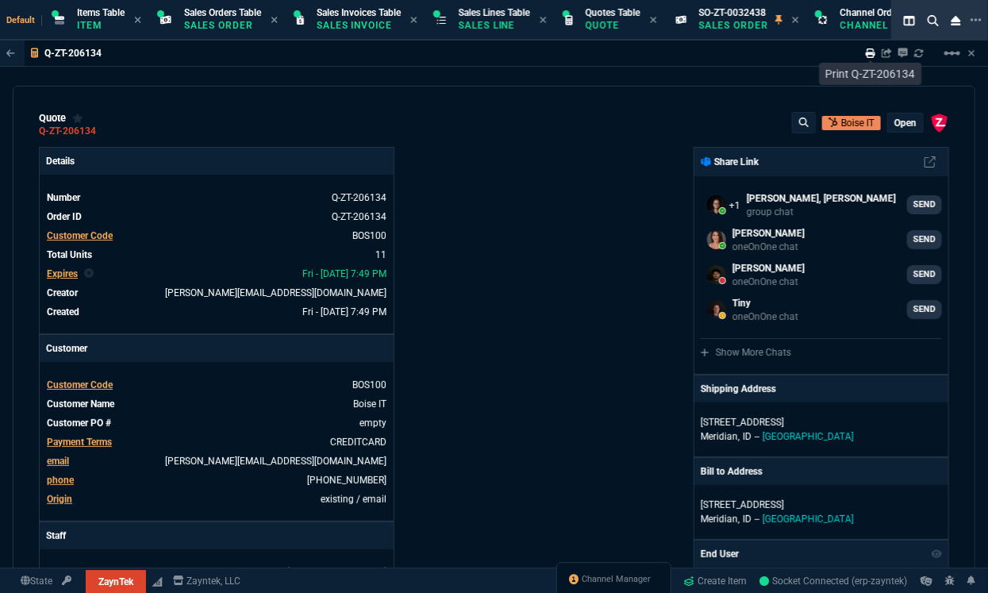
click at [872, 55] on icon at bounding box center [871, 53] width 10 height 10
type input "20"
type input "295"
type input "60"
type input "595"
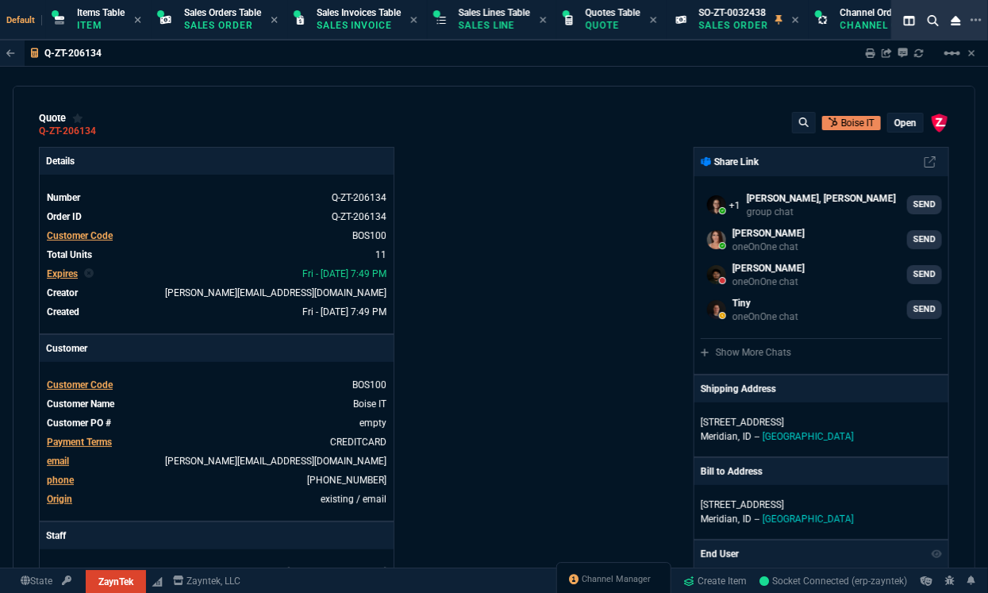
type input "44"
type input "174"
type input "62"
type input "165"
type input "38"
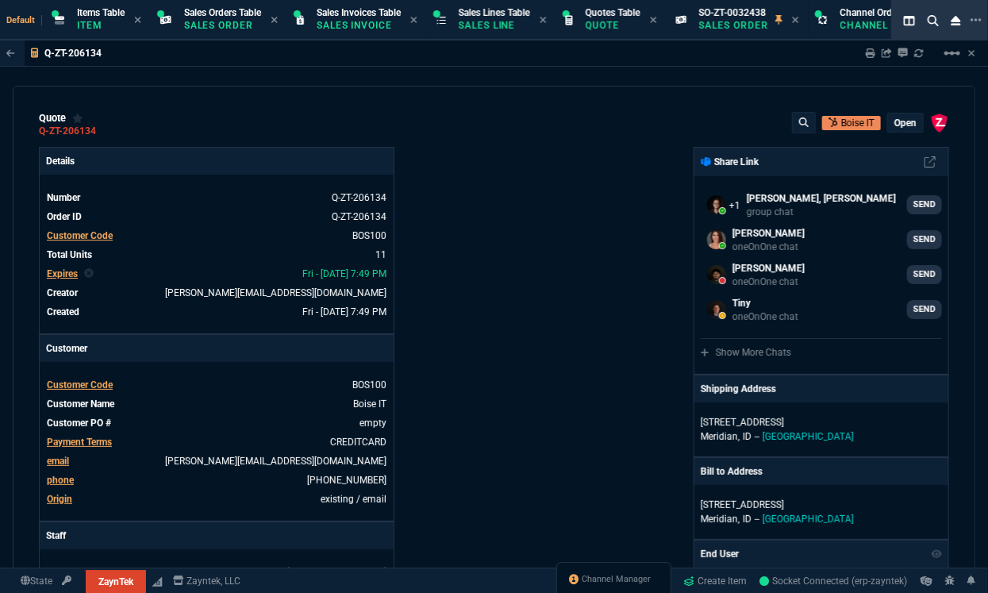
type input "80"
type input "14"
type input "50"
type input "60"
type input "295"
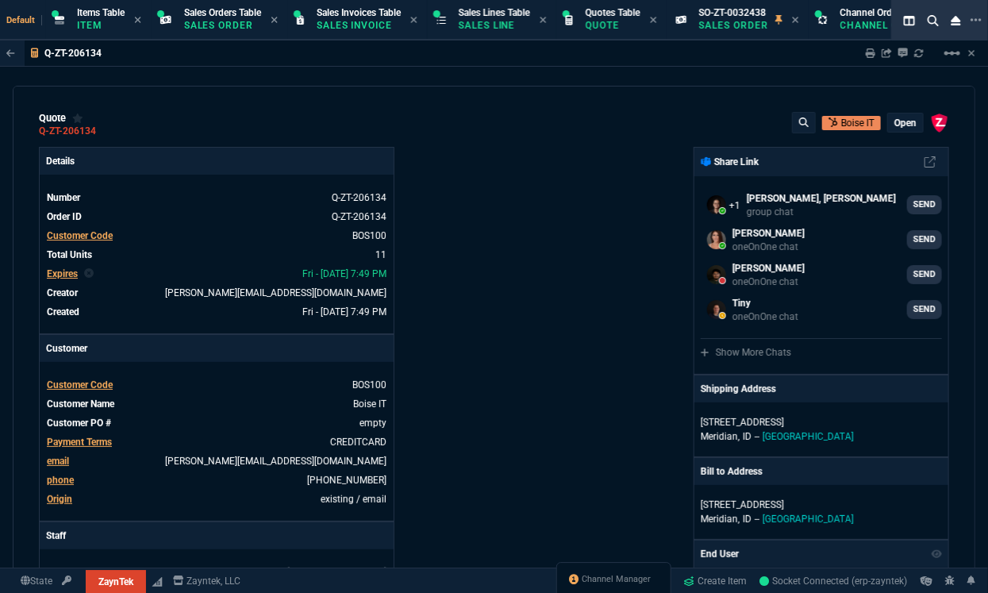
type input "55"
type input "60"
type input "76"
type input "65"
type input "52"
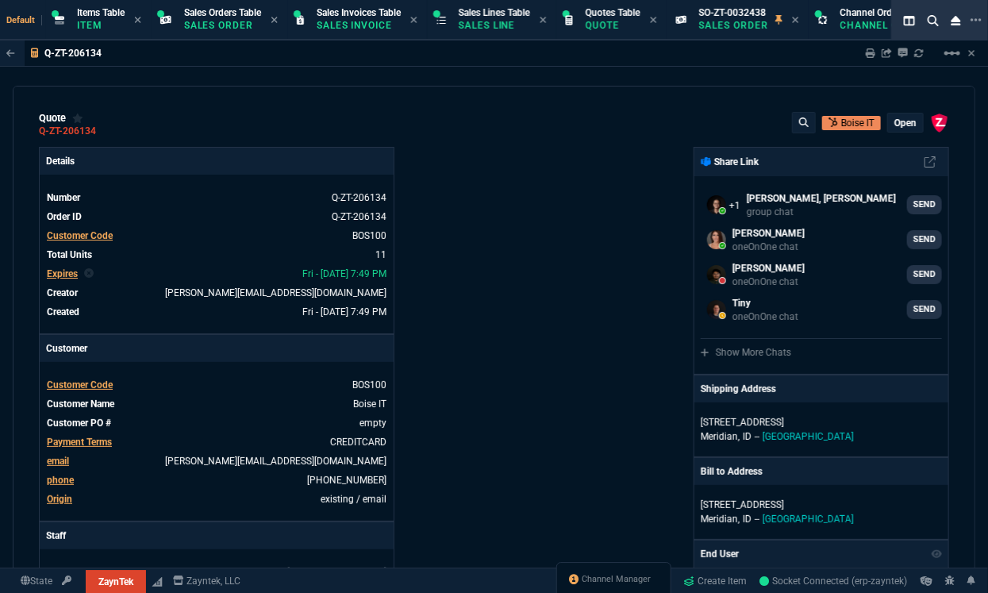
type input "65"
type input "0"
type input "50"
type input "29"
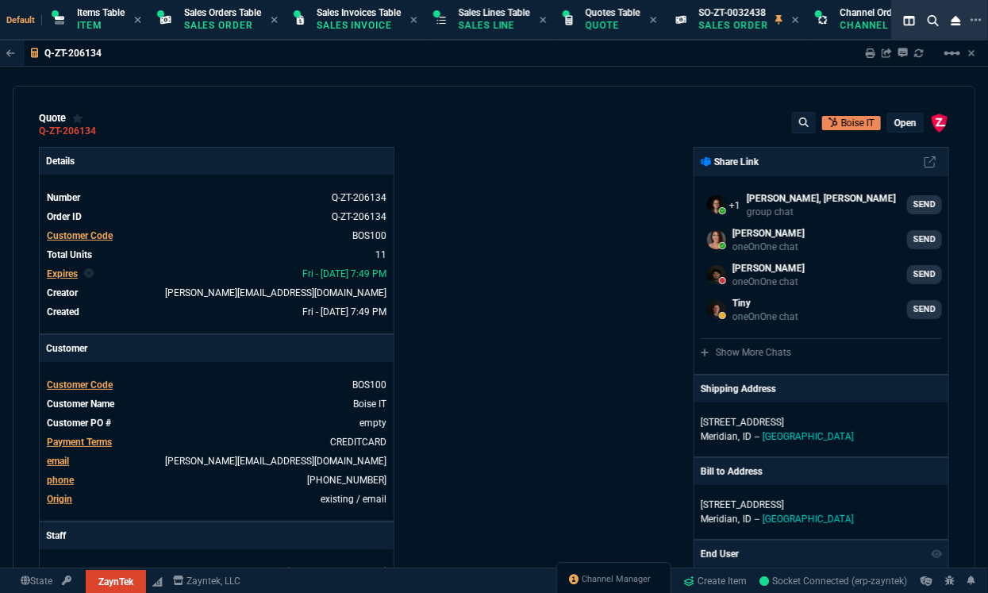
type input "84"
type input "34"
type input "71"
type input "78"
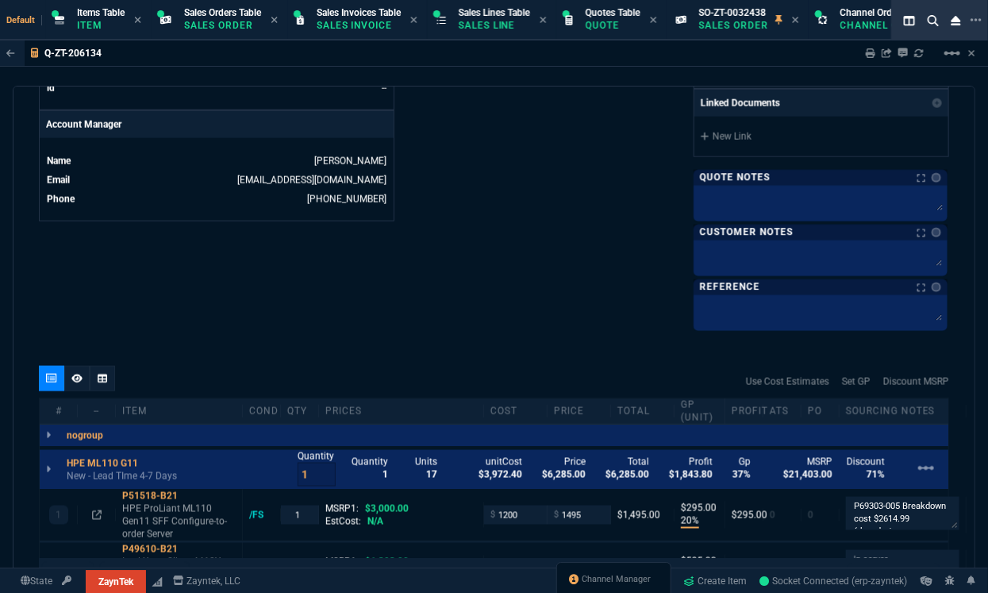
scroll to position [817, 0]
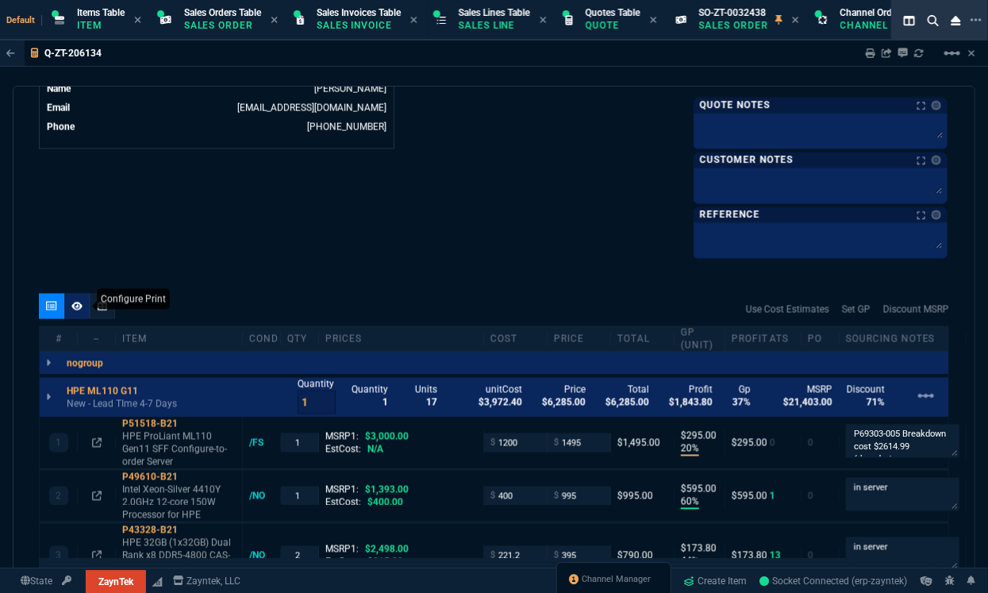
click at [77, 302] on icon at bounding box center [76, 306] width 11 height 9
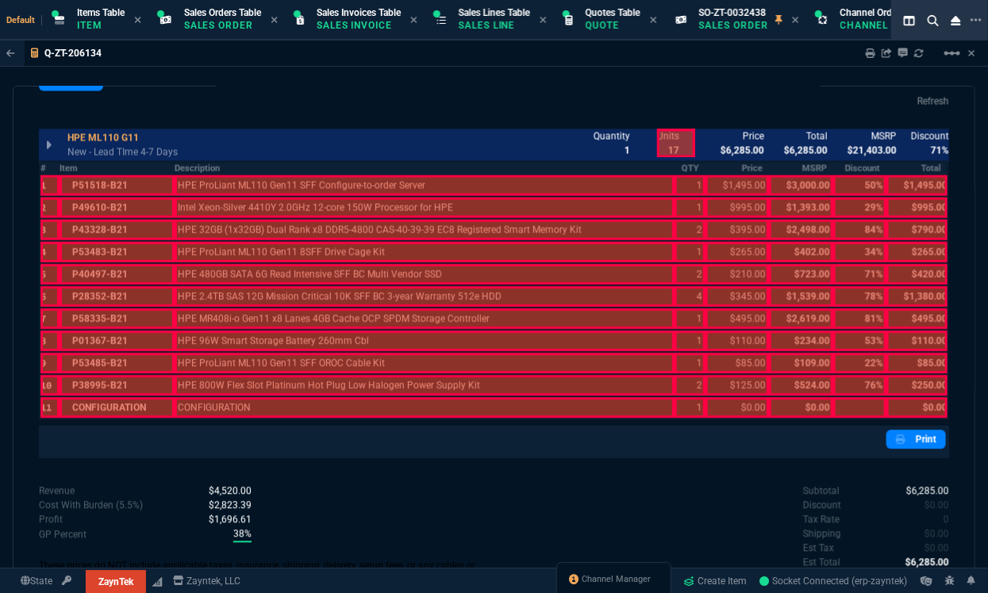
scroll to position [1180, 0]
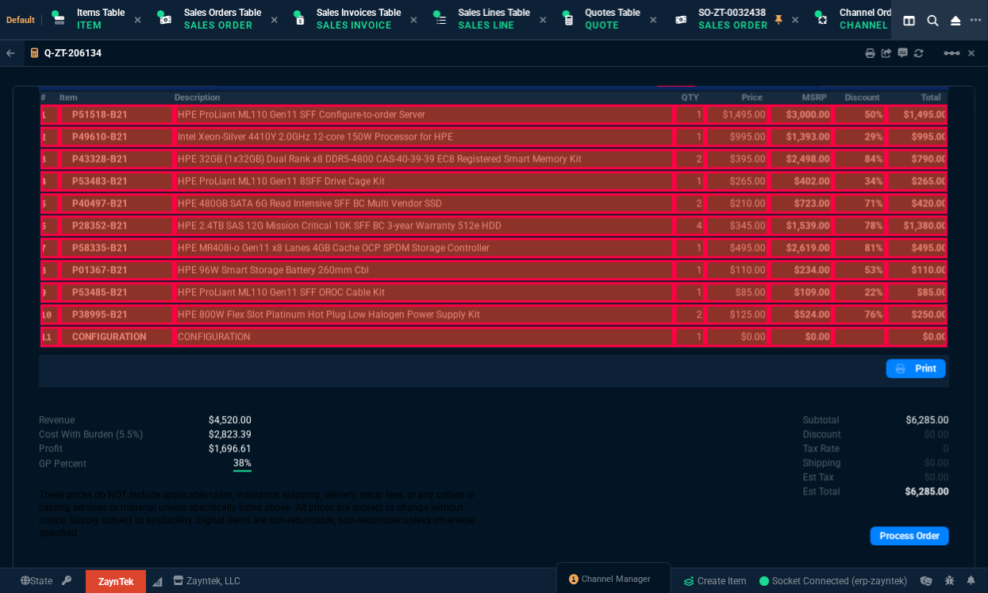
click at [42, 98] on th "#" at bounding box center [50, 97] width 20 height 13
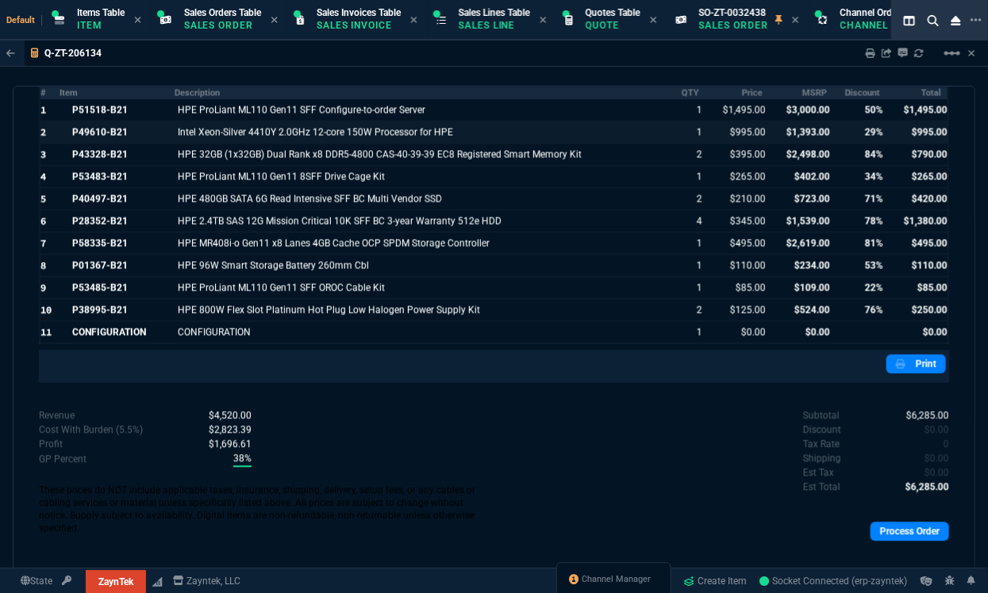
scroll to position [1074, 0]
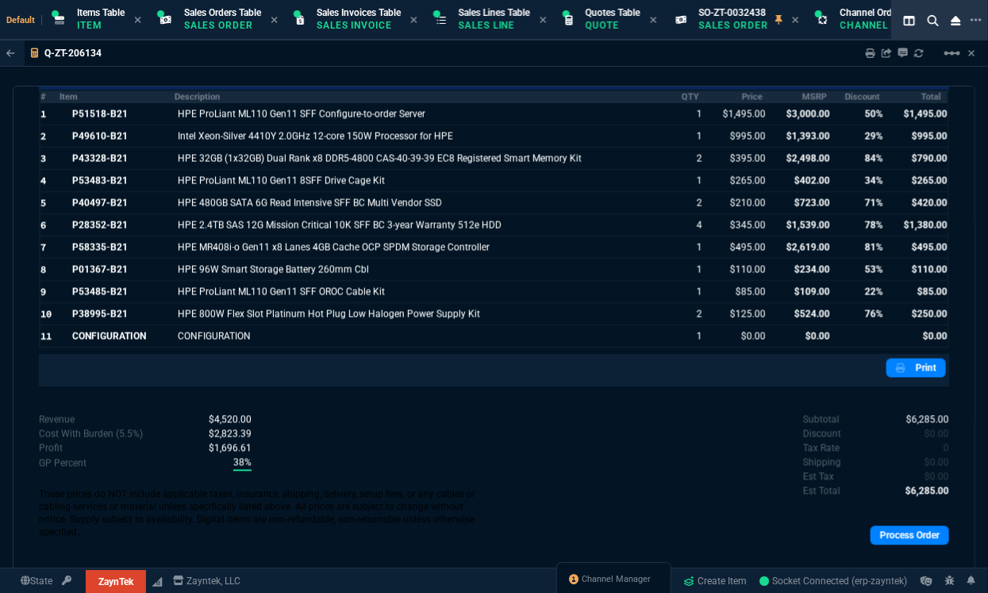
click at [738, 91] on th "Price" at bounding box center [738, 97] width 64 height 13
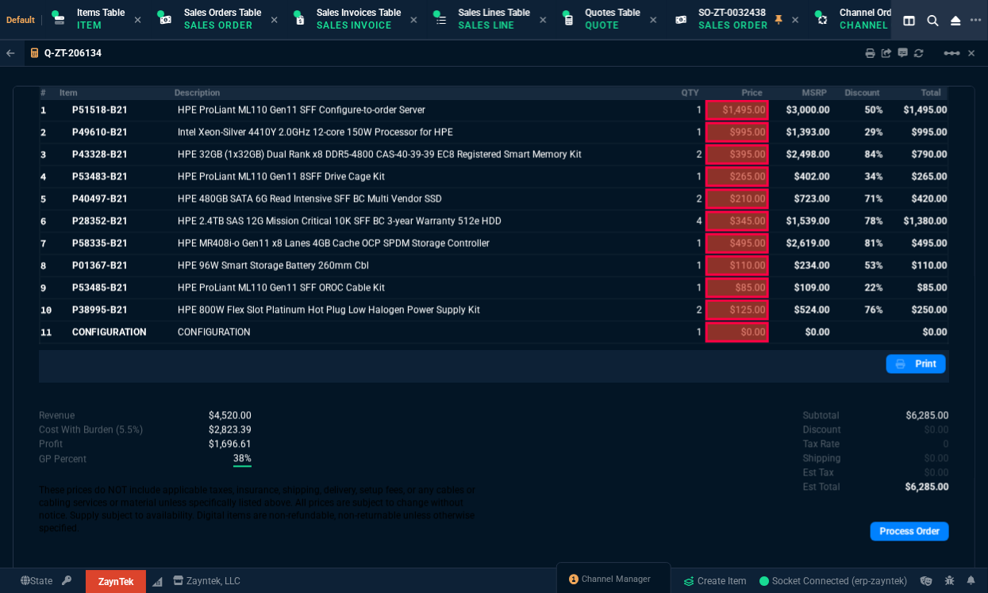
scroll to position [1016, 0]
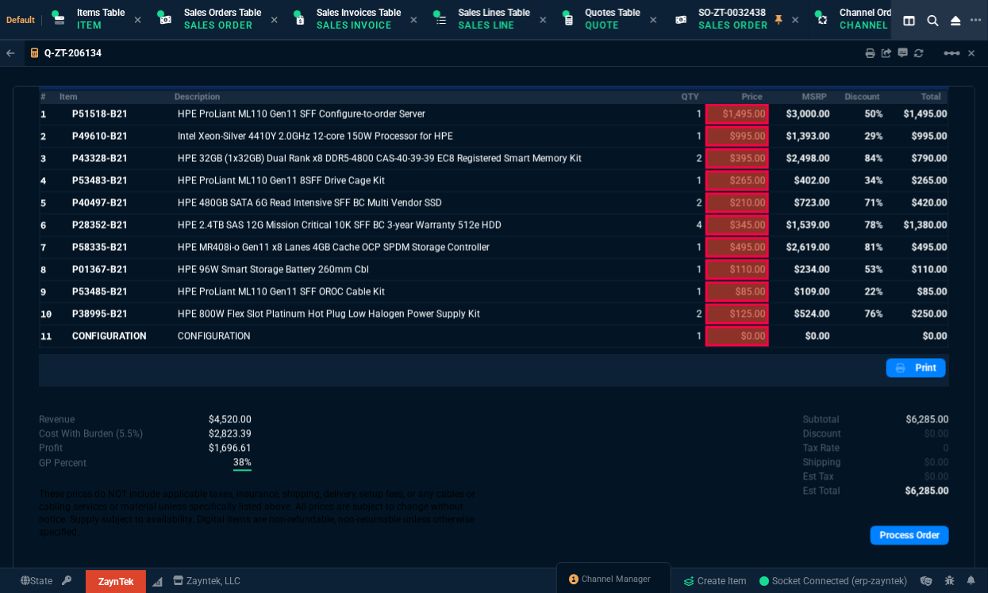
click at [795, 99] on th "MSRP" at bounding box center [801, 97] width 64 height 13
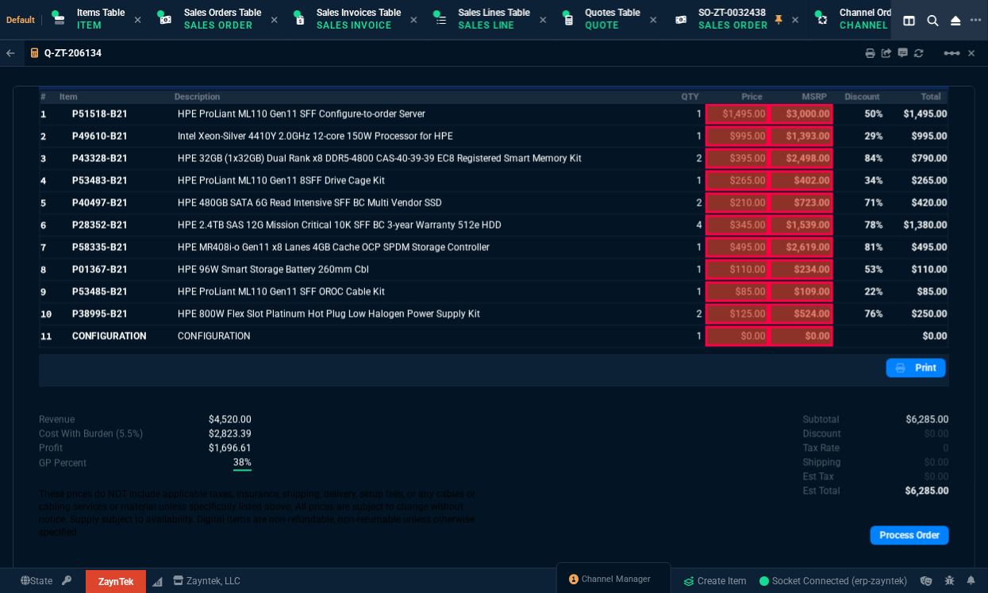
click at [840, 91] on th "Discount" at bounding box center [860, 97] width 53 height 13
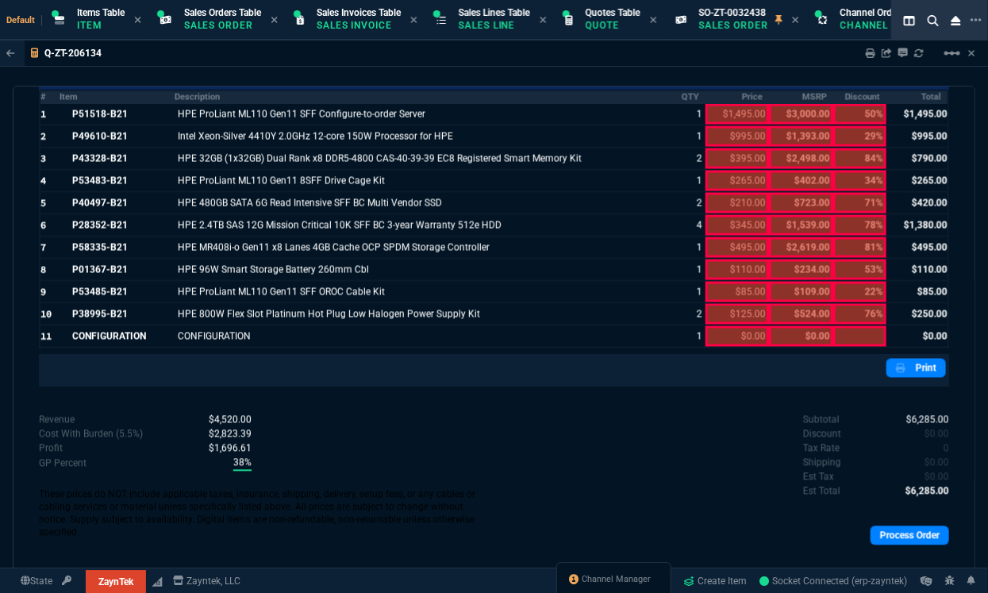
click at [903, 103] on th "Total" at bounding box center [918, 97] width 62 height 13
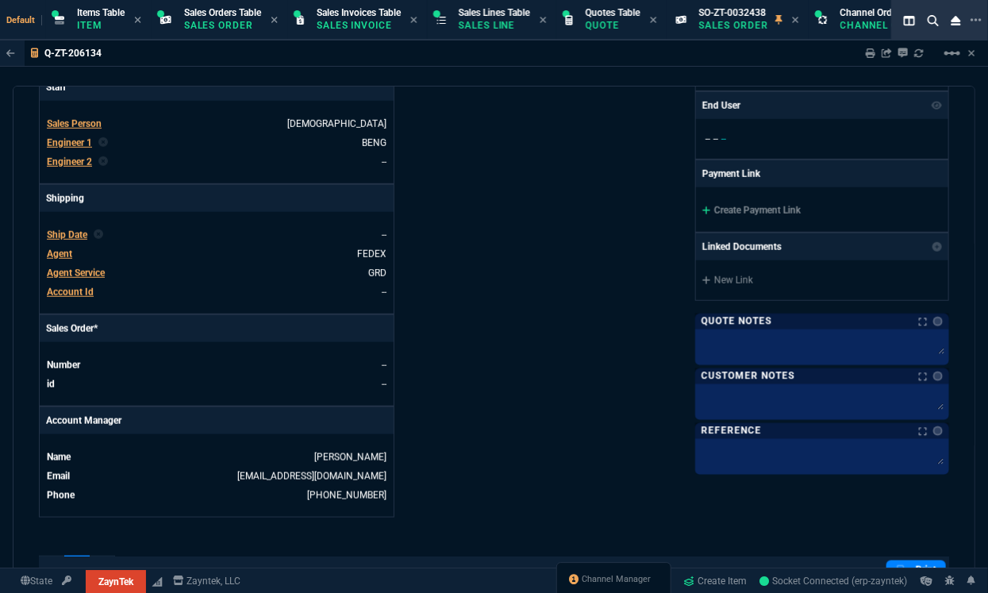
scroll to position [474, 0]
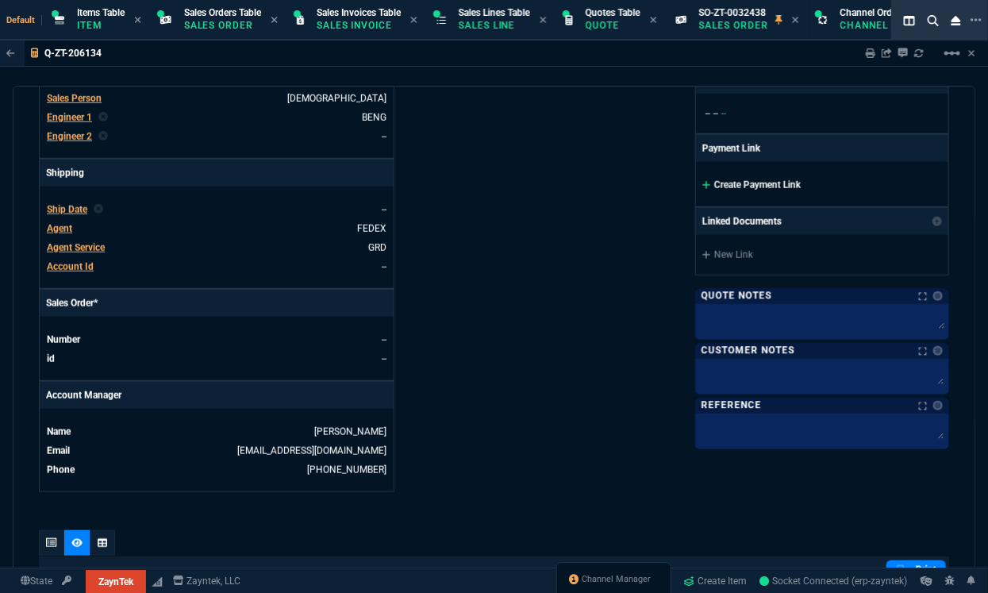
click at [735, 186] on link "Create Payment Link" at bounding box center [752, 184] width 98 height 11
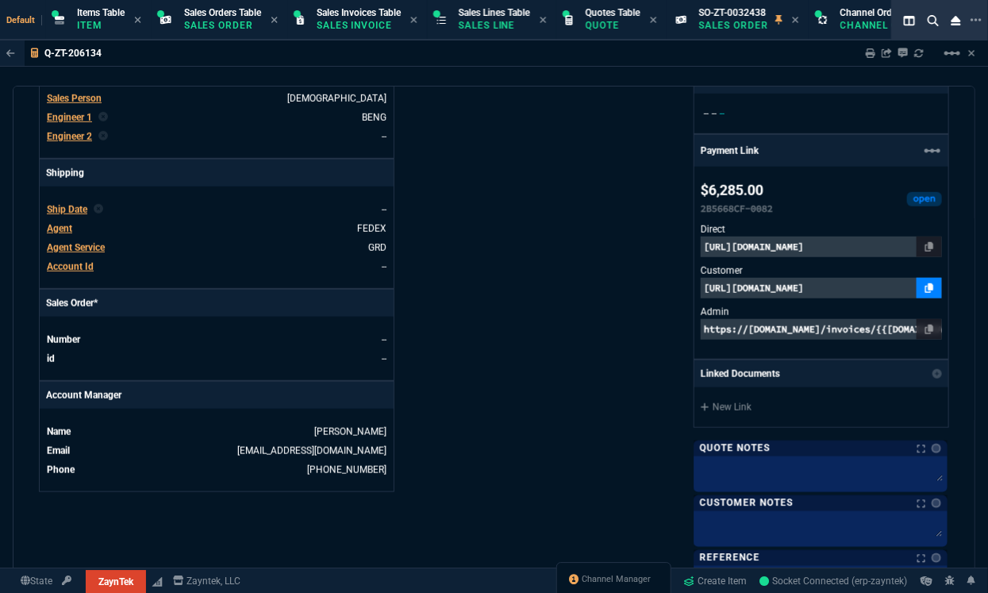
click at [926, 286] on icon at bounding box center [930, 288] width 9 height 10
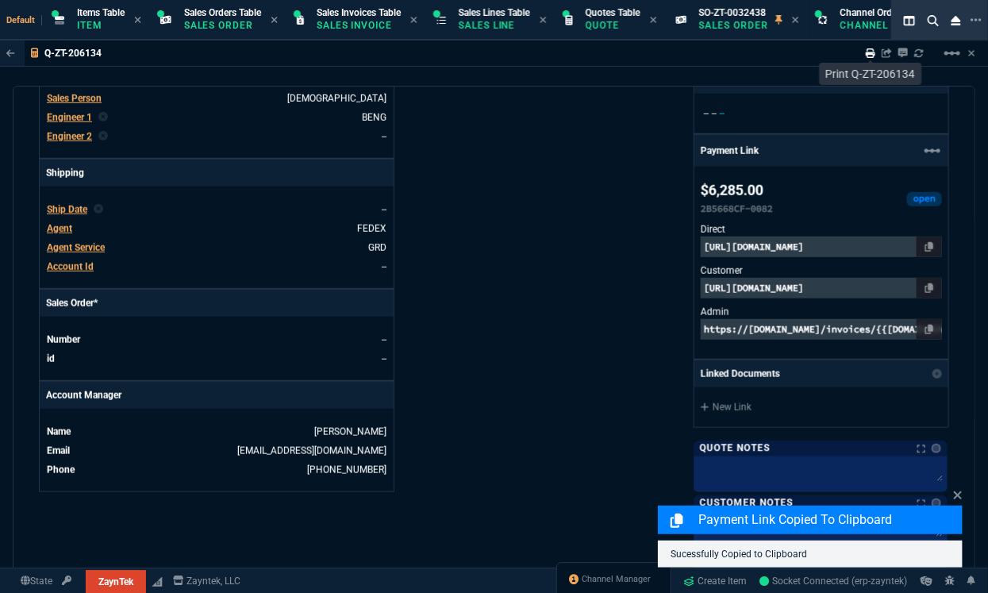
click at [871, 54] on icon at bounding box center [871, 53] width 10 height 10
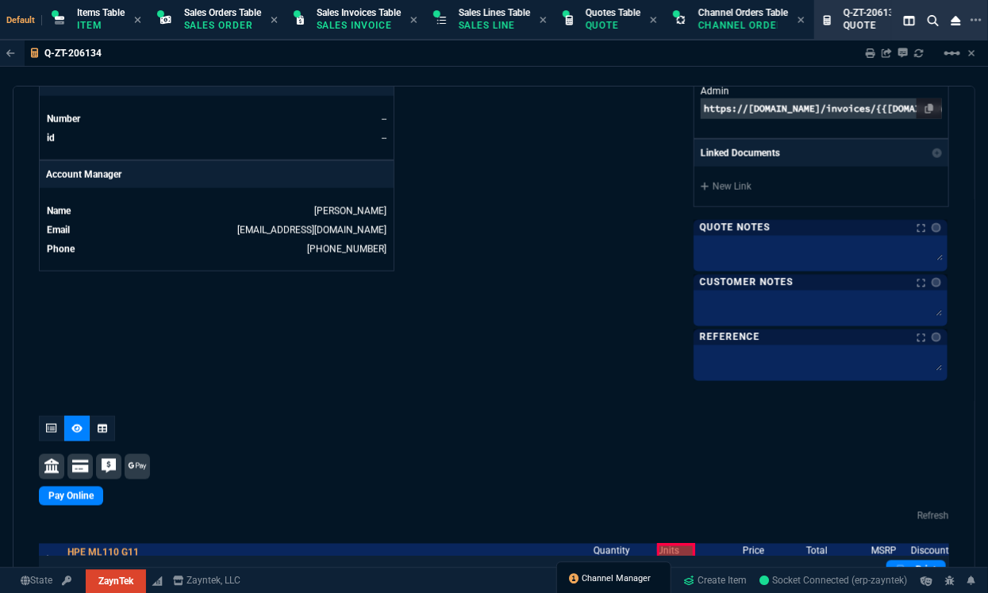
click at [596, 580] on span "Channel Manager" at bounding box center [617, 579] width 69 height 13
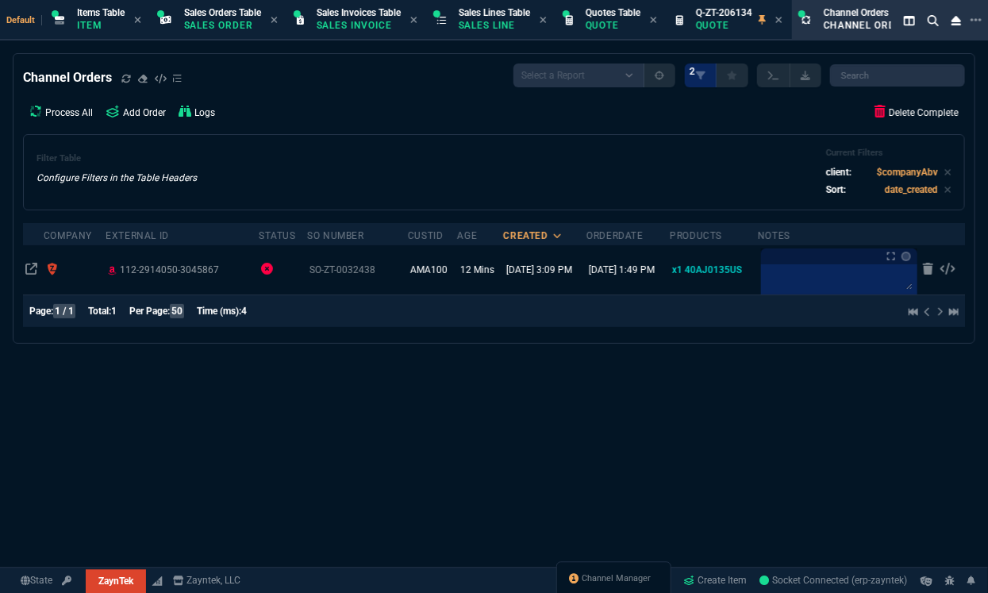
click at [267, 341] on nx-fornida-order-processing-table "Channel Orders Select a Report Exclude 'converted' Current Company Only 2 Proce…" at bounding box center [493, 198] width 961 height 289
click at [909, 111] on link "Delete Complete" at bounding box center [917, 112] width 97 height 31
click at [881, 108] on link "Delete Complete" at bounding box center [917, 112] width 97 height 31
click at [783, 18] on icon at bounding box center [779, 20] width 7 height 10
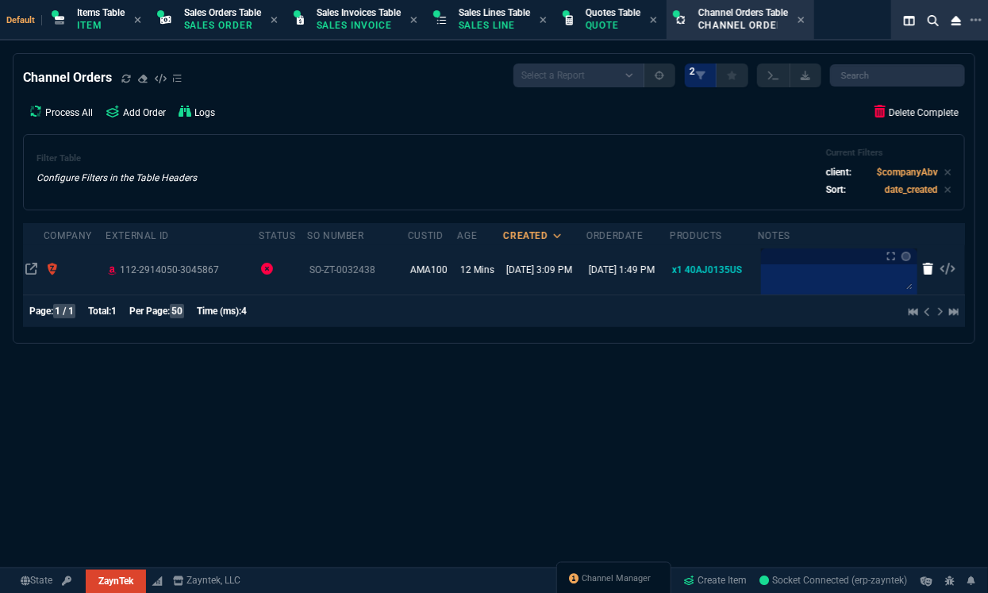
click at [923, 272] on icon at bounding box center [928, 269] width 11 height 13
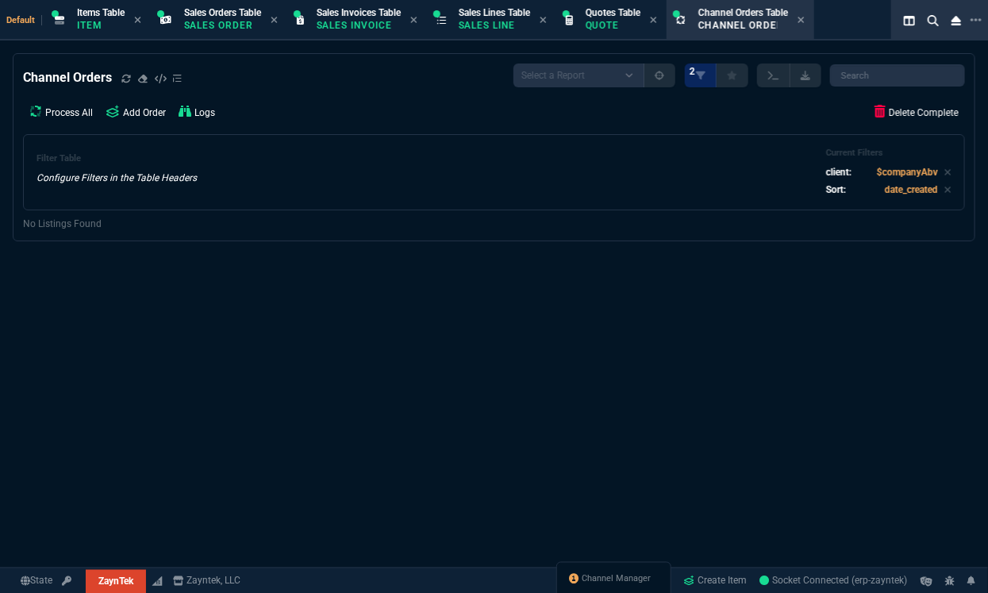
click at [805, 22] on icon at bounding box center [801, 20] width 7 height 10
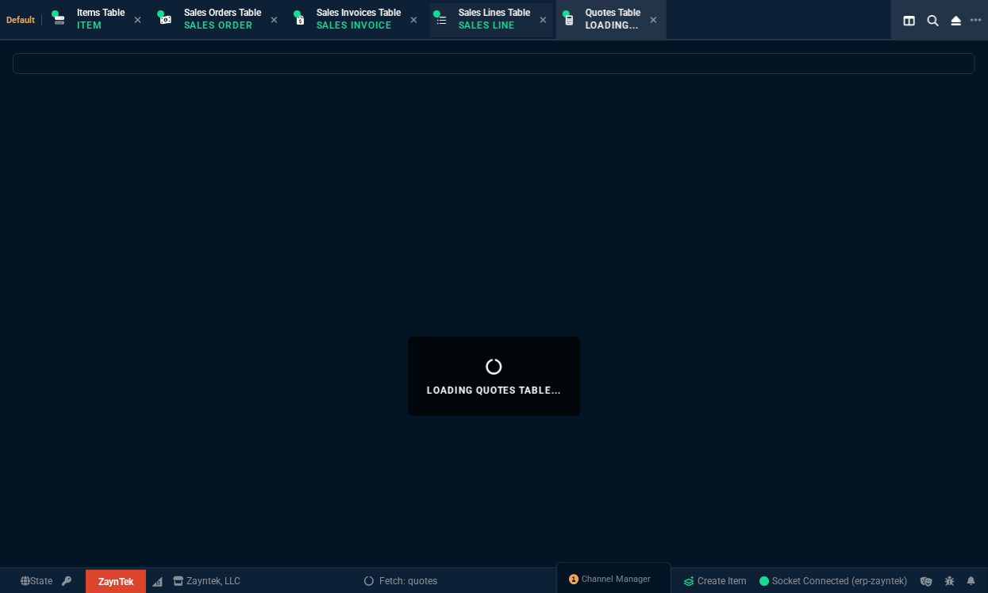
click at [484, 31] on p "Sales Line" at bounding box center [494, 25] width 71 height 13
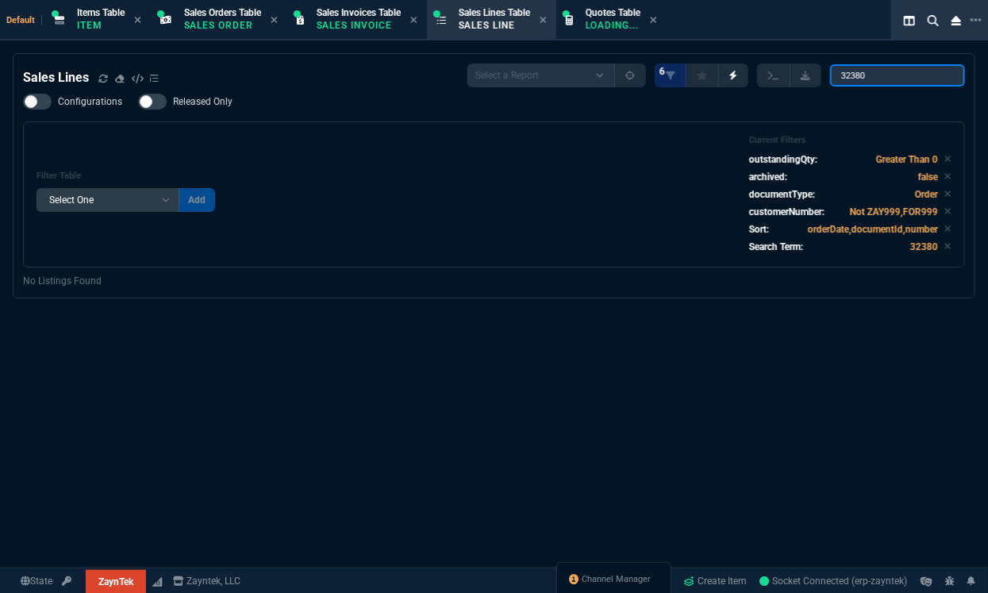
click at [900, 78] on input "32380" at bounding box center [897, 75] width 135 height 22
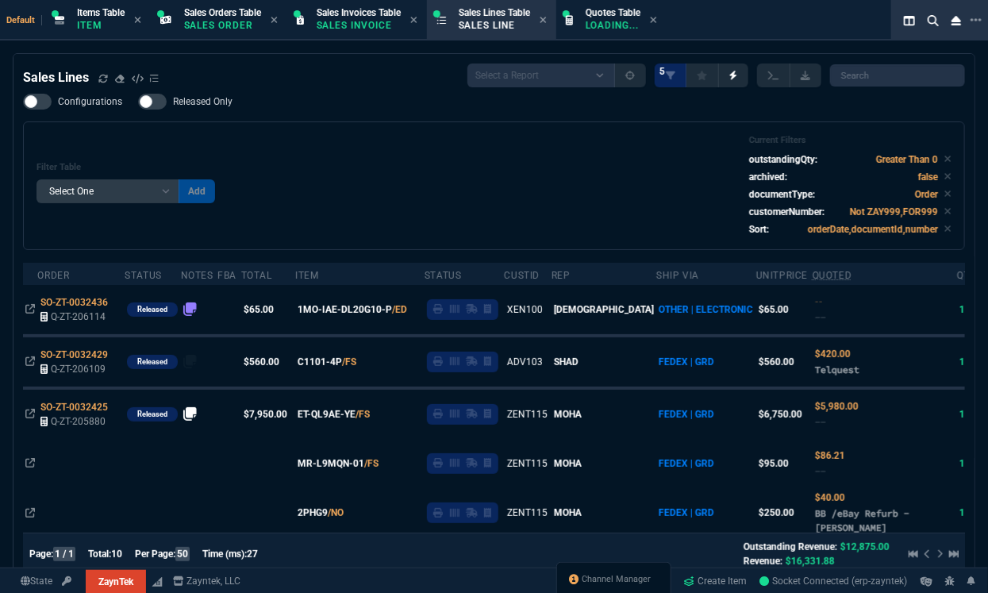
click at [539, 198] on div "Filter Table Select One Add Filter () Age () ATS () Cond (itemVariantCode) Cust…" at bounding box center [494, 186] width 915 height 102
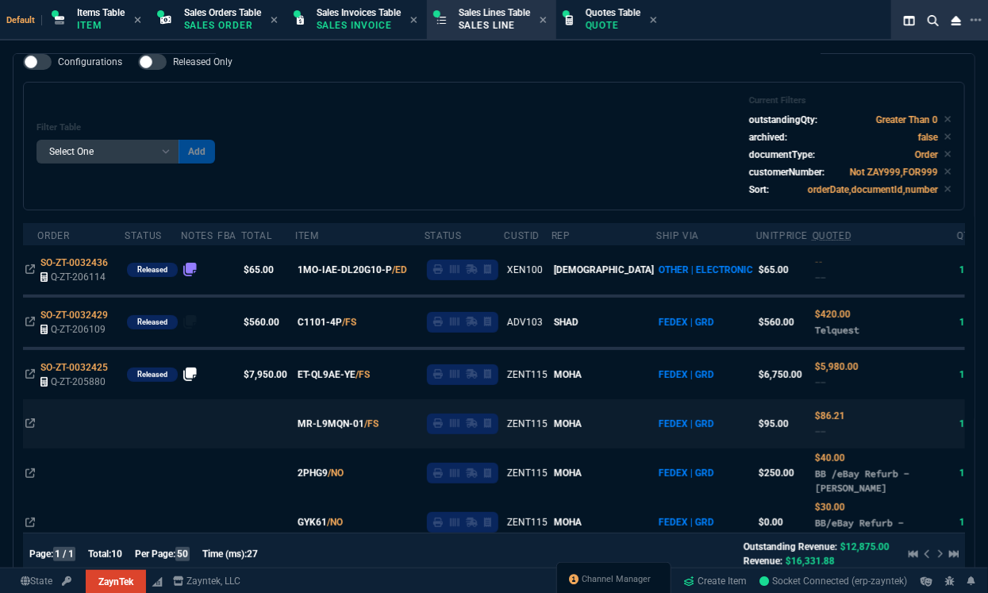
scroll to position [0, 0]
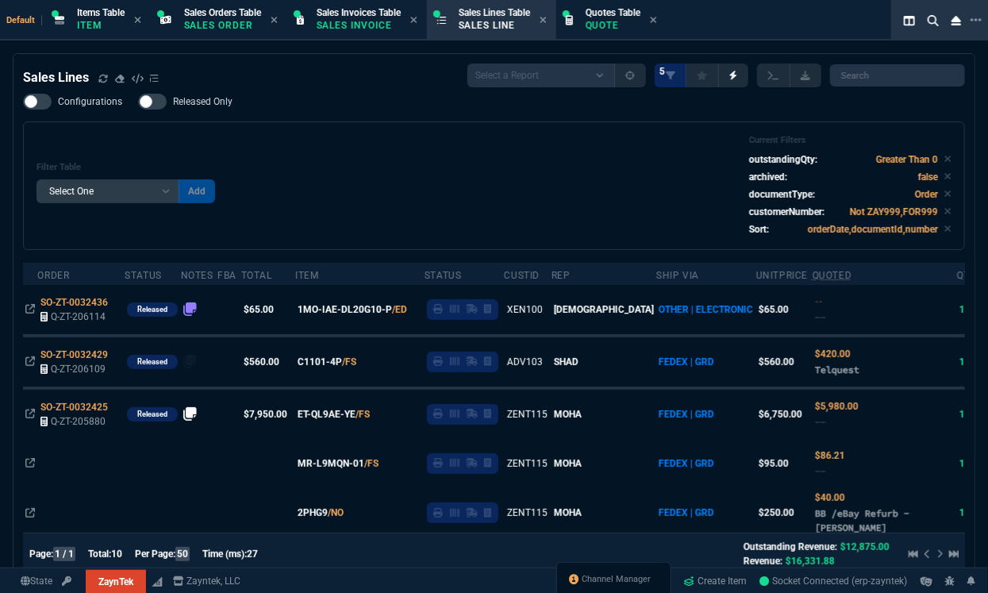
click at [46, 99] on div at bounding box center [37, 102] width 29 height 16
click at [23, 102] on input "Configurations" at bounding box center [22, 102] width 1 height 1
click at [157, 108] on div at bounding box center [152, 102] width 29 height 16
click at [138, 102] on input "Released Only" at bounding box center [137, 102] width 1 height 1
click at [157, 108] on div at bounding box center [152, 102] width 29 height 16
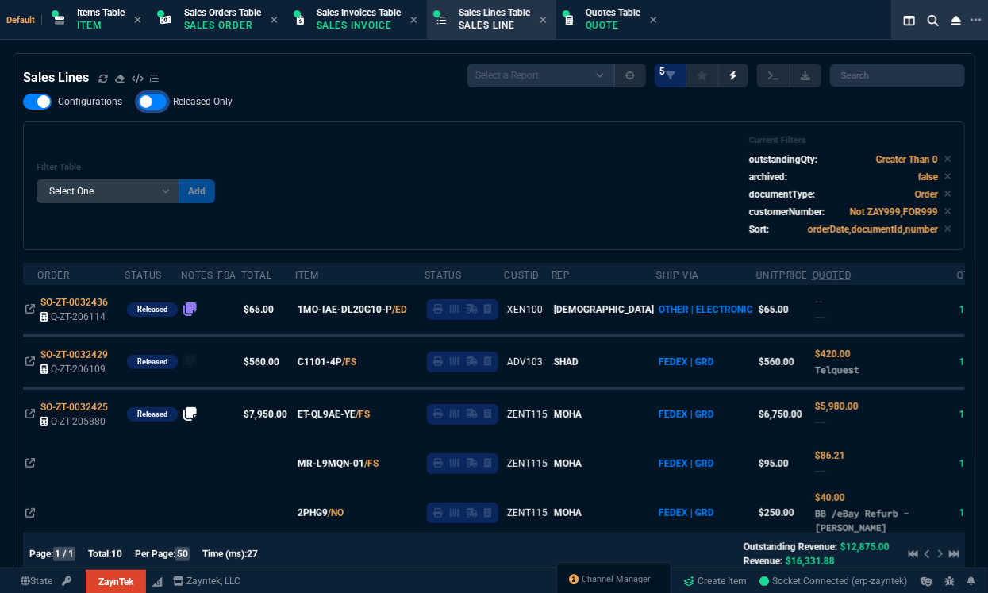
click at [138, 102] on input "Released Only" at bounding box center [137, 102] width 1 height 1
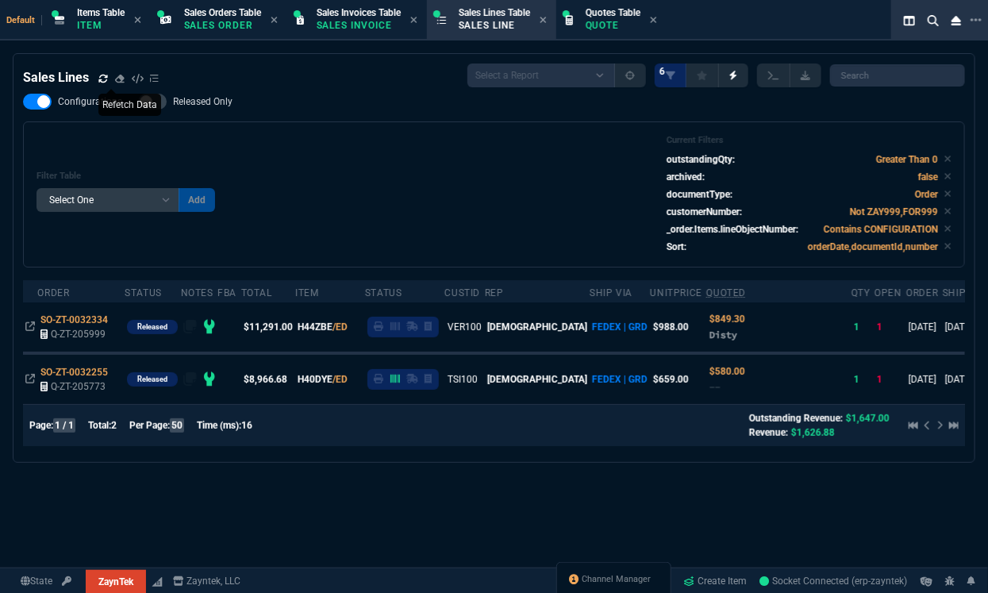
click at [103, 78] on icon at bounding box center [102, 78] width 9 height 8
click at [40, 101] on div at bounding box center [37, 102] width 29 height 16
click at [23, 102] on input "Configurations" at bounding box center [22, 102] width 1 height 1
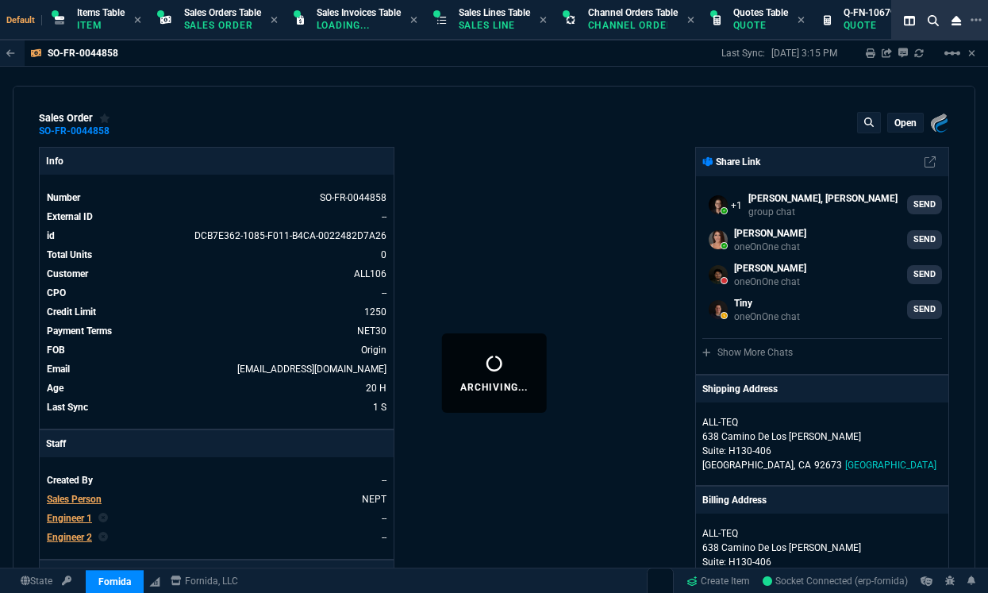
select select "12: [PERSON_NAME]"
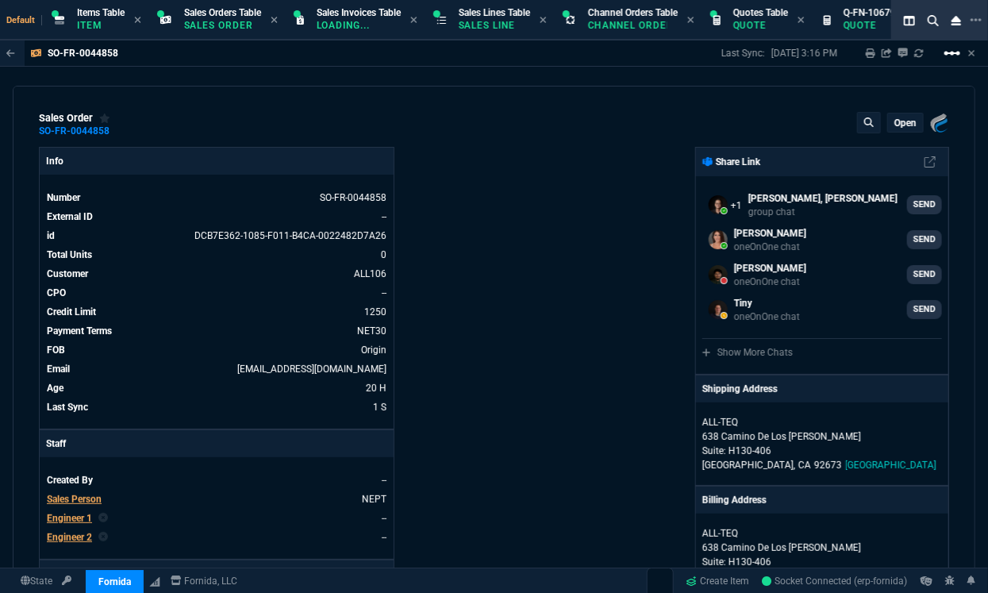
click at [951, 50] on mat-icon "linear_scale" at bounding box center [952, 53] width 19 height 19
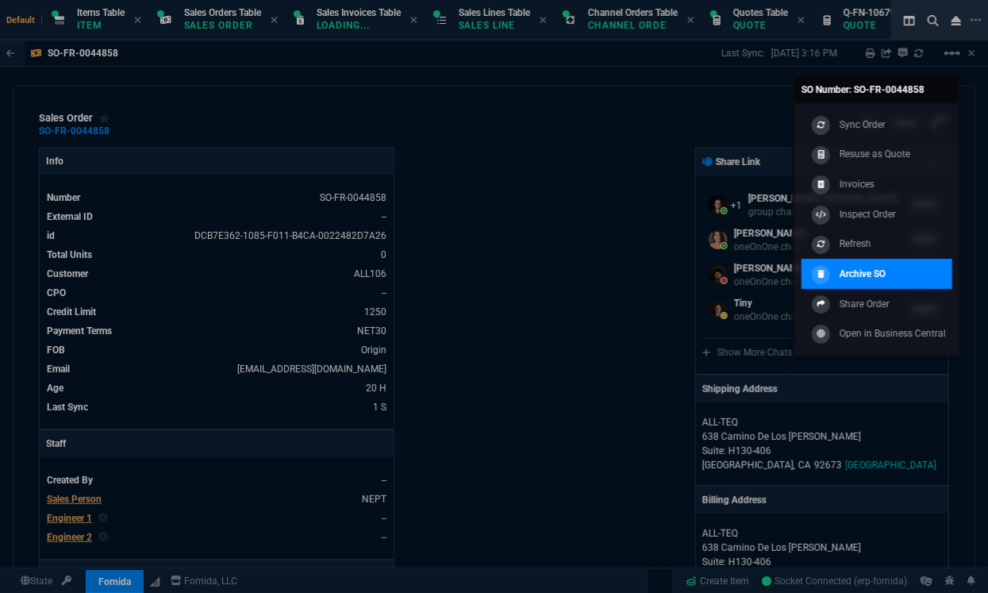
click at [851, 270] on p "Archive SO" at bounding box center [863, 274] width 46 height 14
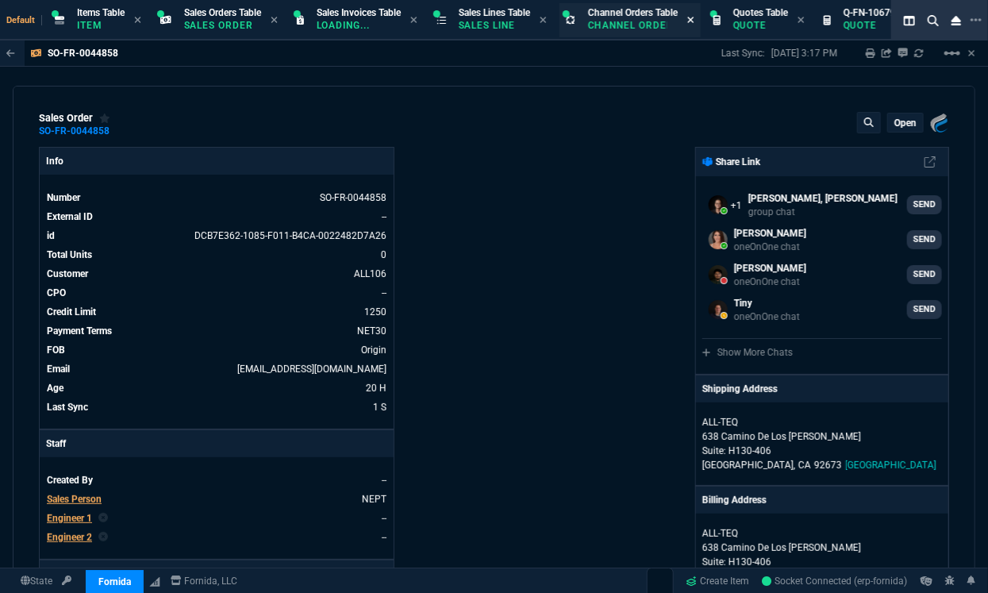
click at [695, 19] on icon at bounding box center [690, 20] width 7 height 10
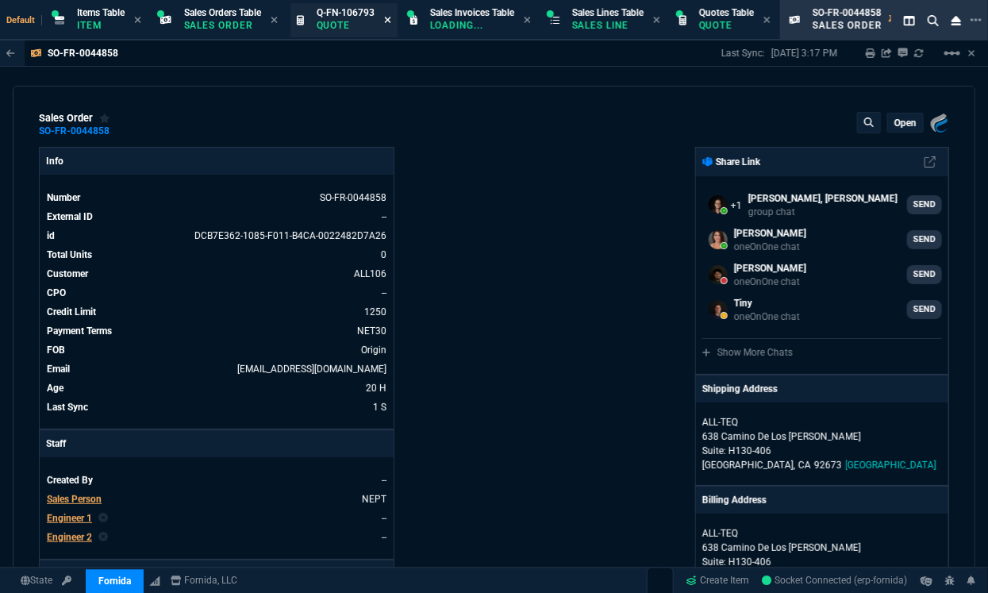
click at [389, 20] on icon at bounding box center [387, 20] width 7 height 10
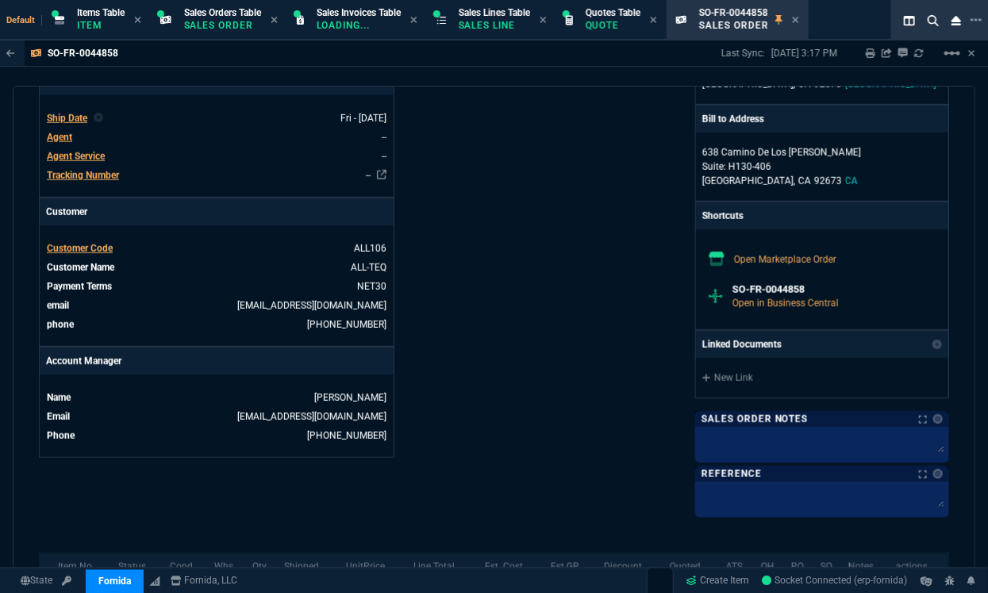
scroll to position [515, 0]
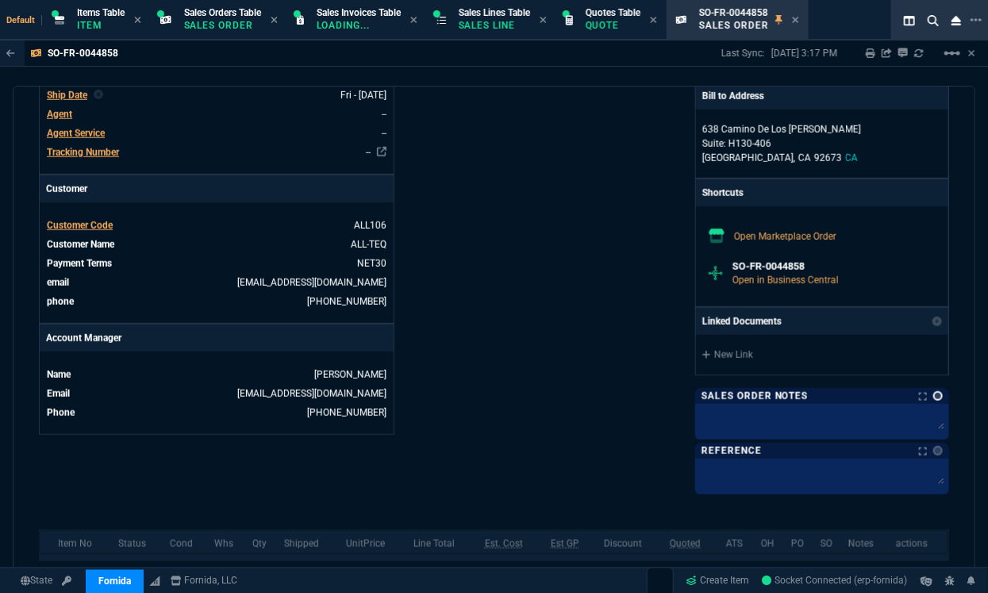
click at [934, 395] on link at bounding box center [939, 396] width 10 height 10
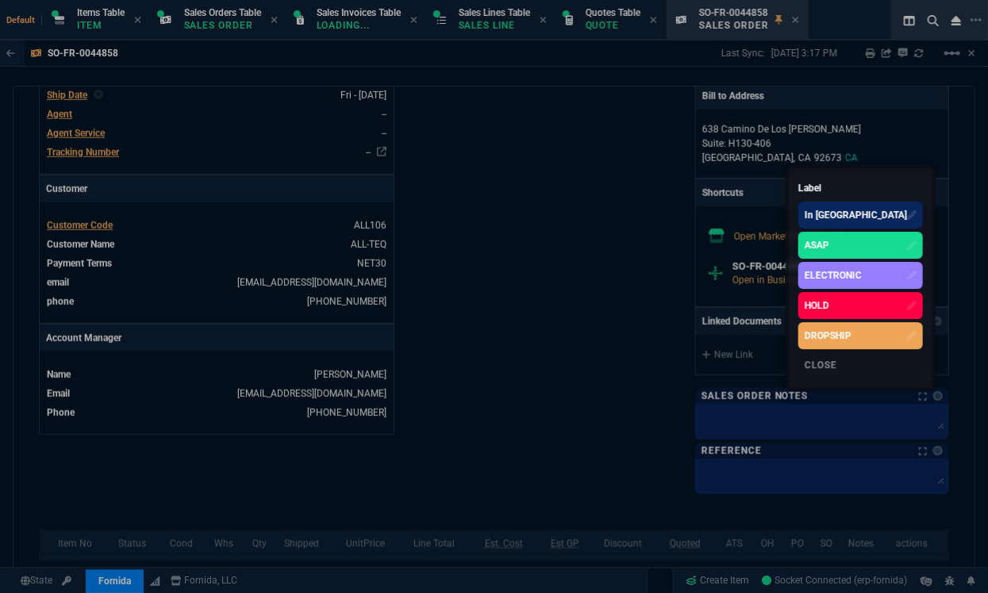
click at [506, 368] on div at bounding box center [494, 296] width 988 height 593
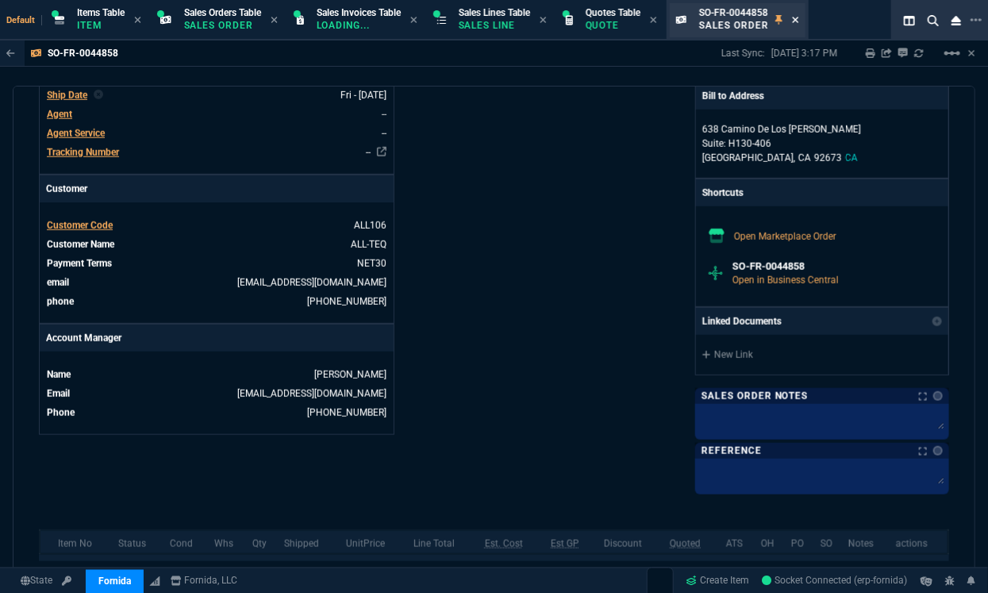
click at [799, 17] on icon at bounding box center [795, 20] width 7 height 10
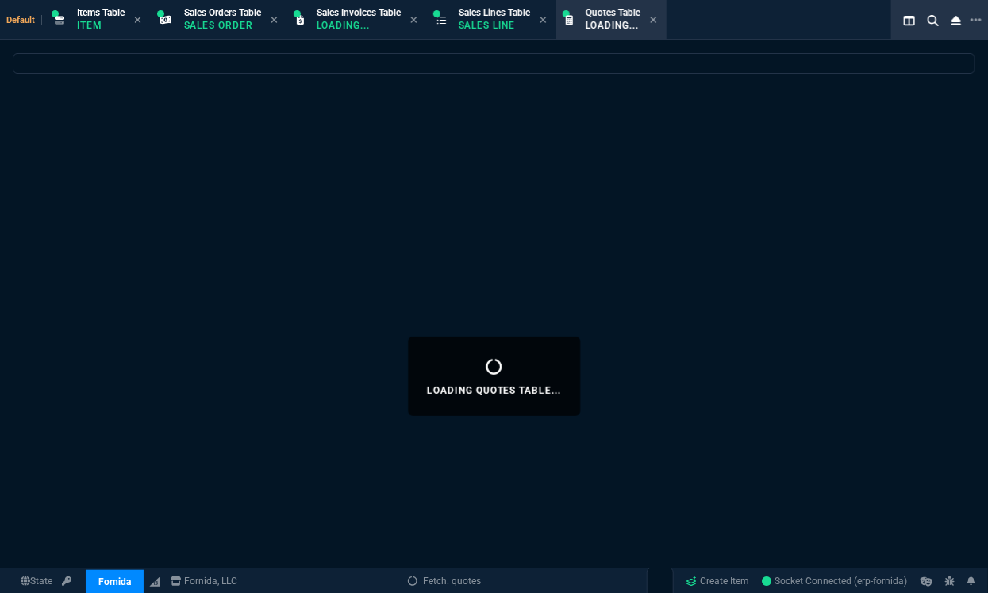
select select
